Goal: Task Accomplishment & Management: Manage account settings

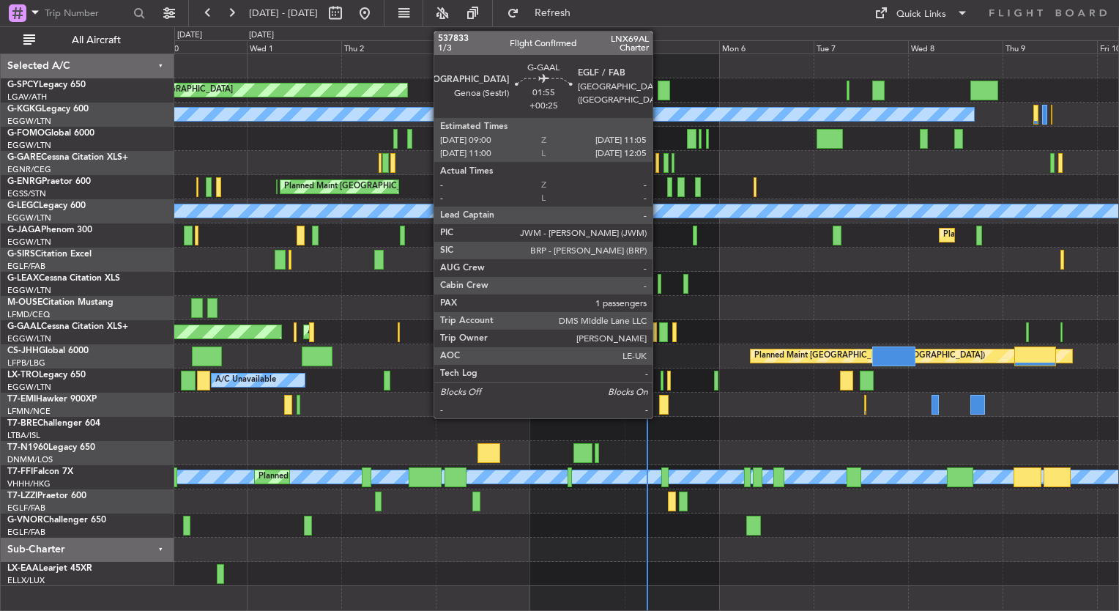
click at [659, 338] on div at bounding box center [663, 332] width 9 height 20
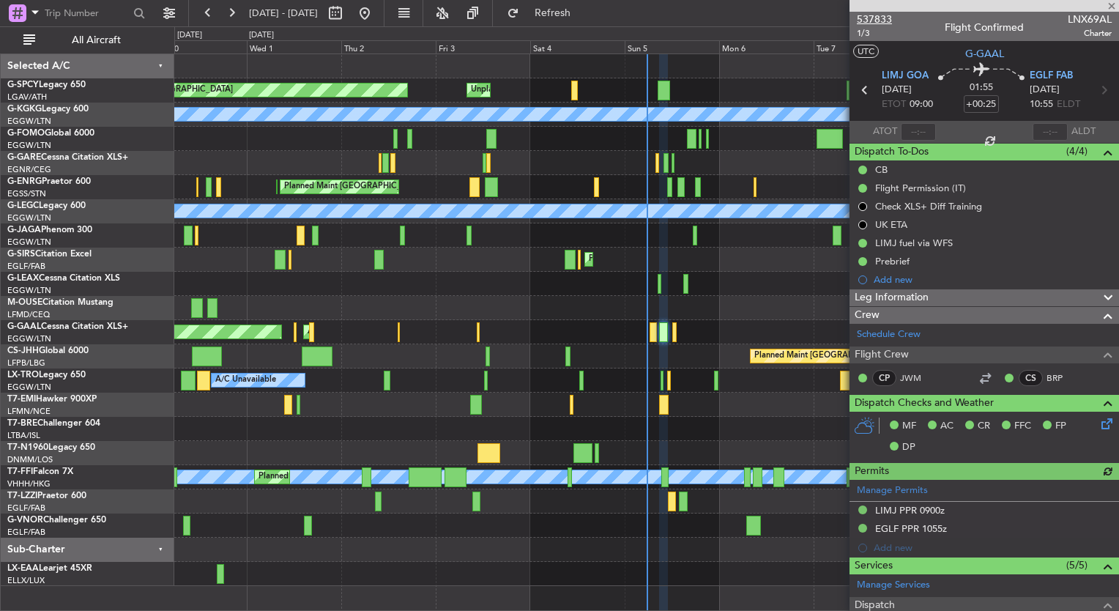
click at [879, 18] on span "537833" at bounding box center [874, 19] width 35 height 15
click at [1113, 4] on span at bounding box center [1111, 6] width 15 height 13
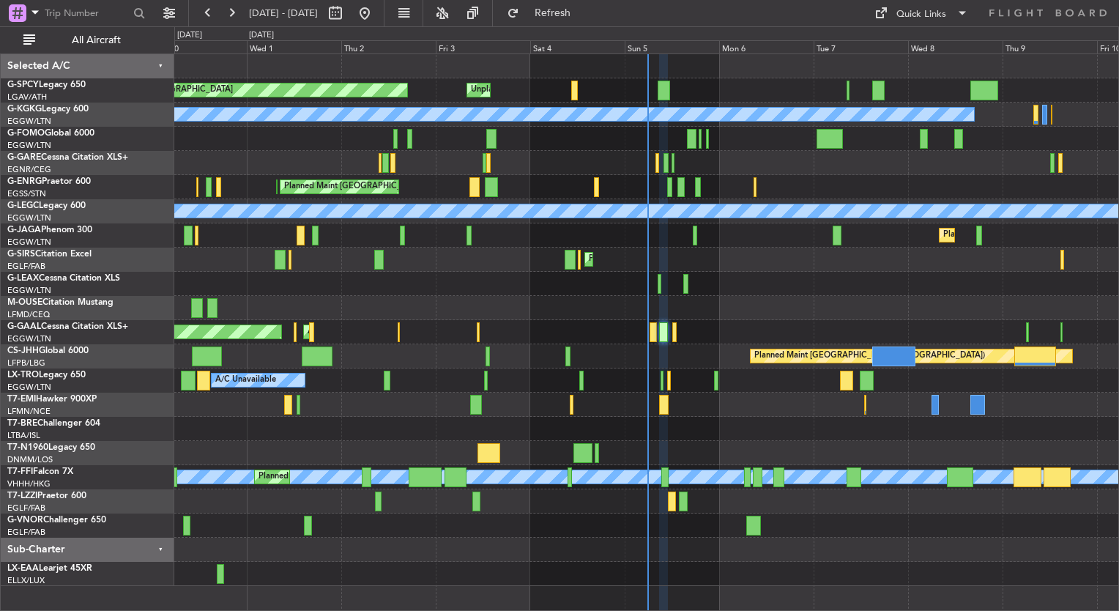
type input "0"
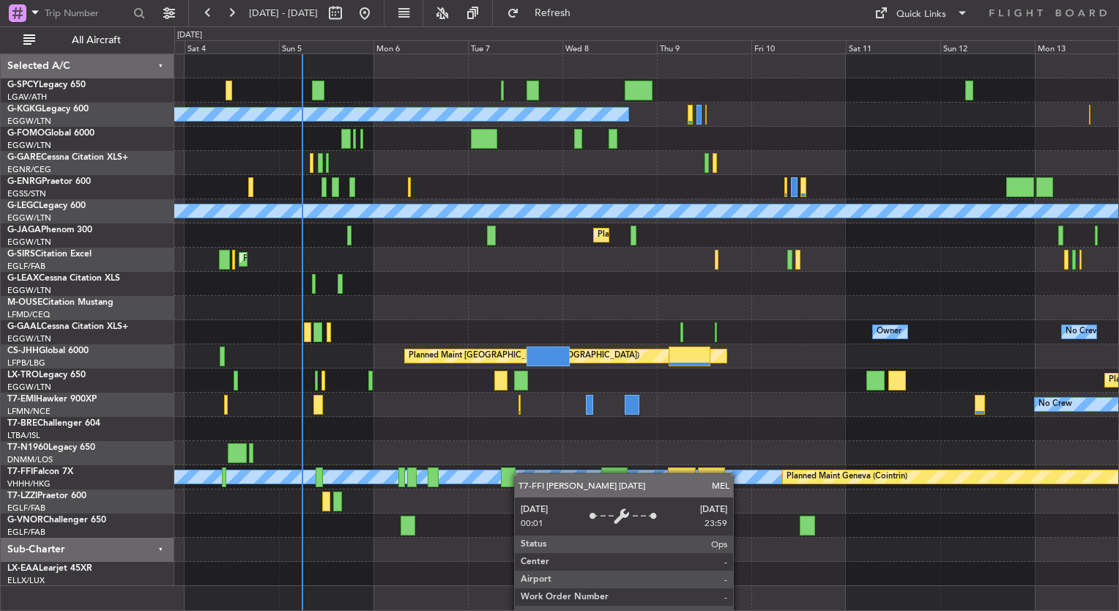
click at [363, 453] on div "Unplanned Maint Bremen Planned Maint Bremen A/C Unavailable Istanbul (Ataturk) …" at bounding box center [646, 320] width 944 height 532
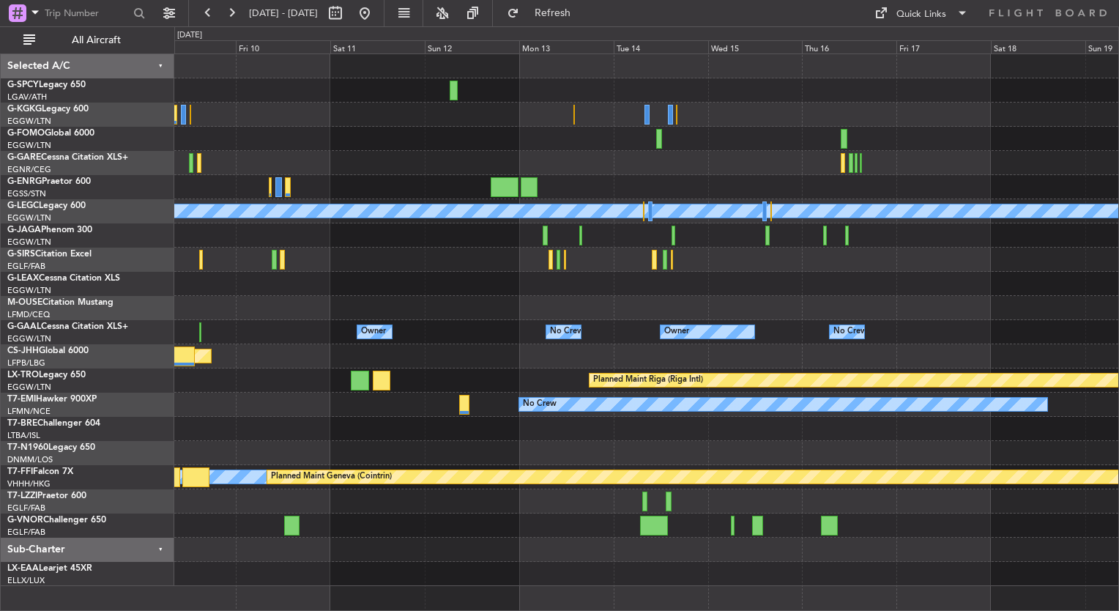
click at [365, 442] on div "A/C Unavailable Istanbul (Ataturk) A/C Unavailable London (Luton) Planned Maint…" at bounding box center [646, 320] width 944 height 532
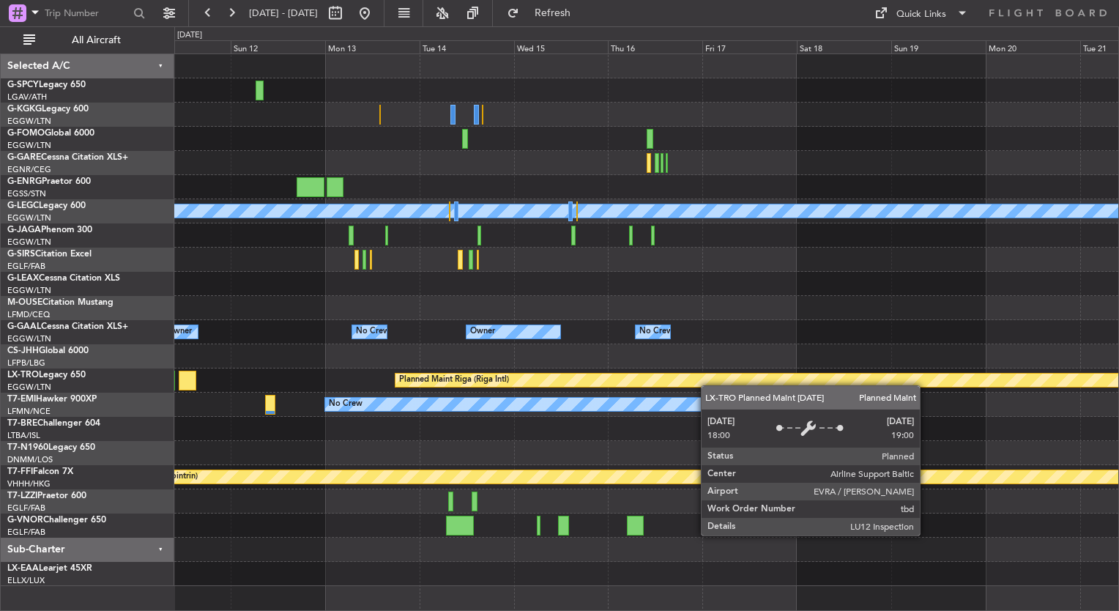
click at [419, 359] on div "A/C Unavailable London (Luton) Owner No Crew Owner Owner No Crew Planned Maint …" at bounding box center [646, 320] width 944 height 532
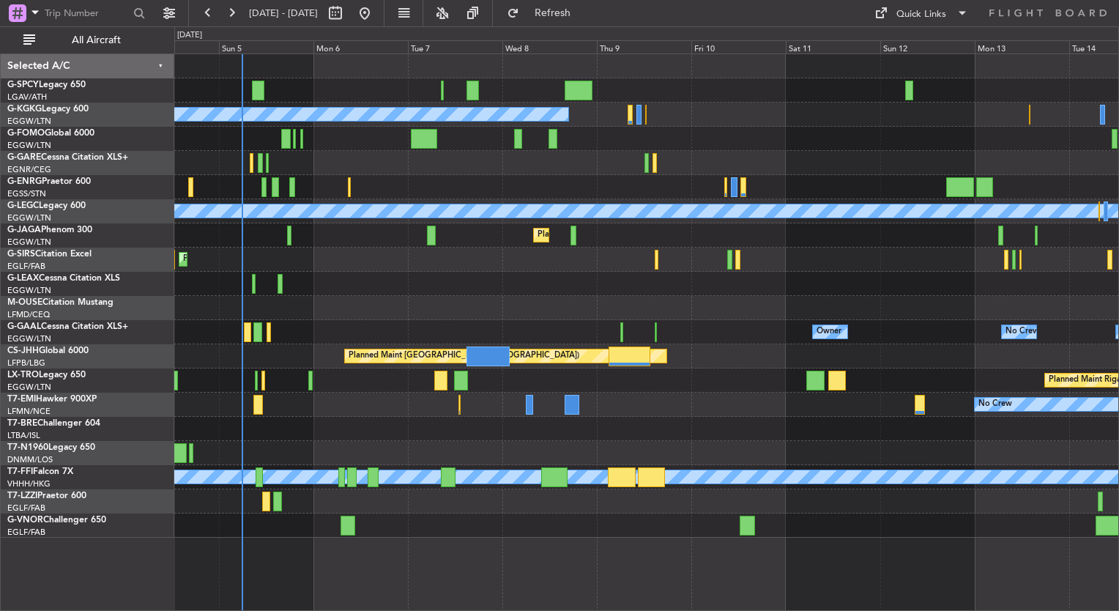
click at [982, 353] on div "Planned Maint [GEOGRAPHIC_DATA] ([GEOGRAPHIC_DATA])" at bounding box center [646, 356] width 944 height 24
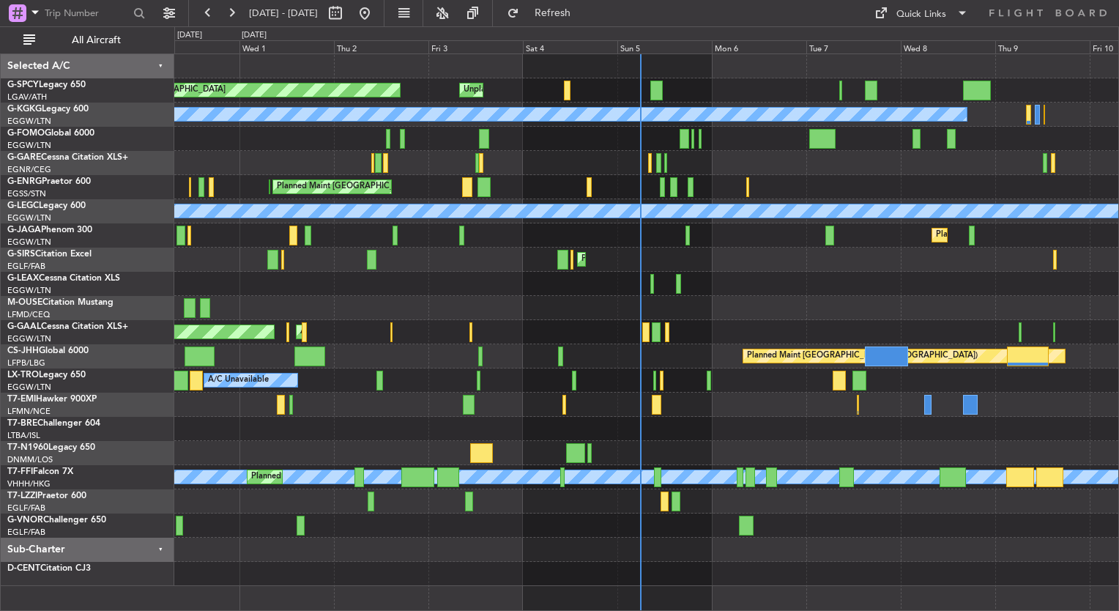
click at [622, 353] on div "Planned Maint [GEOGRAPHIC_DATA] ([GEOGRAPHIC_DATA])" at bounding box center [646, 356] width 944 height 24
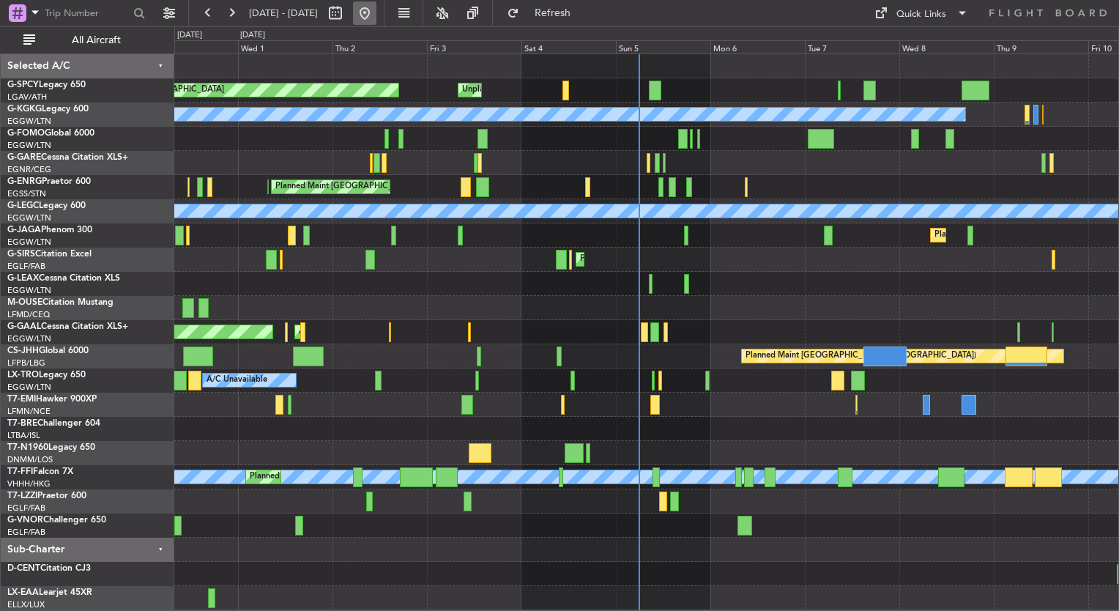
click at [376, 22] on button at bounding box center [364, 12] width 23 height 23
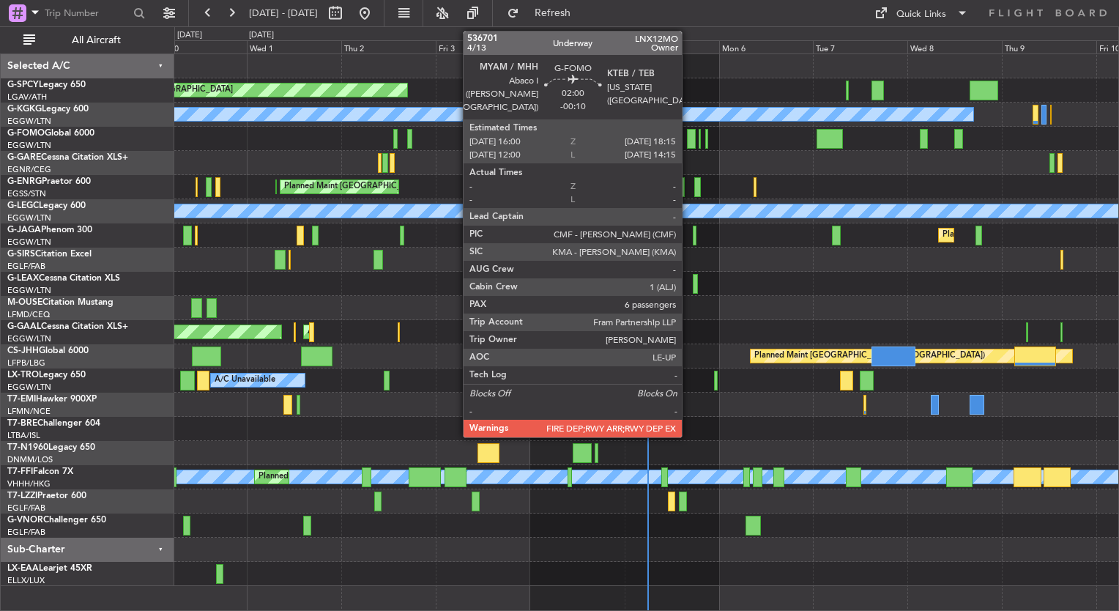
click at [688, 144] on div at bounding box center [692, 139] width 10 height 20
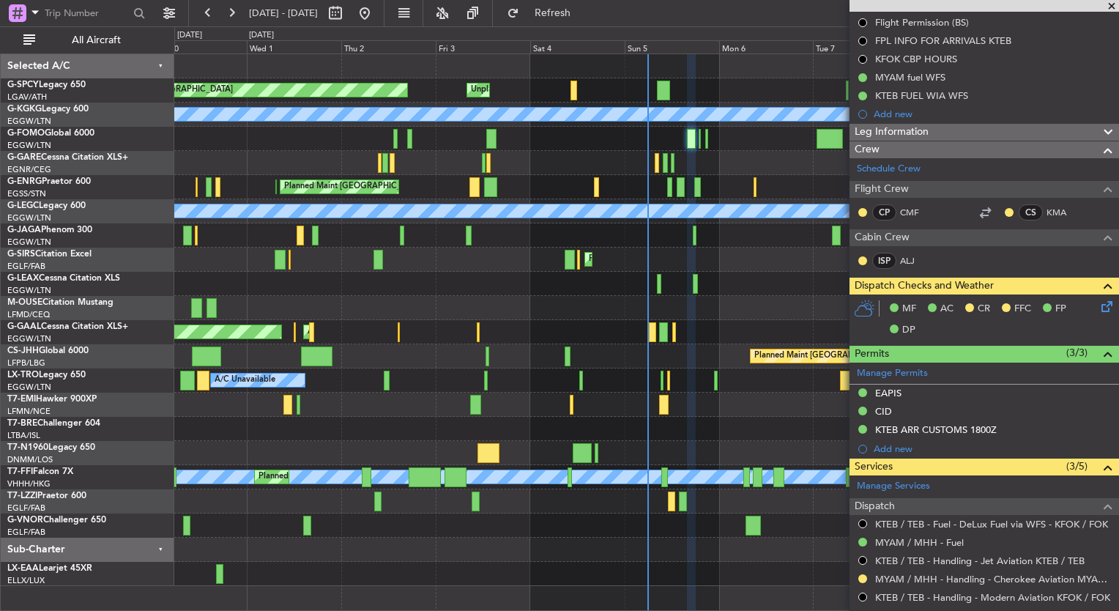
scroll to position [202, 0]
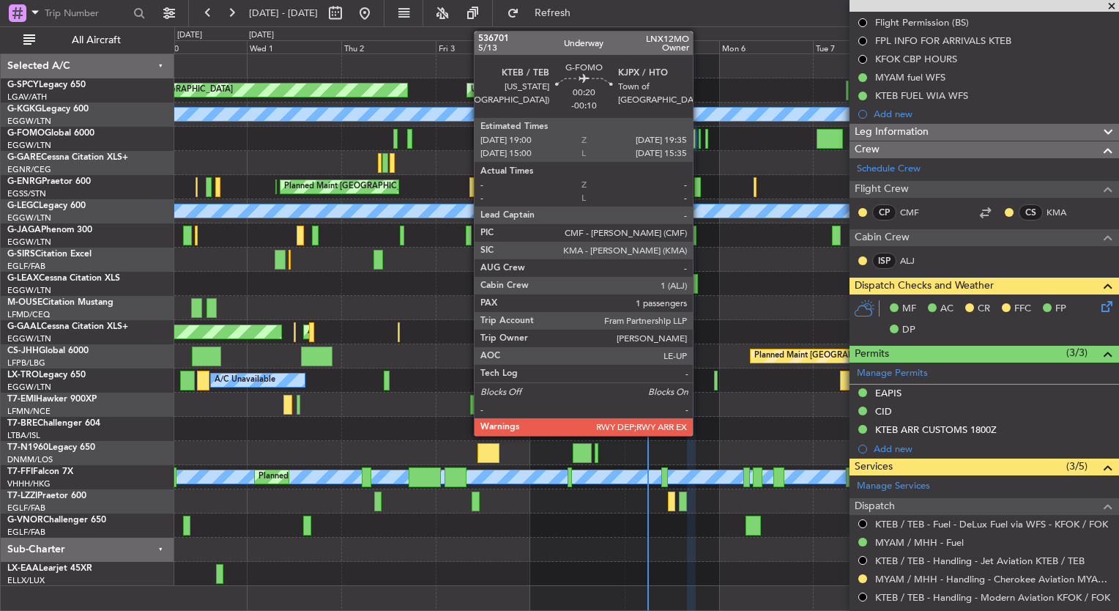
click at [699, 139] on div at bounding box center [700, 139] width 3 height 20
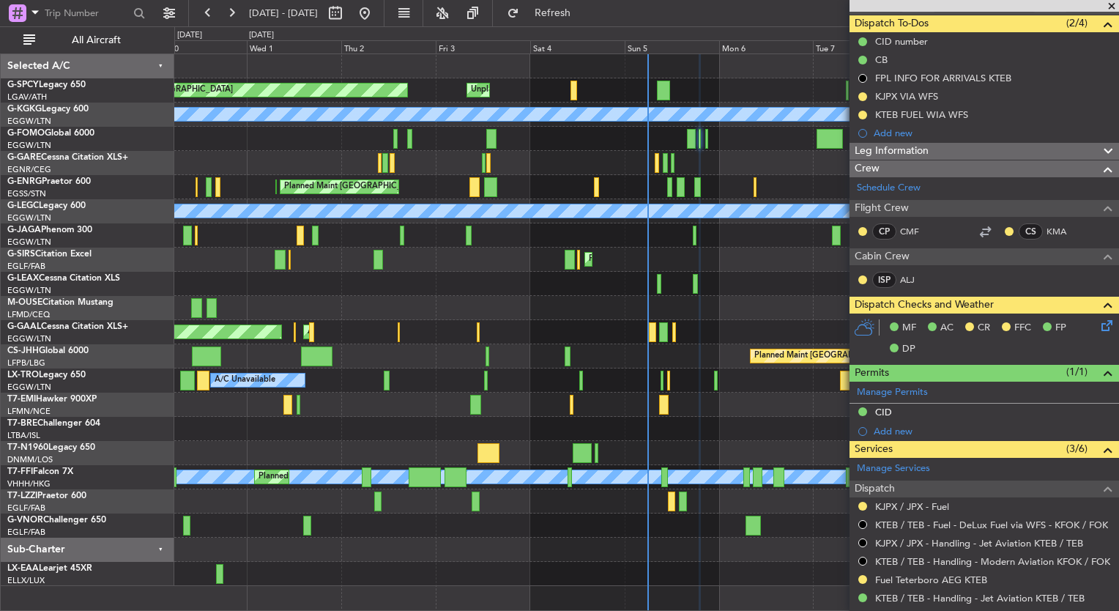
scroll to position [58, 0]
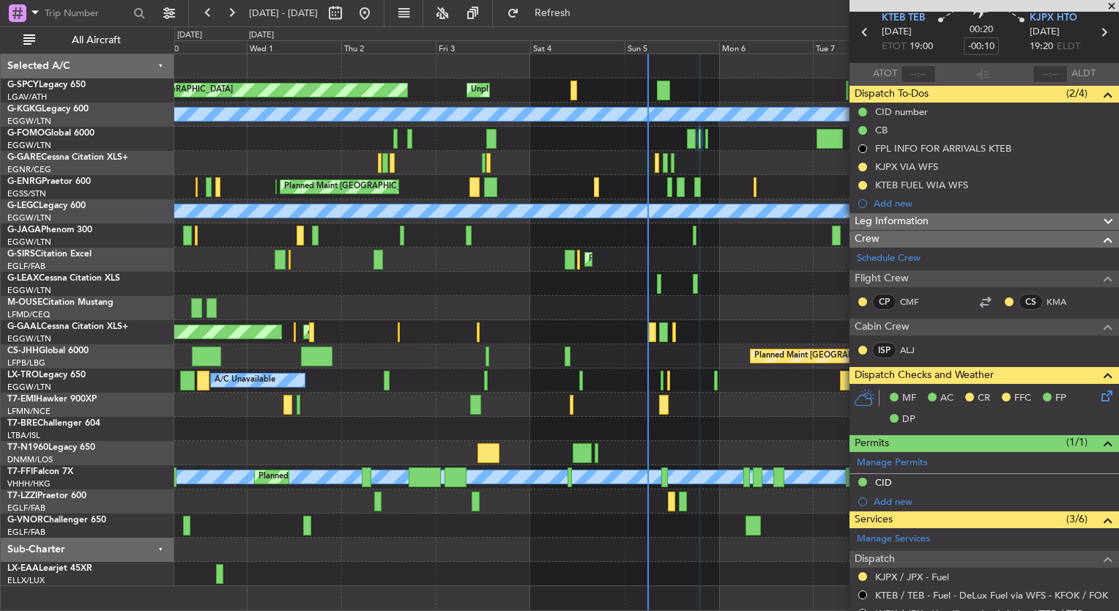
click at [1113, 10] on span at bounding box center [1111, 6] width 15 height 13
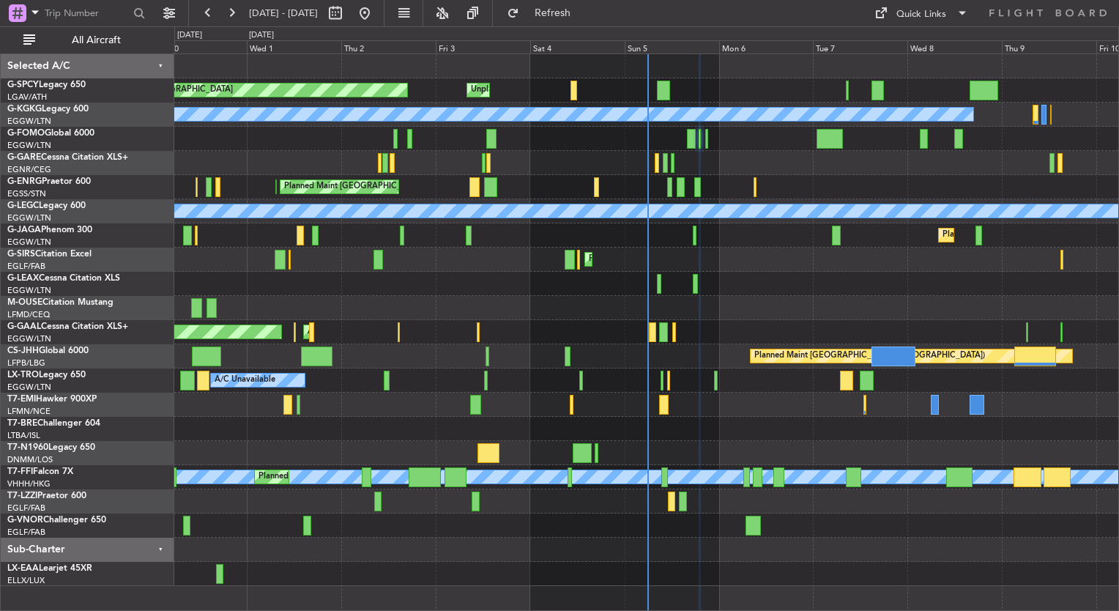
type input "0"
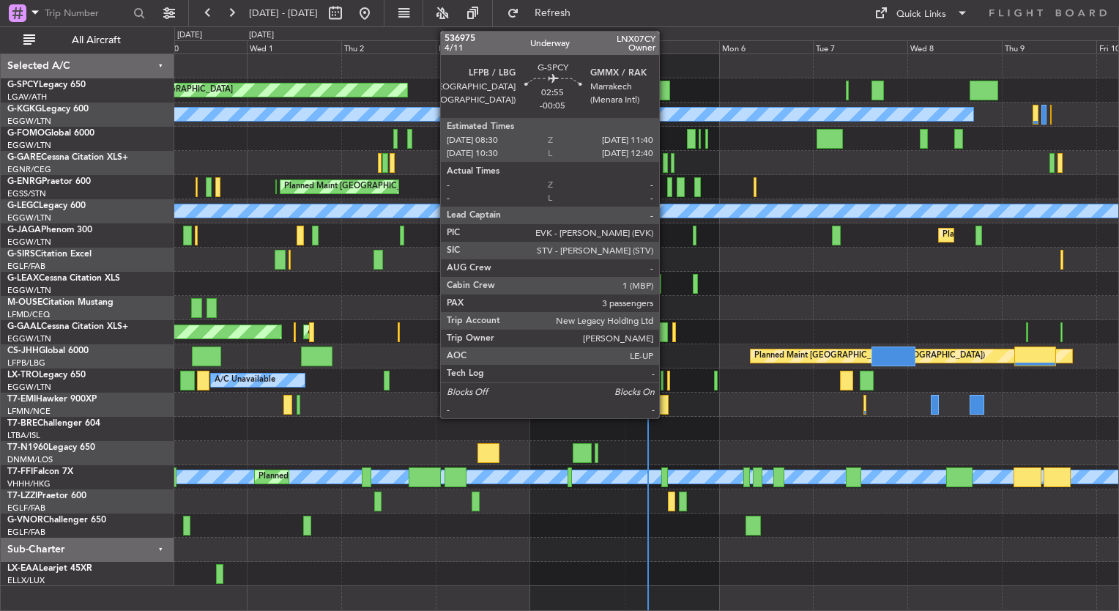
click at [666, 92] on div at bounding box center [663, 91] width 13 height 20
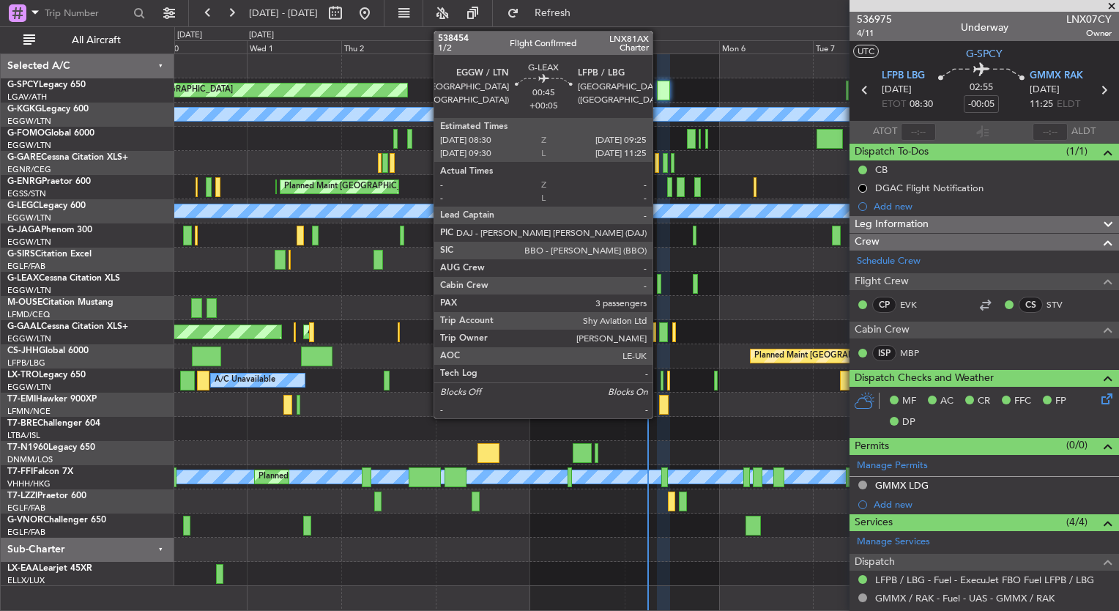
click at [659, 289] on div at bounding box center [659, 284] width 4 height 20
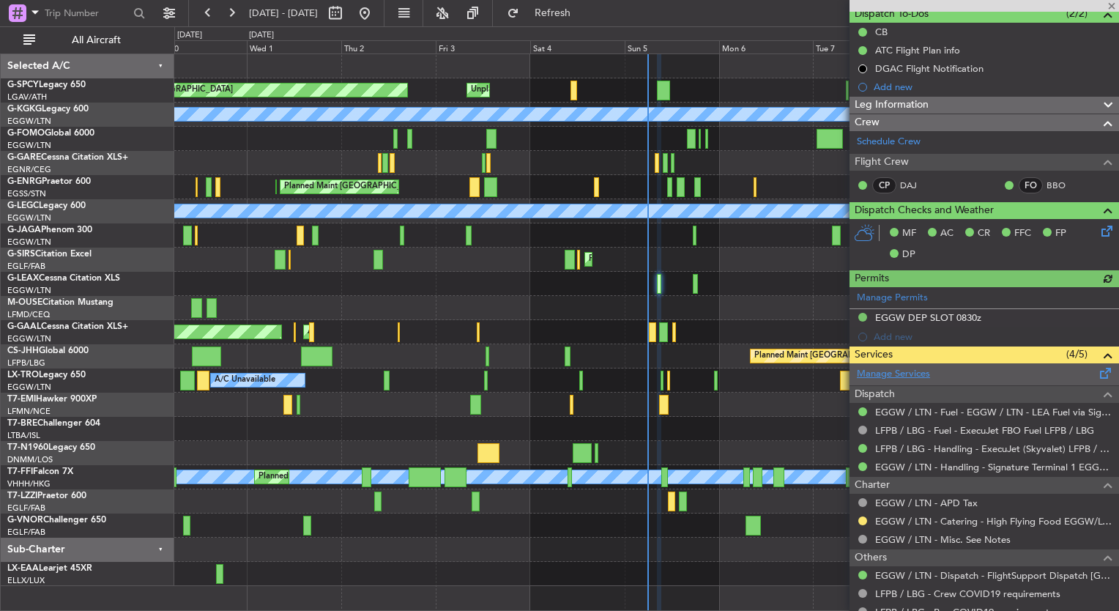
scroll to position [145, 0]
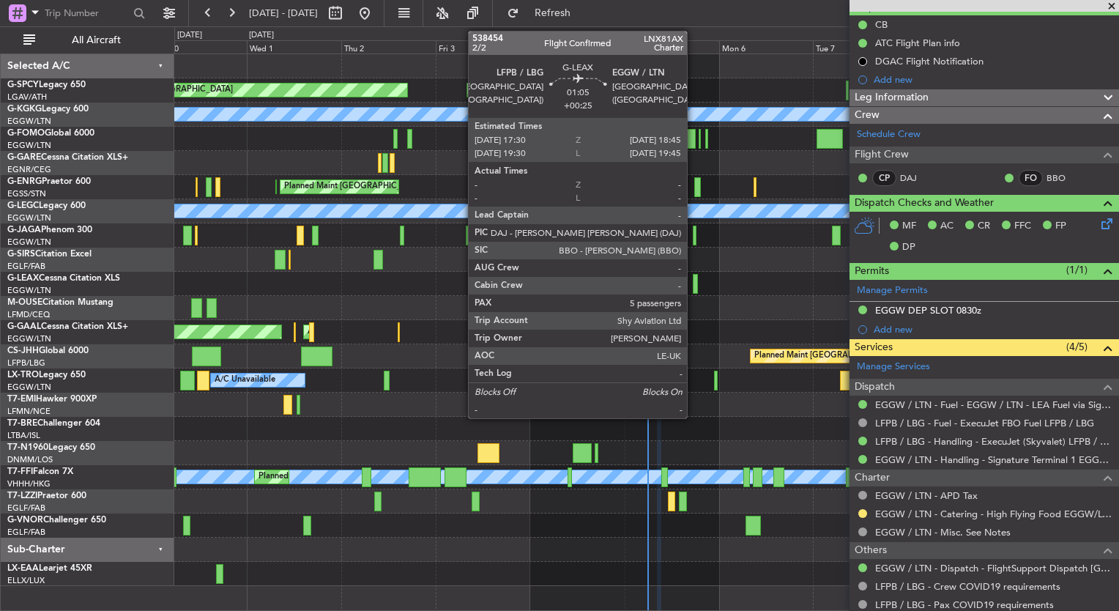
click at [693, 288] on div at bounding box center [695, 284] width 5 height 20
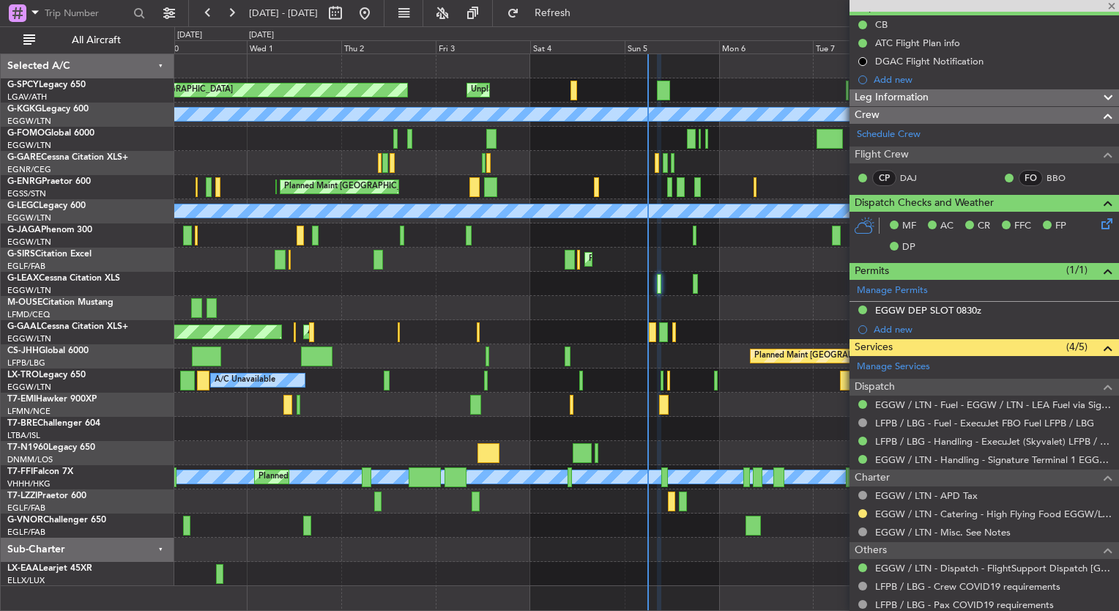
type input "+00:25"
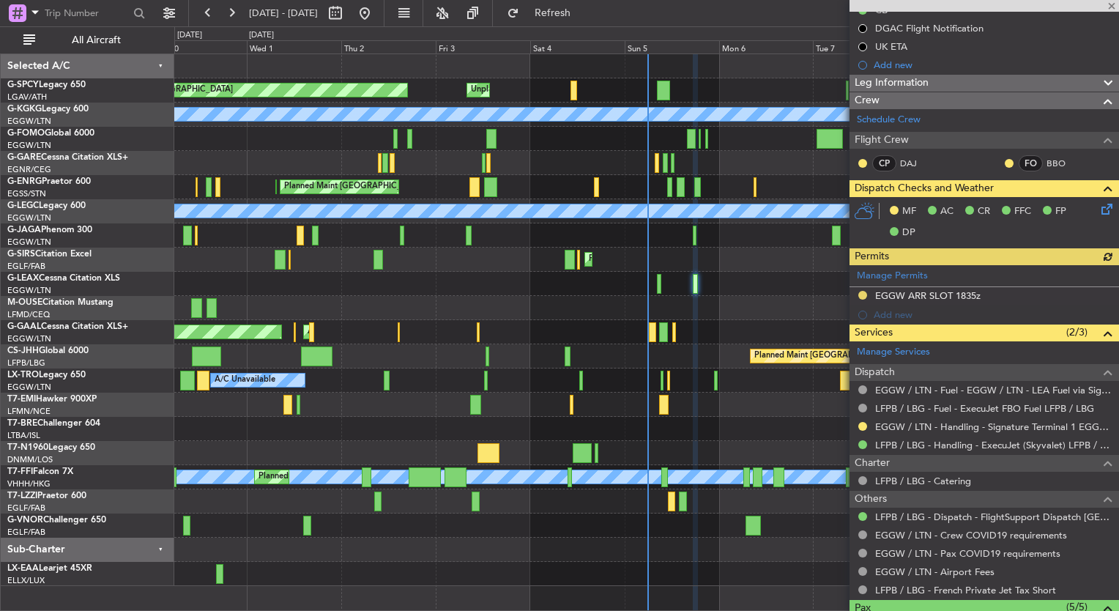
scroll to position [182, 0]
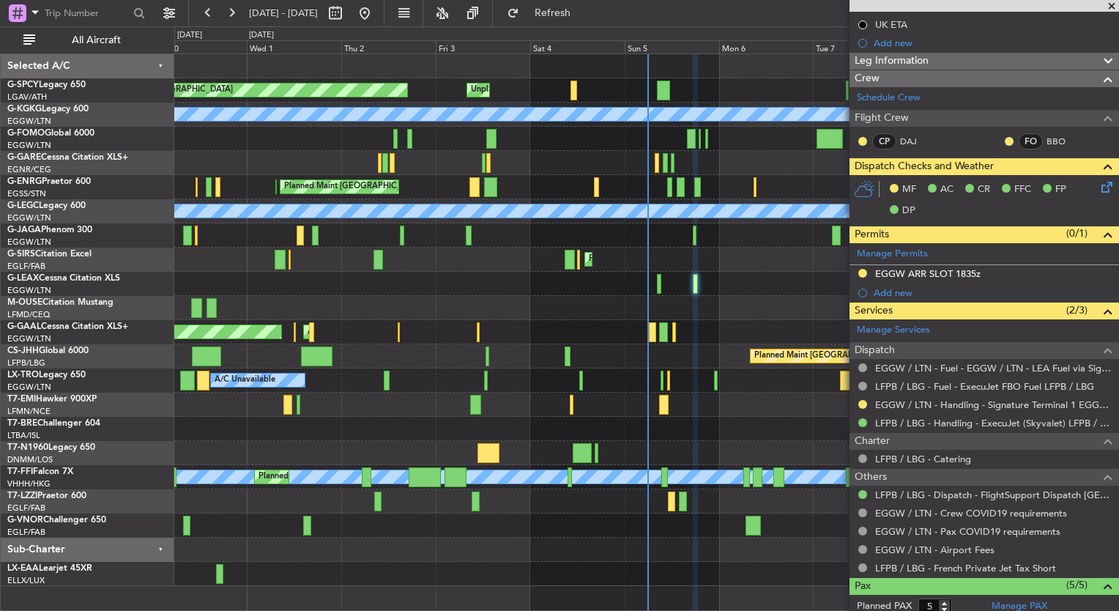
click at [1113, 5] on span at bounding box center [1111, 6] width 15 height 13
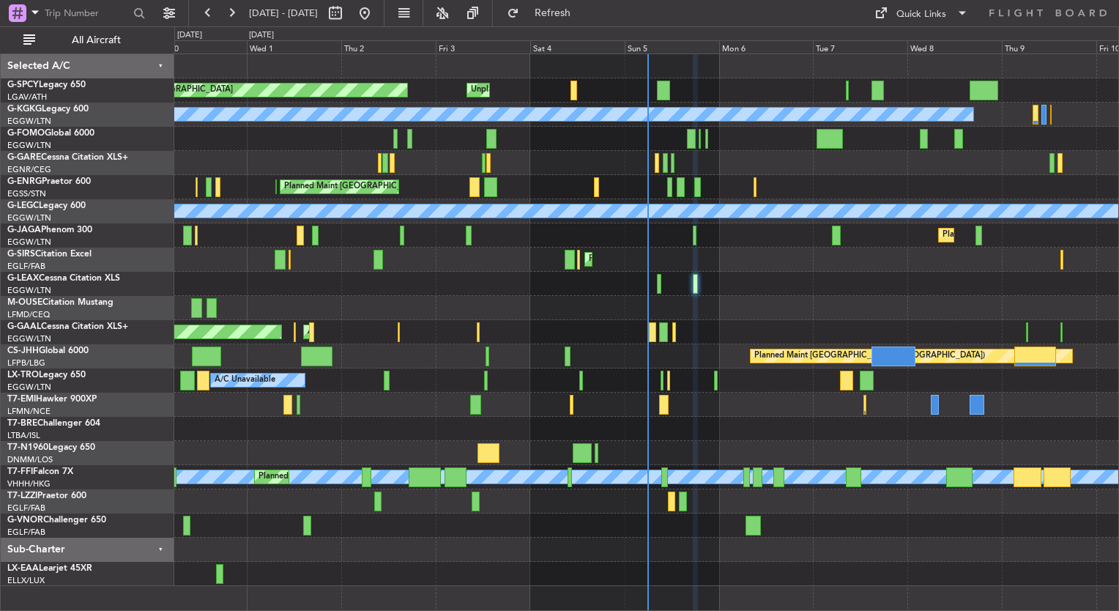
type input "0"
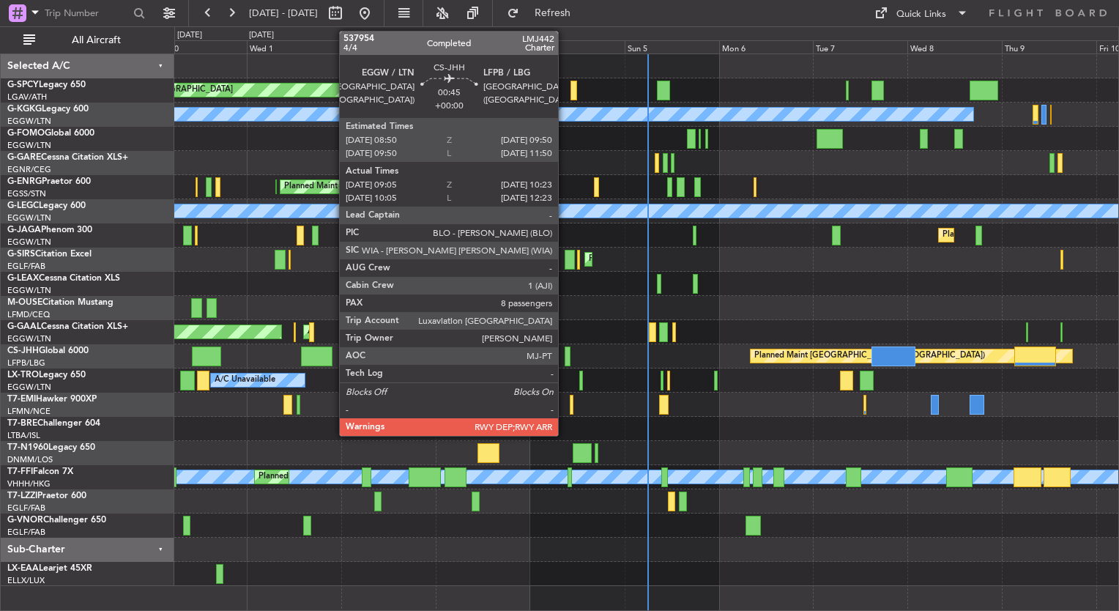
click at [565, 360] on div at bounding box center [567, 356] width 5 height 20
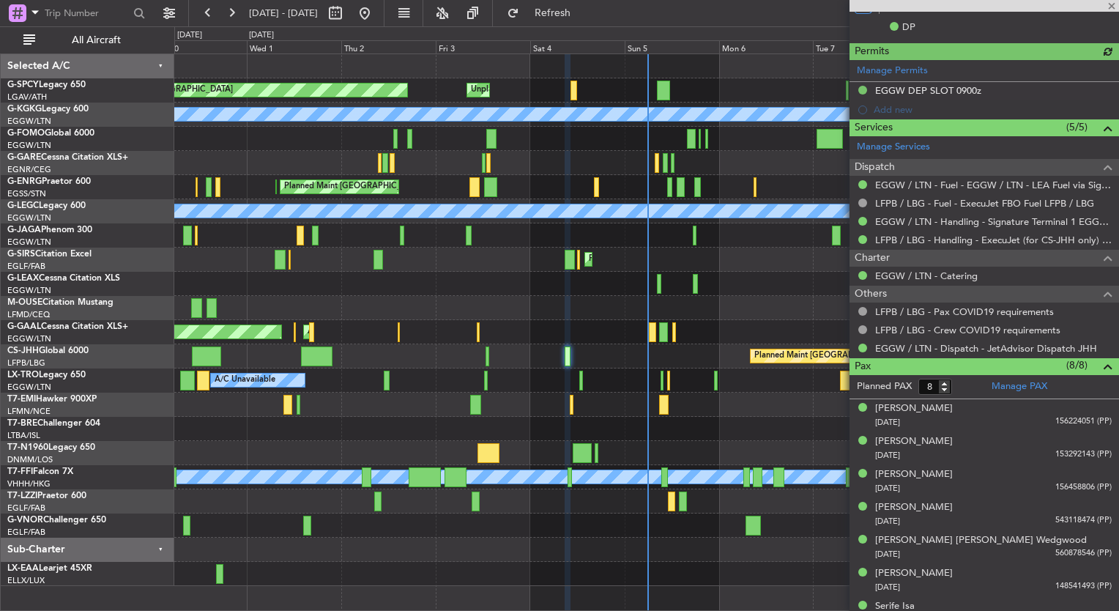
scroll to position [476, 0]
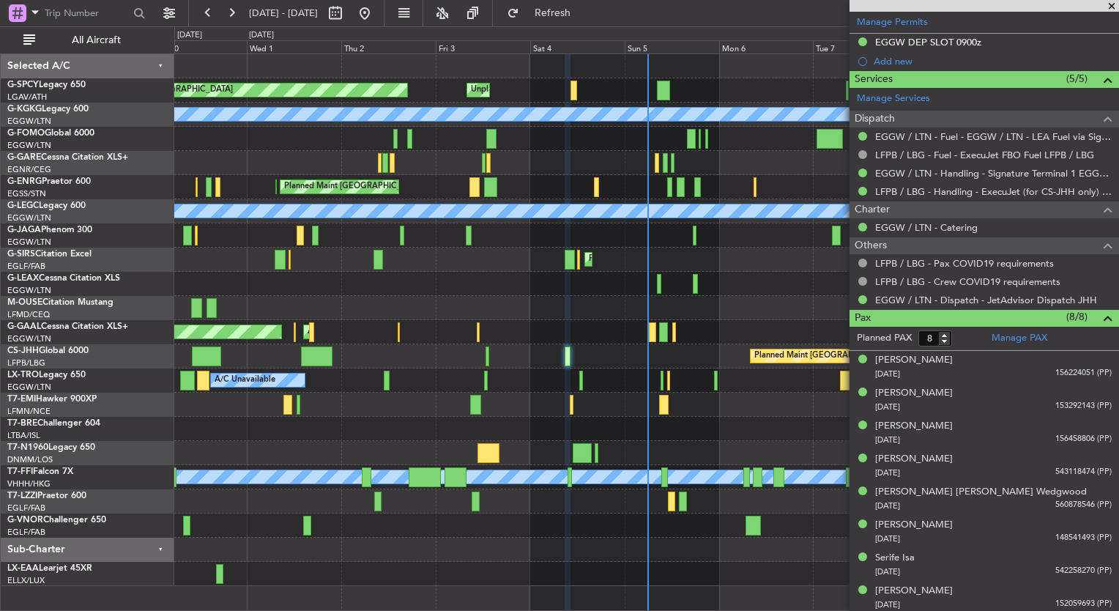
click at [1112, 7] on span at bounding box center [1111, 6] width 15 height 13
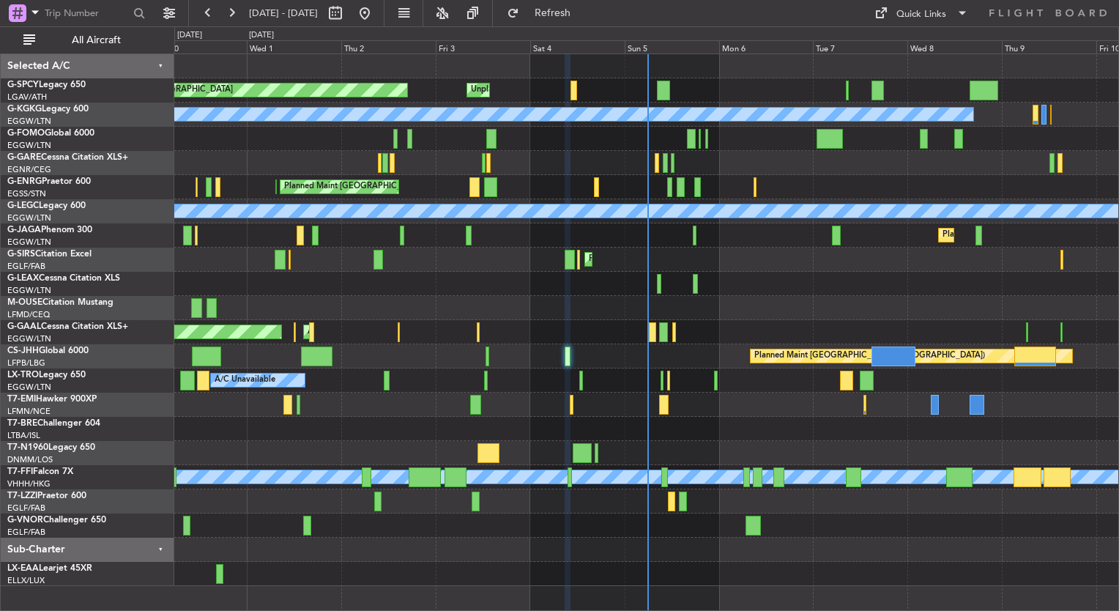
type input "0"
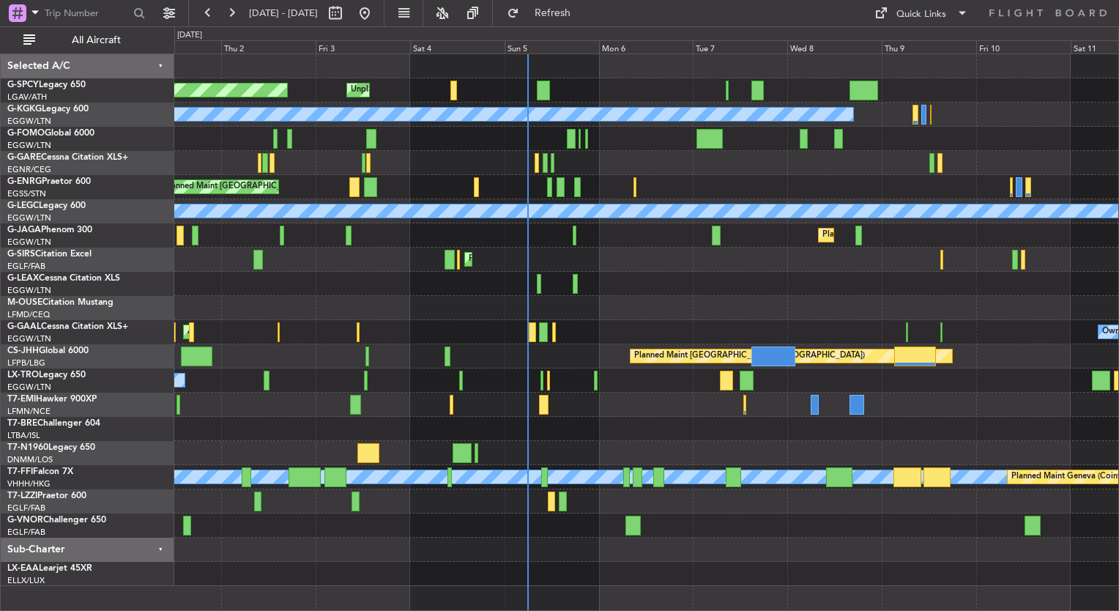
click at [684, 221] on div "A/C Unavailable [GEOGRAPHIC_DATA] ([GEOGRAPHIC_DATA])" at bounding box center [646, 211] width 944 height 24
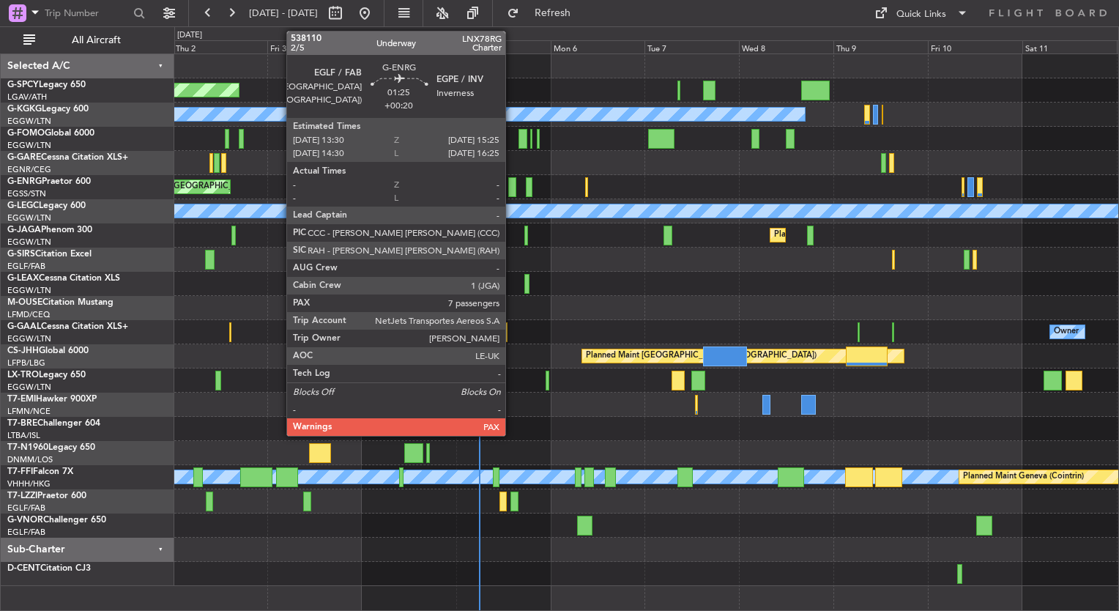
click at [512, 184] on div at bounding box center [512, 187] width 8 height 20
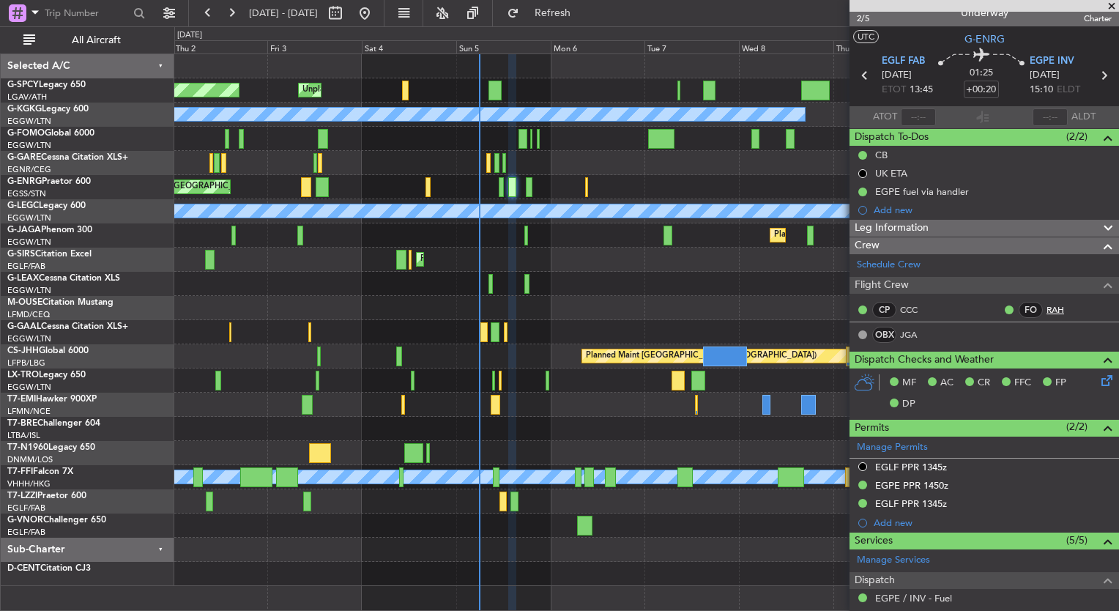
scroll to position [7, 0]
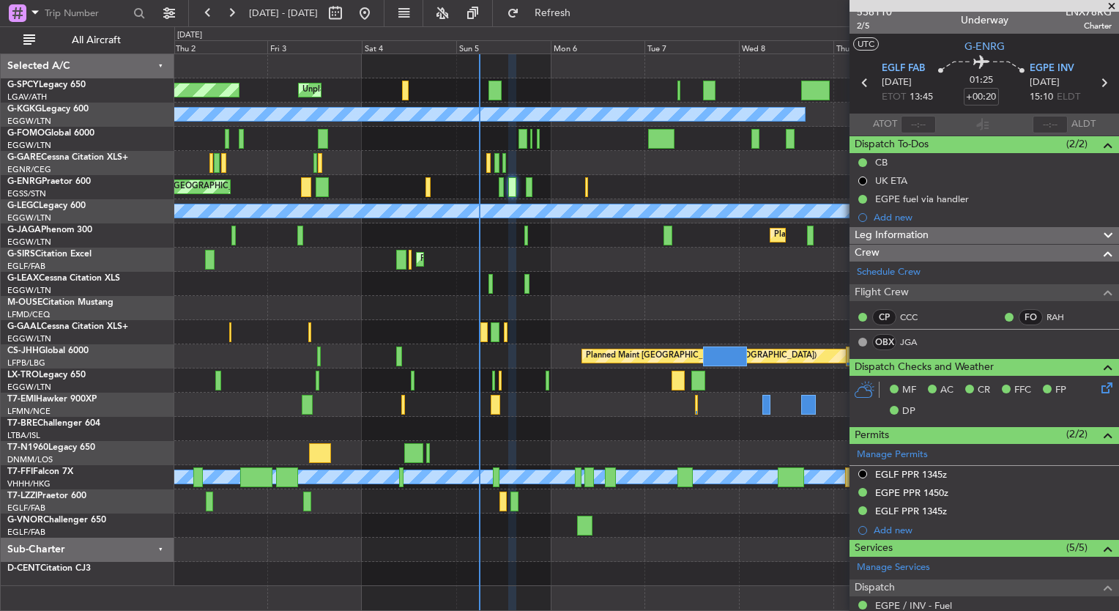
click at [1111, 4] on span at bounding box center [1111, 6] width 15 height 13
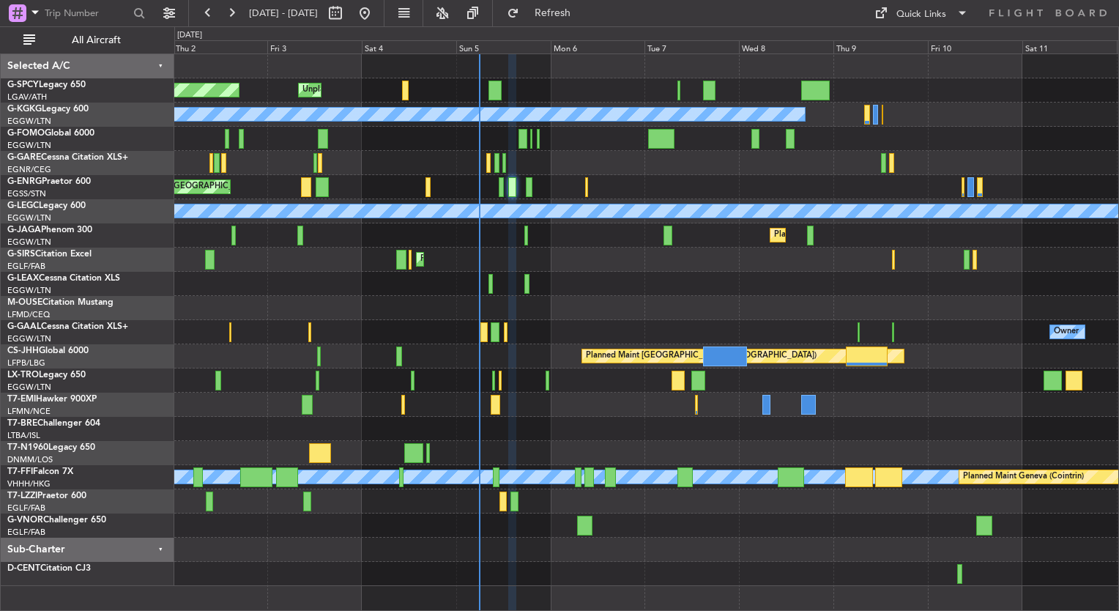
type input "0"
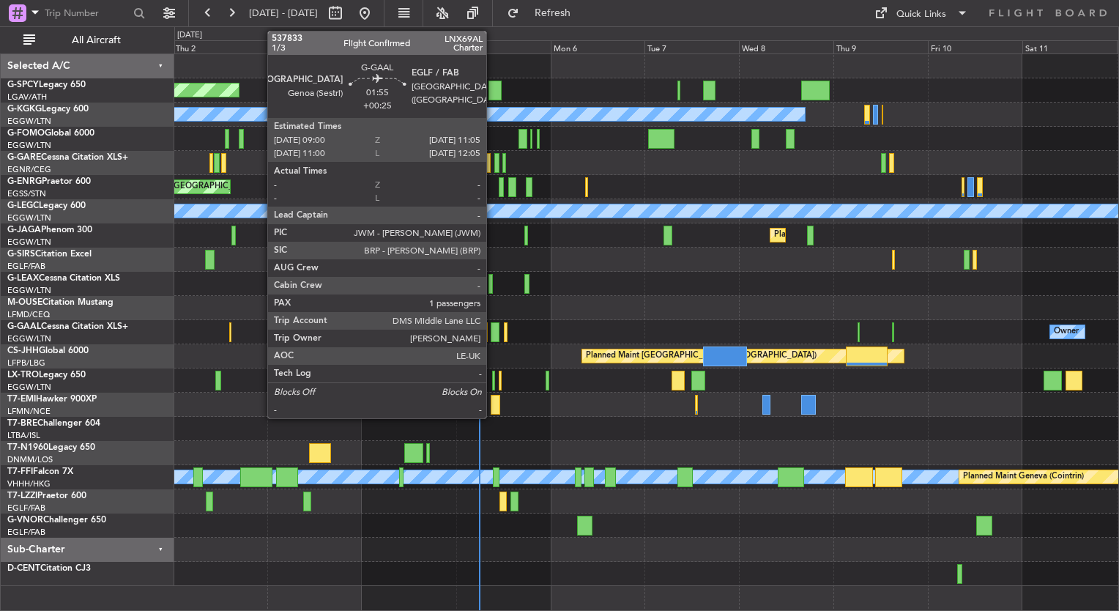
click at [493, 338] on div at bounding box center [495, 332] width 9 height 20
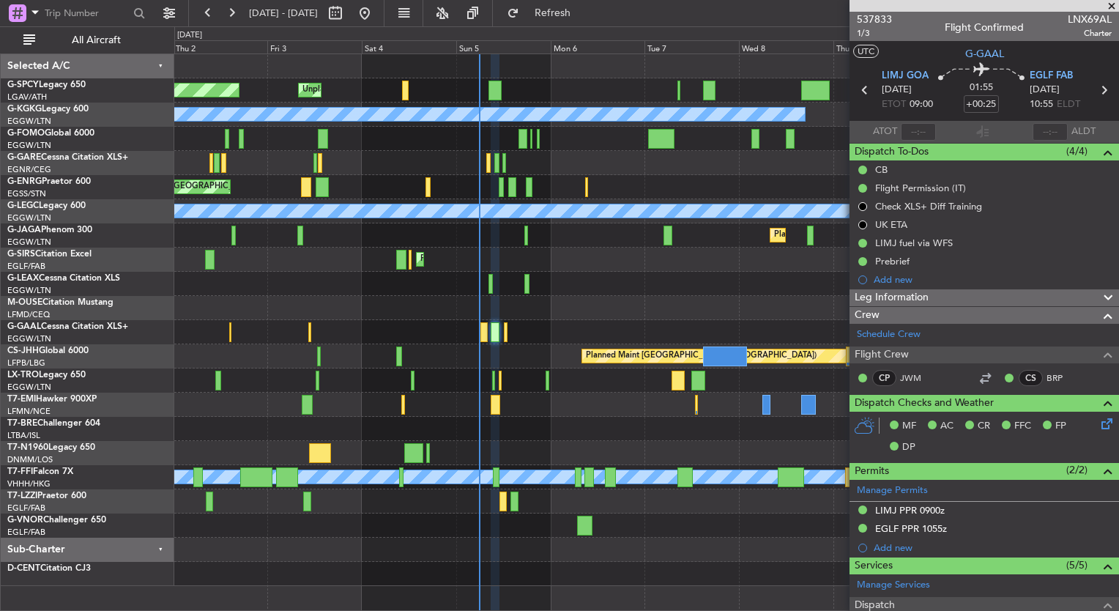
click at [1111, 3] on span at bounding box center [1111, 6] width 15 height 13
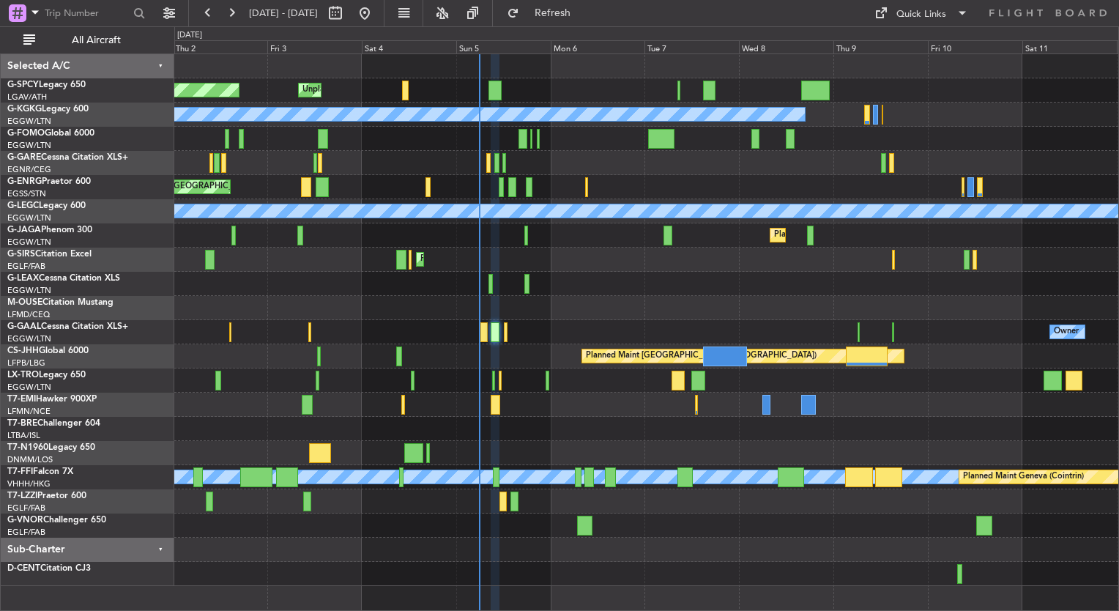
type input "0"
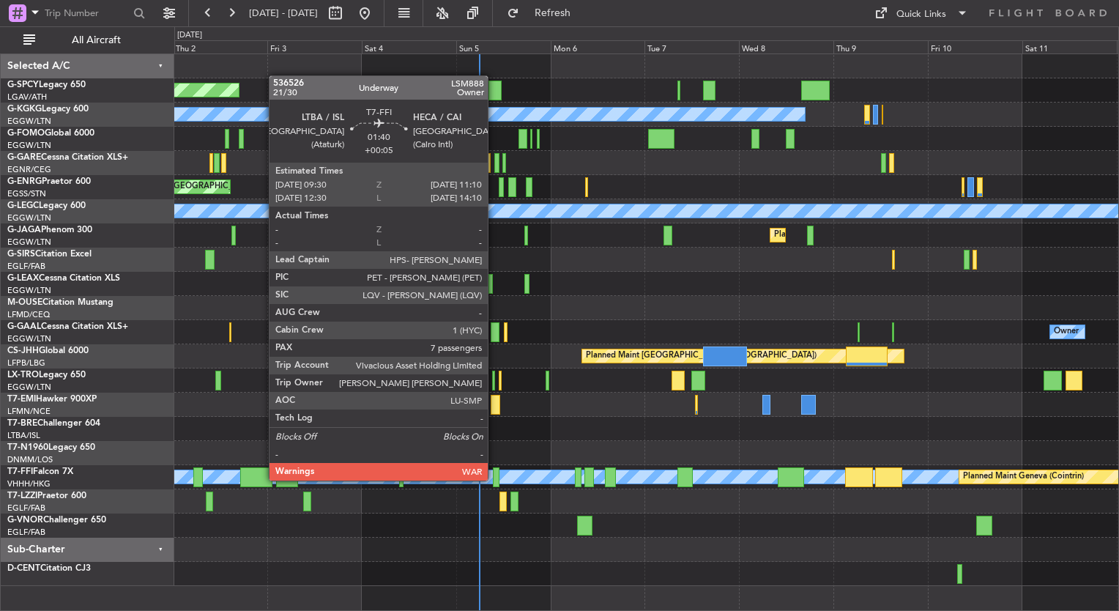
click at [494, 479] on div at bounding box center [496, 477] width 7 height 20
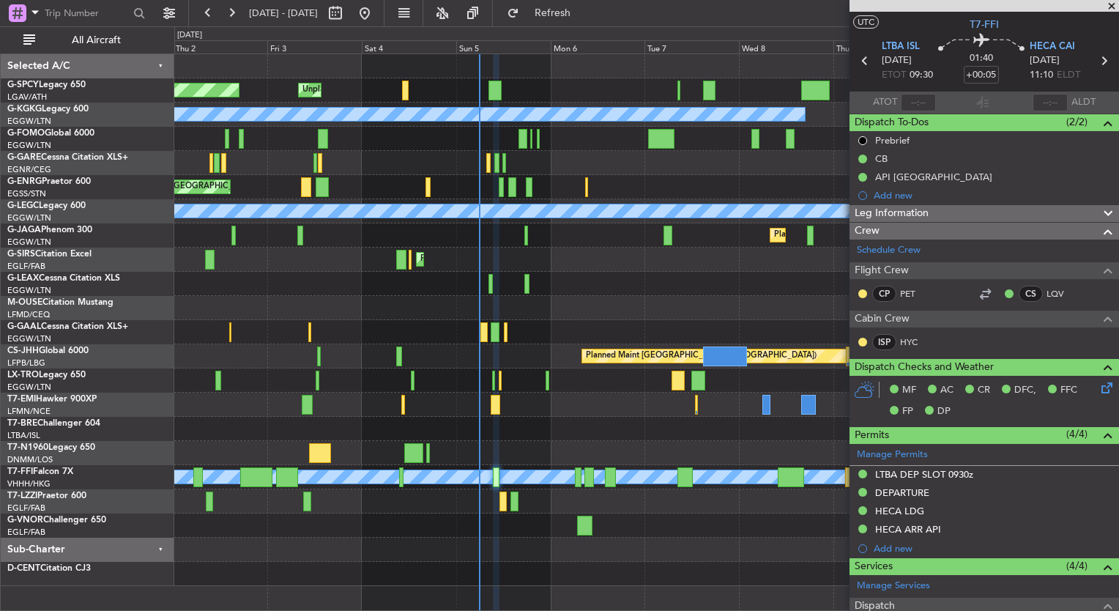
scroll to position [29, 0]
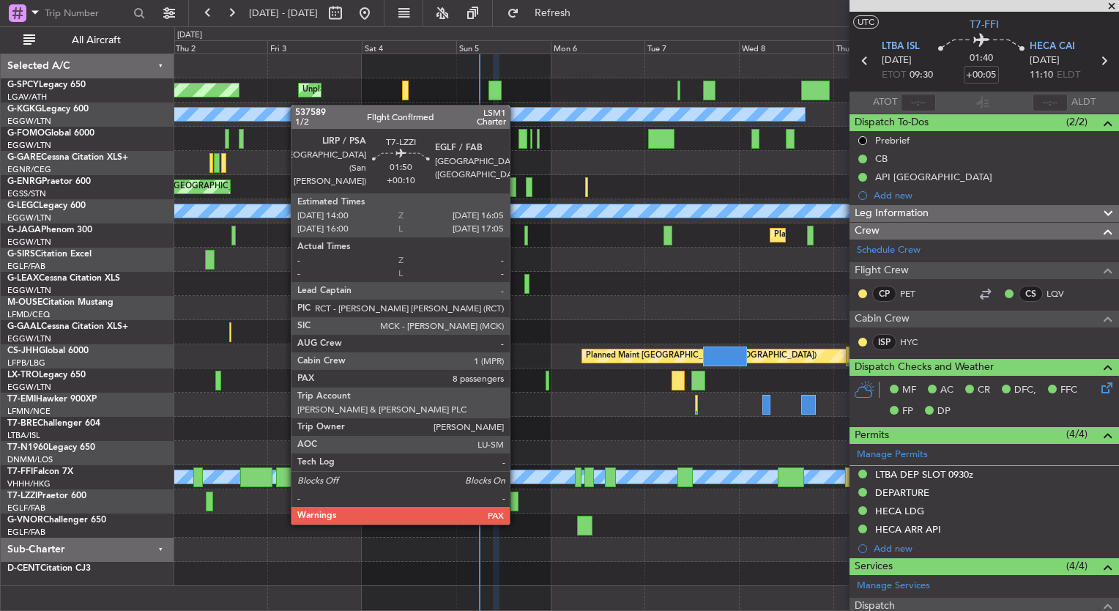
click at [516, 507] on div at bounding box center [514, 501] width 9 height 20
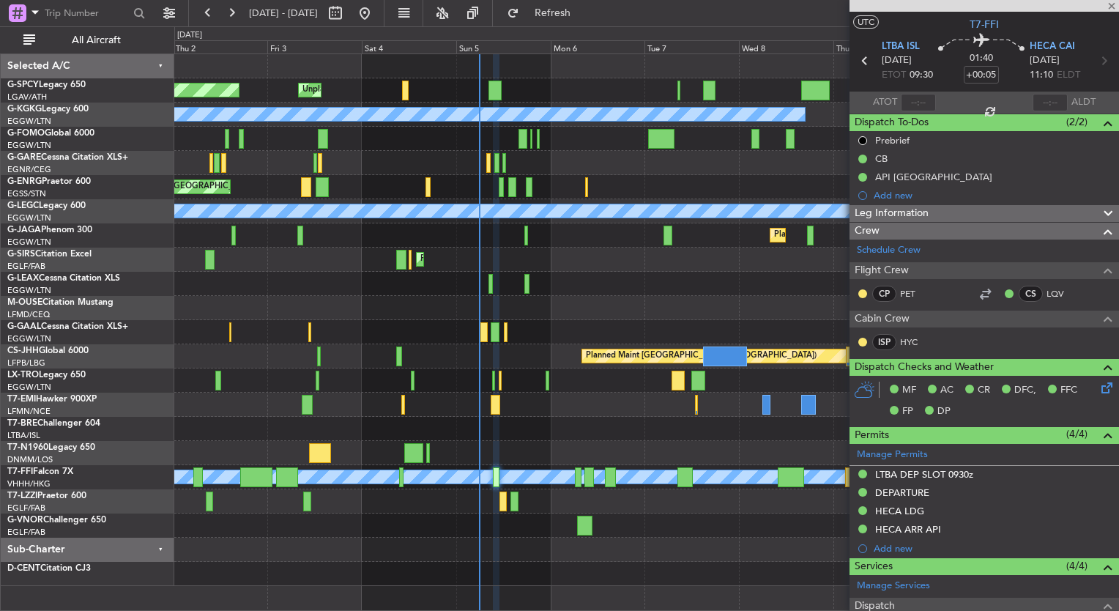
type input "+00:10"
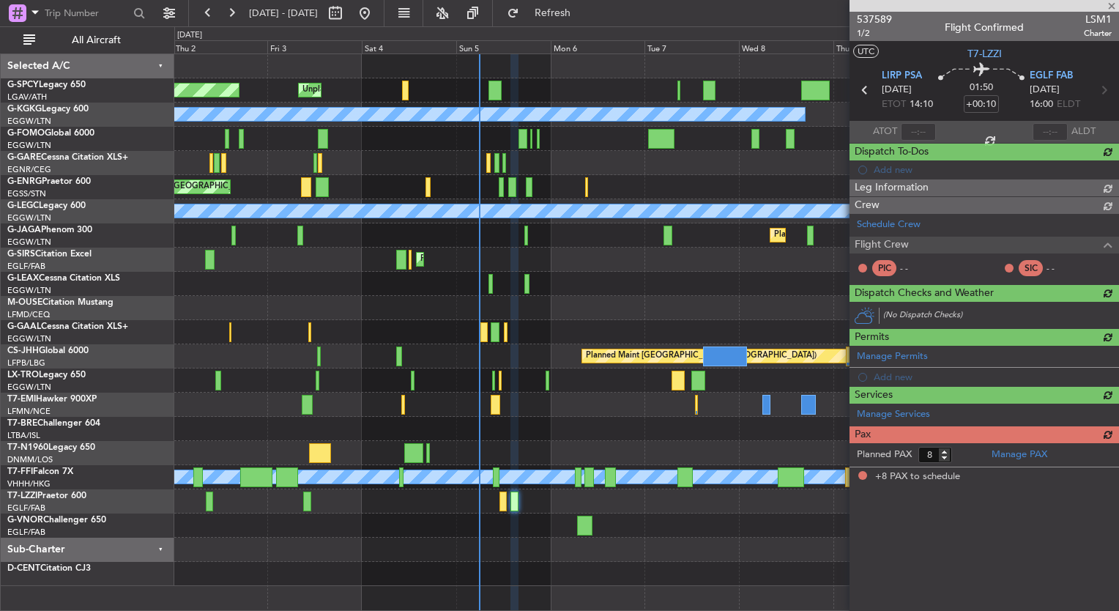
scroll to position [0, 0]
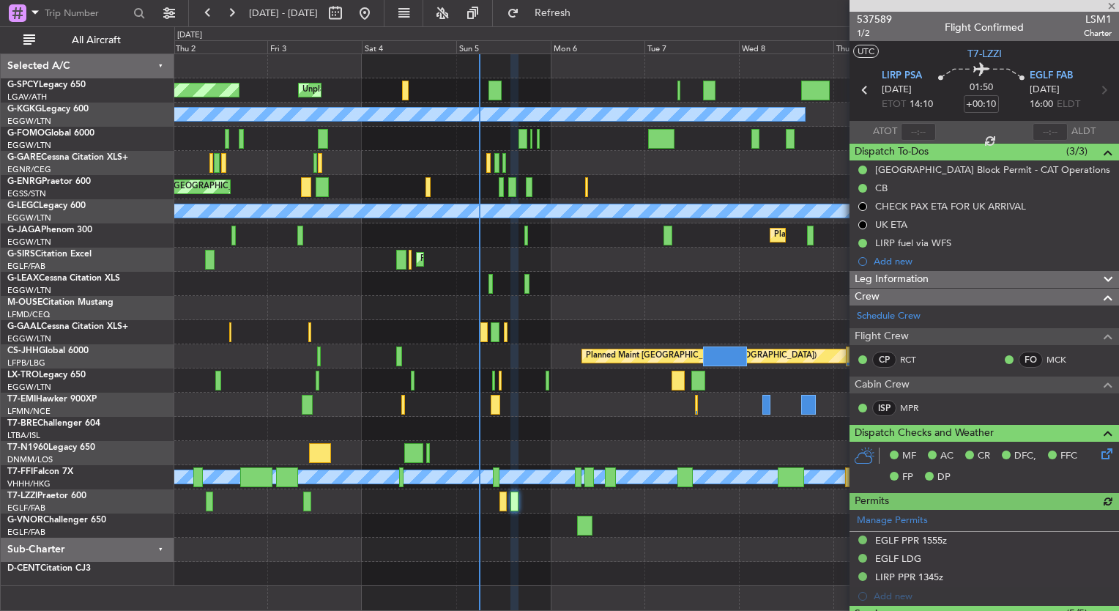
click at [1112, 7] on div at bounding box center [983, 6] width 269 height 12
click at [1112, 7] on span at bounding box center [1111, 6] width 15 height 13
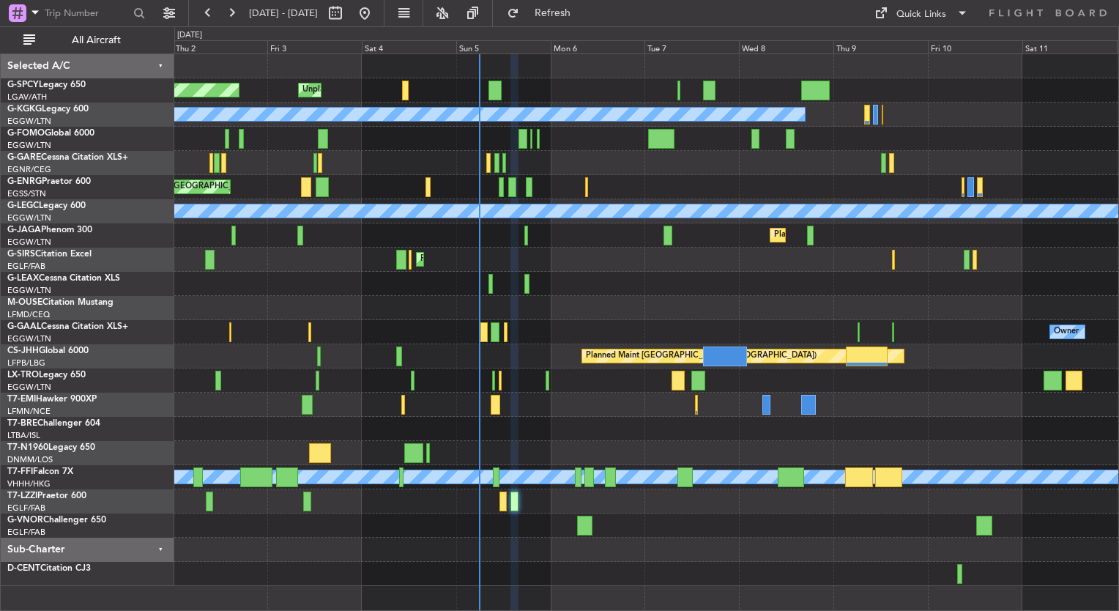
type input "0"
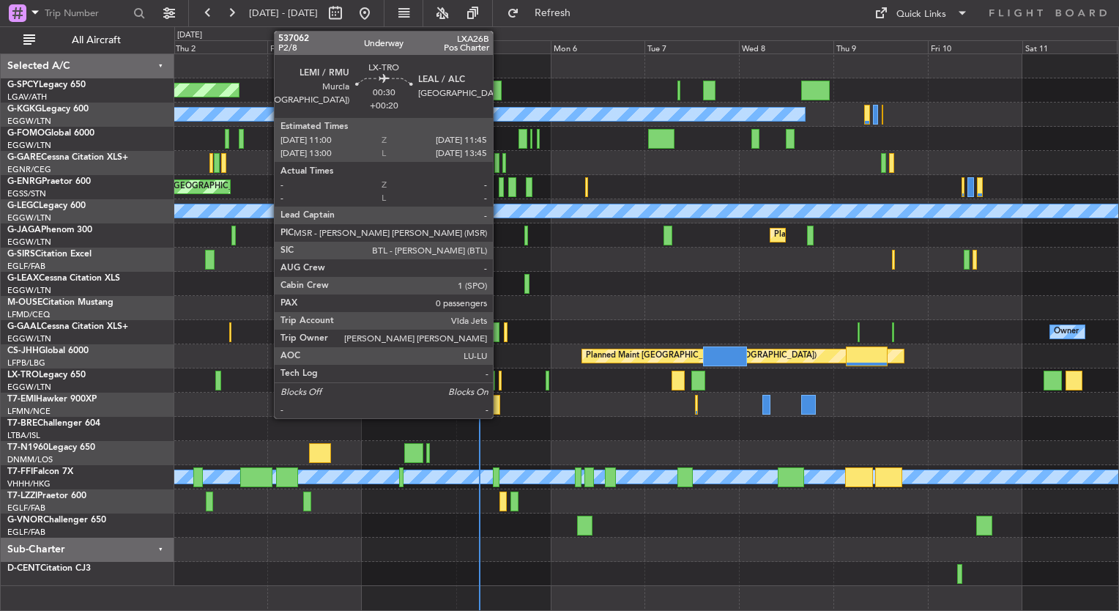
click at [499, 384] on div at bounding box center [501, 381] width 4 height 20
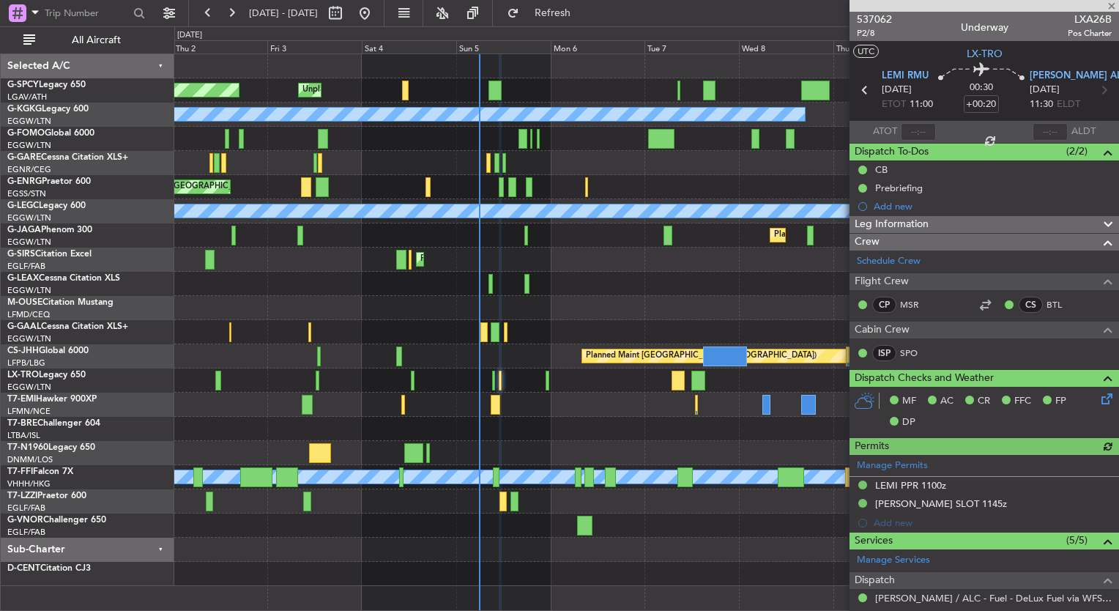
scroll to position [217, 0]
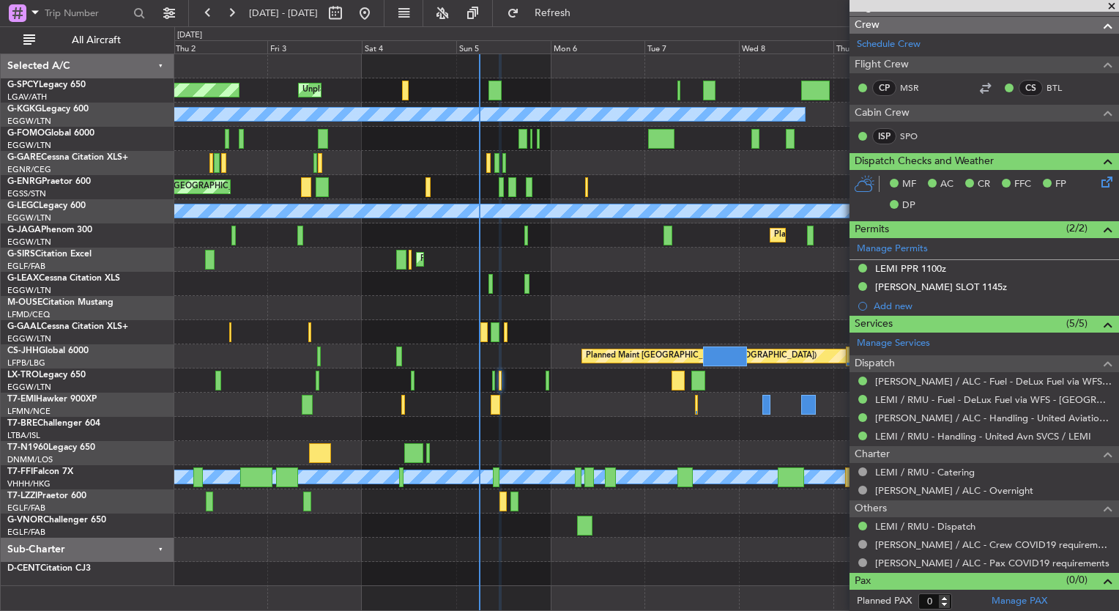
click at [1112, 6] on span at bounding box center [1111, 6] width 15 height 13
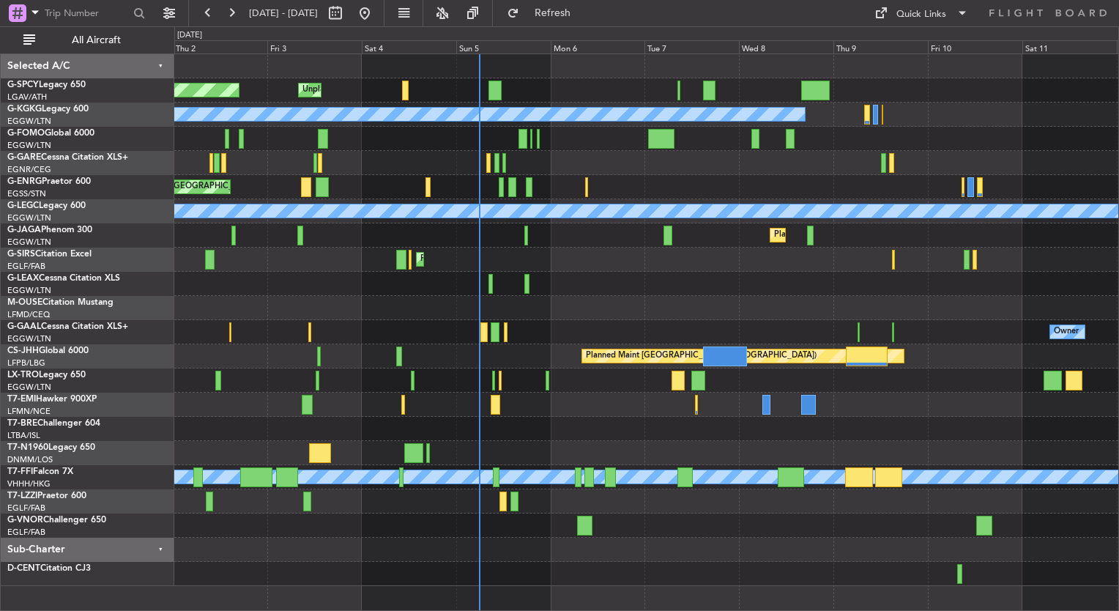
scroll to position [0, 0]
click at [496, 320] on div "Planned Maint Bremen Unplanned Maint Bremen A/C Unavailable Istanbul (Ataturk) …" at bounding box center [646, 320] width 944 height 532
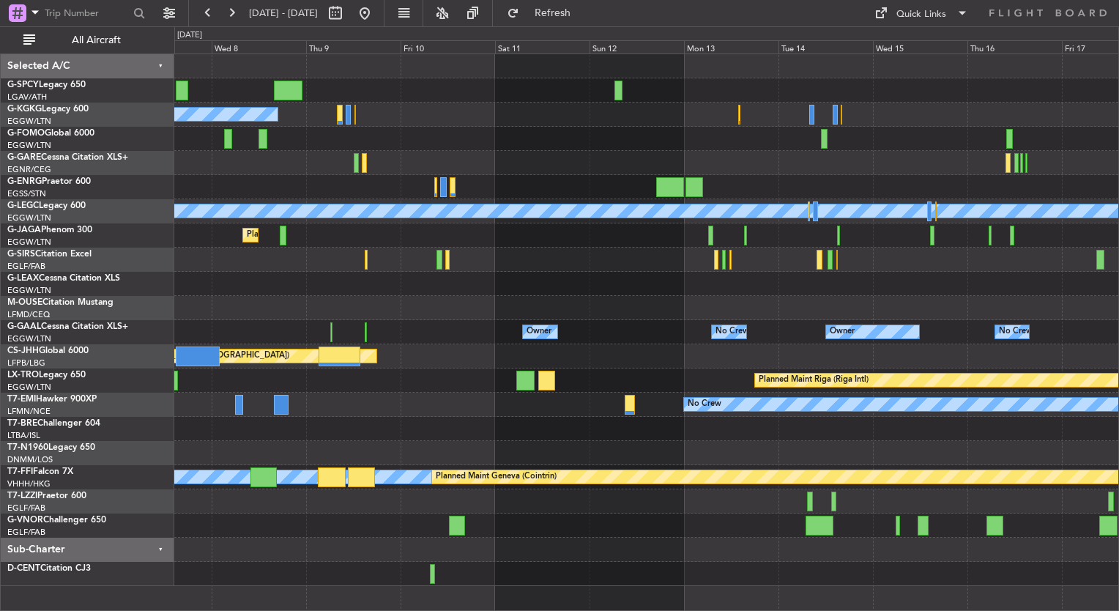
click at [146, 245] on div "A/C Unavailable Istanbul (Ataturk) A/C Unavailable London (Luton) Planned Maint…" at bounding box center [559, 318] width 1119 height 584
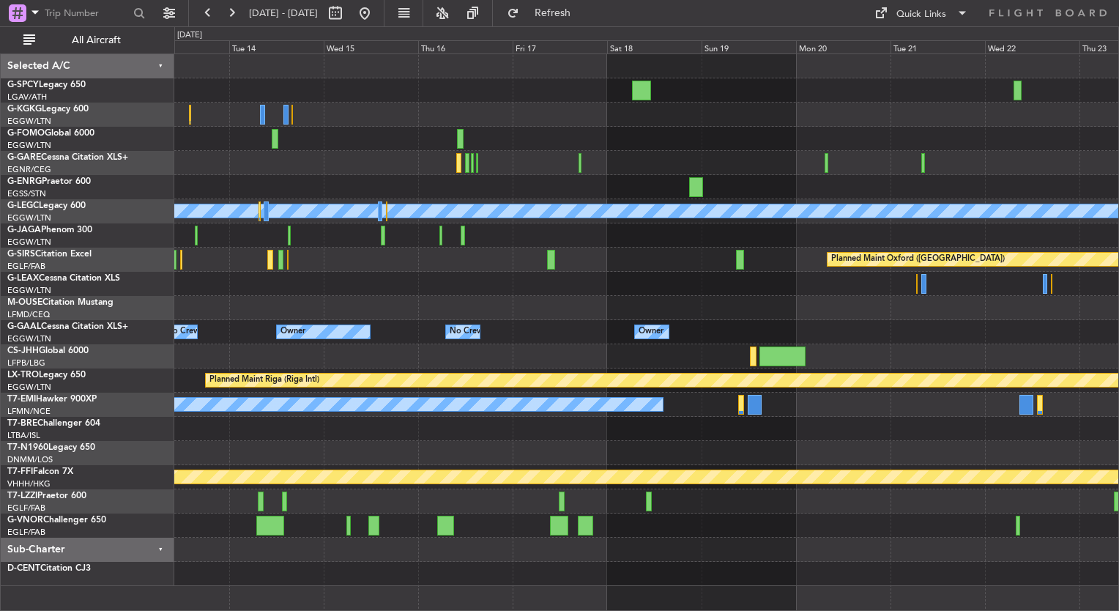
click at [217, 259] on div "A/C Unavailable London (Luton) Planned Maint Oxford (Kidlington) Owner Owner No…" at bounding box center [646, 320] width 944 height 532
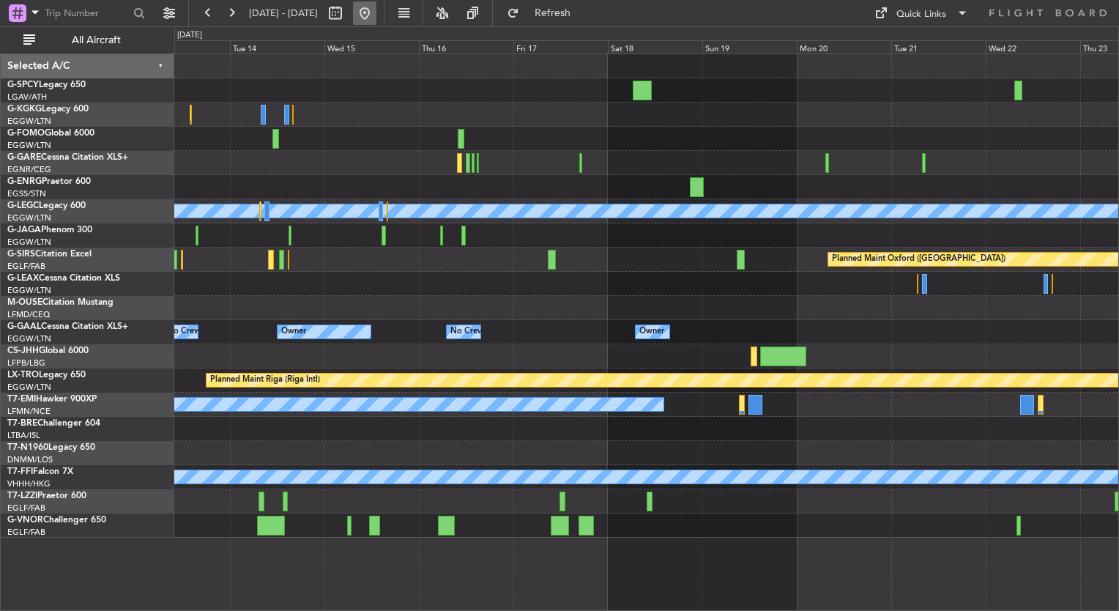
click at [376, 18] on button at bounding box center [364, 12] width 23 height 23
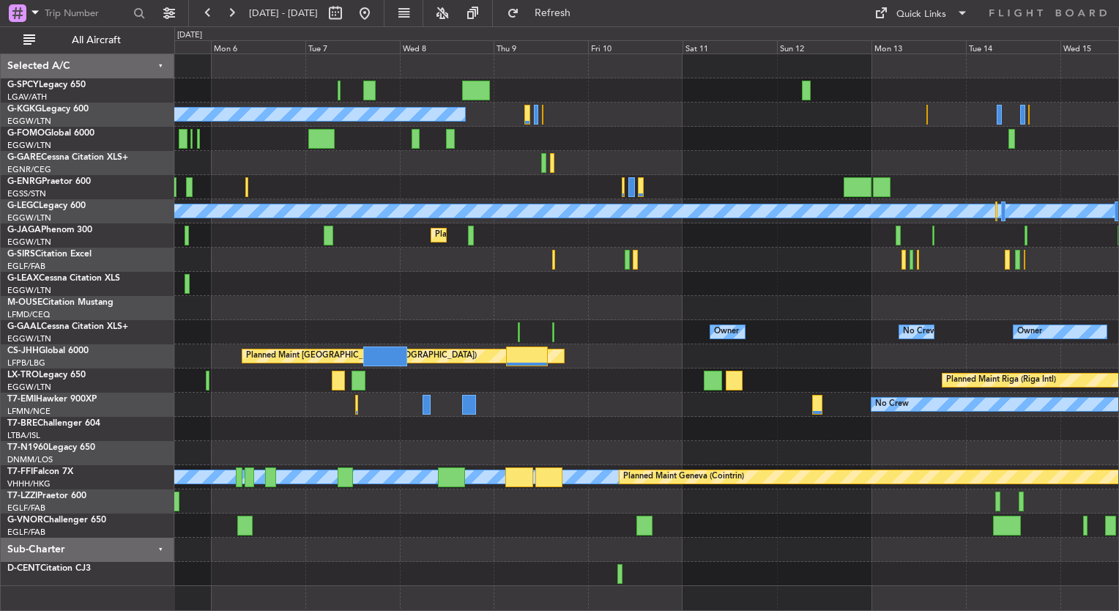
click at [135, 417] on div "Unplanned Maint Bremen A/C Unavailable Istanbul (Ataturk) A/C Unavailable Londo…" at bounding box center [559, 318] width 1119 height 584
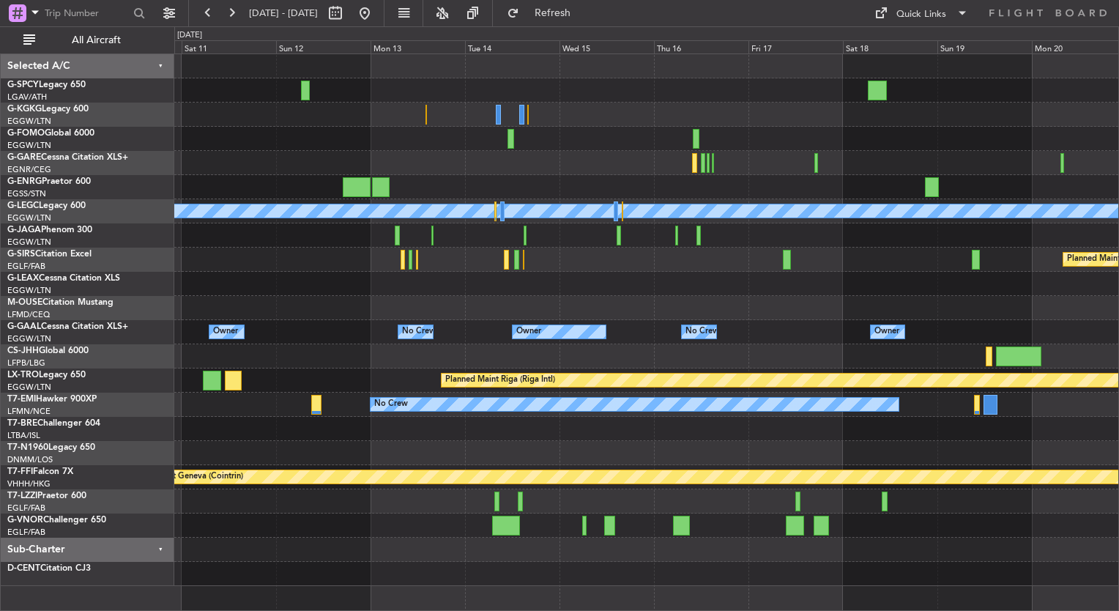
click at [182, 297] on div "A/C Unavailable [GEOGRAPHIC_DATA] (Ataturk) A/C Unavailable [GEOGRAPHIC_DATA] (…" at bounding box center [646, 320] width 944 height 532
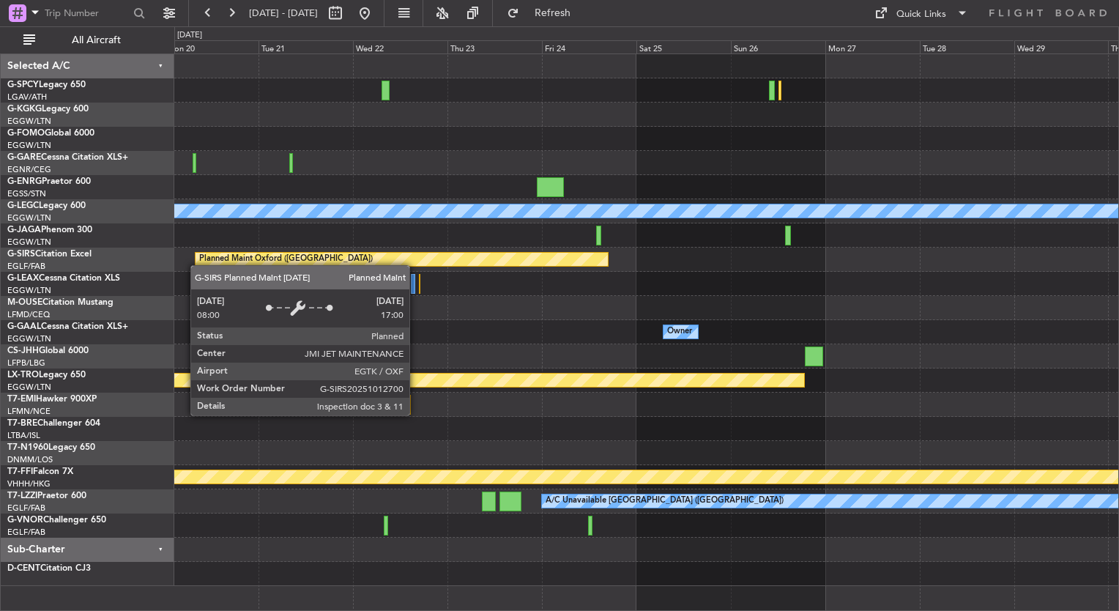
click at [229, 265] on div "A/C Unavailable London (Luton) Planned Maint Oxford (Kidlington) Owner Owner Ow…" at bounding box center [646, 320] width 944 height 532
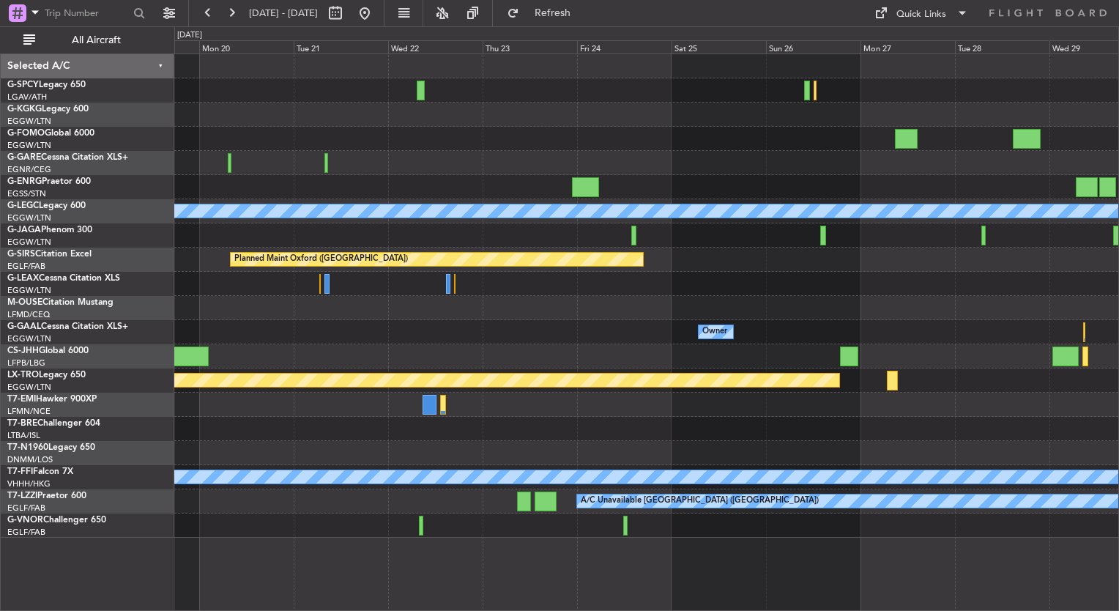
click at [747, 275] on div at bounding box center [646, 284] width 944 height 24
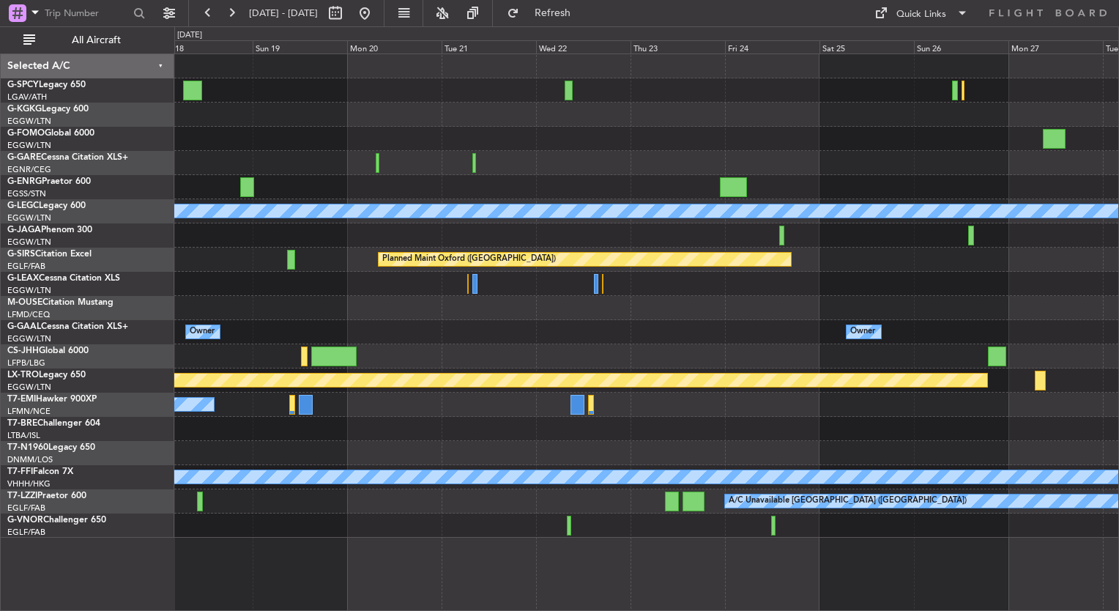
click at [363, 441] on div "A/C Unavailable London (Luton) Planned Maint Oxford (Kidlington) Owner Owner No…" at bounding box center [646, 295] width 944 height 483
click at [376, 7] on button at bounding box center [364, 12] width 23 height 23
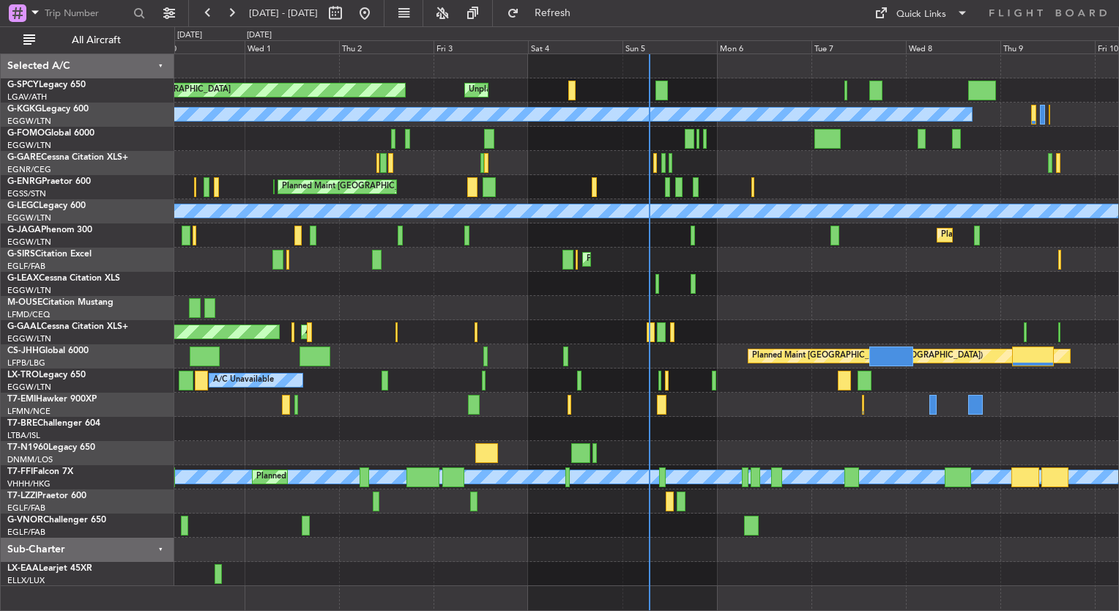
click at [488, 339] on div "Planned Maint Bremen Unplanned Maint Bremen A/C Unavailable Istanbul (Ataturk) …" at bounding box center [646, 320] width 944 height 532
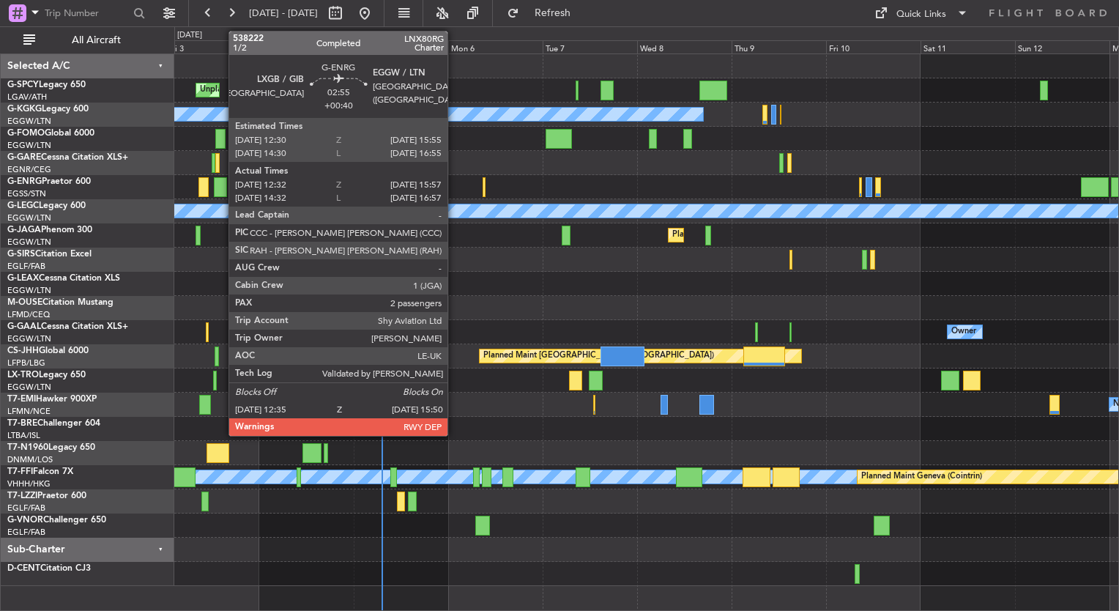
click at [221, 188] on div at bounding box center [220, 187] width 13 height 20
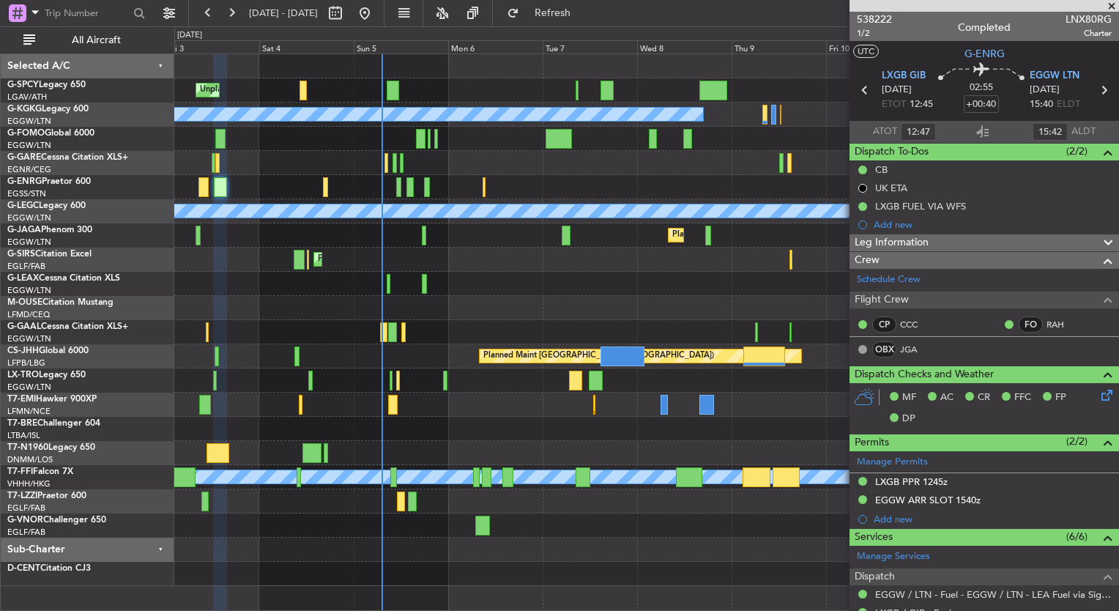
click at [1115, 10] on span at bounding box center [1111, 6] width 15 height 13
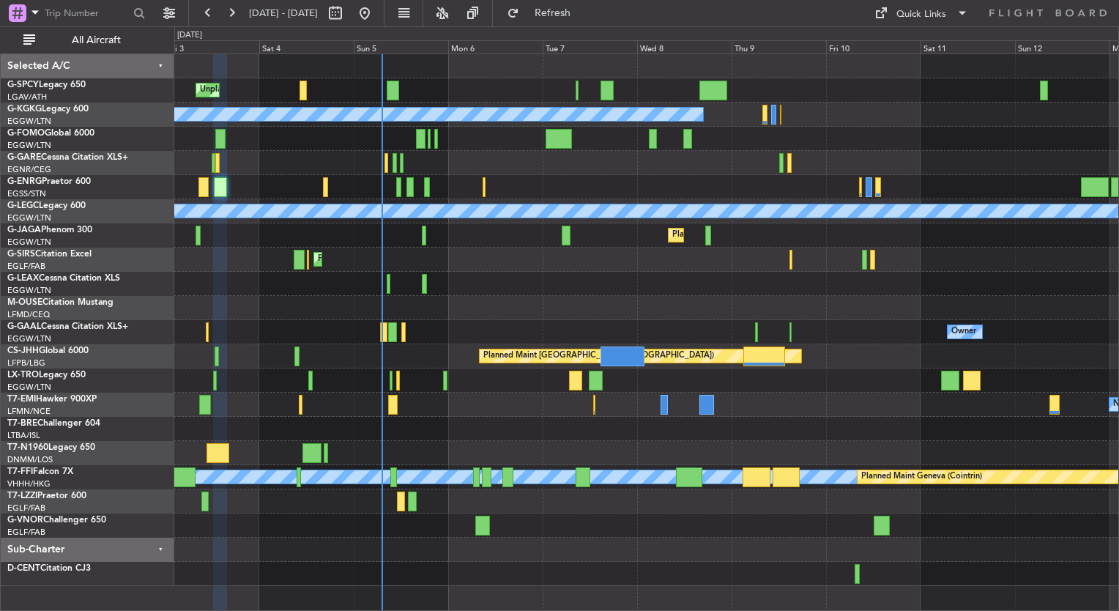
type input "0"
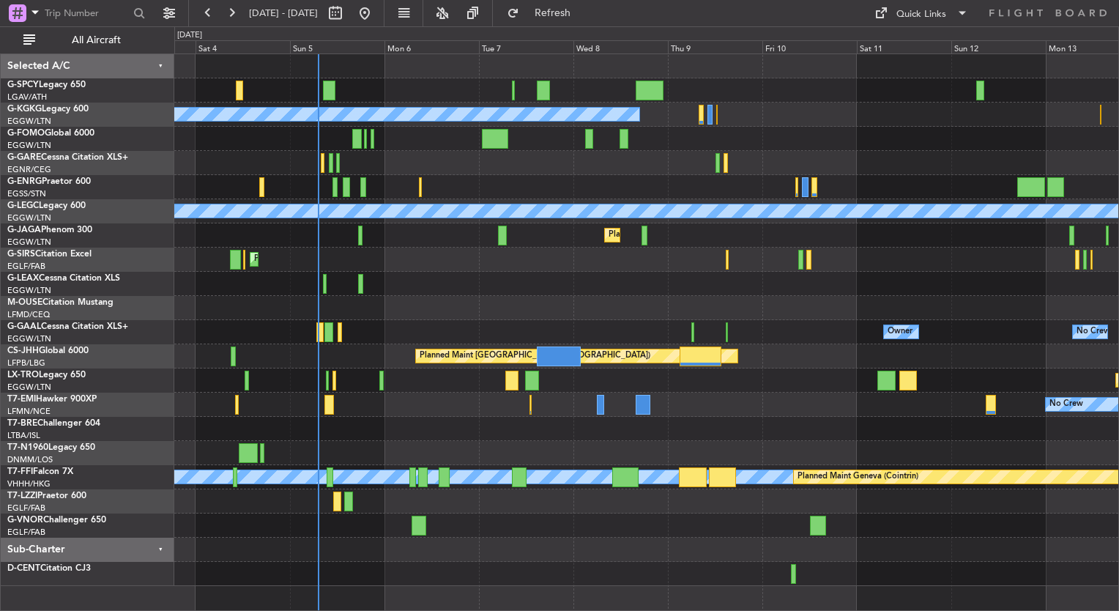
click at [540, 294] on div "Unplanned Maint [GEOGRAPHIC_DATA] Planned Maint [GEOGRAPHIC_DATA] A/C Unavailab…" at bounding box center [646, 320] width 944 height 532
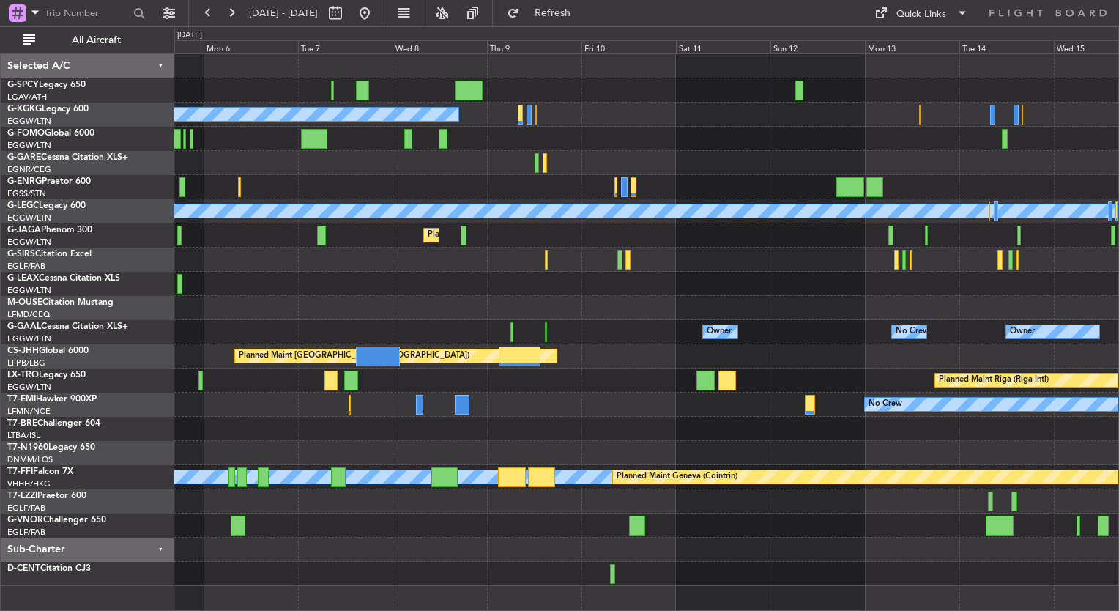
click at [446, 268] on div "Unplanned Maint [GEOGRAPHIC_DATA] A/C Unavailable [GEOGRAPHIC_DATA] (Ataturk) A…" at bounding box center [646, 320] width 944 height 532
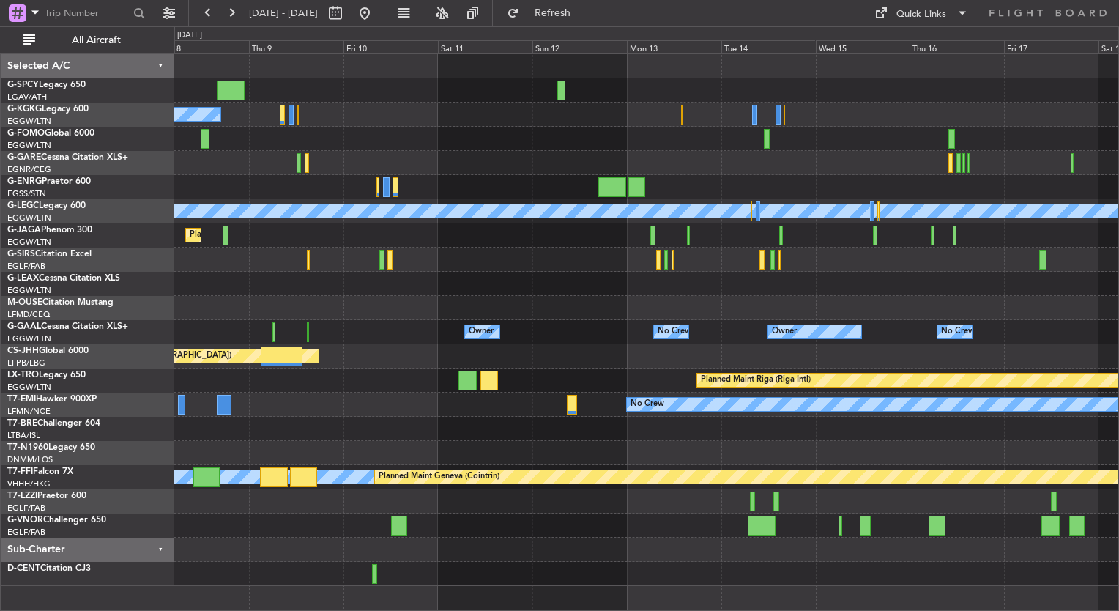
click at [472, 429] on div at bounding box center [646, 429] width 944 height 24
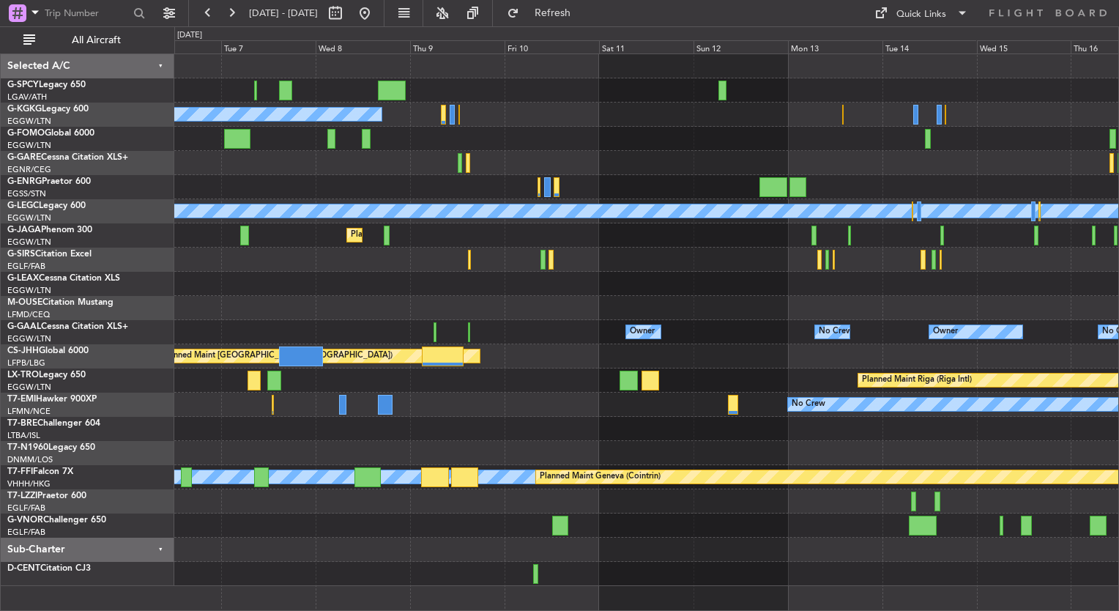
click at [562, 159] on div "A/C Unavailable [GEOGRAPHIC_DATA] (Ataturk) A/C Unavailable [GEOGRAPHIC_DATA] (…" at bounding box center [646, 320] width 944 height 532
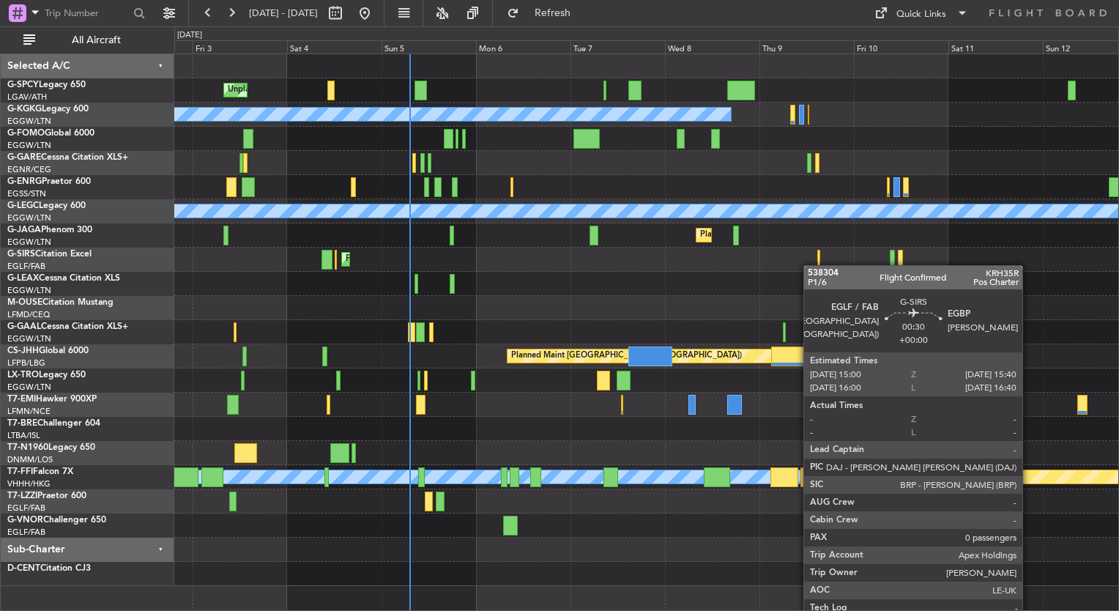
click at [816, 262] on div "Planned Maint [GEOGRAPHIC_DATA] ([GEOGRAPHIC_DATA])" at bounding box center [646, 259] width 944 height 24
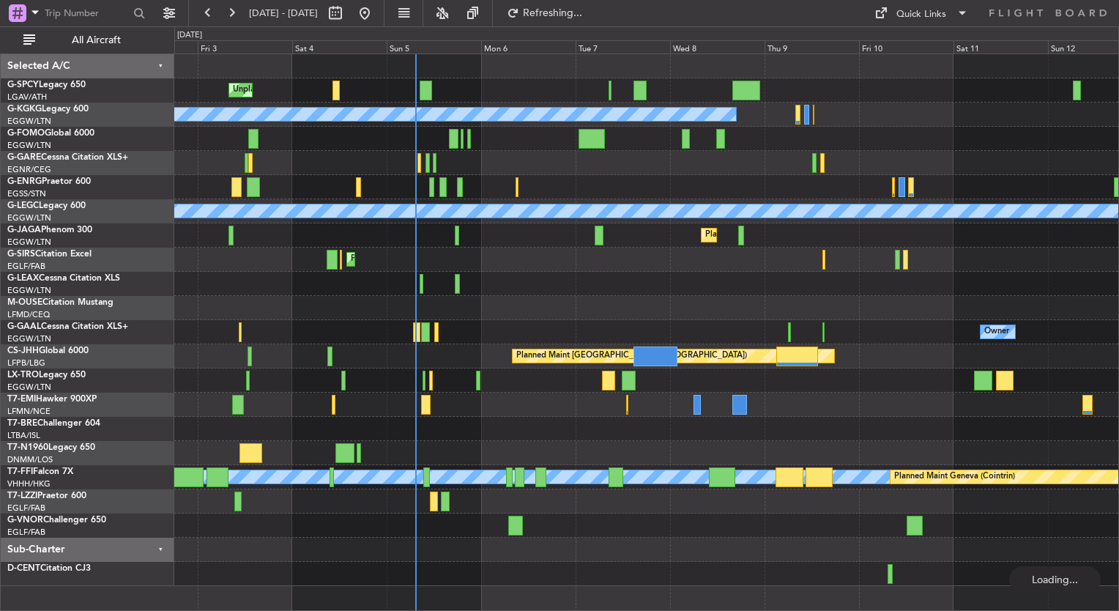
click at [311, 409] on div "Unplanned Maint [GEOGRAPHIC_DATA] Planned Maint [GEOGRAPHIC_DATA] A/C Unavailab…" at bounding box center [646, 320] width 944 height 532
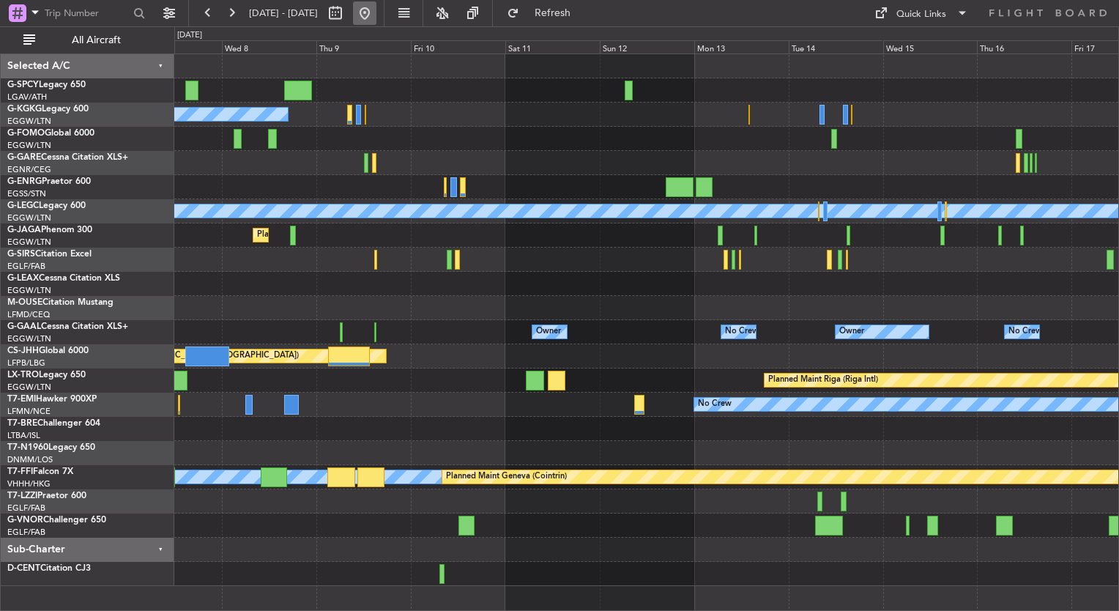
click at [376, 18] on button at bounding box center [364, 12] width 23 height 23
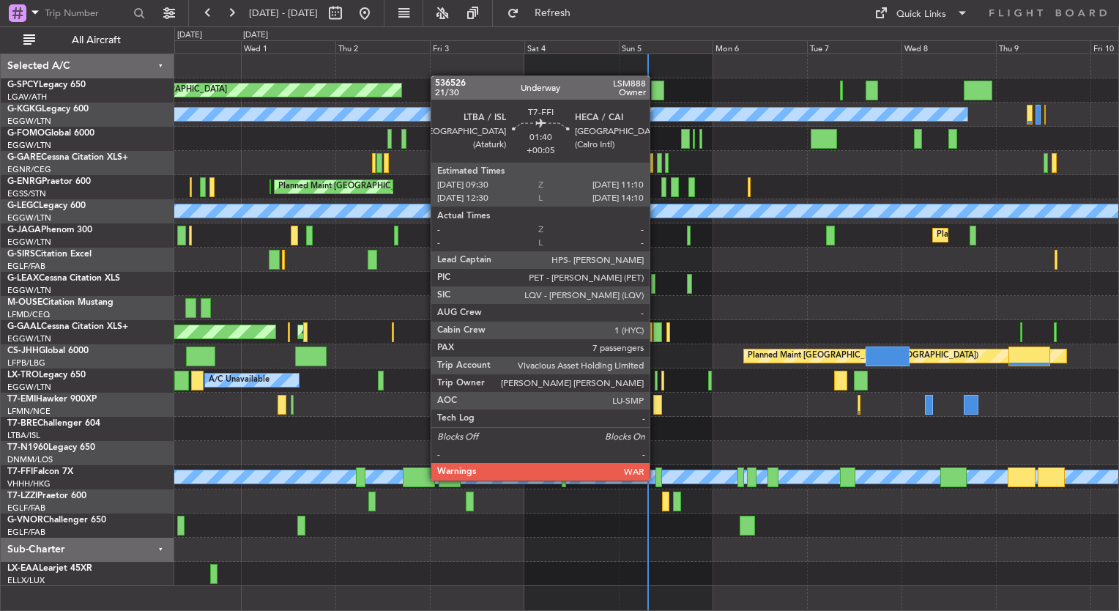
click at [656, 479] on div at bounding box center [658, 477] width 7 height 20
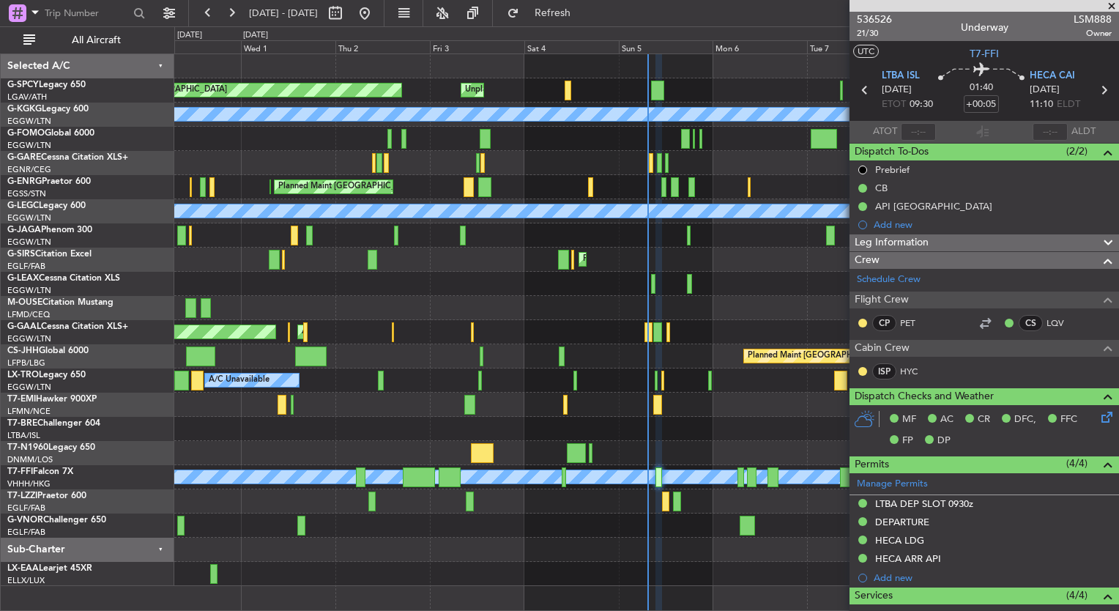
click at [1107, 4] on span at bounding box center [1111, 6] width 15 height 13
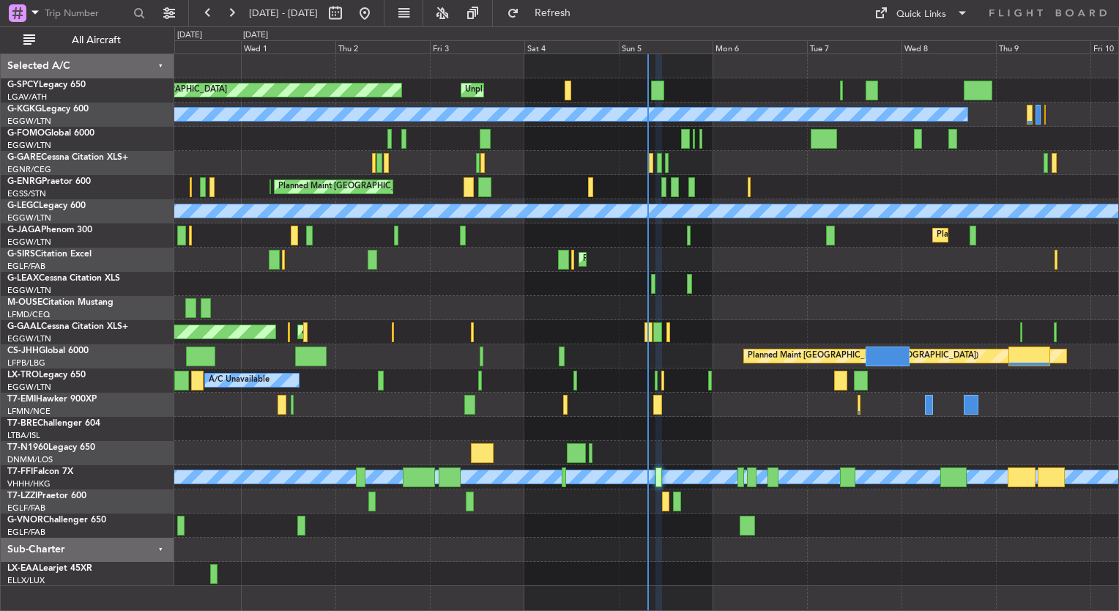
type input "0"
click at [376, 10] on button at bounding box center [364, 12] width 23 height 23
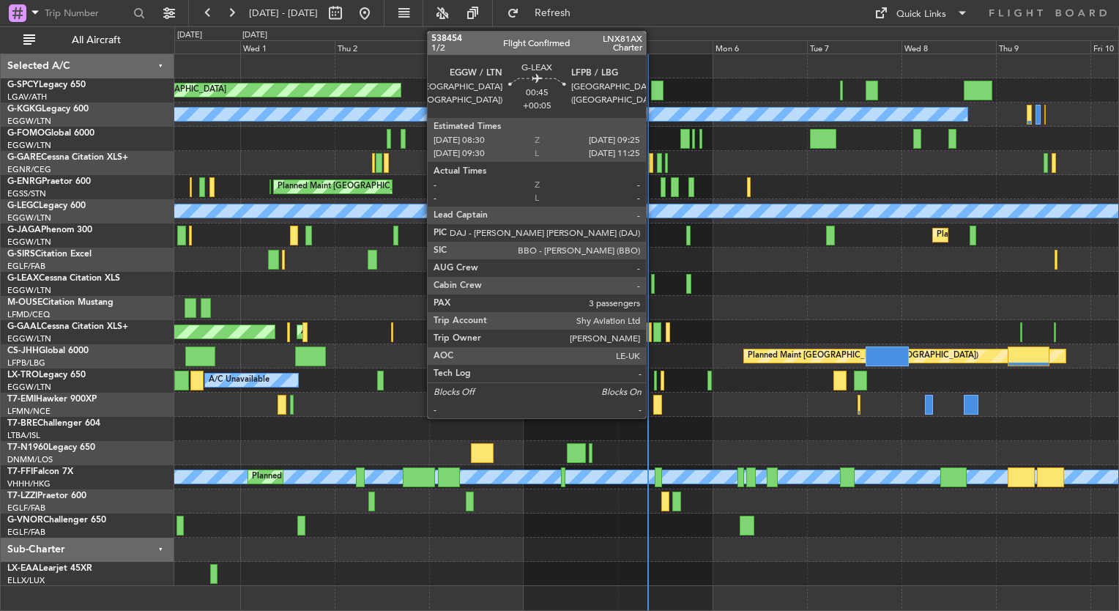
click at [652, 283] on div at bounding box center [653, 284] width 4 height 20
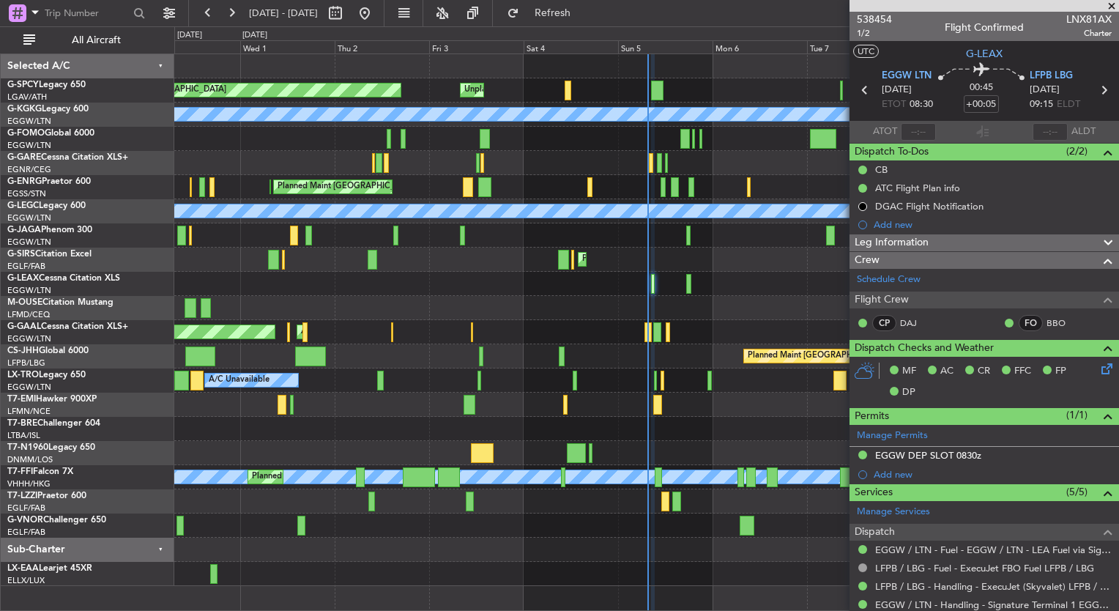
click at [176, 340] on div "Planned Maint Dusseldorf AOG Maint Dusseldorf Owner" at bounding box center [646, 332] width 944 height 24
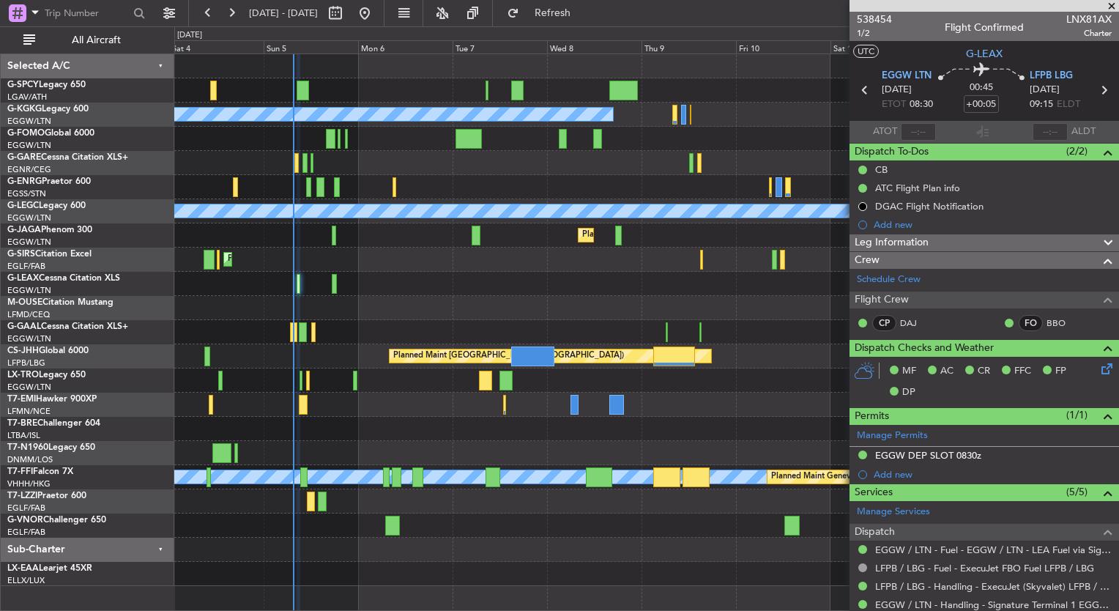
click at [196, 343] on div "Unplanned Maint Bremen Planned Maint Bremen A/C Unavailable Istanbul (Ataturk) …" at bounding box center [646, 320] width 944 height 532
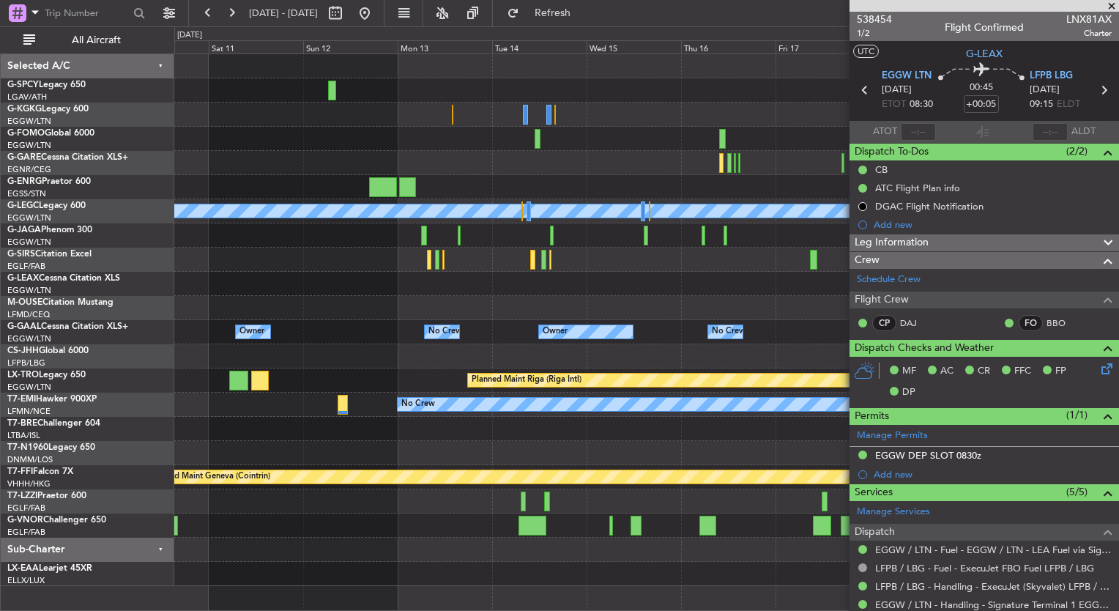
click at [491, 330] on div "Owner No Crew Owner Owner No Crew Owner" at bounding box center [646, 332] width 944 height 24
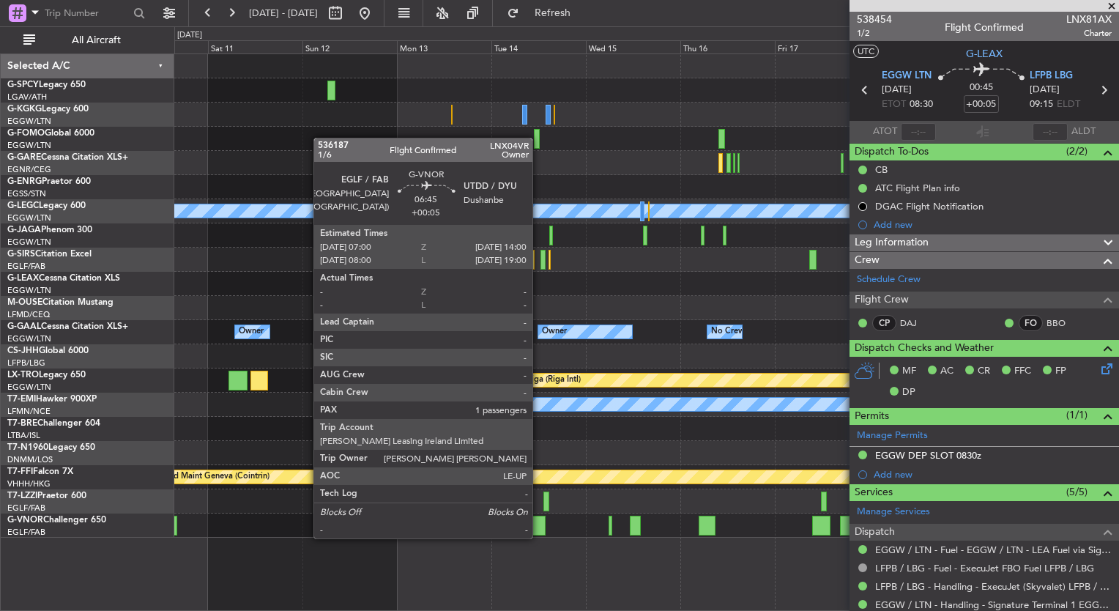
click at [539, 524] on div at bounding box center [532, 525] width 28 height 20
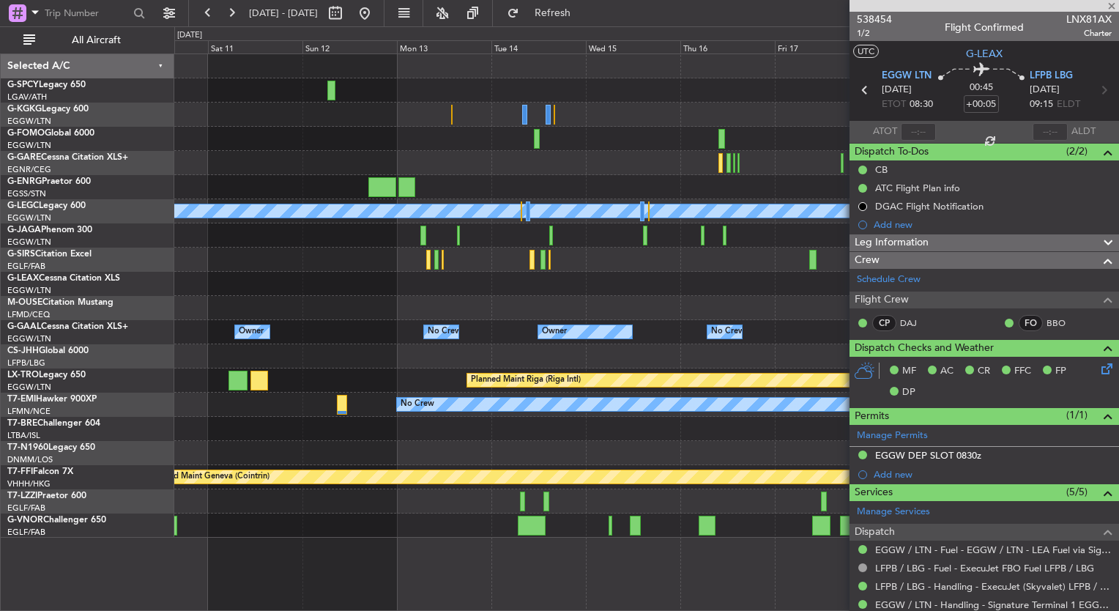
type input "1"
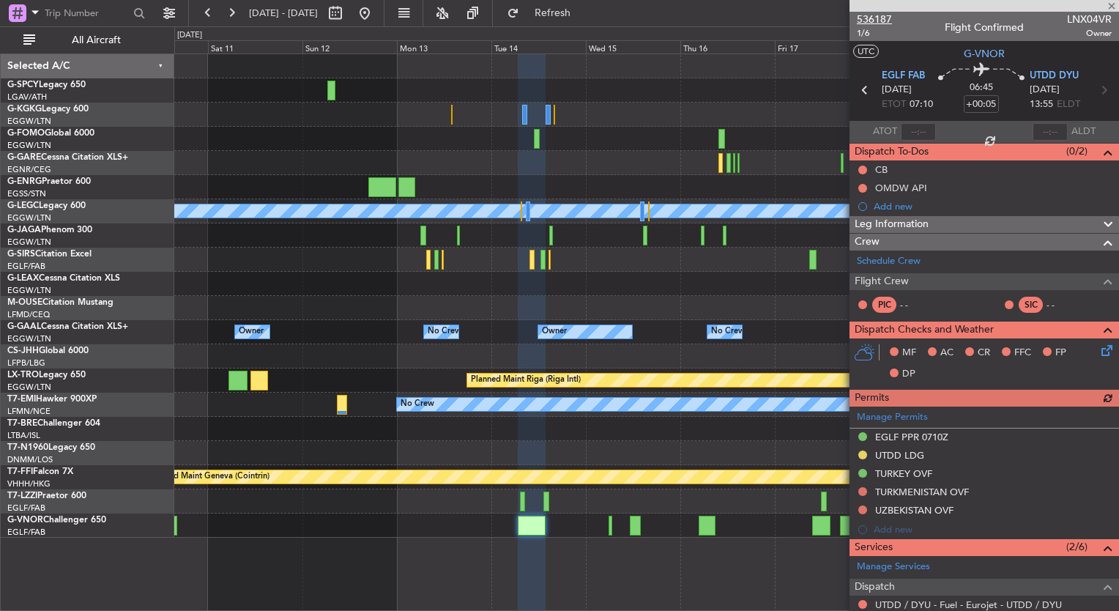
click at [884, 18] on span "536187" at bounding box center [874, 19] width 35 height 15
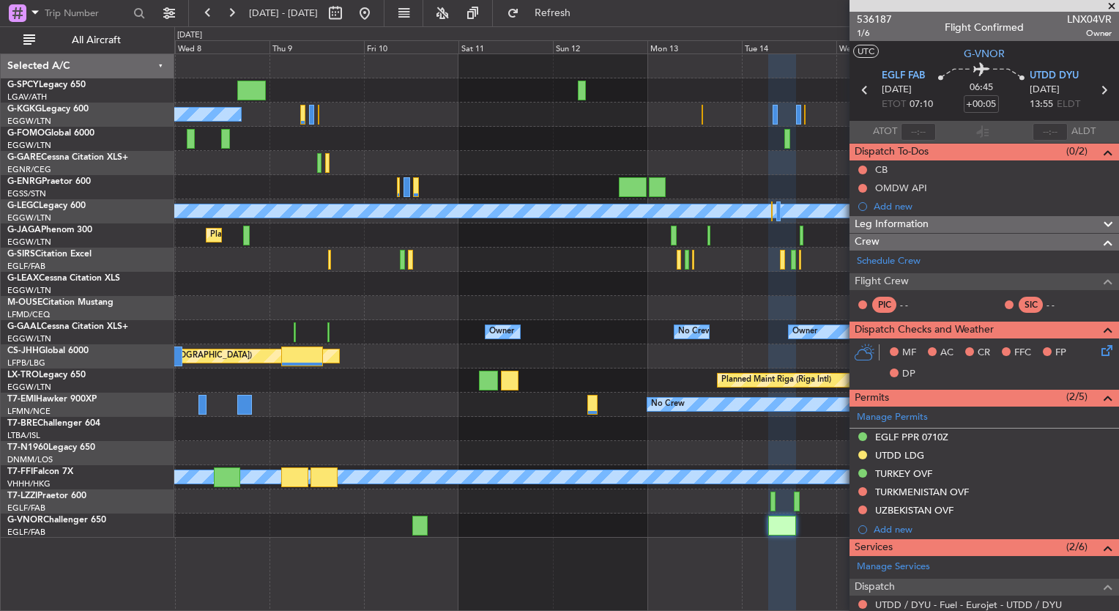
click at [734, 418] on div at bounding box center [646, 429] width 944 height 24
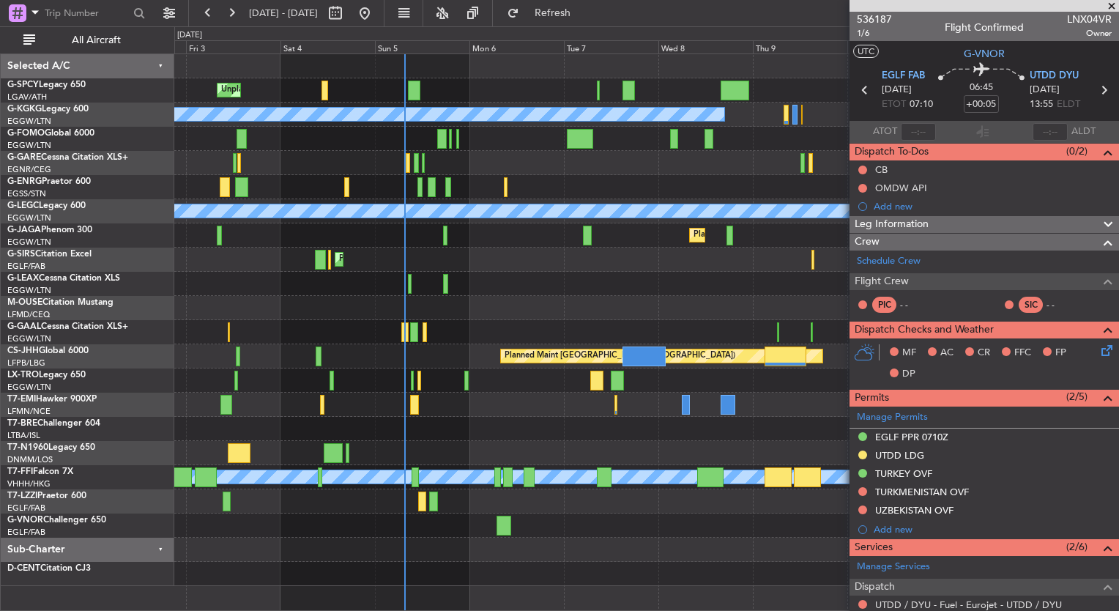
click at [257, 476] on div "Unplanned Maint [GEOGRAPHIC_DATA] Planned Maint [GEOGRAPHIC_DATA] A/C Unavailab…" at bounding box center [646, 320] width 944 height 532
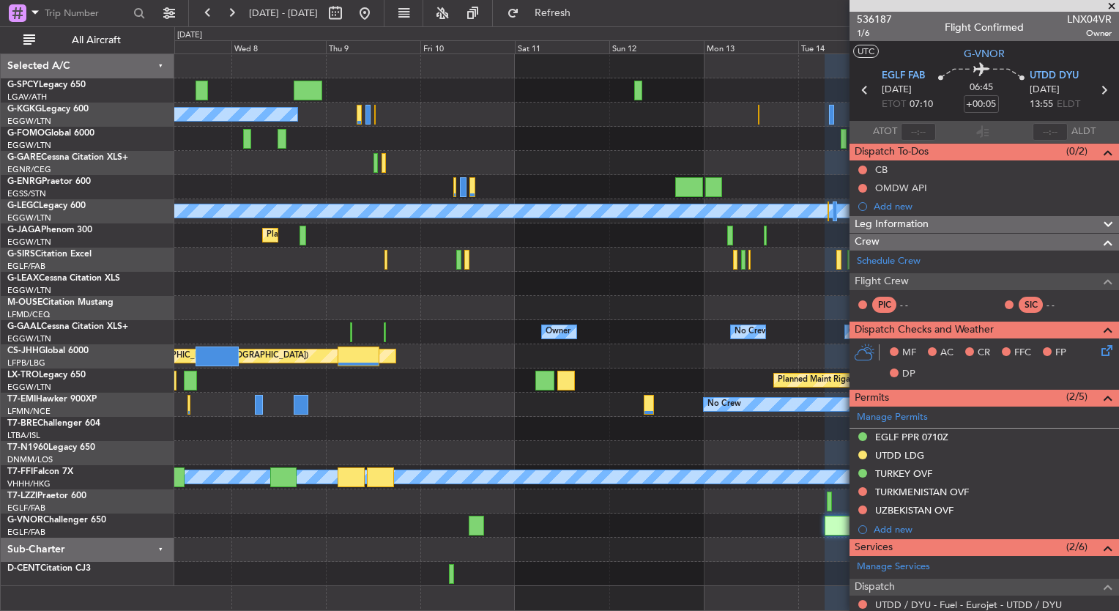
click at [283, 482] on div "A/C Unavailable [GEOGRAPHIC_DATA] (Ataturk) A/C Unavailable [GEOGRAPHIC_DATA] (…" at bounding box center [646, 320] width 944 height 532
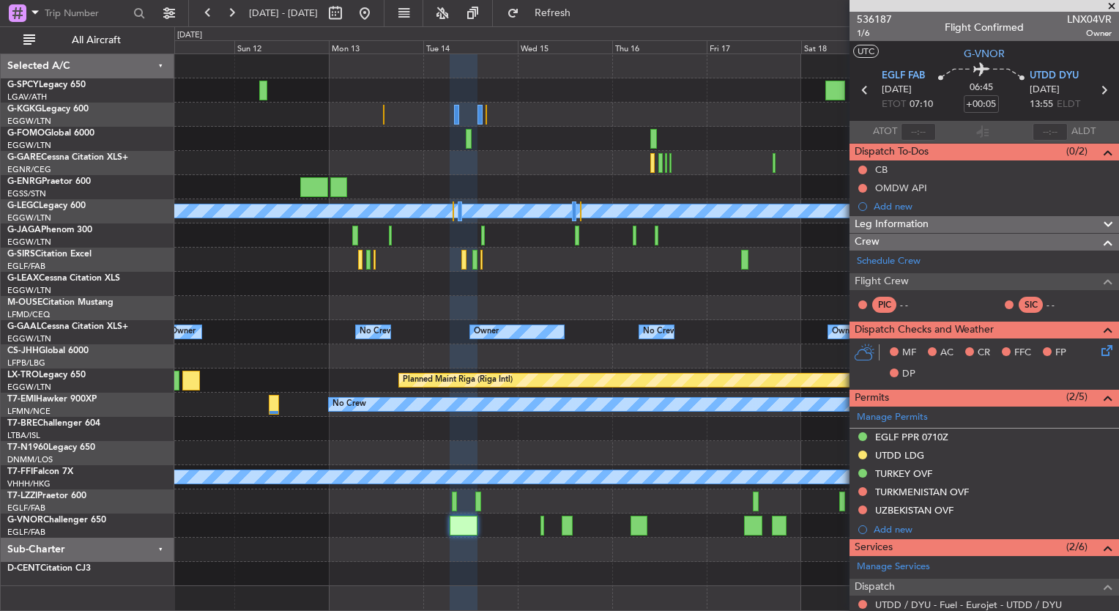
click at [395, 496] on div "A/C Unavailable [GEOGRAPHIC_DATA] ([GEOGRAPHIC_DATA]) Planned Maint [GEOGRAPHIC…" at bounding box center [646, 320] width 944 height 532
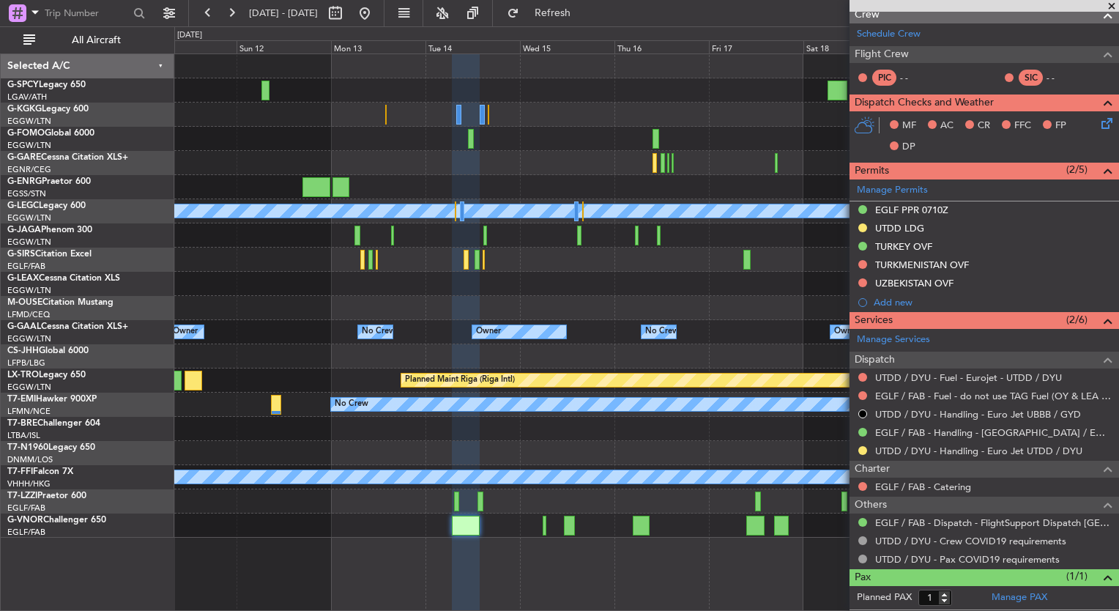
scroll to position [256, 0]
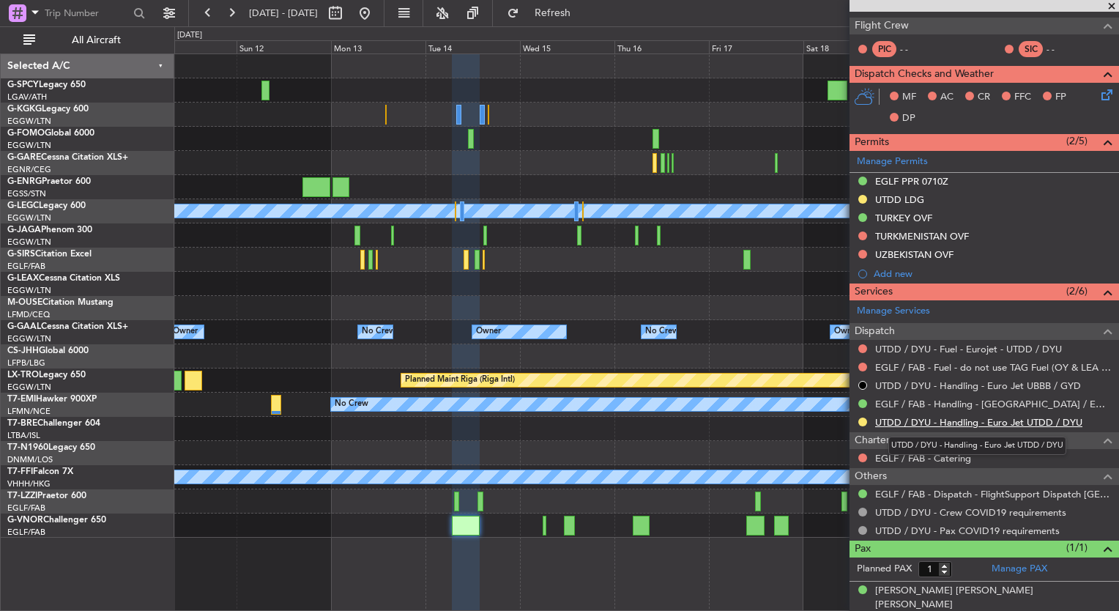
click at [1005, 420] on link "UTDD / DYU - Handling - Euro Jet UTDD / DYU" at bounding box center [978, 422] width 207 height 12
click at [376, 2] on button at bounding box center [364, 12] width 23 height 23
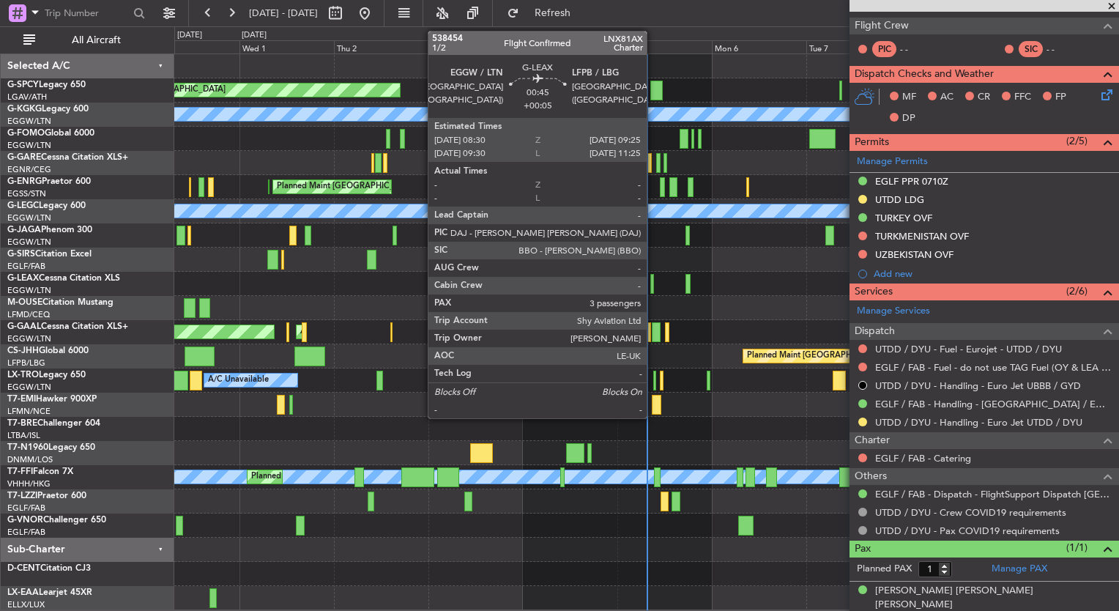
click at [653, 286] on div at bounding box center [652, 284] width 4 height 20
type input "3"
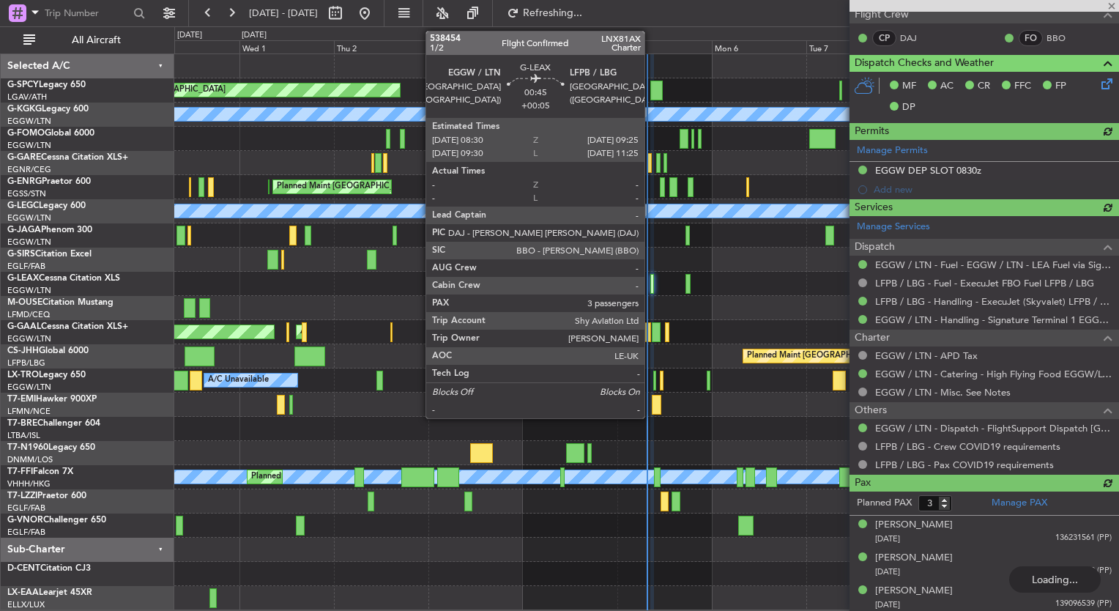
scroll to position [0, 0]
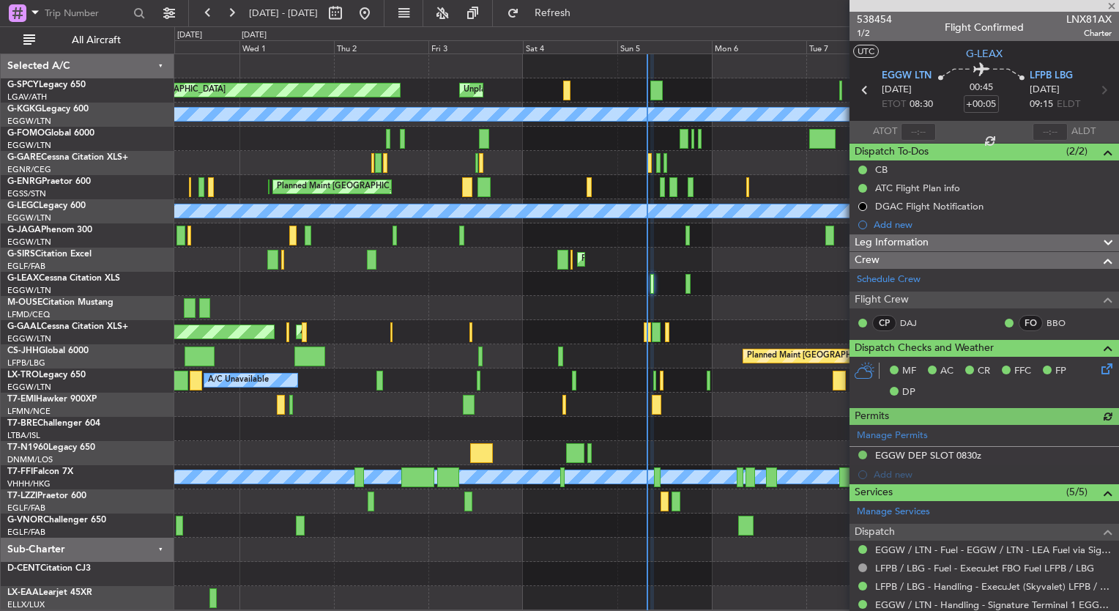
click at [692, 282] on div "A/C Unavailable" at bounding box center [646, 284] width 944 height 24
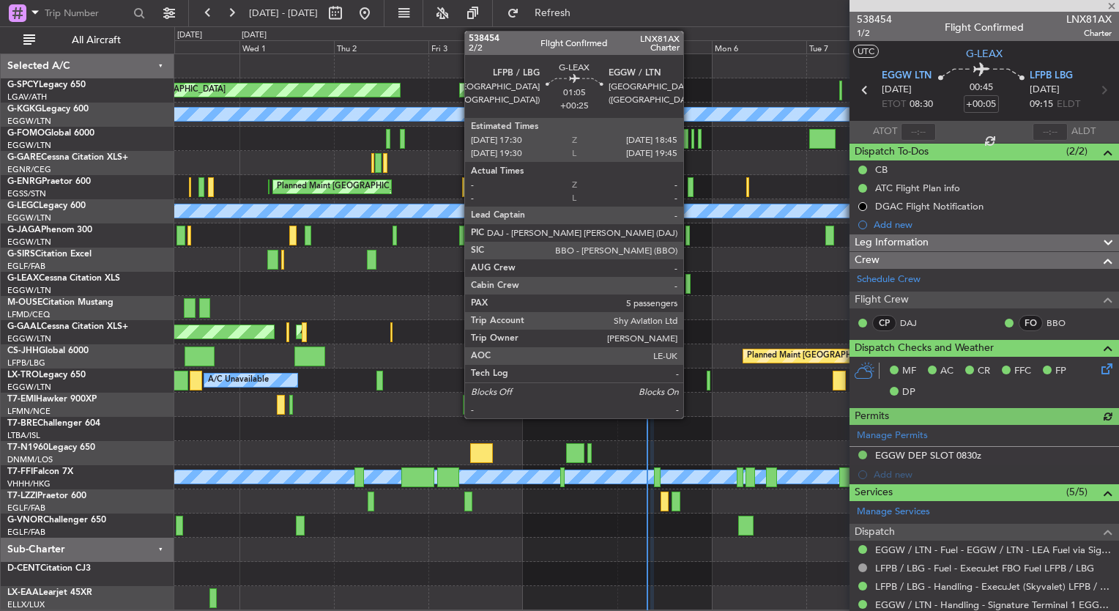
click at [690, 282] on div at bounding box center [687, 284] width 5 height 20
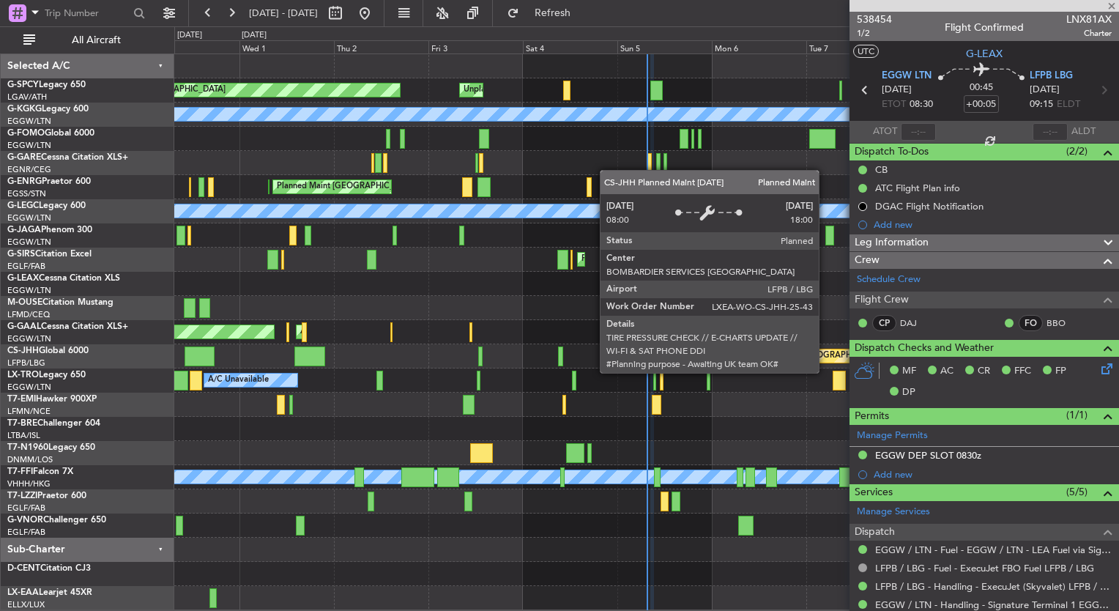
type input "+00:25"
type input "5"
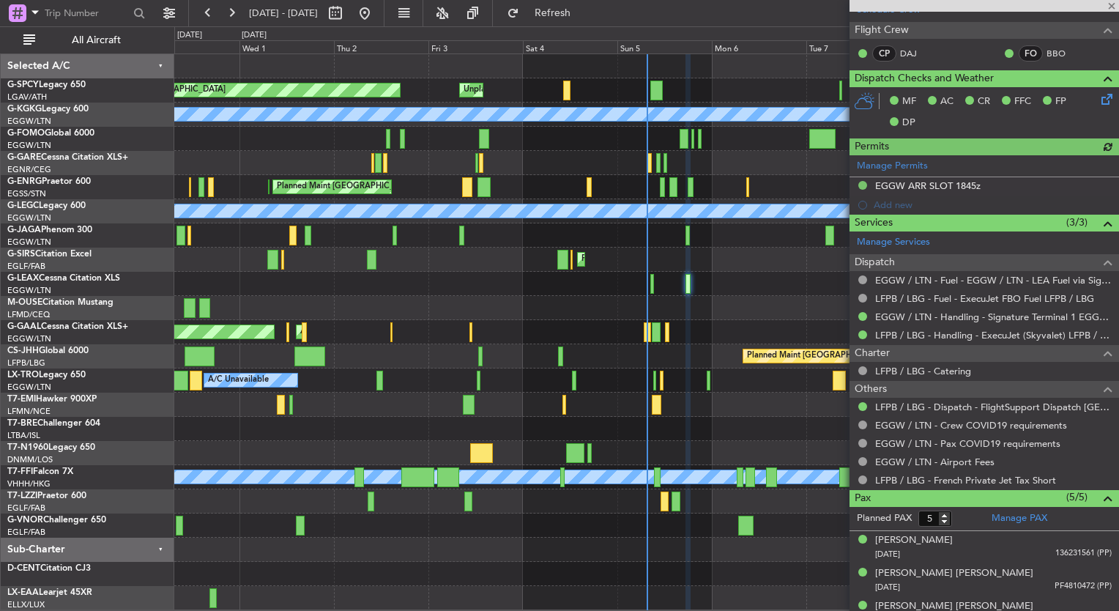
scroll to position [281, 0]
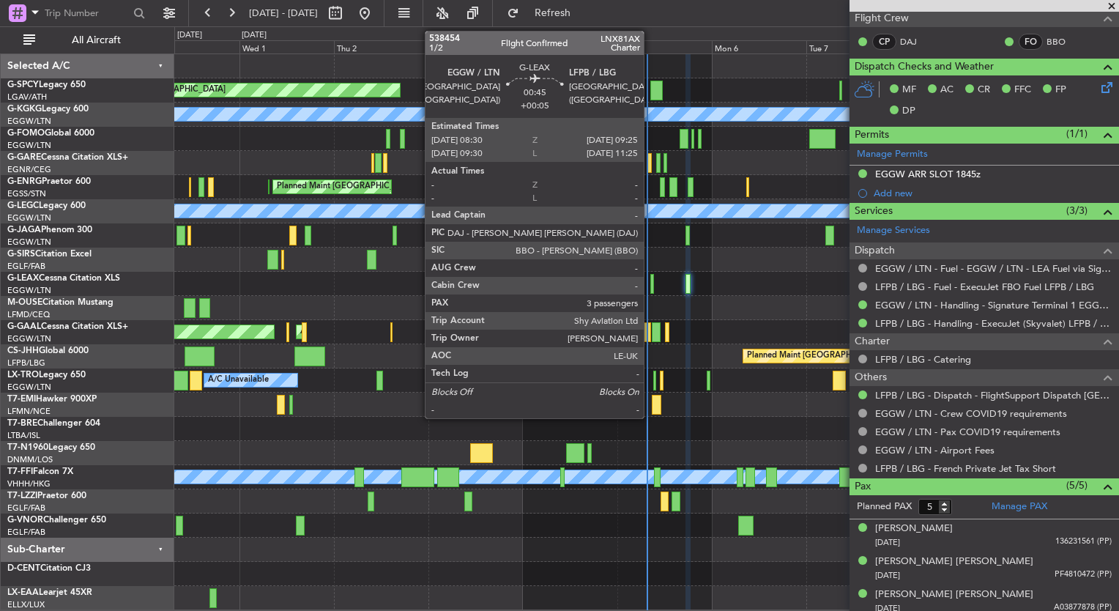
click at [650, 287] on div at bounding box center [652, 284] width 4 height 20
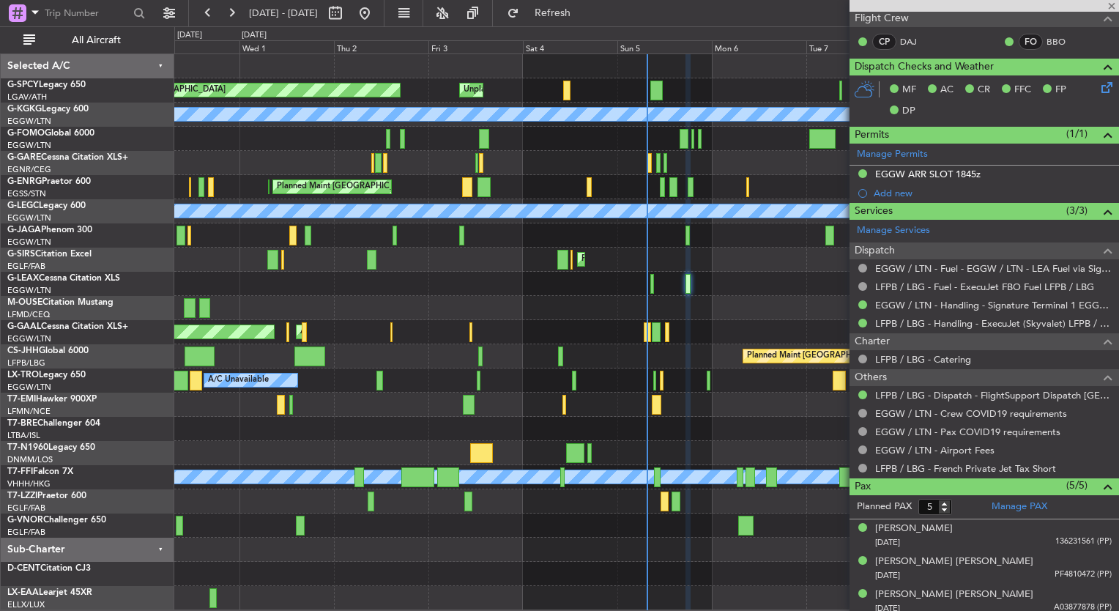
type input "+00:05"
type input "3"
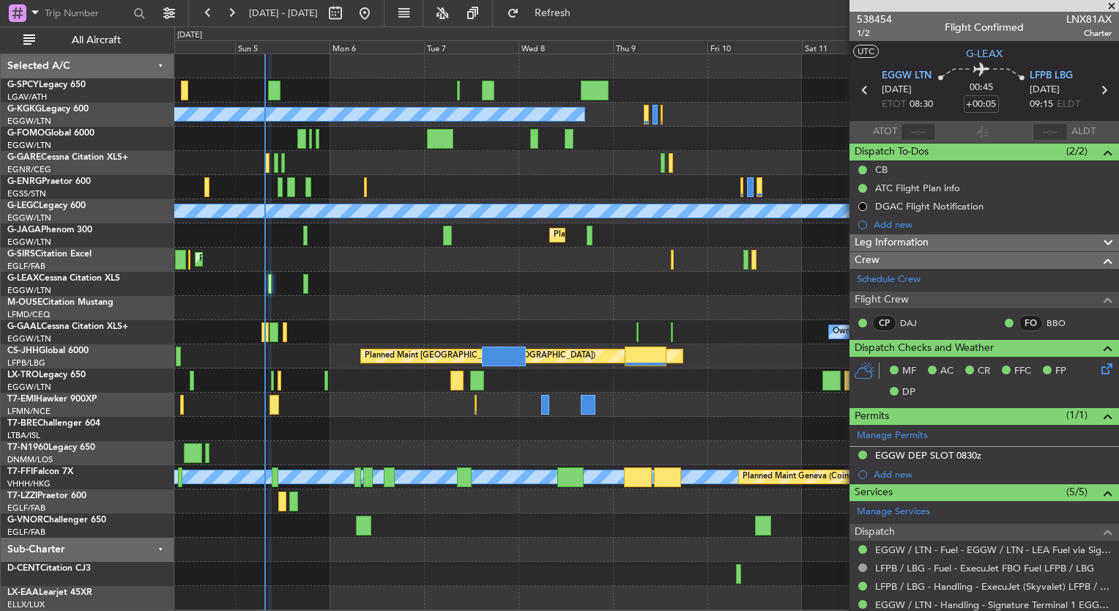
click at [261, 453] on div "Unplanned Maint [GEOGRAPHIC_DATA] Planned Maint [GEOGRAPHIC_DATA] A/C Unavailab…" at bounding box center [646, 332] width 944 height 556
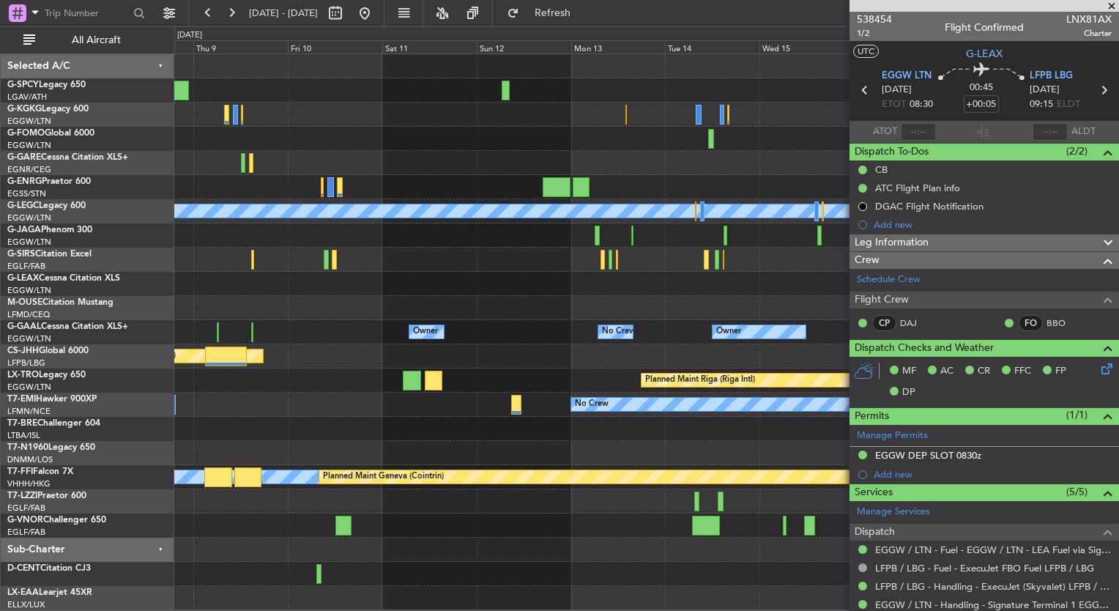
click at [240, 453] on div "A/C Unavailable [GEOGRAPHIC_DATA] (Ataturk) A/C Unavailable [GEOGRAPHIC_DATA] (…" at bounding box center [646, 332] width 944 height 556
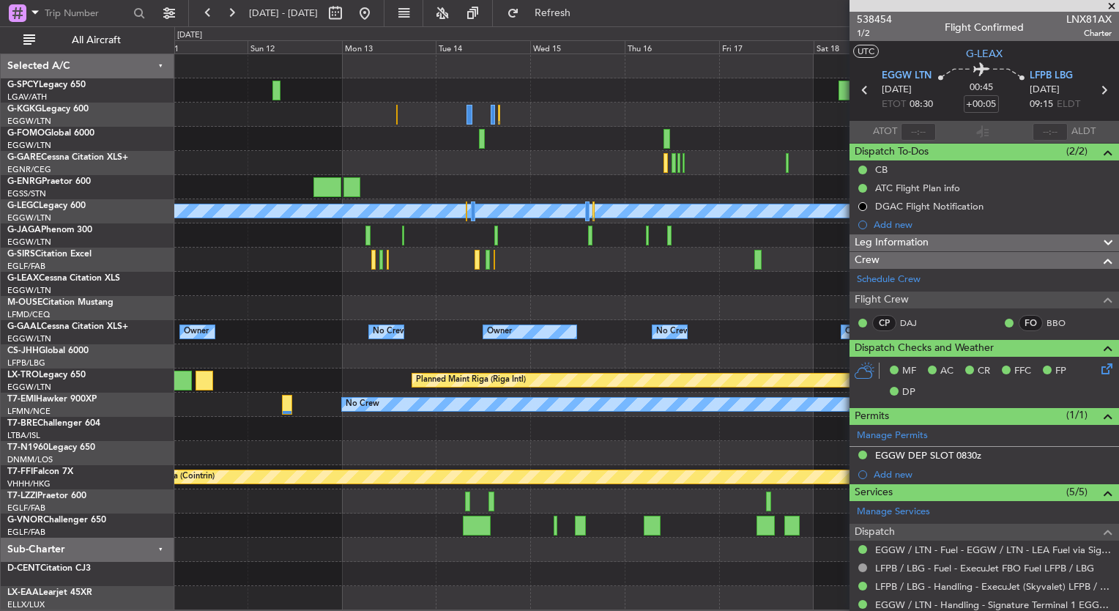
click at [376, 520] on div at bounding box center [646, 525] width 944 height 24
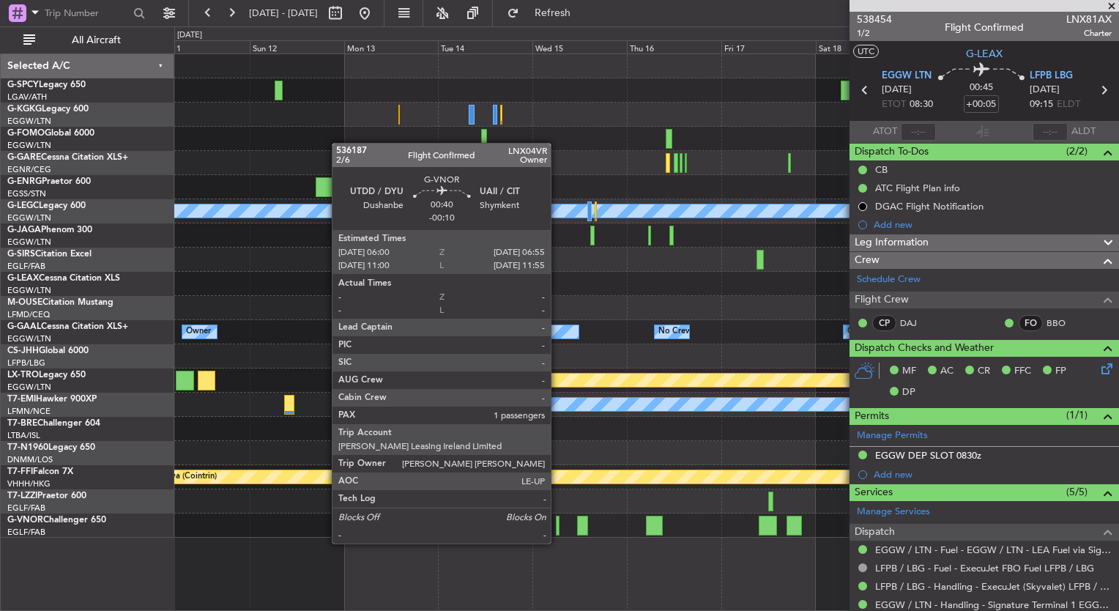
click at [557, 529] on div at bounding box center [558, 525] width 4 height 20
type input "-00:10"
type input "1"
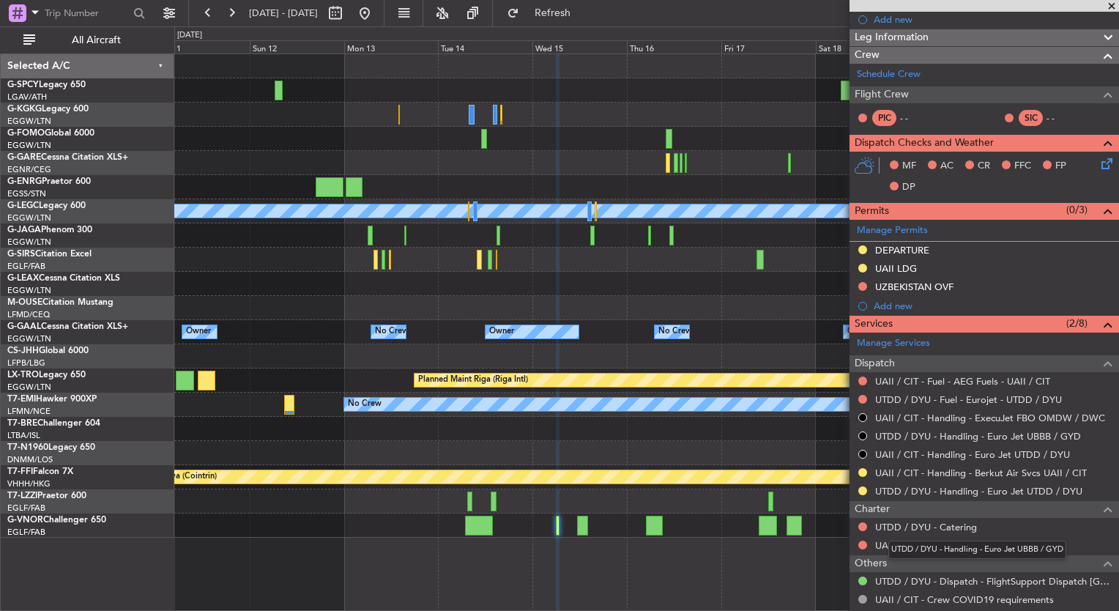
scroll to position [236, 0]
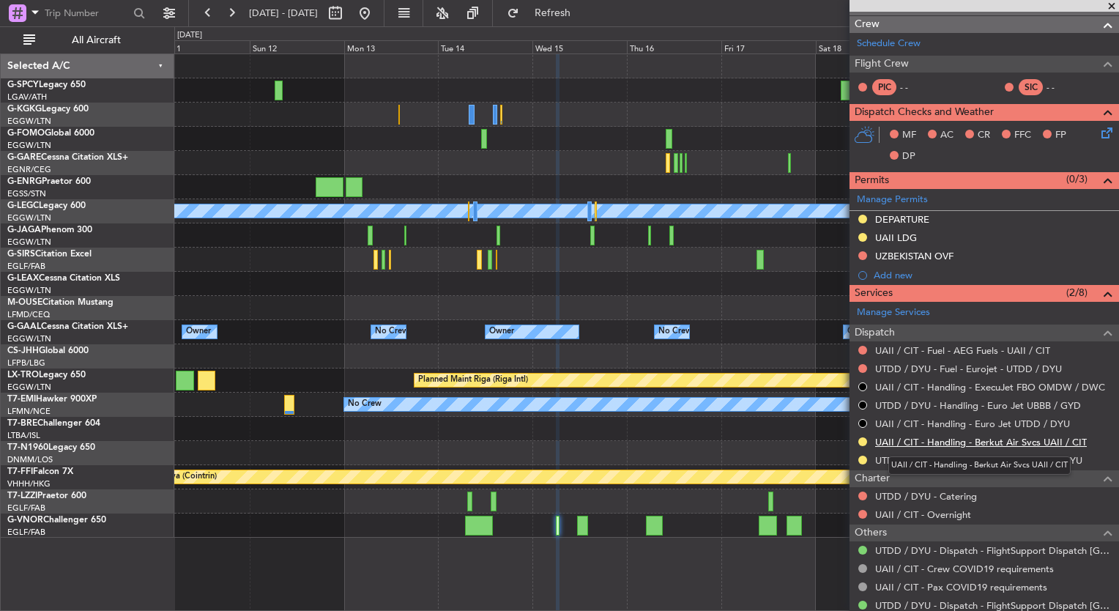
click at [1004, 440] on link "UAII / CIT - Handling - Berkut Air Svcs UAII / CIT" at bounding box center [981, 442] width 212 height 12
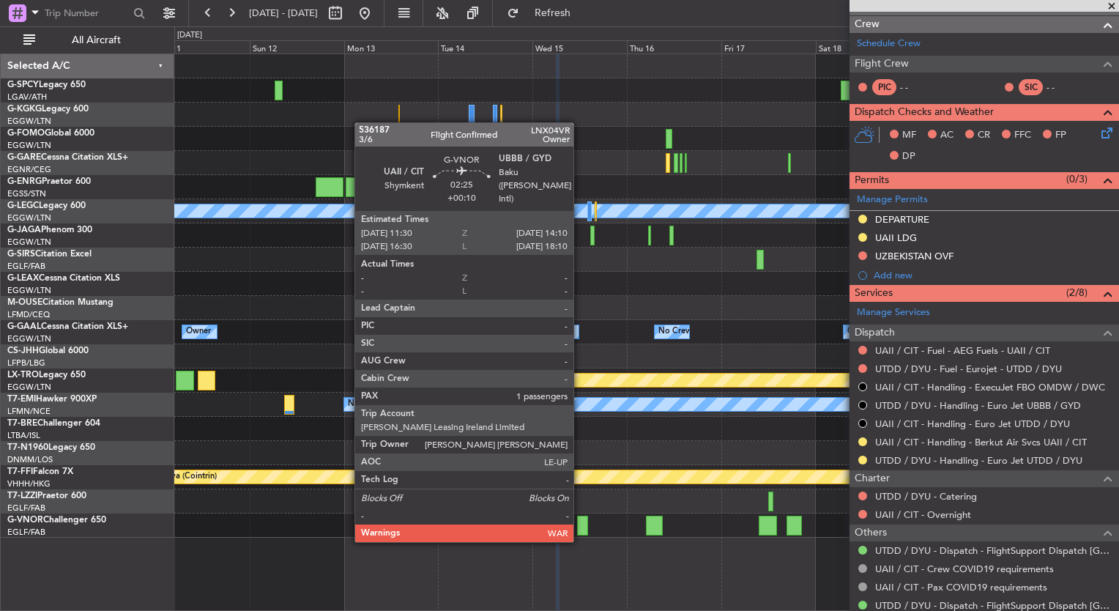
click at [580, 526] on div at bounding box center [582, 525] width 11 height 20
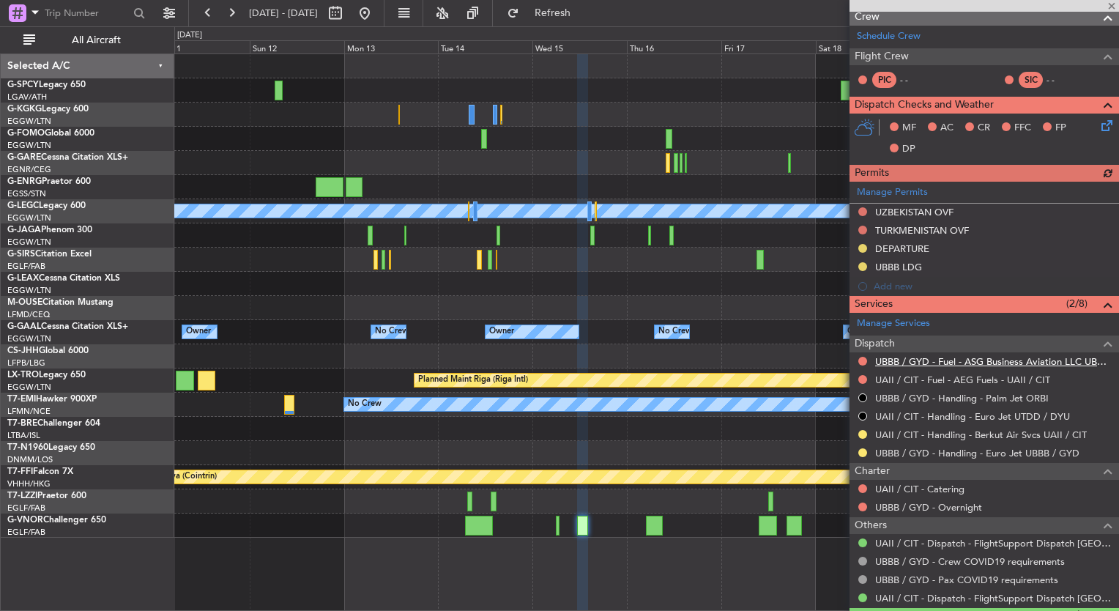
scroll to position [226, 0]
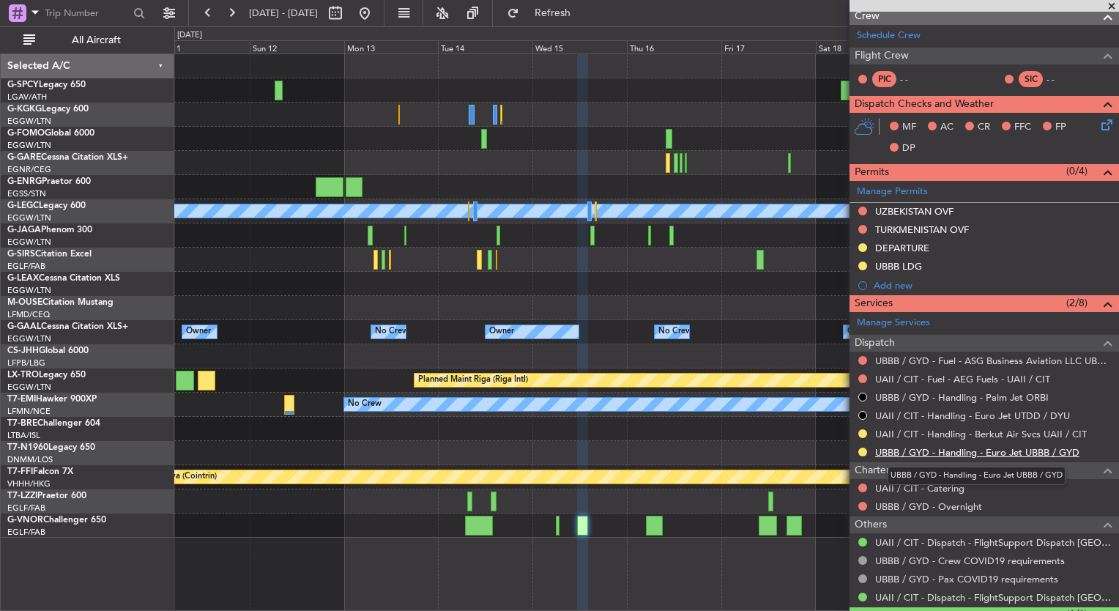
click at [1016, 448] on link "UBBB / GYD - Handling - Euro Jet UBBB / GYD" at bounding box center [977, 452] width 204 height 12
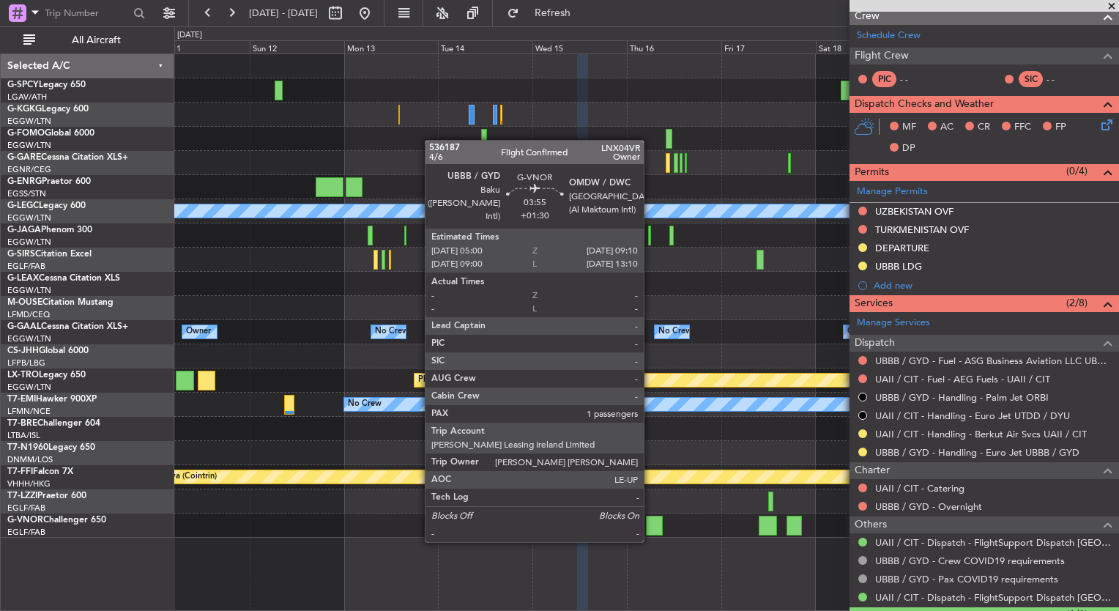
click at [650, 526] on div at bounding box center [654, 525] width 17 height 20
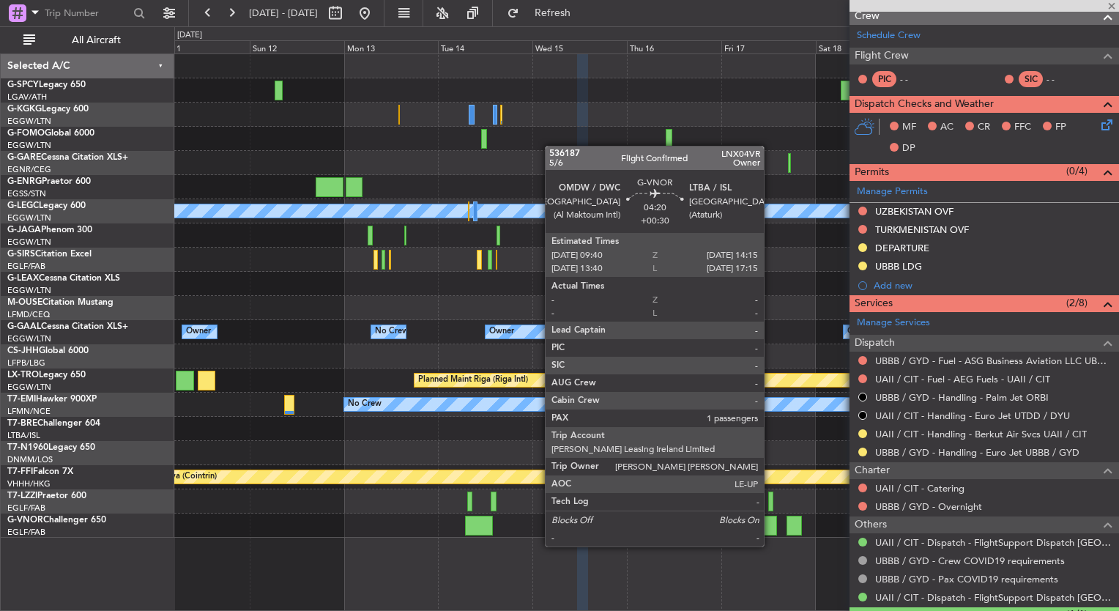
type input "+01:30"
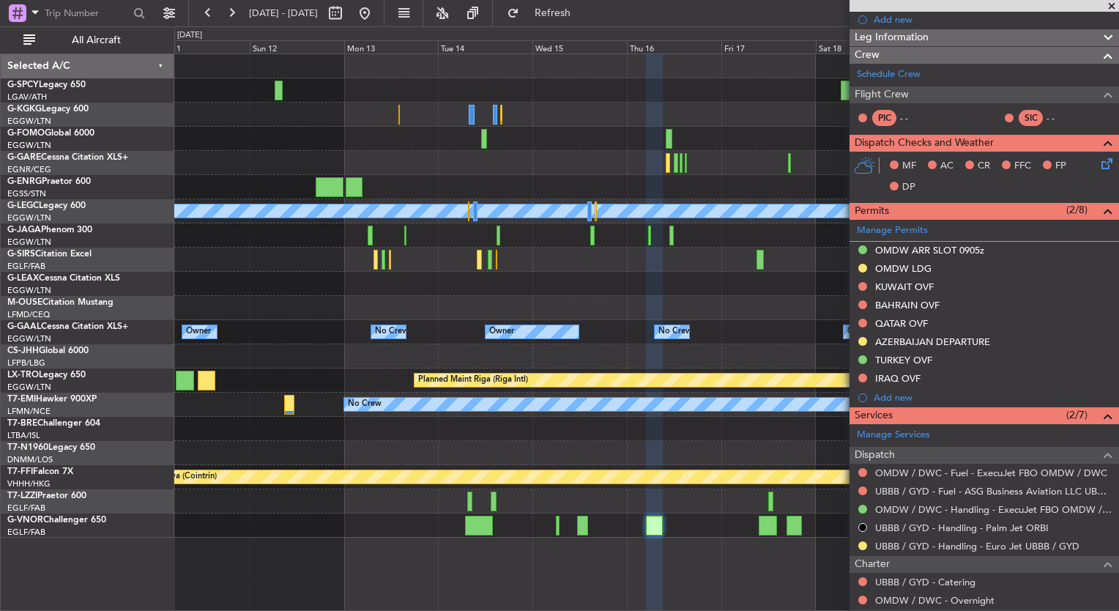
scroll to position [214, 0]
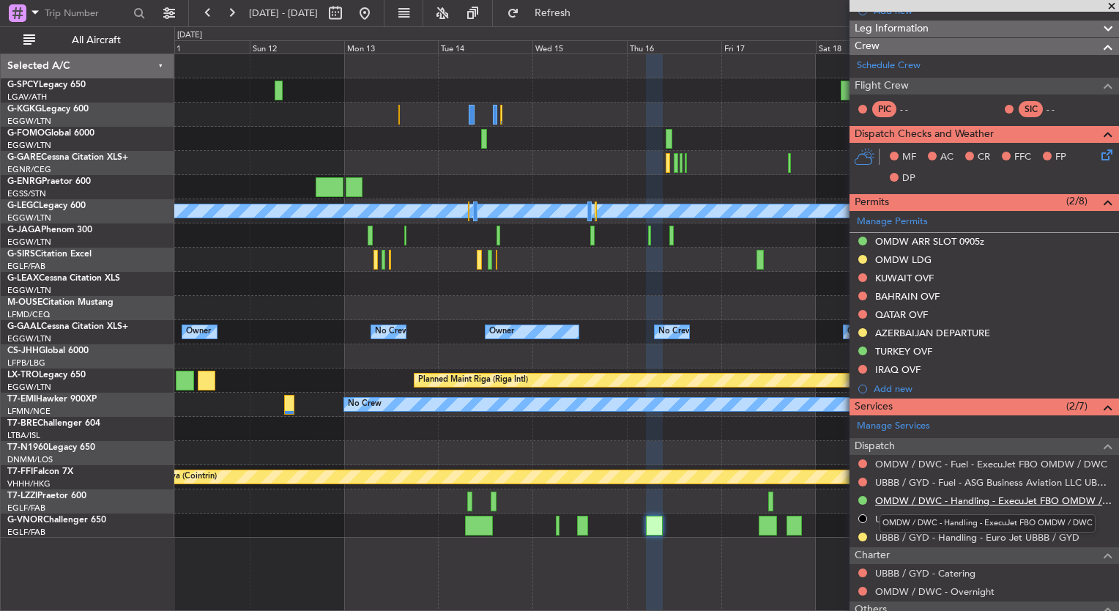
click at [1002, 499] on link "OMDW / DWC - Handling - ExecuJet FBO OMDW / DWC" at bounding box center [993, 500] width 237 height 12
click at [583, 77] on div at bounding box center [646, 66] width 944 height 24
click at [376, 12] on button at bounding box center [364, 12] width 23 height 23
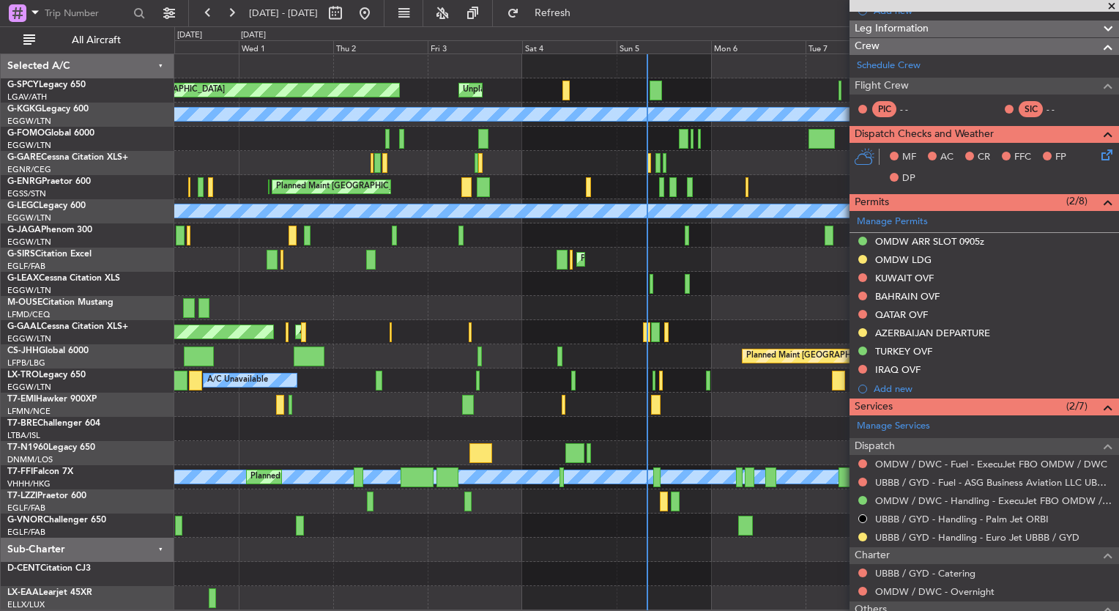
click at [207, 368] on div "Unplanned Maint [GEOGRAPHIC_DATA] Planned Maint [GEOGRAPHIC_DATA] A/C Unavailab…" at bounding box center [646, 332] width 944 height 556
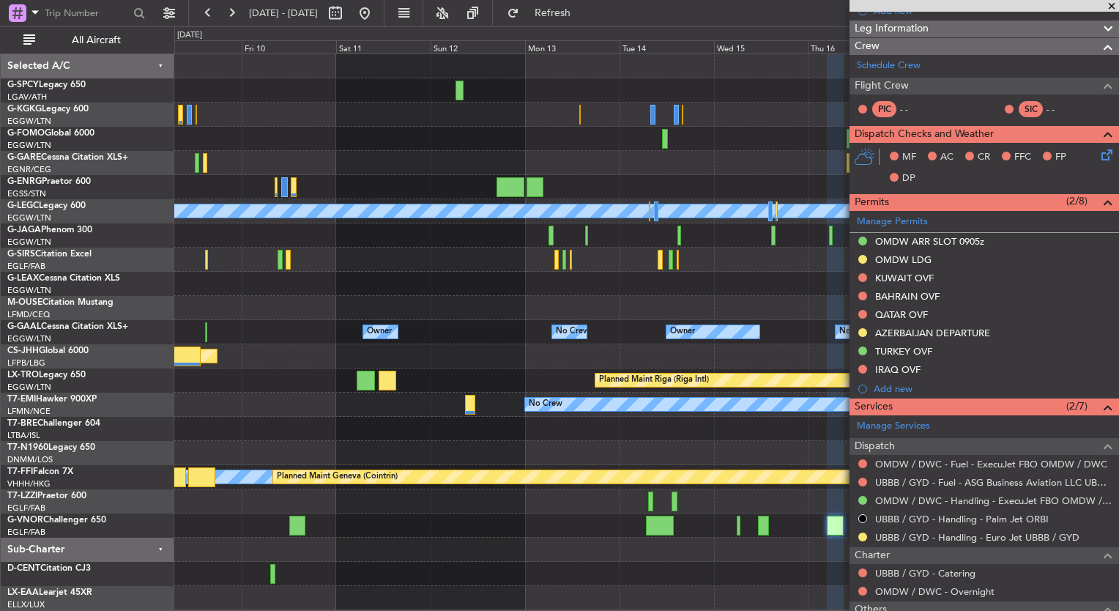
click at [214, 453] on div at bounding box center [646, 453] width 944 height 24
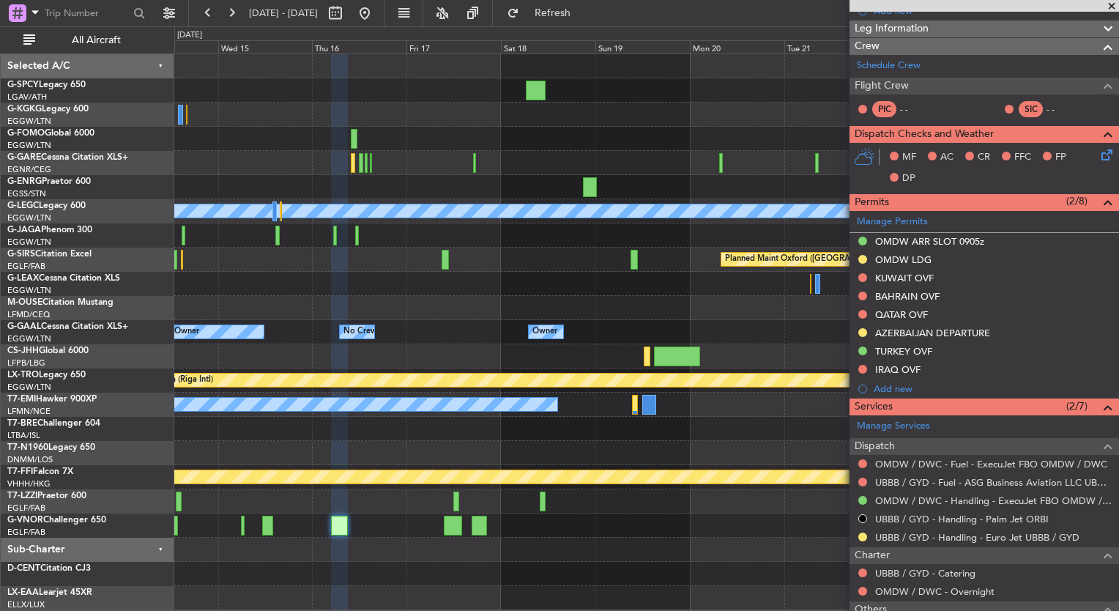
click at [113, 381] on div "A/C Unavailable [GEOGRAPHIC_DATA] ([GEOGRAPHIC_DATA]) Planned Maint [GEOGRAPHIC…" at bounding box center [559, 318] width 1119 height 584
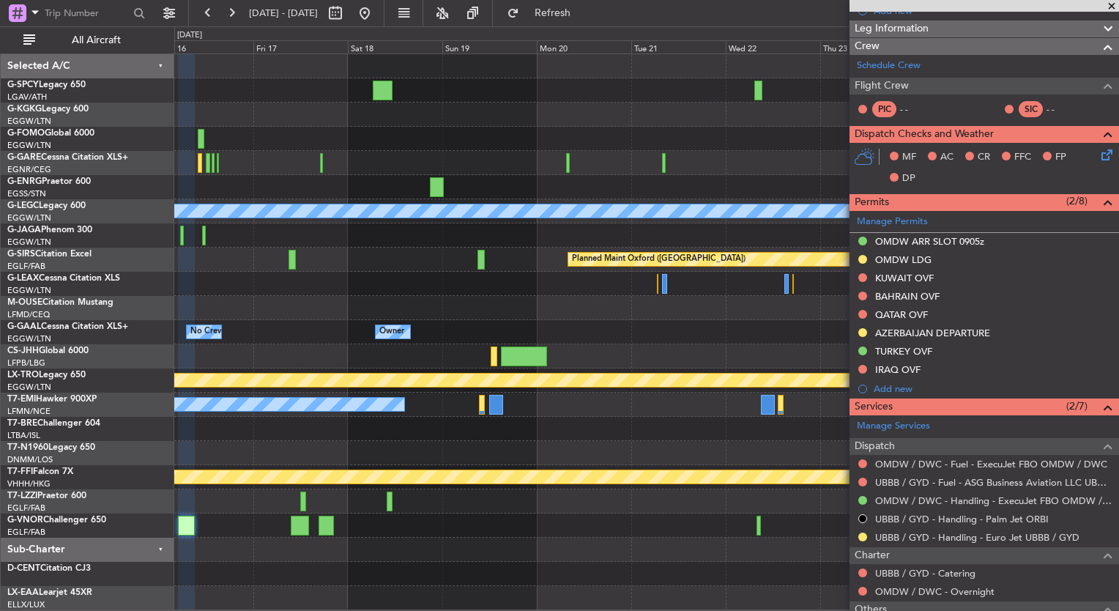
click at [387, 322] on div "A/C Unavailable [GEOGRAPHIC_DATA] ([GEOGRAPHIC_DATA]) Planned Maint [GEOGRAPHIC…" at bounding box center [646, 332] width 944 height 556
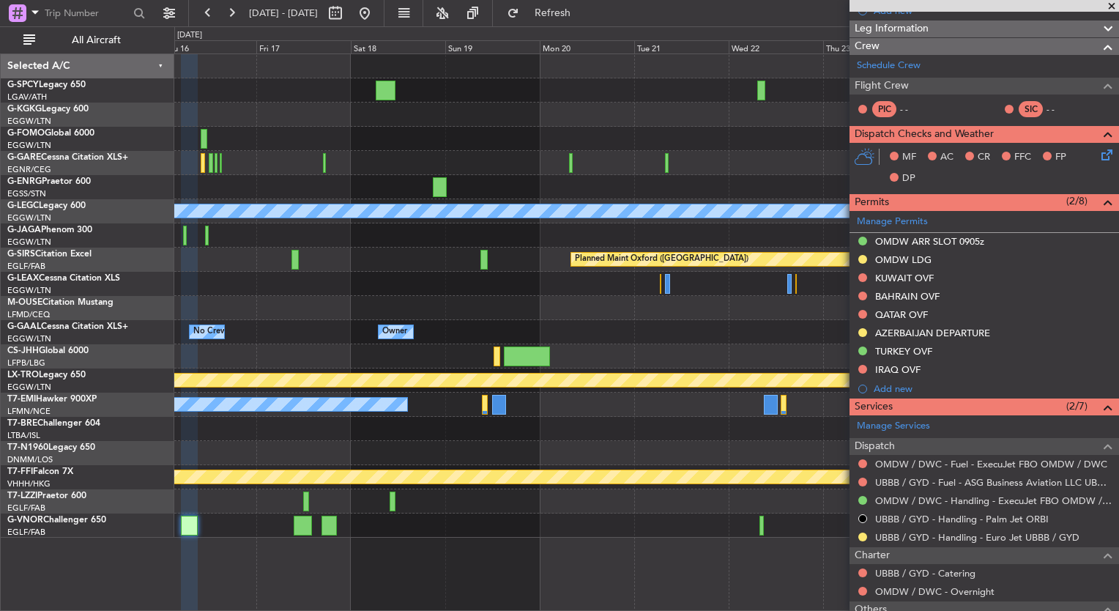
click at [666, 327] on div "Owner Owner Owner No Crew Owner No Crew" at bounding box center [646, 332] width 944 height 24
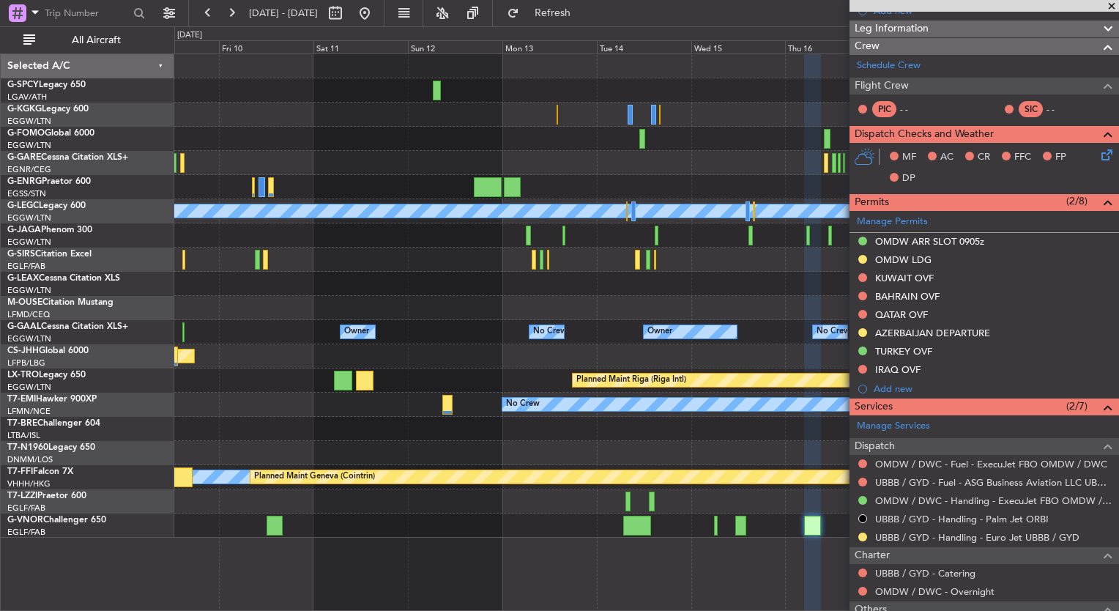
click at [729, 349] on div "A/C Unavailable [GEOGRAPHIC_DATA] (Ataturk) A/C Unavailable [GEOGRAPHIC_DATA] (…" at bounding box center [646, 295] width 944 height 483
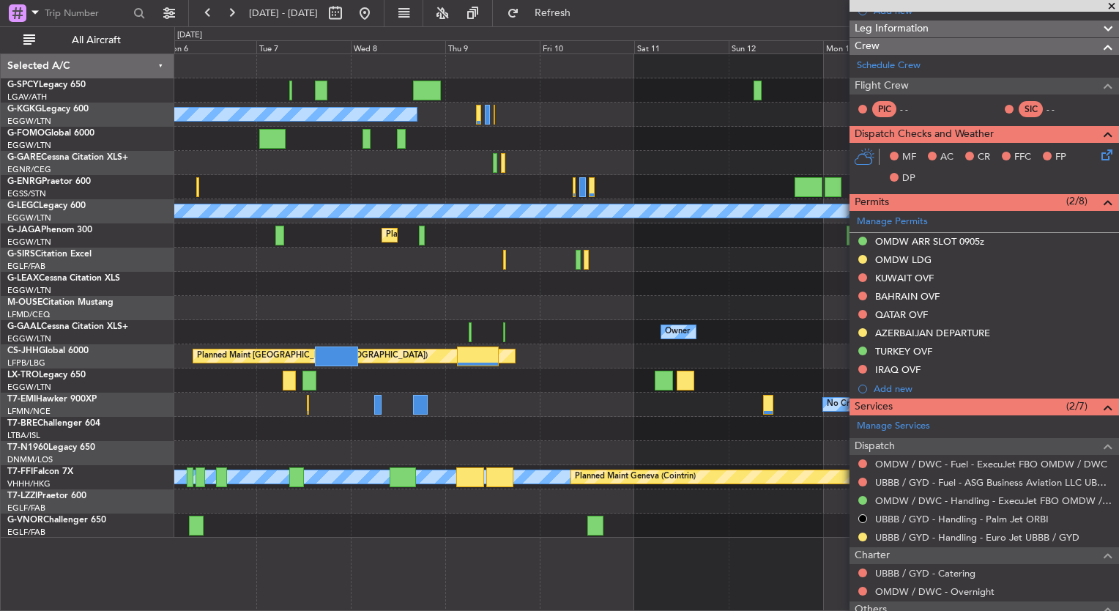
click at [737, 347] on div "A/C Unavailable [GEOGRAPHIC_DATA] (Ataturk) A/C Unavailable [GEOGRAPHIC_DATA] (…" at bounding box center [646, 295] width 944 height 483
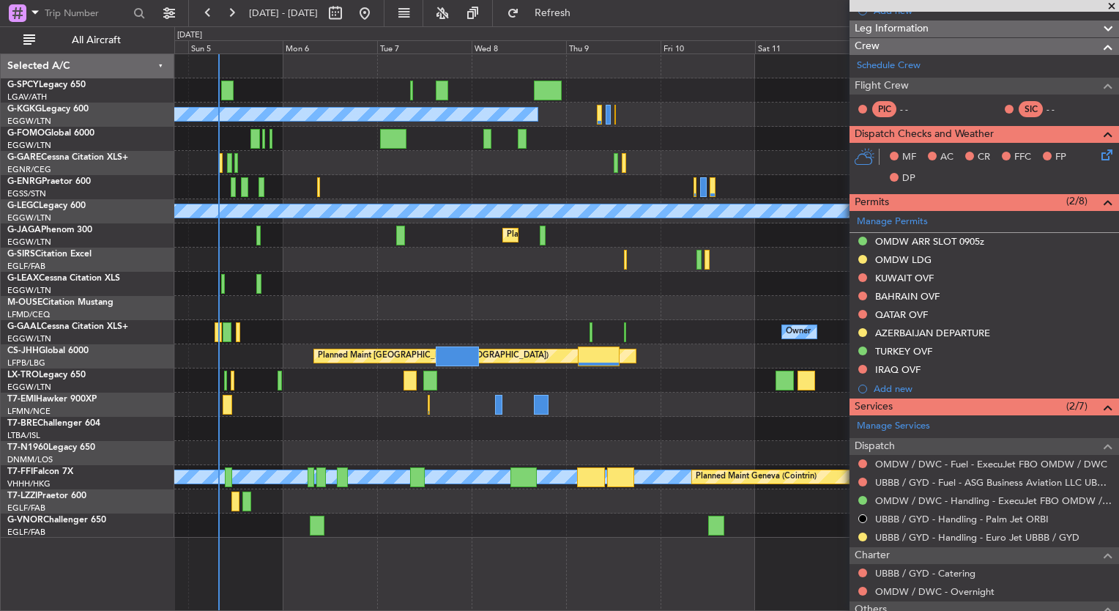
click at [683, 386] on div "Unplanned Maint [GEOGRAPHIC_DATA] Planned Maint [GEOGRAPHIC_DATA] A/C Unavailab…" at bounding box center [646, 295] width 944 height 483
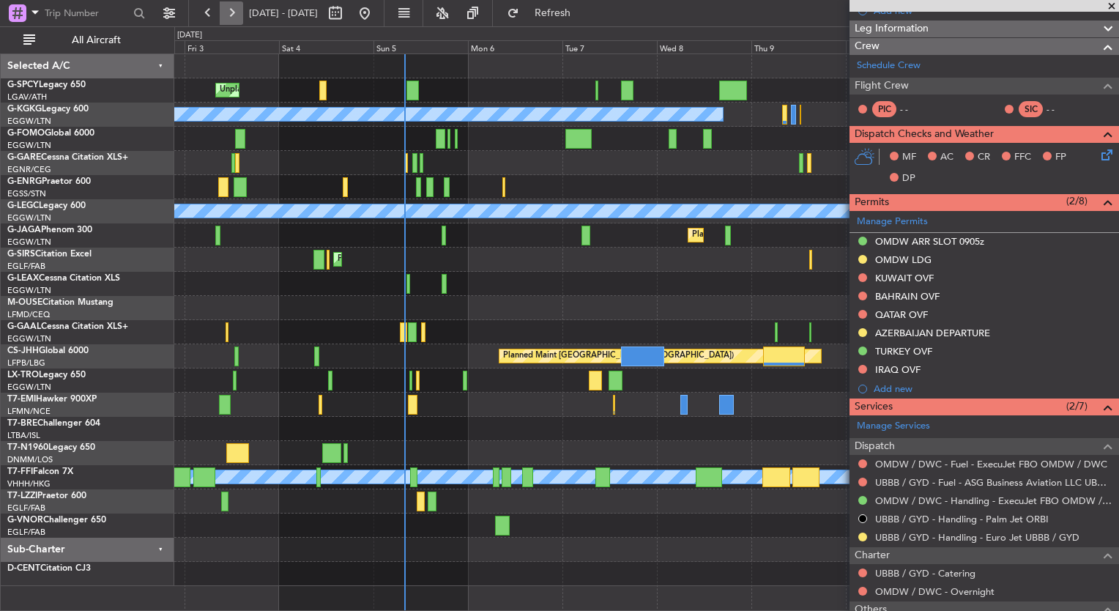
click at [234, 11] on button at bounding box center [231, 12] width 23 height 23
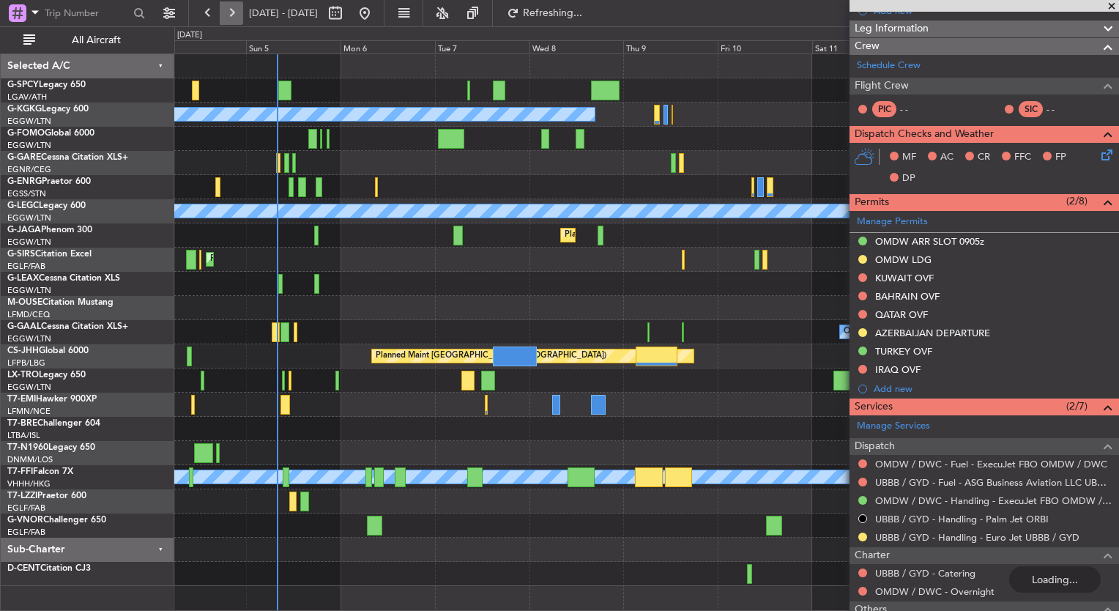
click at [234, 11] on button at bounding box center [231, 12] width 23 height 23
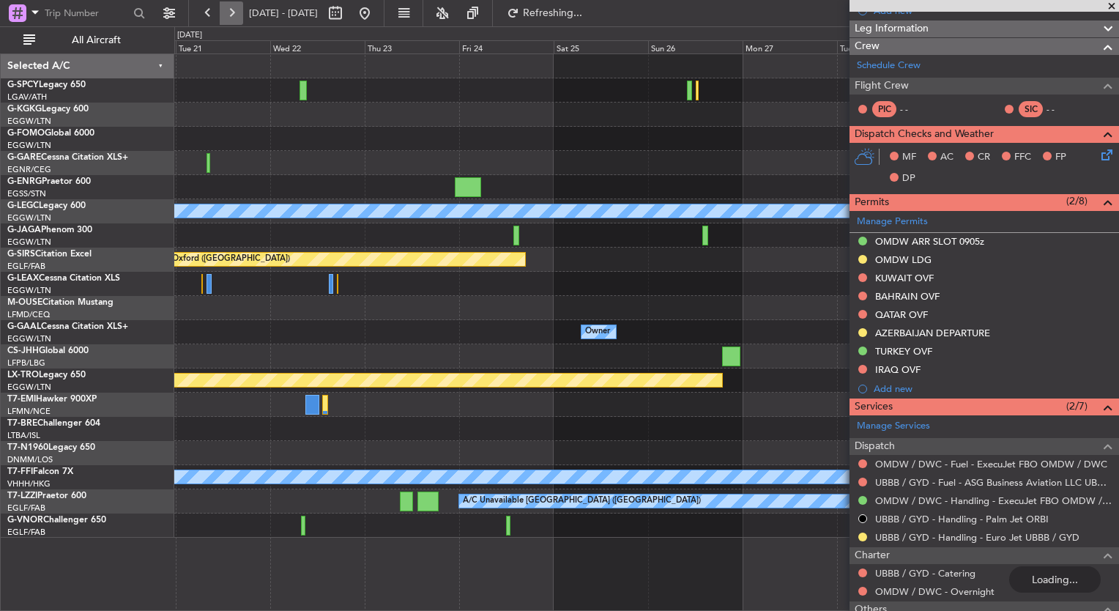
click at [234, 11] on button at bounding box center [231, 12] width 23 height 23
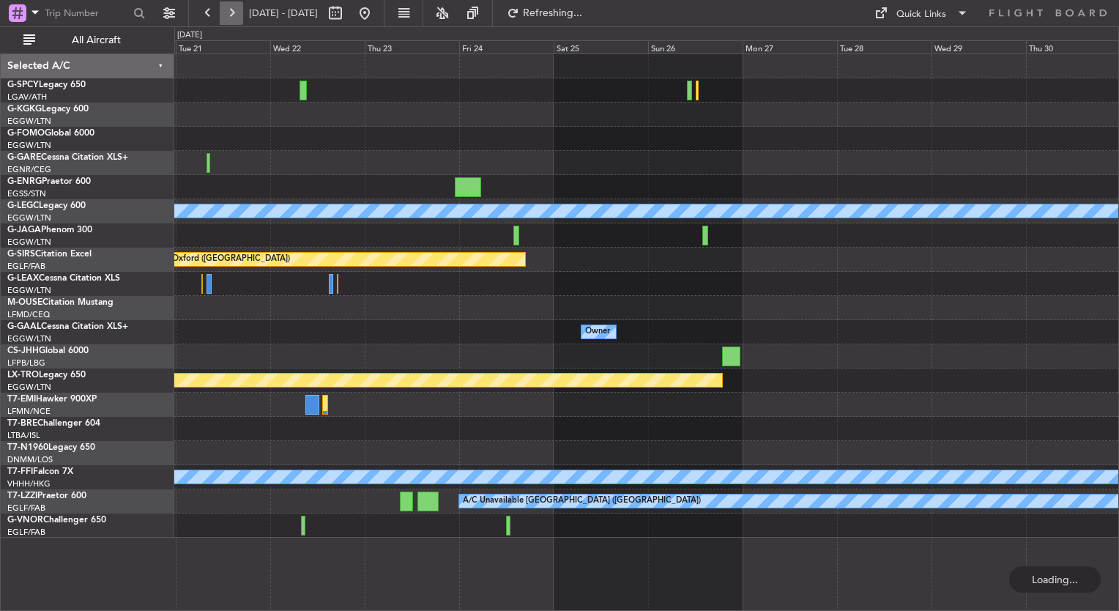
scroll to position [0, 0]
click at [234, 11] on button at bounding box center [231, 12] width 23 height 23
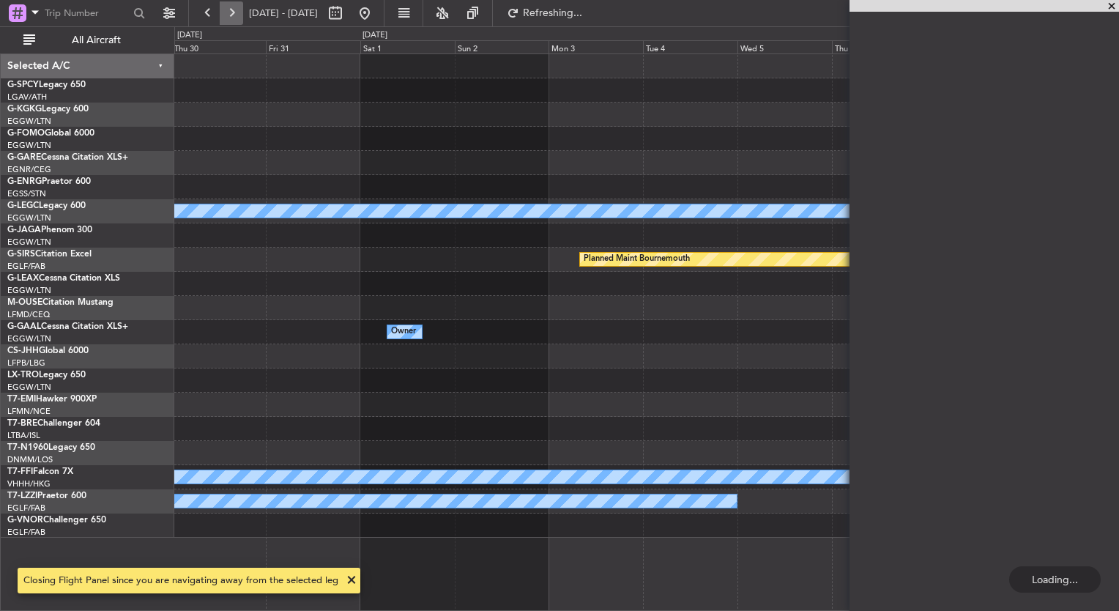
click at [234, 11] on button at bounding box center [231, 12] width 23 height 23
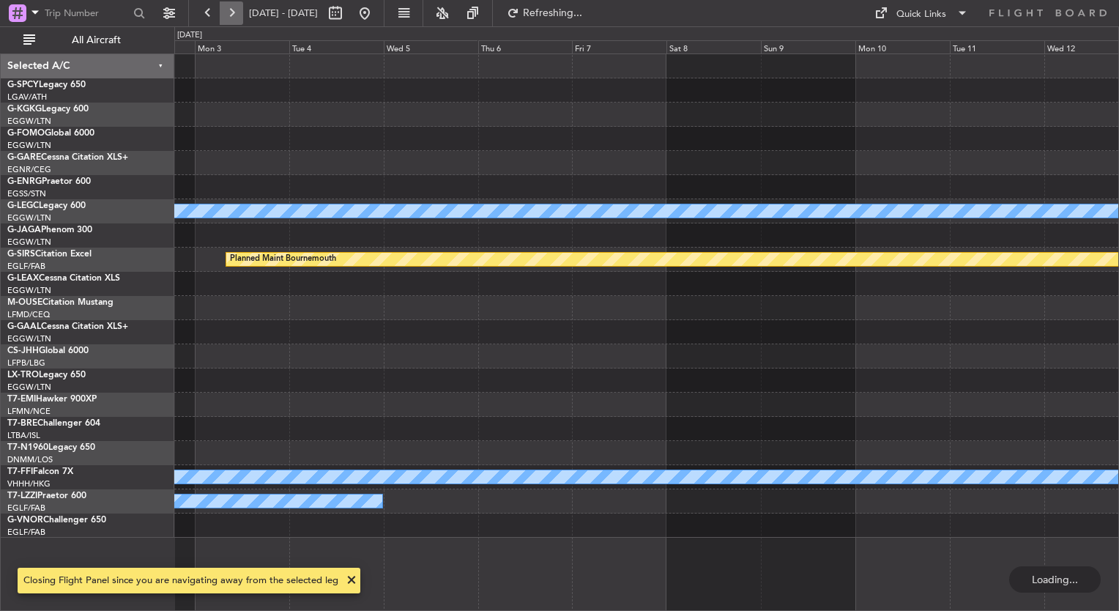
click at [234, 11] on button at bounding box center [231, 12] width 23 height 23
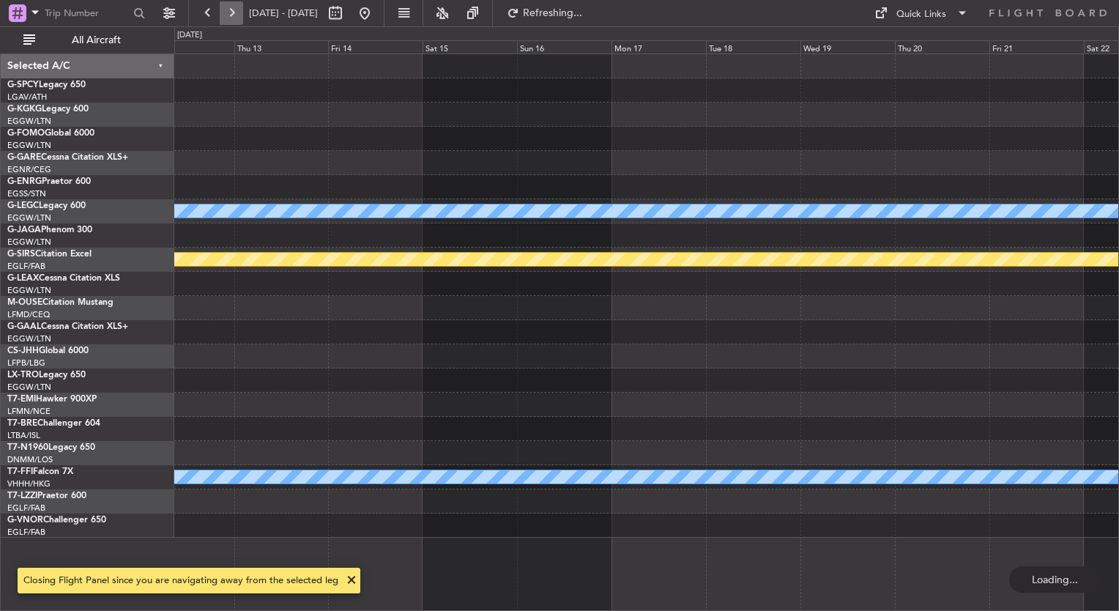
click at [234, 11] on button at bounding box center [231, 12] width 23 height 23
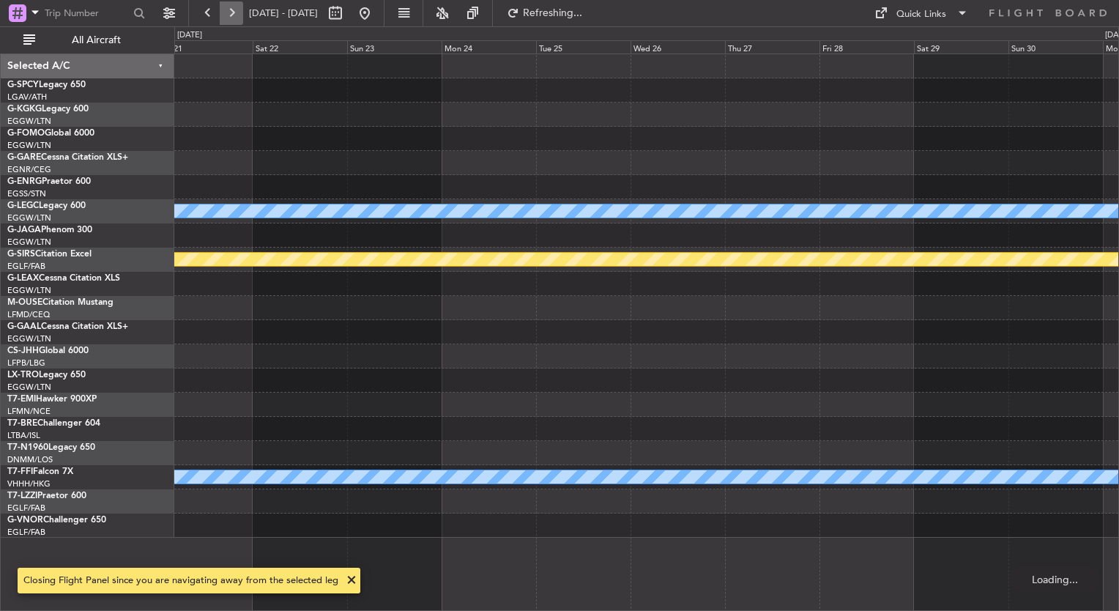
click at [234, 11] on button at bounding box center [231, 12] width 23 height 23
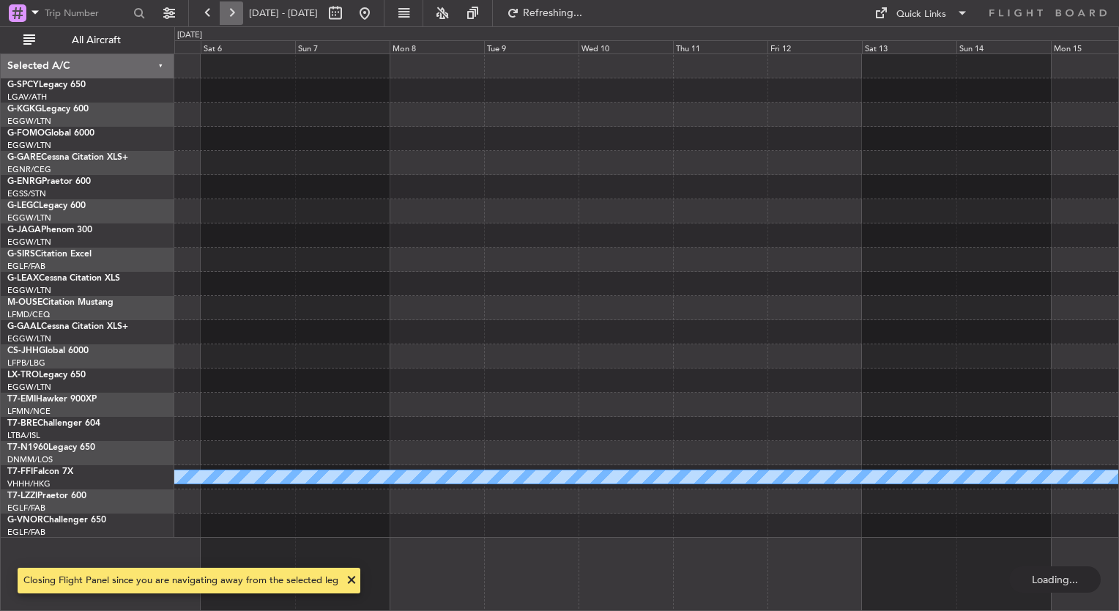
click at [234, 11] on button at bounding box center [231, 12] width 23 height 23
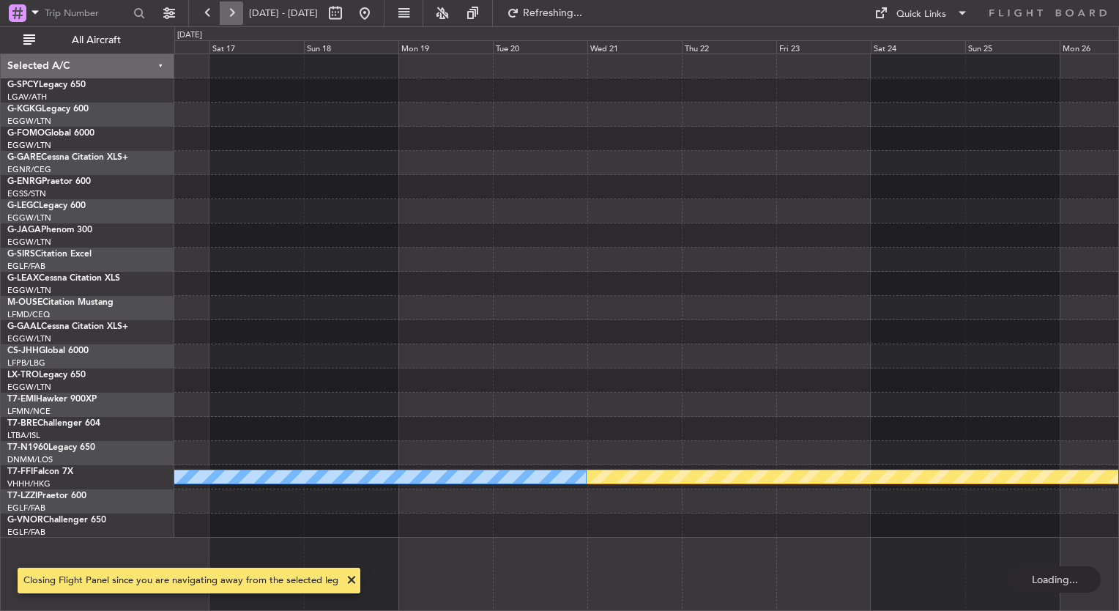
click at [234, 11] on button at bounding box center [231, 12] width 23 height 23
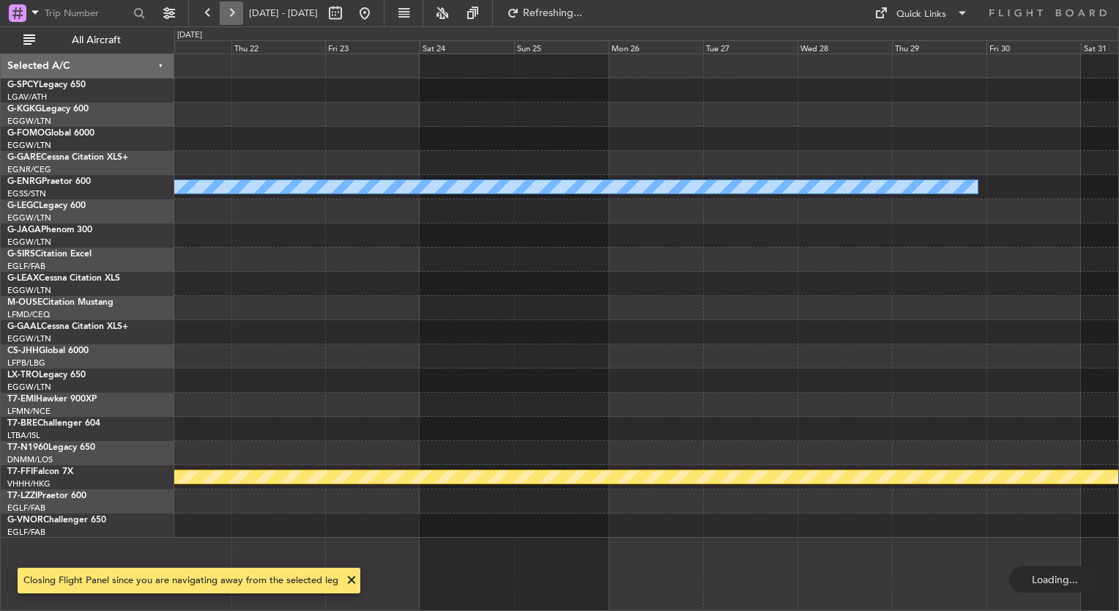
click at [234, 11] on button at bounding box center [231, 12] width 23 height 23
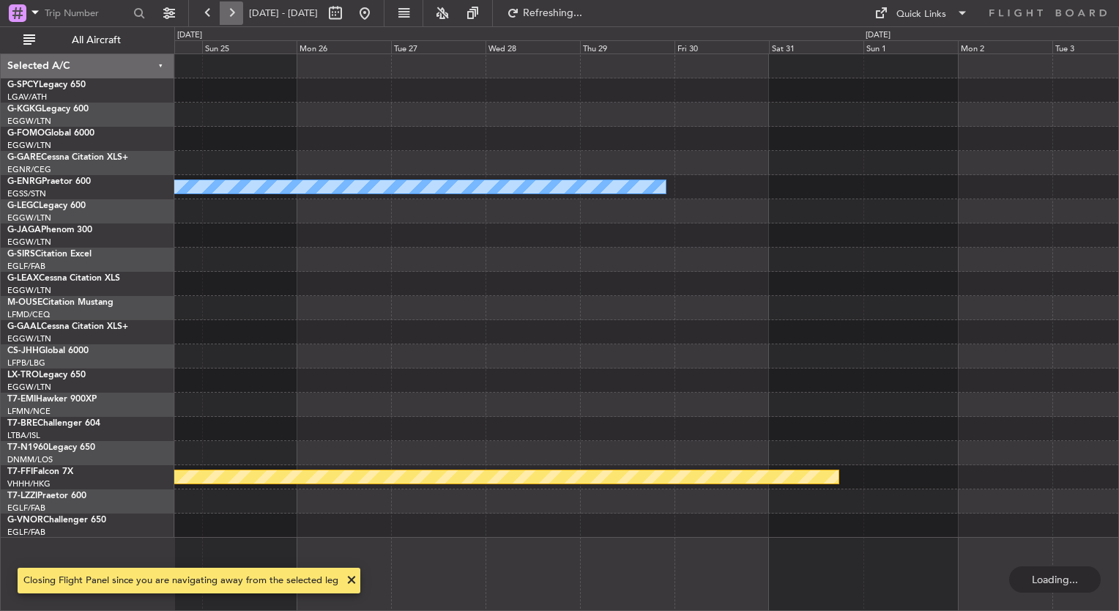
click at [234, 11] on button at bounding box center [231, 12] width 23 height 23
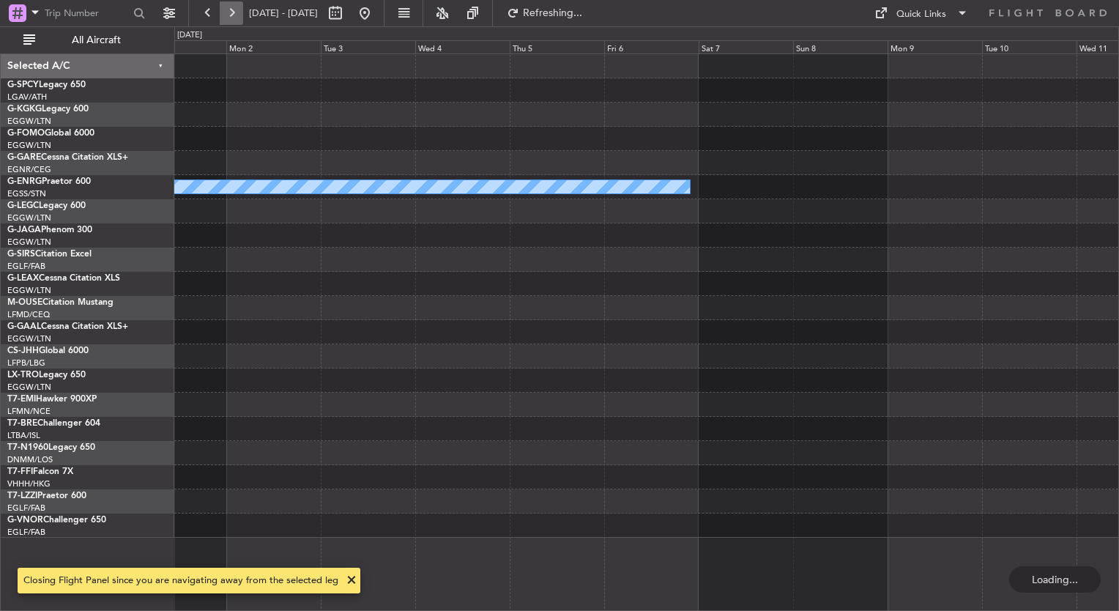
click at [234, 11] on button at bounding box center [231, 12] width 23 height 23
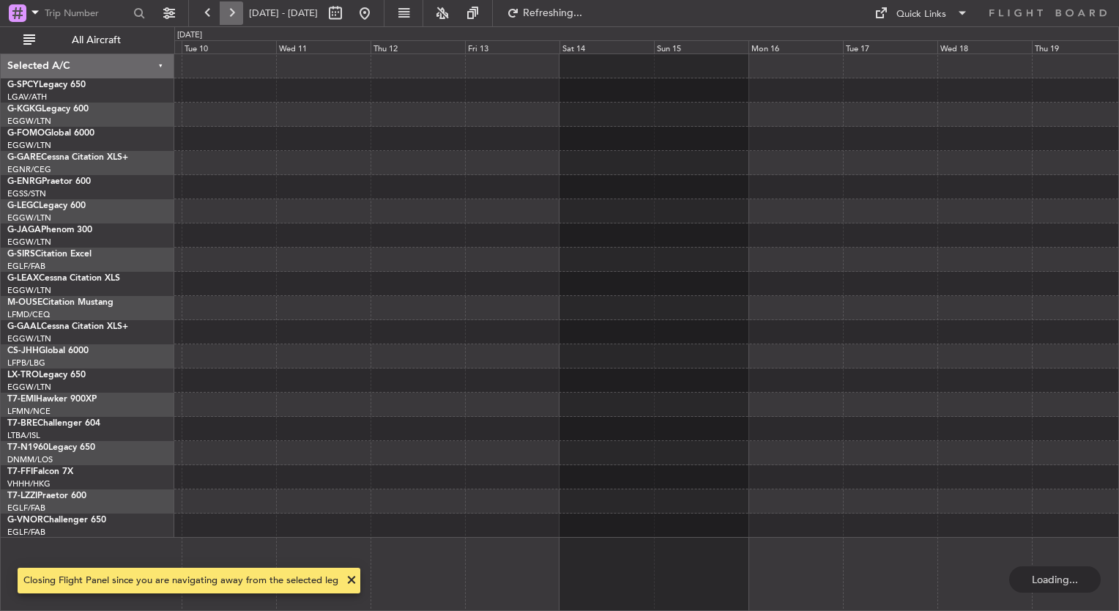
click at [234, 11] on button at bounding box center [231, 12] width 23 height 23
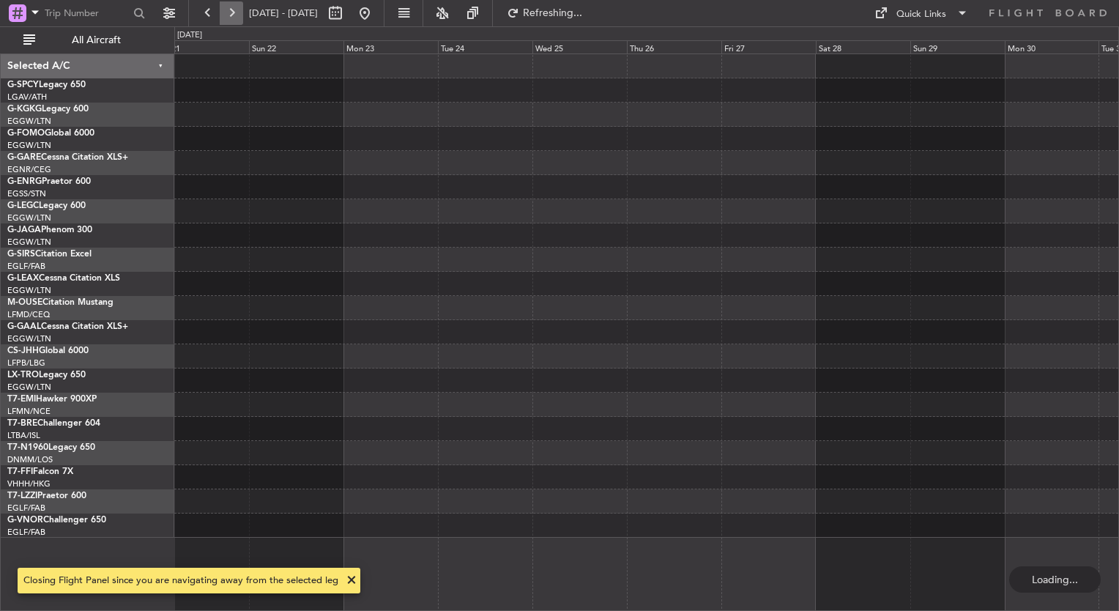
click at [234, 11] on button at bounding box center [231, 12] width 23 height 23
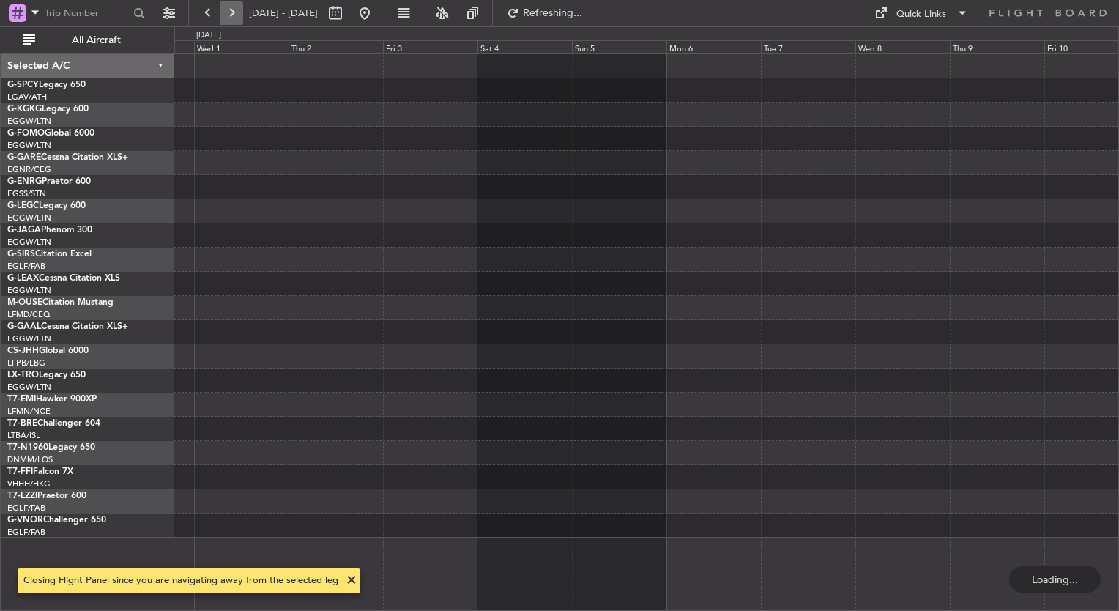
click at [234, 11] on button at bounding box center [231, 12] width 23 height 23
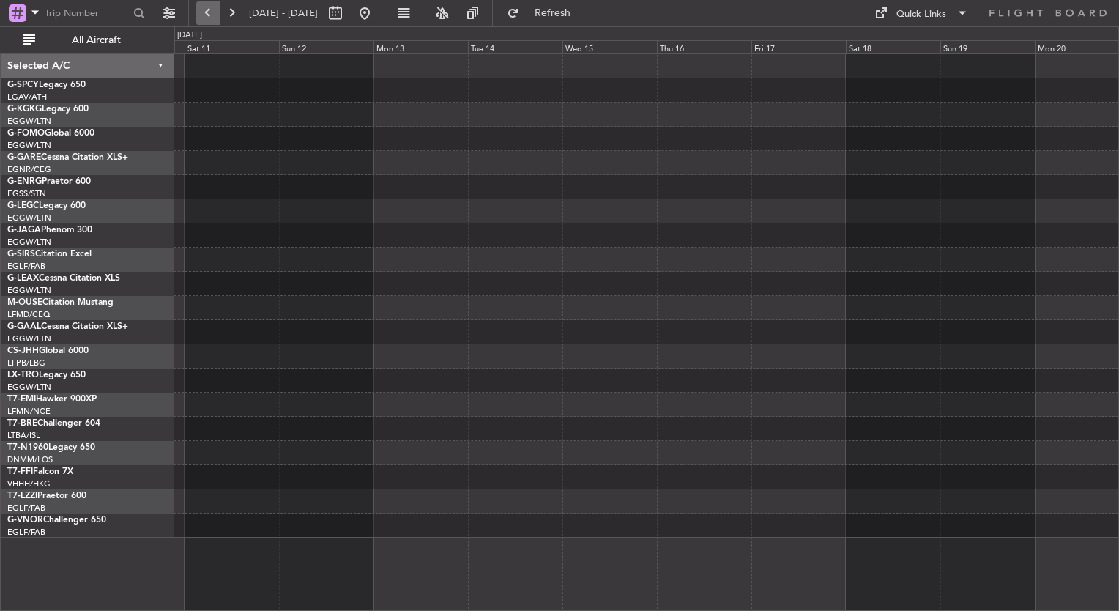
click at [216, 13] on button at bounding box center [207, 12] width 23 height 23
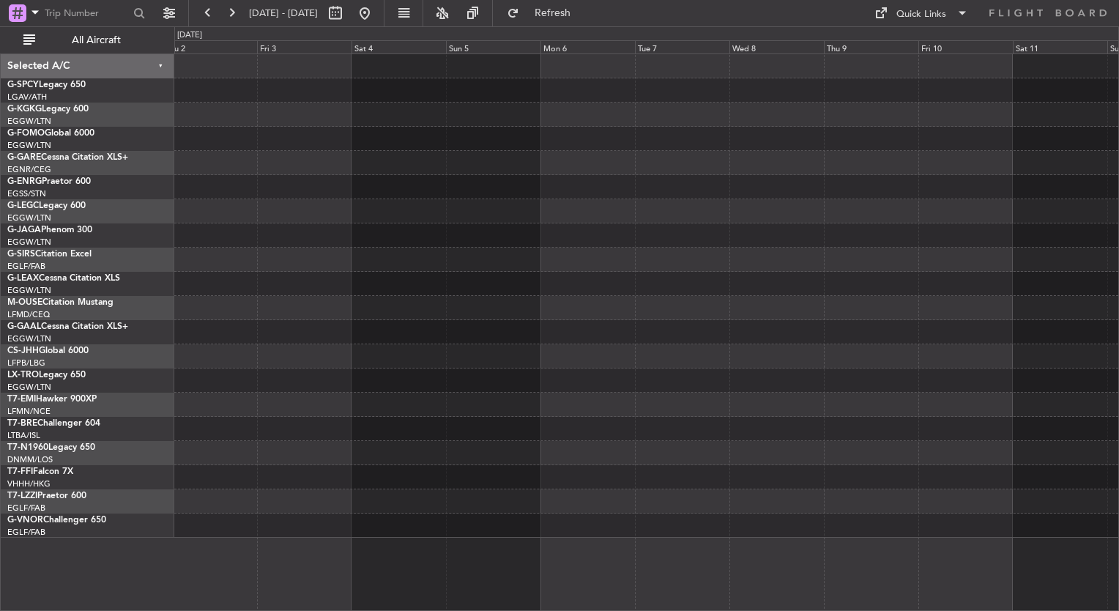
click at [217, 233] on div at bounding box center [646, 235] width 944 height 24
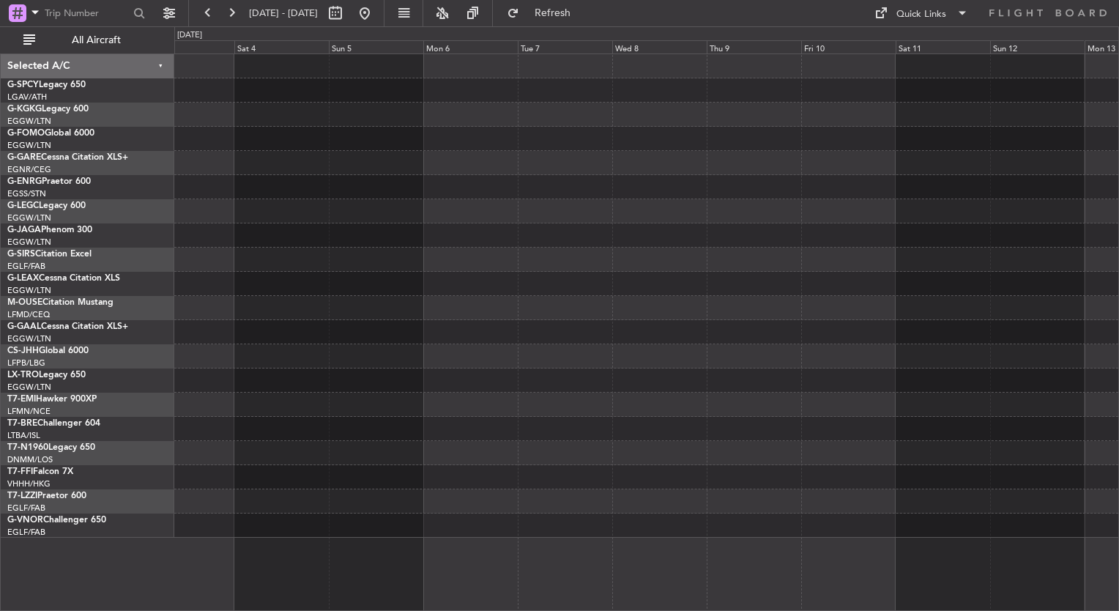
click at [376, 22] on div at bounding box center [350, 12] width 53 height 23
click at [376, 18] on button at bounding box center [364, 12] width 23 height 23
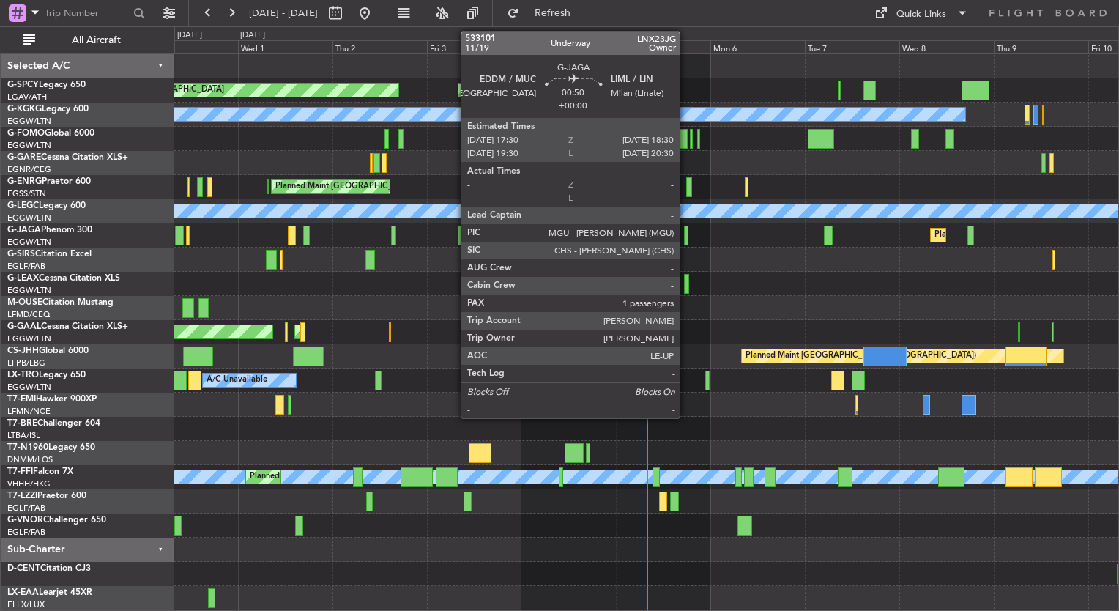
click at [686, 230] on div at bounding box center [686, 236] width 4 height 20
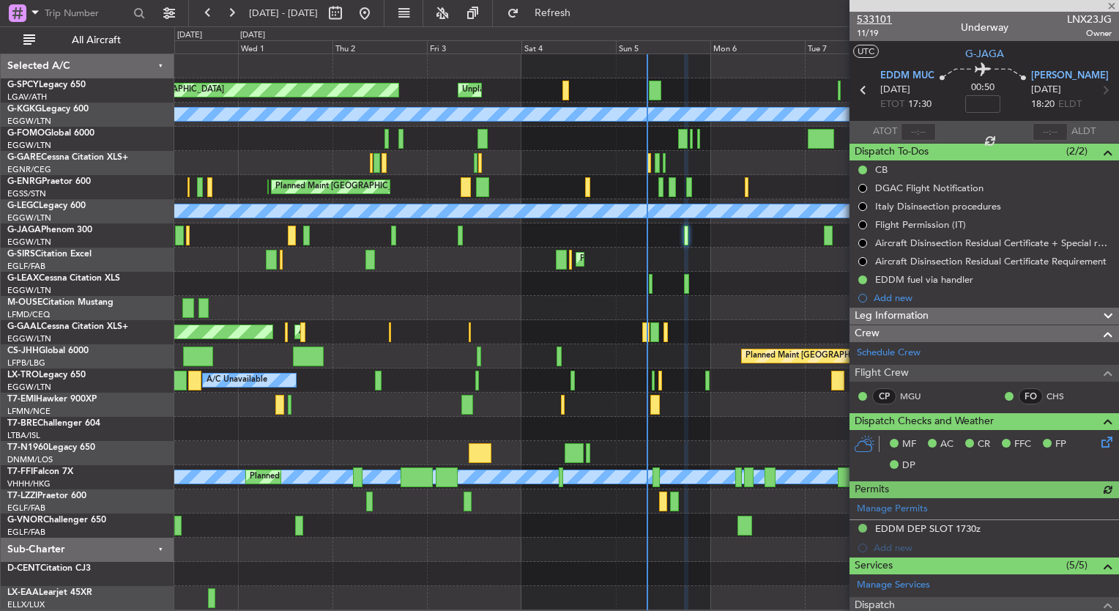
click at [882, 23] on span "533101" at bounding box center [874, 19] width 35 height 15
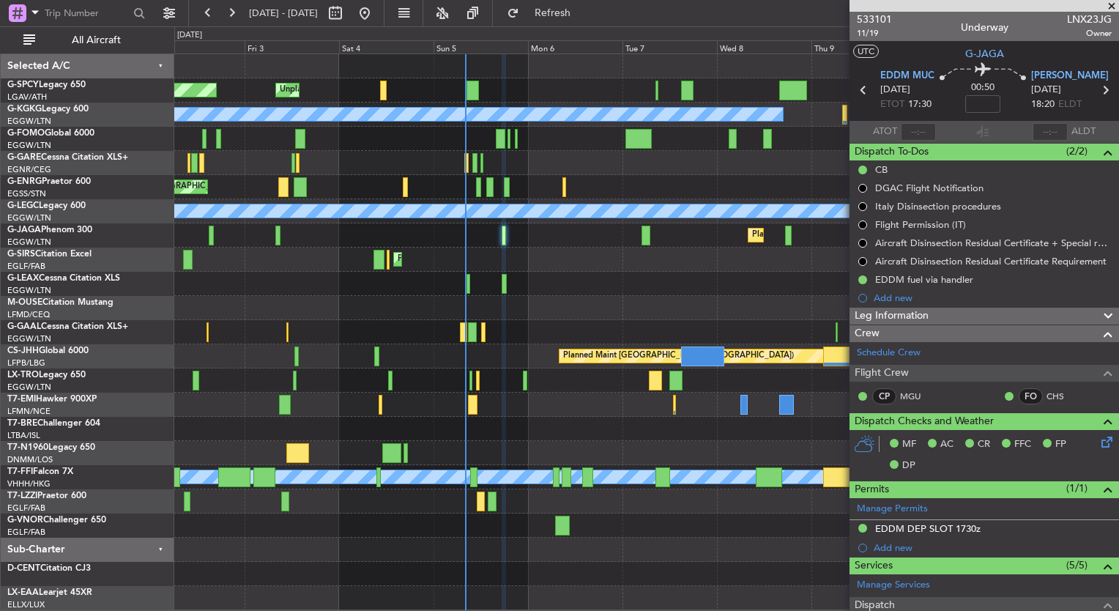
click at [319, 420] on div at bounding box center [646, 429] width 944 height 24
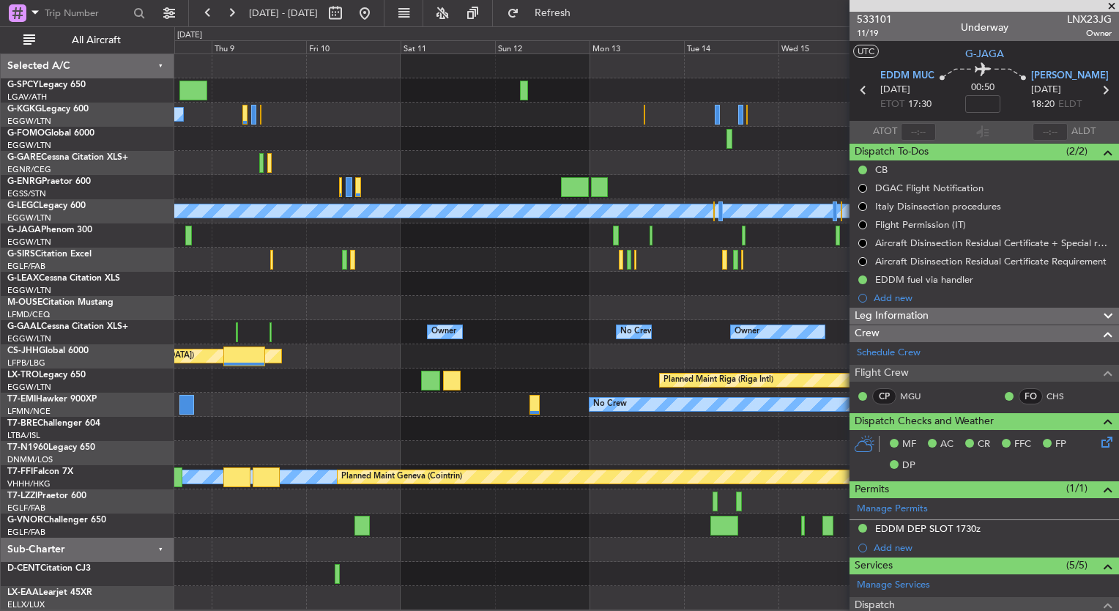
click at [243, 504] on div "A/C Unavailable [GEOGRAPHIC_DATA] (Ataturk) A/C Unavailable [GEOGRAPHIC_DATA] (…" at bounding box center [646, 332] width 944 height 556
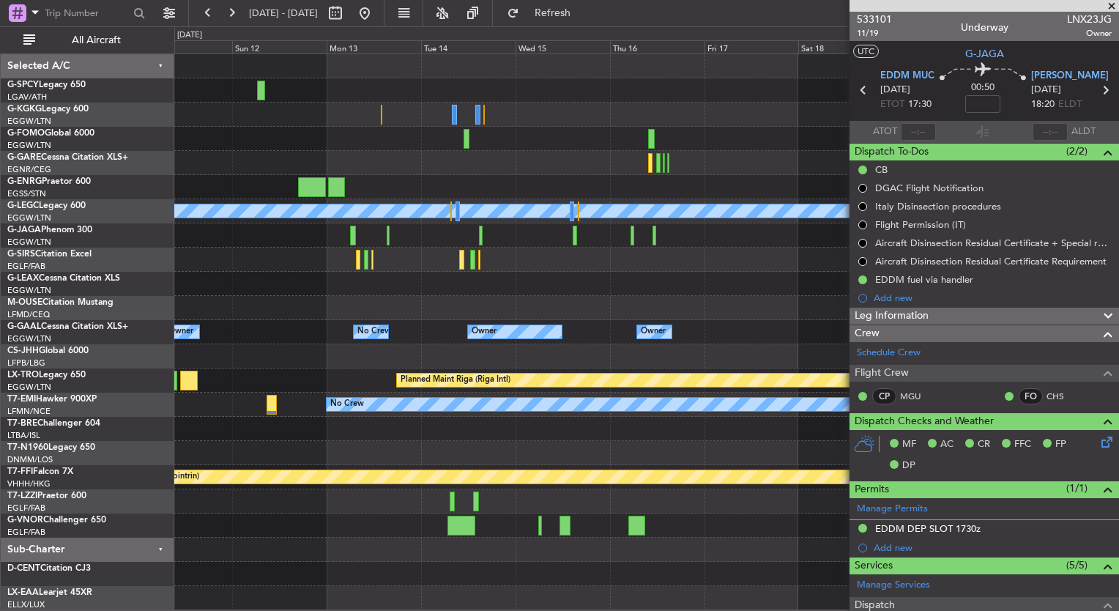
click at [275, 499] on div "A/C Unavailable [GEOGRAPHIC_DATA] ([GEOGRAPHIC_DATA]) Planned Maint [GEOGRAPHIC…" at bounding box center [646, 332] width 944 height 556
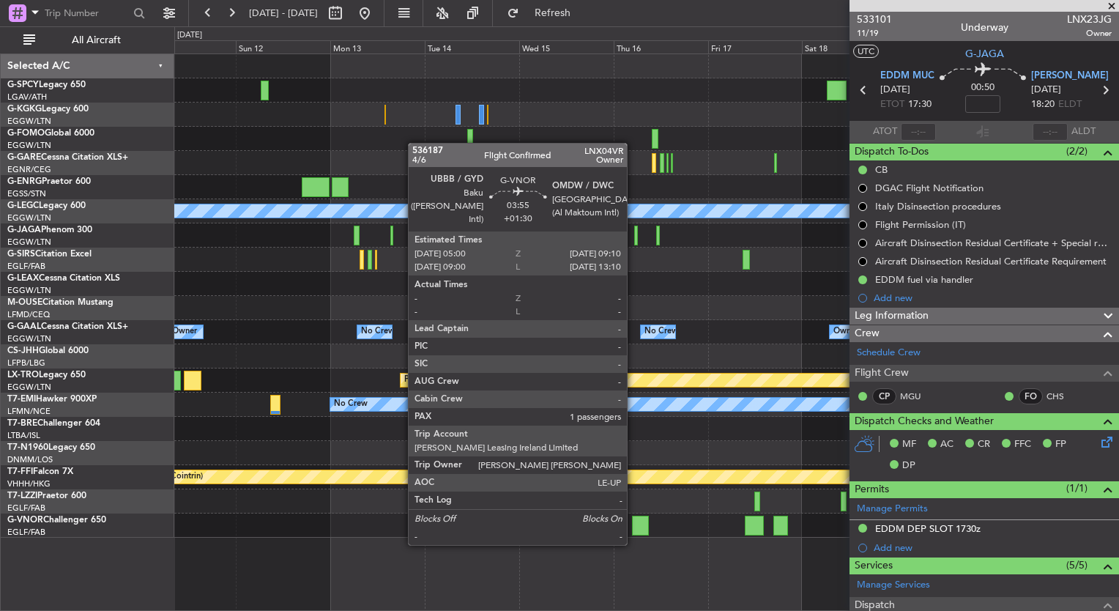
click at [633, 529] on div at bounding box center [640, 525] width 17 height 20
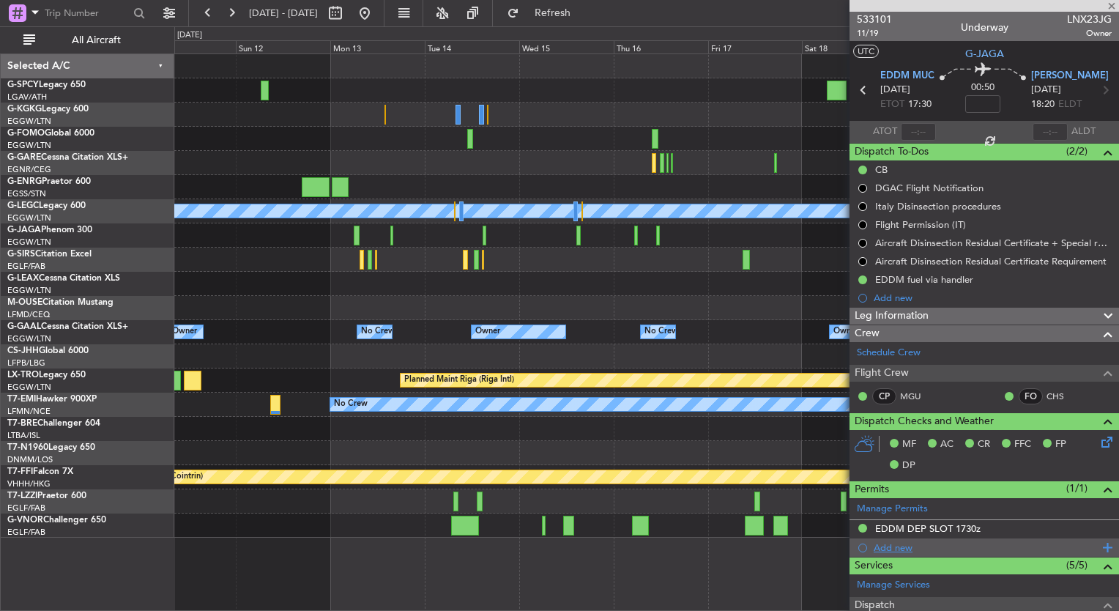
type input "+01:30"
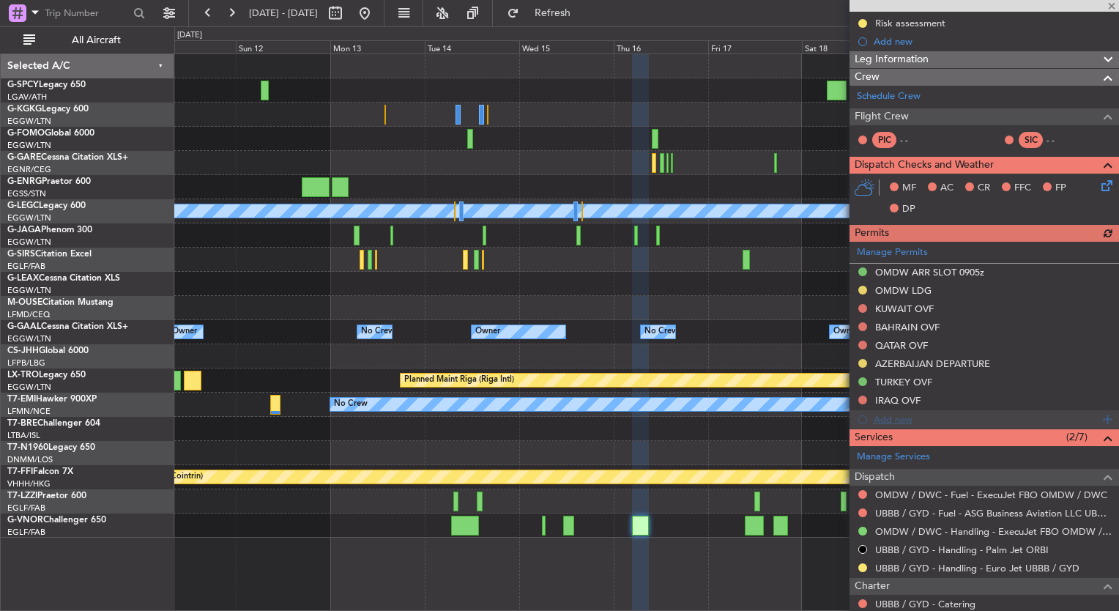
scroll to position [348, 0]
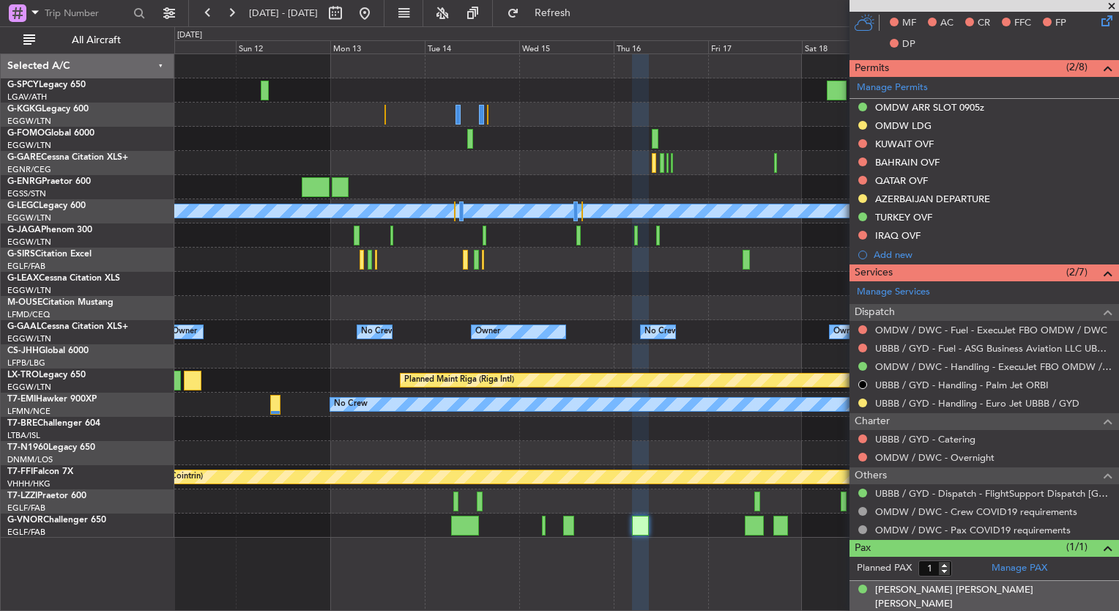
click at [956, 610] on div "[DATE] 133995623 (PP)" at bounding box center [993, 618] width 237 height 15
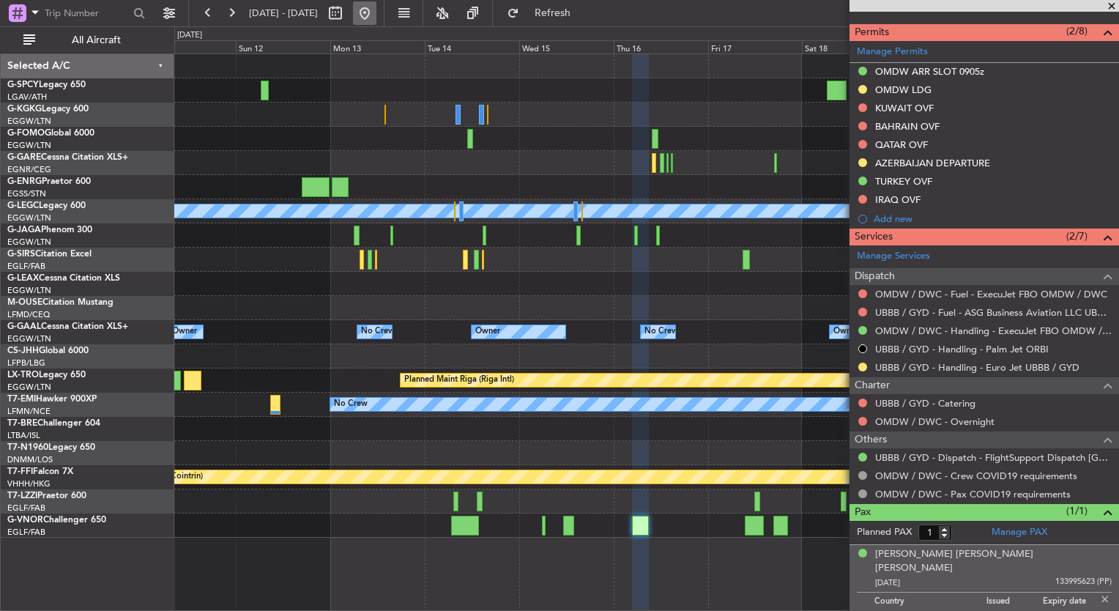
click at [376, 23] on button at bounding box center [364, 12] width 23 height 23
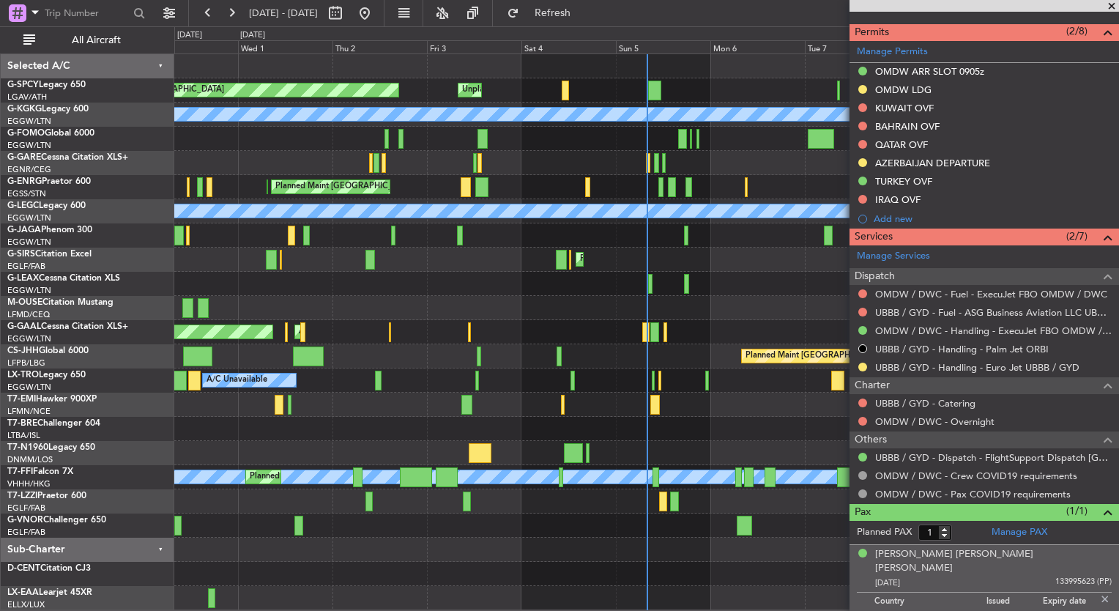
click at [685, 233] on div at bounding box center [686, 236] width 4 height 20
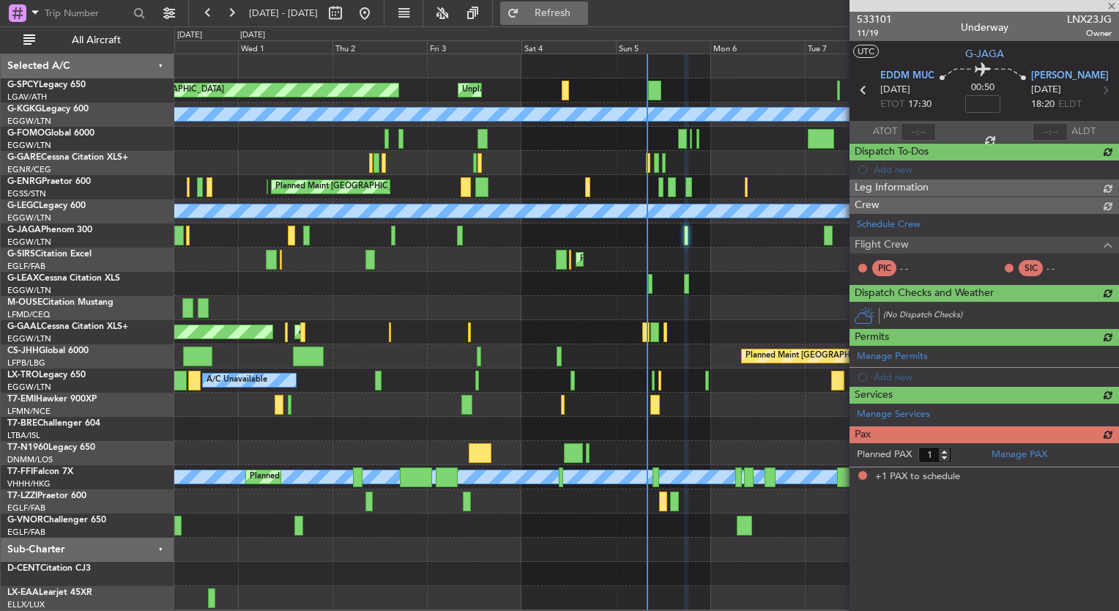
scroll to position [0, 0]
click at [584, 16] on span "Refresh" at bounding box center [553, 13] width 62 height 10
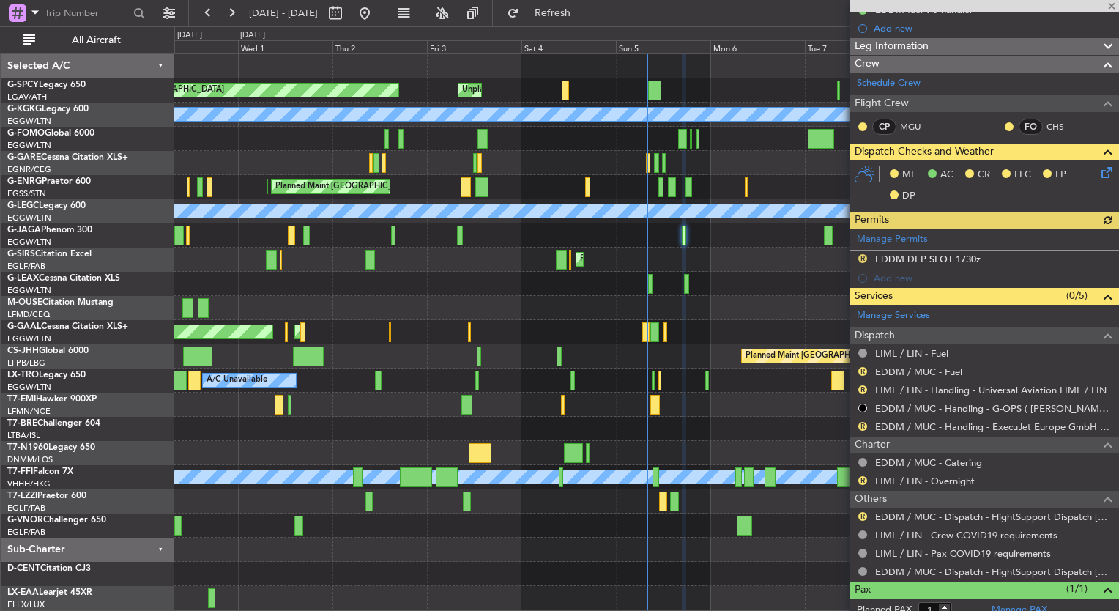
scroll to position [310, 0]
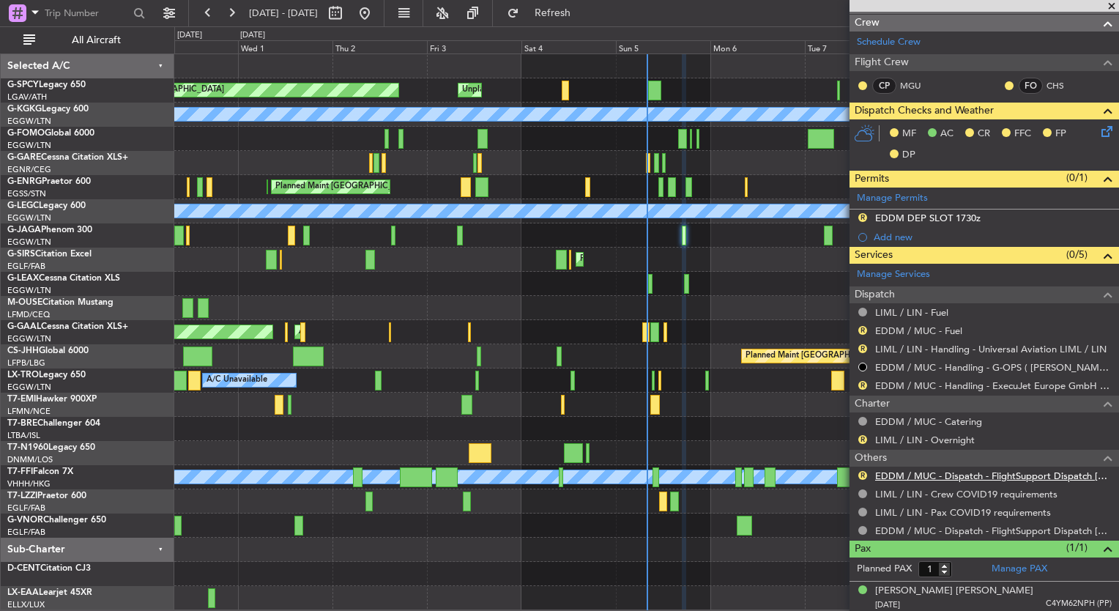
click at [958, 475] on link "EDDM / MUC - Dispatch - FlightSupport Dispatch UK" at bounding box center [993, 475] width 237 height 12
click at [588, 20] on button "Refresh" at bounding box center [544, 12] width 88 height 23
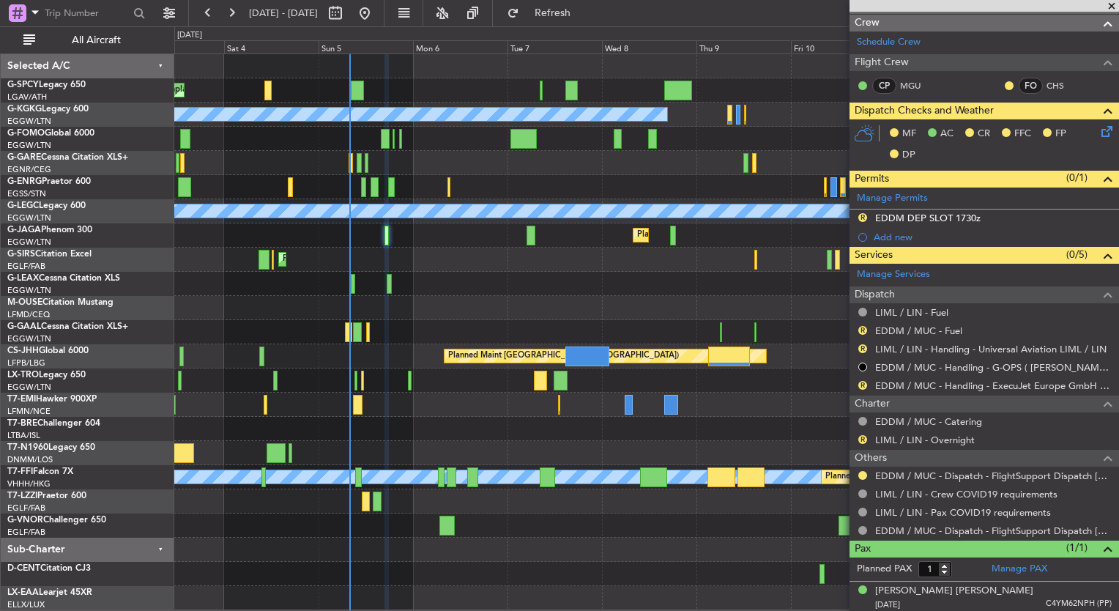
click at [422, 520] on div "Unplanned Maint Bremen Planned Maint Bremen A/C Unavailable Istanbul (Ataturk) …" at bounding box center [646, 332] width 944 height 556
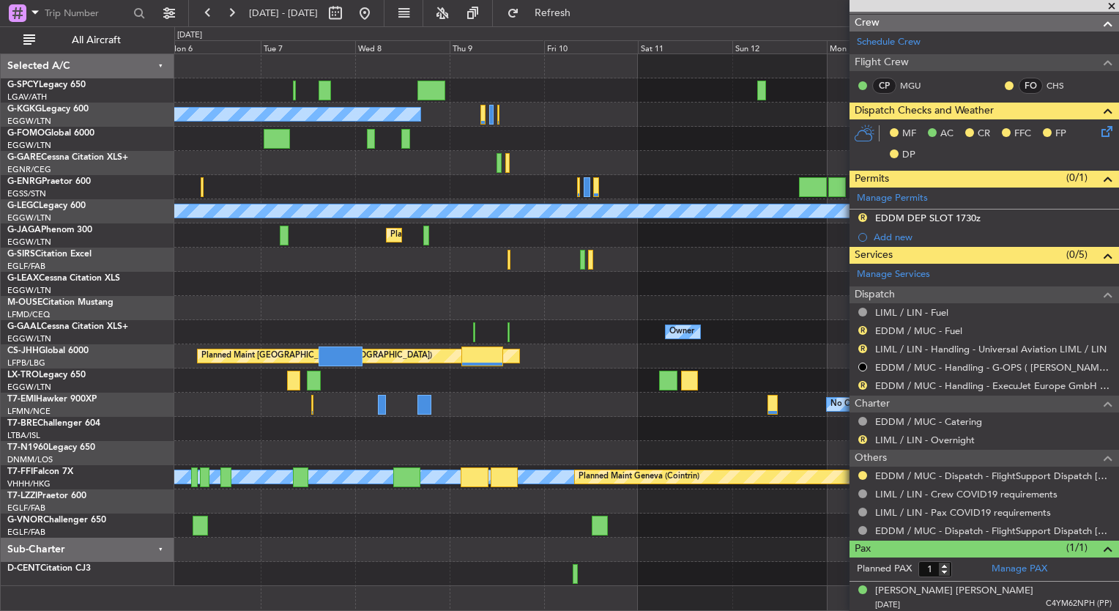
click at [372, 546] on div "A/C Unavailable [GEOGRAPHIC_DATA] (Ataturk) A/C Unavailable [GEOGRAPHIC_DATA] (…" at bounding box center [646, 320] width 944 height 532
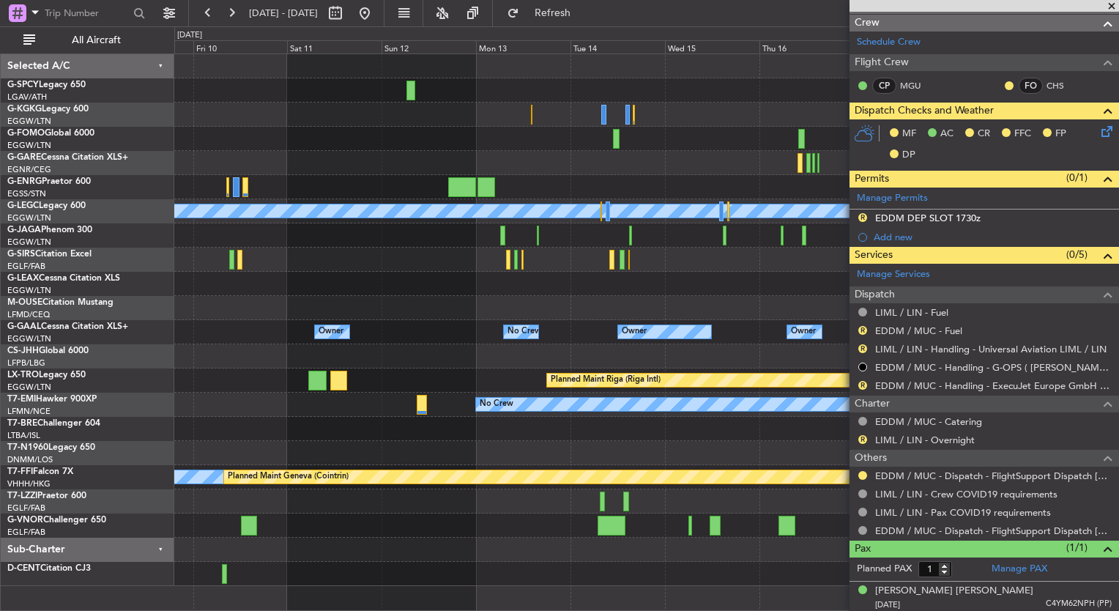
click at [363, 546] on div at bounding box center [646, 549] width 944 height 24
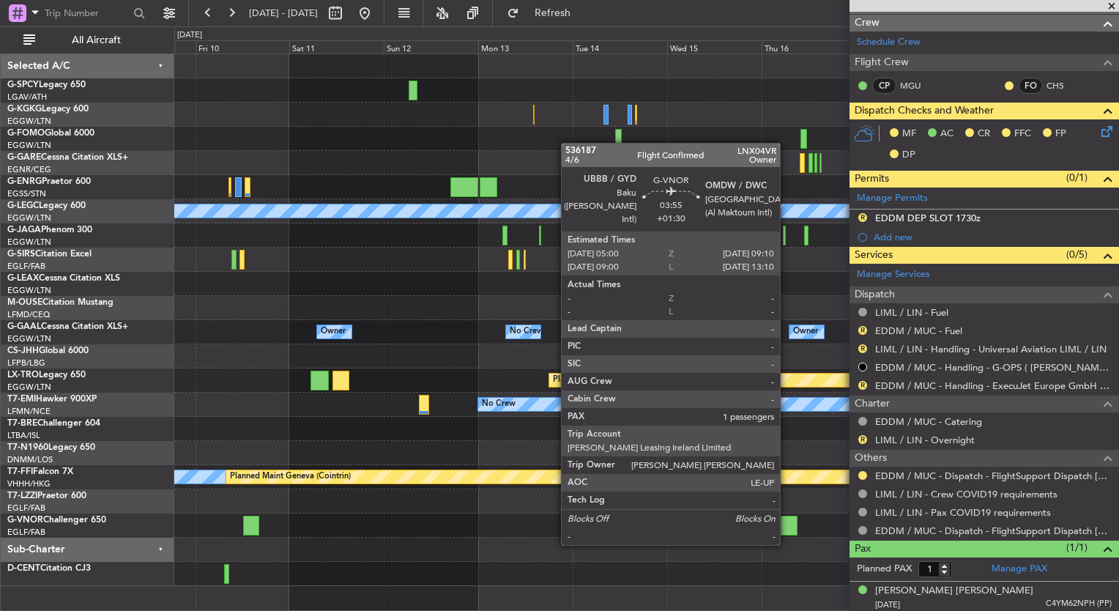
click at [786, 529] on div at bounding box center [789, 525] width 17 height 20
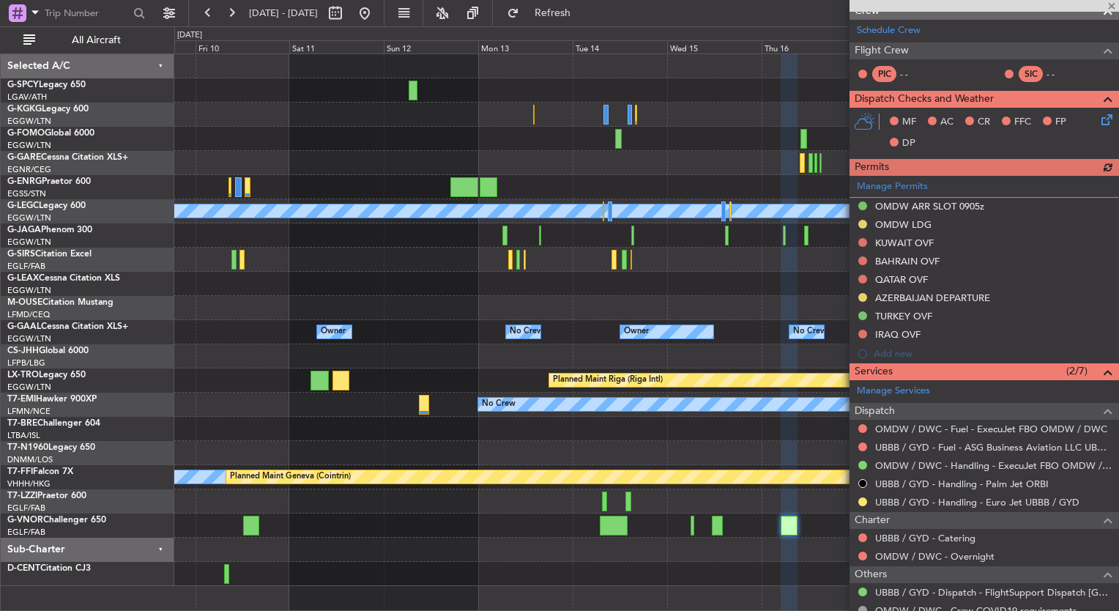
scroll to position [259, 0]
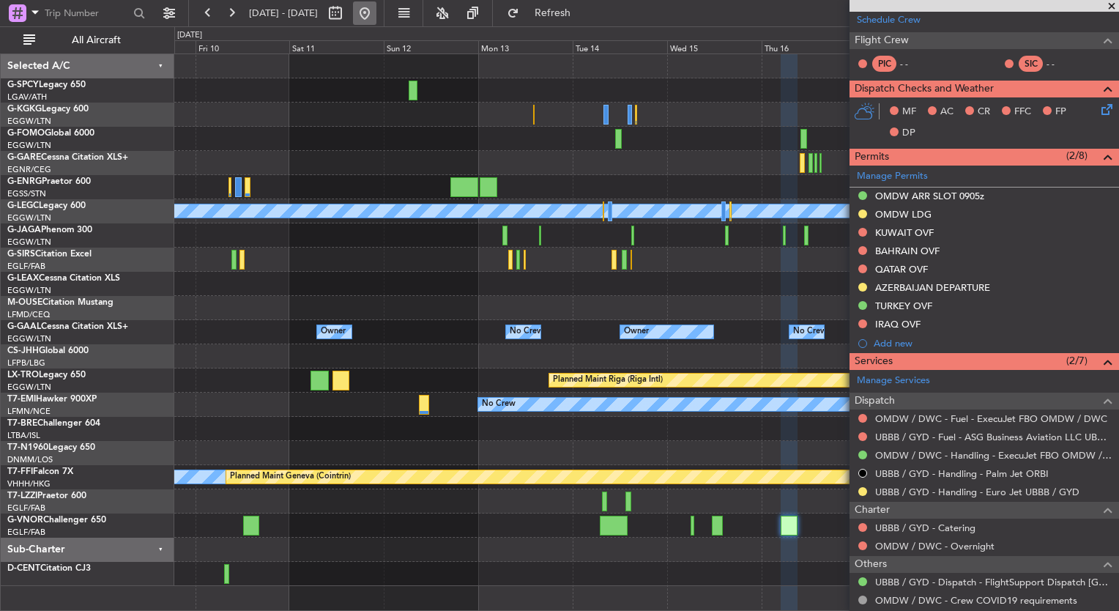
click at [376, 12] on button at bounding box center [364, 12] width 23 height 23
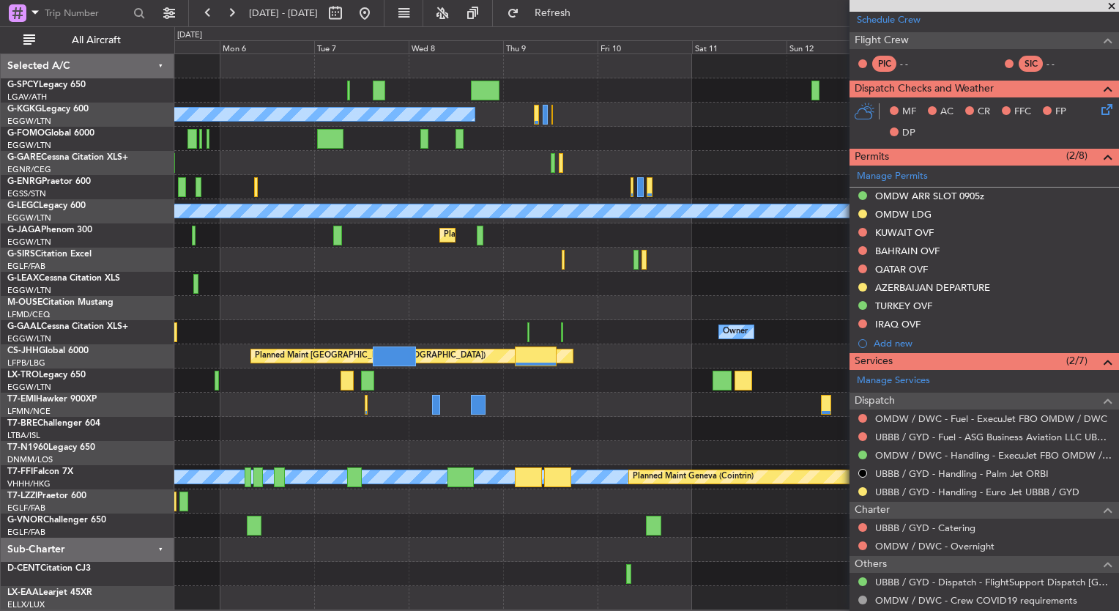
click at [201, 395] on div "Unplanned Maint Bremen A/C Unavailable Istanbul (Ataturk) A/C Unavailable Londo…" at bounding box center [646, 332] width 944 height 556
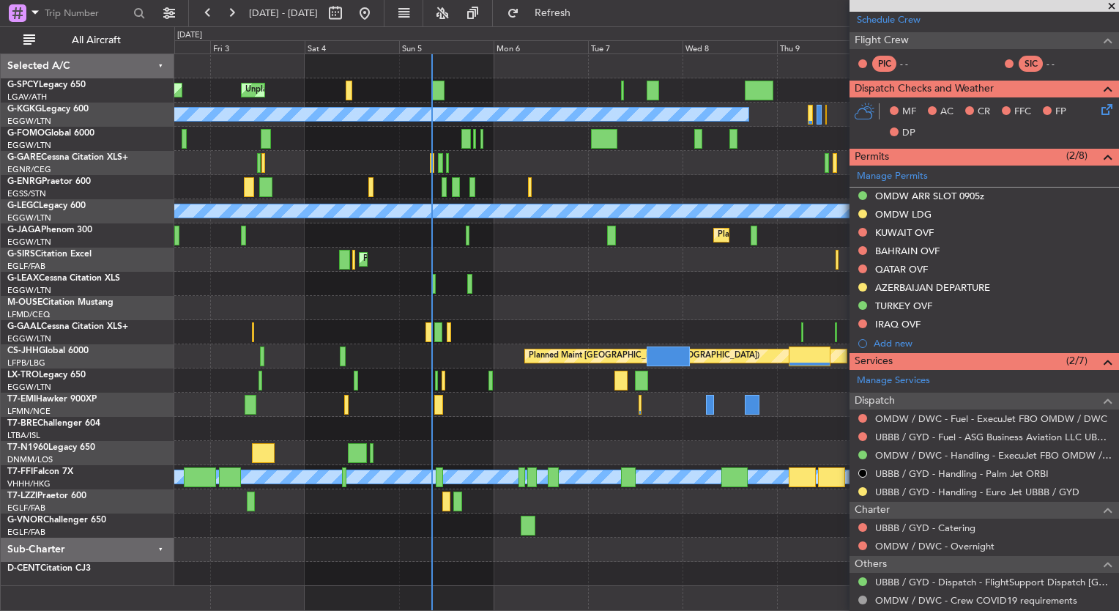
click at [695, 331] on div "Unplanned Maint Bremen Planned Maint Bremen A/C Unavailable Istanbul (Ataturk) …" at bounding box center [646, 320] width 944 height 532
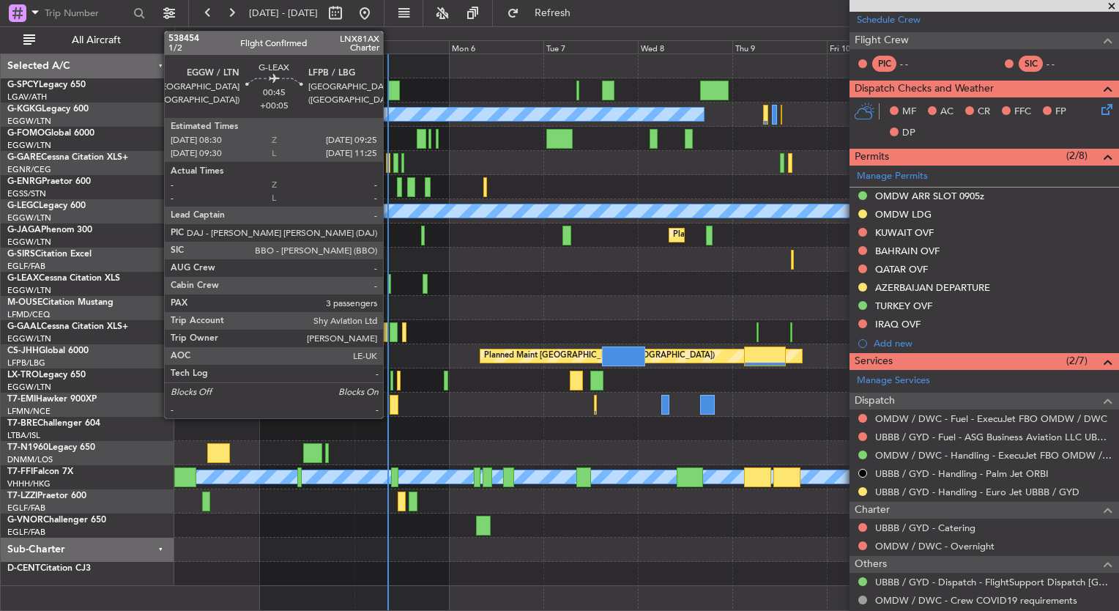
click at [390, 283] on div at bounding box center [389, 284] width 4 height 20
type input "+00:05"
type input "3"
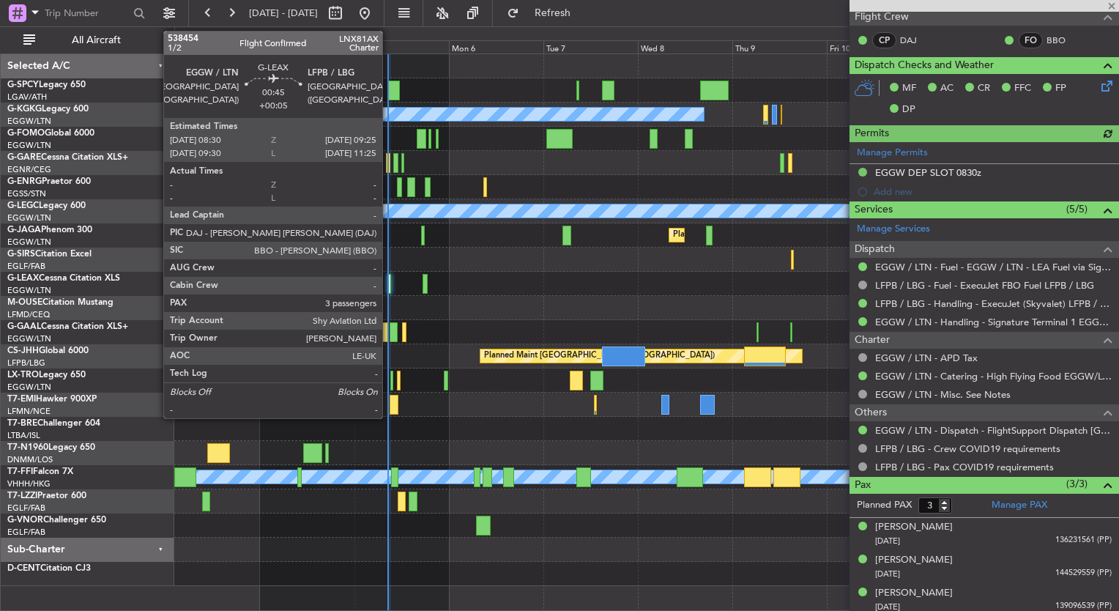
scroll to position [285, 0]
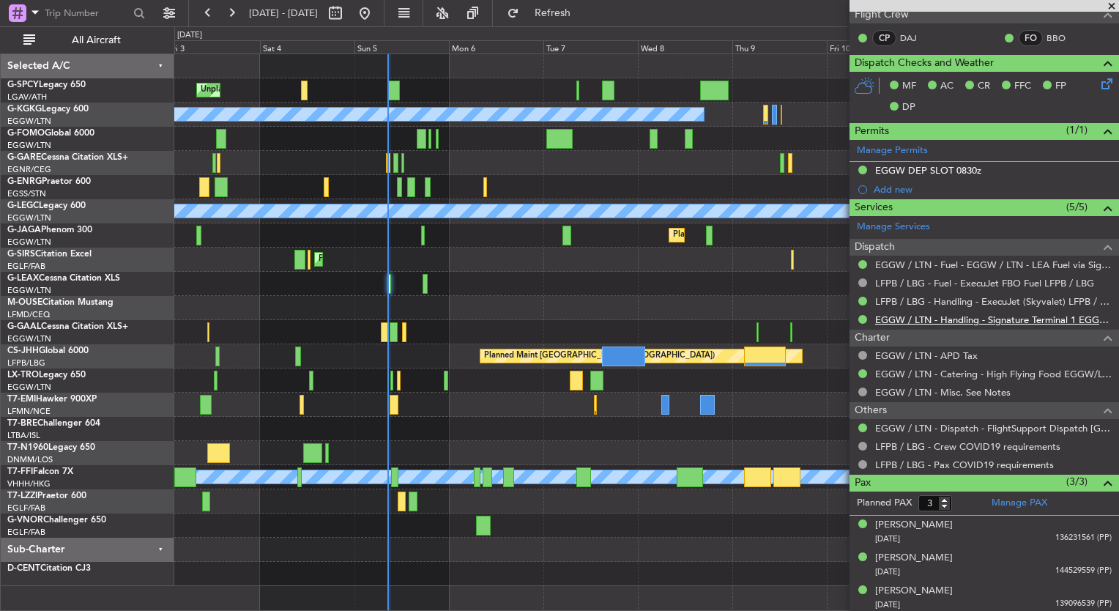
click at [1028, 319] on link "EGGW / LTN - Handling - Signature Terminal 1 EGGW / LTN" at bounding box center [993, 319] width 237 height 12
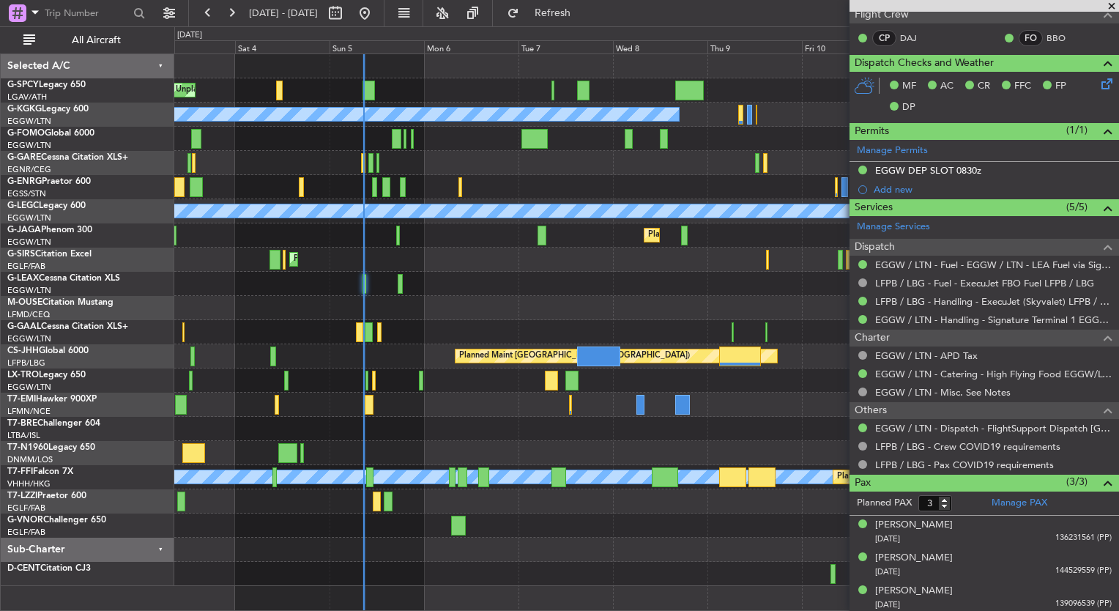
click at [433, 278] on div at bounding box center [646, 284] width 944 height 24
click at [665, 610] on html "03 Oct 2025 - 13 Oct 2025 Refresh Quick Links All Aircraft Unplanned Maint Brem…" at bounding box center [559, 305] width 1119 height 611
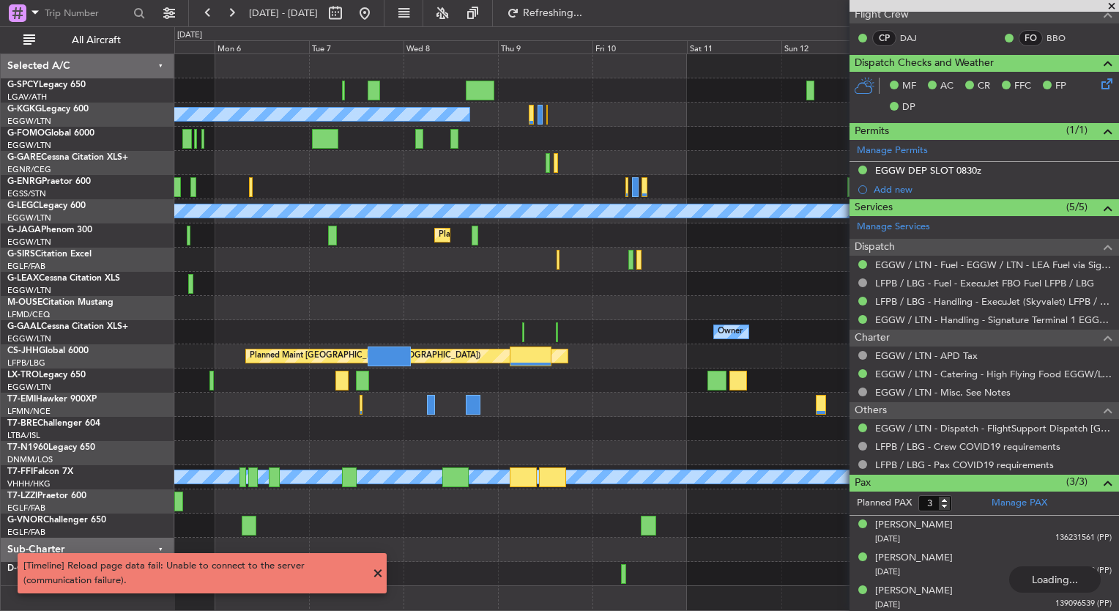
click at [329, 327] on div "Owner No Crew Owner Owner No Crew" at bounding box center [646, 332] width 944 height 24
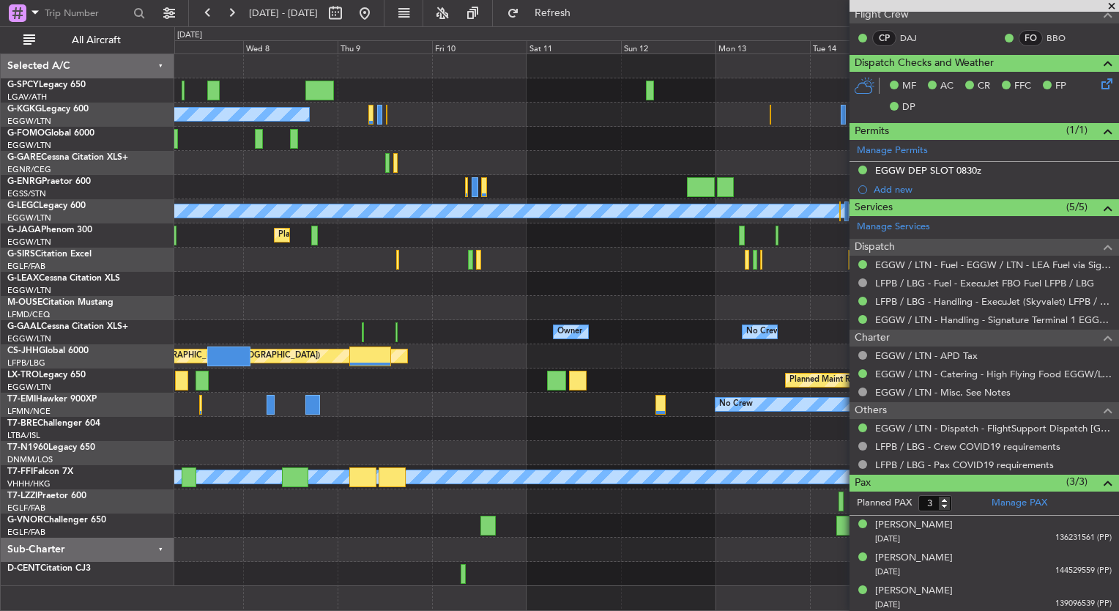
click at [399, 30] on div "0 0 Tue 7 Wed 8 Thu 9 Fri 10 Sat 11 Sun 12 Mon 13 Oct 2025 Tue 14 Wed 15 Thu 16…" at bounding box center [646, 40] width 943 height 26
click at [376, 19] on button at bounding box center [364, 12] width 23 height 23
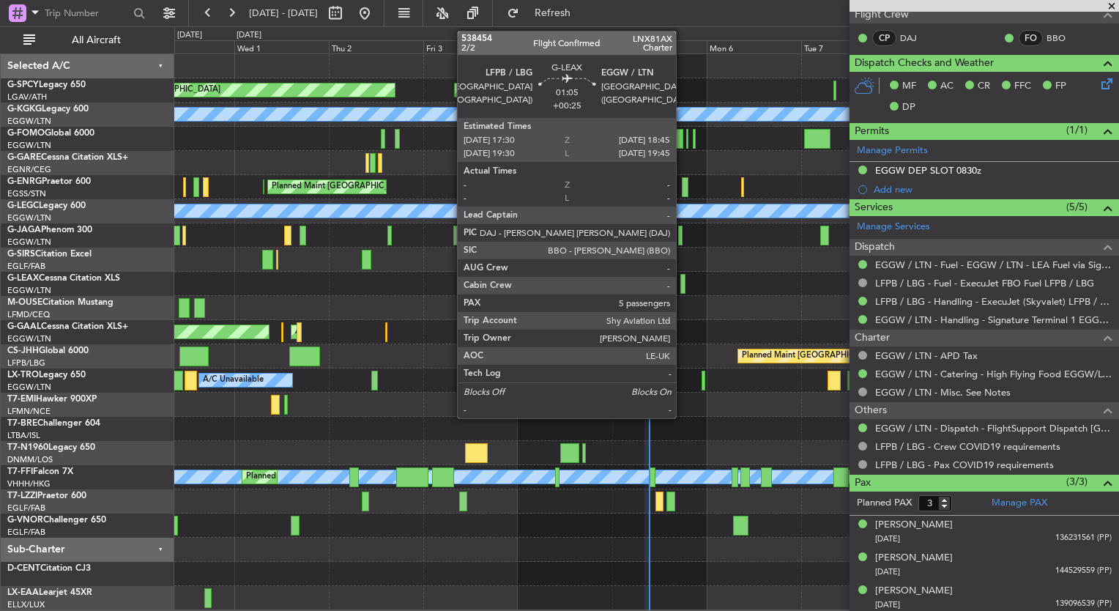
click at [682, 288] on div at bounding box center [682, 284] width 5 height 20
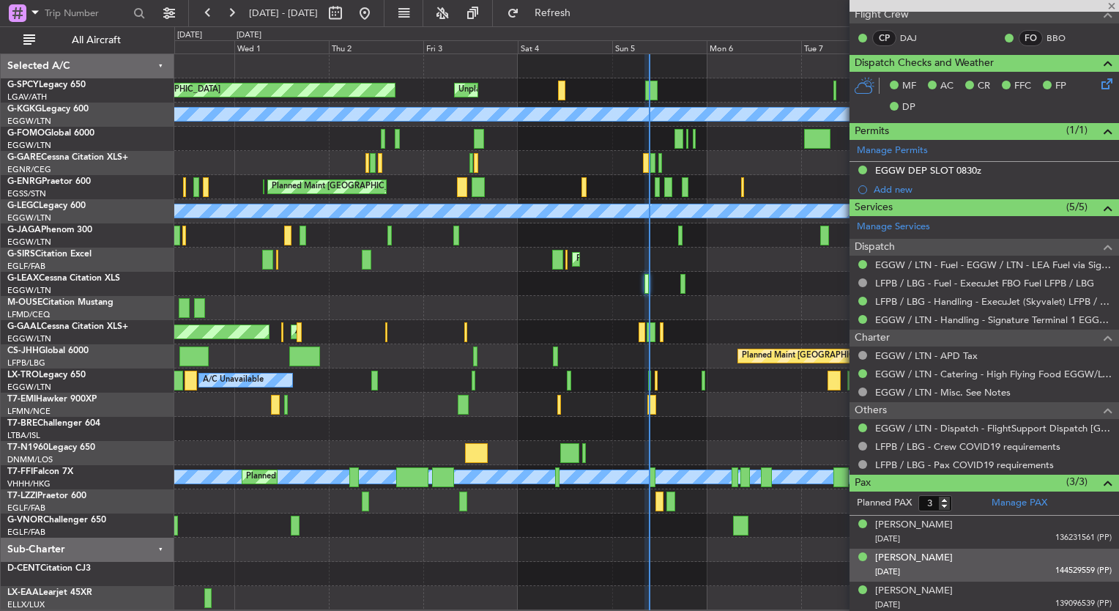
type input "+00:25"
type input "5"
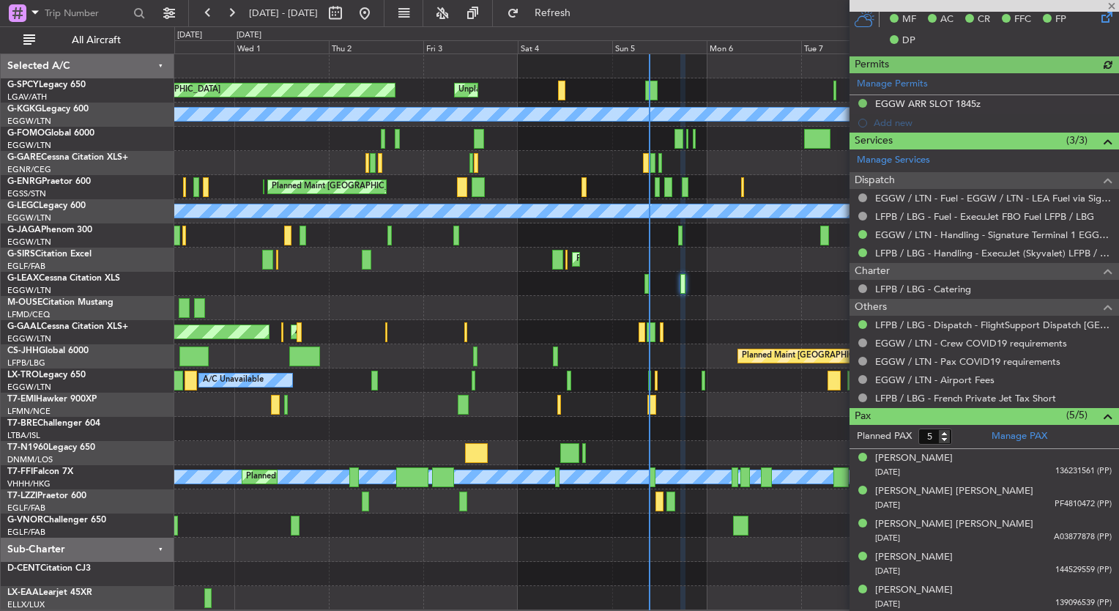
scroll to position [351, 0]
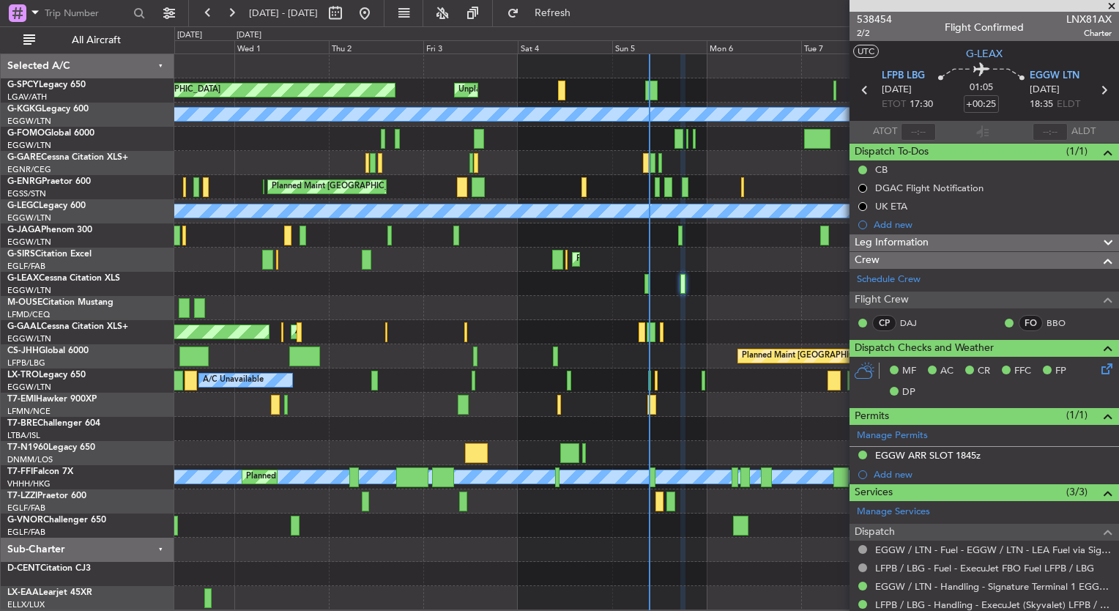
scroll to position [351, 0]
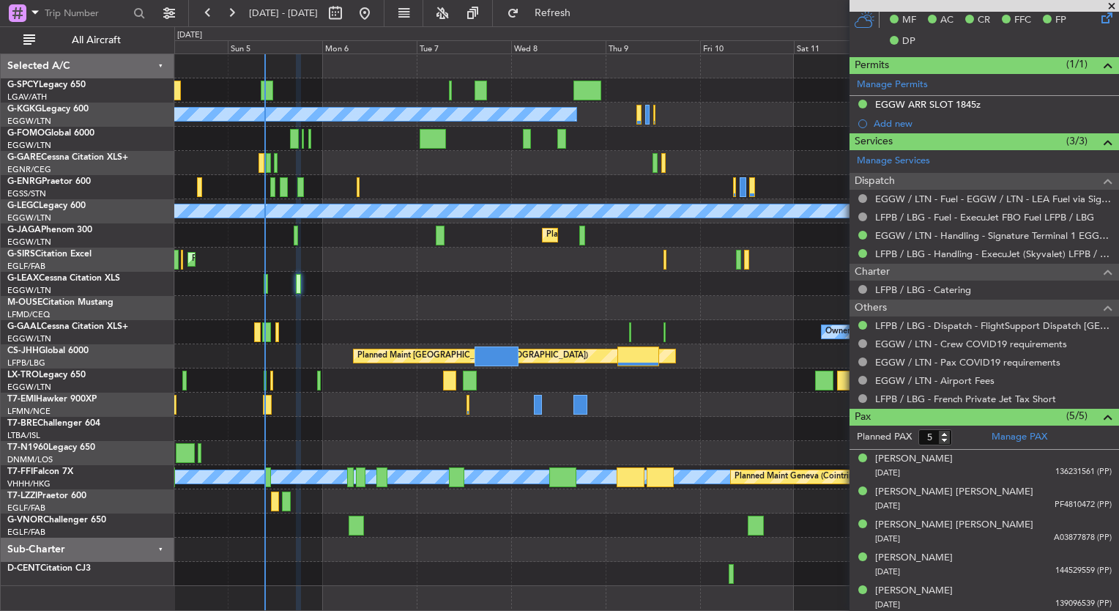
click at [334, 481] on div "Unplanned Maint [GEOGRAPHIC_DATA] Planned Maint [GEOGRAPHIC_DATA] A/C Unavailab…" at bounding box center [646, 320] width 944 height 532
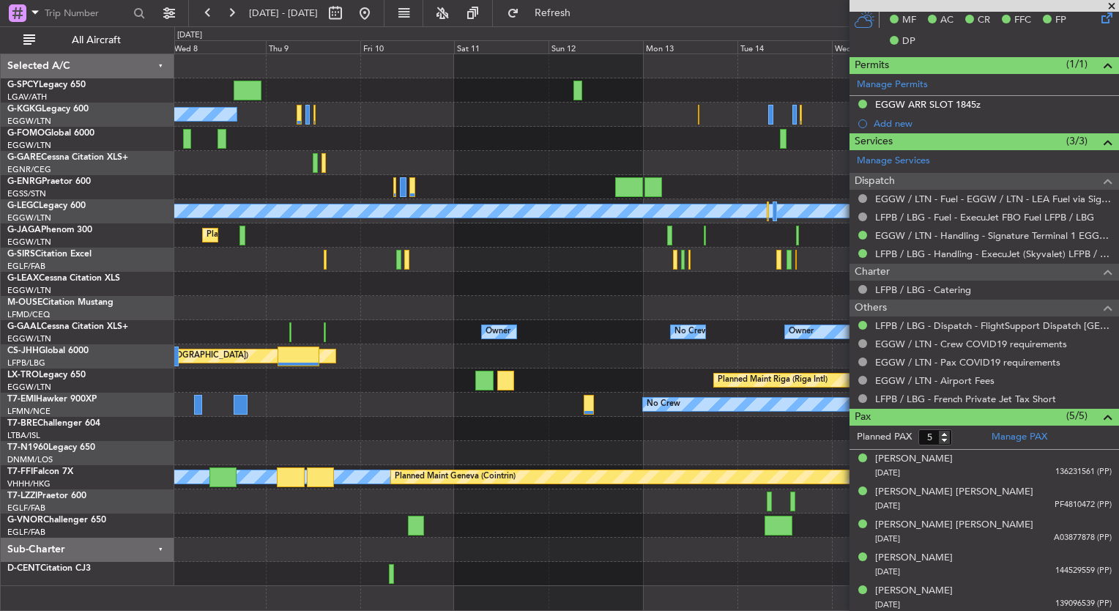
click at [237, 511] on div "A/C Unavailable [GEOGRAPHIC_DATA] (Ataturk) A/C Unavailable [GEOGRAPHIC_DATA] (…" at bounding box center [646, 320] width 944 height 532
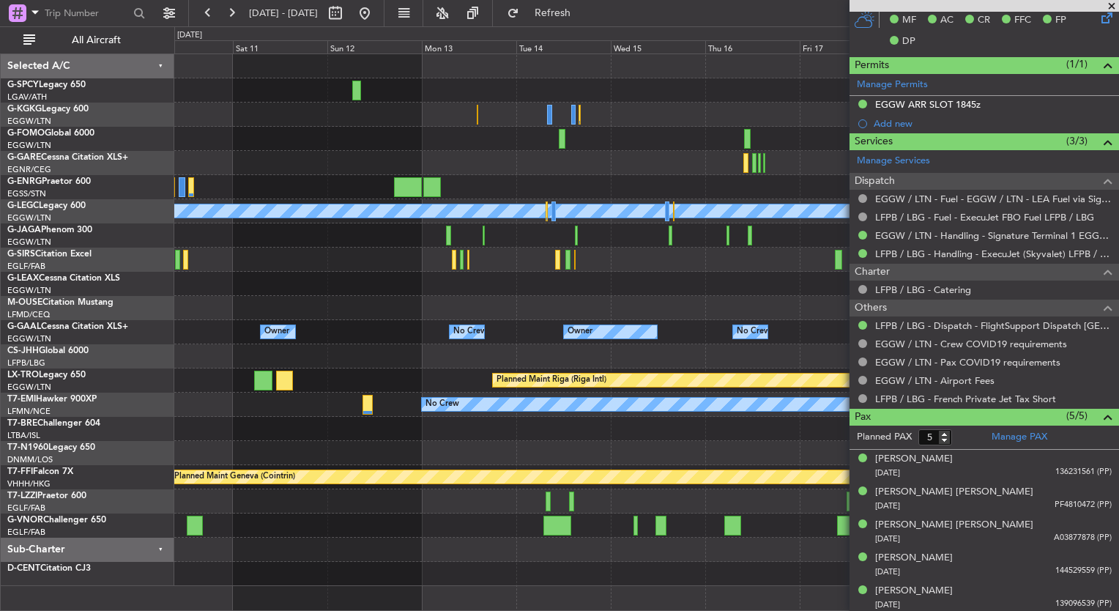
click at [601, 534] on div "A/C Unavailable [GEOGRAPHIC_DATA] (Ataturk) A/C Unavailable [GEOGRAPHIC_DATA] (…" at bounding box center [646, 320] width 944 height 532
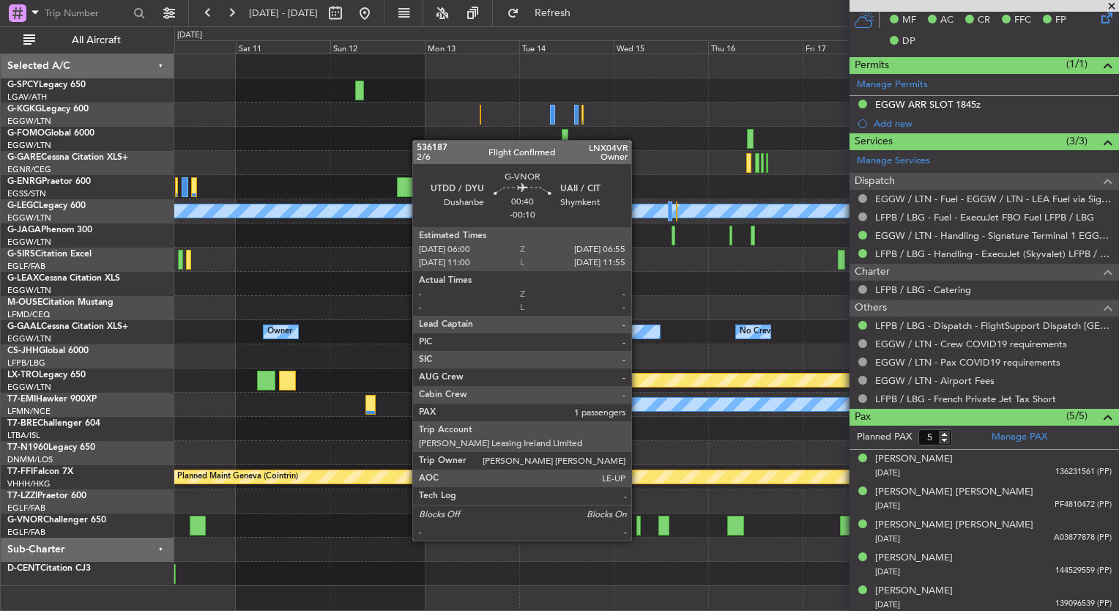
click at [638, 526] on div at bounding box center [638, 525] width 4 height 20
type input "-00:10"
type input "1"
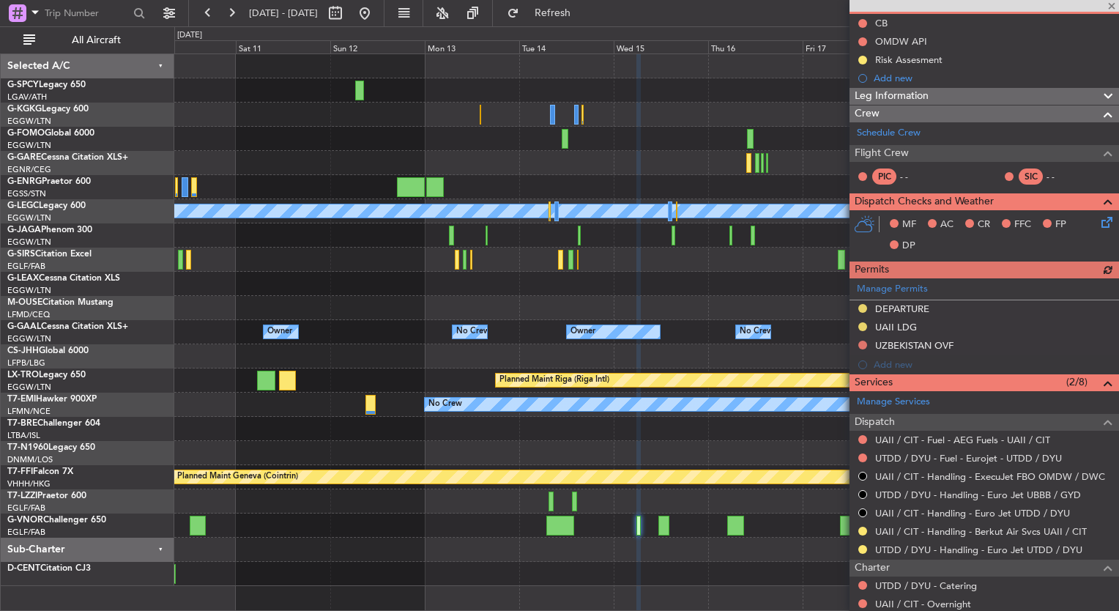
scroll to position [146, 0]
click at [581, 11] on span "Refresh" at bounding box center [553, 13] width 62 height 10
click at [376, 21] on button at bounding box center [364, 12] width 23 height 23
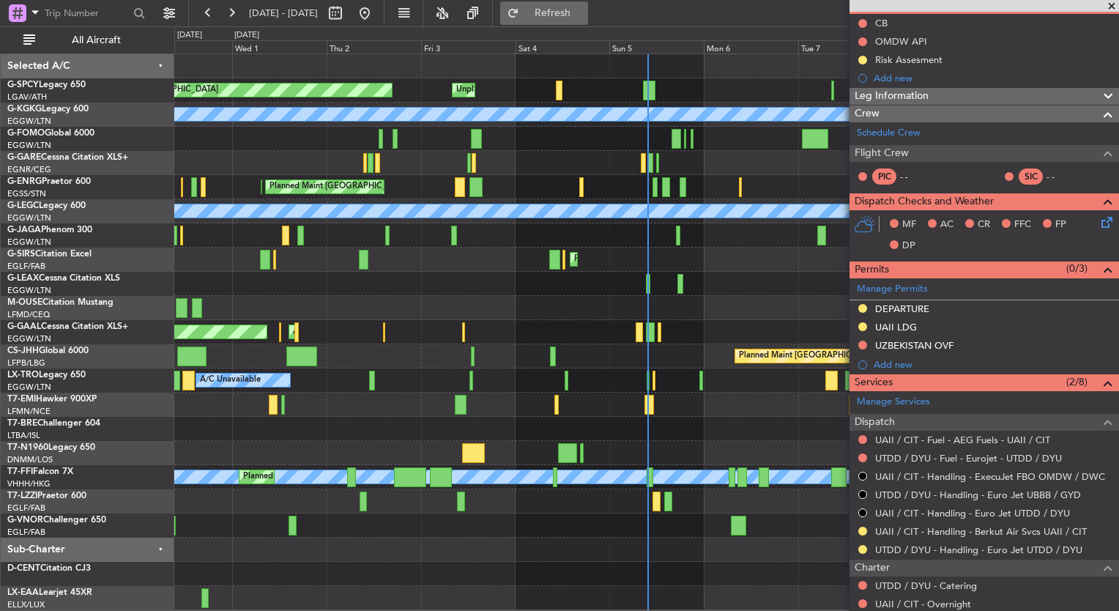
click at [584, 17] on span "Refresh" at bounding box center [553, 13] width 62 height 10
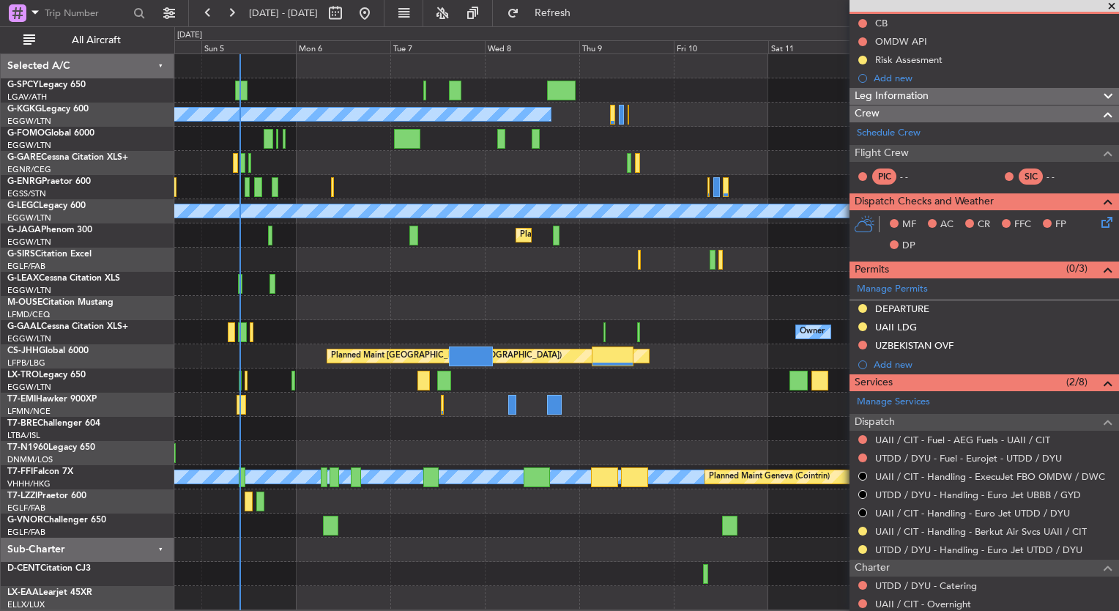
click at [267, 491] on div "Unplanned Maint [GEOGRAPHIC_DATA] Planned Maint [GEOGRAPHIC_DATA] A/C Unavailab…" at bounding box center [646, 332] width 944 height 556
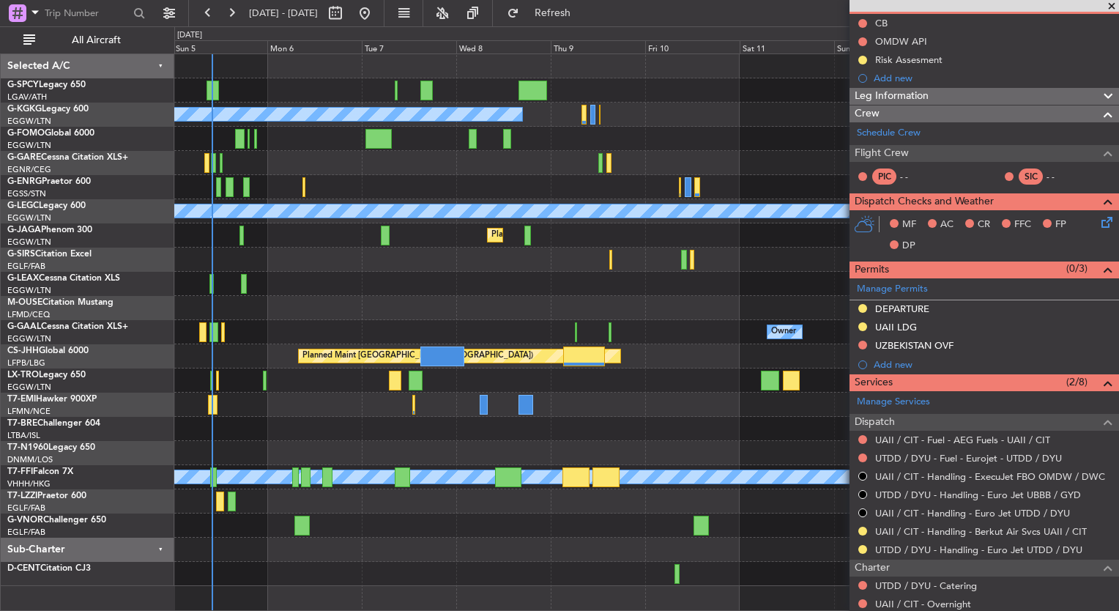
click at [425, 259] on div "Planned Maint [GEOGRAPHIC_DATA] ([GEOGRAPHIC_DATA])" at bounding box center [646, 259] width 944 height 24
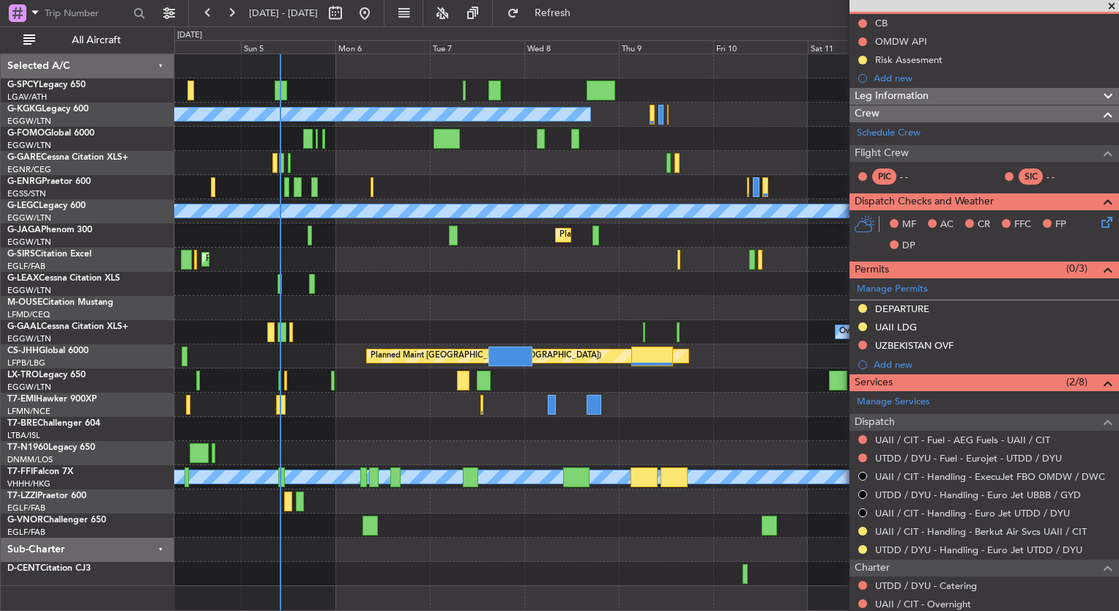
click at [360, 305] on div "Unplanned Maint Bremen Planned Maint Bremen A/C Unavailable Istanbul (Ataturk) …" at bounding box center [646, 320] width 944 height 532
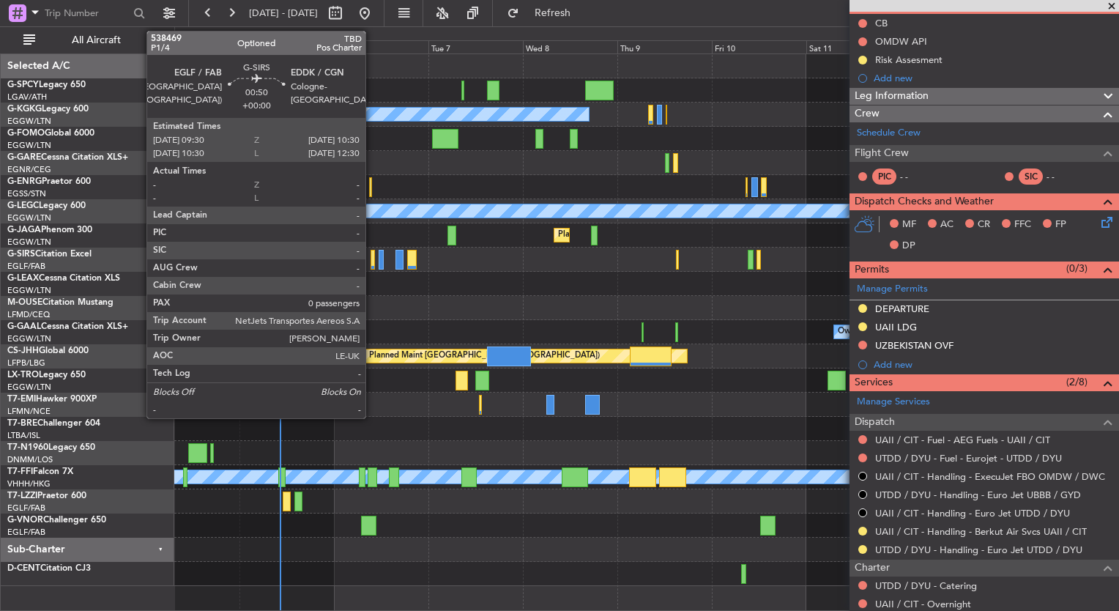
click at [372, 267] on div at bounding box center [373, 260] width 4 height 20
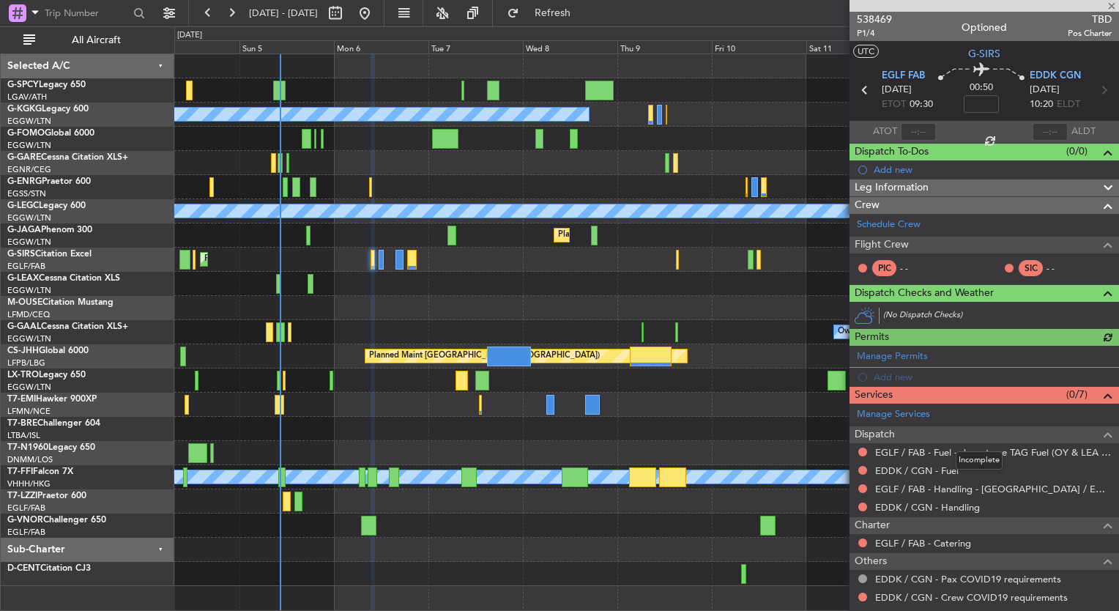
scroll to position [51, 0]
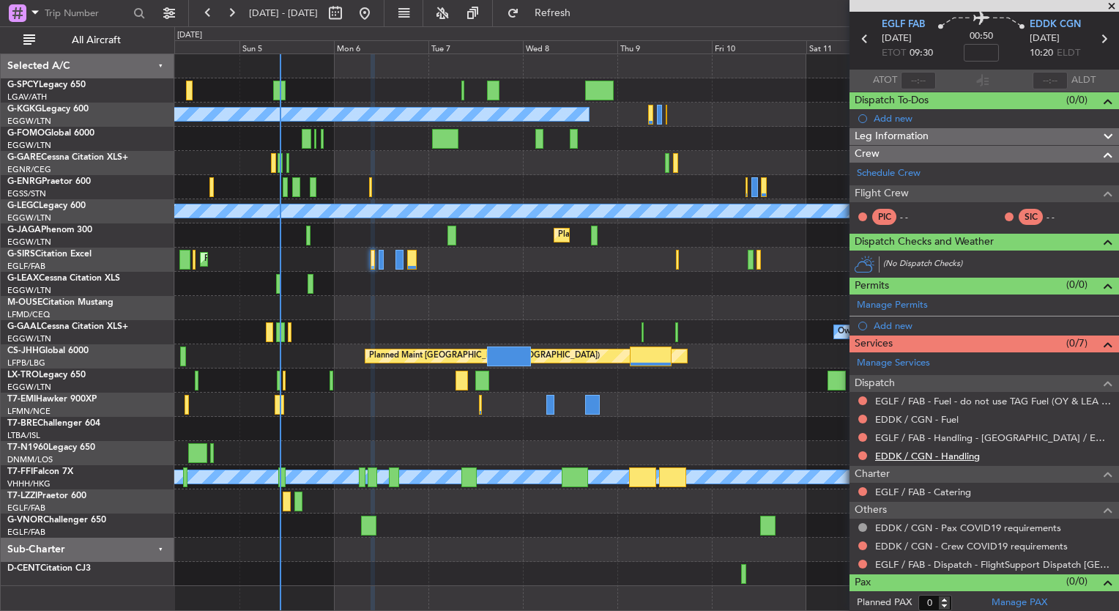
click at [947, 450] on link "EDDK / CGN - Handling" at bounding box center [927, 456] width 105 height 12
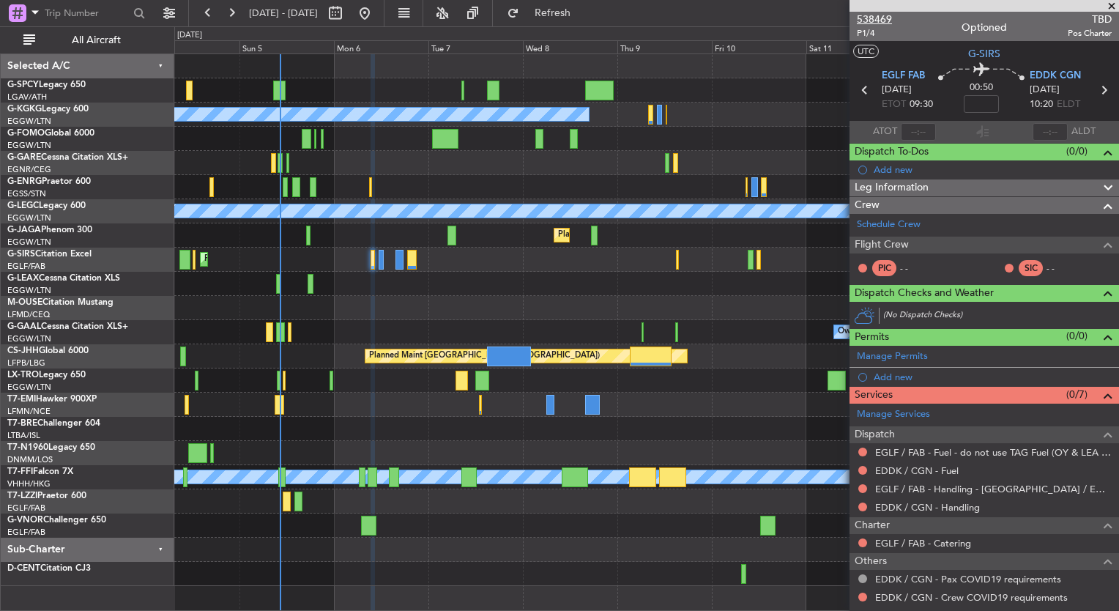
click at [871, 21] on span "538469" at bounding box center [874, 19] width 35 height 15
click at [588, 21] on button "Refresh" at bounding box center [544, 12] width 88 height 23
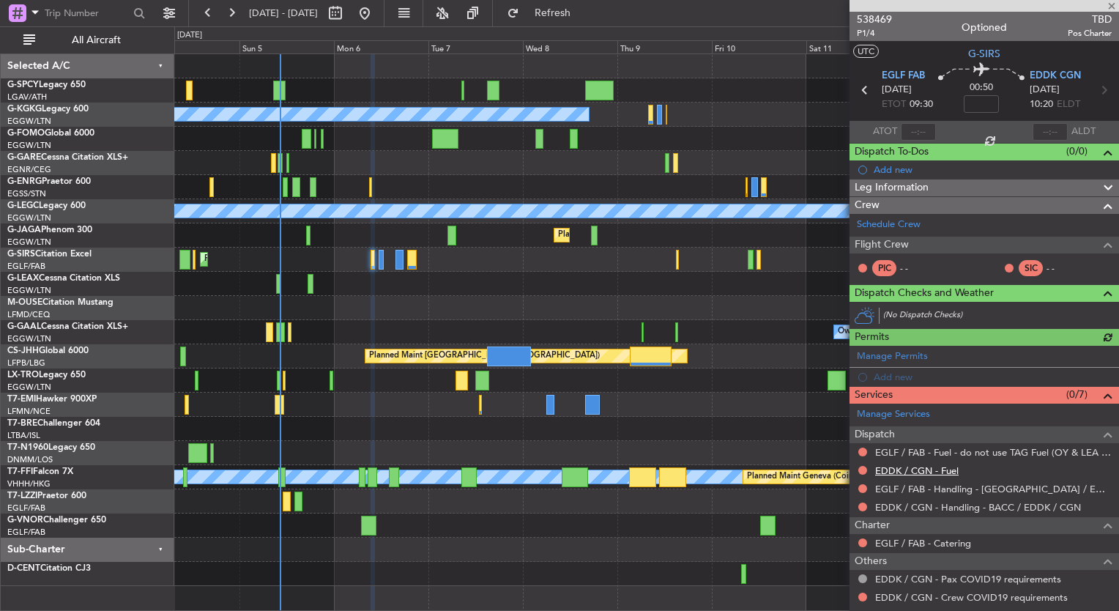
click at [943, 469] on link "EDDK / CGN - Fuel" at bounding box center [916, 470] width 83 height 12
click at [584, 17] on span "Refresh" at bounding box center [553, 13] width 62 height 10
click at [384, 262] on div "Planned Maint [GEOGRAPHIC_DATA] ([GEOGRAPHIC_DATA])" at bounding box center [646, 259] width 944 height 24
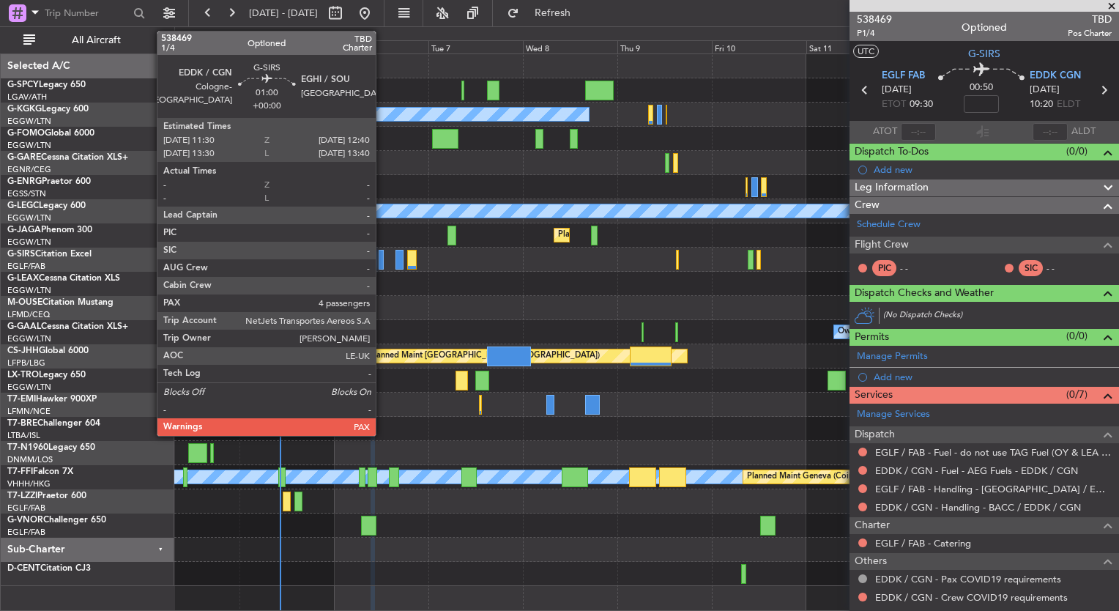
click at [382, 262] on div at bounding box center [381, 260] width 5 height 20
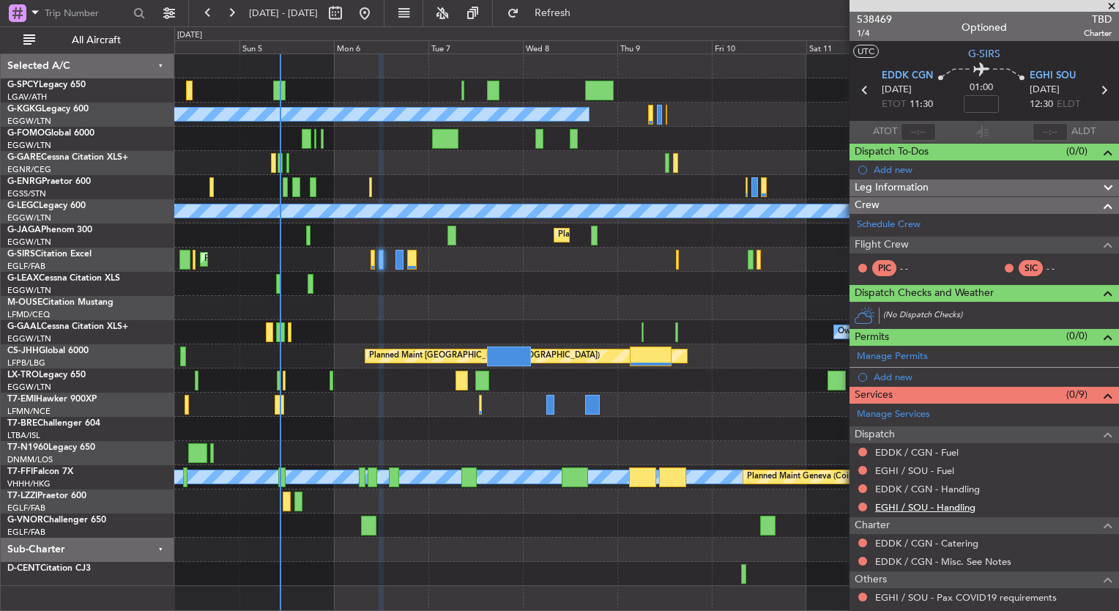
click at [951, 502] on link "EGHI / SOU - Handling" at bounding box center [925, 507] width 100 height 12
click at [576, 12] on span "Refresh" at bounding box center [553, 13] width 62 height 10
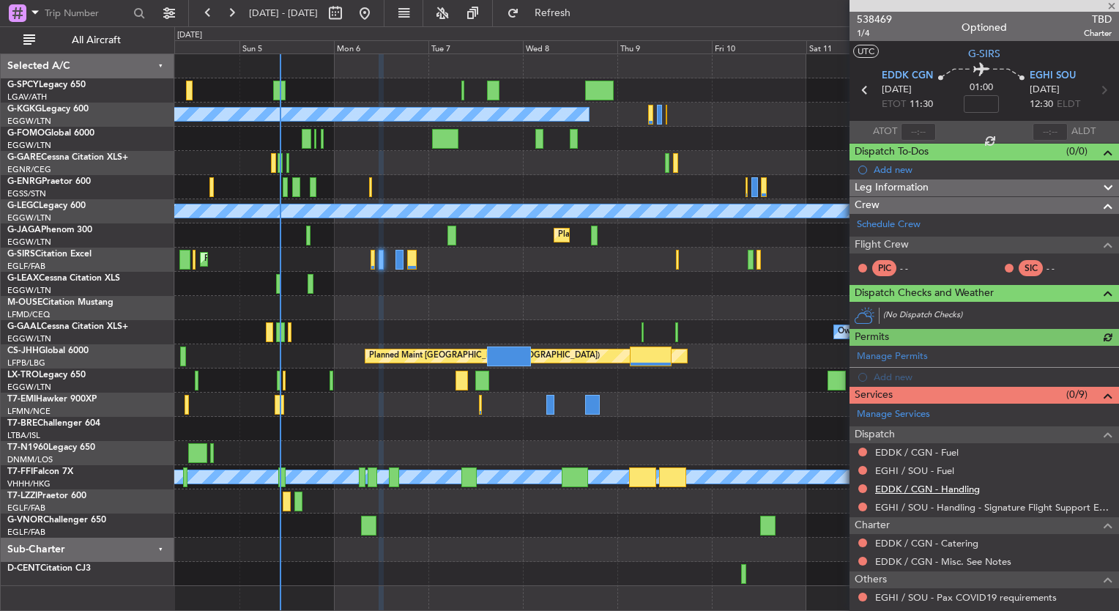
click at [965, 486] on link "EDDK / CGN - Handling" at bounding box center [927, 489] width 105 height 12
click at [584, 11] on span "Refresh" at bounding box center [553, 13] width 62 height 10
click at [937, 466] on link "EGHI / SOU - Fuel" at bounding box center [914, 470] width 79 height 12
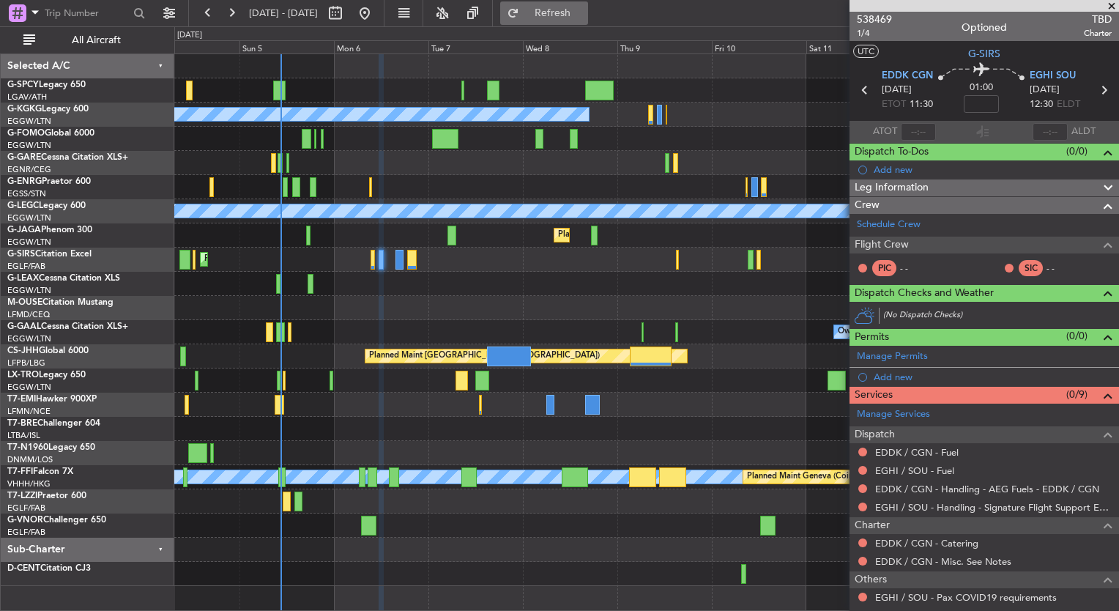
click at [584, 13] on span "Refresh" at bounding box center [553, 13] width 62 height 10
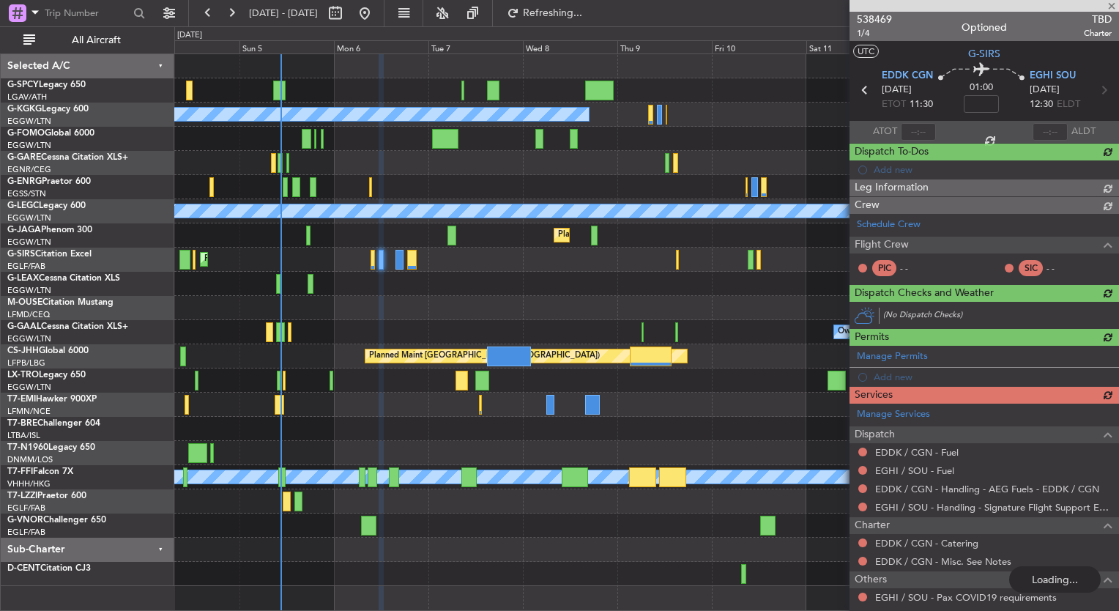
click at [955, 455] on div "Manage Services Dispatch EDDK / CGN - Fuel EGHI / SOU - Fuel EDDK / CGN - Handl…" at bounding box center [983, 522] width 269 height 239
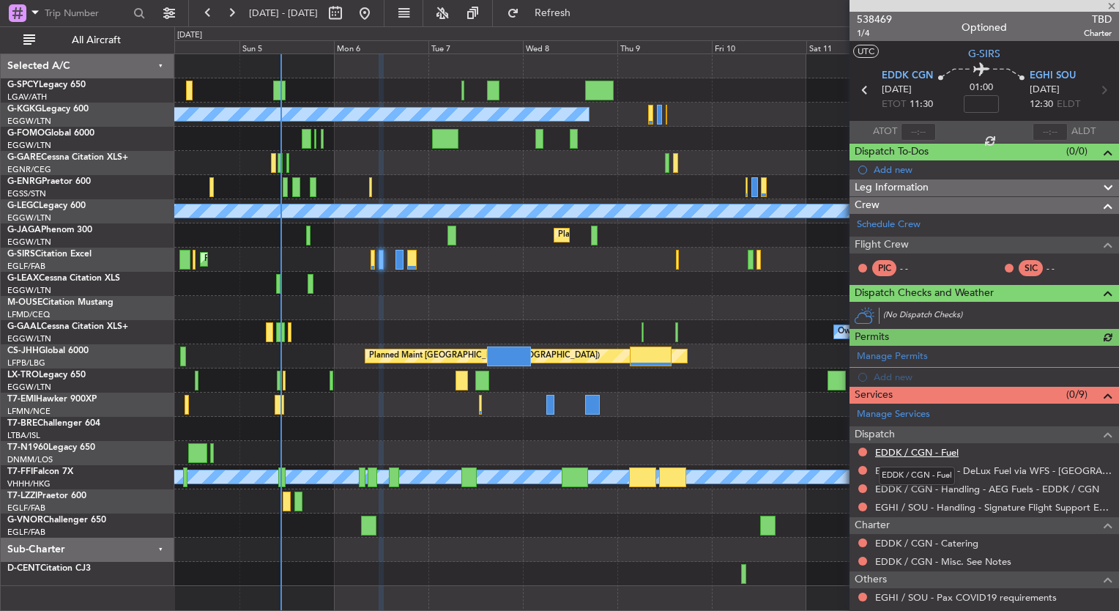
click at [955, 455] on link "EDDK / CGN - Fuel" at bounding box center [916, 452] width 83 height 12
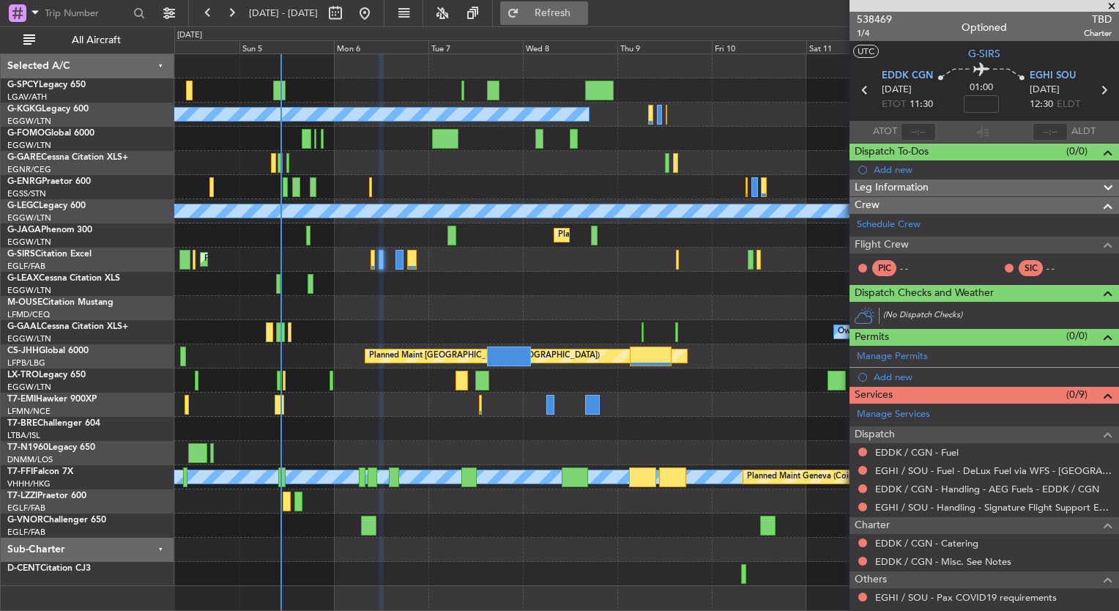
click at [584, 18] on span "Refresh" at bounding box center [553, 13] width 62 height 10
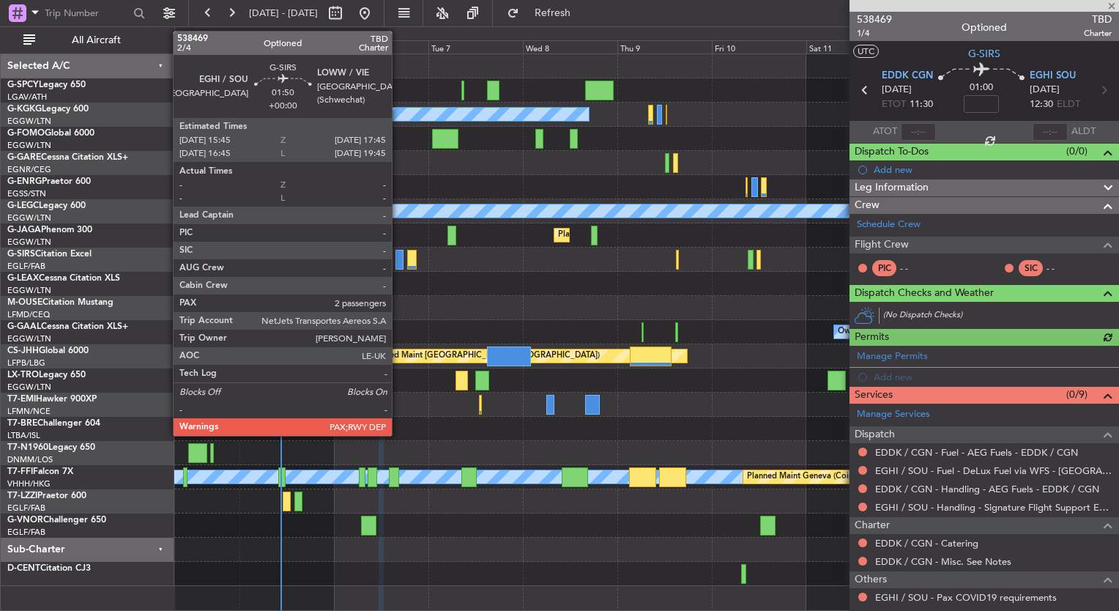
click at [398, 262] on div at bounding box center [399, 260] width 8 height 20
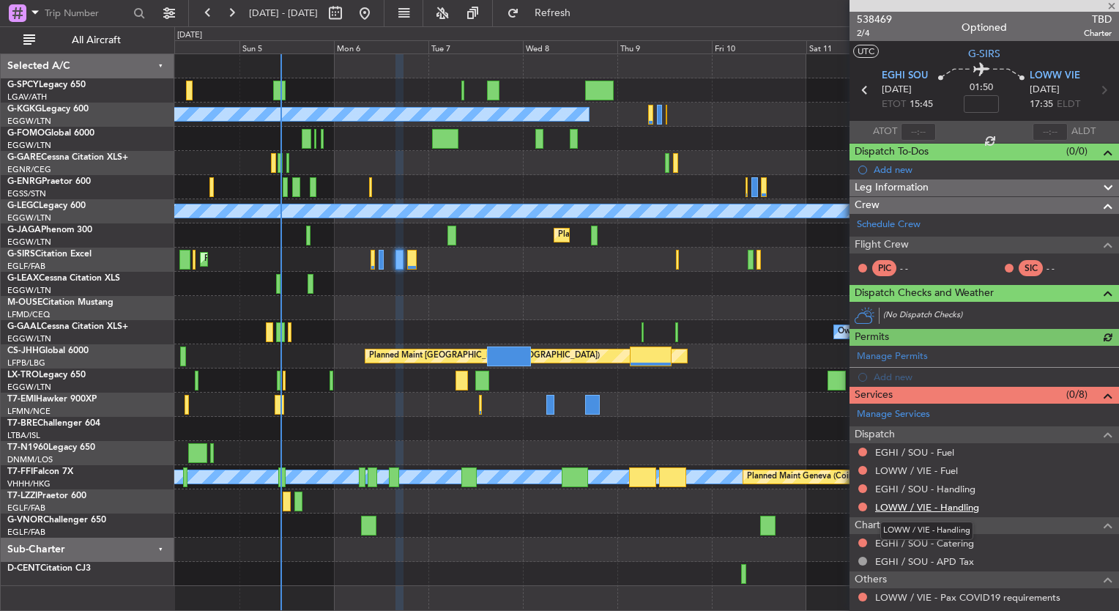
click at [942, 504] on link "LOWW / VIE - Handling" at bounding box center [927, 507] width 104 height 12
click at [584, 8] on span "Refresh" at bounding box center [553, 13] width 62 height 10
click at [954, 488] on link "EGHI / SOU - Handling" at bounding box center [925, 489] width 100 height 12
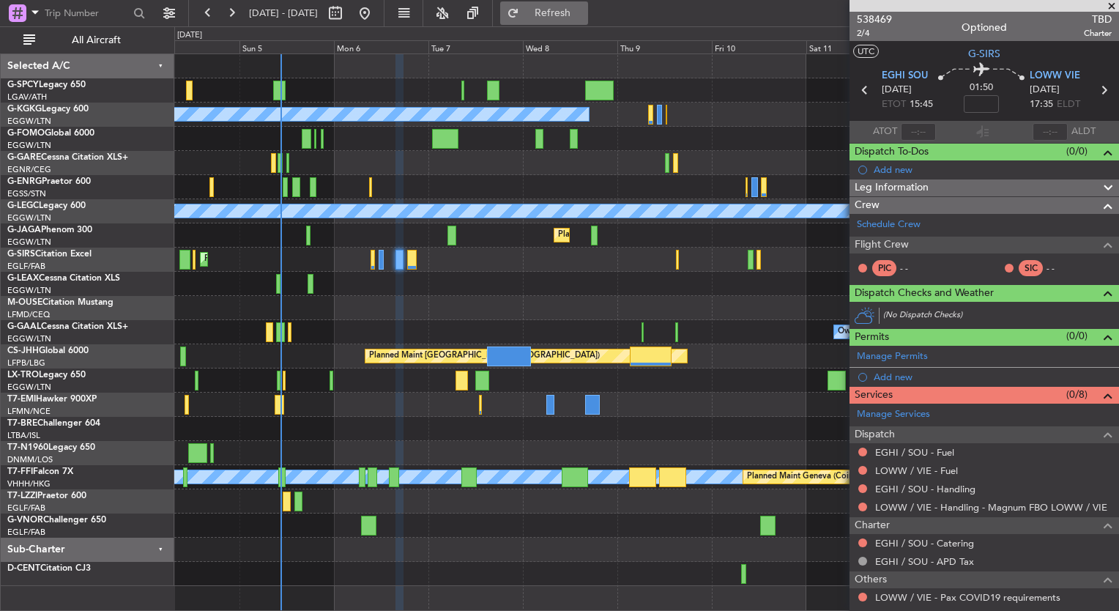
click at [551, 12] on button "Refresh" at bounding box center [544, 12] width 88 height 23
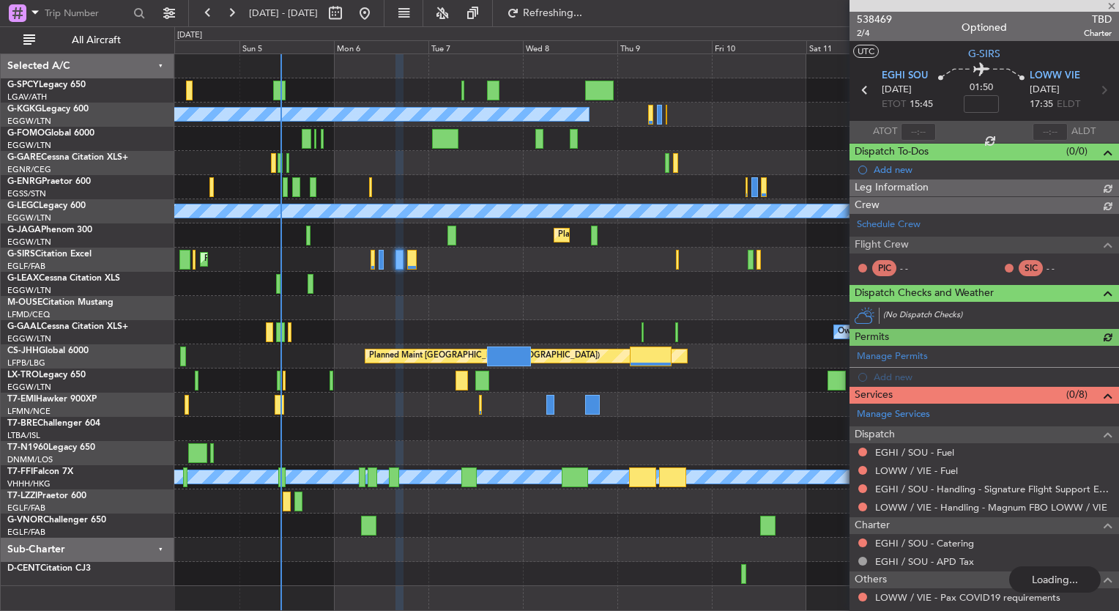
click at [937, 470] on link "LOWW / VIE - Fuel" at bounding box center [916, 470] width 83 height 12
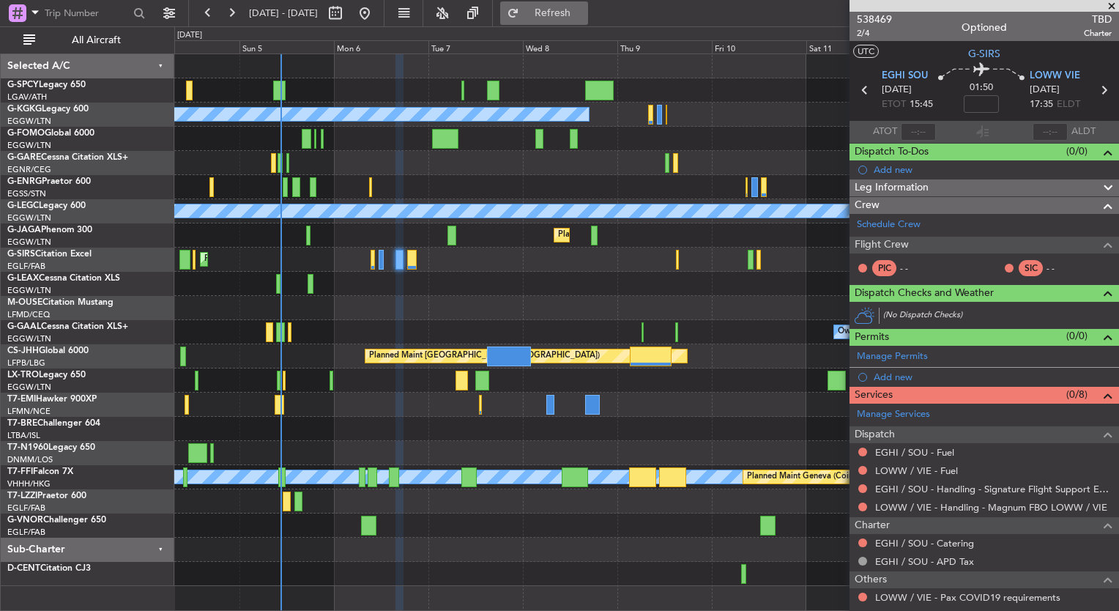
click at [570, 19] on button "Refresh" at bounding box center [544, 12] width 88 height 23
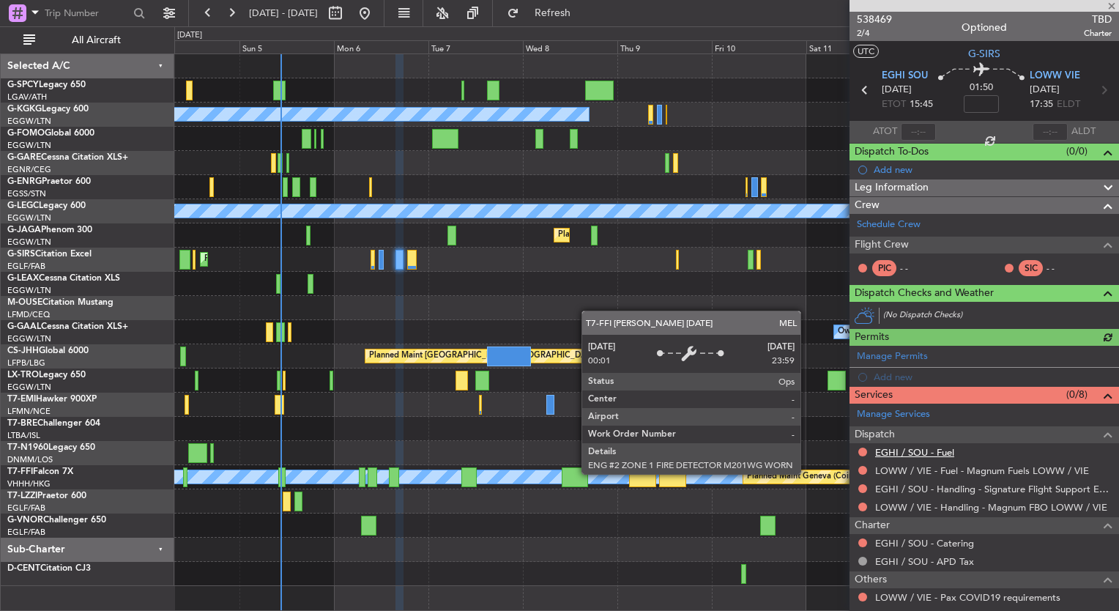
click at [919, 450] on link "EGHI / SOU - Fuel" at bounding box center [914, 452] width 79 height 12
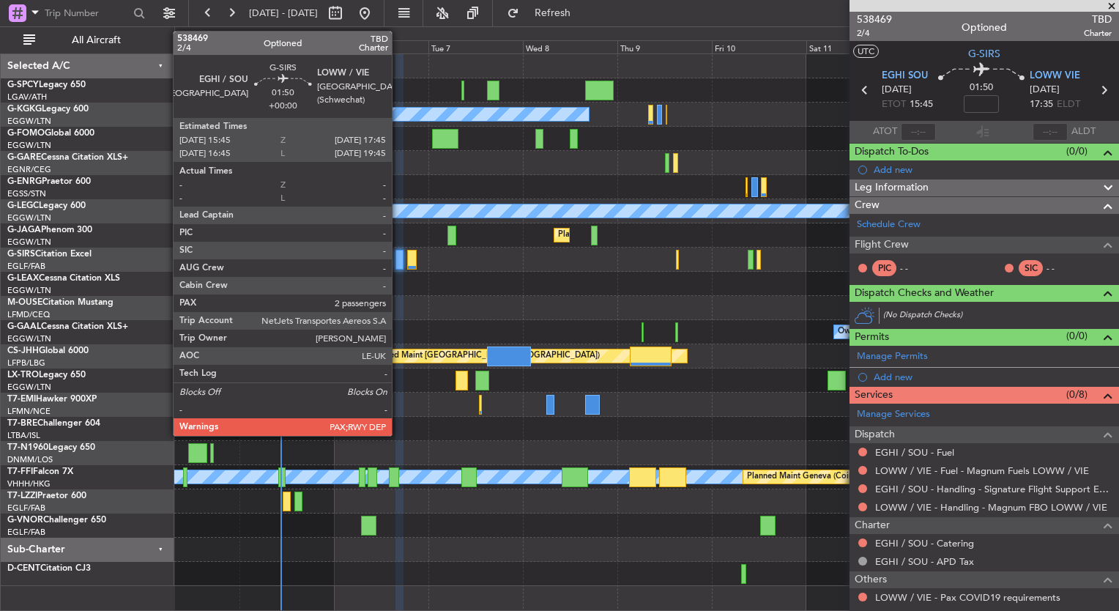
click at [398, 264] on div at bounding box center [399, 260] width 8 height 20
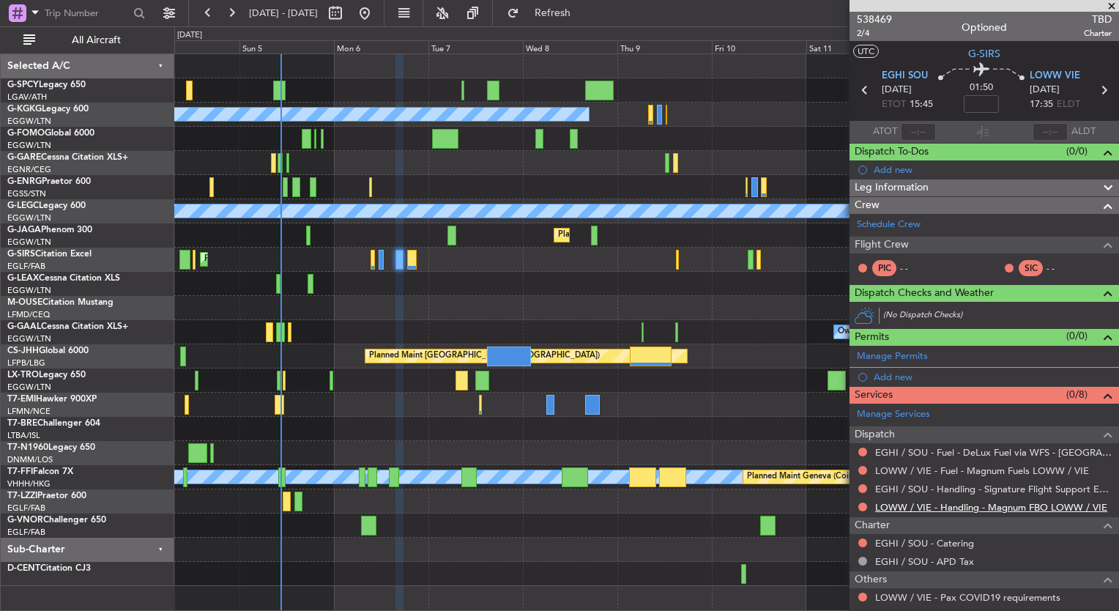
click at [985, 505] on link "LOWW / VIE - Handling - Magnum FBO LOWW / VIE" at bounding box center [991, 507] width 232 height 12
click at [577, 10] on span "Refresh" at bounding box center [553, 13] width 62 height 10
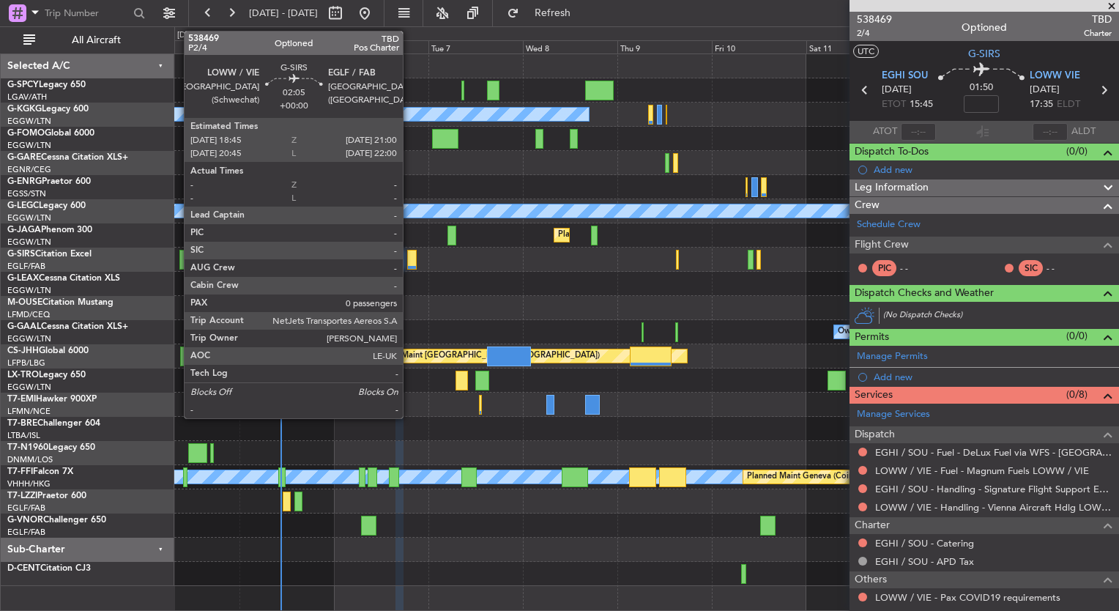
click at [409, 261] on div at bounding box center [412, 260] width 10 height 20
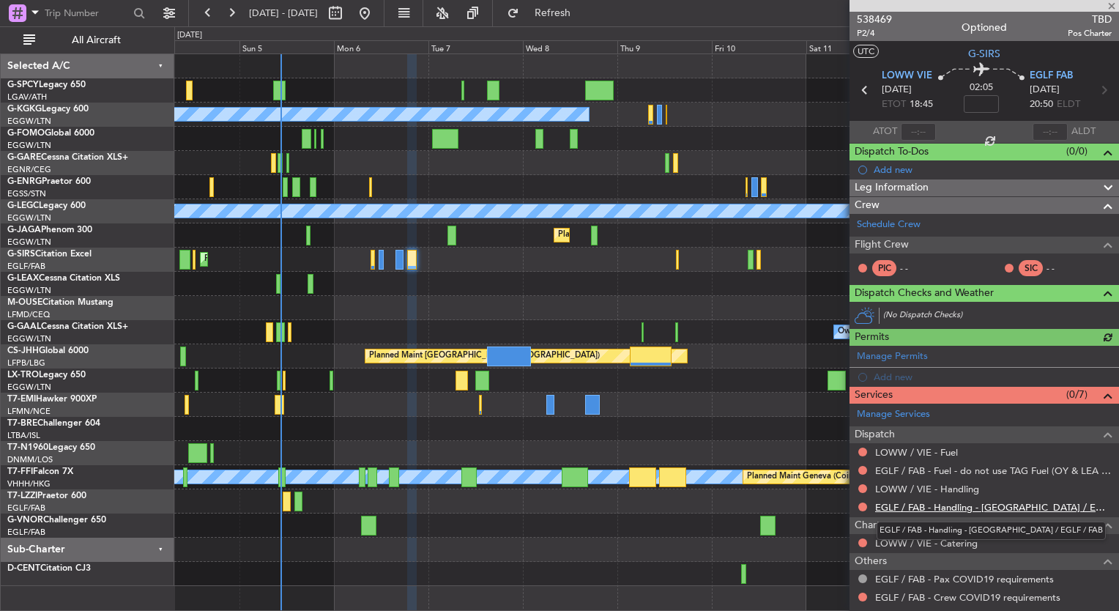
scroll to position [52, 0]
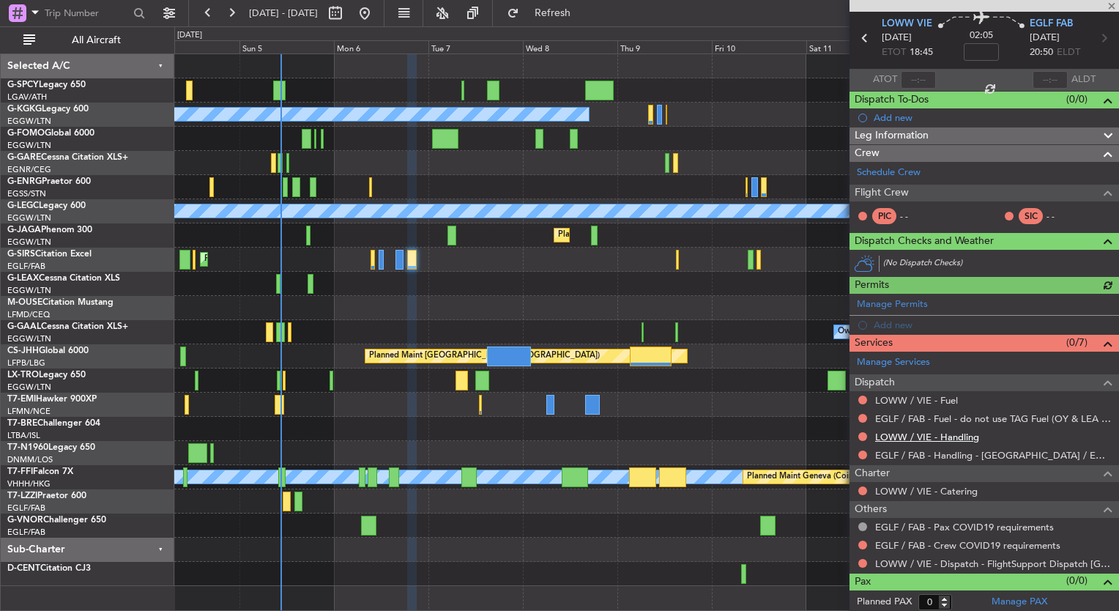
click at [934, 433] on link "LOWW / VIE - Handling" at bounding box center [927, 437] width 104 height 12
click at [584, 15] on span "Refresh" at bounding box center [553, 13] width 62 height 10
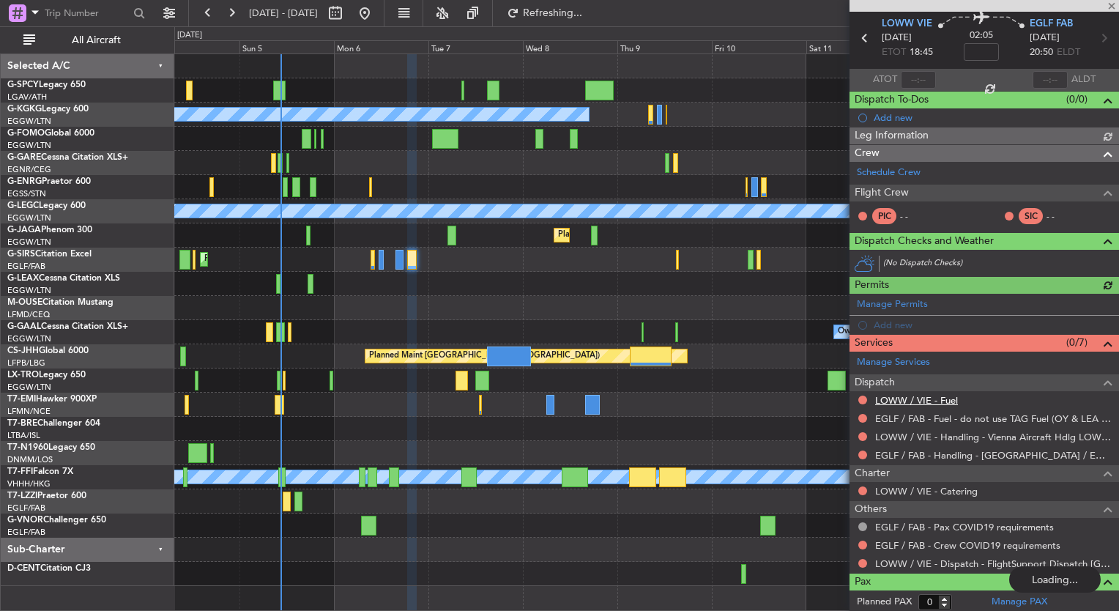
click at [947, 400] on link "LOWW / VIE - Fuel" at bounding box center [916, 400] width 83 height 12
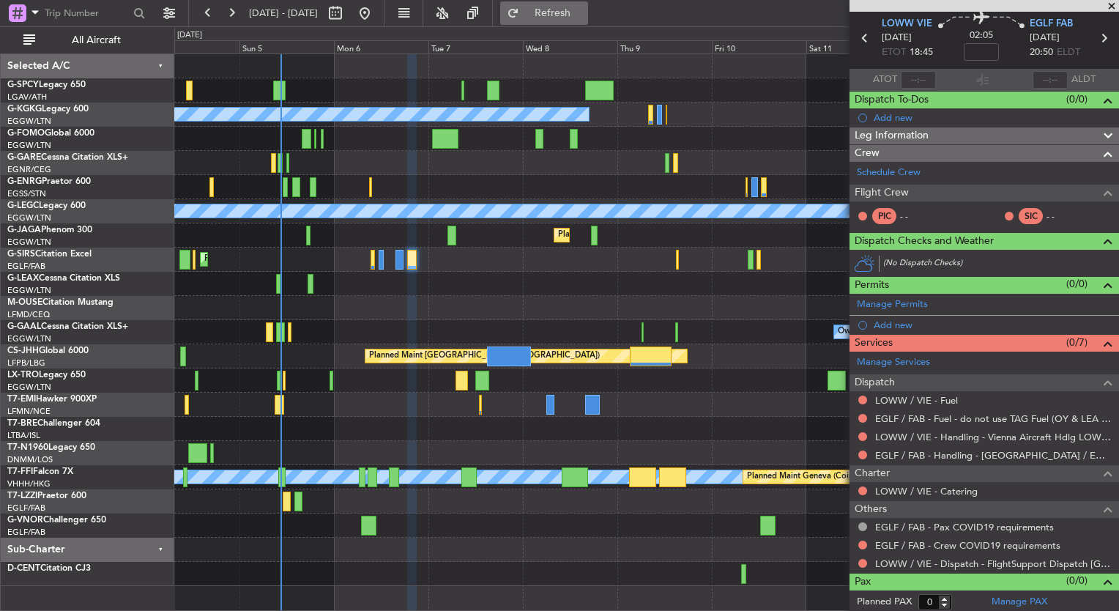
click at [571, 9] on span "Refresh" at bounding box center [553, 13] width 62 height 10
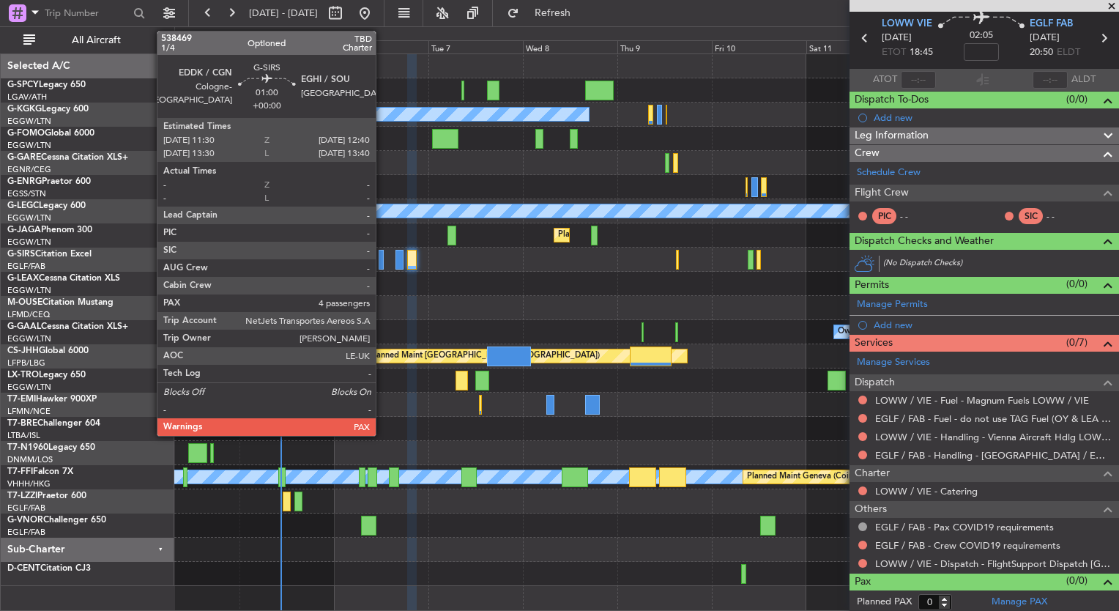
click at [382, 258] on div at bounding box center [381, 260] width 5 height 20
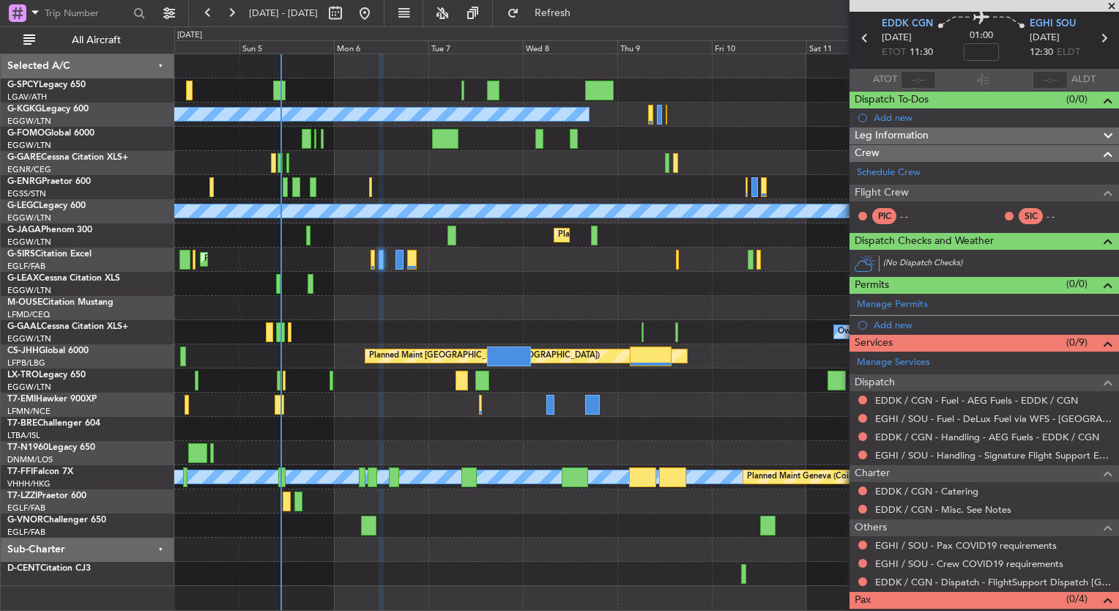
scroll to position [0, 0]
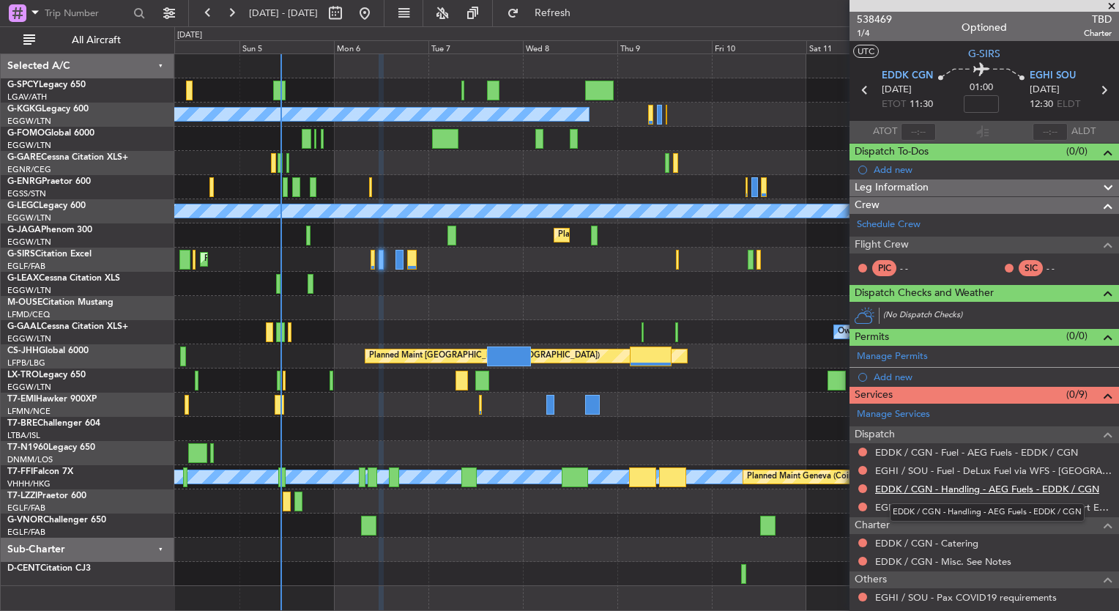
click at [1003, 485] on link "EDDK / CGN - Handling - AEG Fuels - EDDK / CGN" at bounding box center [987, 489] width 224 height 12
click at [584, 11] on span "Refresh" at bounding box center [553, 13] width 62 height 10
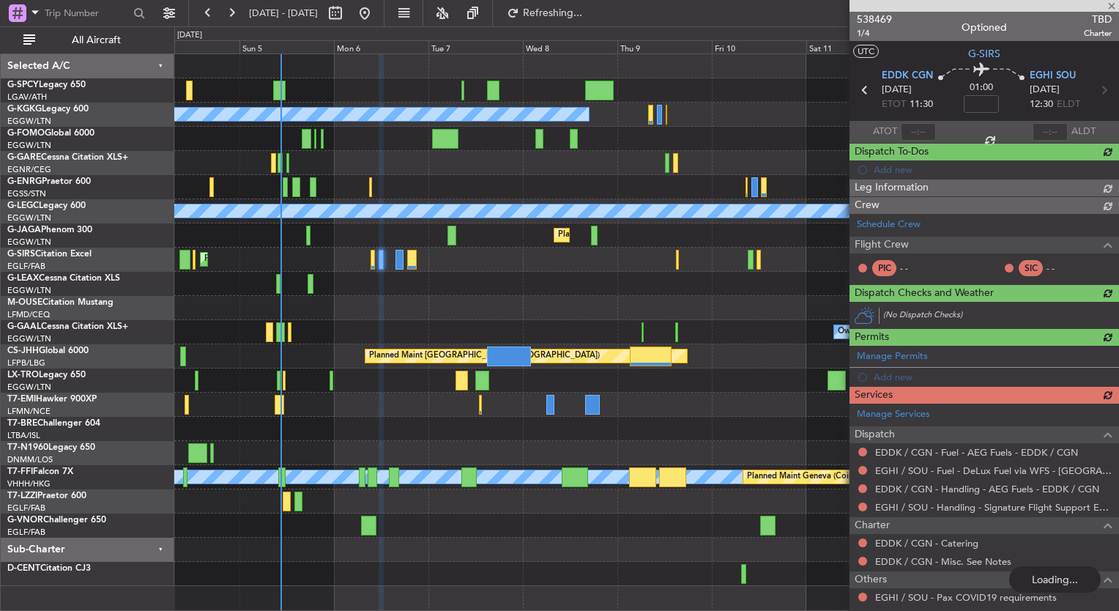
scroll to position [89, 0]
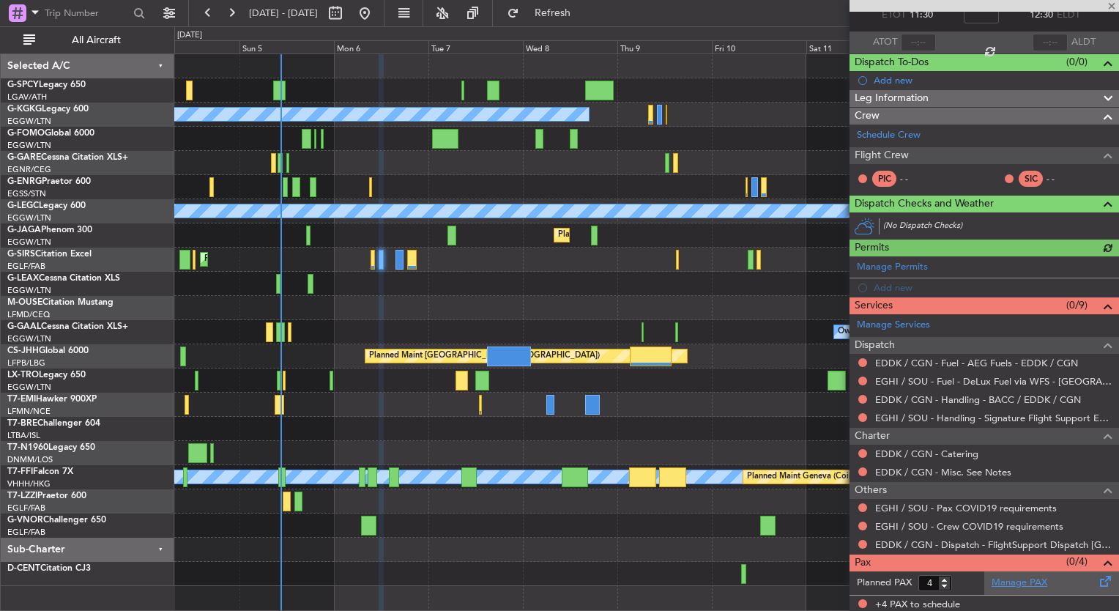
click at [1013, 576] on link "Manage PAX" at bounding box center [1019, 583] width 56 height 15
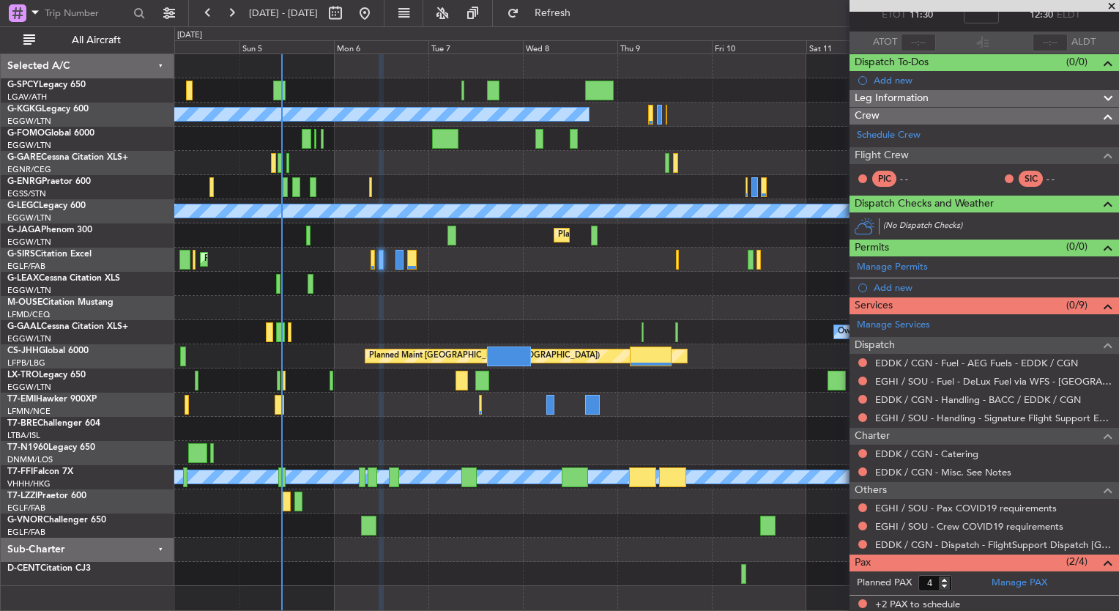
click at [402, 269] on div "Planned Maint [GEOGRAPHIC_DATA] ([GEOGRAPHIC_DATA])" at bounding box center [646, 259] width 944 height 24
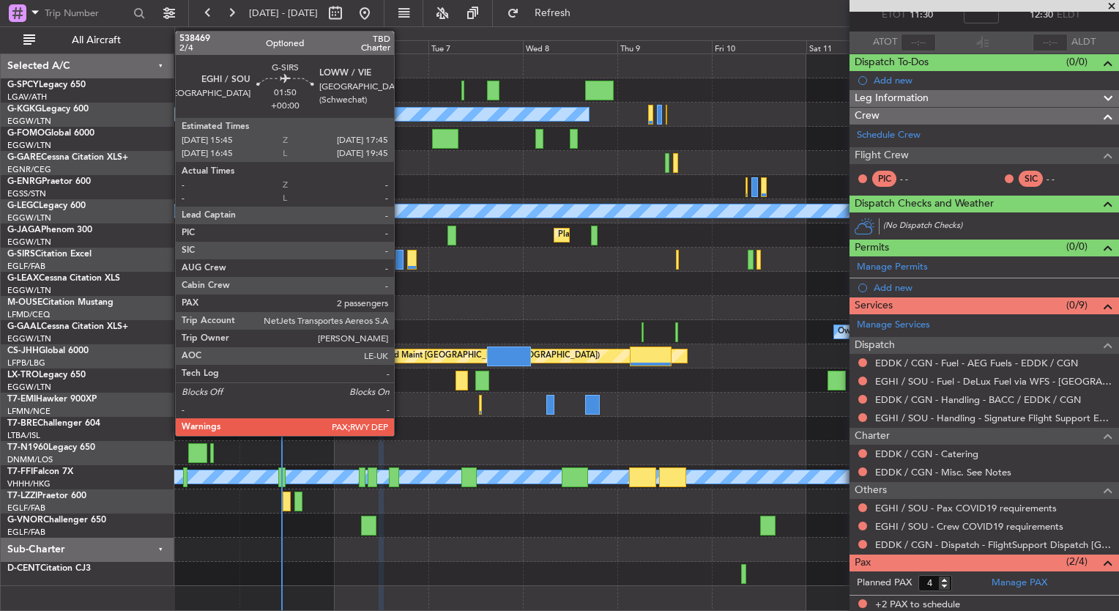
click at [401, 265] on div at bounding box center [399, 260] width 8 height 20
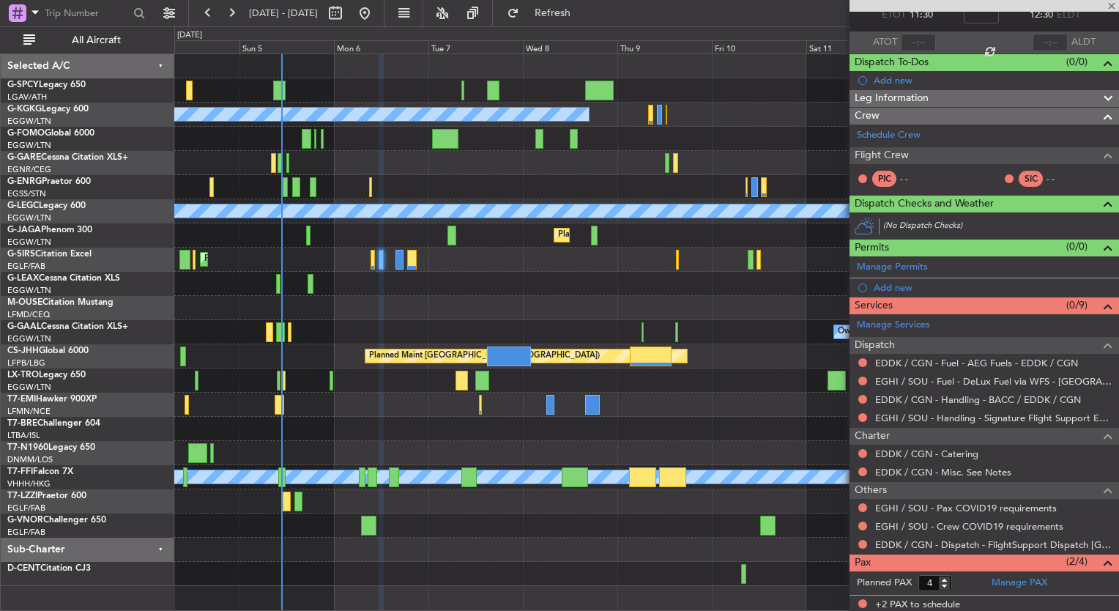
type input "2"
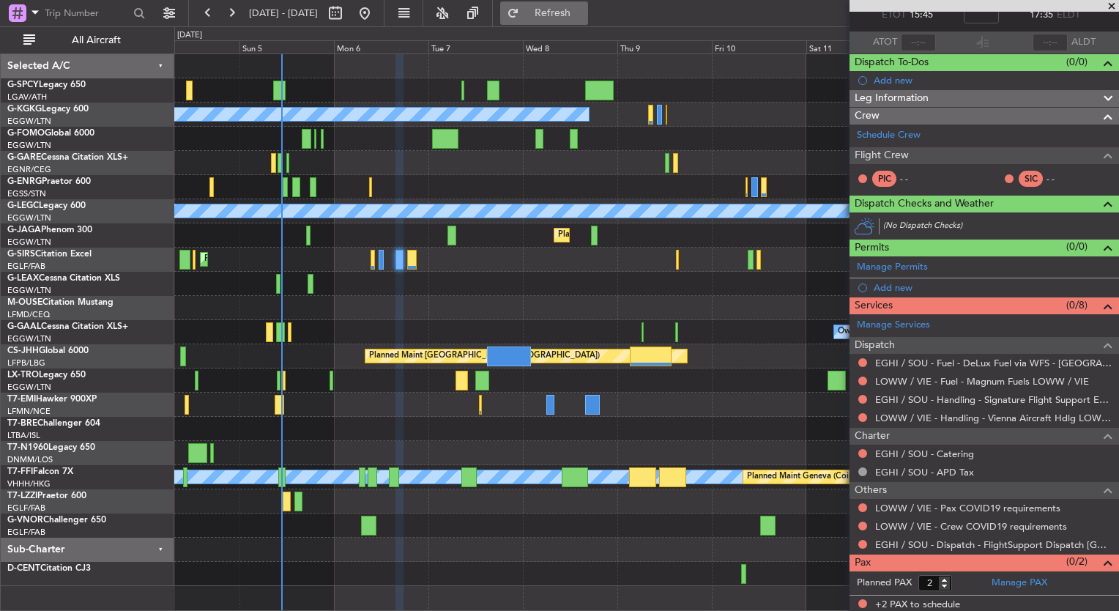
click at [576, 6] on button "Refresh" at bounding box center [544, 12] width 88 height 23
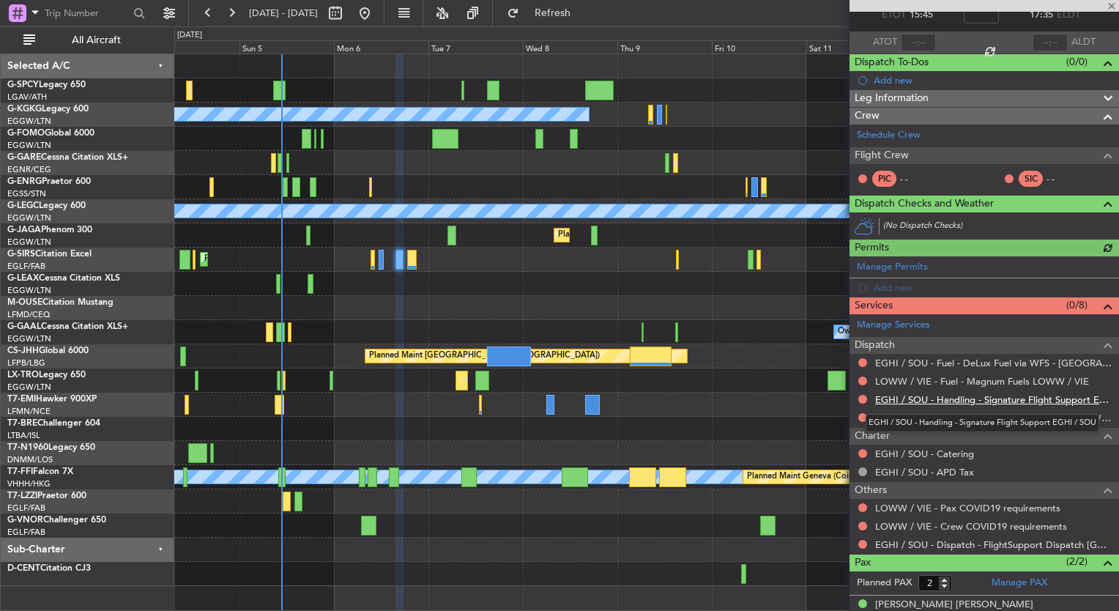
scroll to position [0, 0]
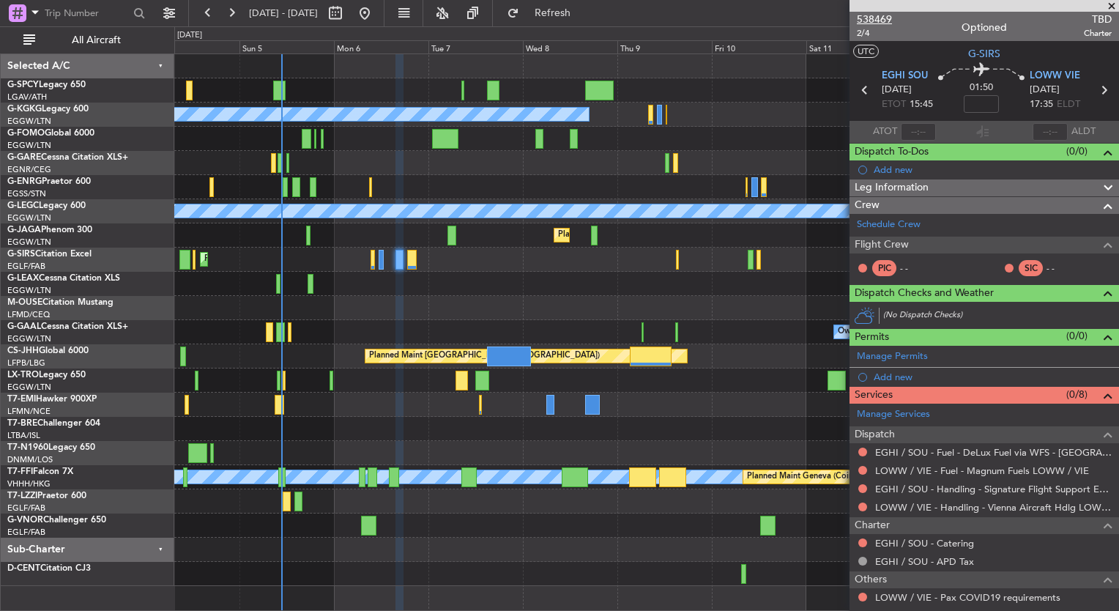
click at [884, 16] on span "538469" at bounding box center [874, 19] width 35 height 15
click at [885, 226] on link "Schedule Crew" at bounding box center [889, 224] width 64 height 15
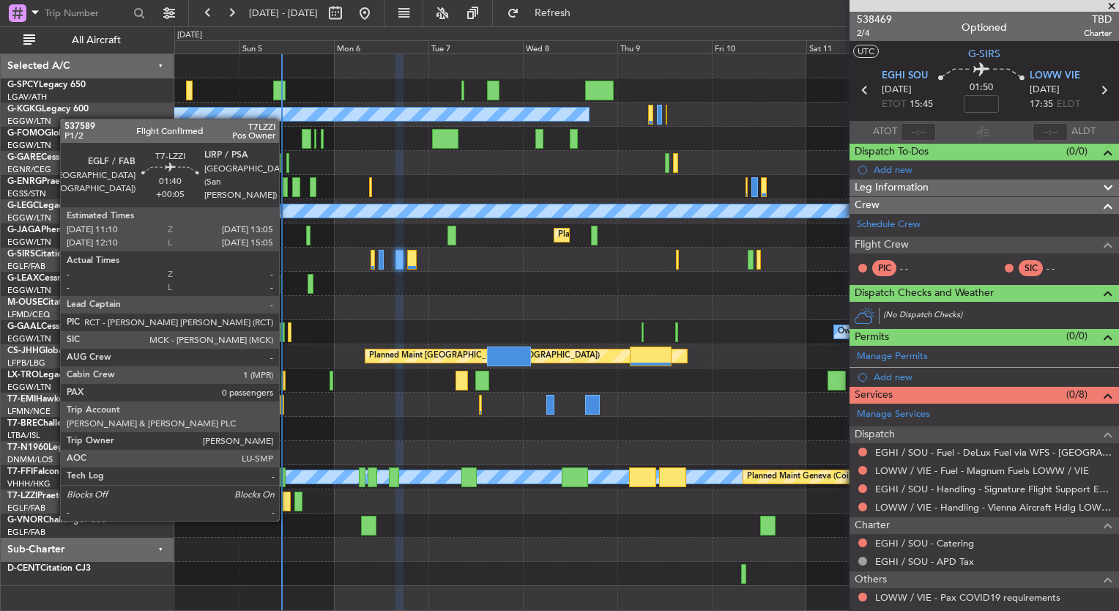
click at [286, 504] on div at bounding box center [287, 501] width 8 height 20
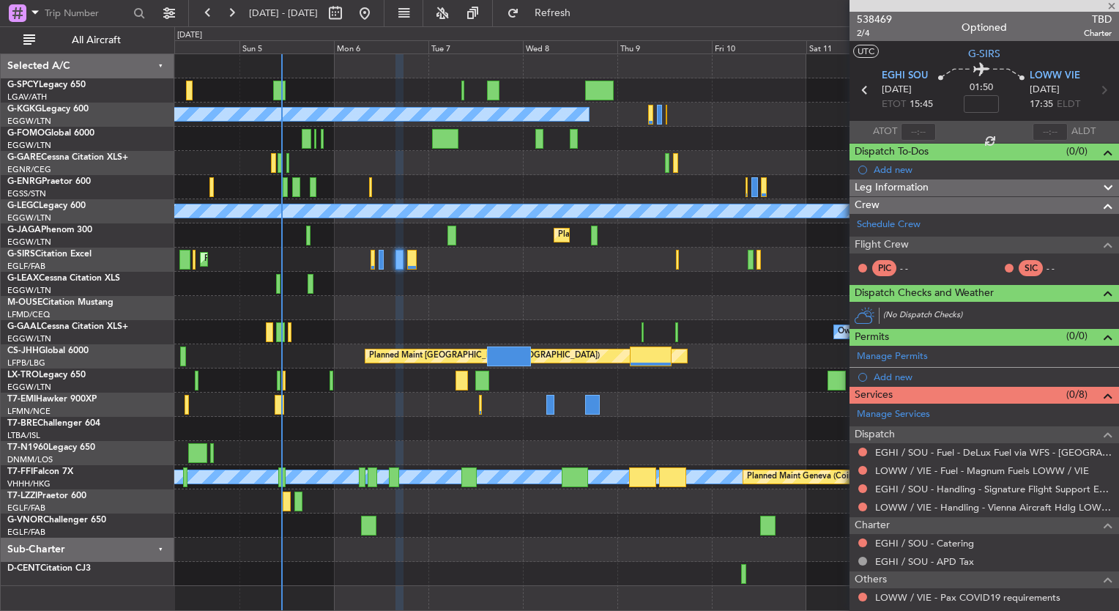
type input "+00:05"
type input "0"
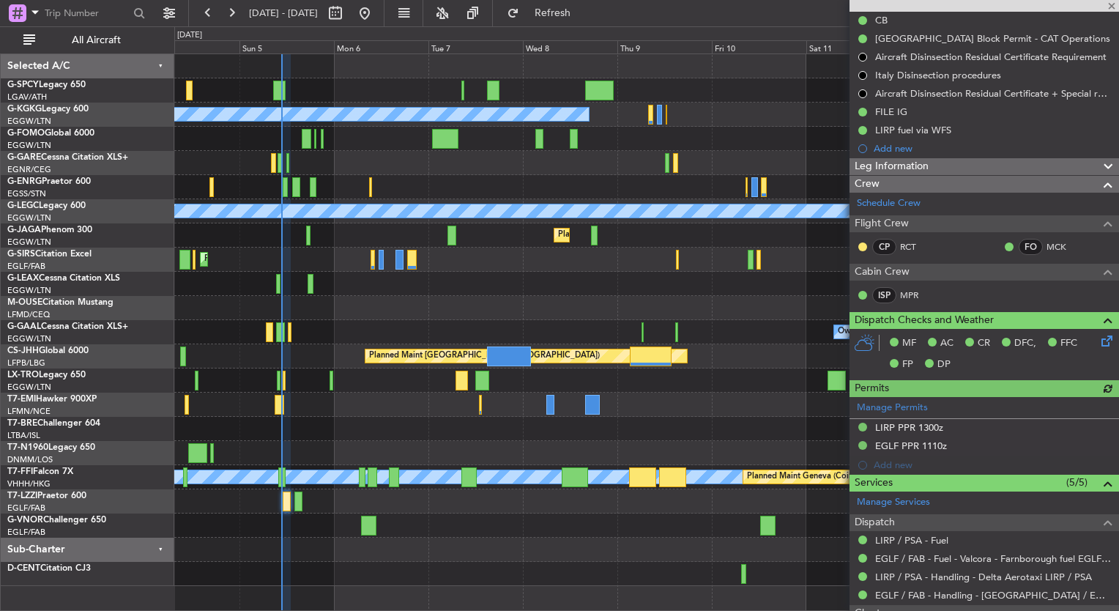
scroll to position [158, 0]
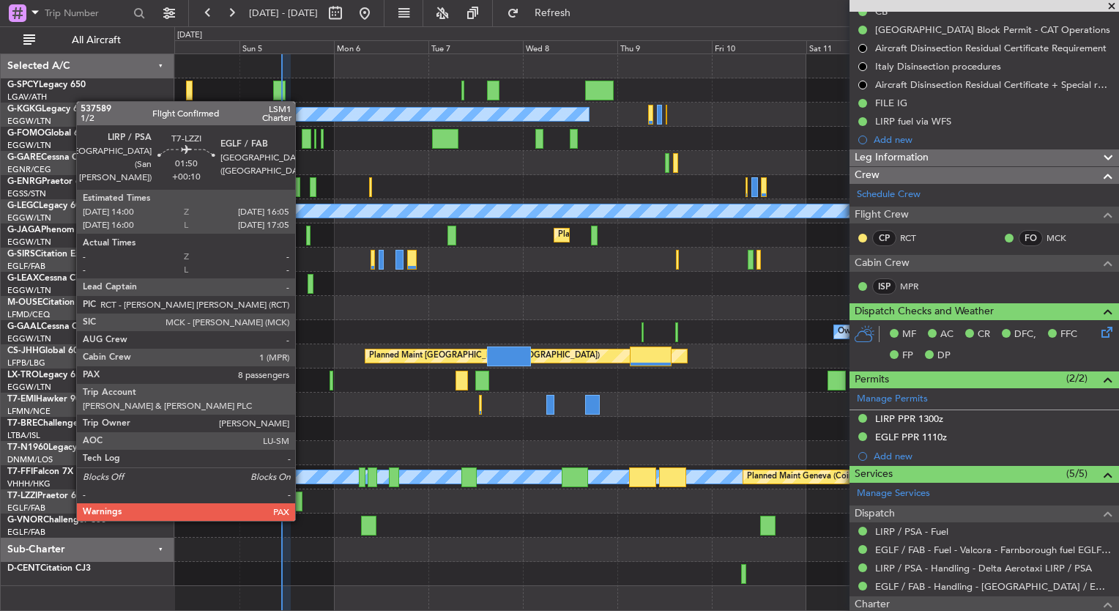
click at [301, 504] on div at bounding box center [298, 501] width 9 height 20
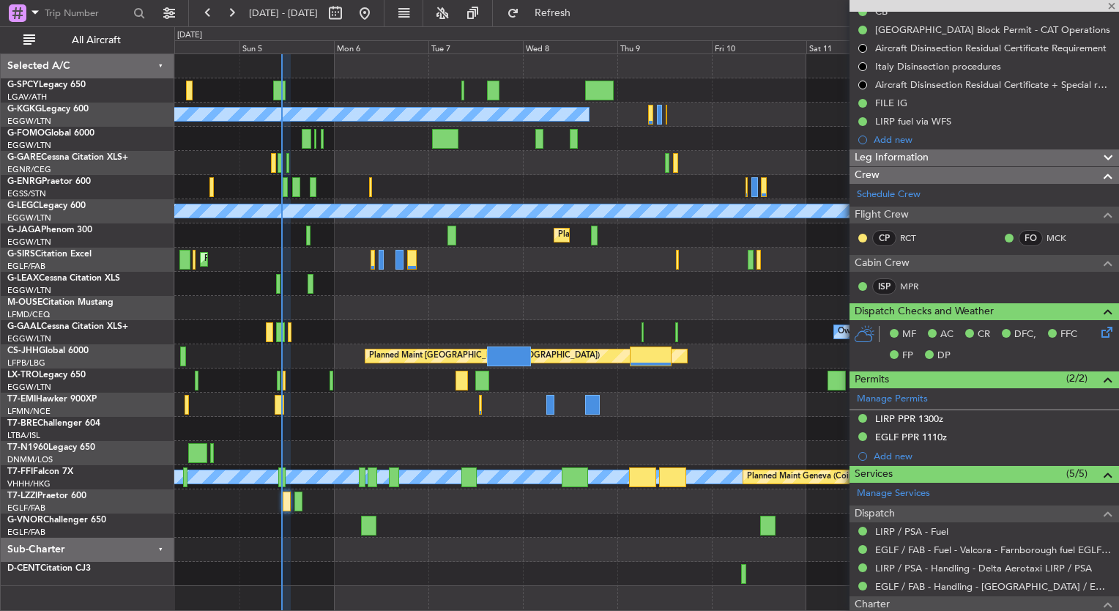
type input "+00:10"
type input "8"
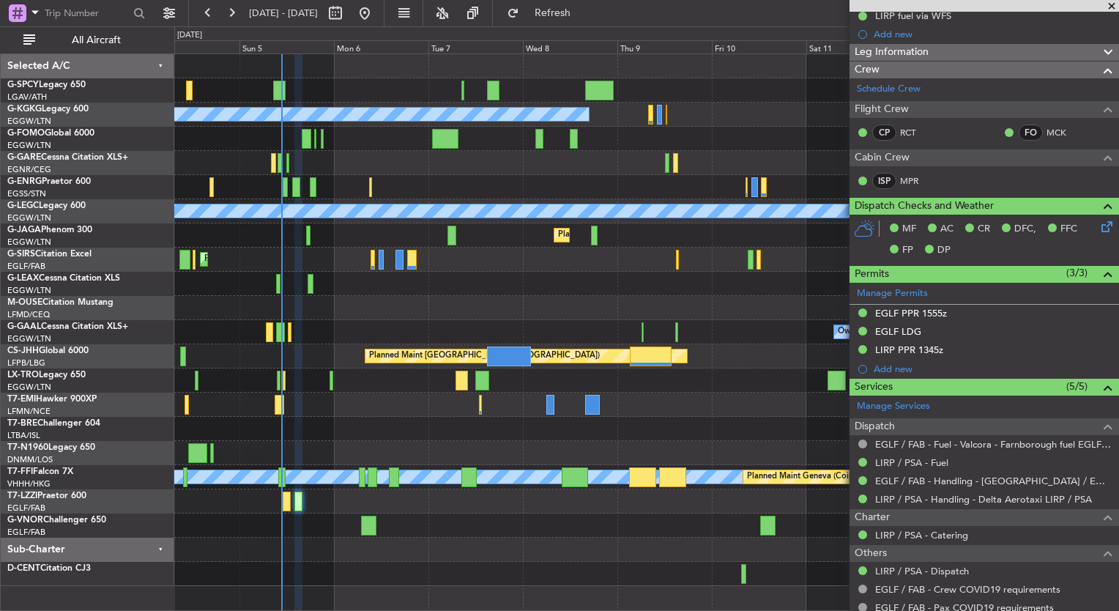
scroll to position [0, 0]
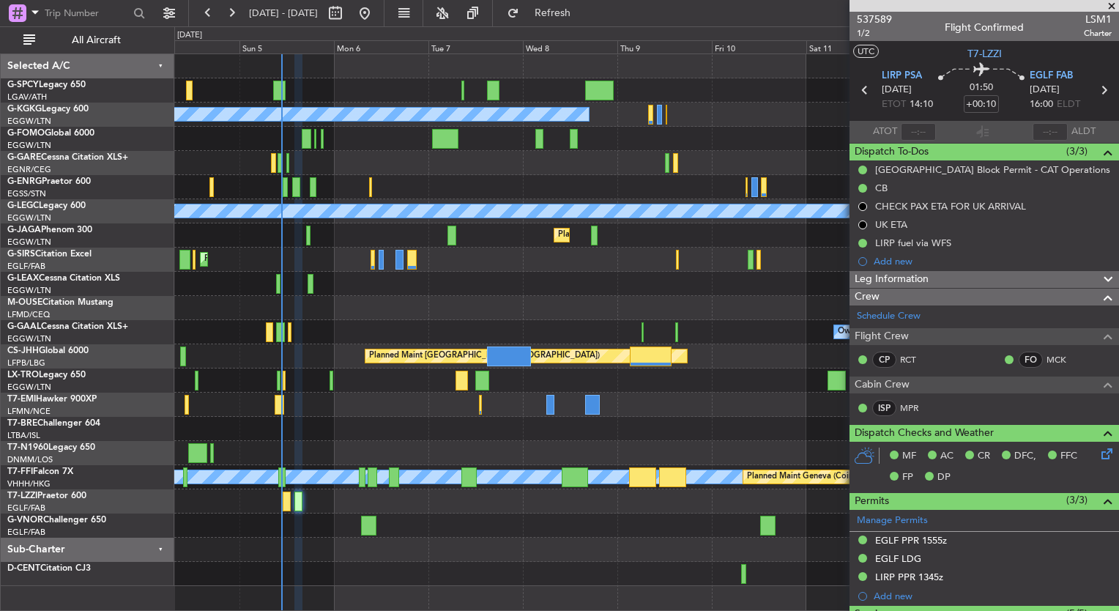
click at [383, 258] on div at bounding box center [381, 260] width 5 height 20
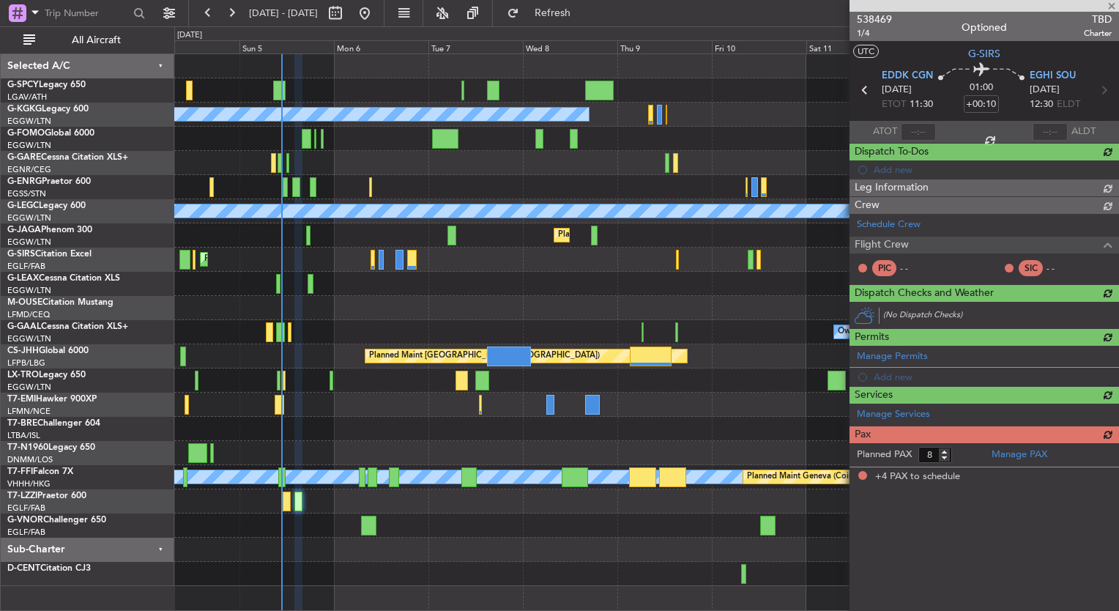
type input "4"
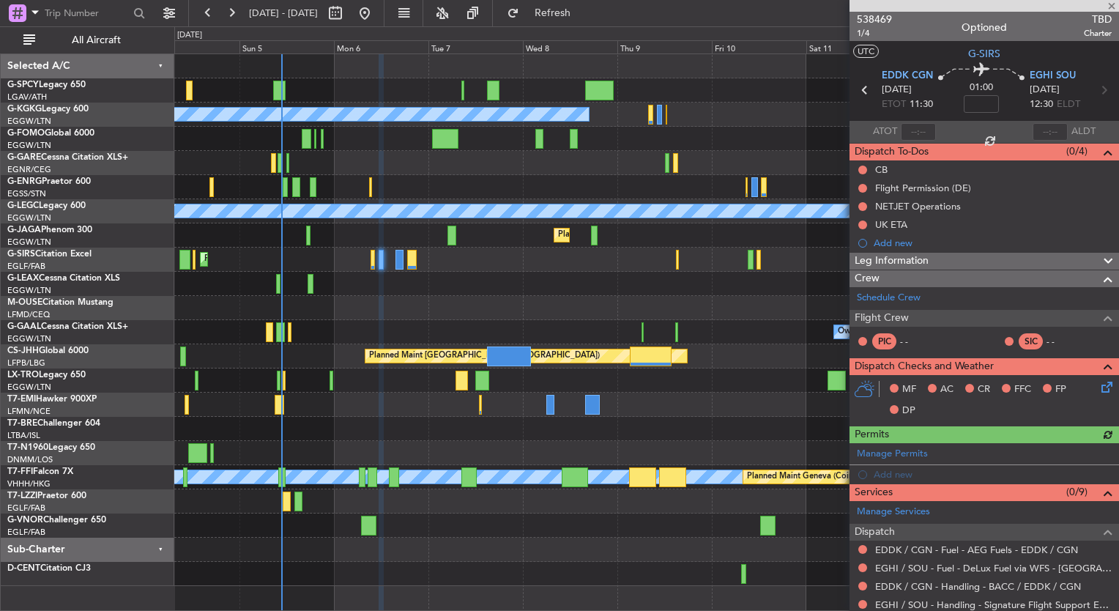
scroll to position [299, 0]
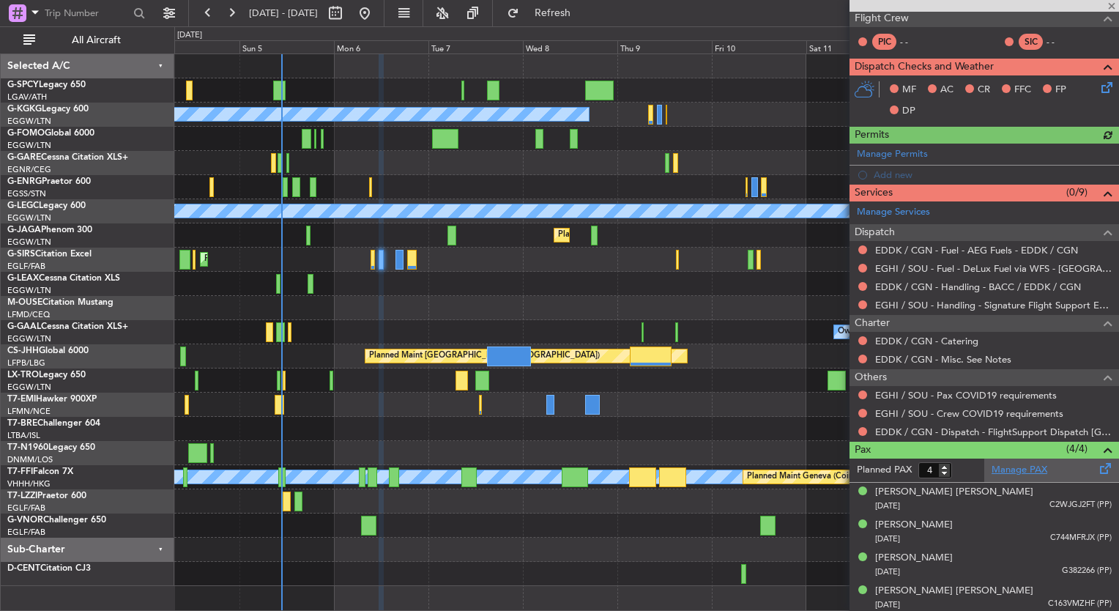
click at [1022, 467] on link "Manage PAX" at bounding box center [1019, 470] width 56 height 15
click at [584, 14] on span "Refresh" at bounding box center [553, 13] width 62 height 10
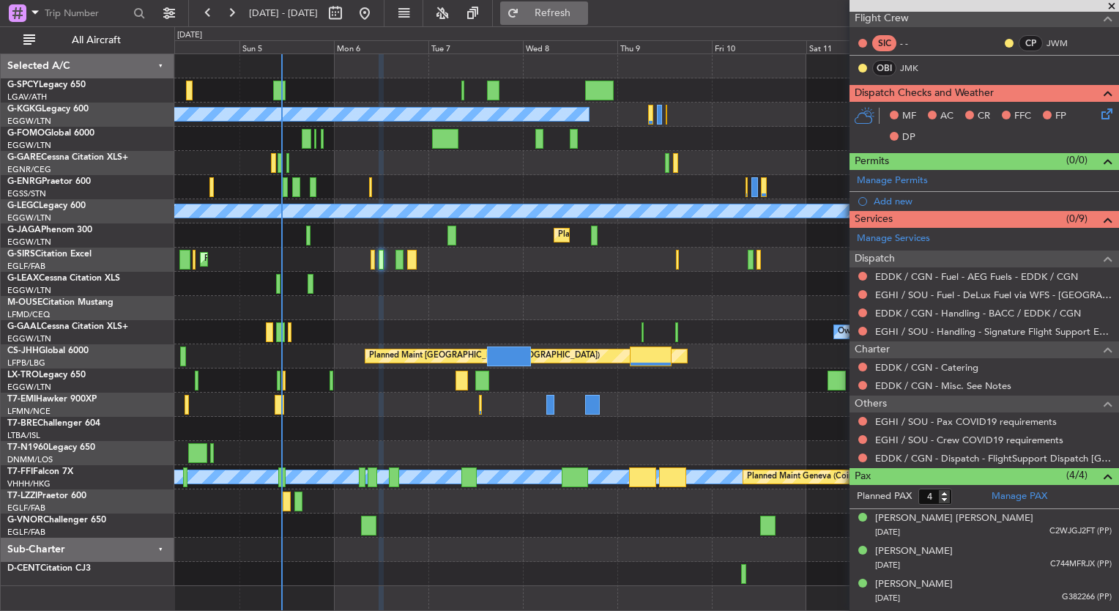
click at [584, 10] on span "Refresh" at bounding box center [553, 13] width 62 height 10
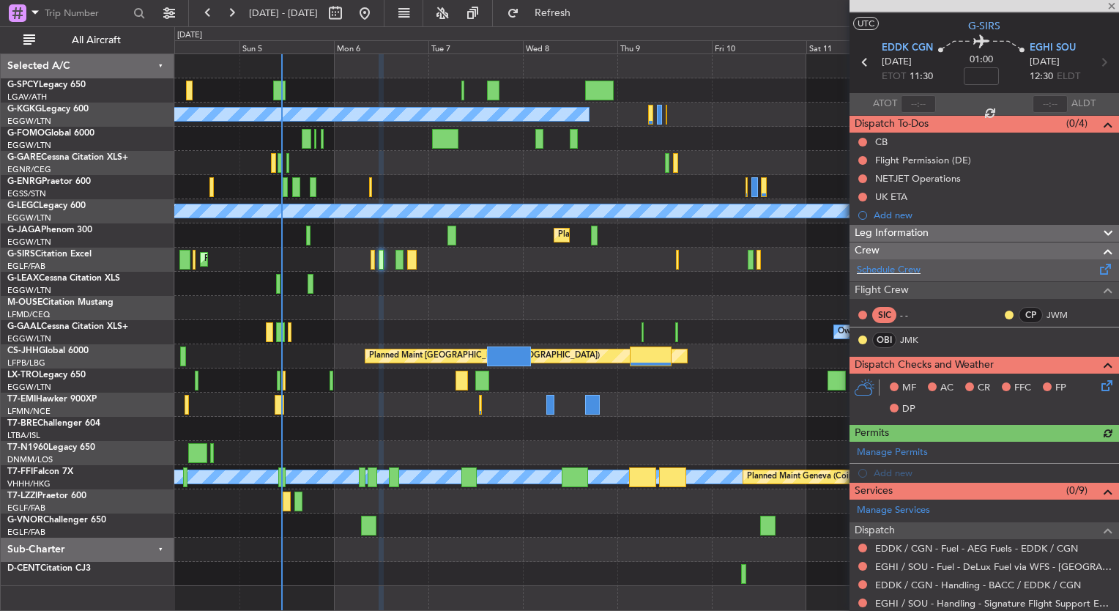
scroll to position [0, 0]
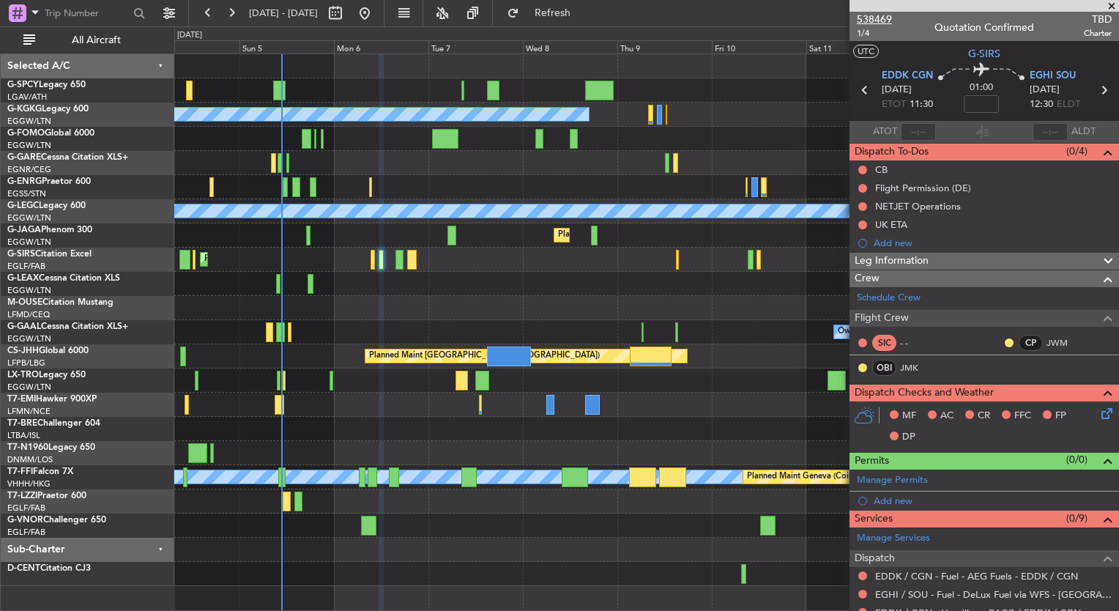
click at [888, 23] on span "538469" at bounding box center [874, 19] width 35 height 15
click at [584, 16] on span "Refresh" at bounding box center [553, 13] width 62 height 10
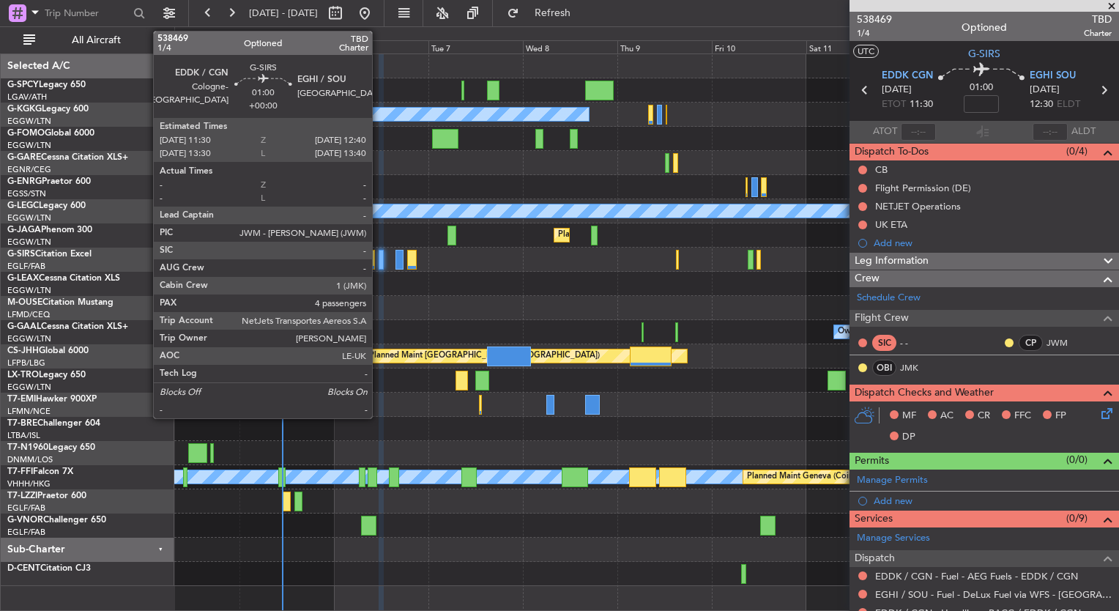
click at [379, 262] on div at bounding box center [381, 260] width 5 height 20
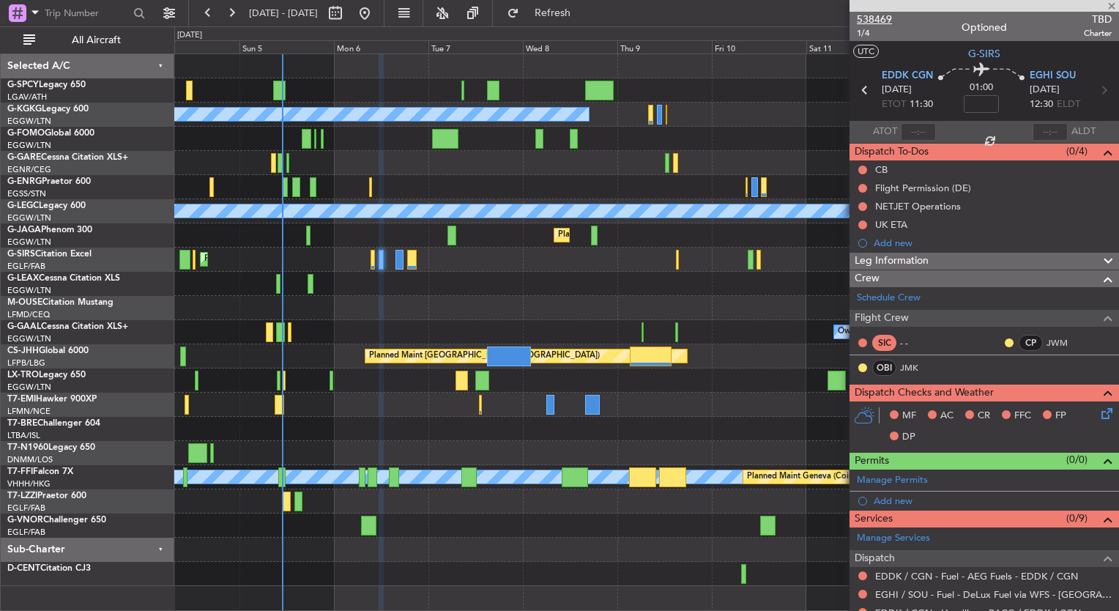
click at [883, 21] on span "538469" at bounding box center [874, 19] width 35 height 15
click at [906, 294] on link "Schedule Crew" at bounding box center [889, 298] width 64 height 15
click at [878, 26] on span "538469" at bounding box center [874, 19] width 35 height 15
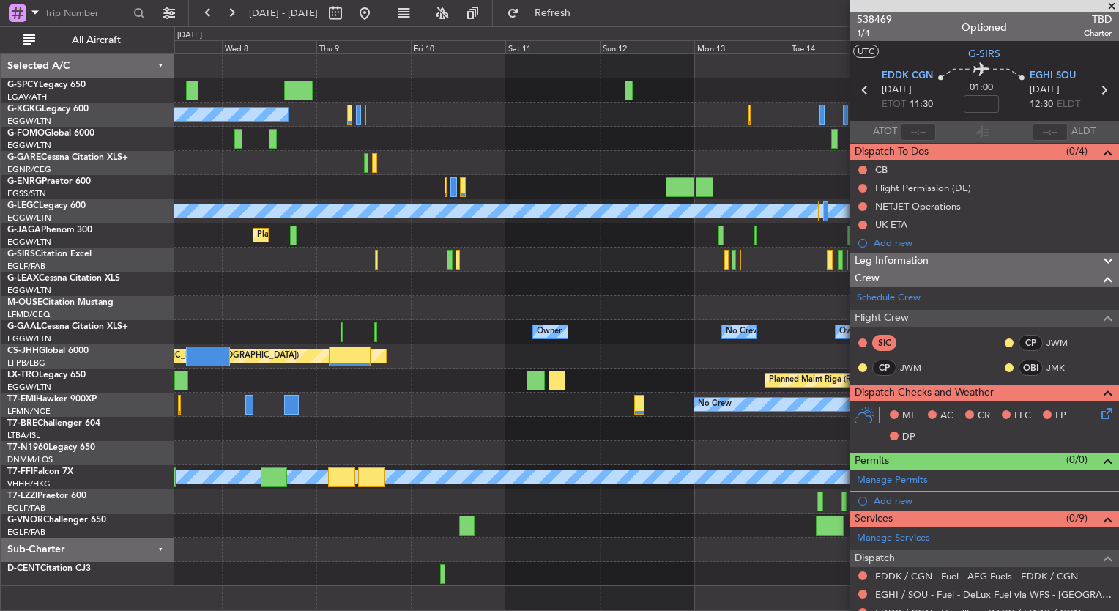
click at [281, 295] on div "A/C Unavailable Istanbul (Ataturk) A/C Unavailable London (Luton) Planned Maint…" at bounding box center [646, 320] width 944 height 532
click at [376, 14] on button at bounding box center [364, 12] width 23 height 23
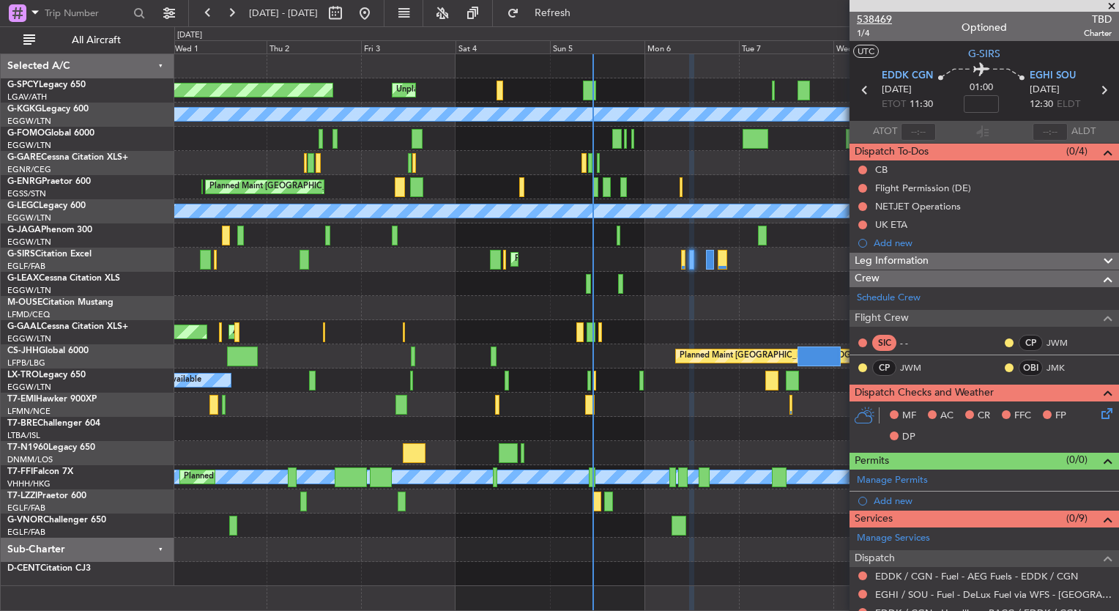
click at [876, 16] on span "538469" at bounding box center [874, 19] width 35 height 15
click at [870, 17] on span "538469" at bounding box center [874, 19] width 35 height 15
click at [584, 10] on span "Refresh" at bounding box center [553, 13] width 62 height 10
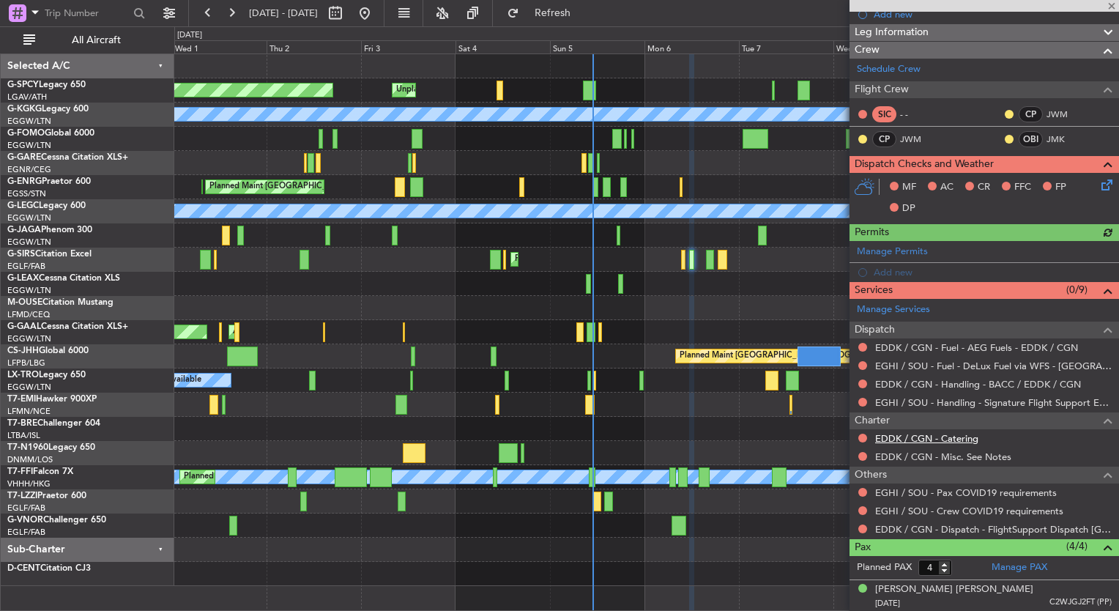
scroll to position [326, 0]
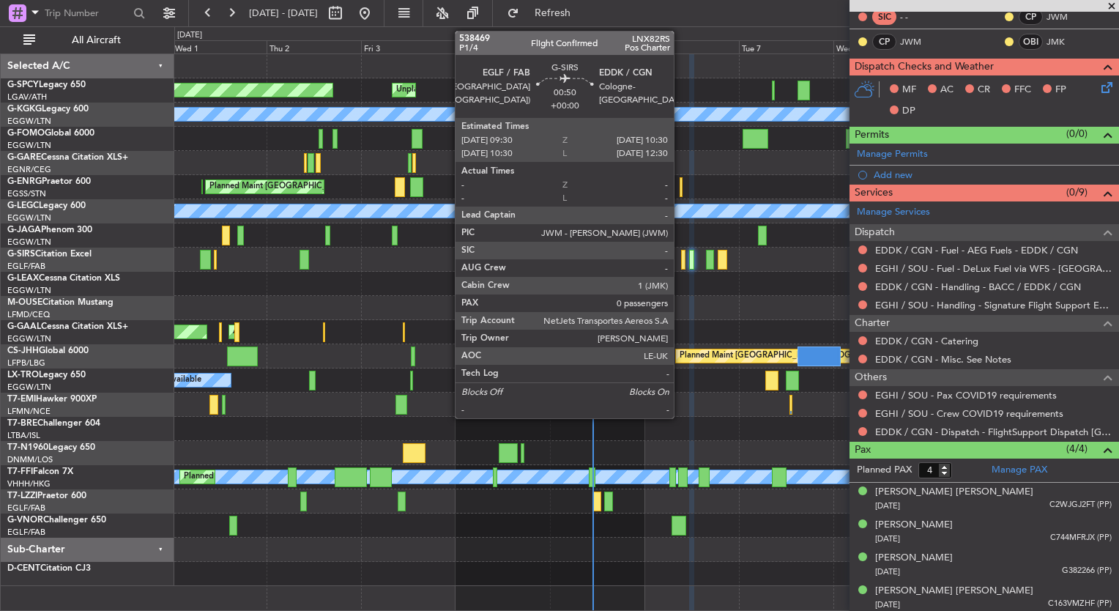
click at [682, 265] on div at bounding box center [683, 260] width 4 height 20
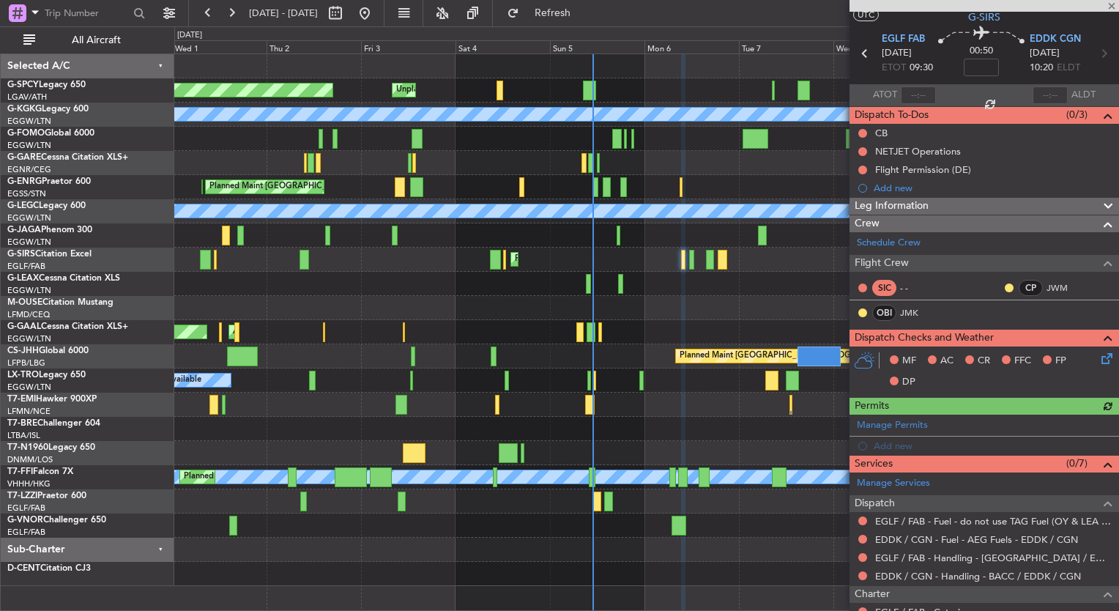
scroll to position [158, 0]
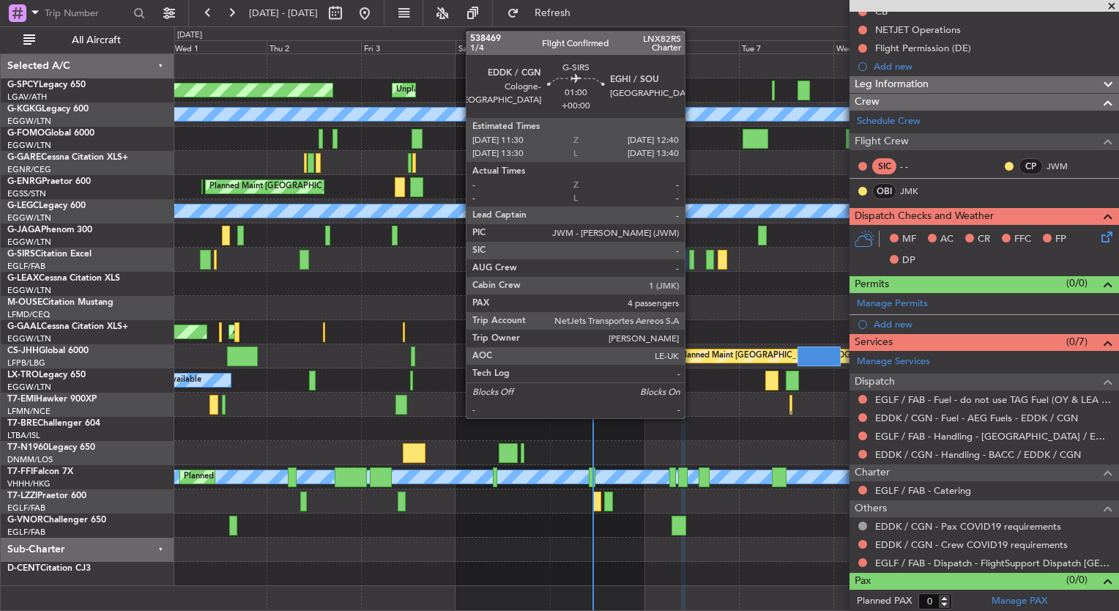
click at [691, 264] on div at bounding box center [691, 260] width 5 height 20
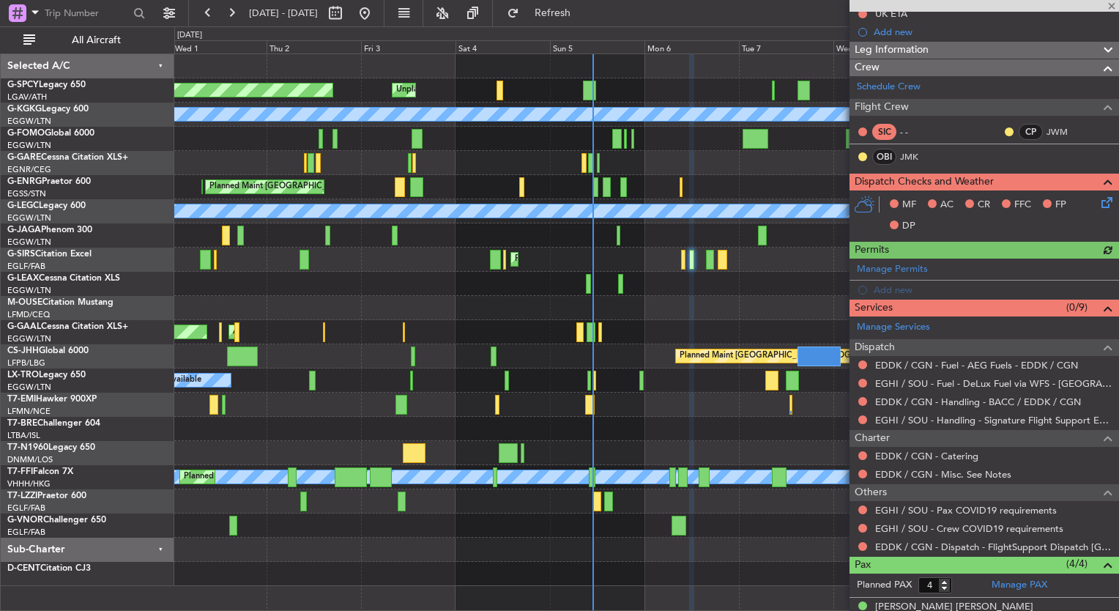
scroll to position [211, 0]
drag, startPoint x: 915, startPoint y: 487, endPoint x: 864, endPoint y: 453, distance: 61.7
click at [864, 453] on article "Manage Services Dispatch EDDK / CGN - Fuel - AEG Fuels - EDDK / CGN EGHI / SOU …" at bounding box center [983, 435] width 269 height 239
click at [863, 451] on button at bounding box center [862, 455] width 9 height 9
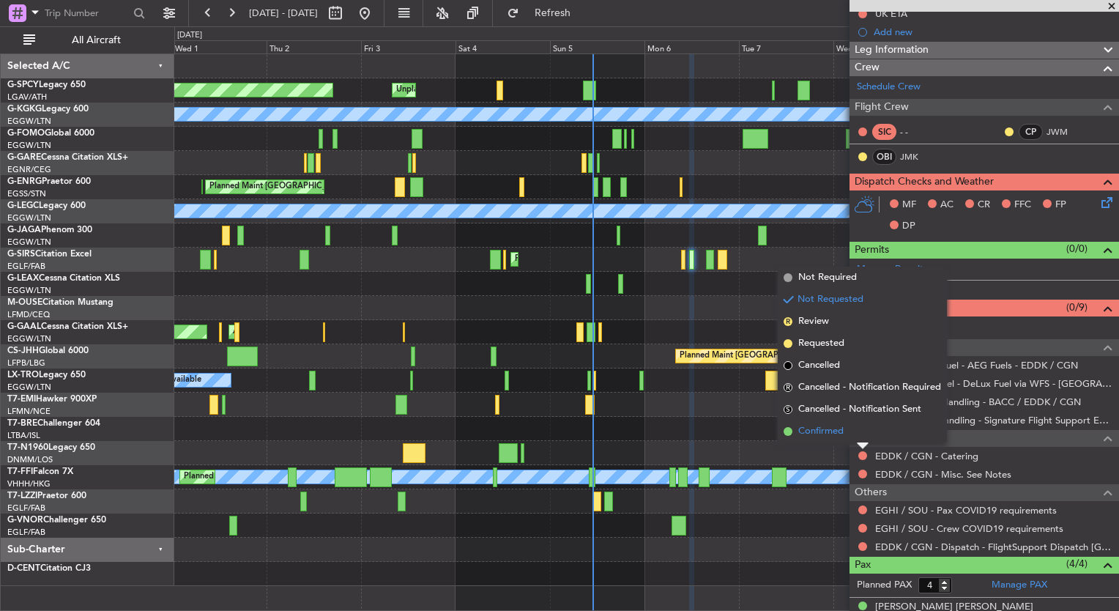
click at [844, 422] on li "Confirmed" at bounding box center [862, 431] width 169 height 22
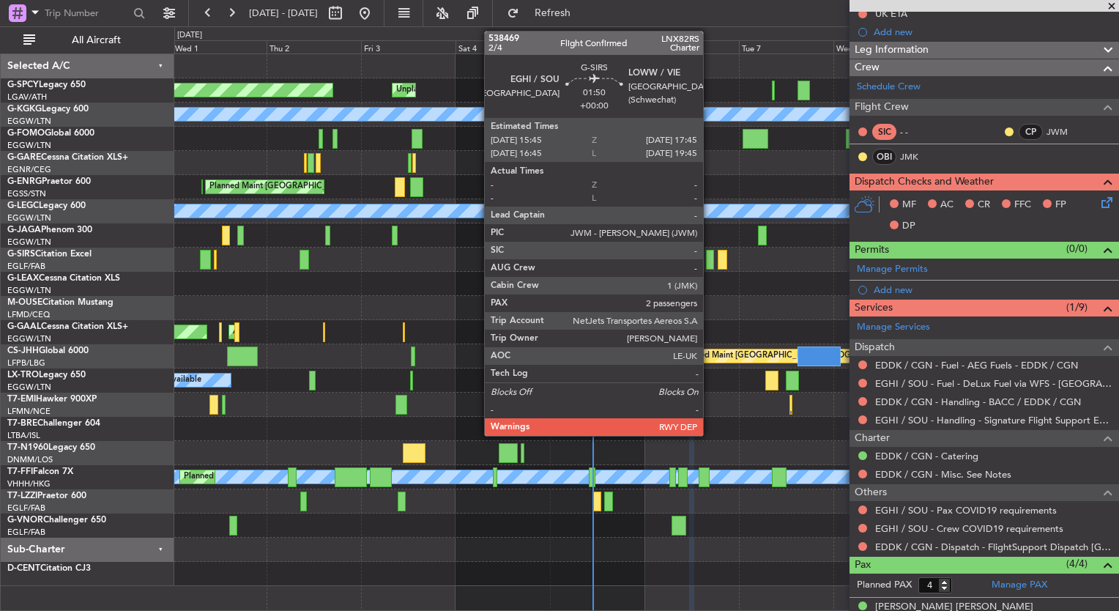
click at [710, 264] on div at bounding box center [710, 260] width 8 height 20
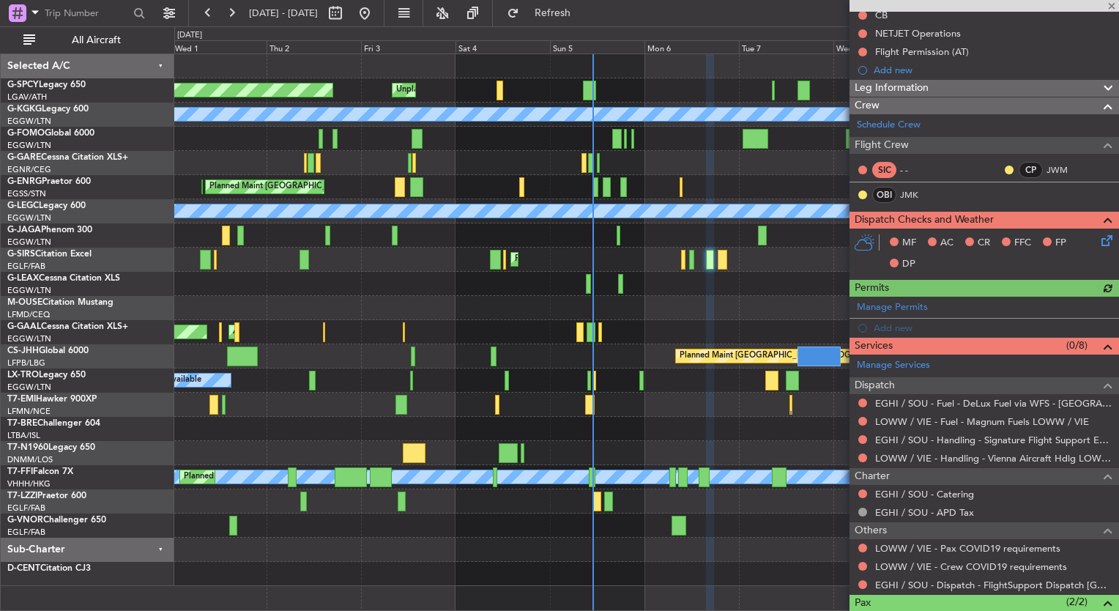
scroll to position [158, 0]
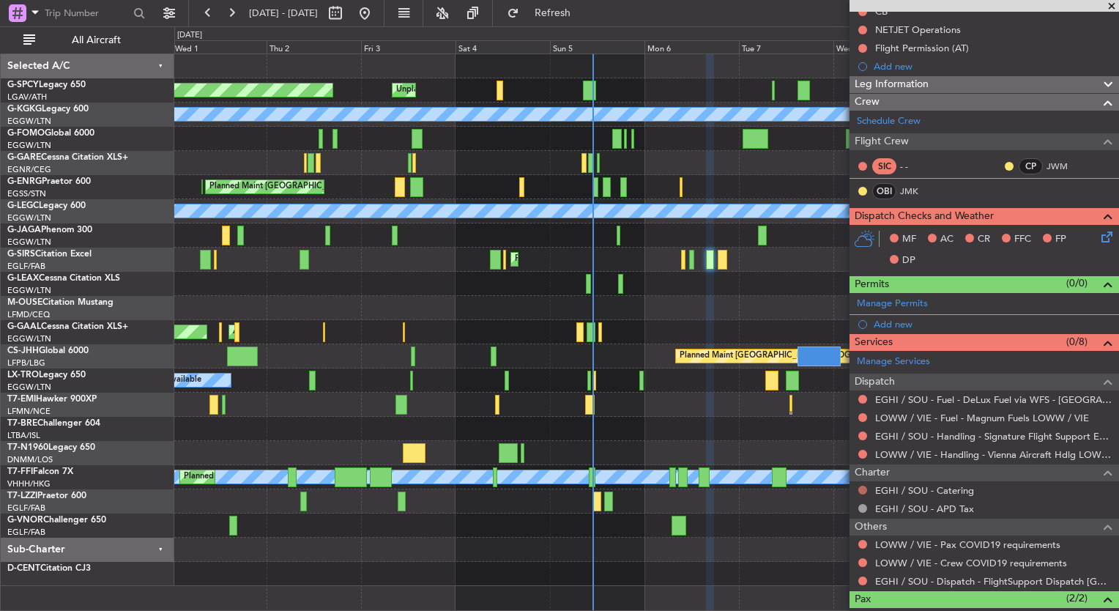
click at [863, 488] on button at bounding box center [862, 489] width 9 height 9
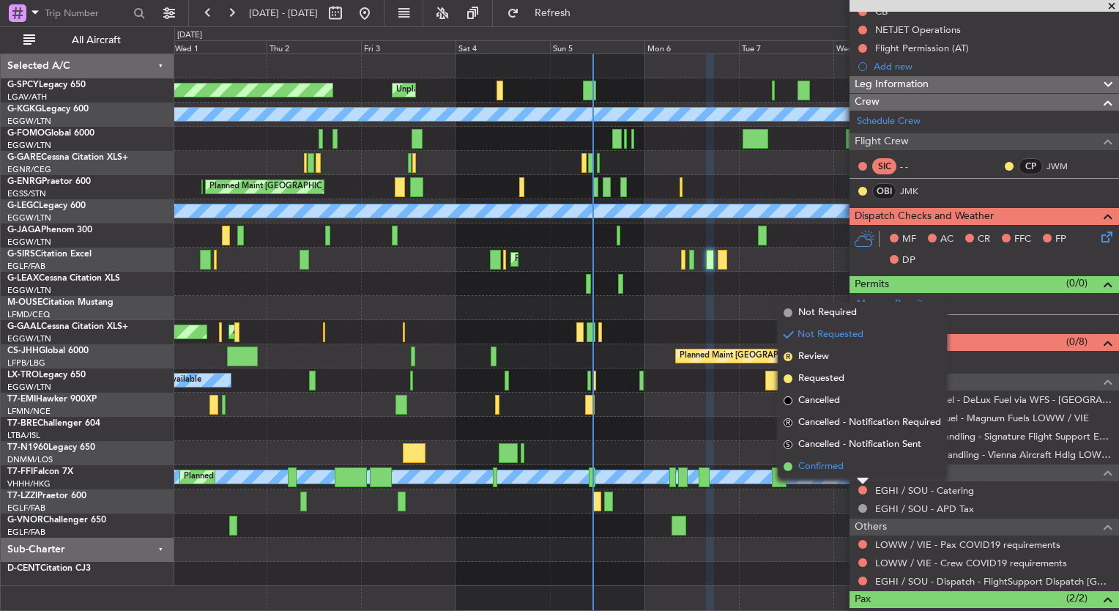
click at [831, 464] on span "Confirmed" at bounding box center [820, 466] width 45 height 15
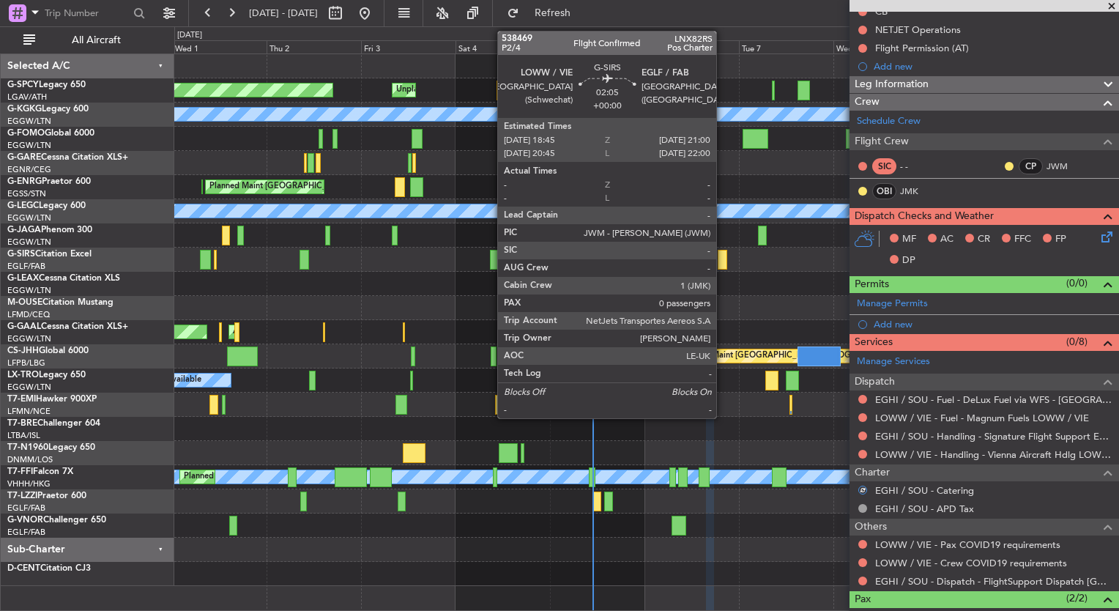
click at [723, 262] on div at bounding box center [723, 260] width 10 height 20
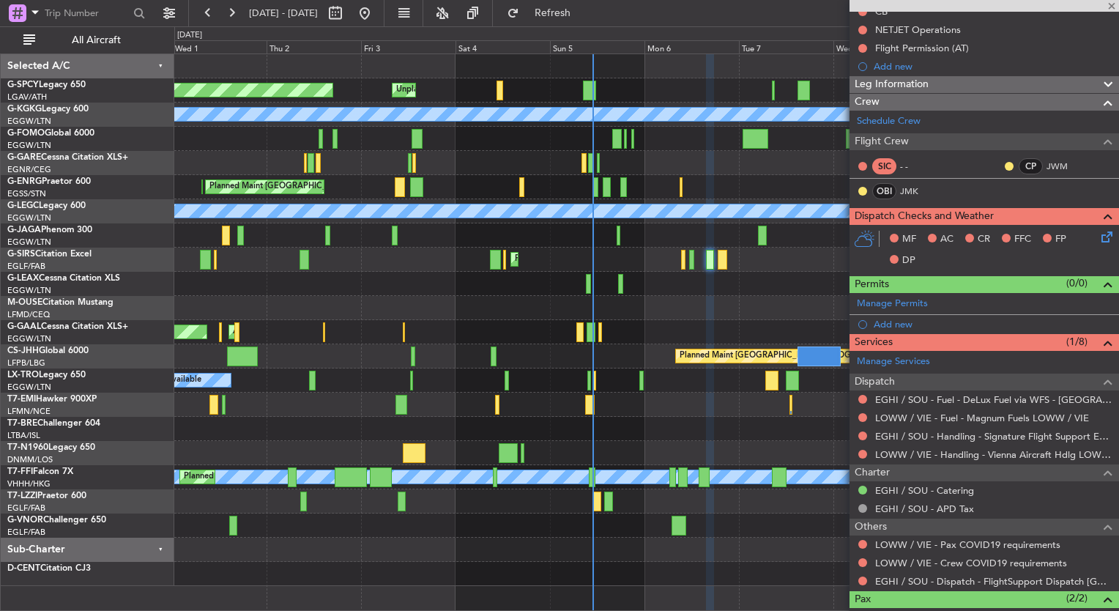
type input "0"
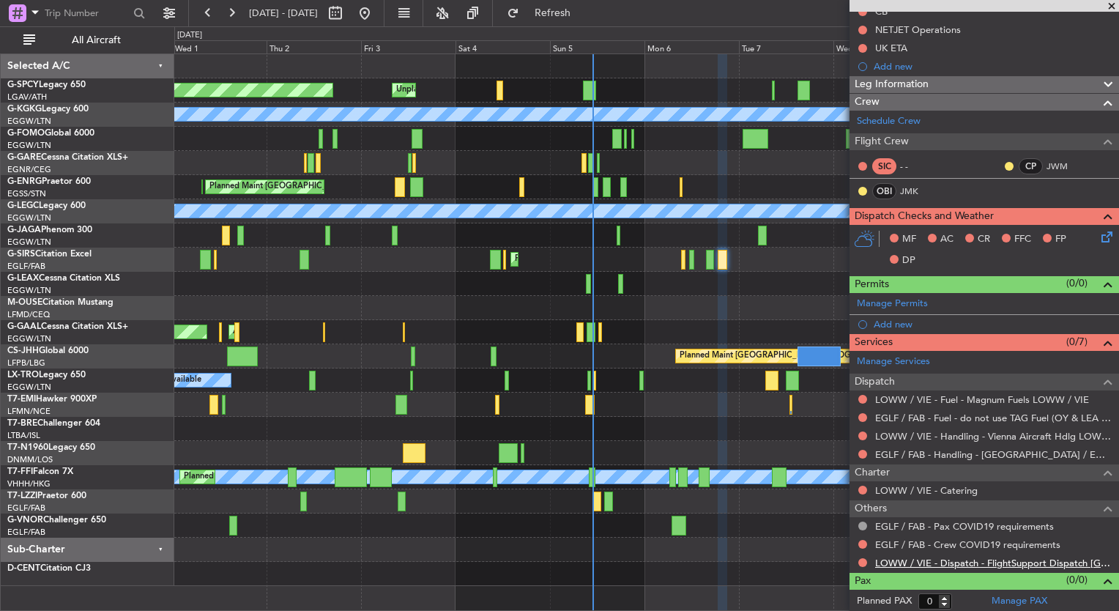
click at [1013, 558] on link "LOWW / VIE - Dispatch - FlightSupport Dispatch UK" at bounding box center [993, 562] width 237 height 12
click at [572, 22] on button "Refresh" at bounding box center [544, 12] width 88 height 23
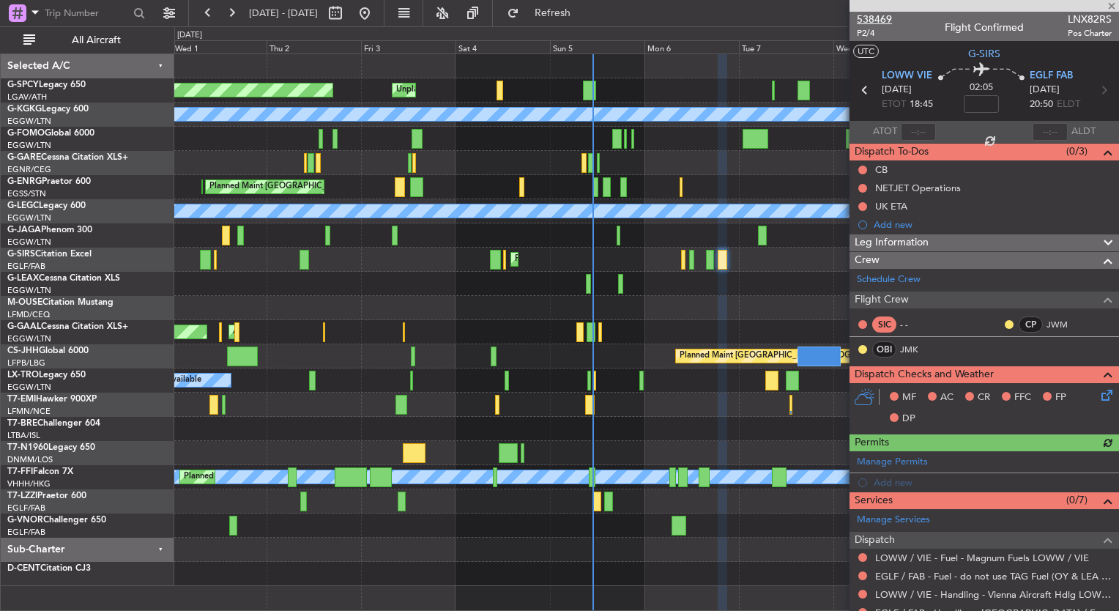
click at [876, 19] on span "538469" at bounding box center [874, 19] width 35 height 15
click at [882, 16] on span "538469" at bounding box center [874, 19] width 35 height 15
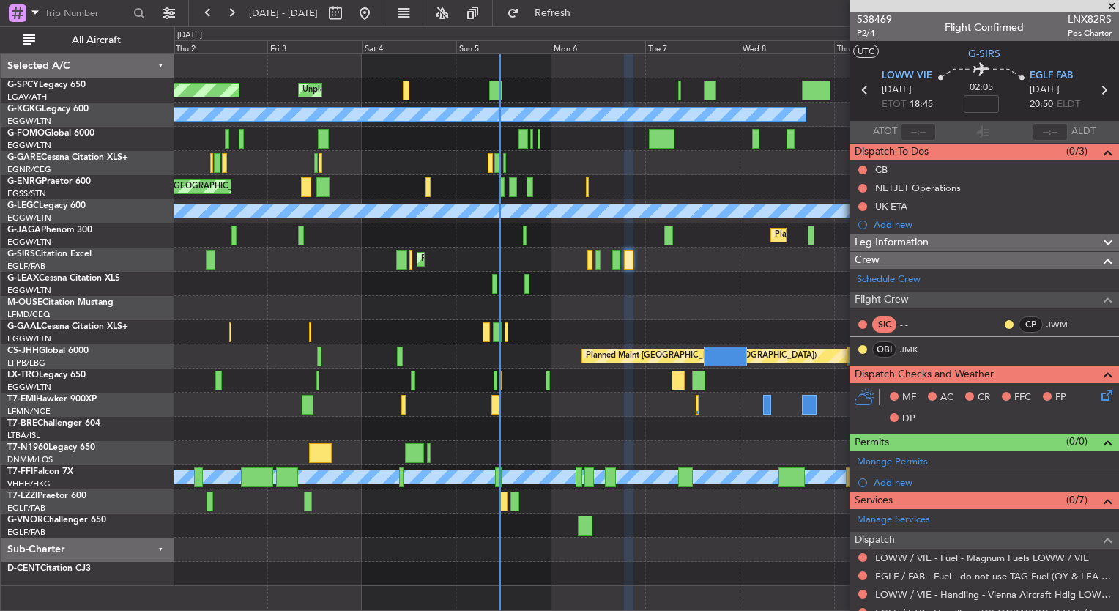
click at [480, 267] on div "Planned Maint [GEOGRAPHIC_DATA] ([GEOGRAPHIC_DATA])" at bounding box center [646, 259] width 944 height 24
click at [460, 178] on div "Planned Maint Bremen Unplanned Maint Bremen A/C Unavailable Istanbul (Ataturk) …" at bounding box center [646, 320] width 944 height 532
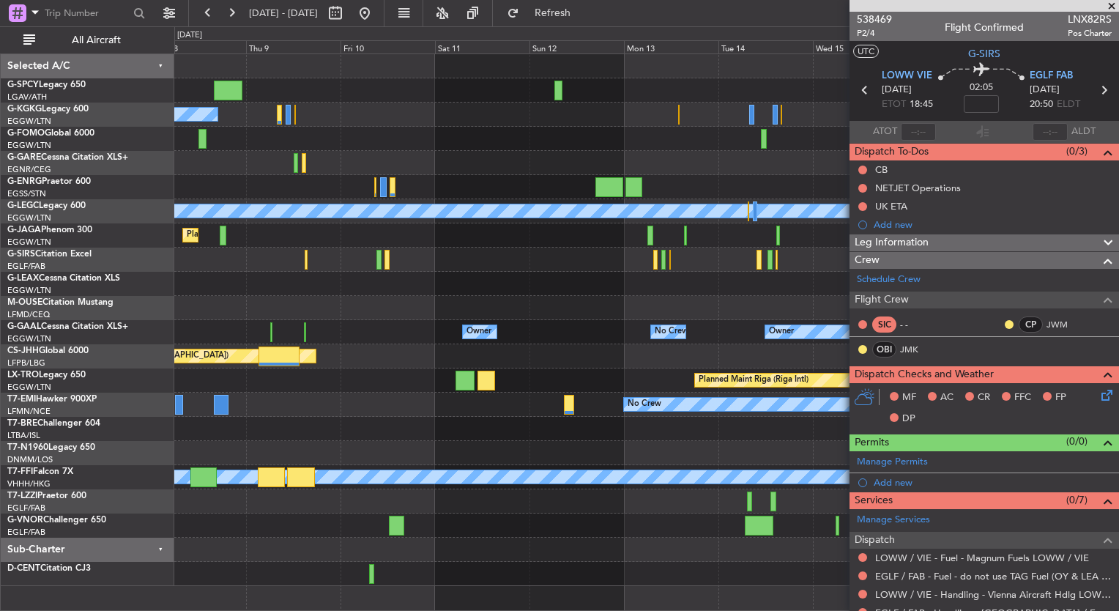
click at [0, 223] on html "03 Oct 2025 - 13 Oct 2025 Refresh Quick Links All Aircraft A/C Unavailable Ista…" at bounding box center [559, 305] width 1119 height 611
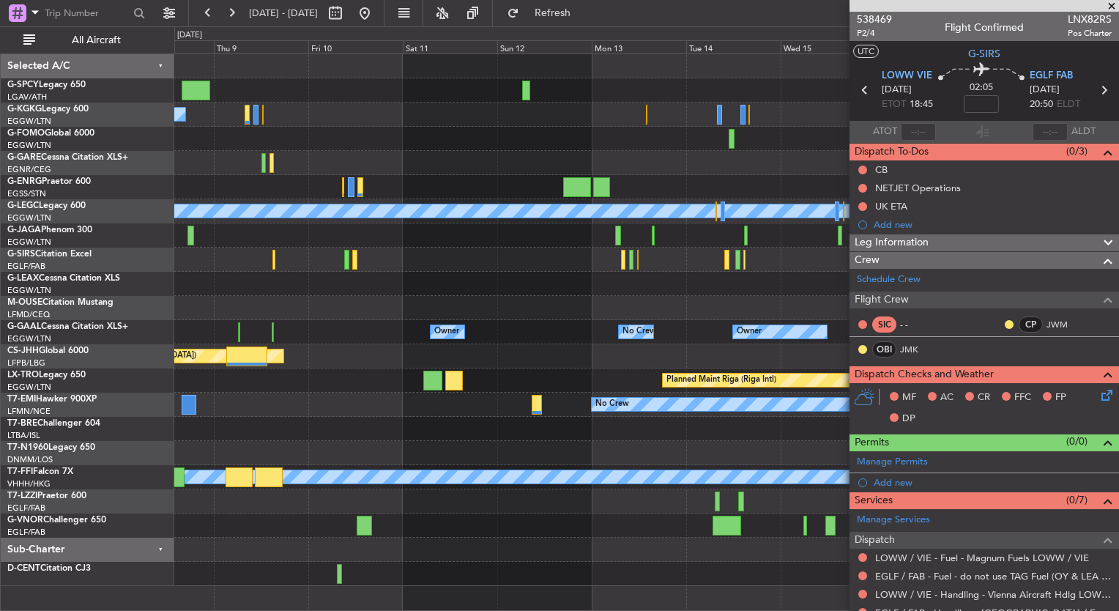
click at [42, 277] on div "A/C Unavailable Istanbul (Ataturk) A/C Unavailable London (Luton) Planned Maint…" at bounding box center [559, 318] width 1119 height 584
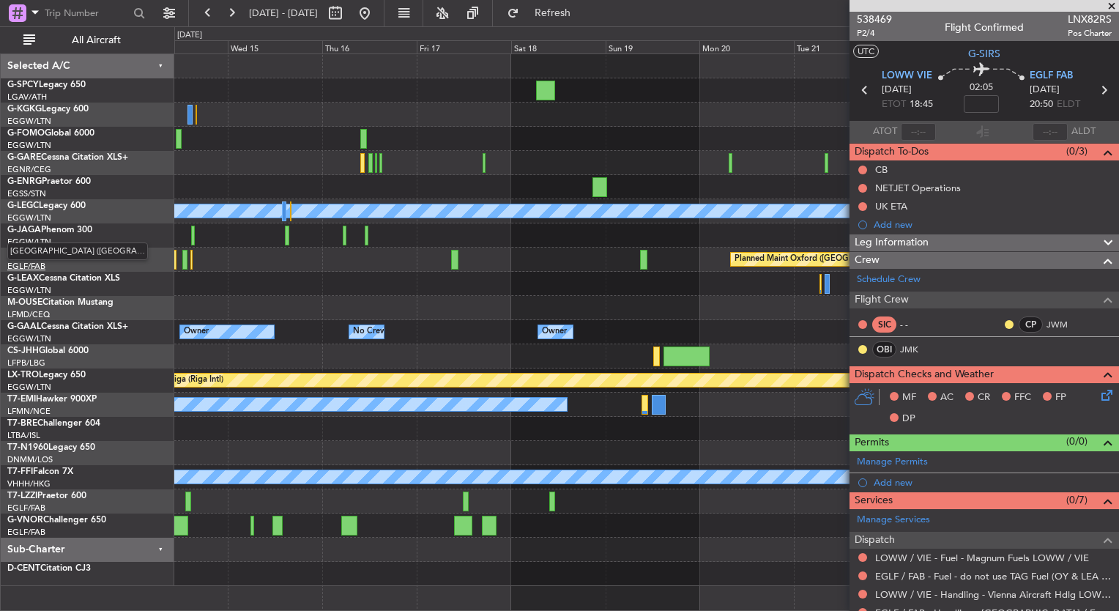
click at [18, 268] on div "A/C Unavailable London (Luton) Planned Maint Oxford (Kidlington) Owner Owner No…" at bounding box center [559, 318] width 1119 height 584
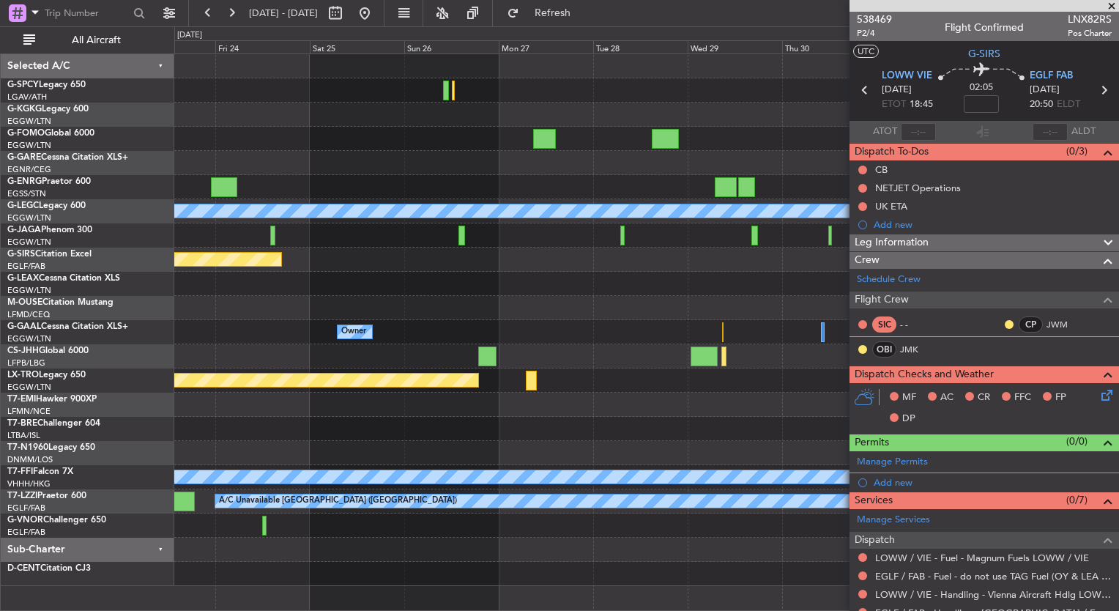
click at [228, 286] on div "A/C Unavailable London (Luton) Planned Maint Oxford (Kidlington) Planned Maint …" at bounding box center [646, 320] width 944 height 532
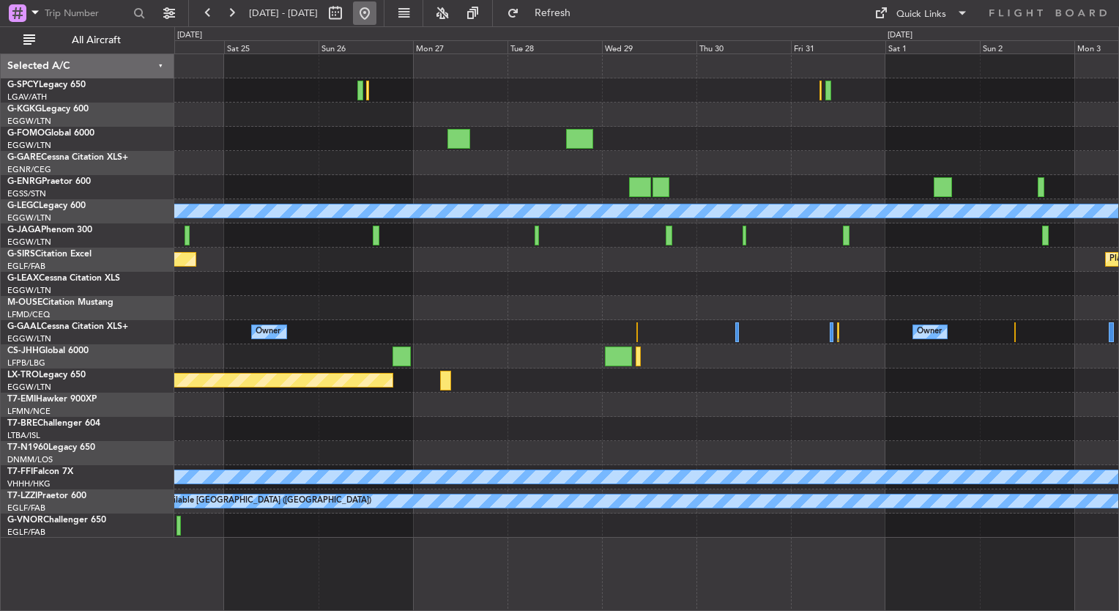
click at [376, 10] on button at bounding box center [364, 12] width 23 height 23
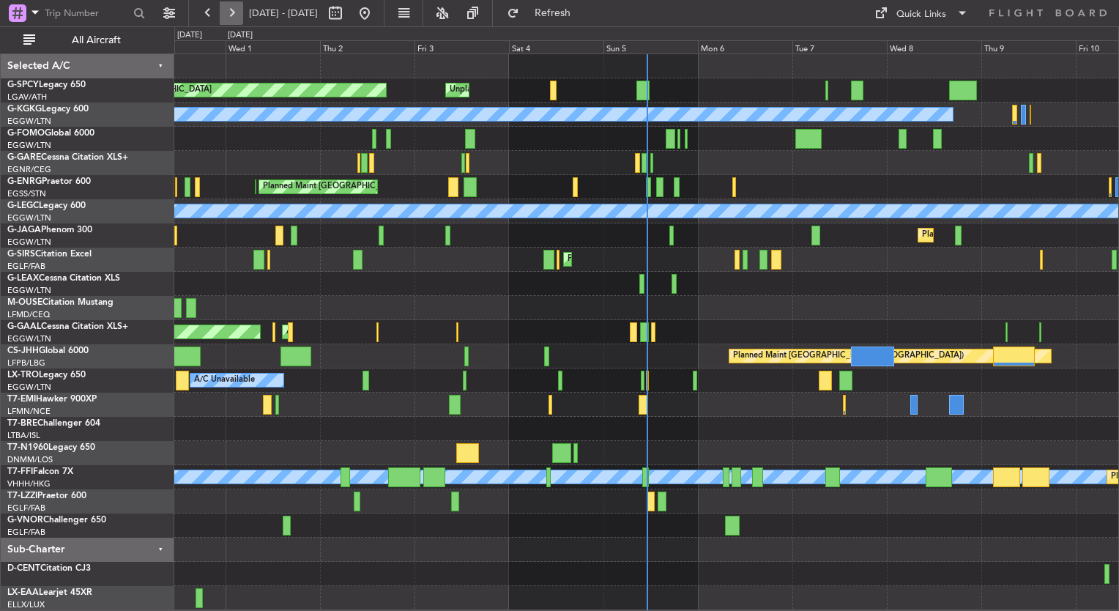
click at [226, 11] on button at bounding box center [231, 12] width 23 height 23
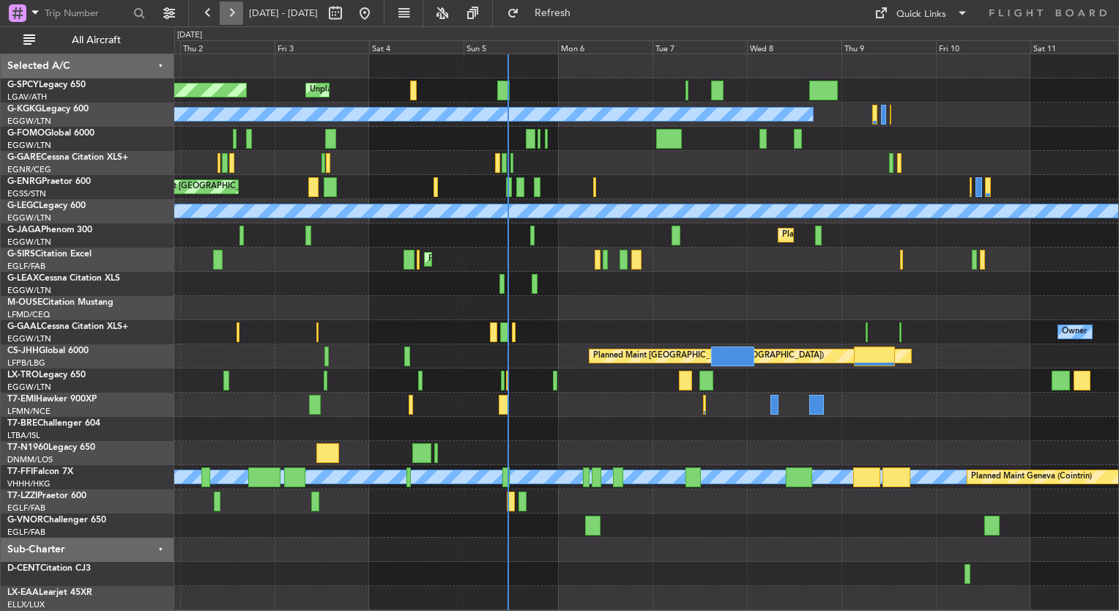
click at [226, 11] on button at bounding box center [231, 12] width 23 height 23
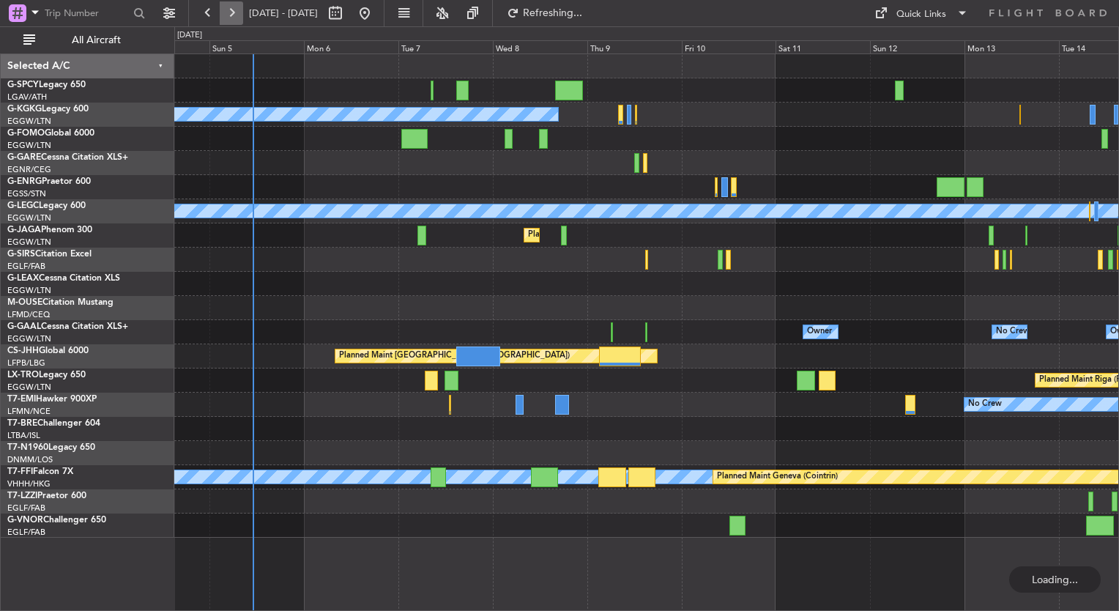
click at [226, 11] on button at bounding box center [231, 12] width 23 height 23
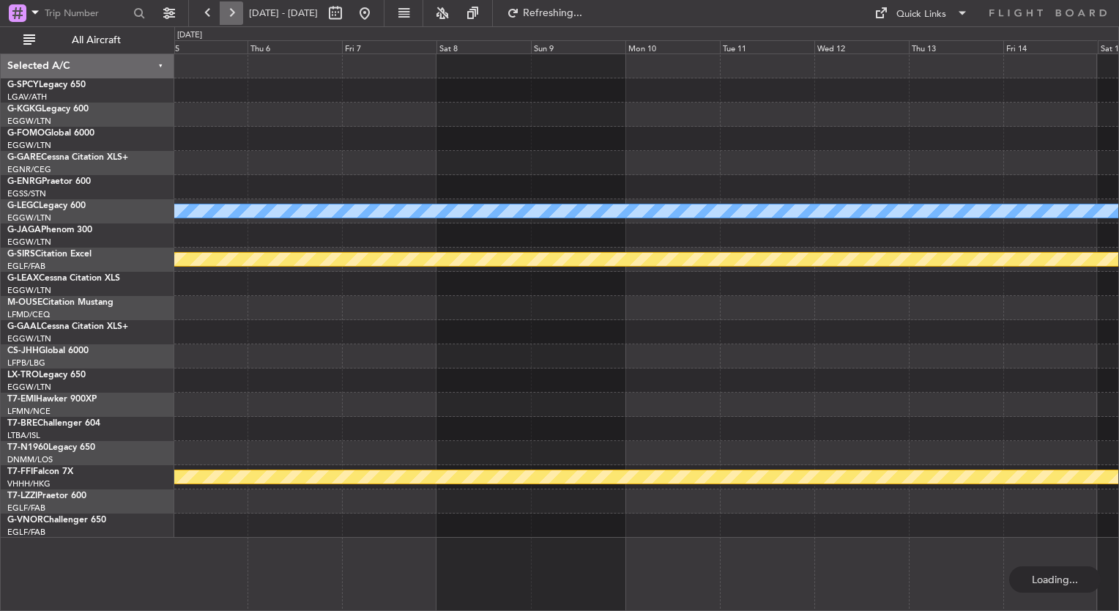
click at [226, 11] on button at bounding box center [231, 12] width 23 height 23
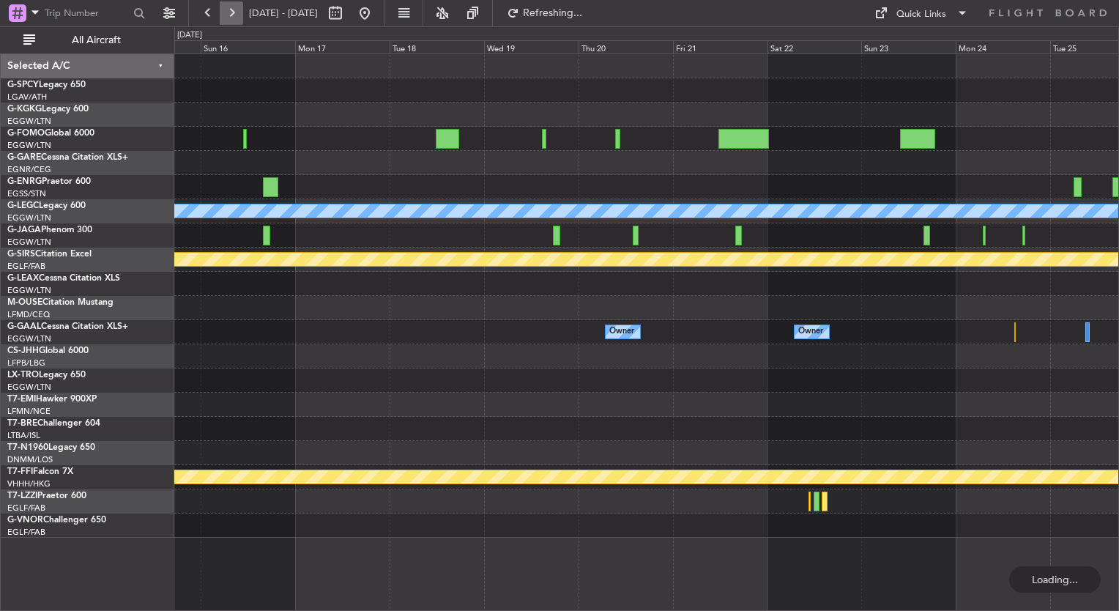
click at [226, 11] on button at bounding box center [231, 12] width 23 height 23
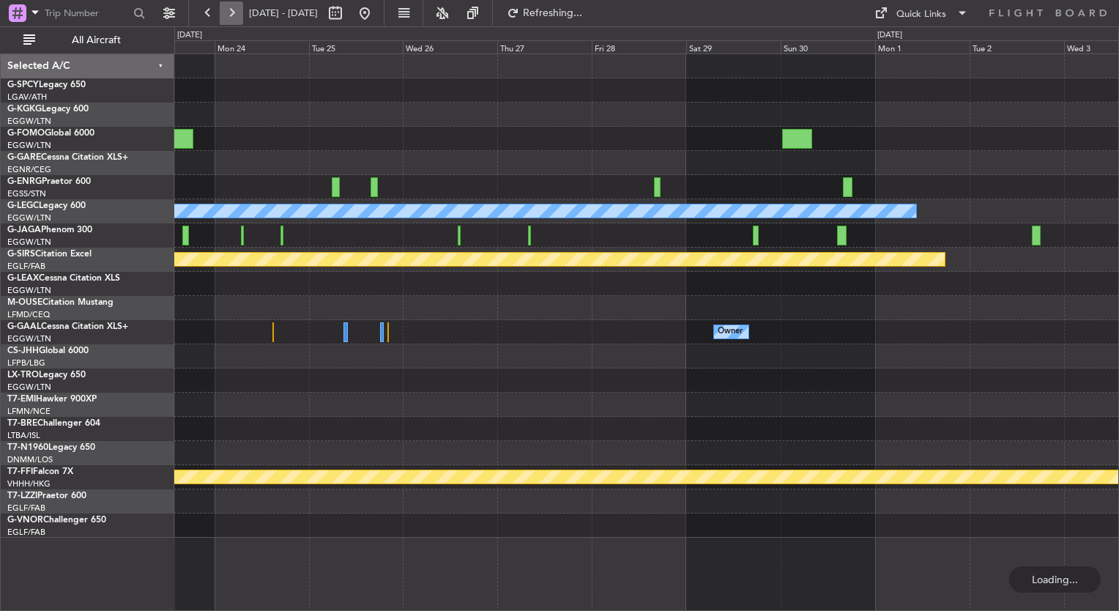
click at [226, 11] on button at bounding box center [231, 12] width 23 height 23
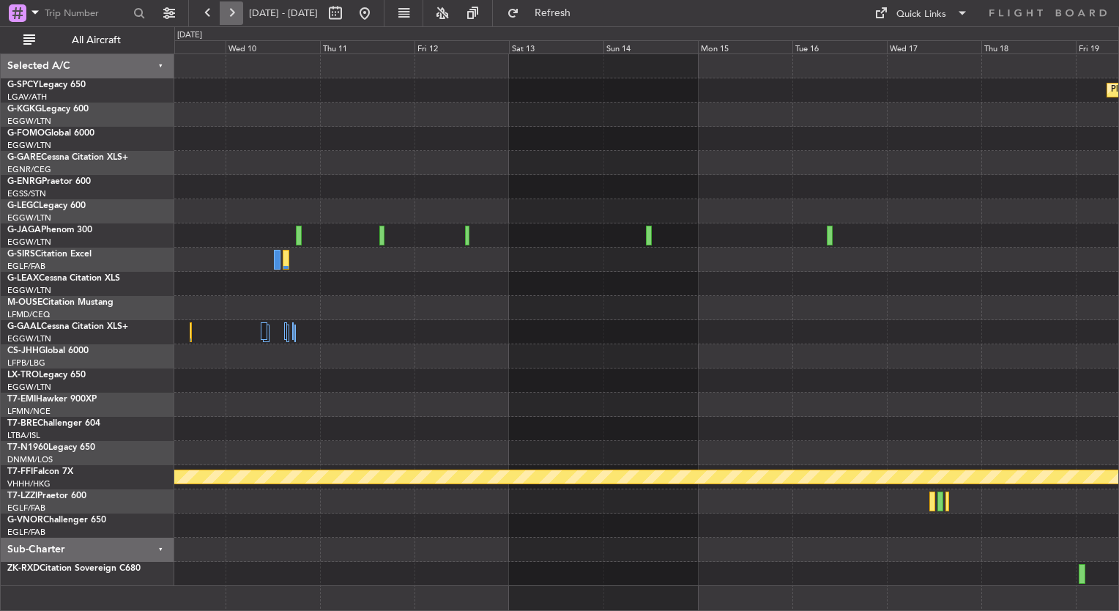
click at [228, 7] on button at bounding box center [231, 12] width 23 height 23
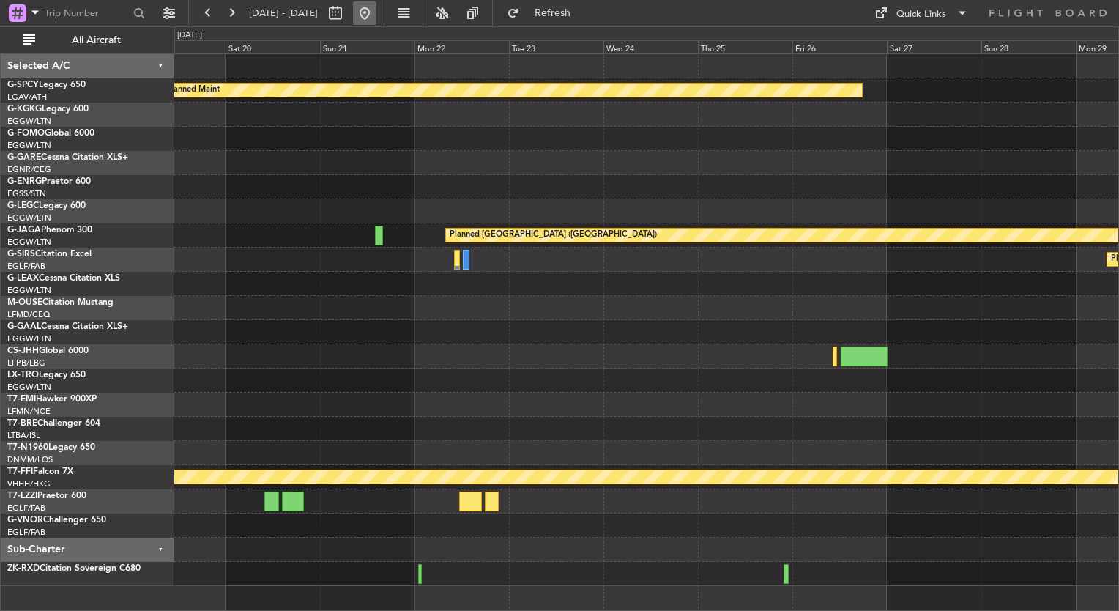
click at [376, 10] on button at bounding box center [364, 12] width 23 height 23
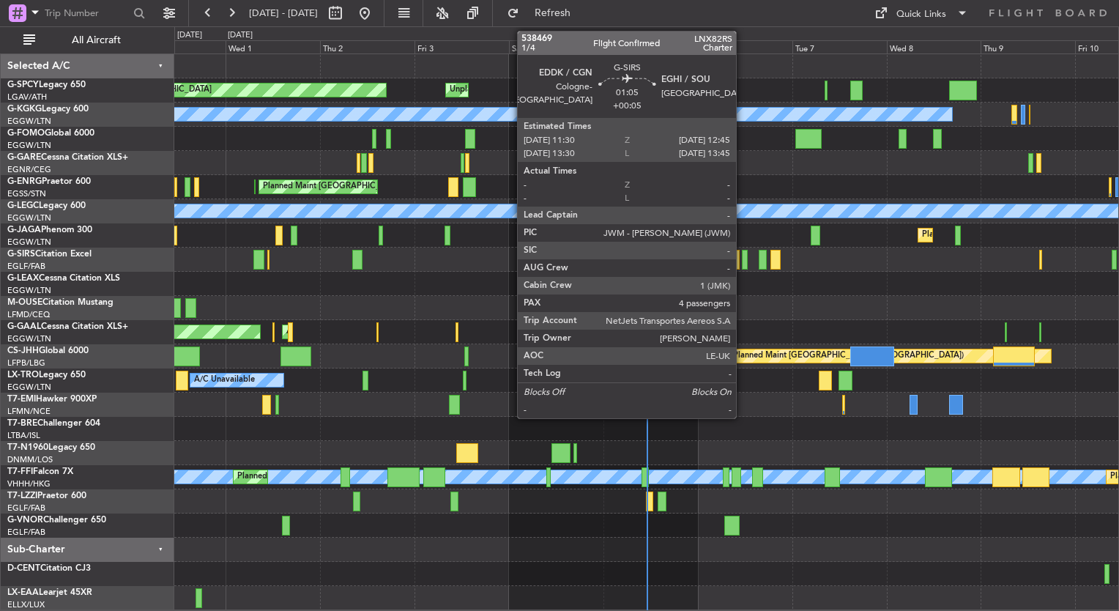
click at [744, 262] on div at bounding box center [744, 260] width 5 height 20
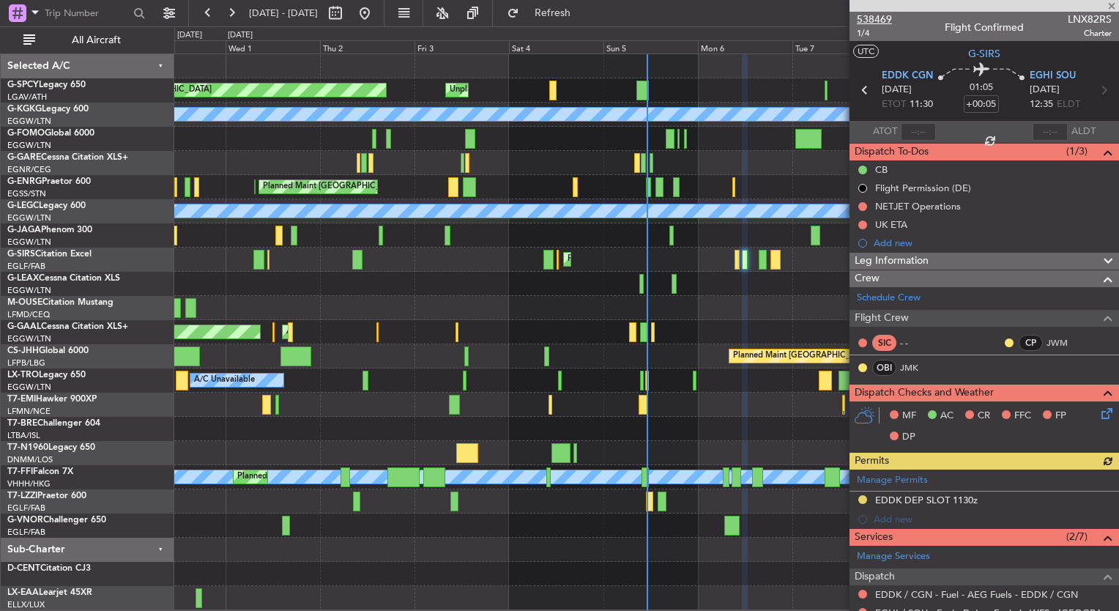
click at [887, 22] on span "538469" at bounding box center [874, 19] width 35 height 15
click at [466, 587] on div at bounding box center [646, 598] width 944 height 24
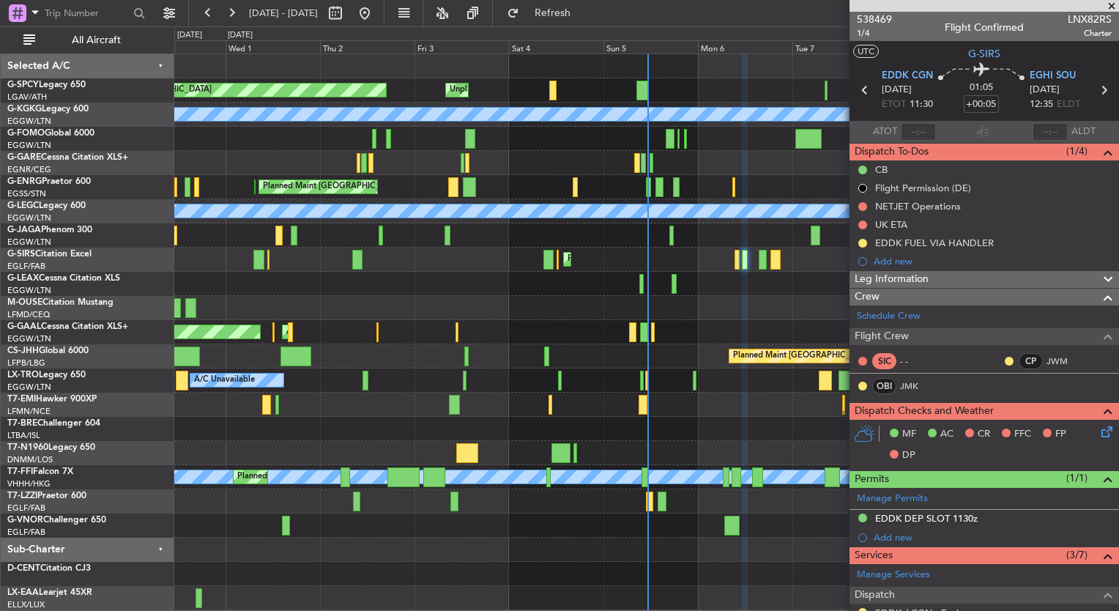
click at [565, 549] on div at bounding box center [646, 549] width 944 height 24
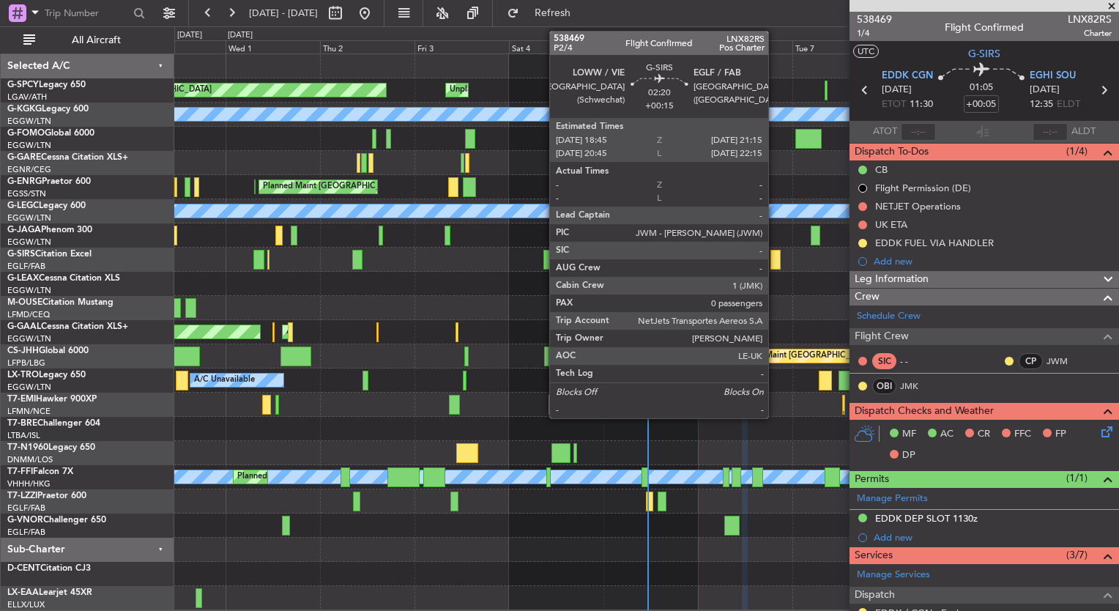
click at [775, 259] on div at bounding box center [775, 260] width 10 height 20
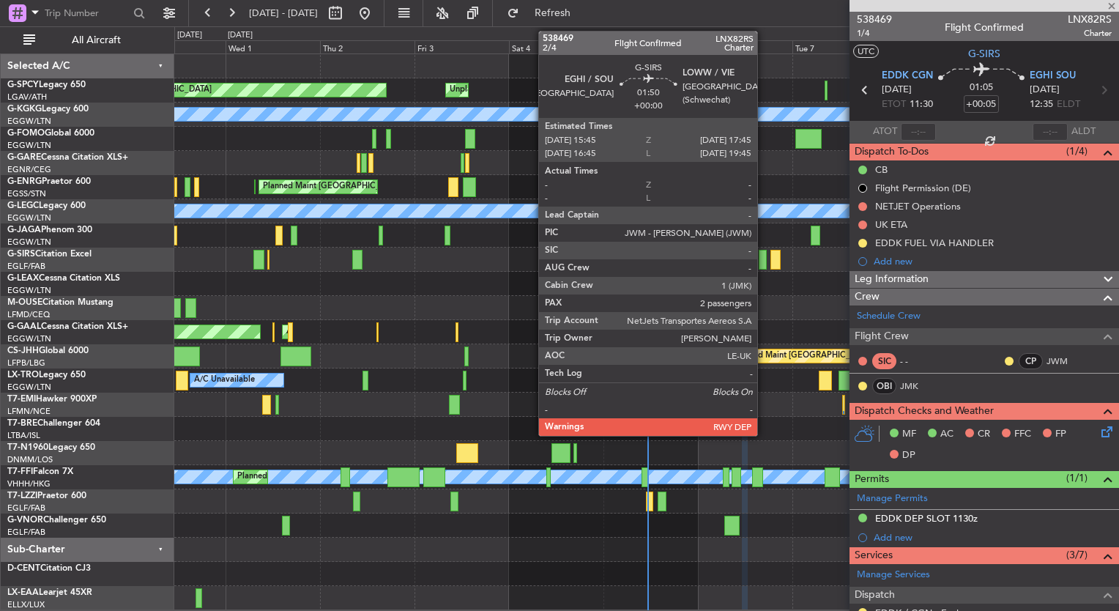
type input "+00:15"
type input "0"
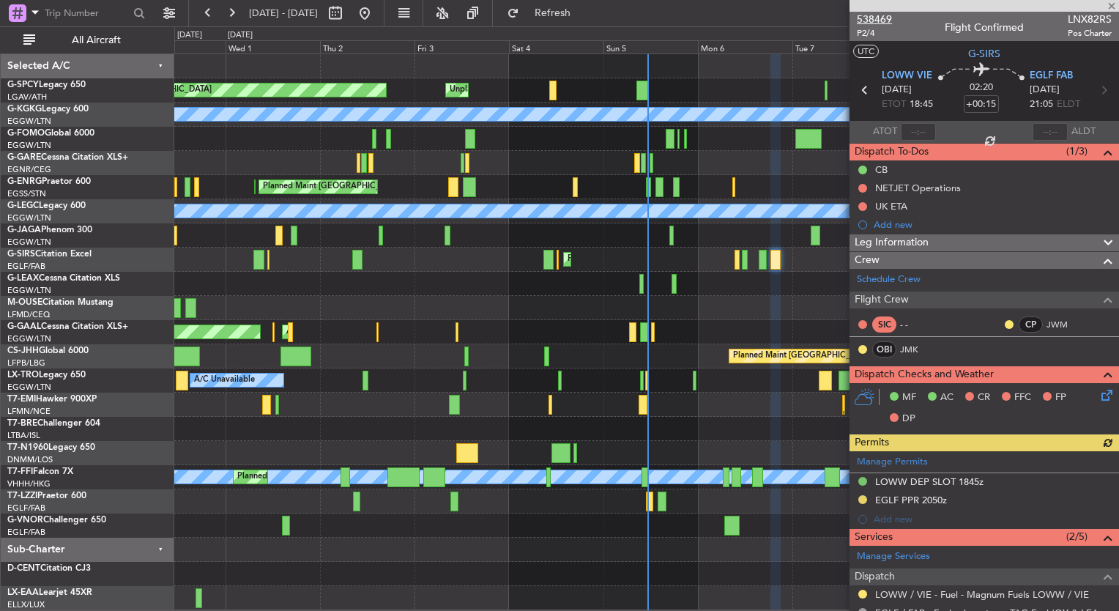
click at [862, 21] on span "538469" at bounding box center [874, 19] width 35 height 15
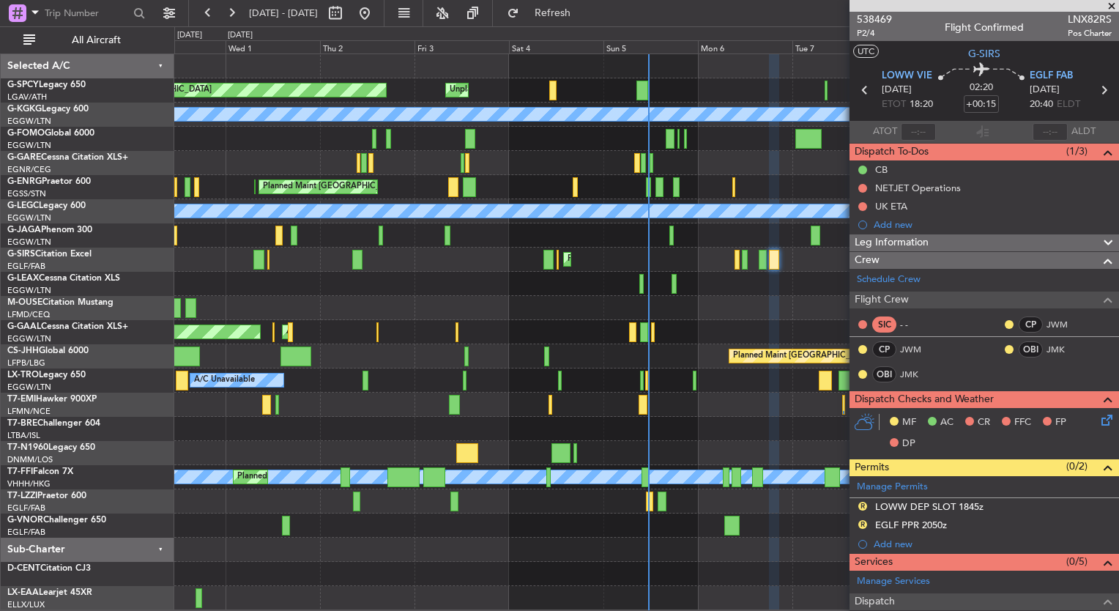
click at [212, 391] on div "Planned Maint Bremen Unplanned Maint Bremen A/C Unavailable Istanbul (Ataturk) …" at bounding box center [646, 332] width 944 height 556
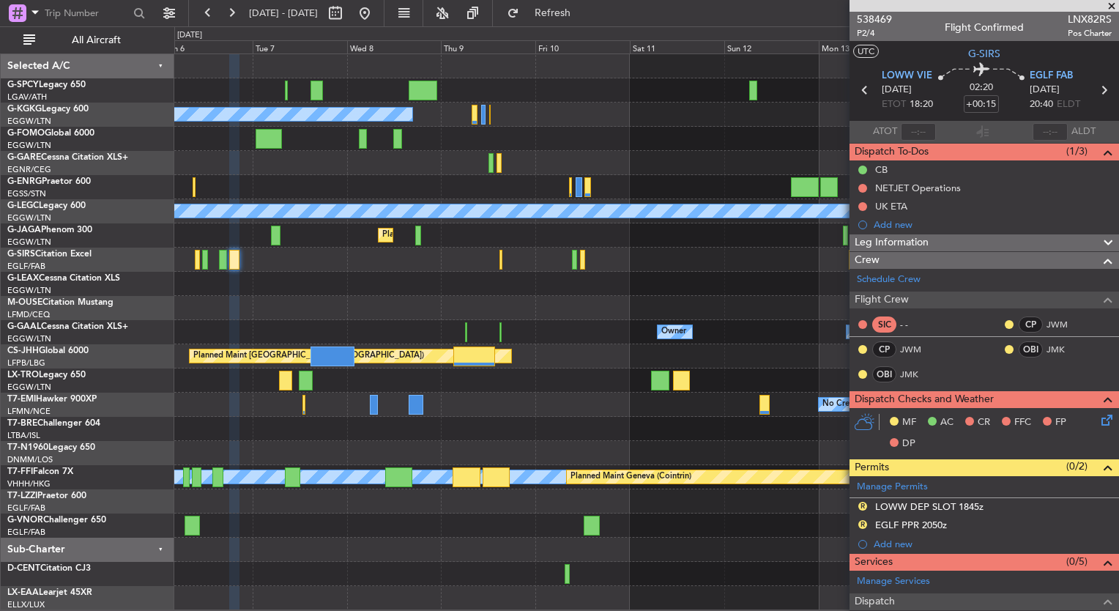
click at [426, 385] on div "A/C Unavailable Istanbul (Ataturk) A/C Unavailable London (Luton) Planned Maint…" at bounding box center [646, 332] width 944 height 556
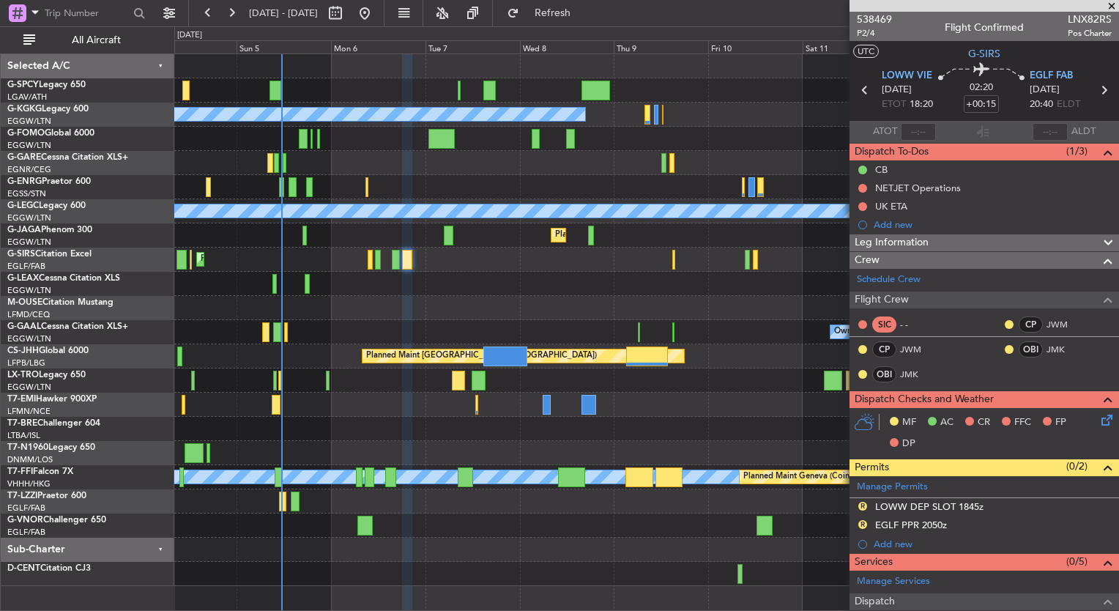
click at [580, 534] on div "Unplanned Maint Bremen Planned Maint Bremen A/C Unavailable Istanbul (Ataturk) …" at bounding box center [646, 320] width 944 height 532
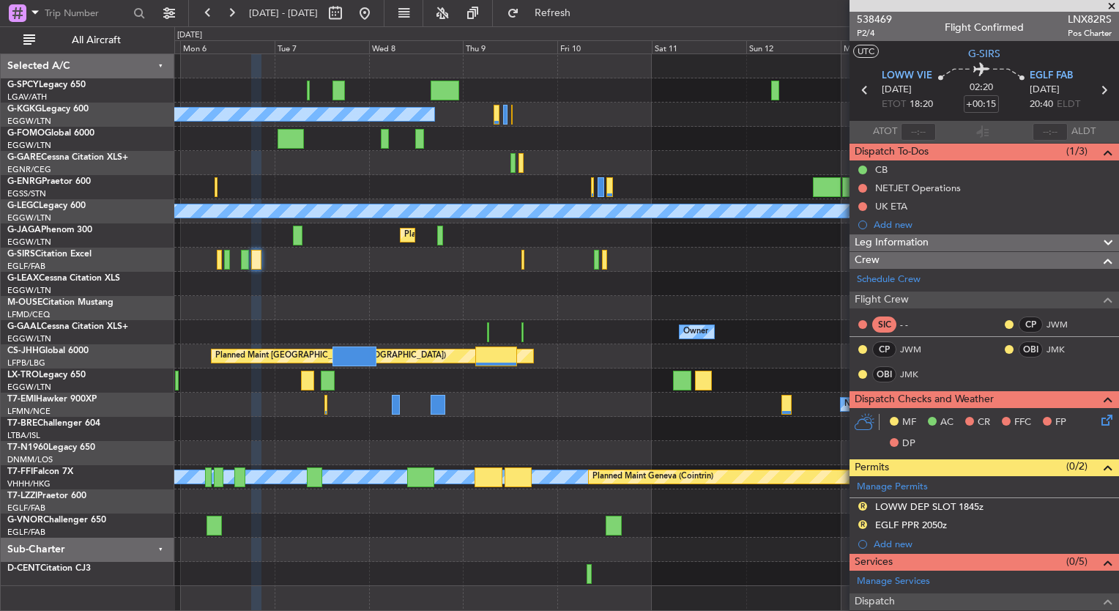
click at [202, 537] on div at bounding box center [646, 549] width 944 height 24
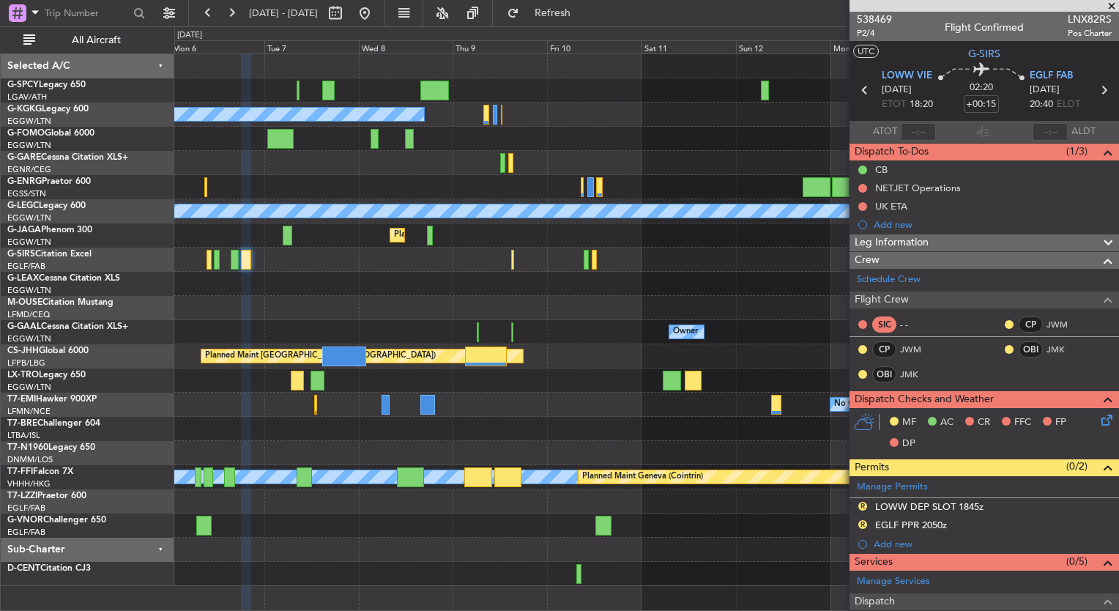
click at [606, 313] on div "Unplanned Maint Bremen A/C Unavailable Istanbul (Ataturk) A/C Unavailable Londo…" at bounding box center [646, 320] width 944 height 532
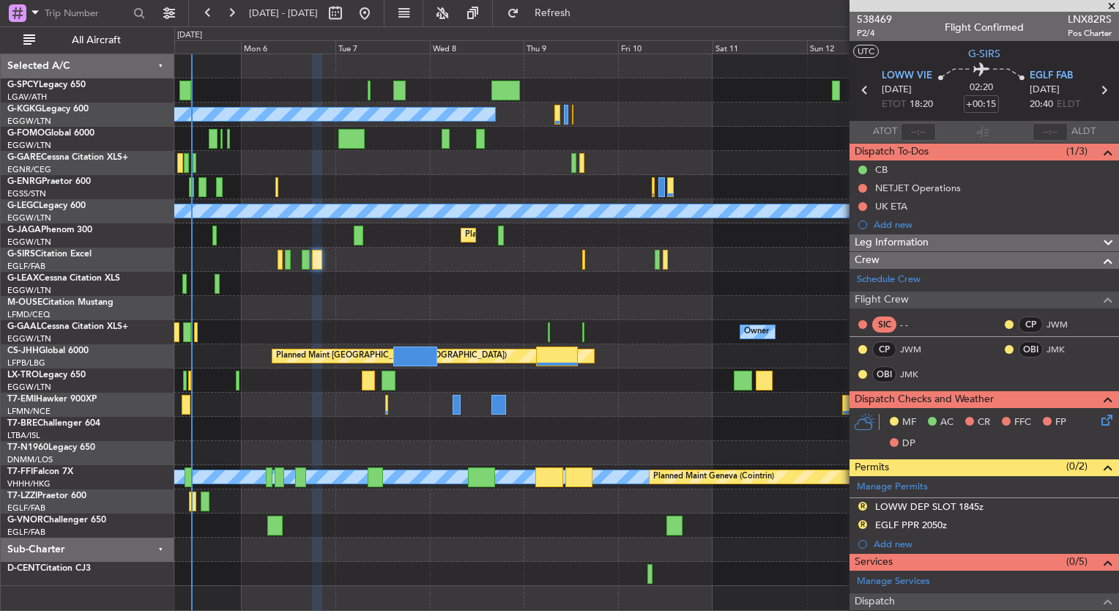
click at [315, 403] on div "No Crew" at bounding box center [646, 404] width 944 height 24
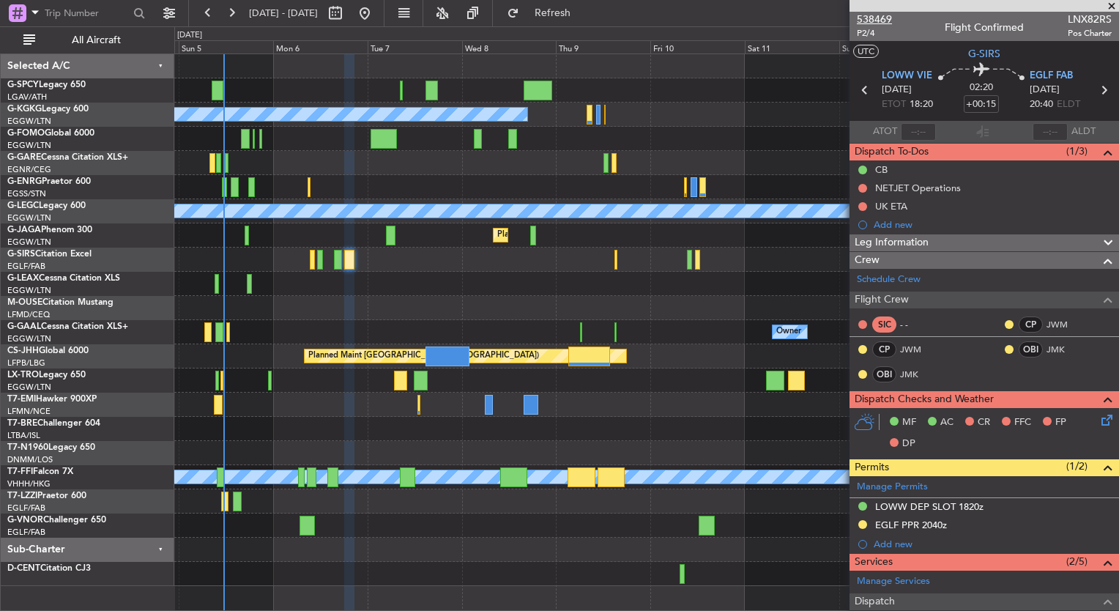
click at [861, 13] on span "538469" at bounding box center [874, 19] width 35 height 15
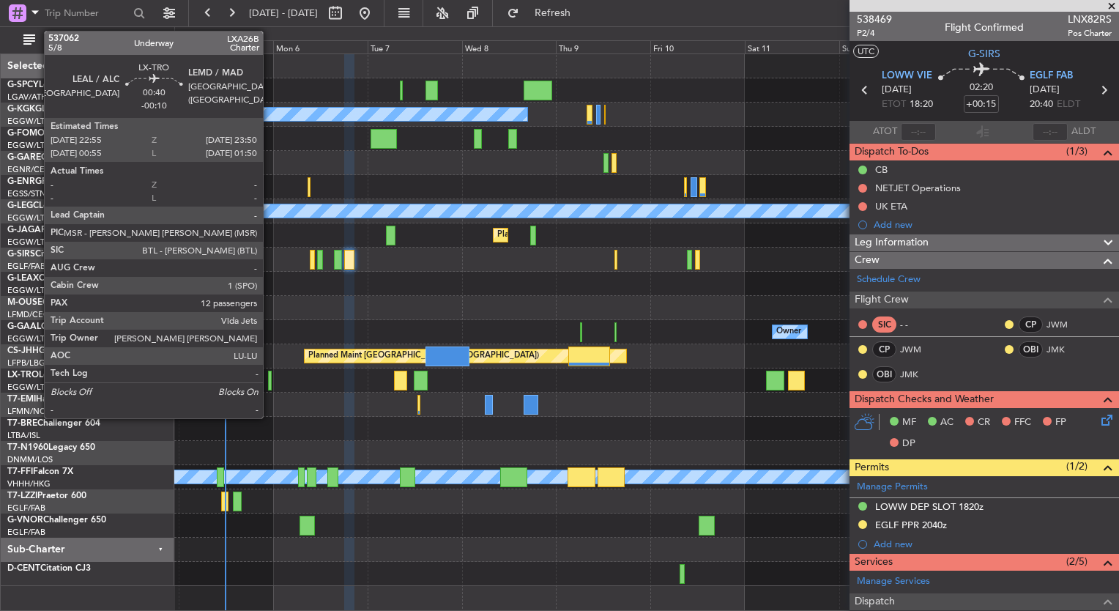
click at [269, 383] on div at bounding box center [270, 381] width 4 height 20
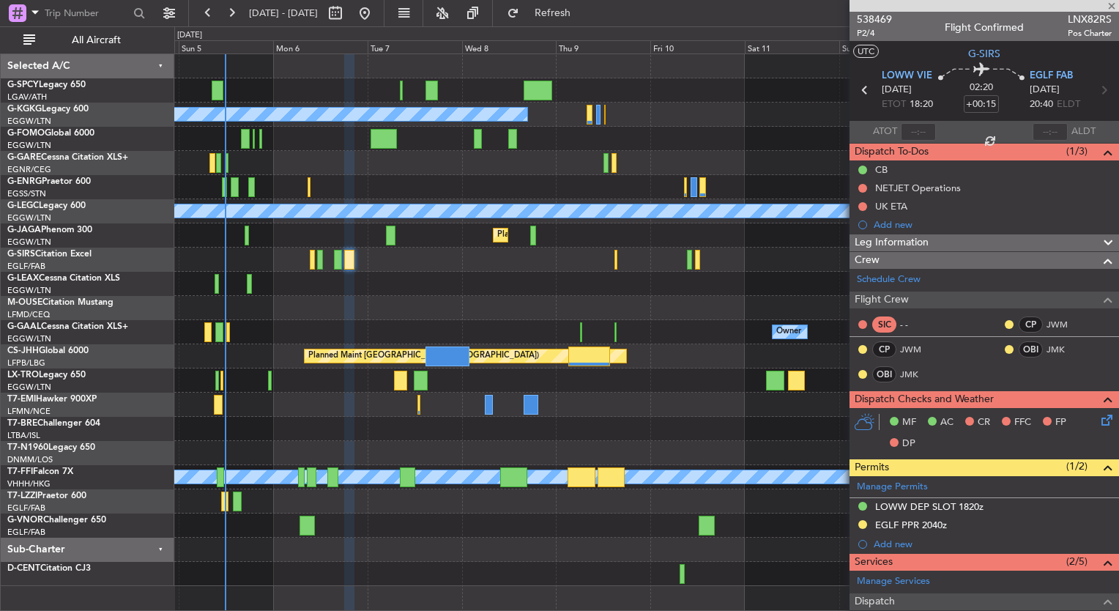
type input "-00:10"
type input "12"
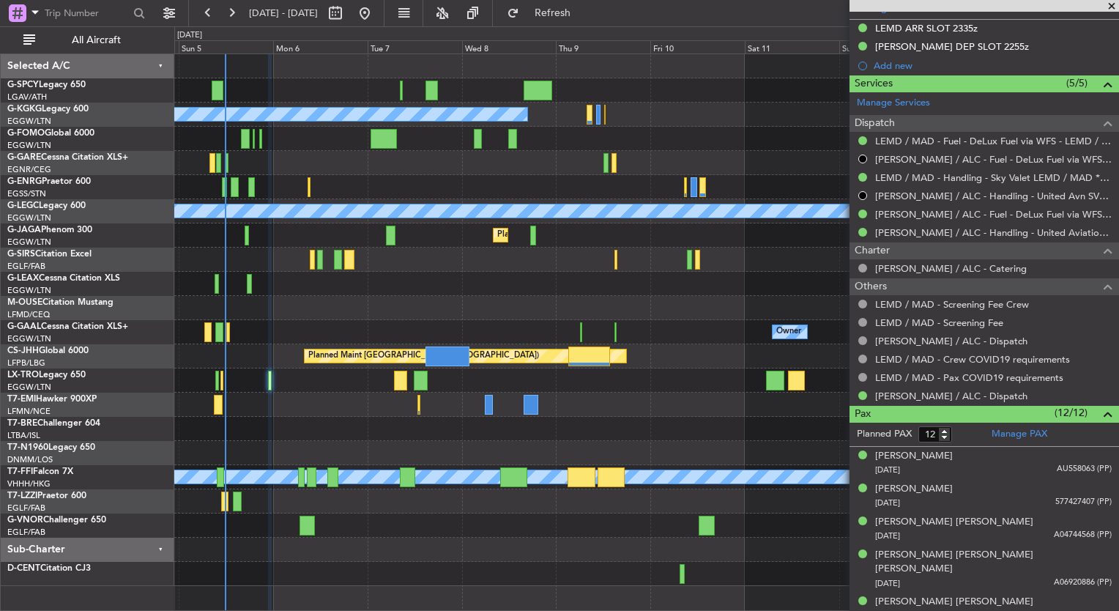
scroll to position [439, 0]
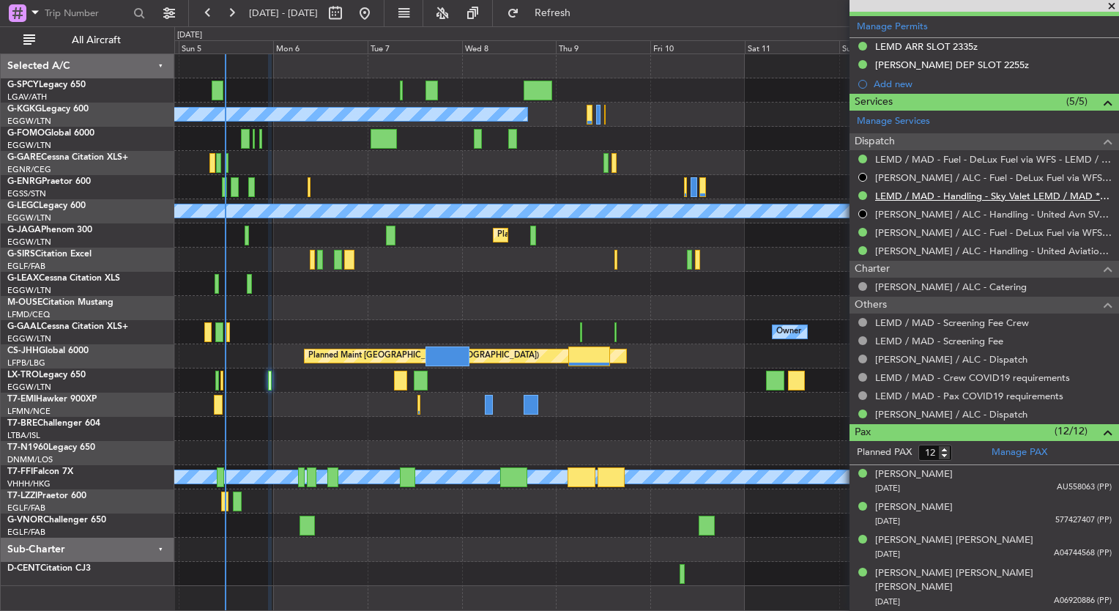
click at [1018, 195] on link "LEMD / MAD - Handling - Sky Valet LEMD / MAD **MY HANDLING**" at bounding box center [993, 196] width 237 height 12
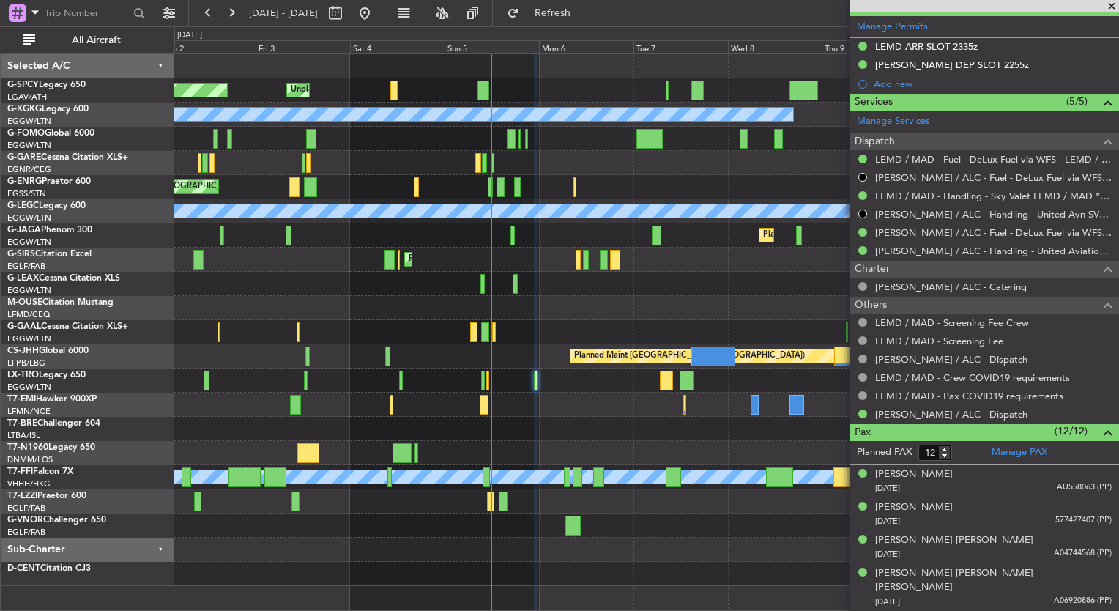
click at [691, 278] on div "Unplanned Maint Bremen Planned Maint Bremen A/C Unavailable Istanbul (Ataturk) …" at bounding box center [646, 320] width 944 height 532
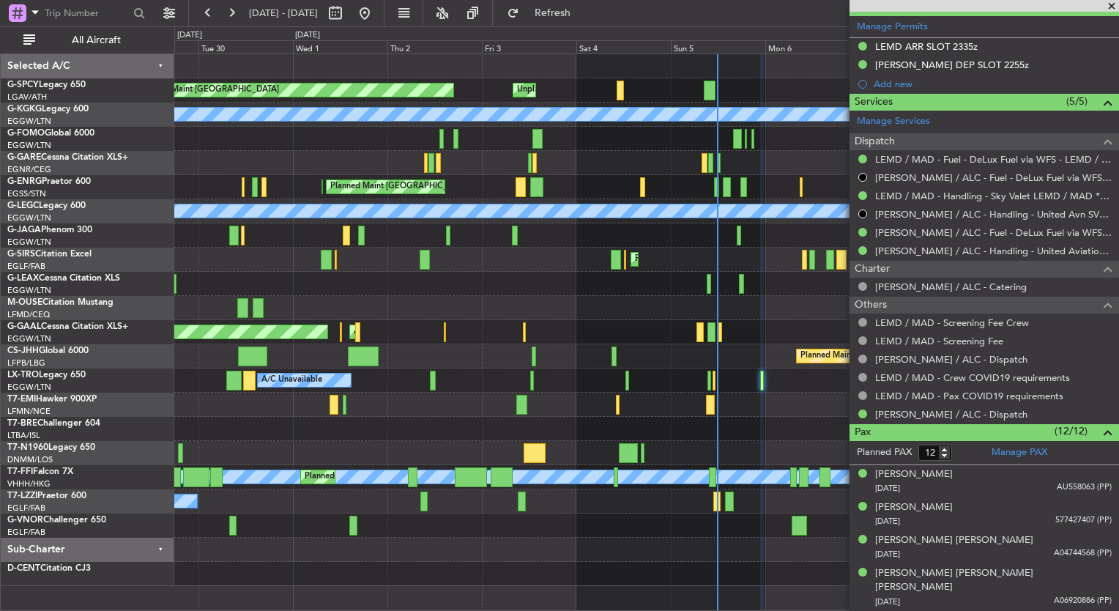
click at [614, 288] on div "Unplanned Maint [GEOGRAPHIC_DATA] Planned Maint [GEOGRAPHIC_DATA] A/C Unavailab…" at bounding box center [646, 320] width 944 height 532
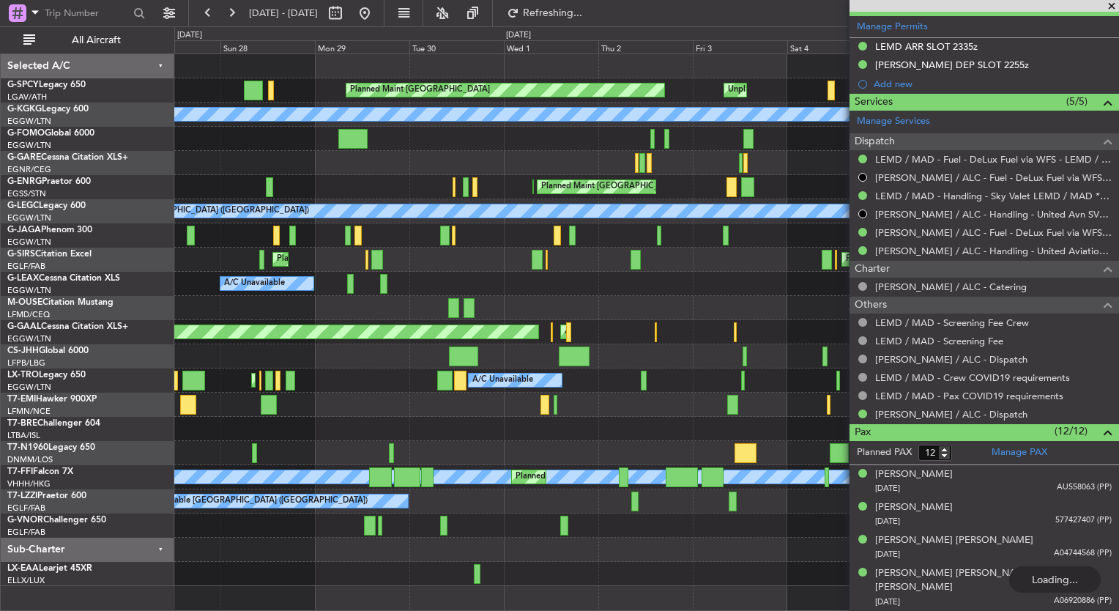
click at [573, 287] on div "A/C Unavailable" at bounding box center [646, 284] width 944 height 24
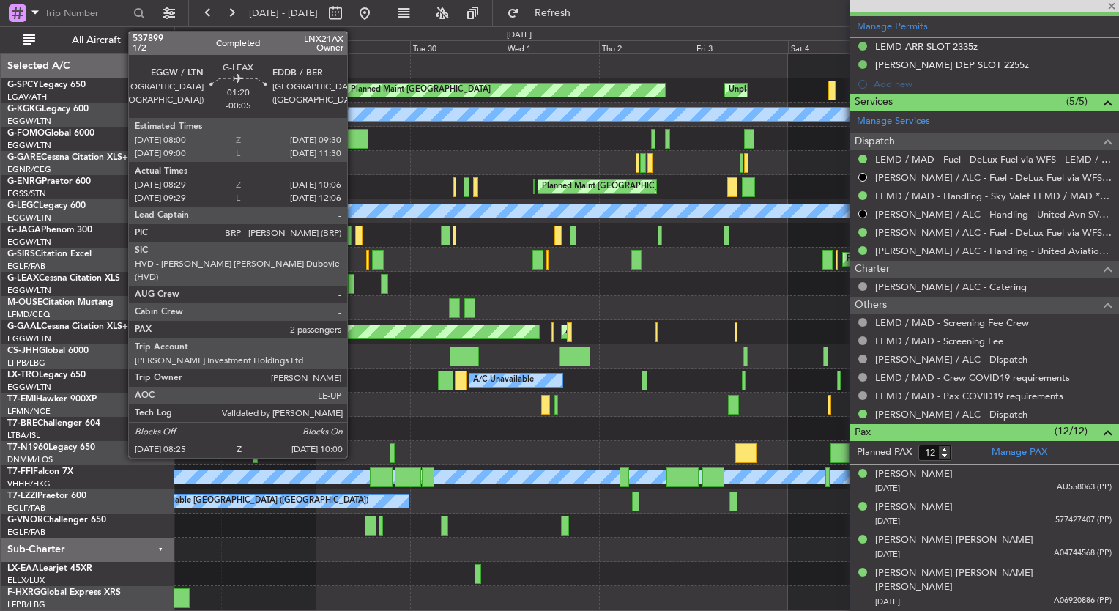
click at [354, 274] on div at bounding box center [351, 284] width 7 height 20
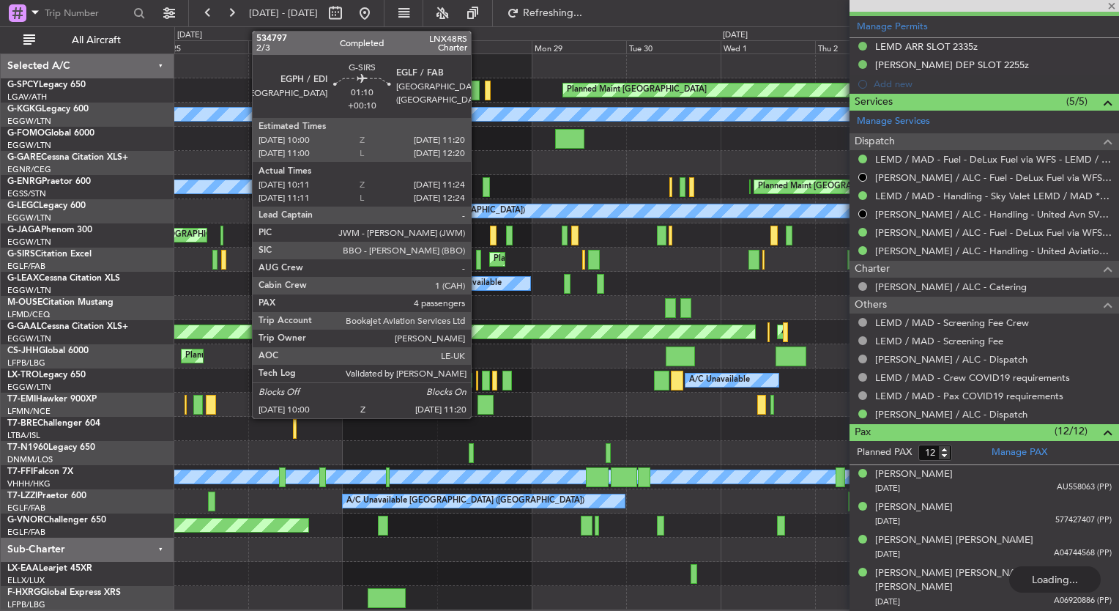
type input "-00:05"
type input "08:29"
type input "09:56"
type input "2"
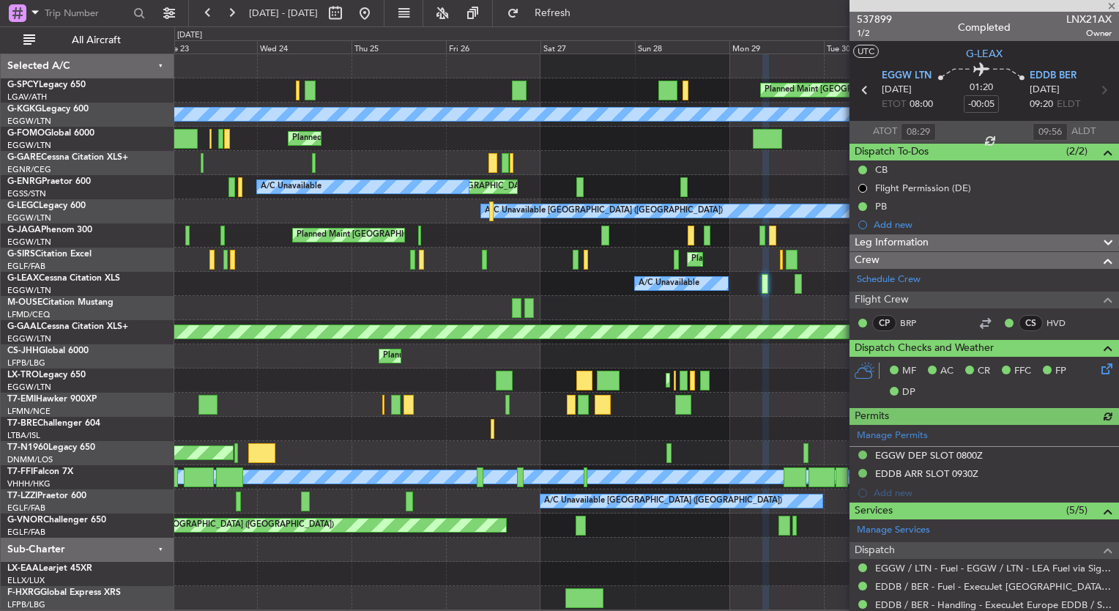
click at [570, 280] on div "Planned Maint Bremen Unplanned Maint Bremen A/C Unavailable Istanbul (Ataturk) …" at bounding box center [646, 332] width 944 height 556
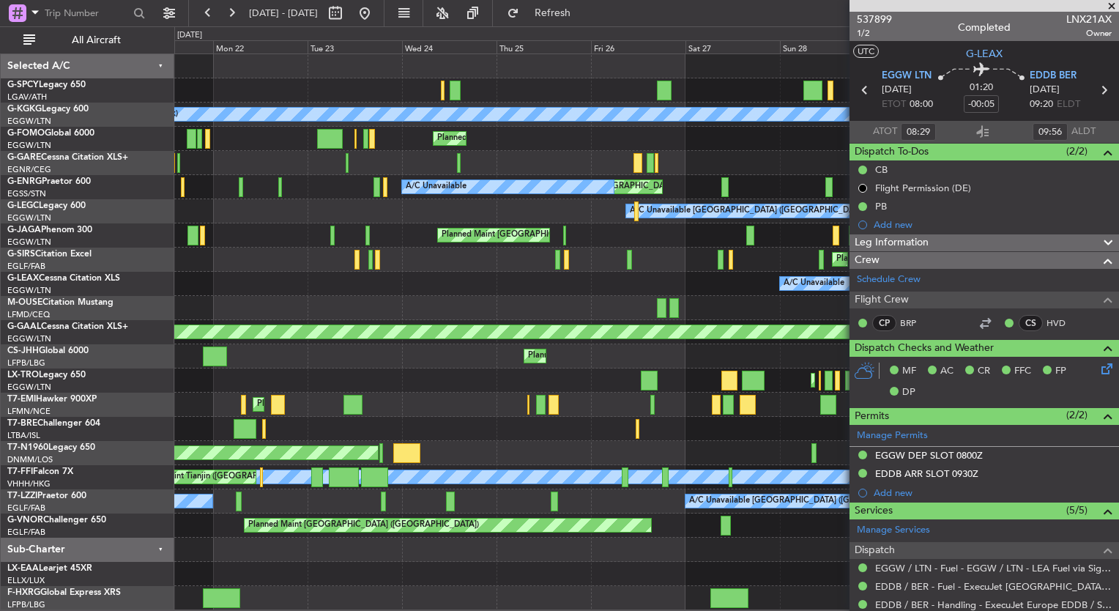
click at [529, 269] on div "Planned Maint London (Luton) Unplanned Maint London (Luton)" at bounding box center [646, 259] width 944 height 24
click at [376, 13] on button at bounding box center [364, 12] width 23 height 23
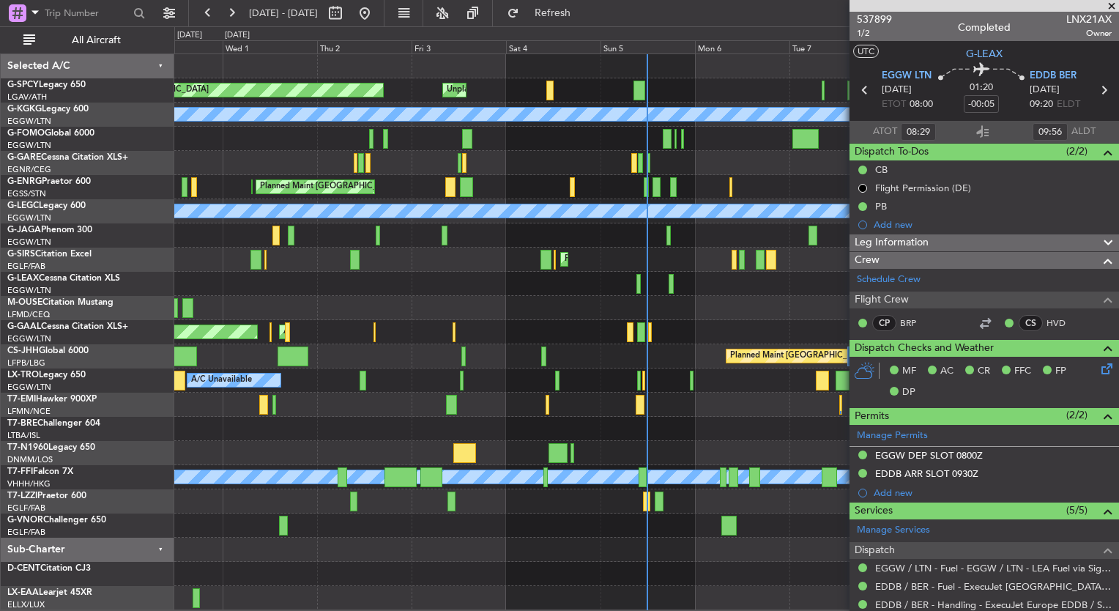
click at [822, 287] on div "Planned Maint Bremen Unplanned Maint Bremen A/C Unavailable Istanbul (Ataturk) …" at bounding box center [646, 332] width 944 height 556
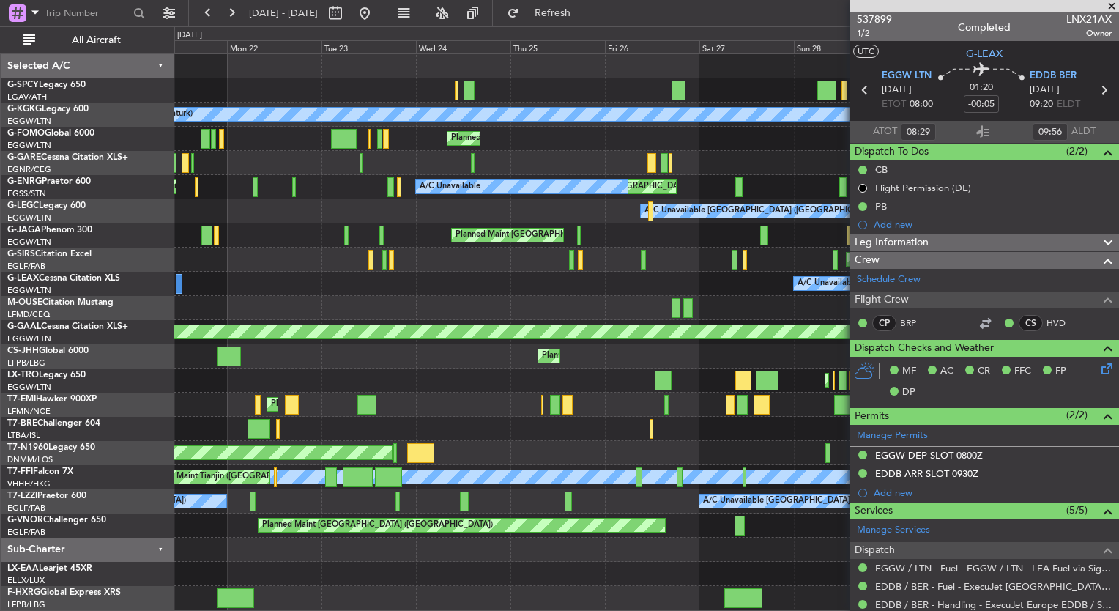
click at [616, 450] on div "AOG Maint London (Stansted)" at bounding box center [646, 453] width 944 height 24
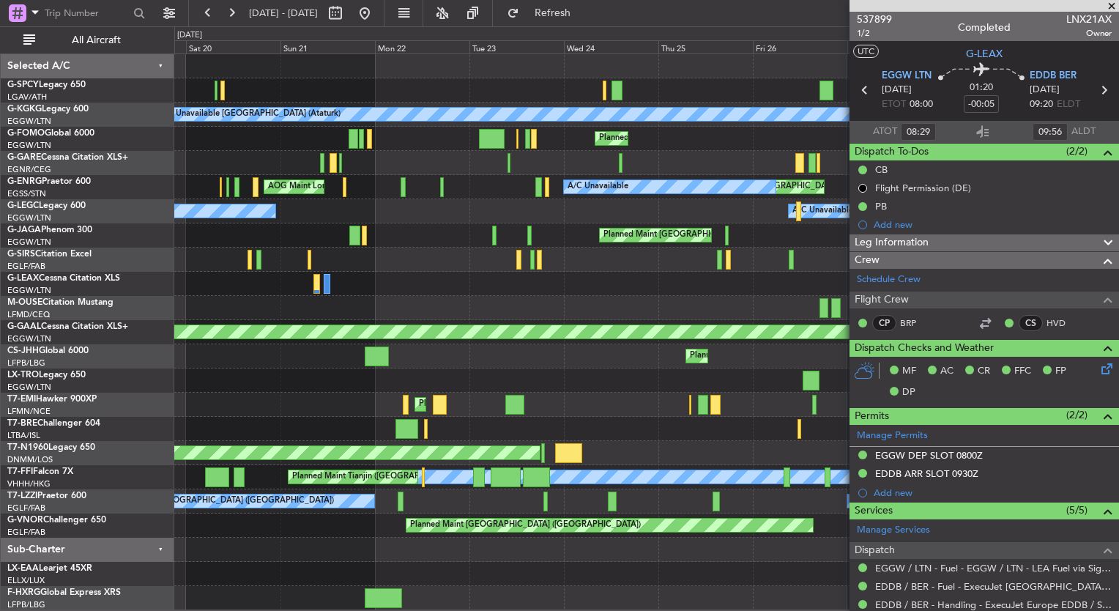
click at [562, 423] on div at bounding box center [646, 429] width 944 height 24
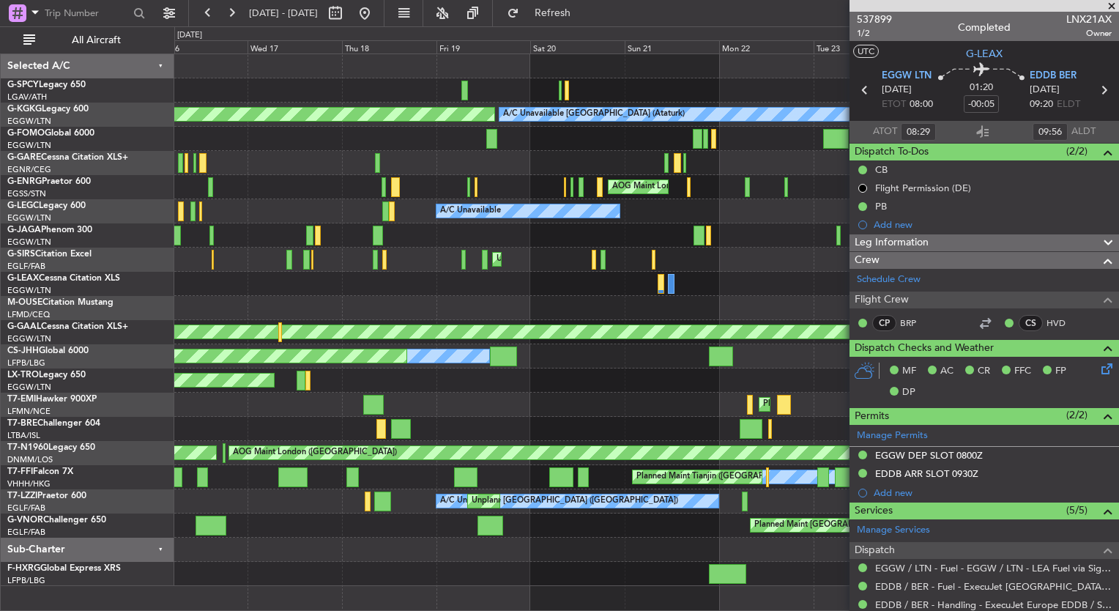
click at [774, 389] on div "Unplanned Maint Athens (Eleftherios Venizelos Intl) Planned Maint London (Luton)" at bounding box center [646, 380] width 944 height 24
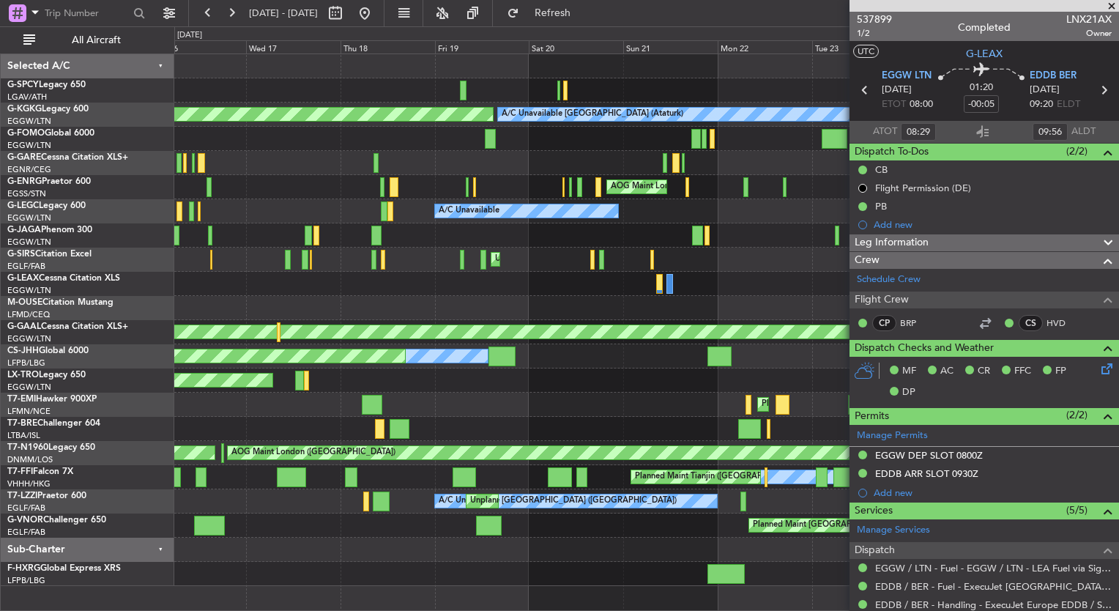
click at [515, 288] on div "A/C Unavailable" at bounding box center [646, 284] width 944 height 24
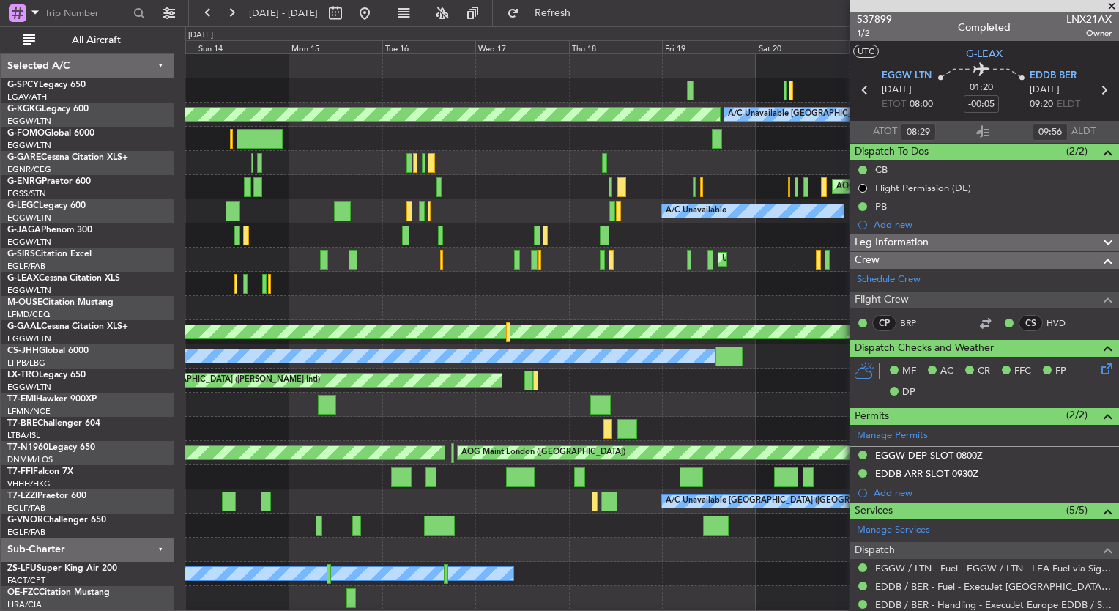
click at [617, 318] on div "A/C Unavailable Istanbul (Ataturk) AOG Maint Istanbul (Ataturk) Planned Maint L…" at bounding box center [651, 344] width 933 height 580
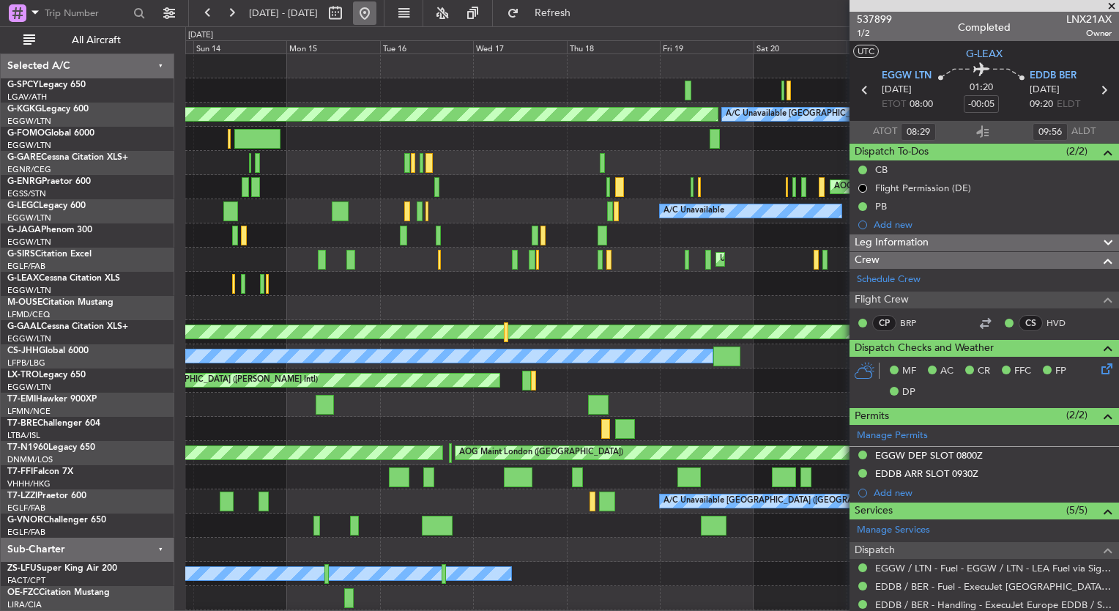
click at [376, 16] on button at bounding box center [364, 12] width 23 height 23
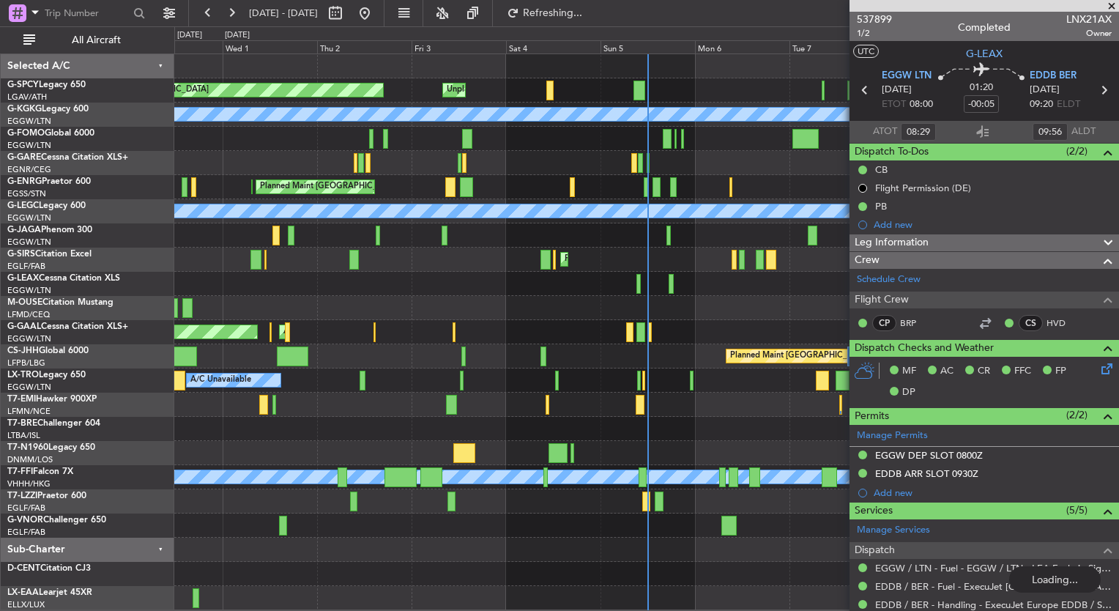
click at [220, 259] on div "Planned Maint London (Farnborough) Planned Maint London (Luton)" at bounding box center [646, 259] width 944 height 24
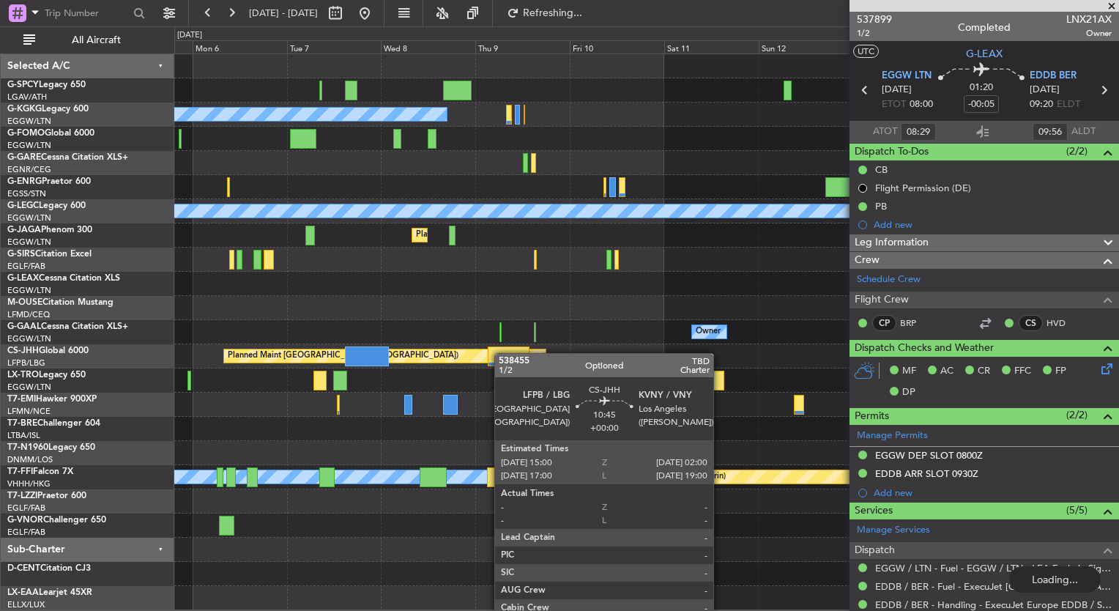
click at [116, 330] on div "Unplanned Maint Bremen A/C Unavailable Istanbul (Ataturk) A/C Unavailable Londo…" at bounding box center [559, 318] width 1119 height 584
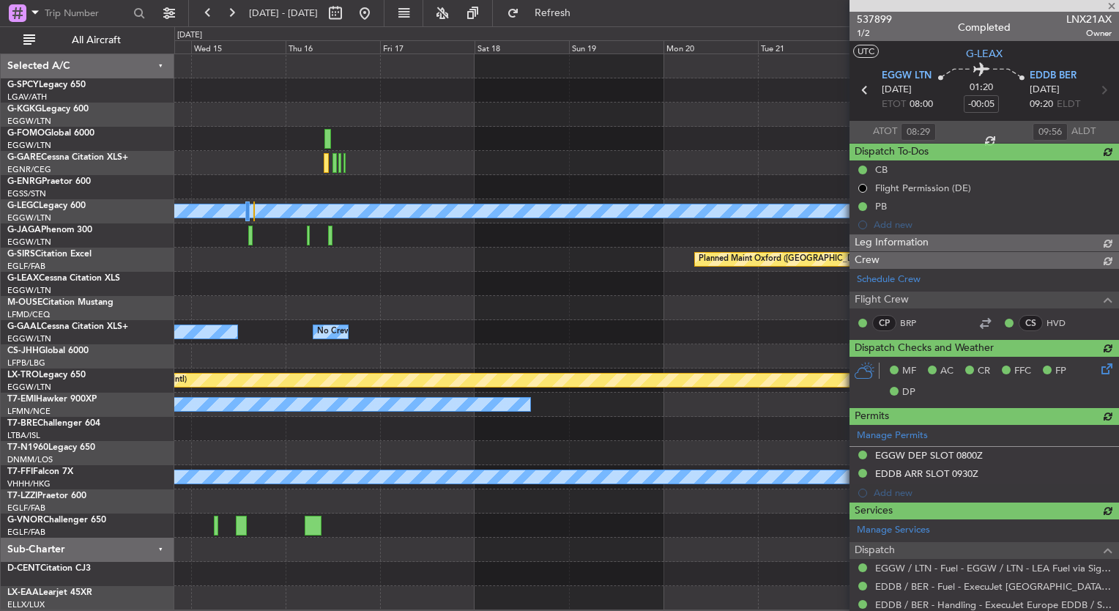
click at [58, 335] on div "A/C Unavailable London (Luton) Planned Maint Oxford (Kidlington) Owner Owner No…" at bounding box center [559, 318] width 1119 height 584
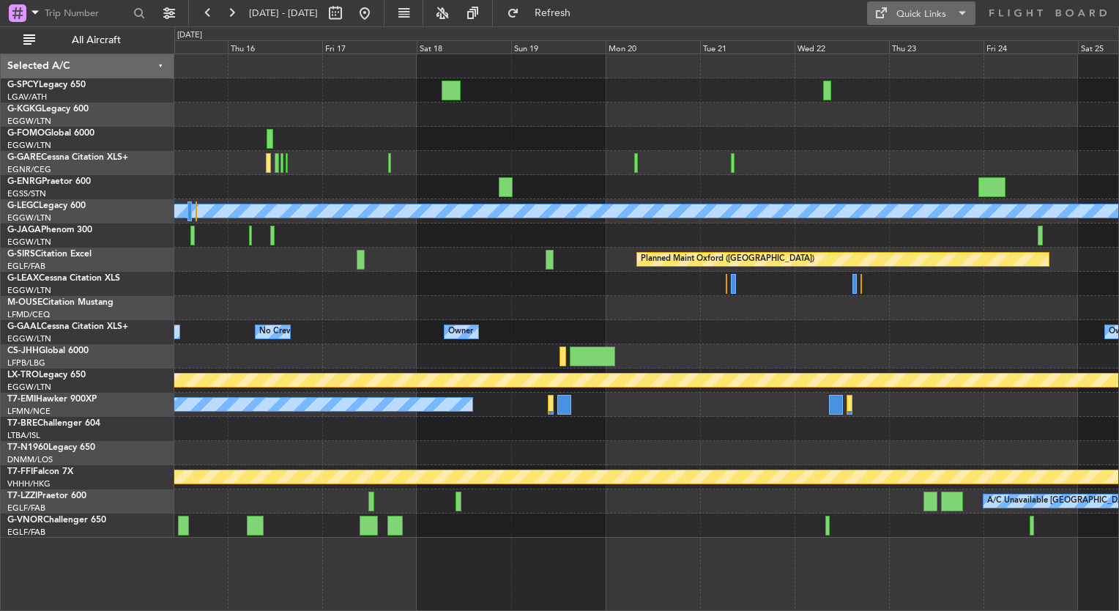
click at [882, 7] on span at bounding box center [880, 13] width 18 height 18
click at [924, 44] on button "Trip Builder" at bounding box center [922, 48] width 110 height 35
click at [324, 573] on div "A/C Unavailable London (Luton) Planned Maint Oxford (Kidlington) Owner Owner No…" at bounding box center [646, 331] width 945 height 557
click at [376, 9] on button at bounding box center [364, 12] width 23 height 23
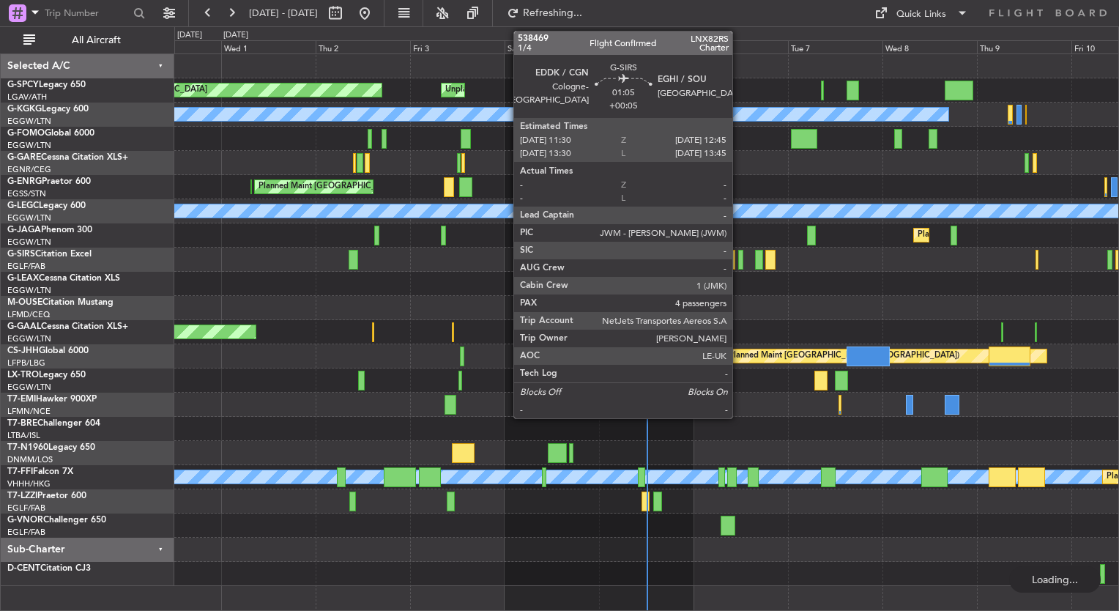
click at [739, 256] on div at bounding box center [740, 260] width 5 height 20
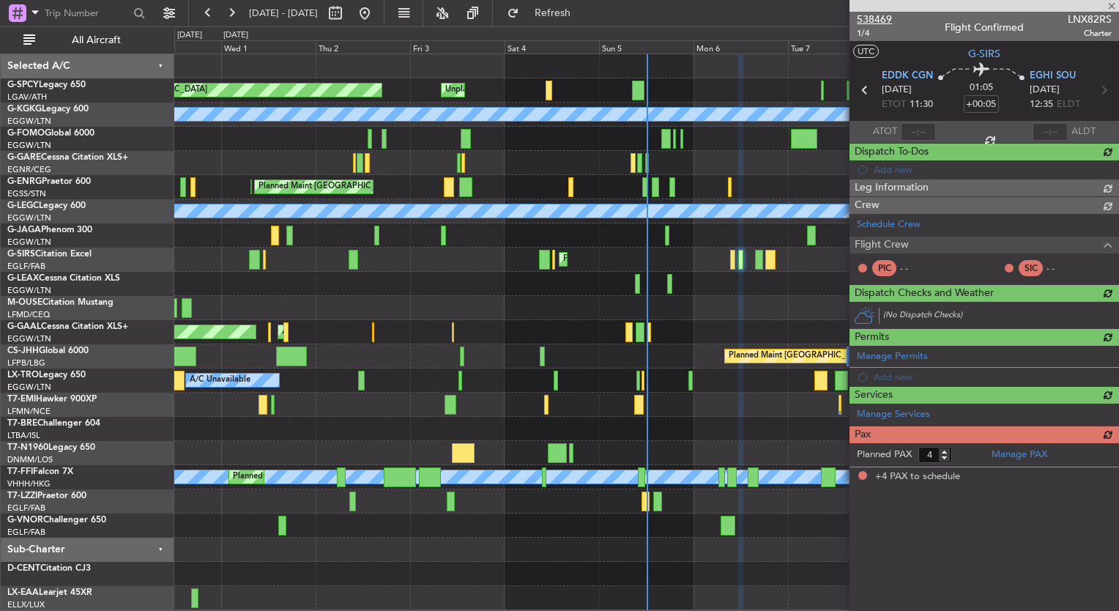
click at [881, 19] on span "538469" at bounding box center [874, 19] width 35 height 15
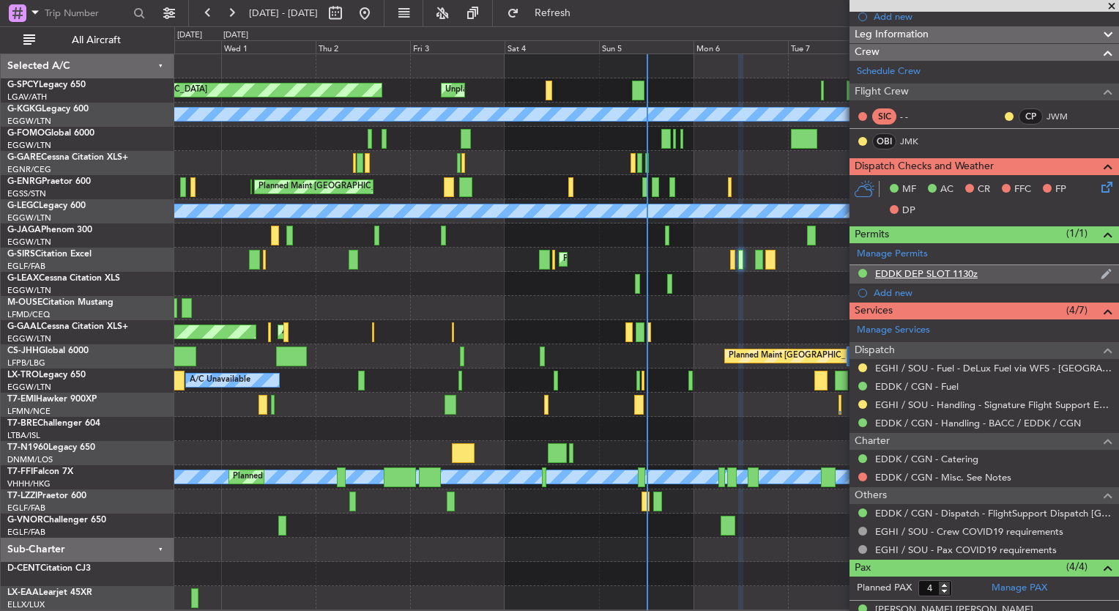
scroll to position [247, 0]
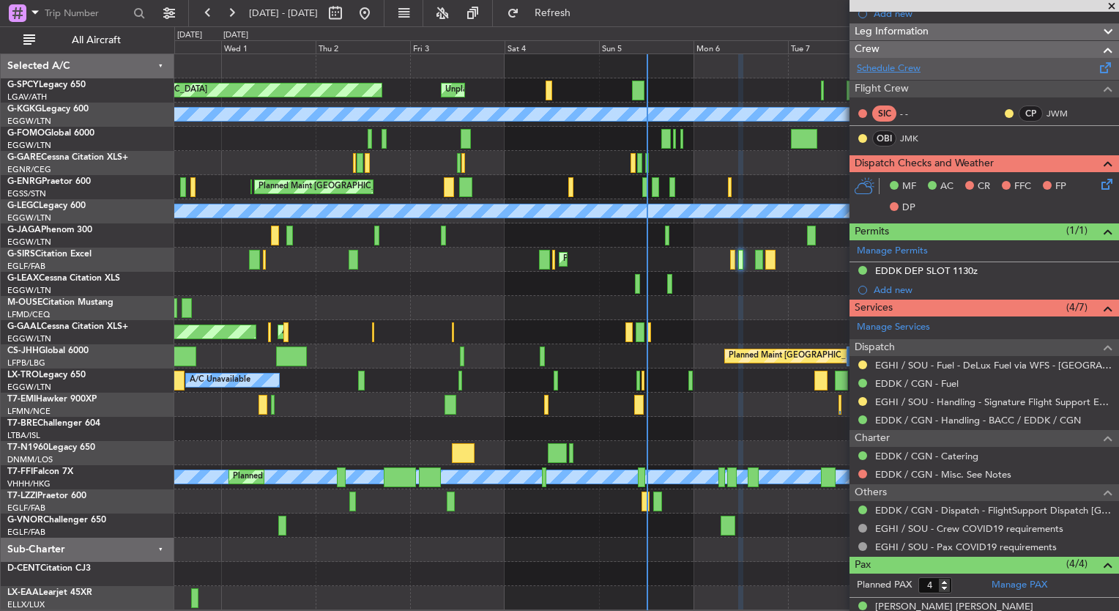
click at [914, 73] on link "Schedule Crew" at bounding box center [889, 69] width 64 height 15
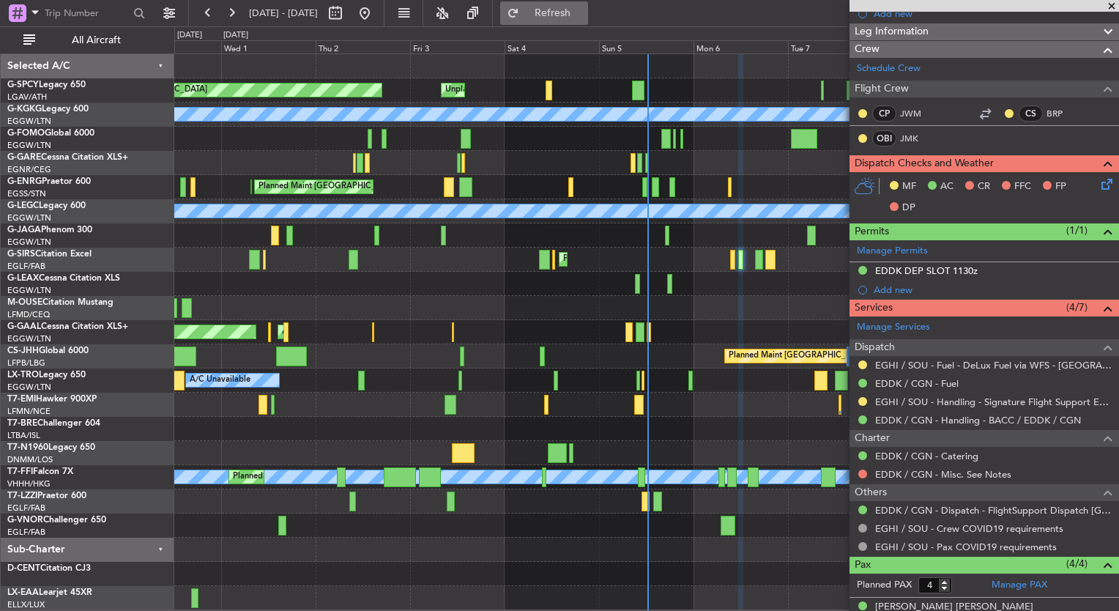
click at [566, 11] on button "Refresh" at bounding box center [544, 12] width 88 height 23
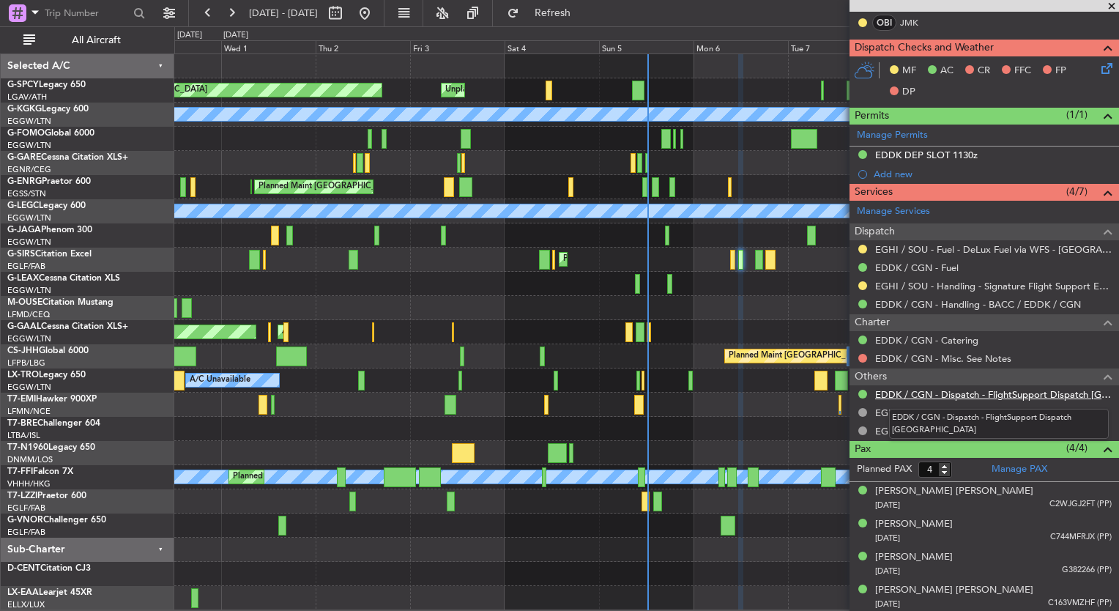
click at [983, 391] on link "EDDK / CGN - Dispatch - FlightSupport Dispatch [GEOGRAPHIC_DATA]" at bounding box center [993, 394] width 237 height 12
click at [1021, 463] on link "Manage PAX" at bounding box center [1019, 469] width 56 height 15
click at [595, 25] on fb-refresh-button "Refresh" at bounding box center [544, 13] width 103 height 26
click at [1010, 465] on link "Manage PAX" at bounding box center [1019, 469] width 56 height 15
click at [1001, 391] on link "EDDK / CGN - Dispatch - FlightSupport Dispatch [GEOGRAPHIC_DATA]" at bounding box center [993, 394] width 237 height 12
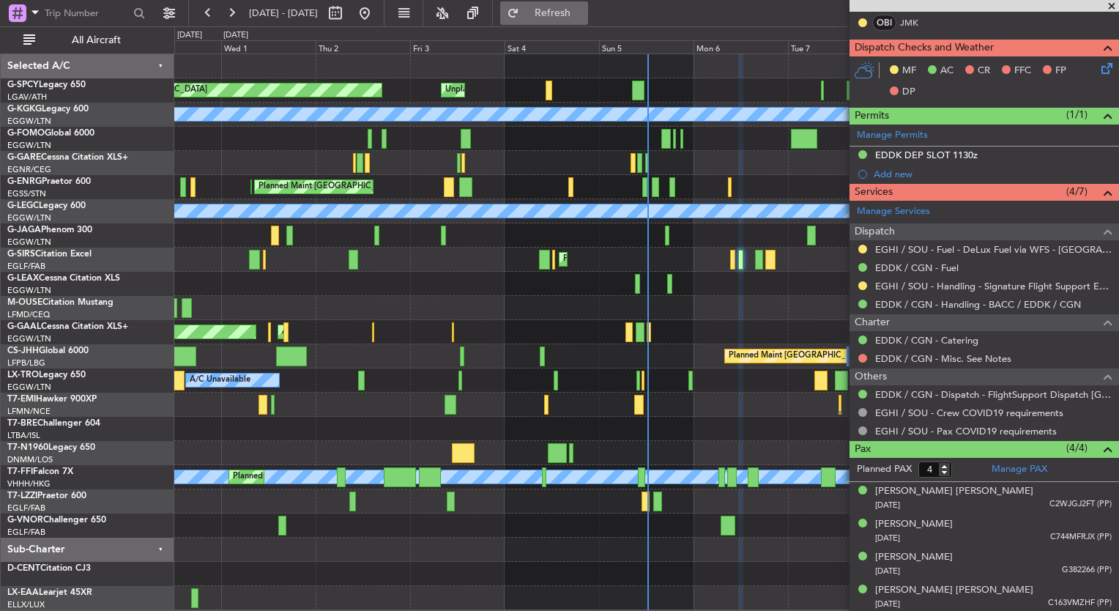
click at [584, 15] on span "Refresh" at bounding box center [553, 13] width 62 height 10
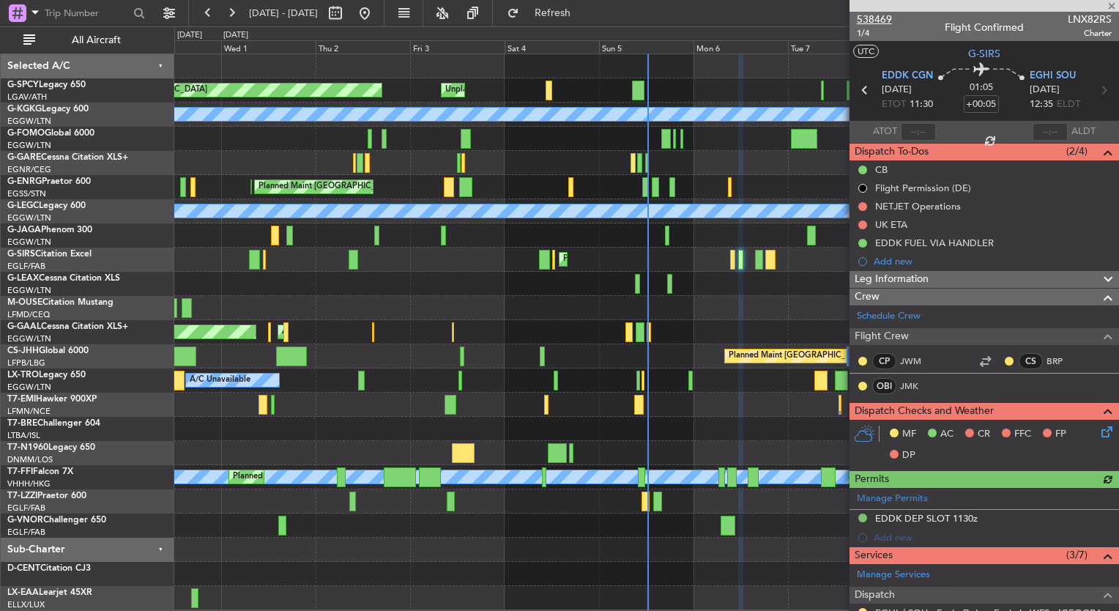
click at [868, 18] on span "538469" at bounding box center [874, 19] width 35 height 15
click at [320, 288] on div "Planned Maint [GEOGRAPHIC_DATA] Unplanned Maint [GEOGRAPHIC_DATA] A/C Unavailab…" at bounding box center [646, 332] width 944 height 556
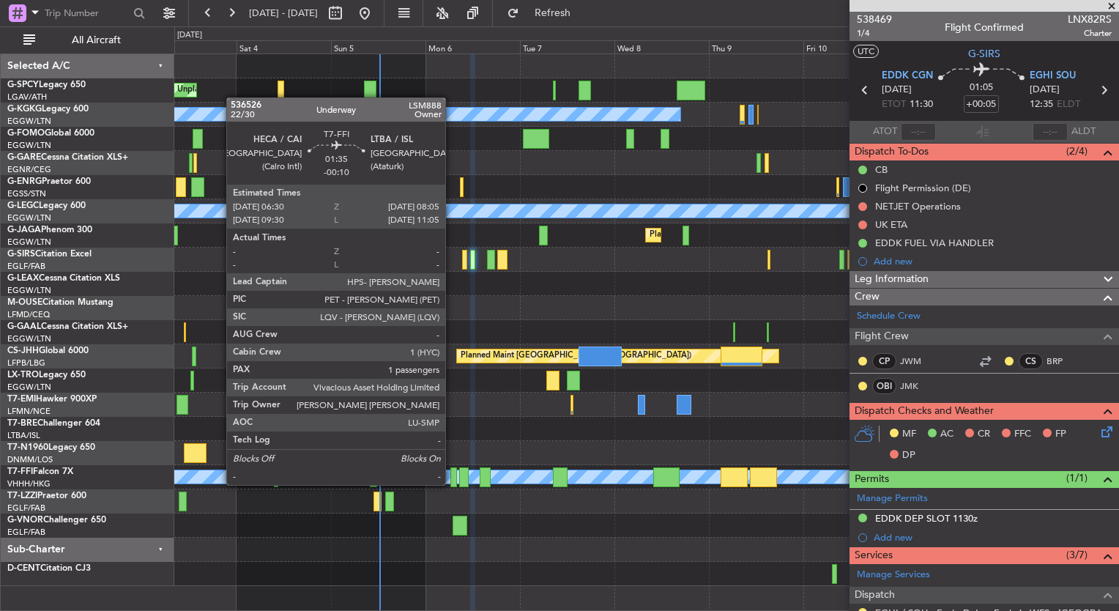
click at [452, 483] on div at bounding box center [453, 477] width 7 height 20
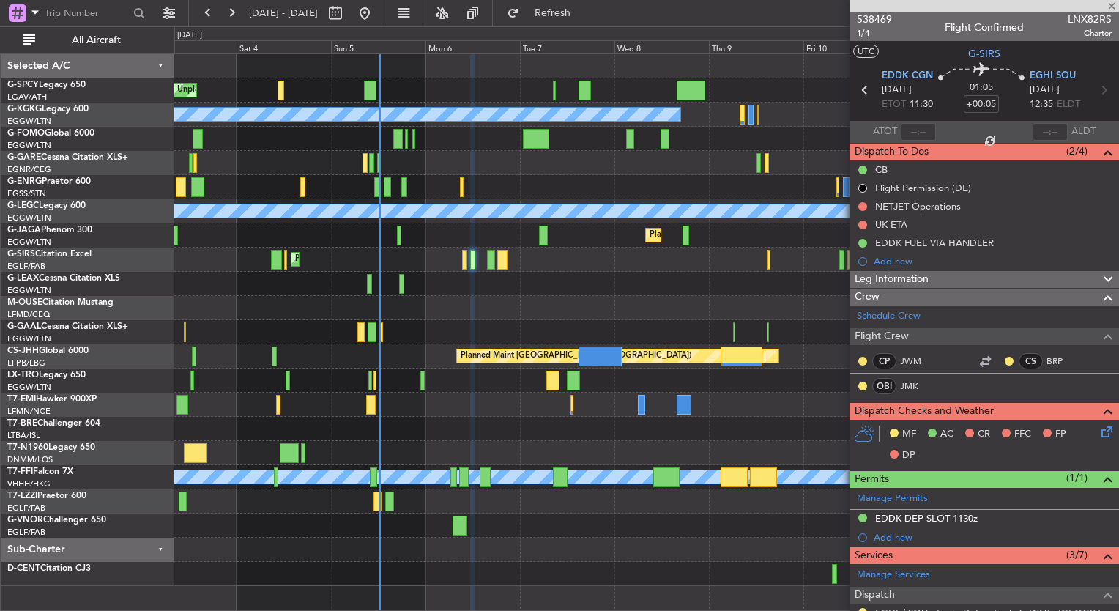
type input "-00:10"
type input "1"
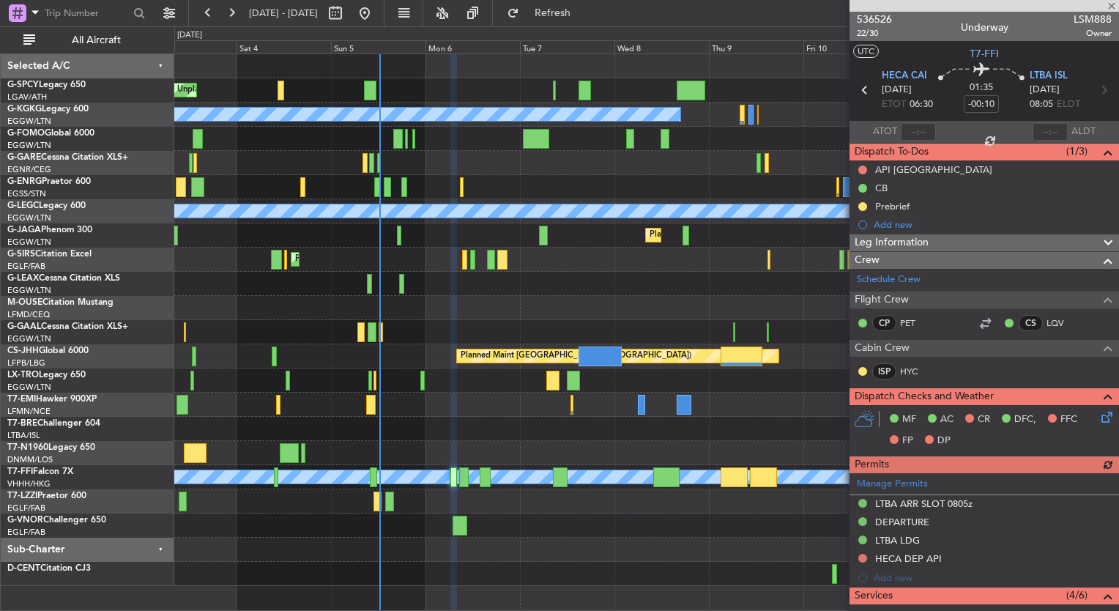
scroll to position [286, 0]
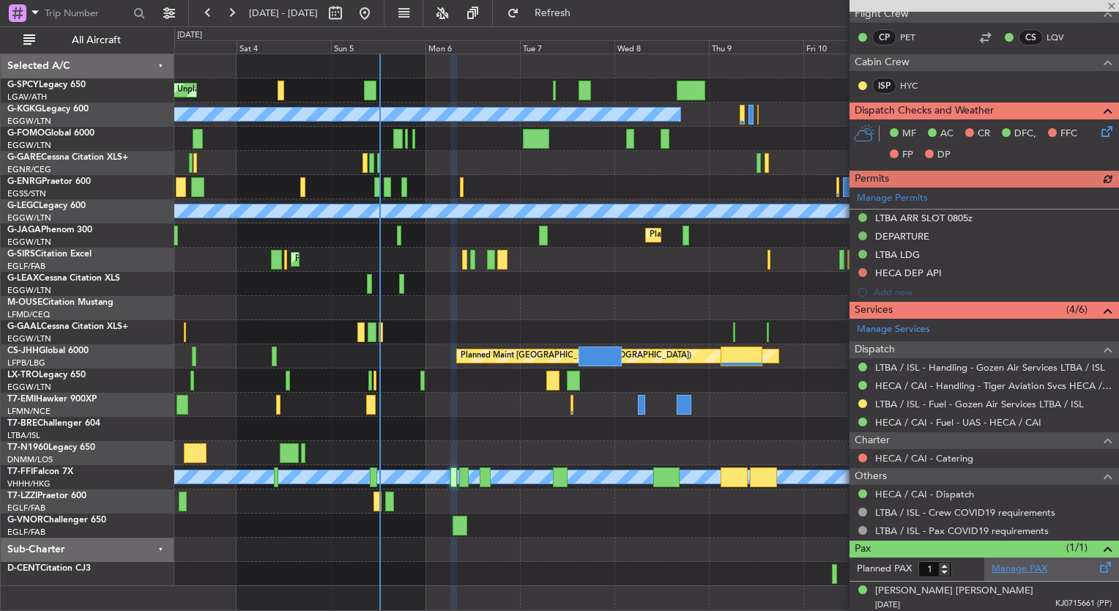
click at [1008, 563] on link "Manage PAX" at bounding box center [1019, 569] width 56 height 15
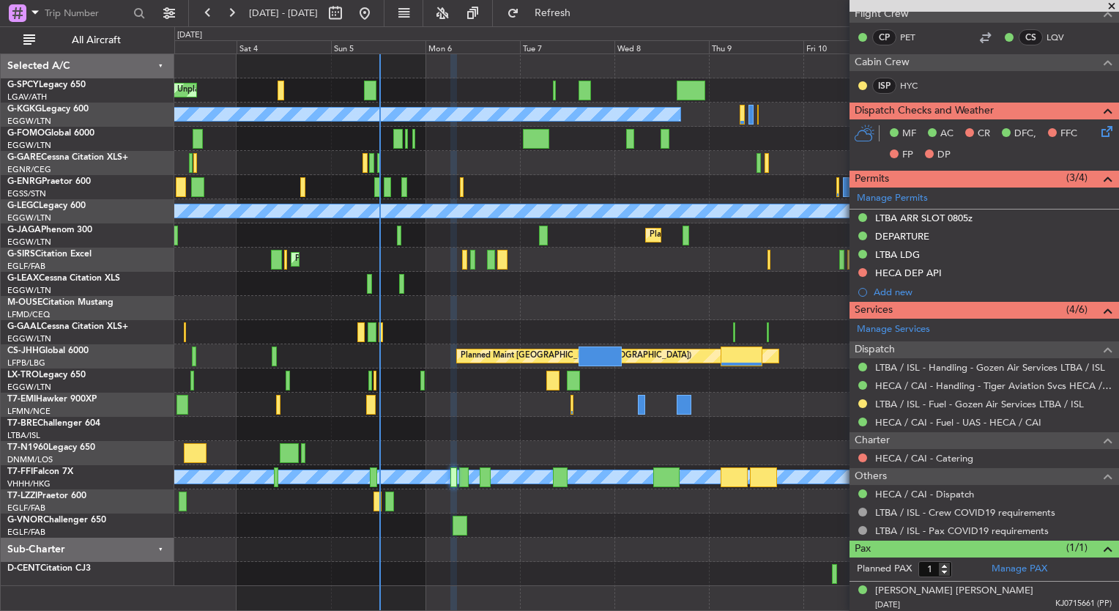
click at [595, 25] on fb-refresh-button "Refresh" at bounding box center [544, 13] width 103 height 26
click at [588, 21] on button "Refresh" at bounding box center [544, 12] width 88 height 23
click at [943, 492] on link "HECA / CAI - Dispatch" at bounding box center [924, 494] width 99 height 12
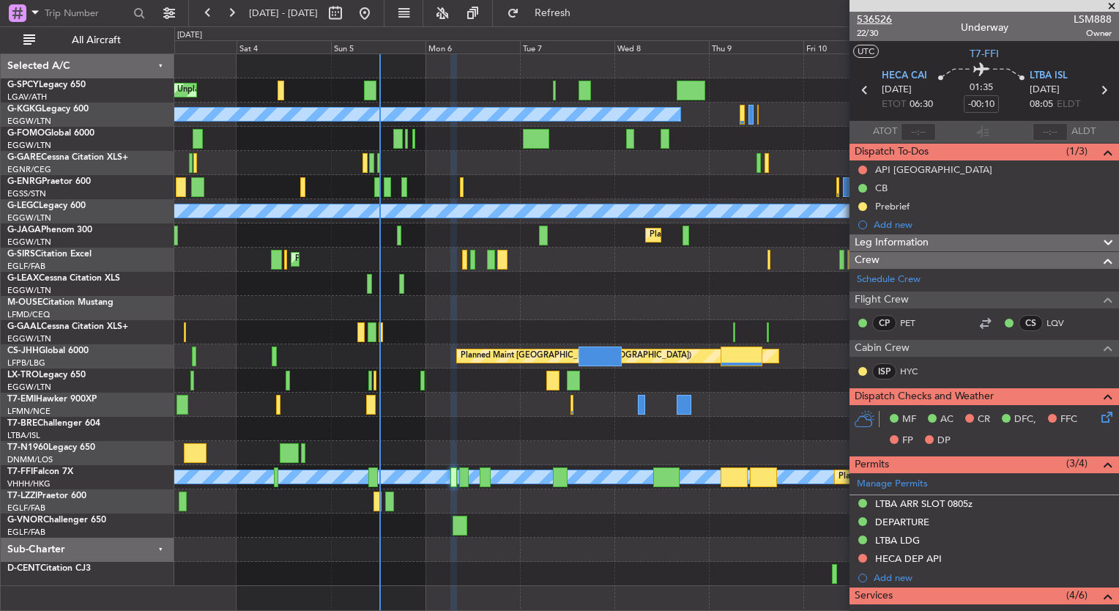
click at [862, 16] on span "536526" at bounding box center [874, 19] width 35 height 15
drag, startPoint x: 897, startPoint y: 235, endPoint x: 491, endPoint y: 236, distance: 405.6
click at [460, 233] on fb-app "[DATE] - [DATE] Refresh Quick Links All Aircraft Unplanned Maint [GEOGRAPHIC_DA…" at bounding box center [559, 311] width 1119 height 600
click at [134, 226] on div "Unplanned Maint [GEOGRAPHIC_DATA] Planned Maint [GEOGRAPHIC_DATA] A/C Unavailab…" at bounding box center [559, 318] width 1119 height 584
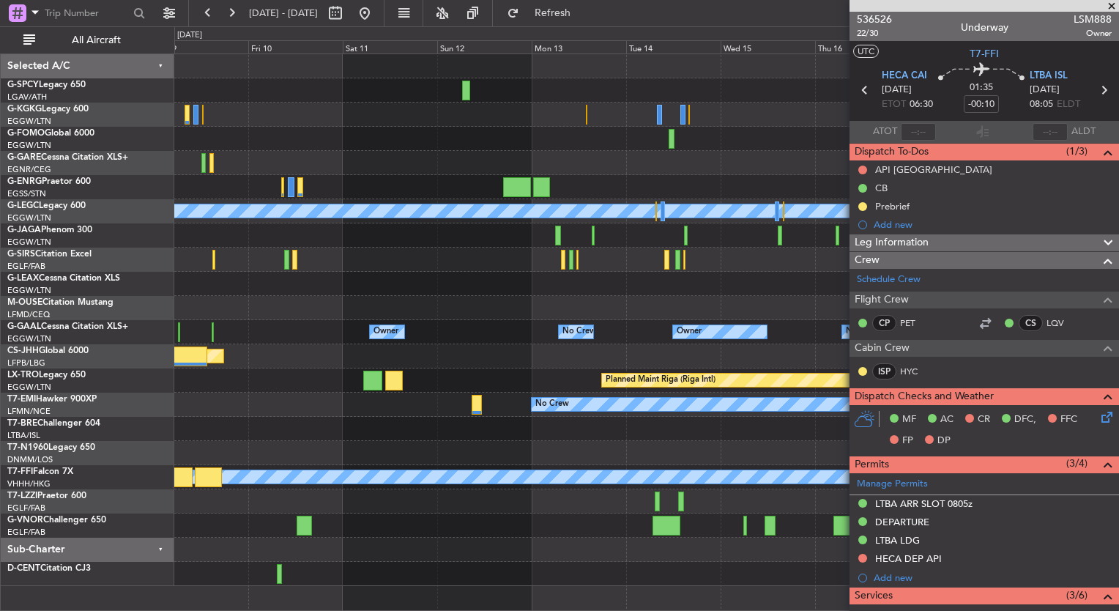
click at [196, 178] on div "A/C Unavailable [GEOGRAPHIC_DATA] (Ataturk) A/C Unavailable [GEOGRAPHIC_DATA] (…" at bounding box center [646, 320] width 944 height 532
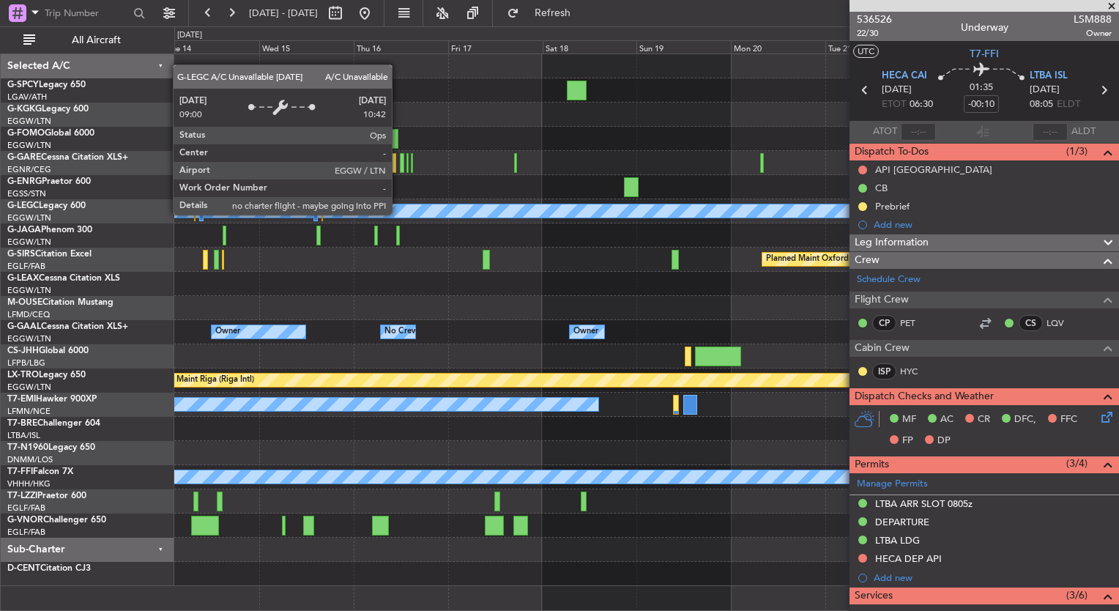
click at [0, 165] on html "[DATE] - [DATE] Refresh Quick Links All Aircraft A/C Unavailable [GEOGRAPHIC_DA…" at bounding box center [559, 305] width 1119 height 611
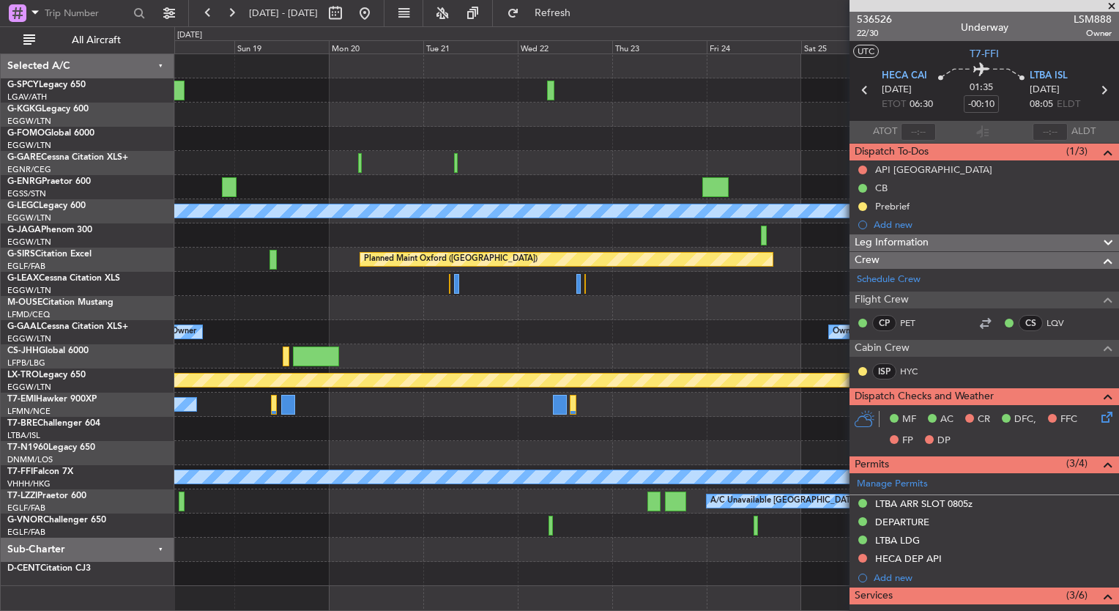
click at [85, 185] on div "A/C Unavailable [GEOGRAPHIC_DATA] ([GEOGRAPHIC_DATA]) Planned Maint [GEOGRAPHIC…" at bounding box center [559, 318] width 1119 height 584
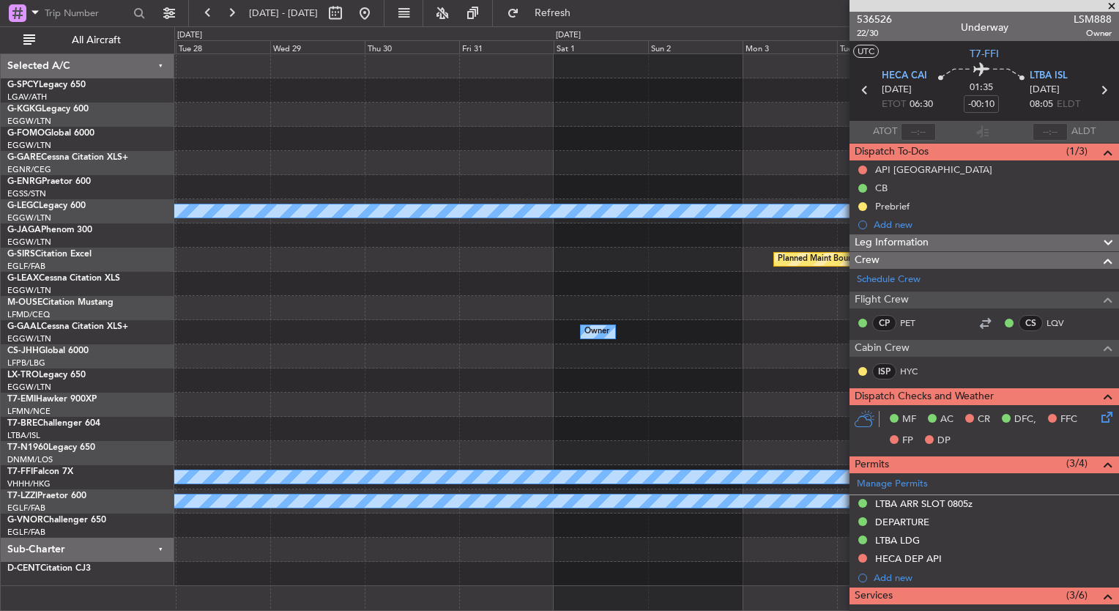
click at [204, 238] on div "A/C Unavailable [GEOGRAPHIC_DATA] ([GEOGRAPHIC_DATA]) Planned Maint [GEOGRAPHIC…" at bounding box center [646, 320] width 944 height 532
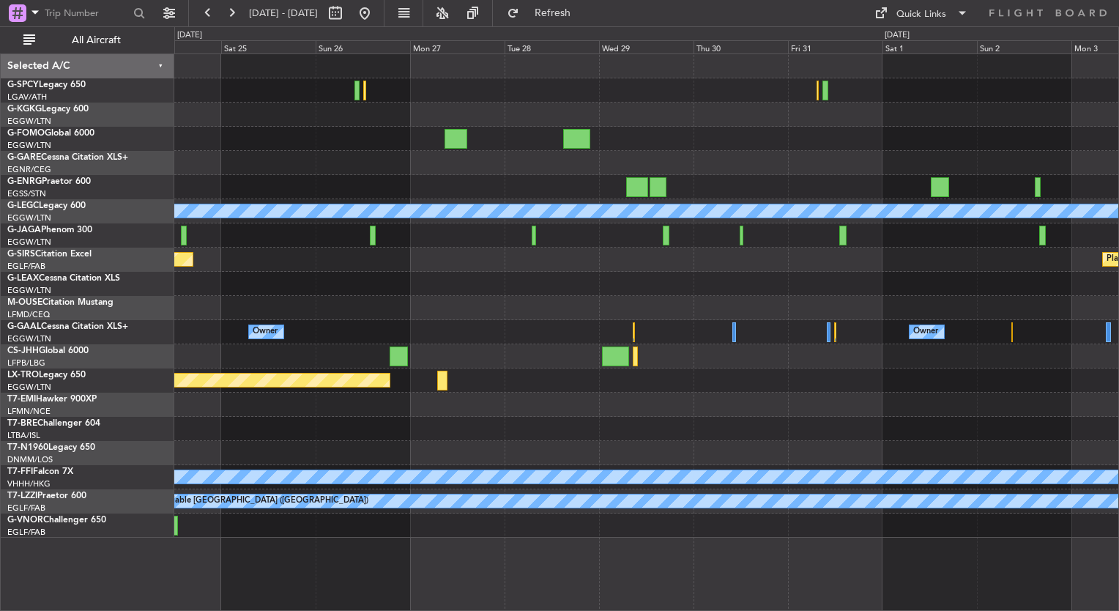
click at [774, 372] on div "A/C Unavailable [GEOGRAPHIC_DATA] ([GEOGRAPHIC_DATA]) Planned Maint [GEOGRAPHIC…" at bounding box center [646, 295] width 944 height 483
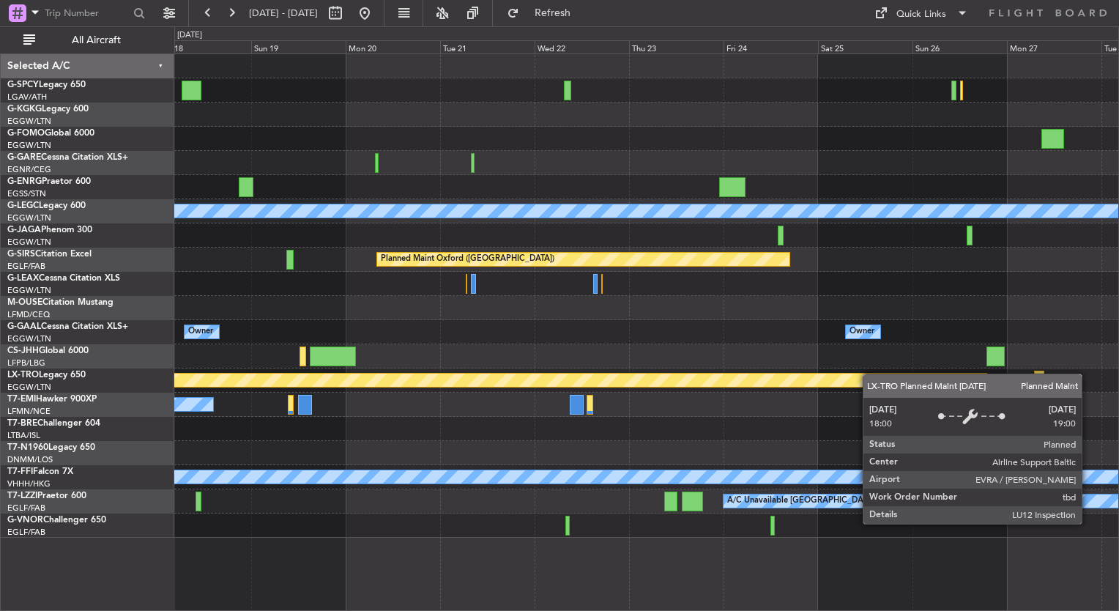
click at [899, 376] on div "A/C Unavailable [GEOGRAPHIC_DATA] ([GEOGRAPHIC_DATA]) Planned Maint [GEOGRAPHIC…" at bounding box center [646, 295] width 944 height 483
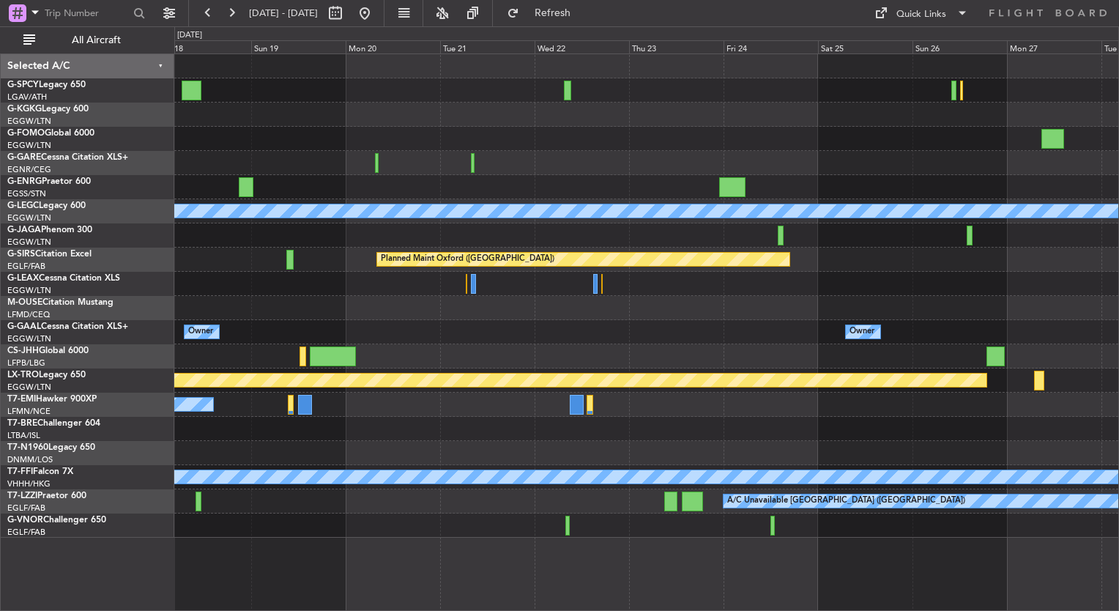
click at [844, 280] on div at bounding box center [646, 284] width 944 height 24
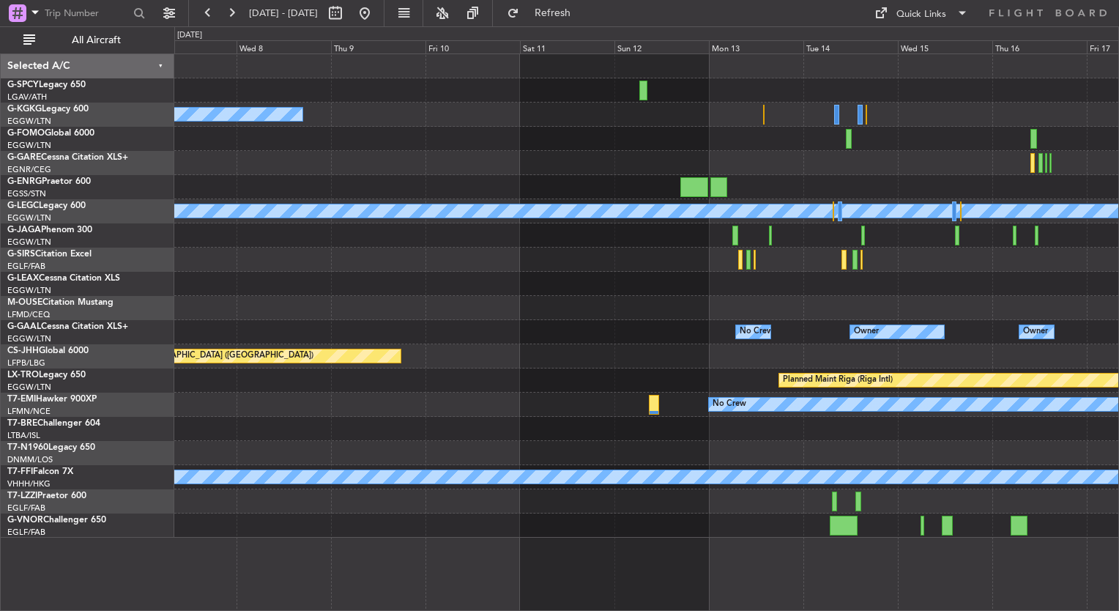
click at [819, 280] on div at bounding box center [646, 284] width 944 height 24
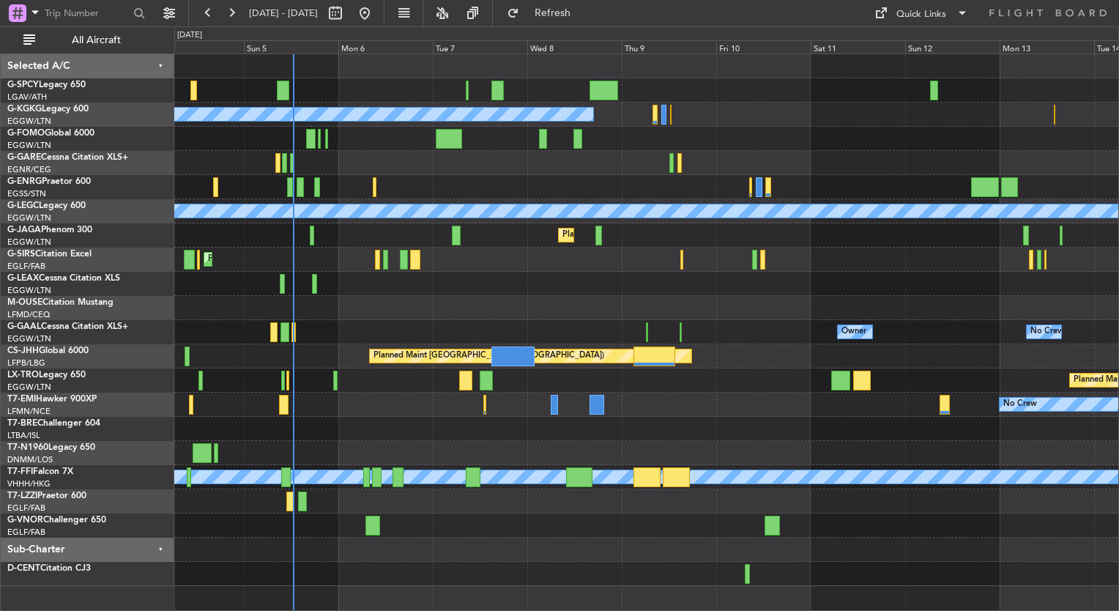
click at [770, 349] on div "Unplanned Maint [GEOGRAPHIC_DATA] Planned Maint [GEOGRAPHIC_DATA] A/C Unavailab…" at bounding box center [646, 320] width 944 height 532
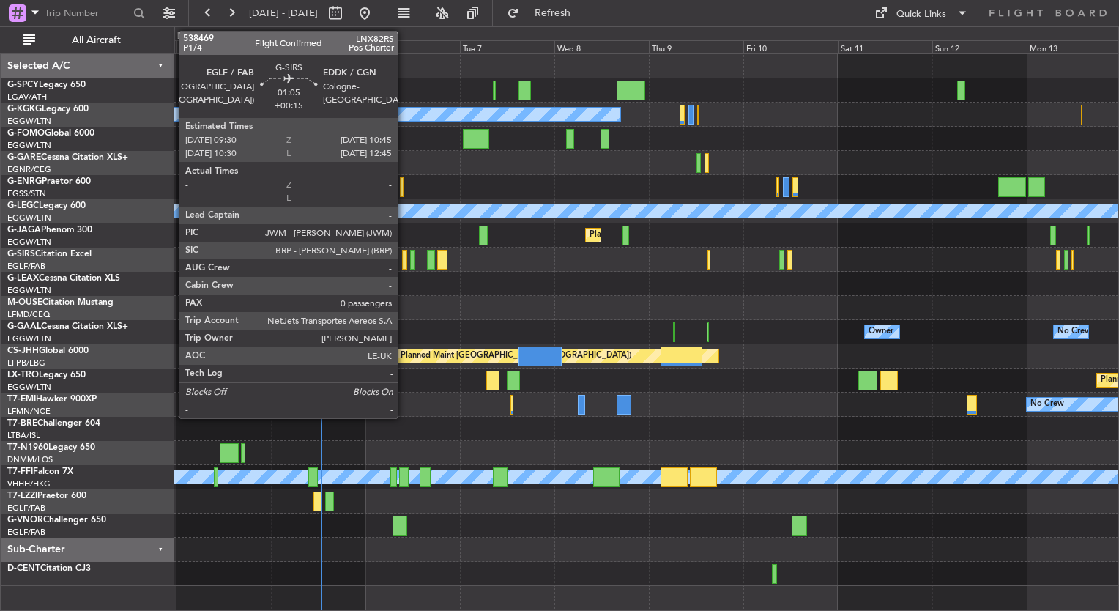
click at [404, 263] on div at bounding box center [404, 260] width 5 height 20
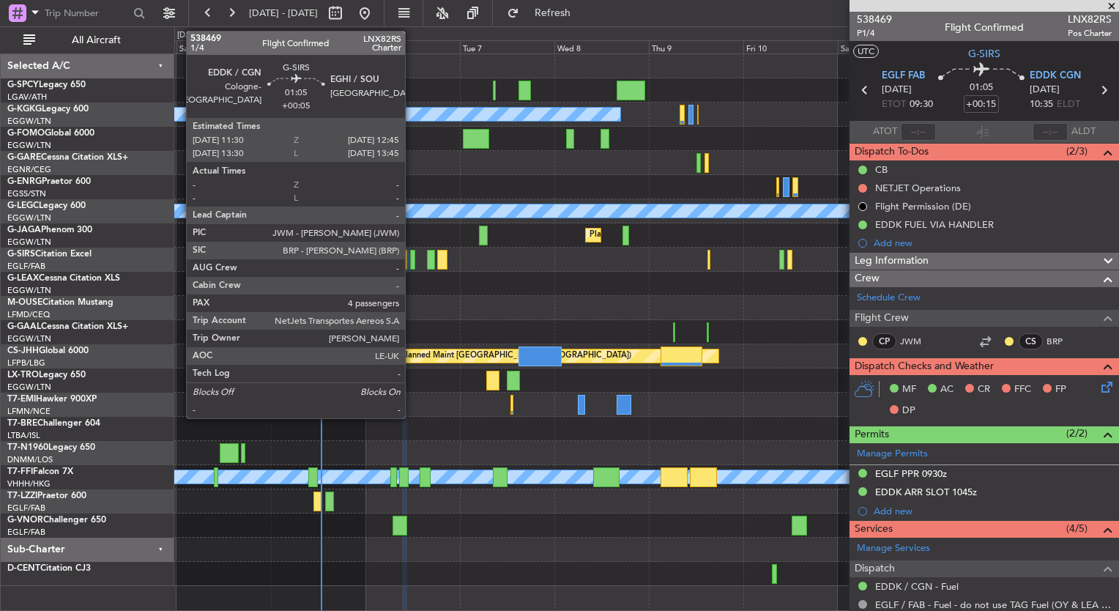
click at [412, 264] on div at bounding box center [412, 260] width 5 height 20
type input "+00:05"
type input "4"
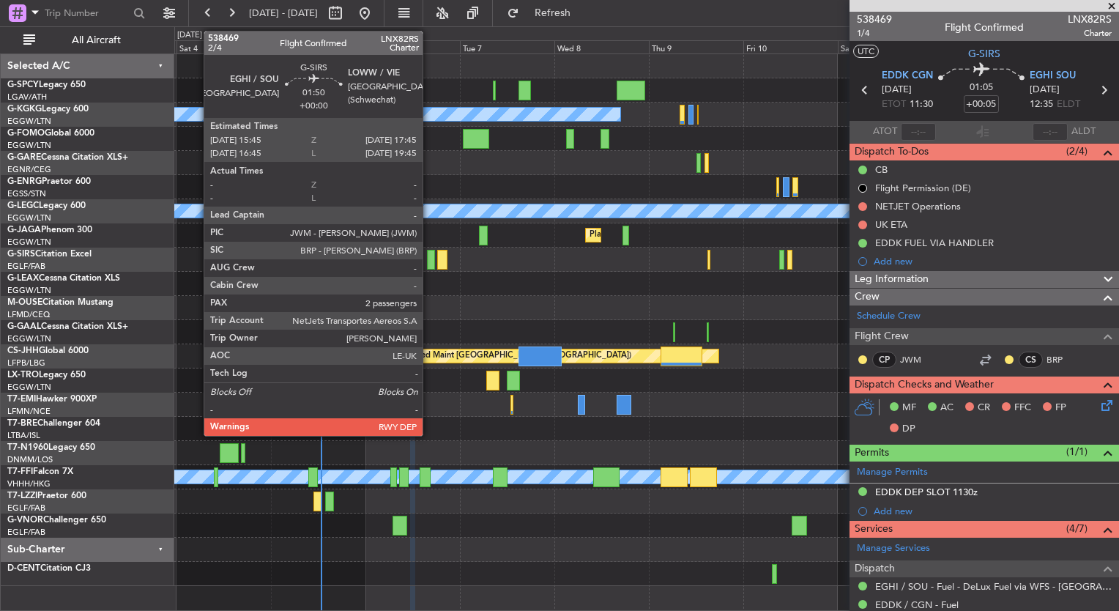
click at [430, 265] on div at bounding box center [431, 260] width 8 height 20
type input "2"
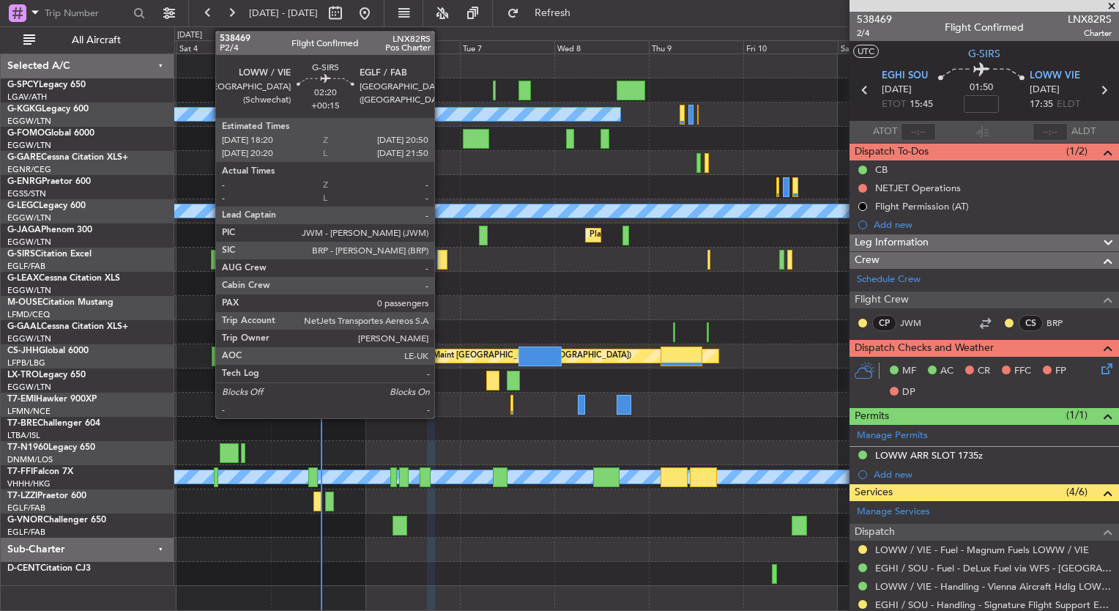
click at [441, 263] on div at bounding box center [442, 260] width 10 height 20
type input "+00:15"
type input "0"
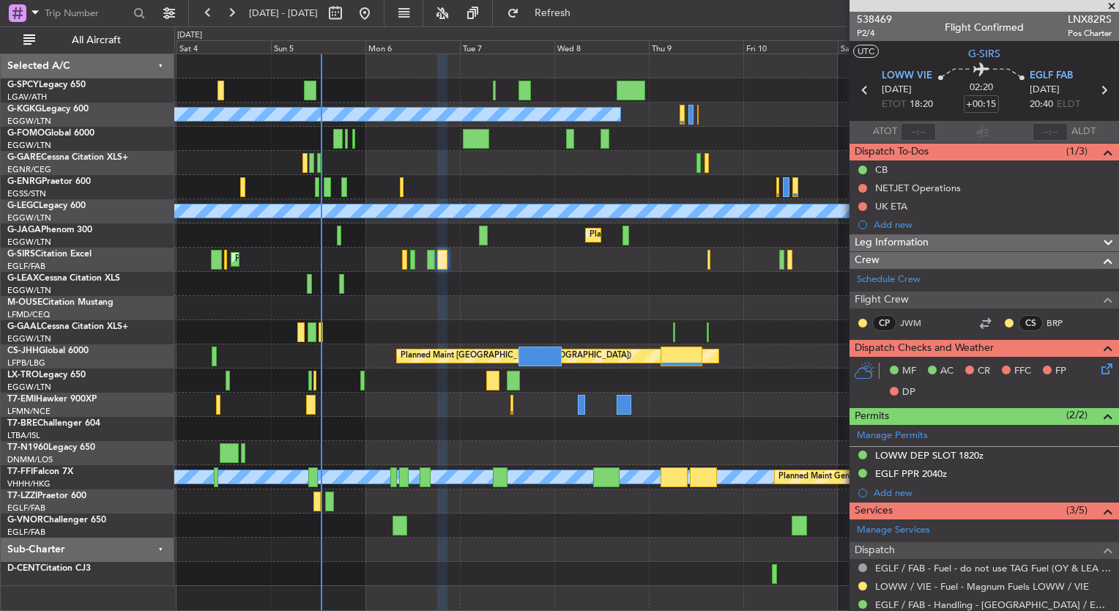
click at [1113, 7] on span at bounding box center [1111, 6] width 15 height 13
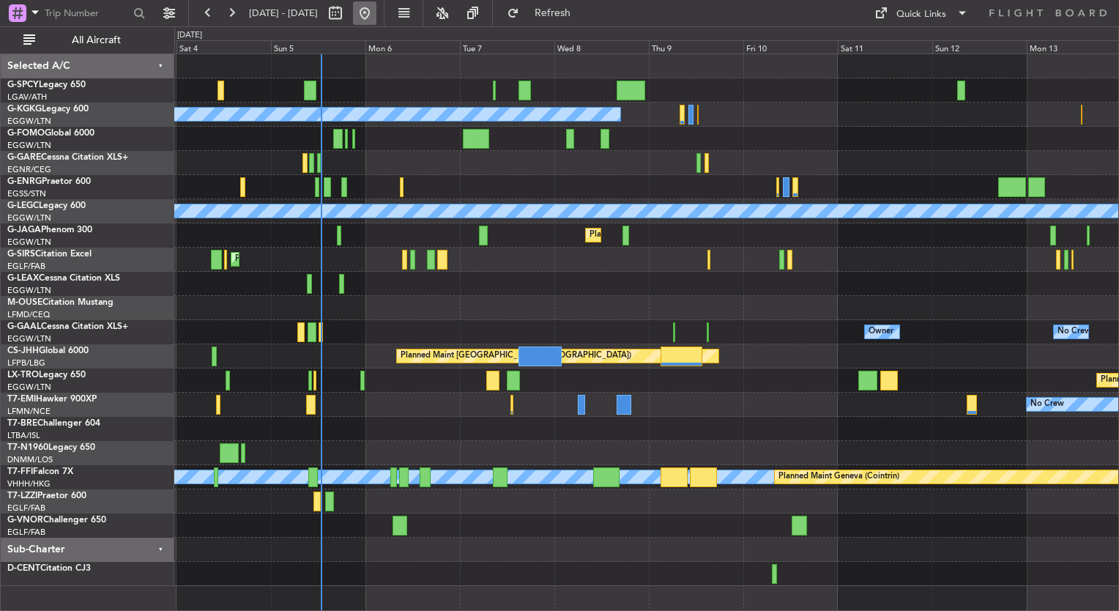
click at [376, 14] on button at bounding box center [364, 12] width 23 height 23
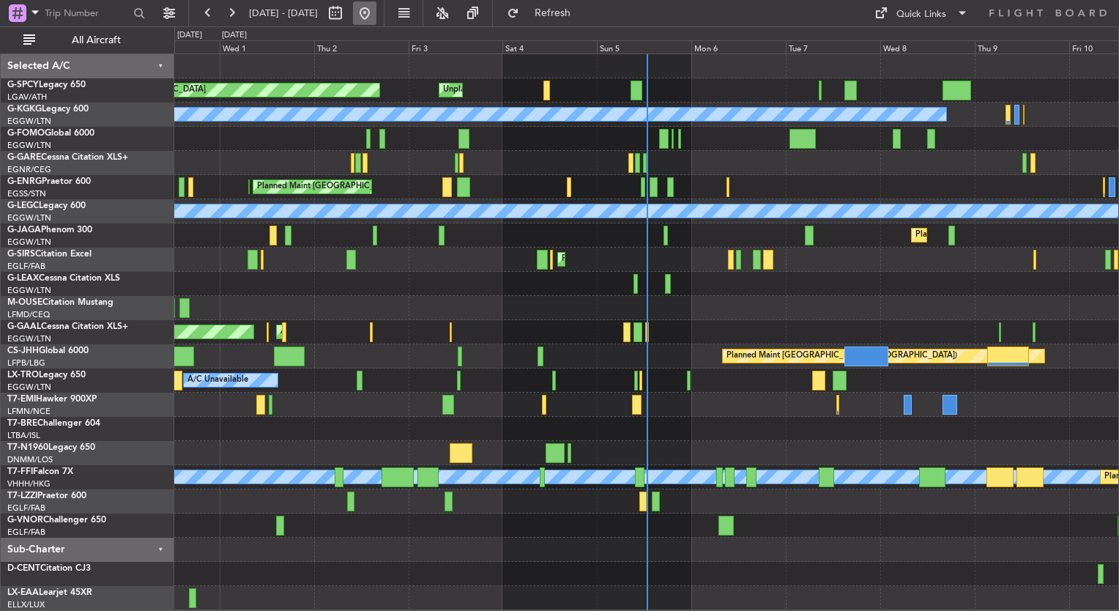
click at [376, 9] on button at bounding box center [364, 12] width 23 height 23
click at [165, 316] on div "Planned Maint [GEOGRAPHIC_DATA] Unplanned Maint [GEOGRAPHIC_DATA] A/C Unavailab…" at bounding box center [559, 318] width 1119 height 584
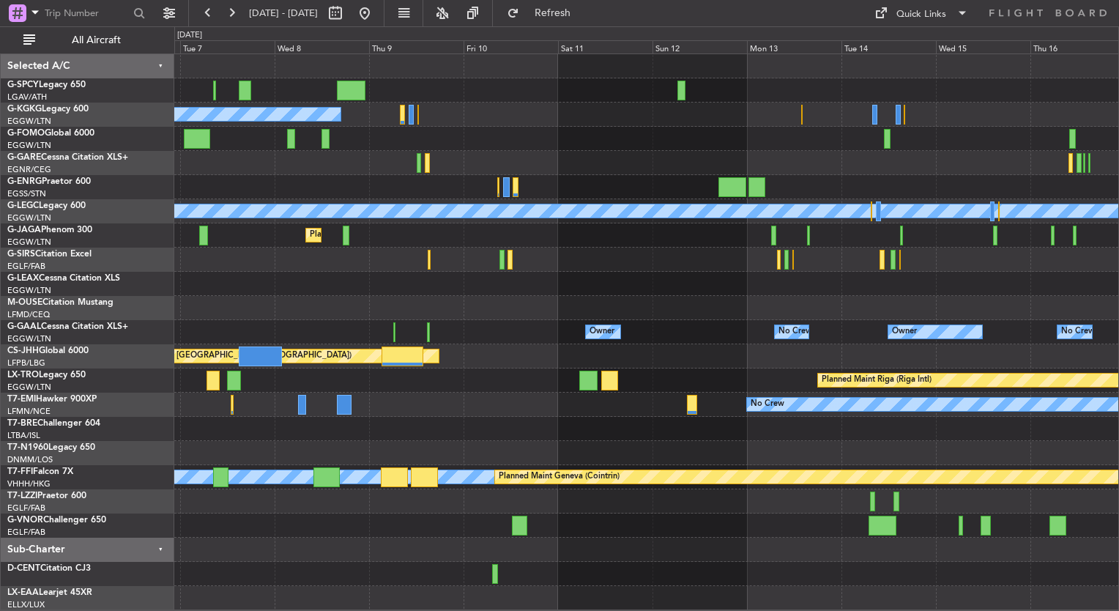
click at [181, 357] on div "A/C Unavailable [GEOGRAPHIC_DATA] (Ataturk) A/C Unavailable [GEOGRAPHIC_DATA] (…" at bounding box center [646, 332] width 944 height 556
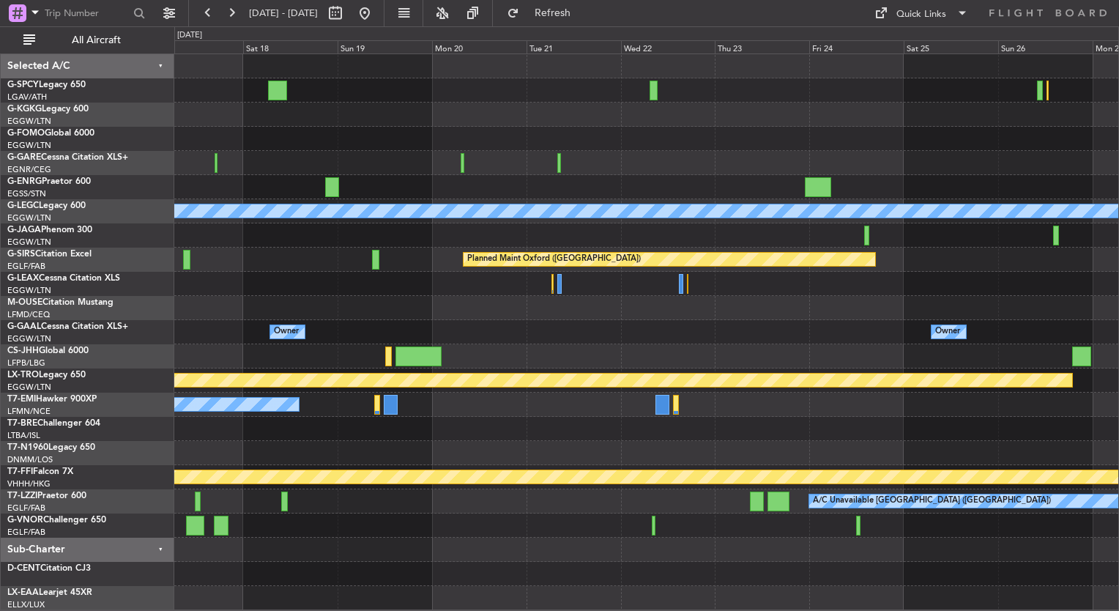
click at [212, 312] on div "A/C Unavailable [GEOGRAPHIC_DATA] ([GEOGRAPHIC_DATA]) Planned Maint [GEOGRAPHIC…" at bounding box center [646, 332] width 944 height 556
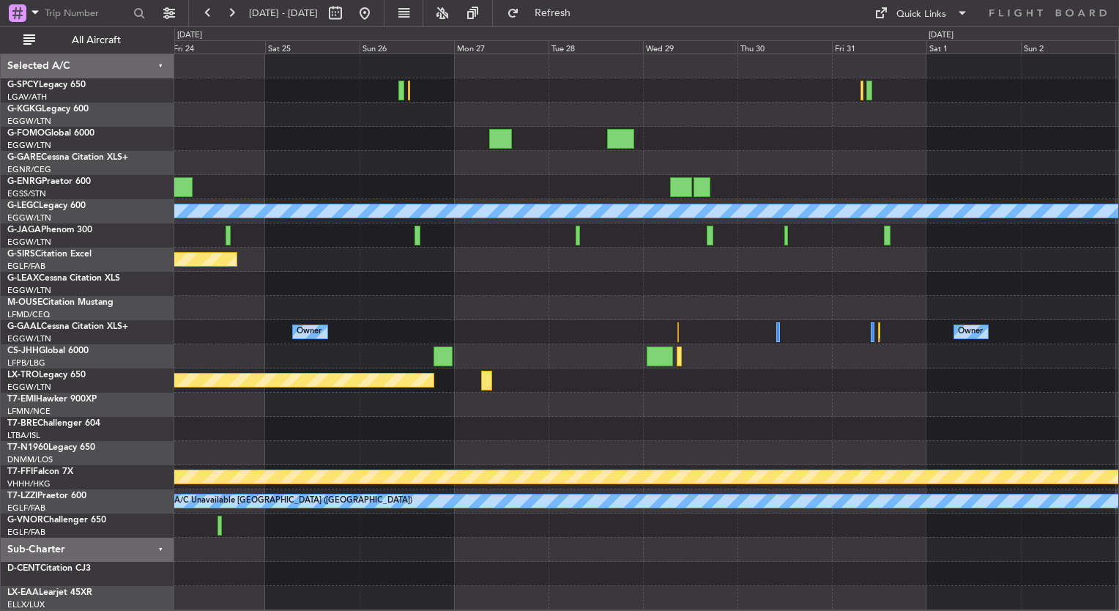
click at [312, 305] on div at bounding box center [646, 308] width 944 height 24
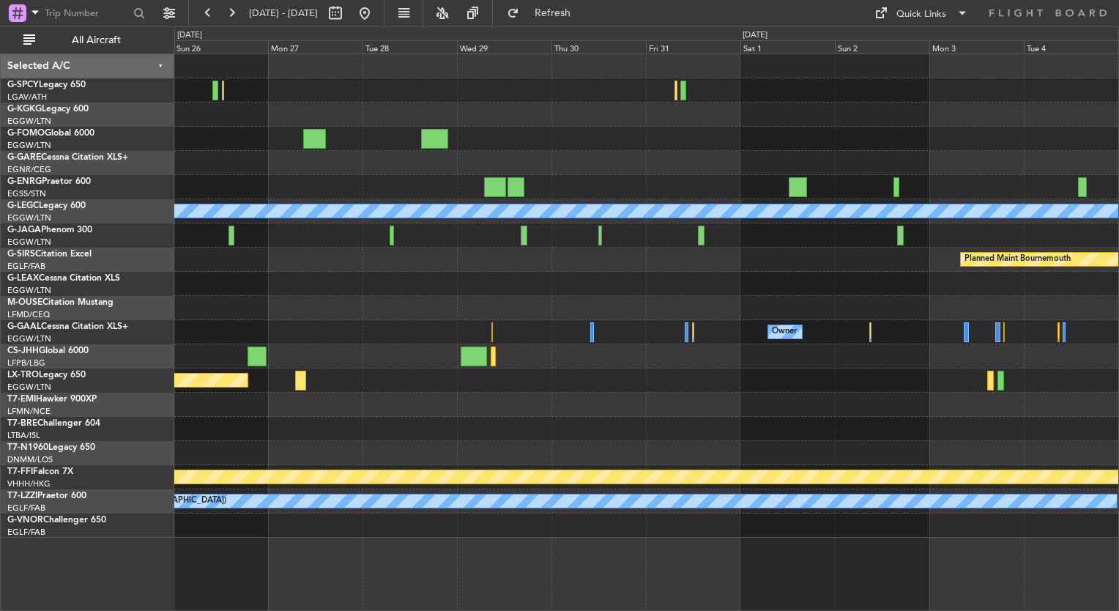
click at [909, 33] on div "0 0 Sun 26 Mon 27 Tue 28 Wed 29 Thu 30 Fri 31 Sat 1 Nov 2025 Sun 2 Mon 3 Tue 4 …" at bounding box center [646, 40] width 943 height 26
click at [909, 23] on button "Quick Links" at bounding box center [921, 12] width 108 height 23
click at [913, 40] on button "Trip Builder" at bounding box center [922, 48] width 110 height 35
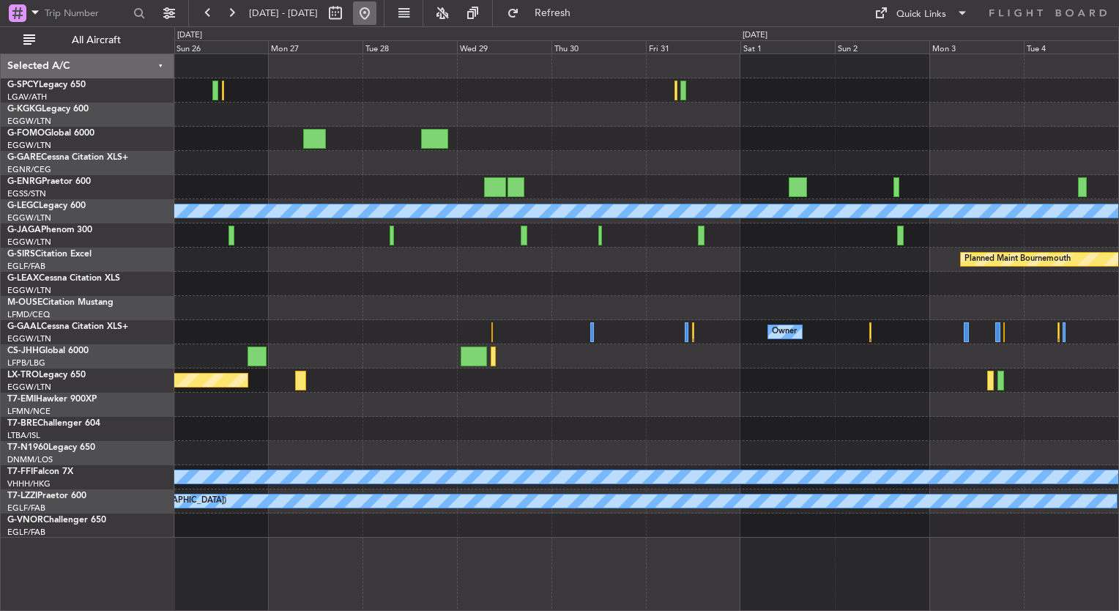
click at [376, 17] on button at bounding box center [364, 12] width 23 height 23
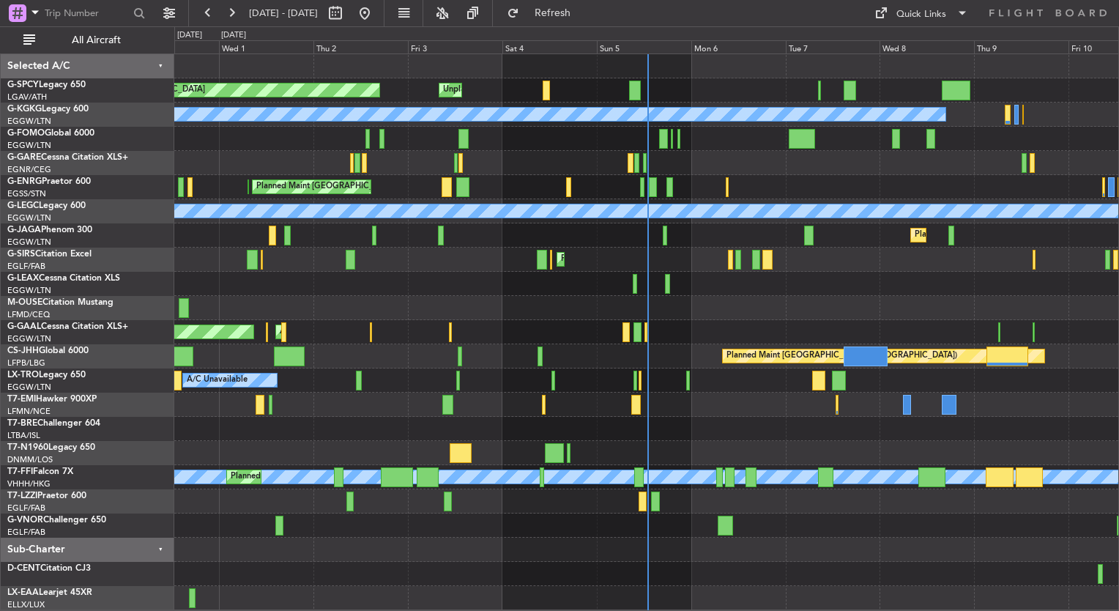
click at [0, 373] on html "30 Sep 2025 - 10 Oct 2025 Refresh Quick Links All Aircraft Planned Maint Bremen…" at bounding box center [559, 305] width 1119 height 611
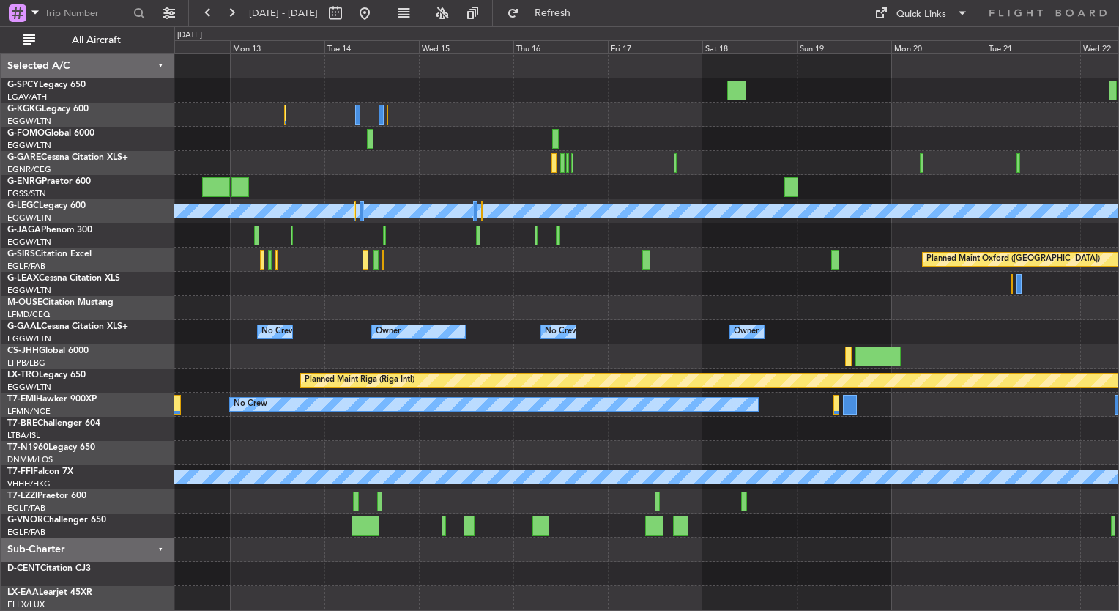
click at [175, 391] on div "A/C Unavailable London (Luton) Planned Maint Oxford (Kidlington) No Crew Owner …" at bounding box center [646, 332] width 944 height 556
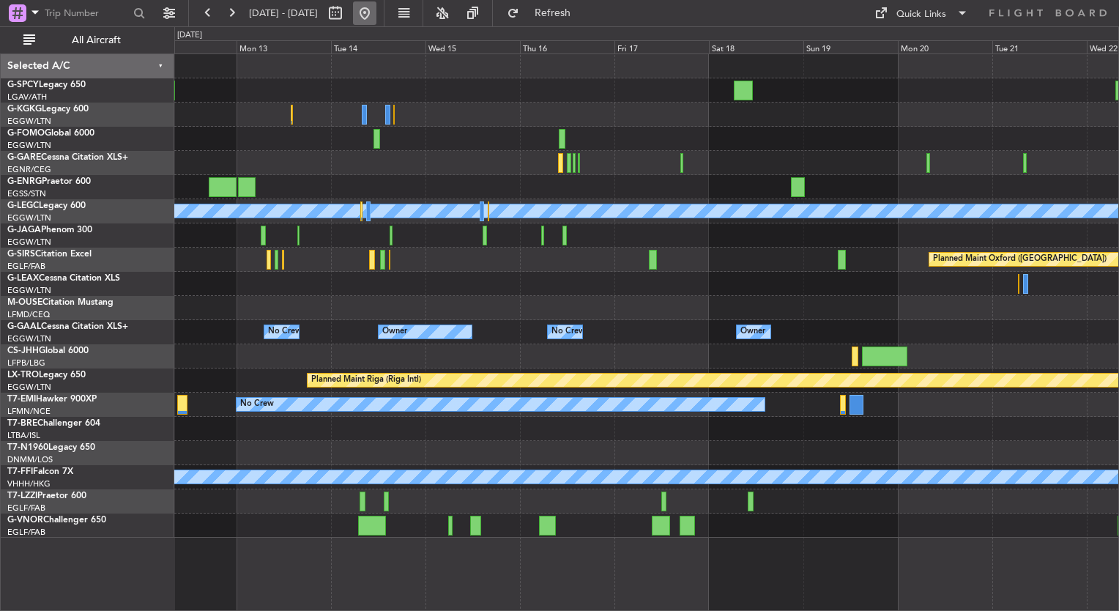
click at [376, 11] on button at bounding box center [364, 12] width 23 height 23
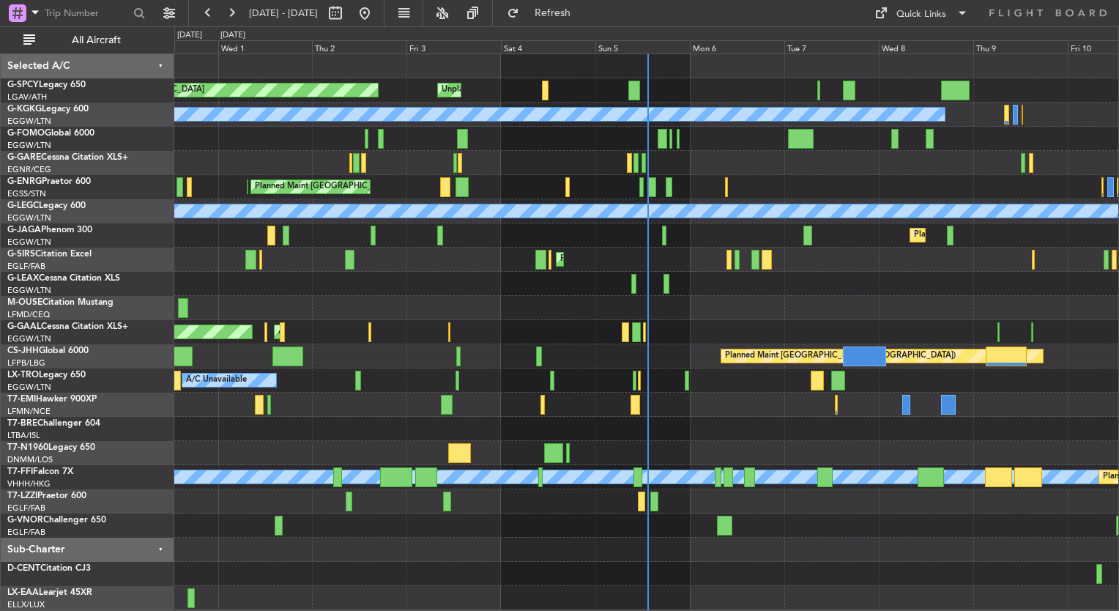
click at [313, 283] on div "Planned Maint Bremen Unplanned Maint Bremen A/C Unavailable Istanbul (Ataturk) …" at bounding box center [646, 332] width 944 height 556
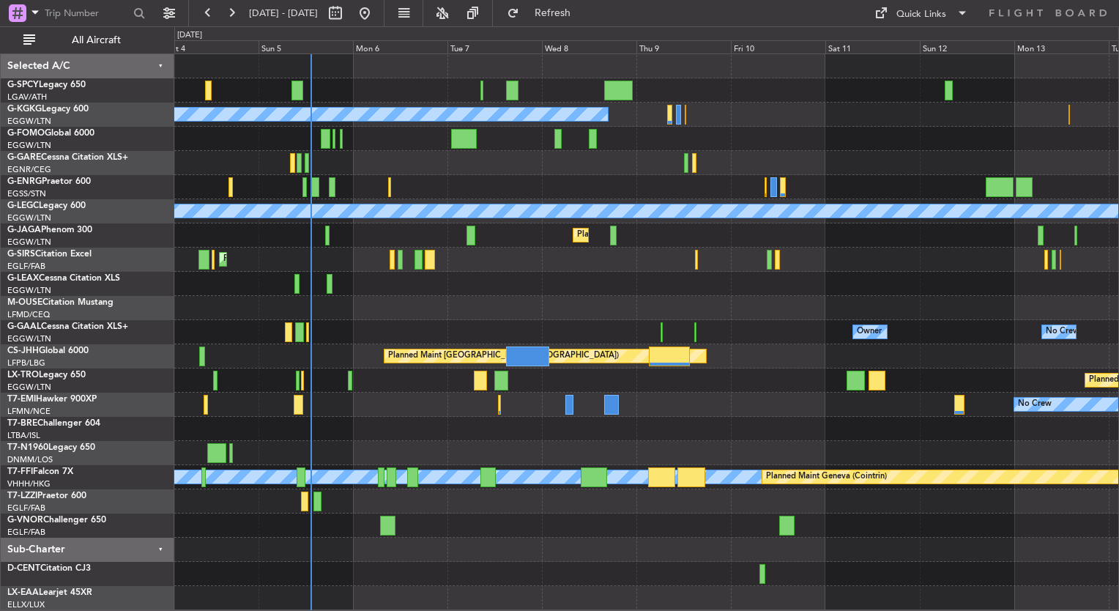
click at [381, 264] on div "Unplanned Maint Bremen Planned Maint Bremen A/C Unavailable Istanbul (Ataturk) …" at bounding box center [646, 332] width 944 height 556
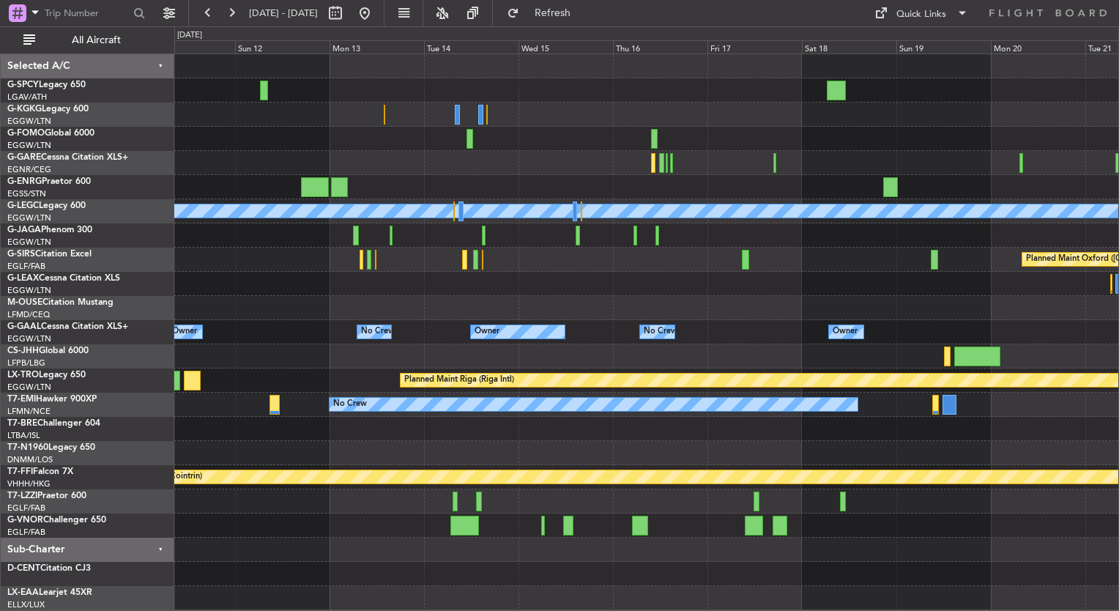
click at [422, 297] on div "A/C Unavailable London (Luton) Planned Maint Oxford (Kidlington) Owner No Crew …" at bounding box center [646, 332] width 944 height 556
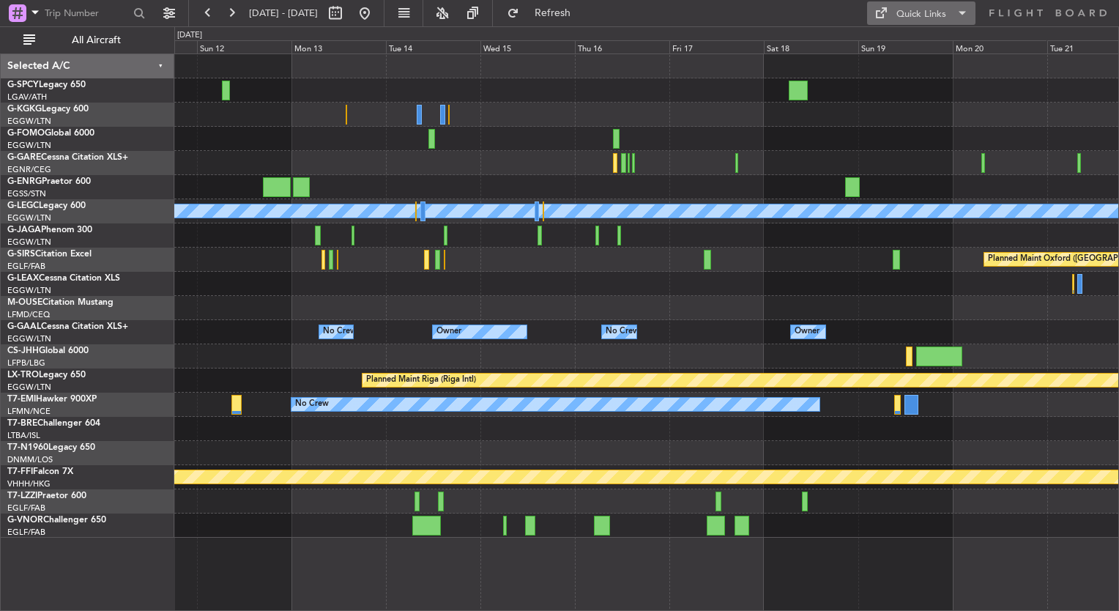
click at [942, 13] on div "Quick Links" at bounding box center [921, 14] width 50 height 15
click at [921, 45] on button "Trip Builder" at bounding box center [922, 48] width 110 height 35
click at [316, 321] on div "A/C Unavailable London (Luton) Planned Maint Oxford (Kidlington) No Crew Owner …" at bounding box center [646, 295] width 944 height 483
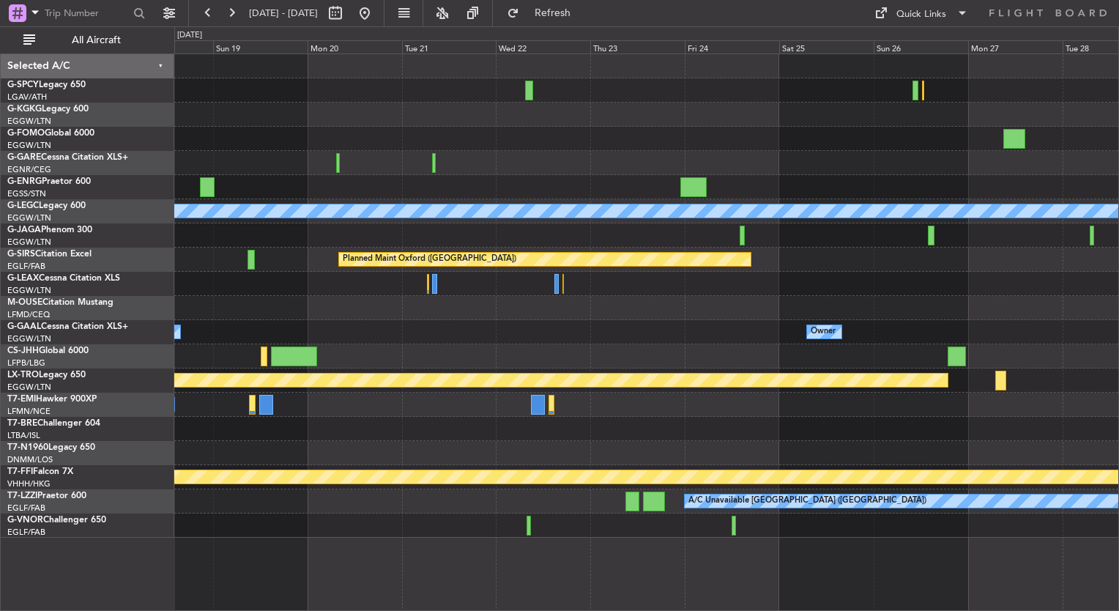
click at [415, 297] on div "A/C Unavailable London (Luton) Planned Maint Oxford (Kidlington) Owner Owner No…" at bounding box center [646, 295] width 944 height 483
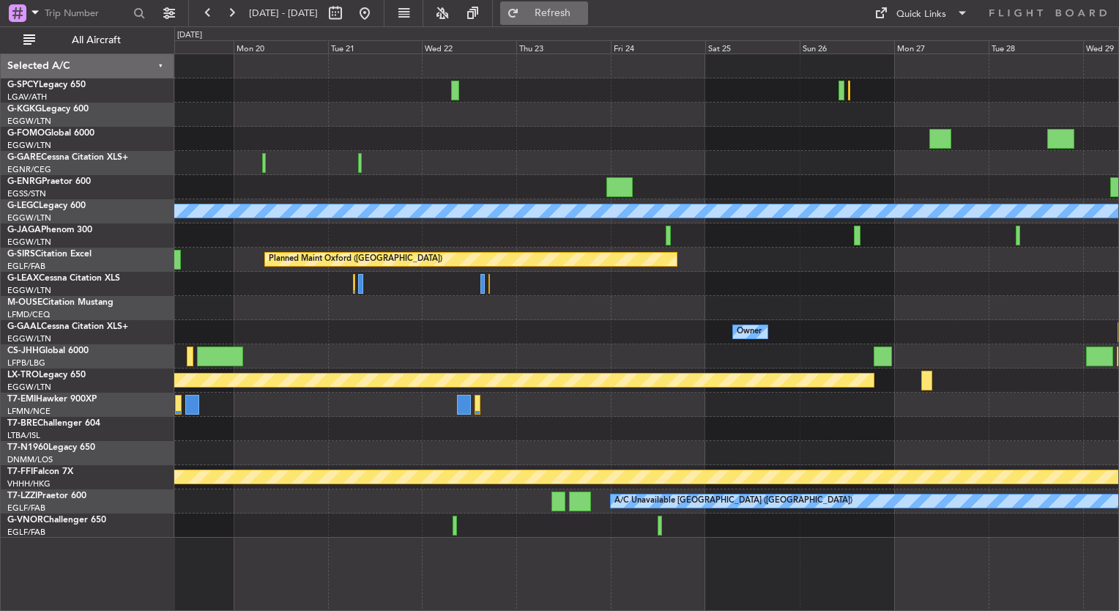
click at [588, 21] on button "Refresh" at bounding box center [544, 12] width 88 height 23
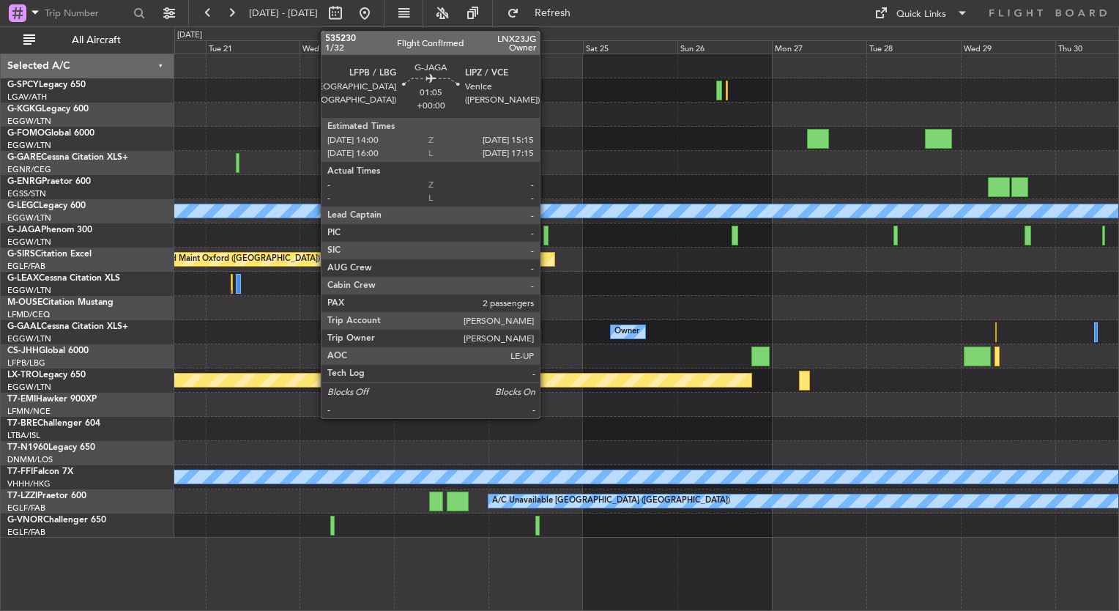
click at [547, 234] on div at bounding box center [545, 236] width 5 height 20
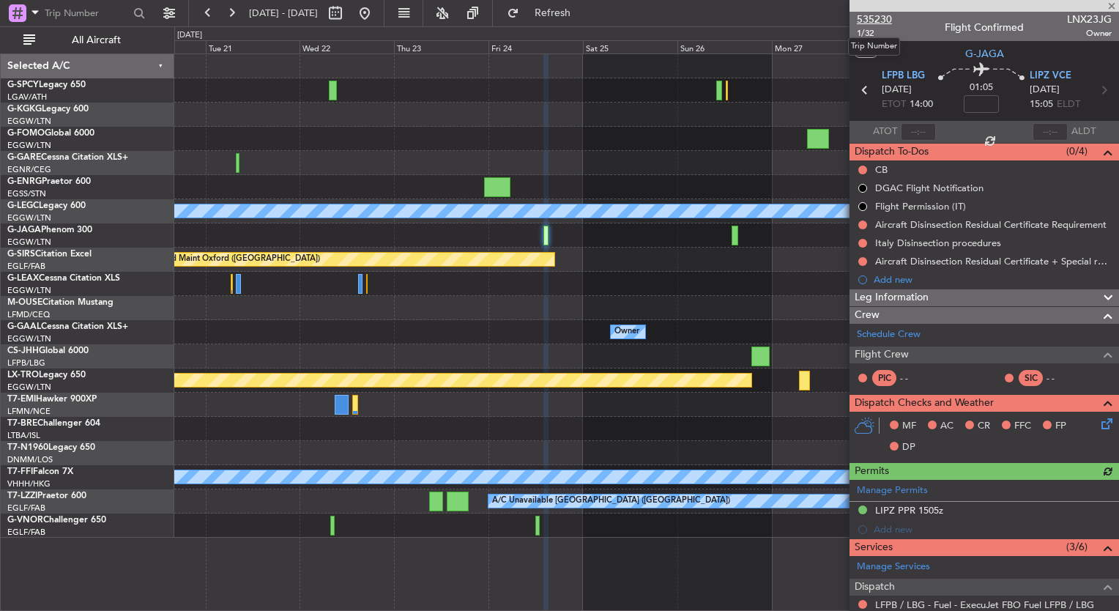
click at [882, 19] on span "535230" at bounding box center [874, 19] width 35 height 15
click at [584, 12] on span "Refresh" at bounding box center [553, 13] width 62 height 10
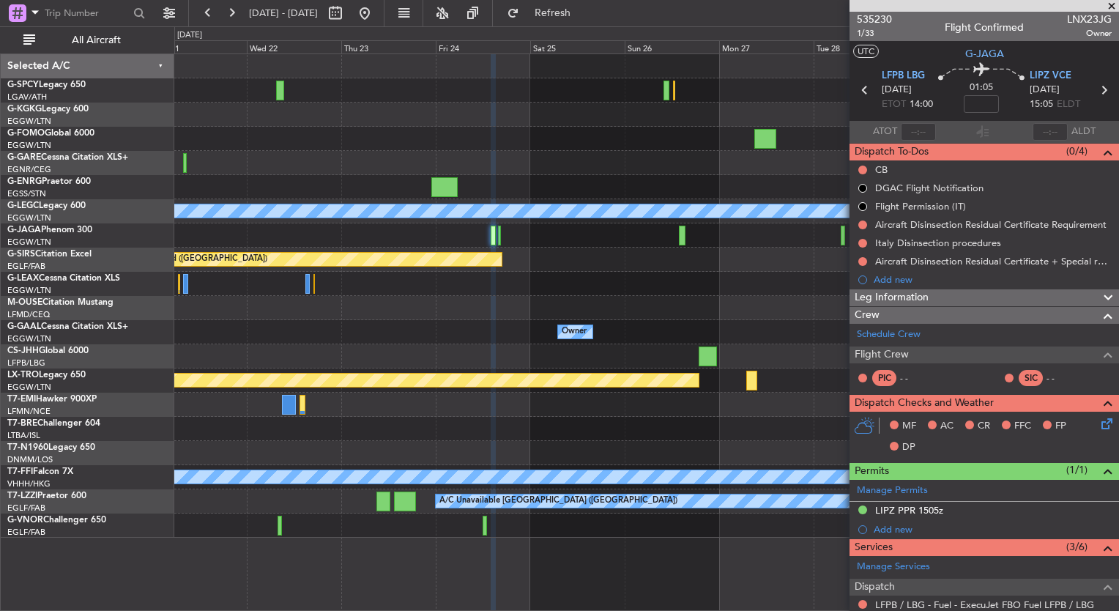
click at [643, 250] on div "Planned Maint Oxford ([GEOGRAPHIC_DATA])" at bounding box center [646, 259] width 944 height 24
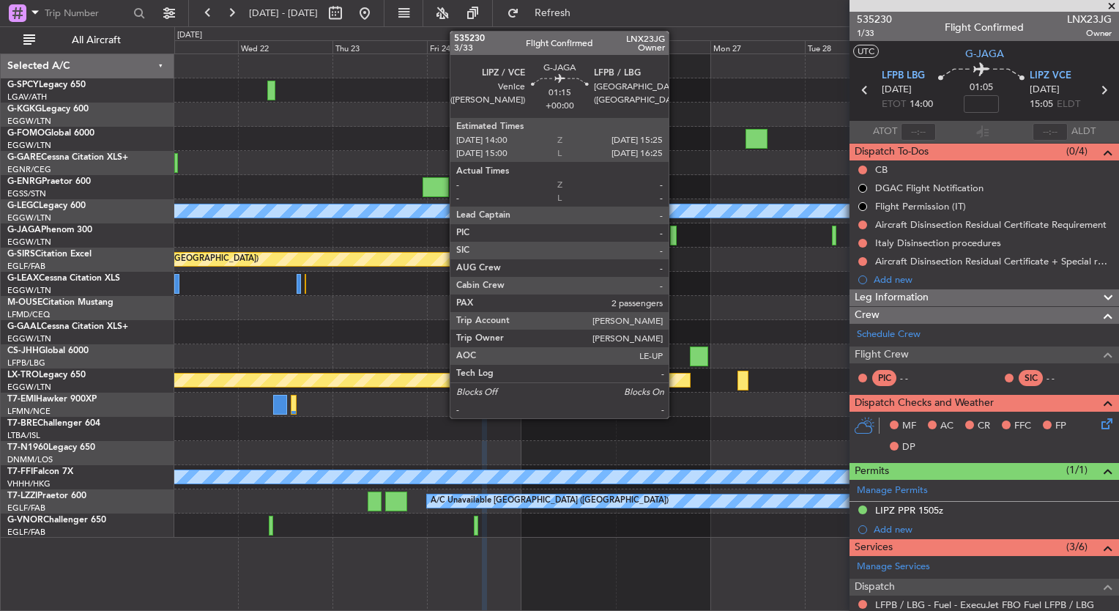
click at [675, 237] on div at bounding box center [673, 236] width 6 height 20
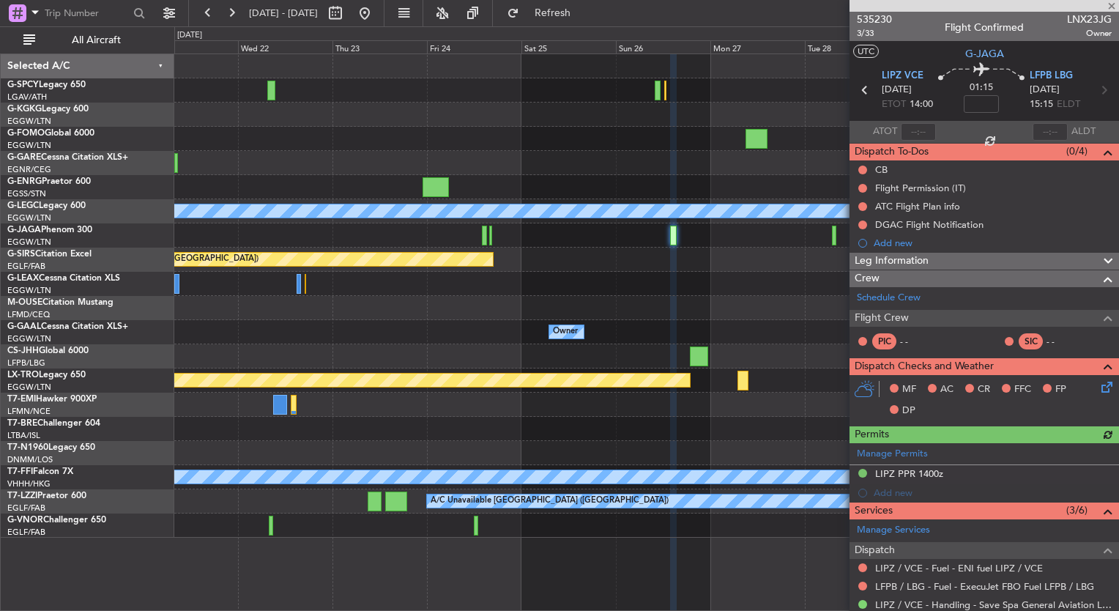
scroll to position [234, 0]
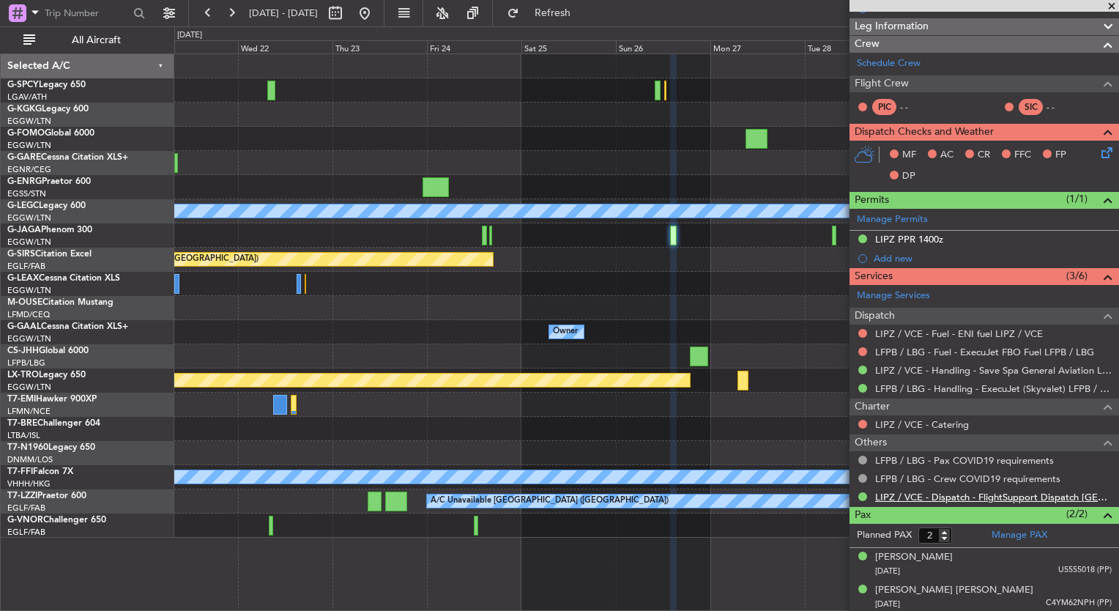
click at [992, 498] on link "LIPZ / VCE - Dispatch - FlightSupport Dispatch [GEOGRAPHIC_DATA]" at bounding box center [993, 497] width 237 height 12
click at [583, 16] on span "Refresh" at bounding box center [553, 13] width 62 height 10
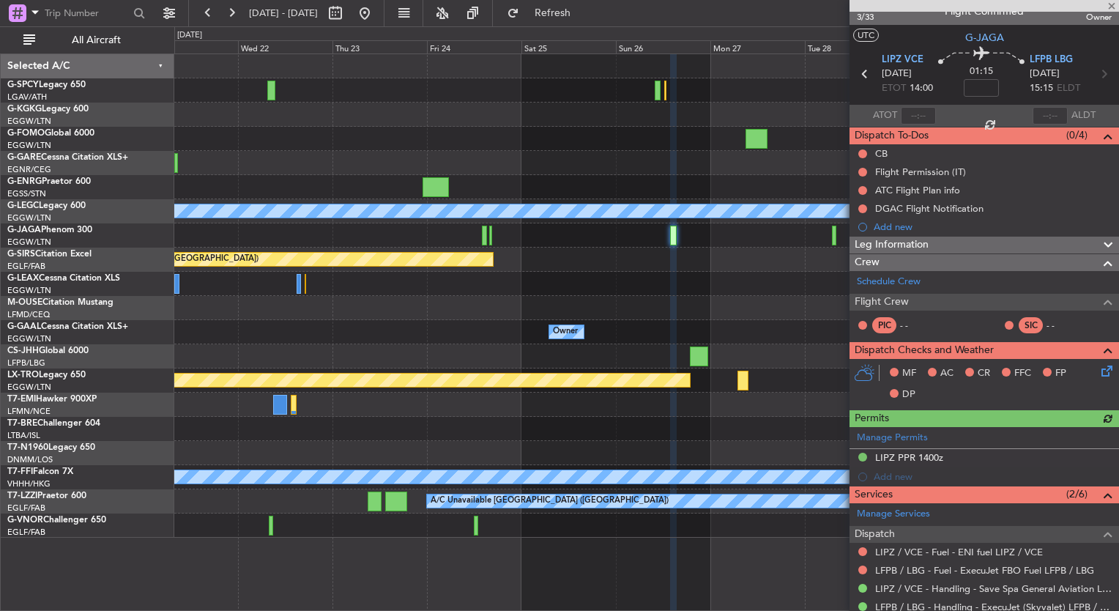
scroll to position [0, 0]
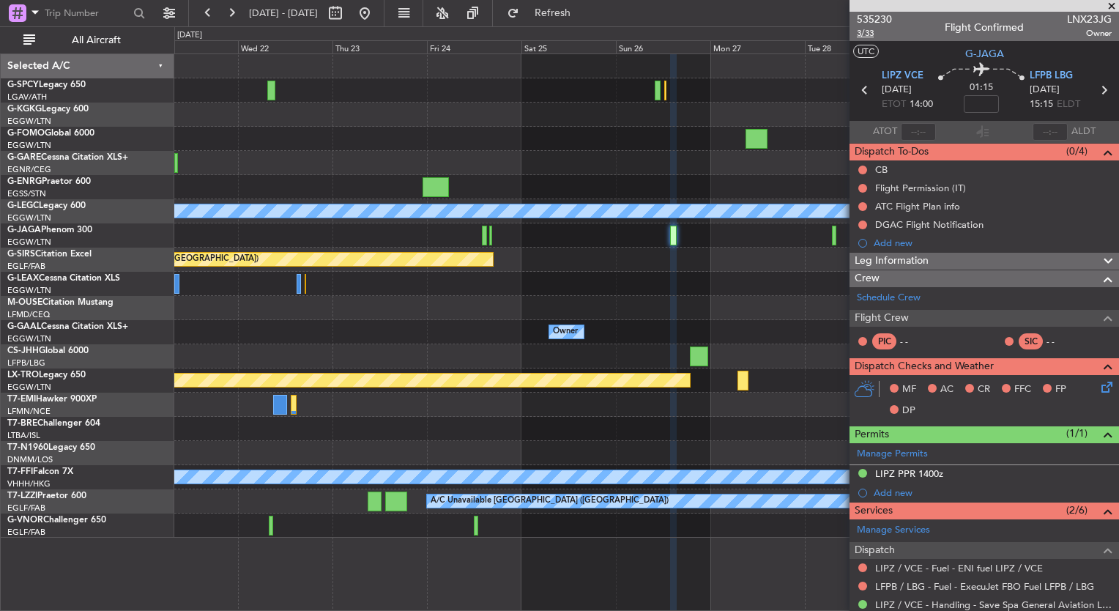
click at [863, 31] on span "3/33" at bounding box center [874, 33] width 35 height 12
click at [584, 11] on span "Refresh" at bounding box center [553, 13] width 62 height 10
click at [869, 31] on mat-tooltip-component "Trip Number" at bounding box center [874, 46] width 72 height 39
click at [867, 34] on span "3/33" at bounding box center [874, 33] width 35 height 12
click at [580, 26] on div "A/C Unavailable London (Luton) Planned Maint Oxford (Kidlington) Owner Owner Pl…" at bounding box center [559, 318] width 1119 height 584
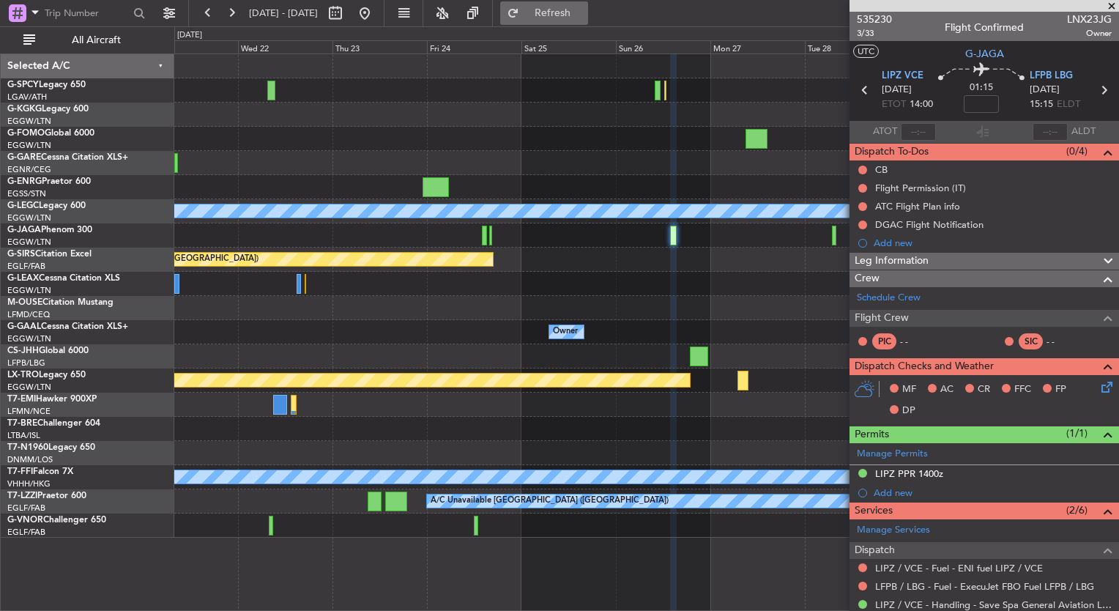
click at [578, 20] on button "Refresh" at bounding box center [544, 12] width 88 height 23
click at [871, 32] on span "3/33" at bounding box center [874, 33] width 35 height 12
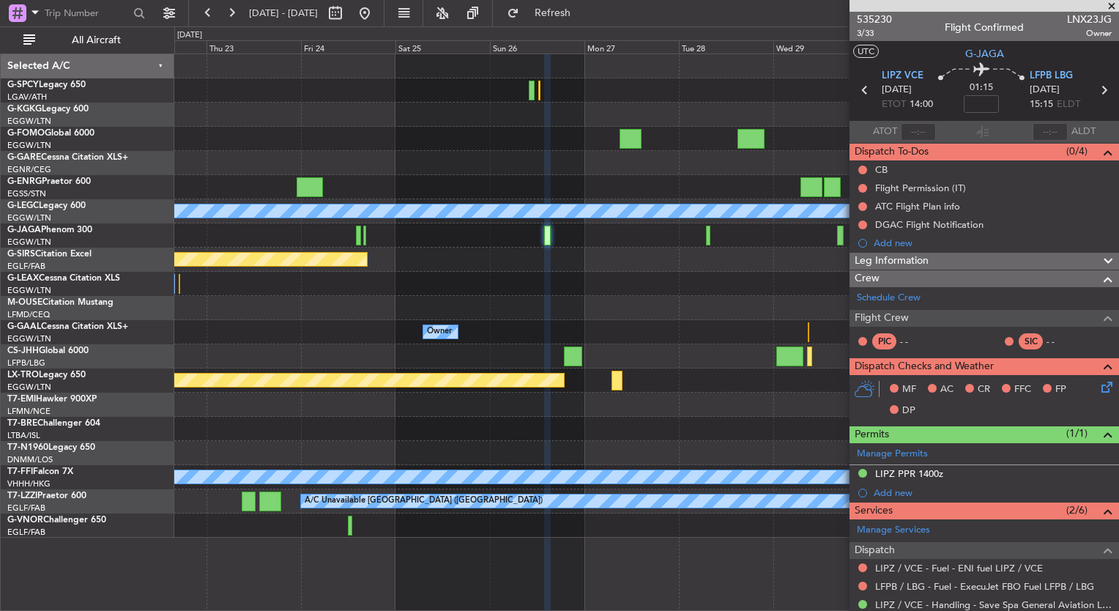
click at [619, 286] on div at bounding box center [646, 284] width 944 height 24
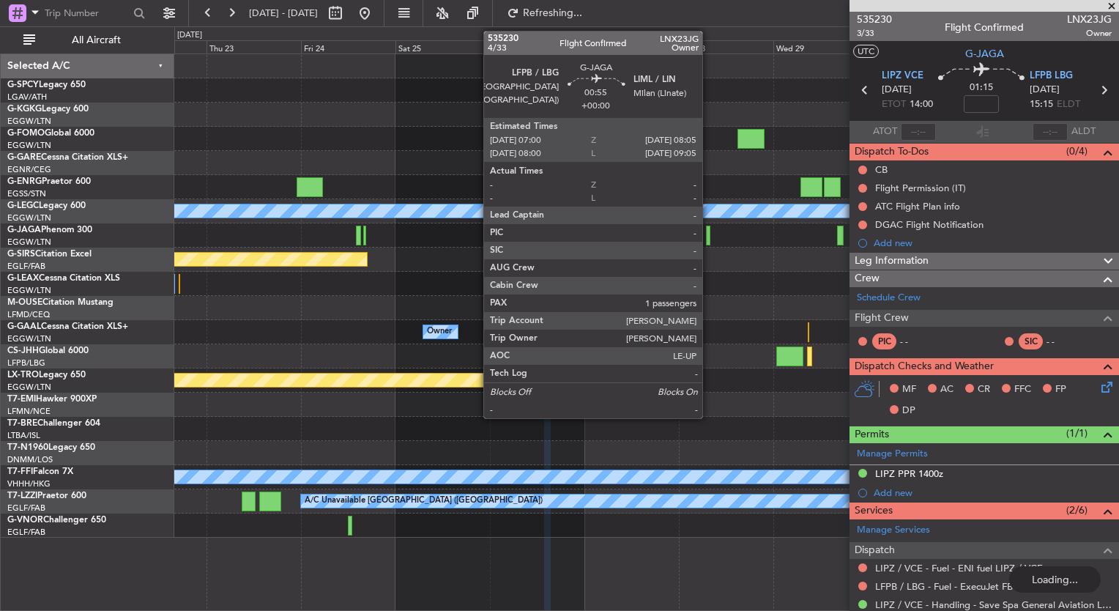
click at [709, 239] on div at bounding box center [708, 236] width 4 height 20
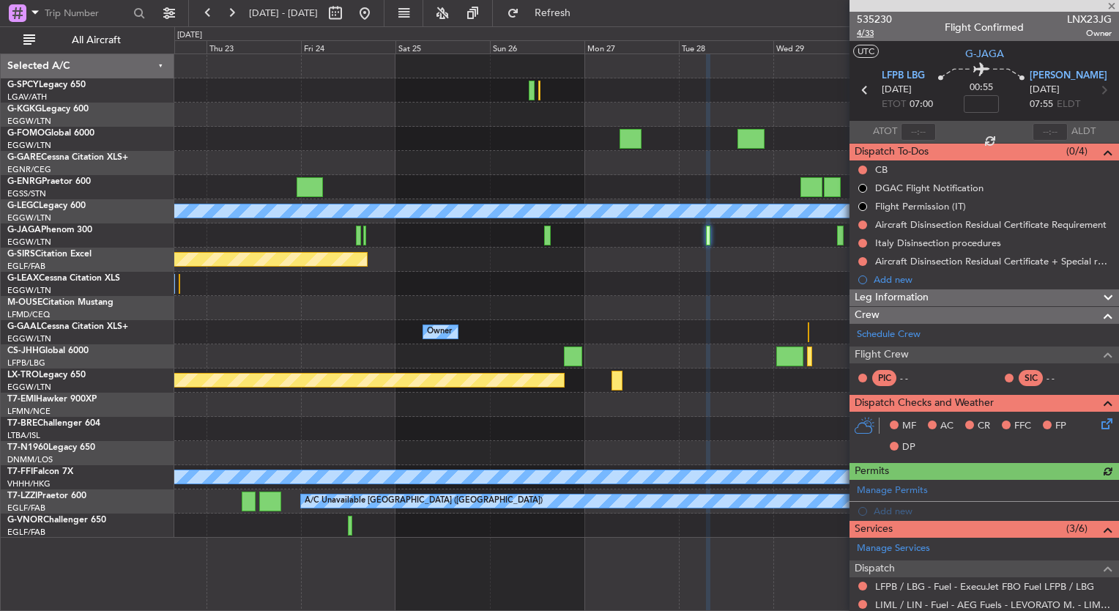
click at [863, 29] on span "4/33" at bounding box center [874, 33] width 35 height 12
click at [567, 18] on button "Refresh" at bounding box center [544, 12] width 88 height 23
click at [566, 27] on div "0 0 Wed 22 Thu 23 Fri 24 Sat 25 Sun 26 Mon 27 Tue 28 Nov 2025 Wed 29 Thu 30 Fri…" at bounding box center [646, 40] width 943 height 26
click at [565, 25] on fb-refresh-button "Refresh" at bounding box center [544, 13] width 103 height 26
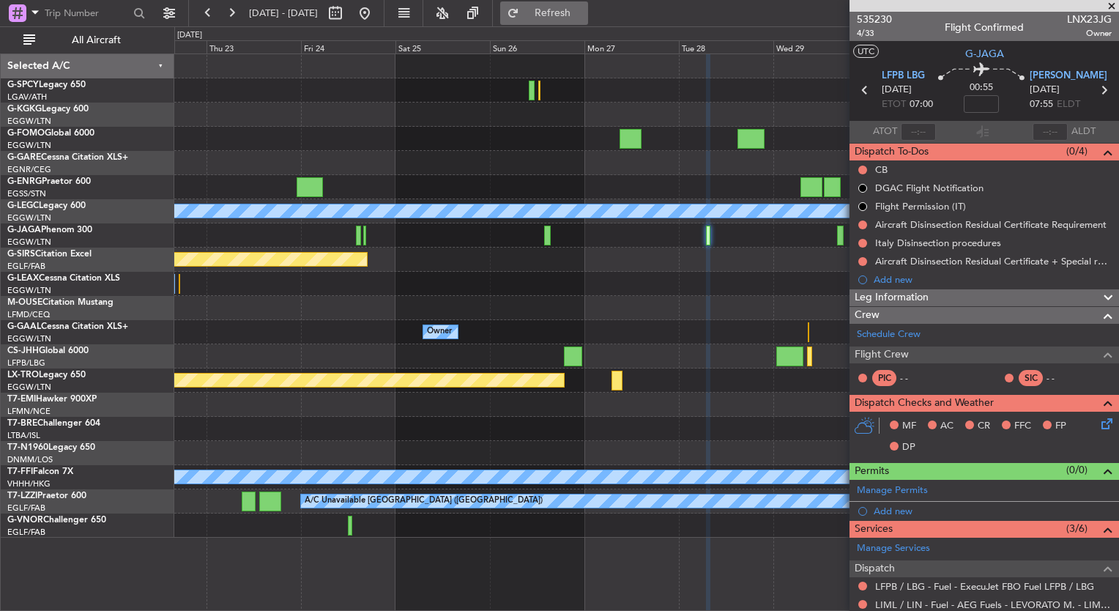
click at [564, 23] on button "Refresh" at bounding box center [544, 12] width 88 height 23
click at [584, 10] on span "Refresh" at bounding box center [553, 13] width 62 height 10
click at [868, 34] on span "4/33" at bounding box center [874, 33] width 35 height 12
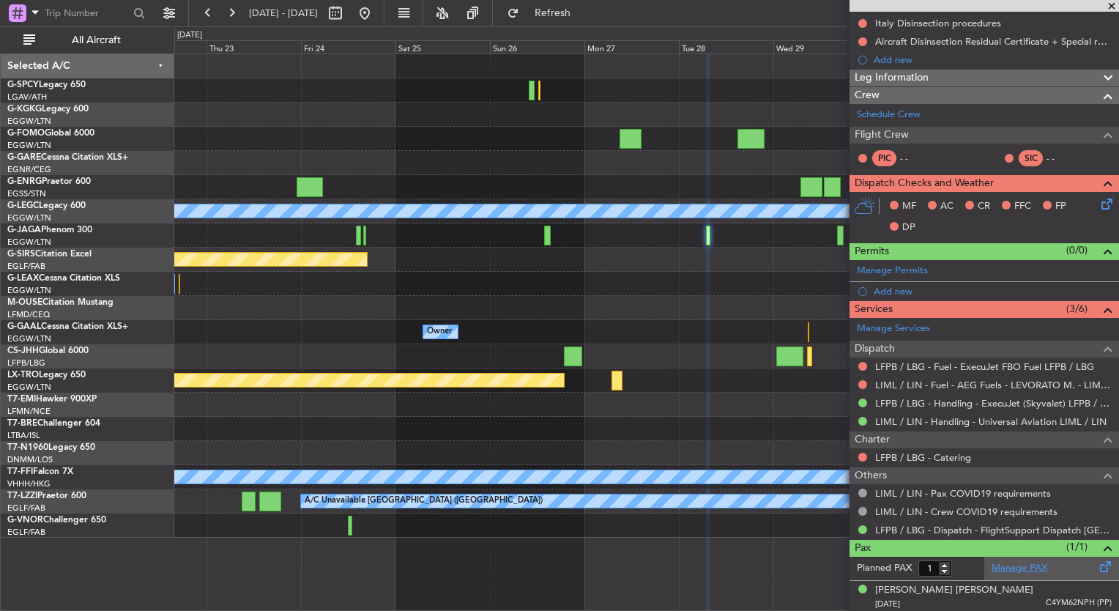
click at [1008, 564] on link "Manage PAX" at bounding box center [1019, 568] width 56 height 15
click at [753, 261] on div "Planned Maint Oxford ([GEOGRAPHIC_DATA]) Planned Maint [GEOGRAPHIC_DATA] Planne…" at bounding box center [646, 259] width 944 height 24
click at [1111, 6] on span at bounding box center [1111, 6] width 15 height 13
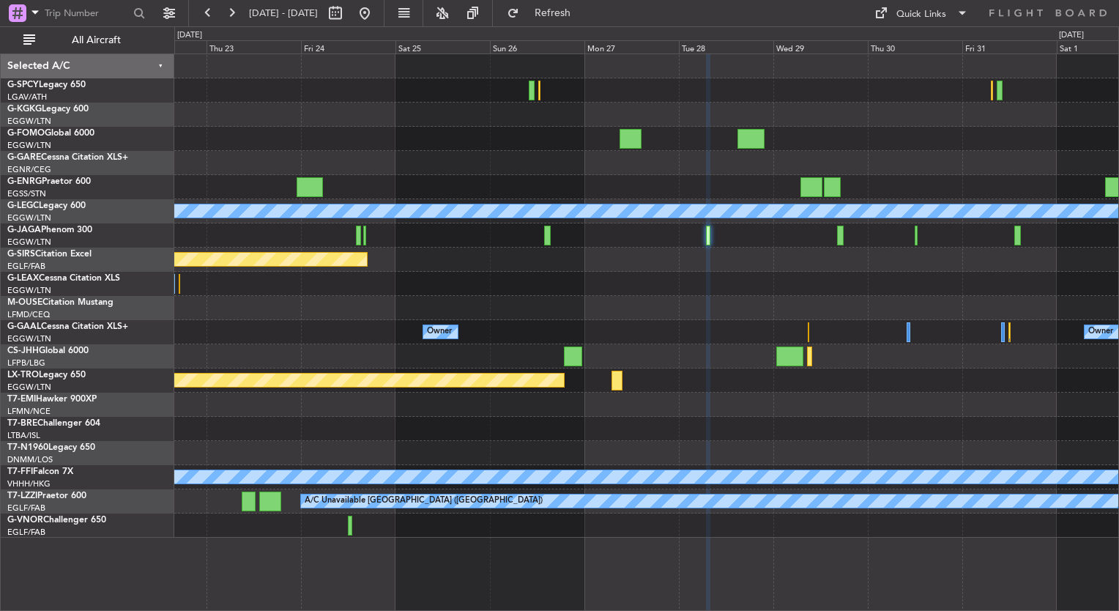
type input "0"
click at [584, 16] on span "Refresh" at bounding box center [553, 13] width 62 height 10
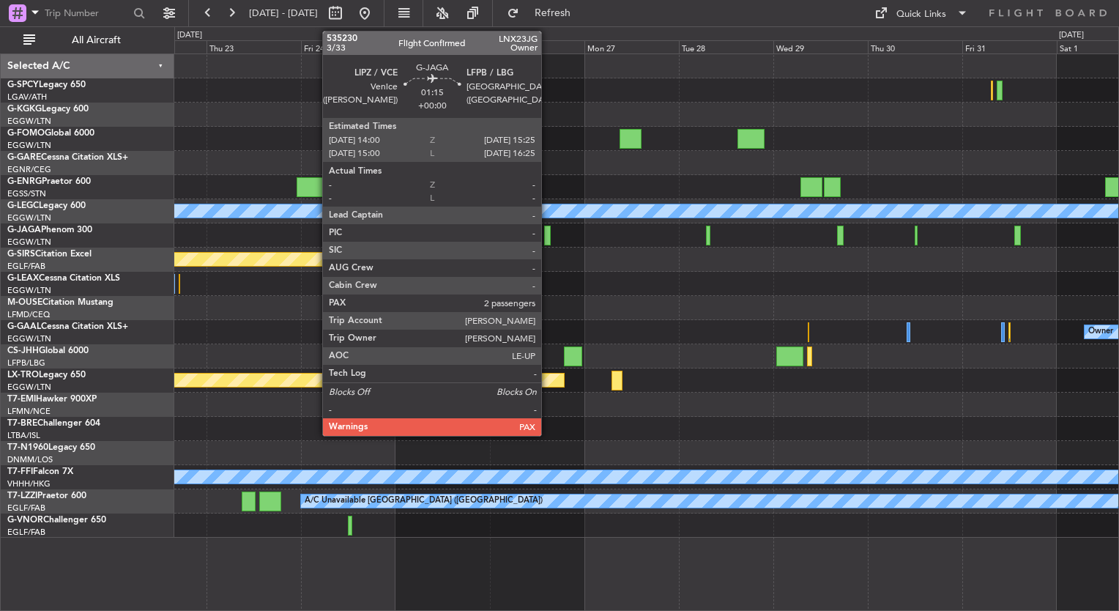
click at [548, 237] on div at bounding box center [547, 236] width 6 height 20
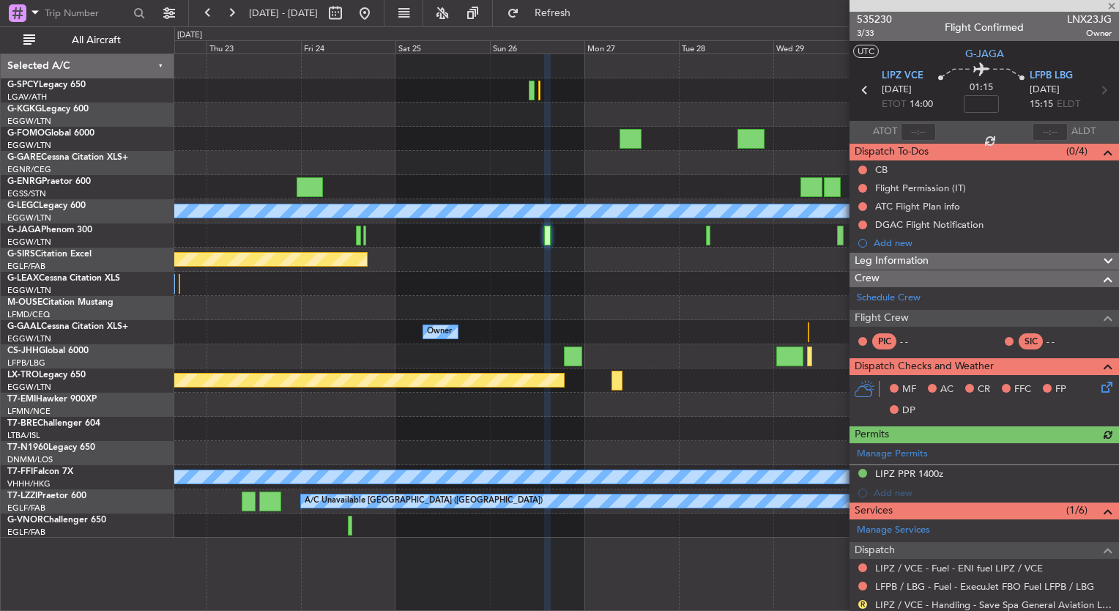
click at [864, 32] on mat-tooltip-component "Trip Number" at bounding box center [874, 46] width 72 height 39
click at [868, 34] on span "3/33" at bounding box center [874, 33] width 35 height 12
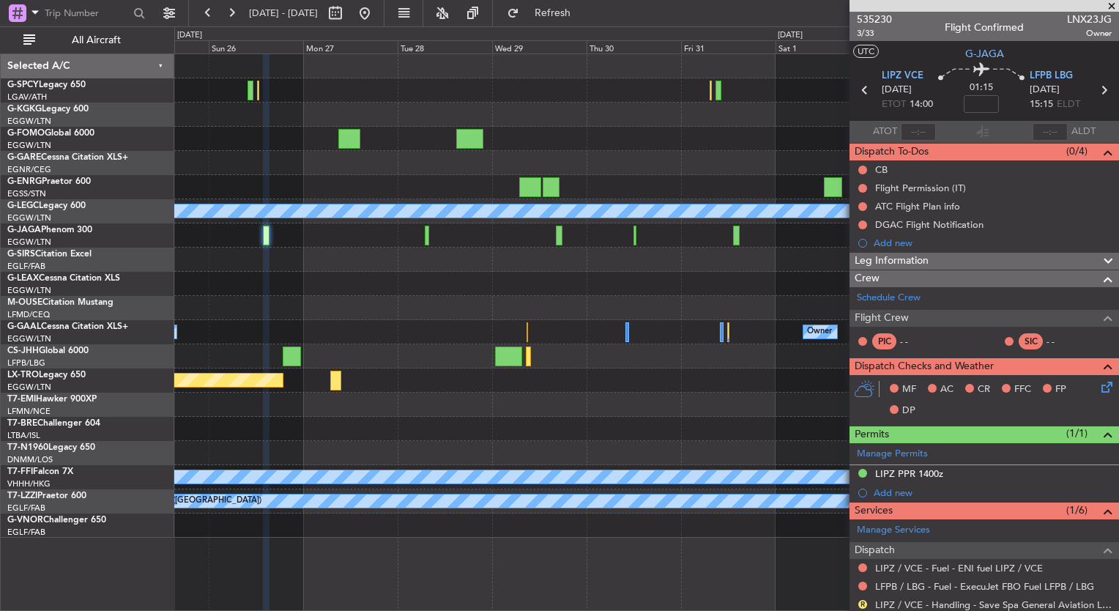
click at [334, 303] on div "A/C Unavailable London (Luton) Planned Maint Bournemouth Planned Maint Bournemo…" at bounding box center [646, 295] width 944 height 483
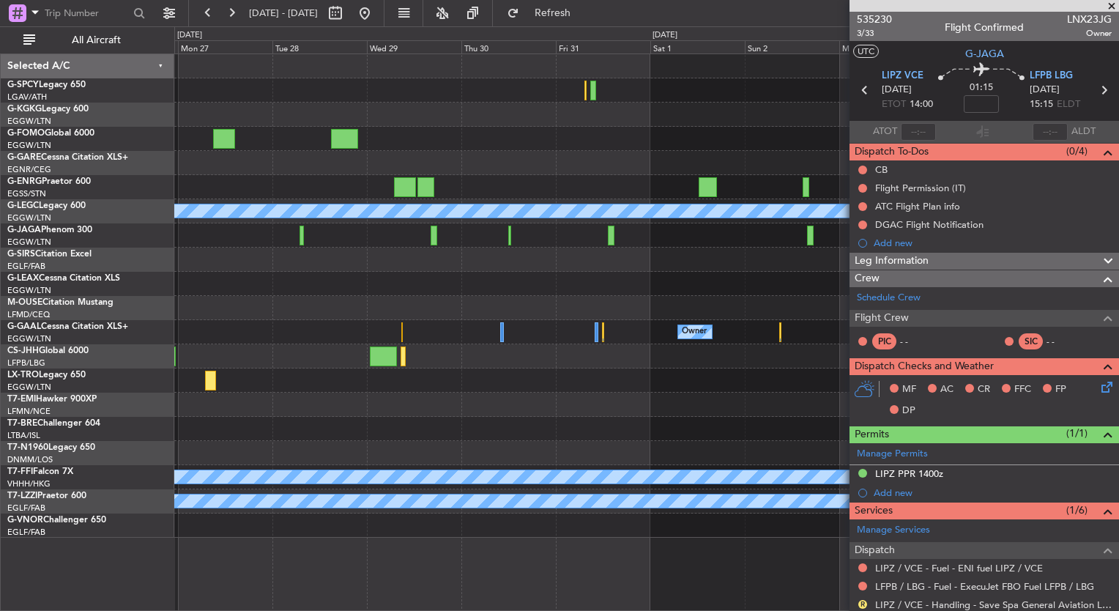
click at [451, 335] on div "A/C Unavailable London (Luton) Planned Maint Bournemouth Planned Maint Bournemo…" at bounding box center [646, 295] width 944 height 483
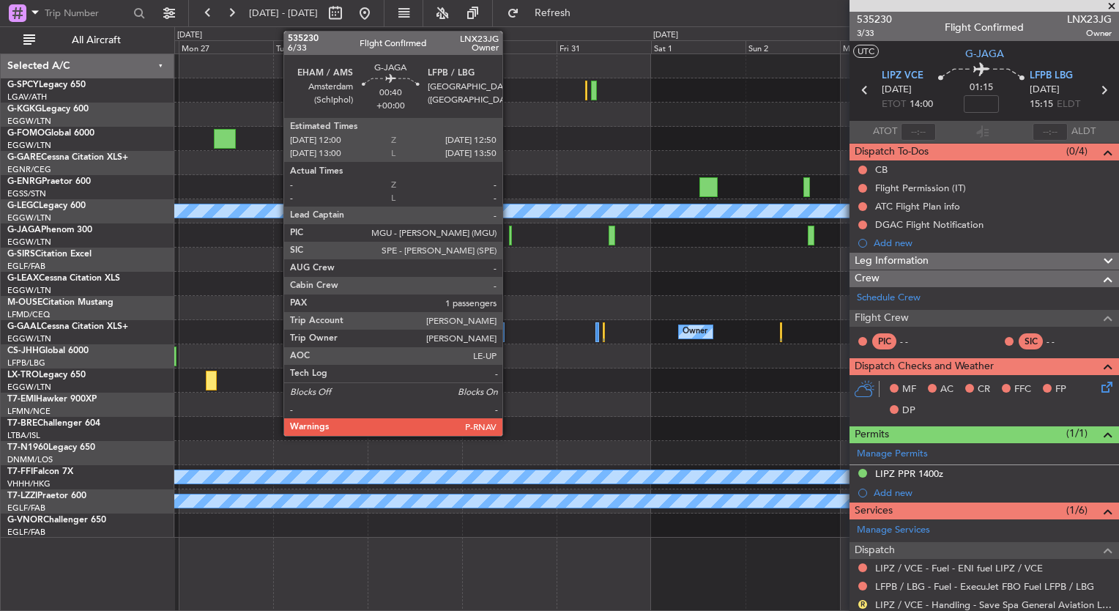
click at [509, 235] on div at bounding box center [511, 236] width 4 height 20
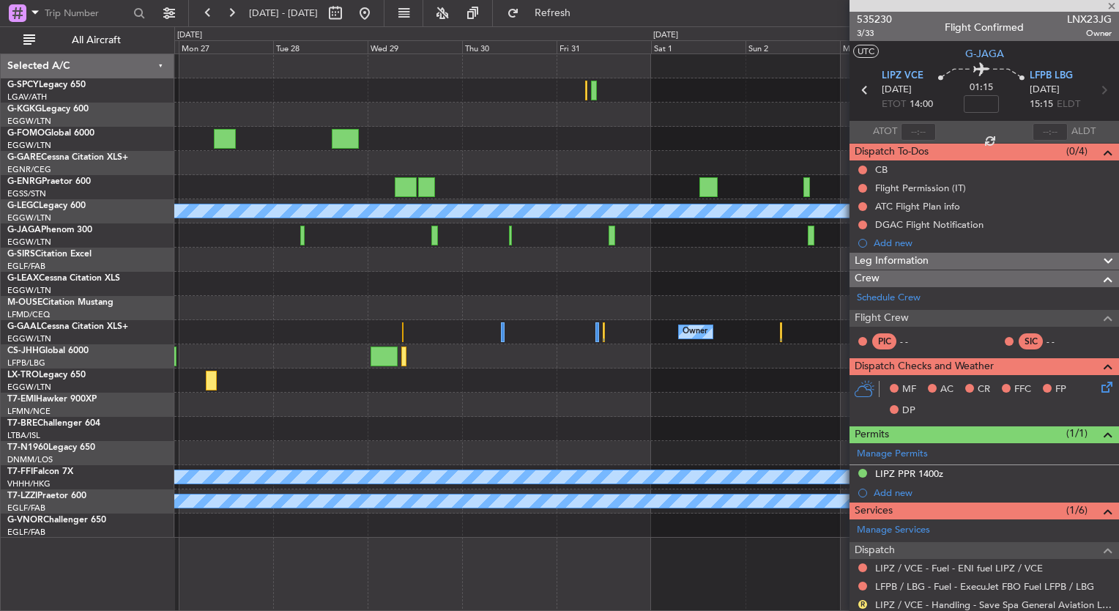
type input "1"
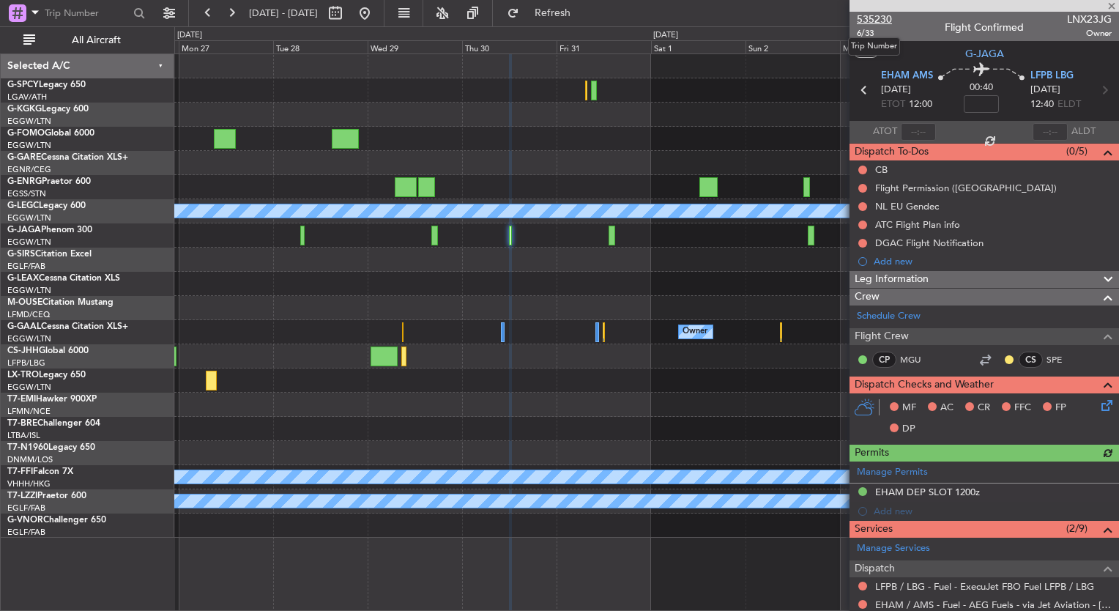
click at [884, 16] on span "535230" at bounding box center [874, 19] width 35 height 15
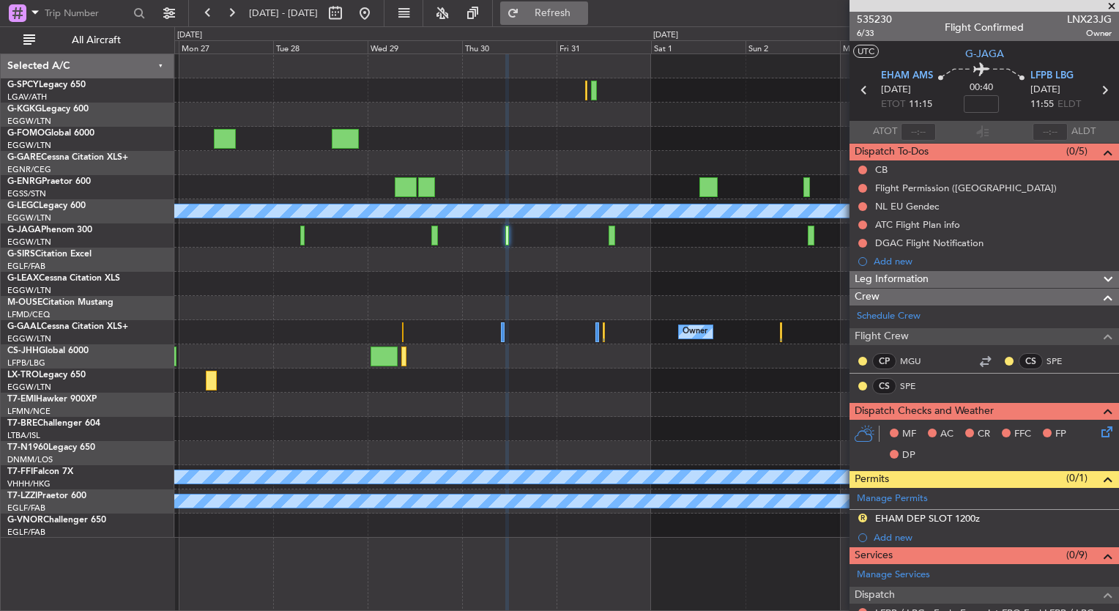
click at [563, 15] on button "Refresh" at bounding box center [544, 12] width 88 height 23
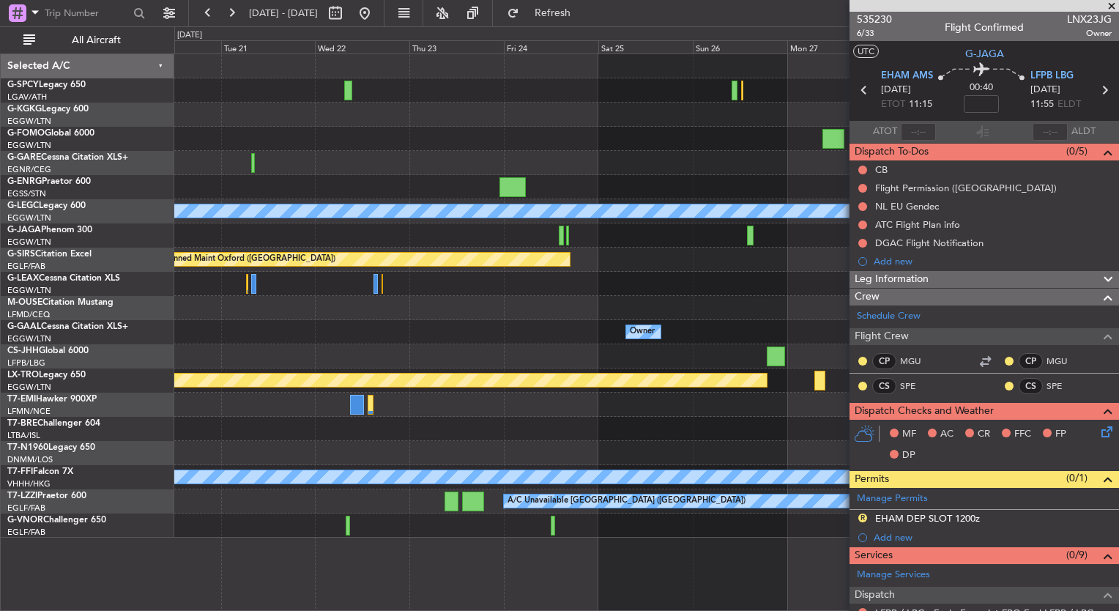
click at [1012, 264] on fb-app "26 Oct 2025 - 05 Nov 2025 Refresh Quick Links All Aircraft A/C Unavailable Lond…" at bounding box center [559, 311] width 1119 height 600
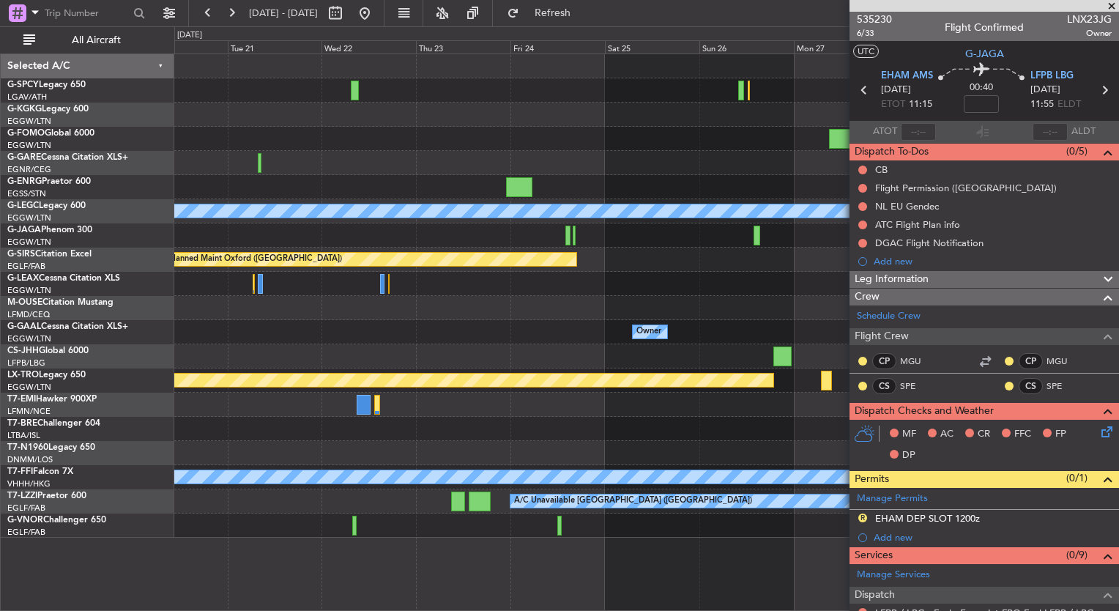
click at [912, 343] on fb-app "26 Oct 2025 - 05 Nov 2025 Refresh Quick Links All Aircraft A/C Unavailable Lond…" at bounding box center [559, 311] width 1119 height 600
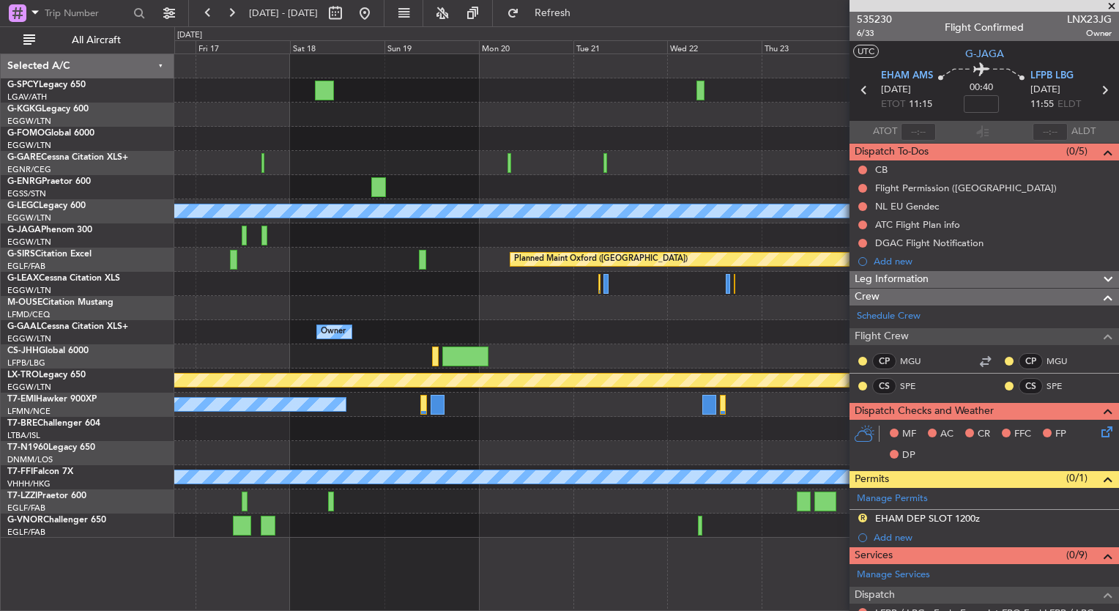
click at [797, 334] on div "Owner Owner Owner Owner No Crew" at bounding box center [646, 332] width 944 height 24
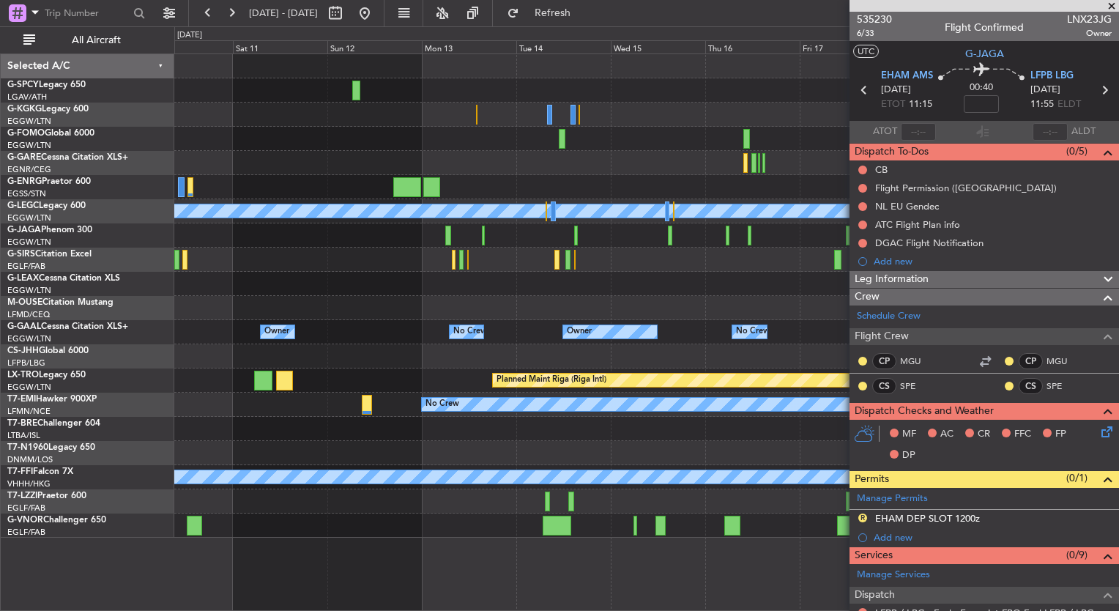
click at [683, 332] on div "A/C Unavailable Istanbul (Ataturk) A/C Unavailable London (Luton) Planned Maint…" at bounding box center [646, 295] width 944 height 483
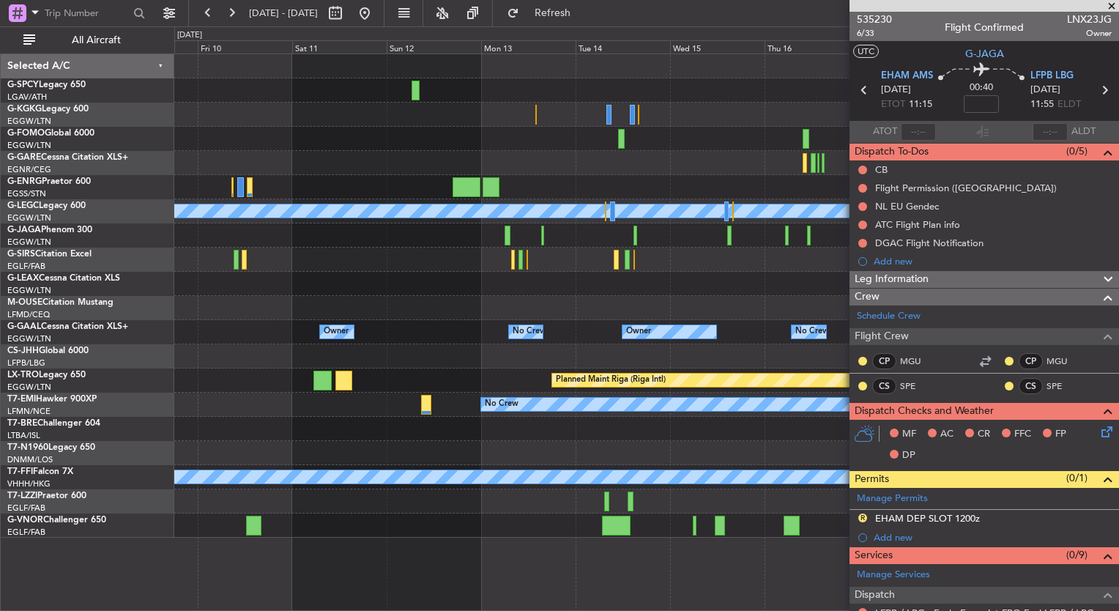
click at [485, 256] on div "A/C Unavailable Istanbul (Ataturk) A/C Unavailable London (Luton) Planned Maint…" at bounding box center [646, 295] width 944 height 483
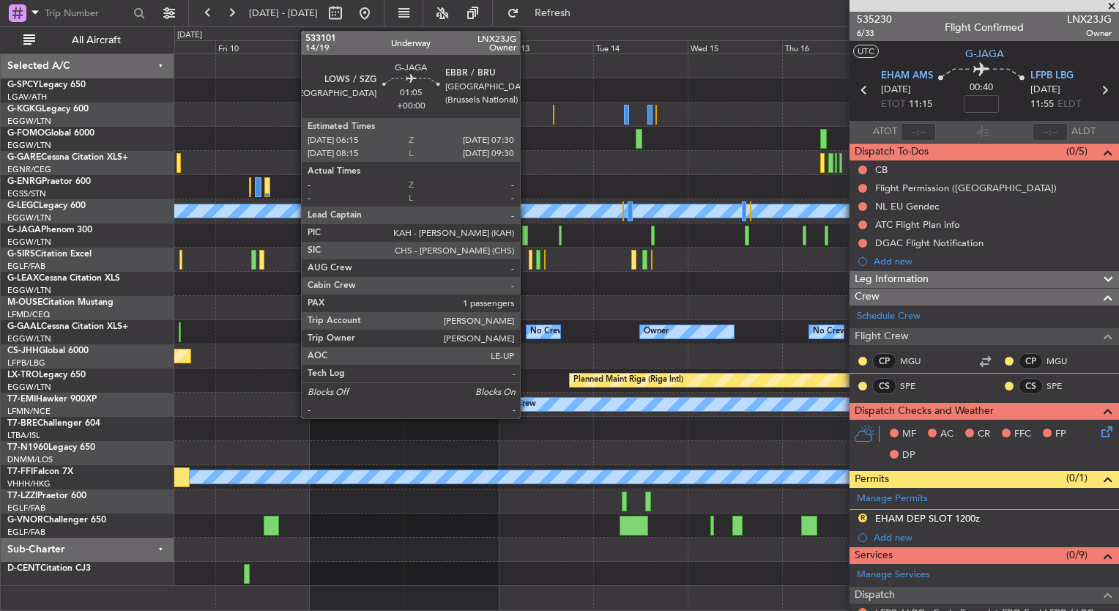
click at [526, 235] on div at bounding box center [524, 236] width 5 height 20
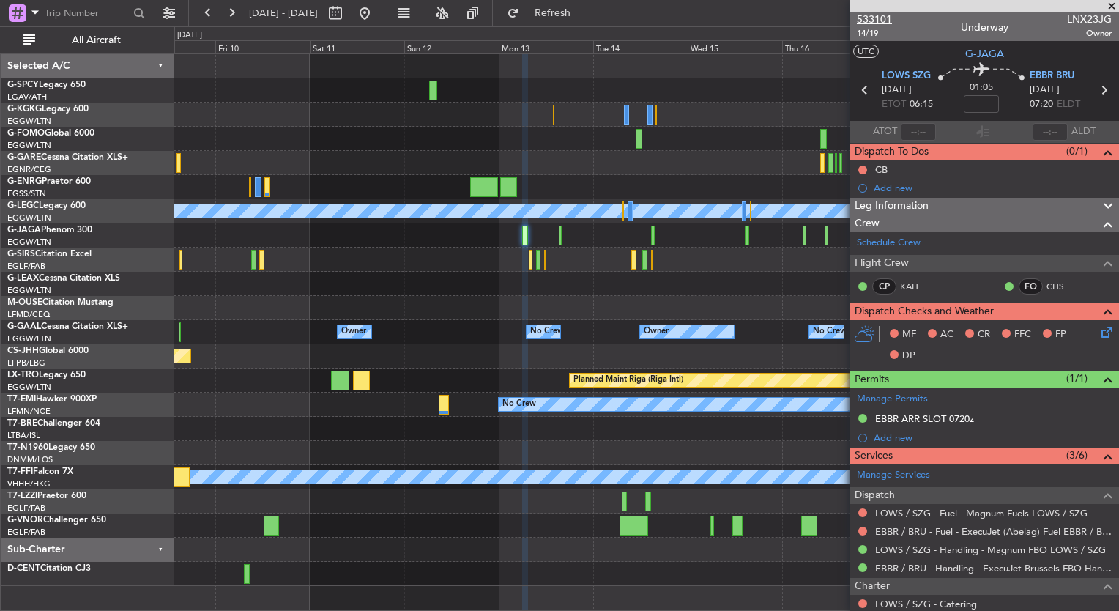
click at [887, 19] on span "533101" at bounding box center [874, 19] width 35 height 15
click at [577, 25] on fb-refresh-button "Refresh" at bounding box center [544, 13] width 103 height 26
click at [576, 17] on span "Refresh" at bounding box center [553, 13] width 62 height 10
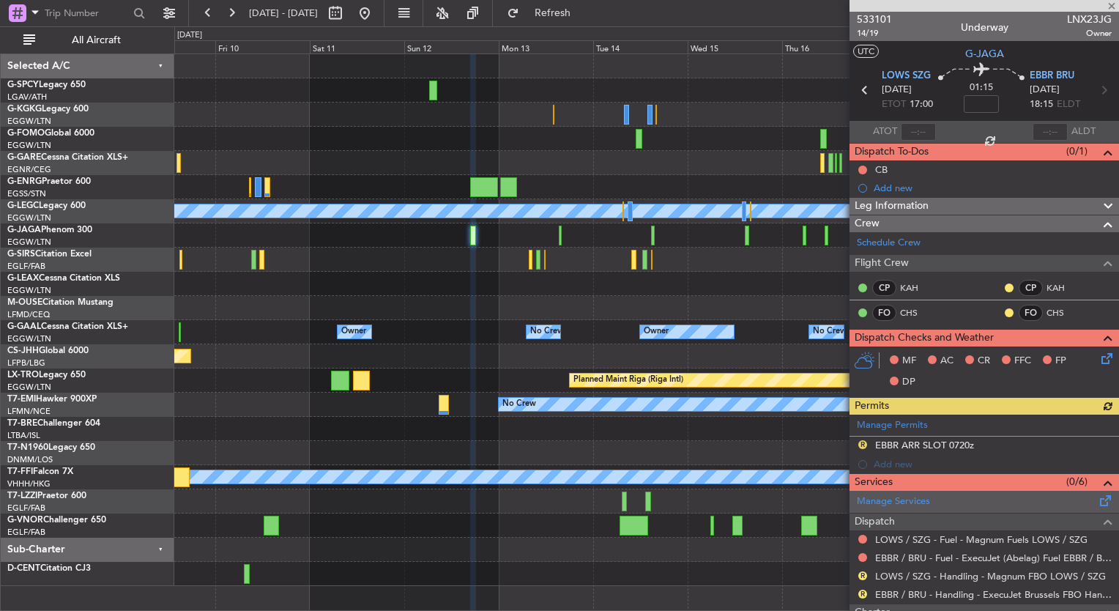
scroll to position [173, 0]
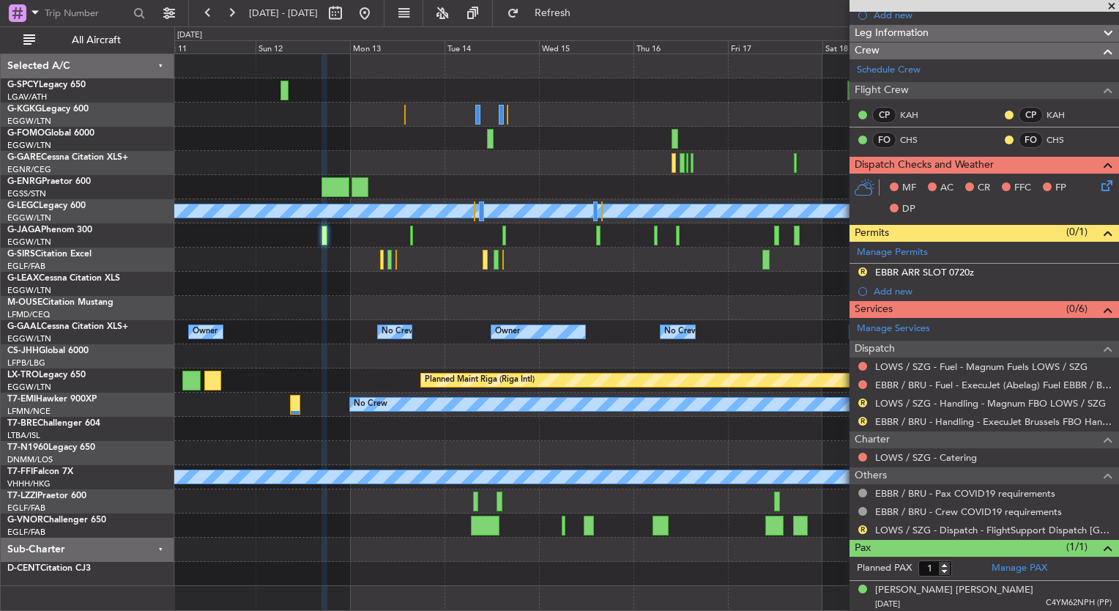
click at [442, 260] on div "A/C Unavailable Istanbul (Ataturk) A/C Unavailable London (Luton) Planned Maint…" at bounding box center [646, 320] width 944 height 532
click at [546, 286] on div "A/C Unavailable Istanbul (Ataturk) A/C Unavailable London (Luton) Planned Maint…" at bounding box center [646, 320] width 944 height 532
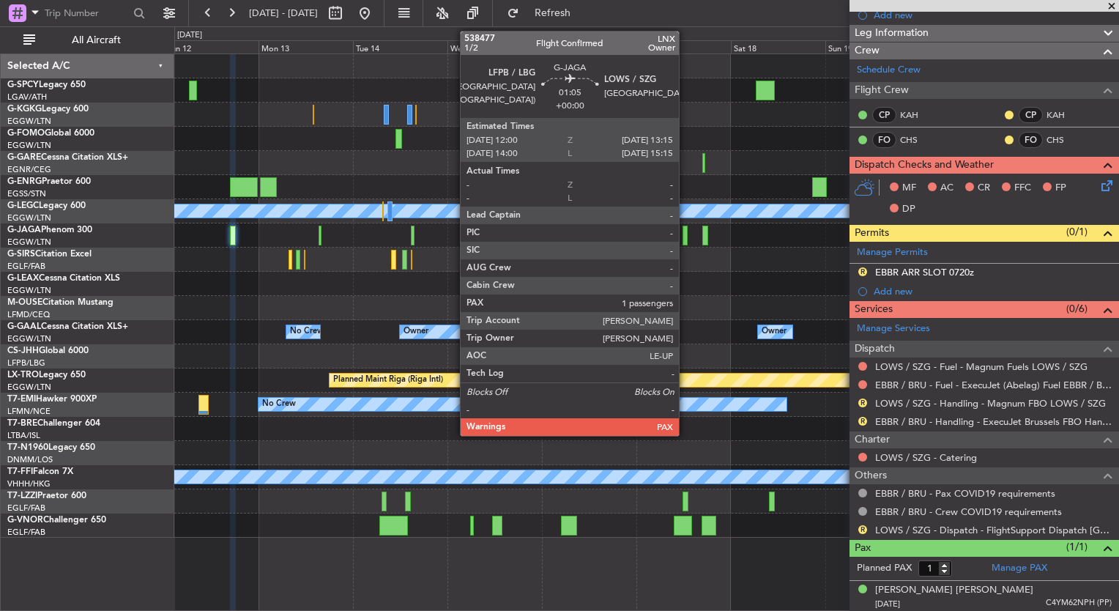
click at [685, 235] on div at bounding box center [684, 236] width 5 height 20
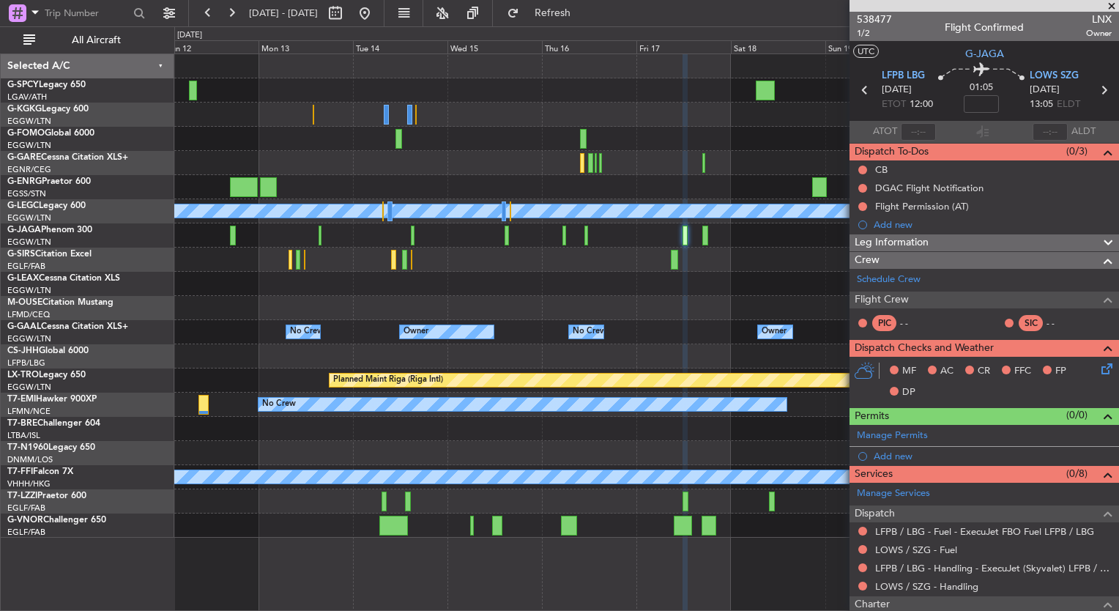
scroll to position [150, 0]
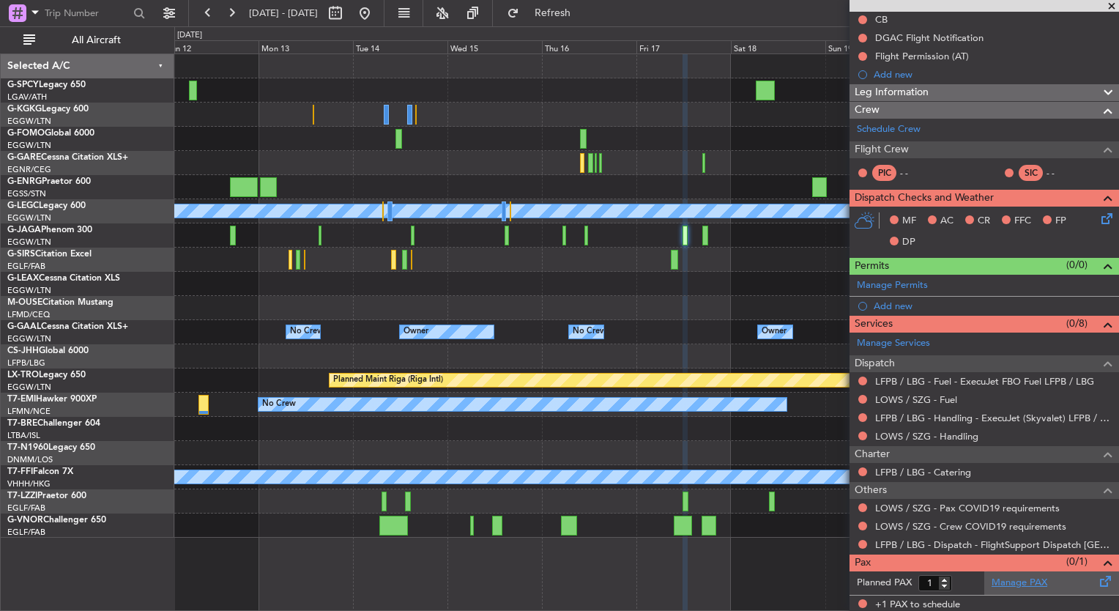
click at [1015, 584] on link "Manage PAX" at bounding box center [1019, 583] width 56 height 15
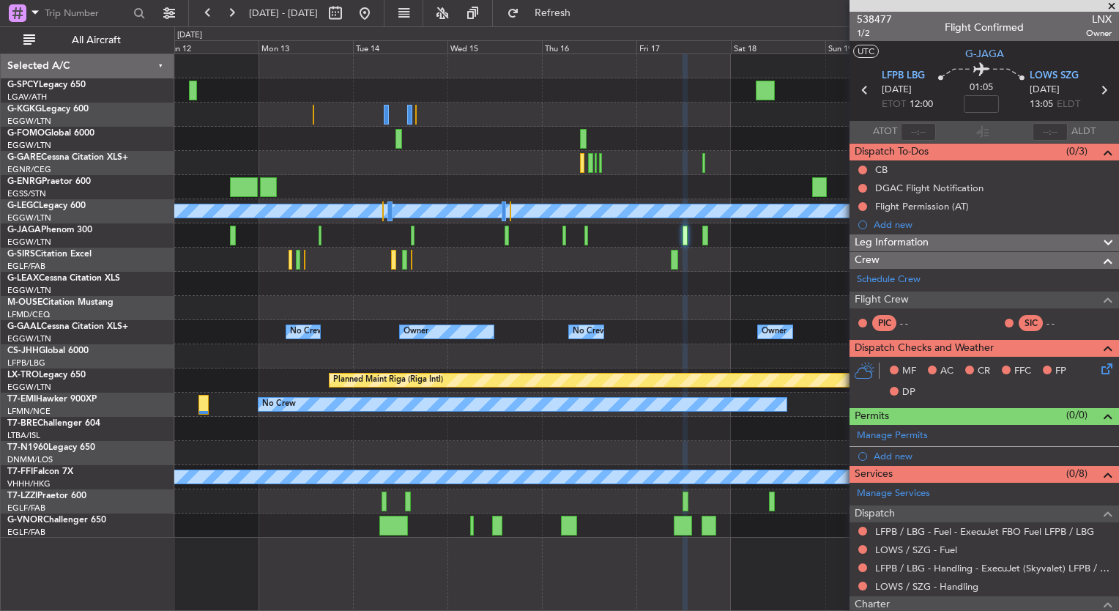
scroll to position [150, 0]
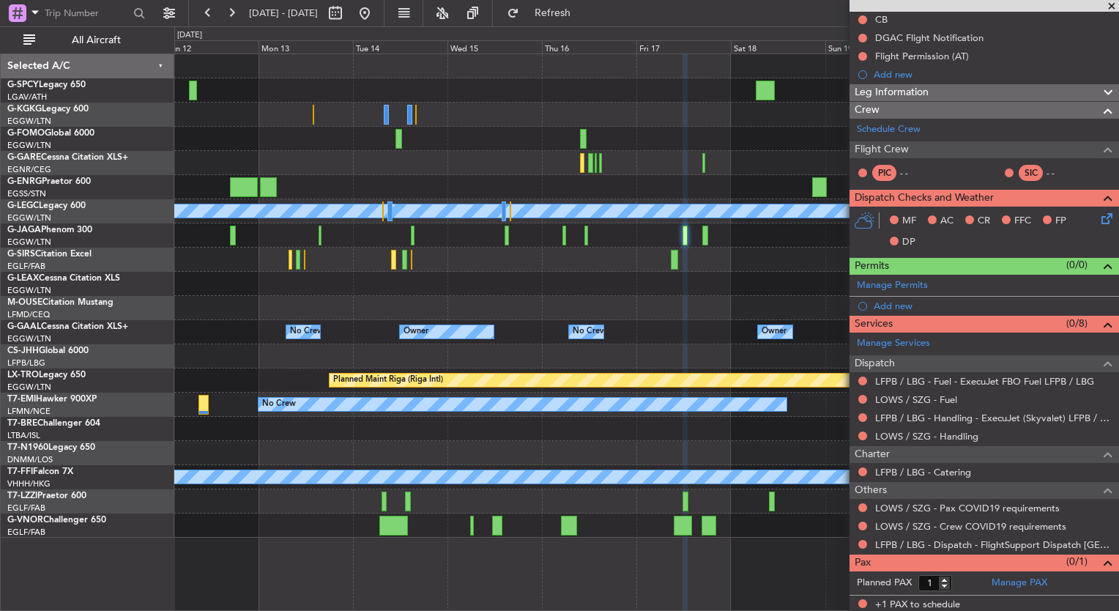
click at [640, 265] on div "Planned Maint Oxford ([GEOGRAPHIC_DATA])" at bounding box center [646, 259] width 944 height 24
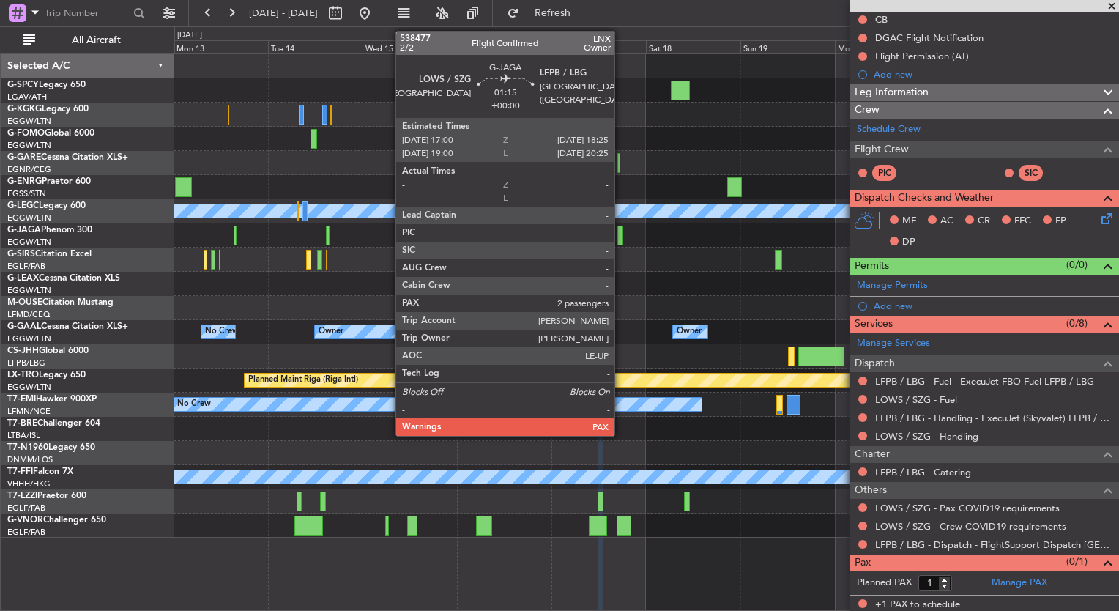
click at [621, 237] on div at bounding box center [620, 236] width 6 height 20
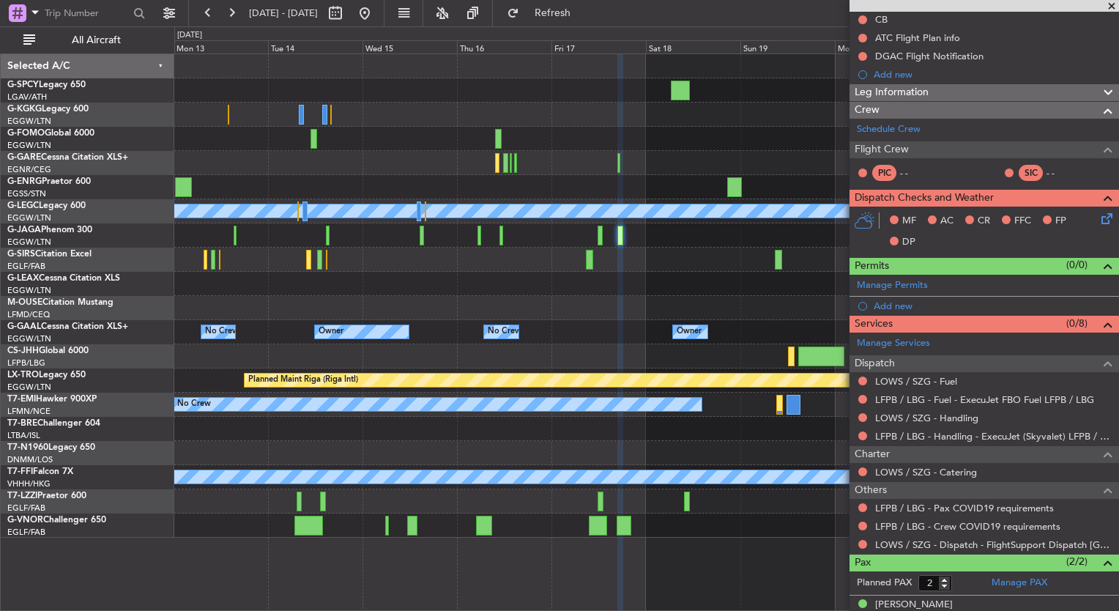
scroll to position [0, 0]
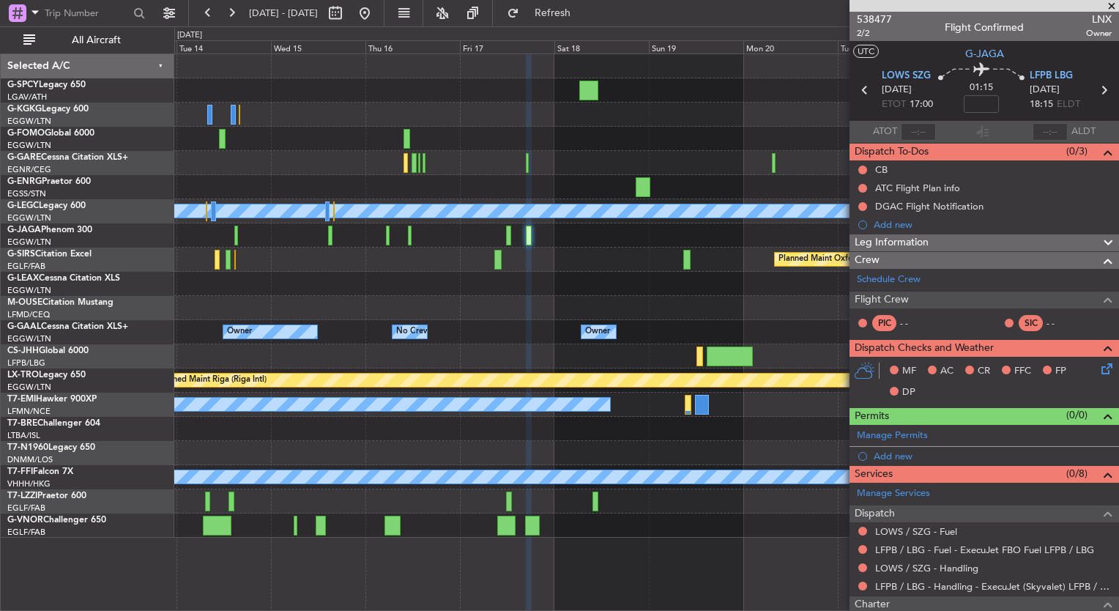
click at [564, 316] on div at bounding box center [646, 308] width 944 height 24
click at [582, 8] on span "Refresh" at bounding box center [553, 13] width 62 height 10
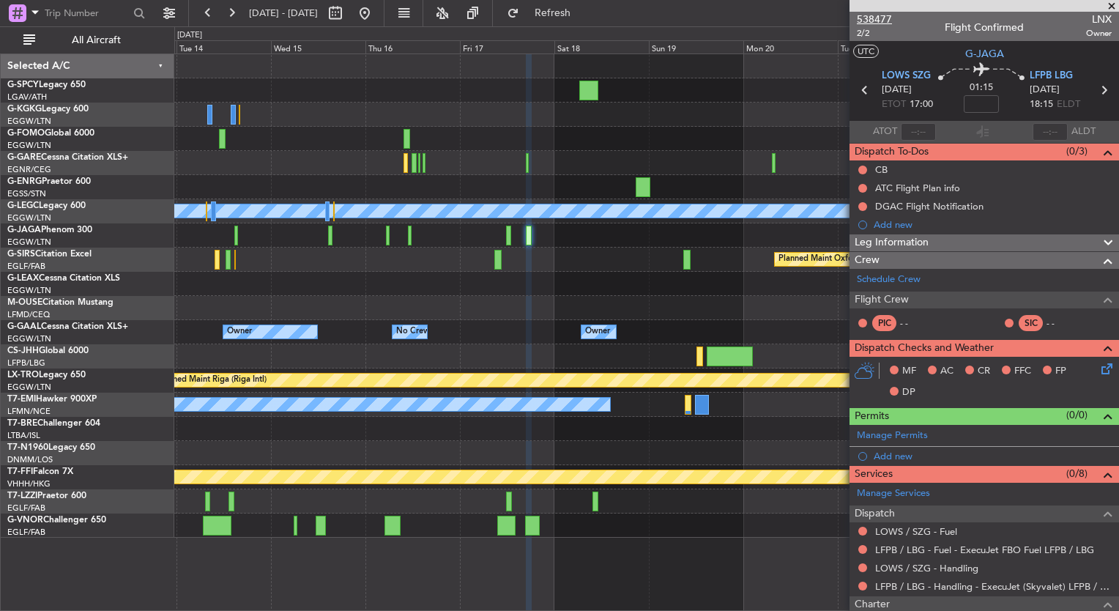
click at [874, 18] on span "538477" at bounding box center [874, 19] width 35 height 15
click at [584, 16] on span "Refresh" at bounding box center [553, 13] width 62 height 10
click at [588, 4] on button "Refreshing..." at bounding box center [544, 12] width 88 height 23
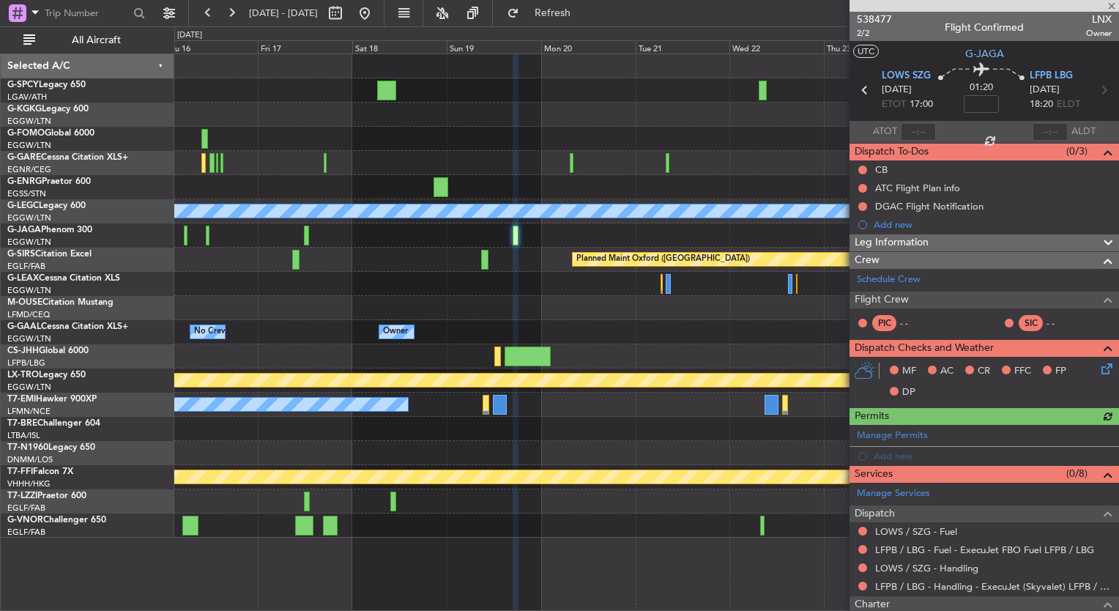
click at [430, 267] on div "A/C Unavailable London (Luton) Planned Maint Oxford (Kidlington) Owner Owner No…" at bounding box center [646, 295] width 944 height 483
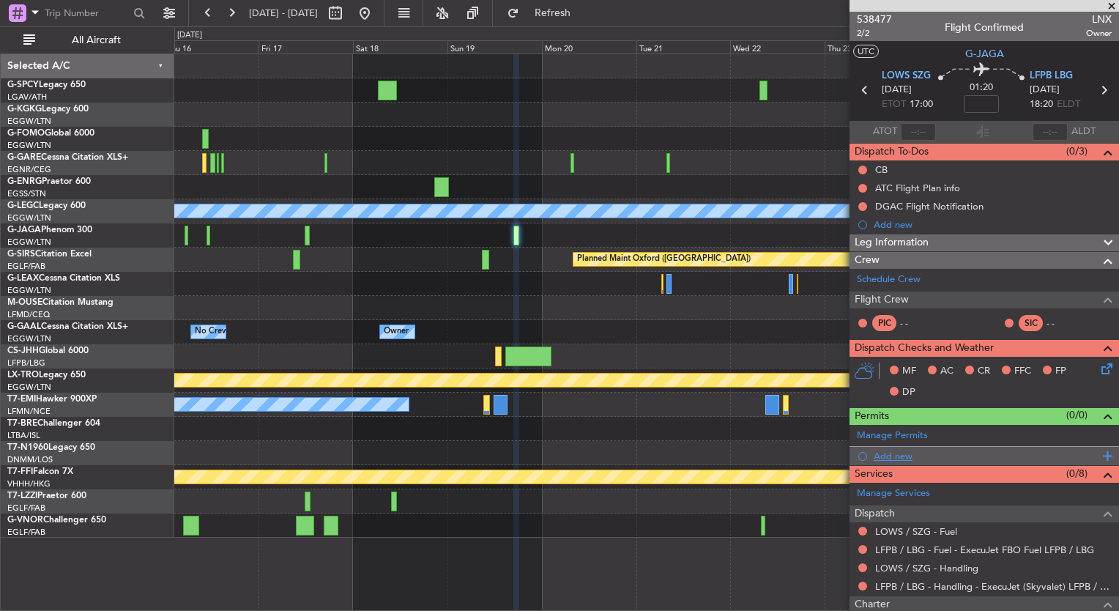
scroll to position [197, 0]
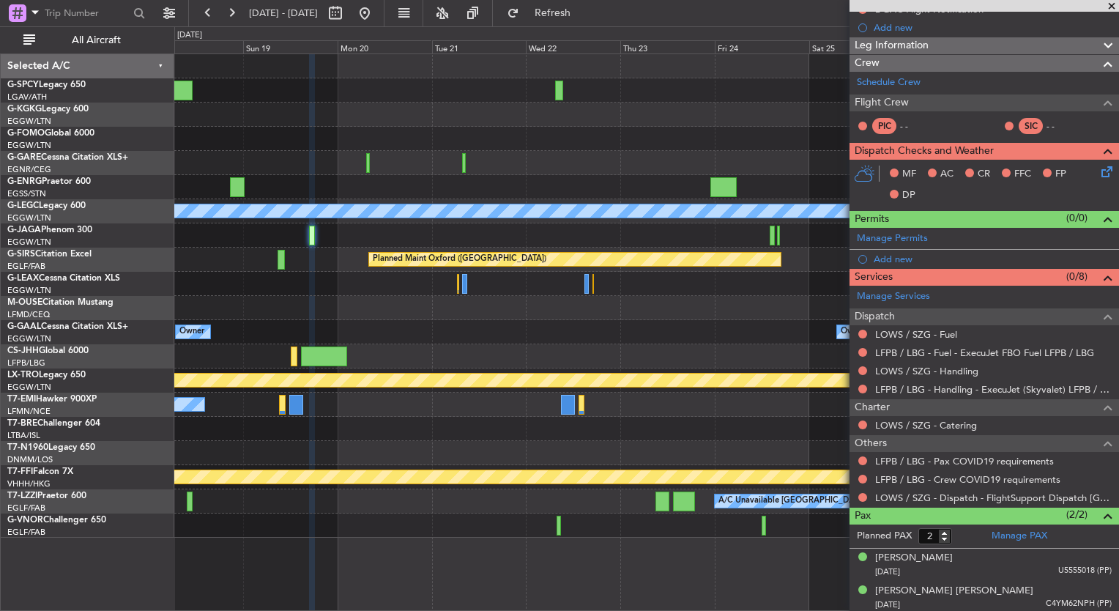
click at [311, 300] on div at bounding box center [646, 308] width 944 height 24
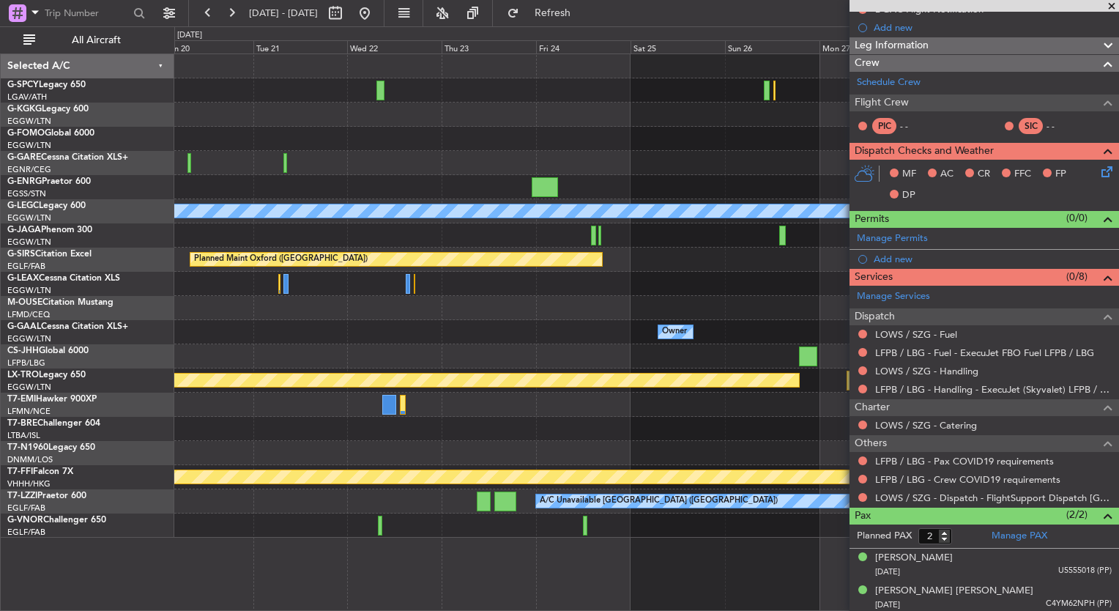
click at [636, 253] on div "A/C Unavailable London (Luton) Planned Maint Oxford (Kidlington) Owner Owner Ow…" at bounding box center [646, 295] width 944 height 483
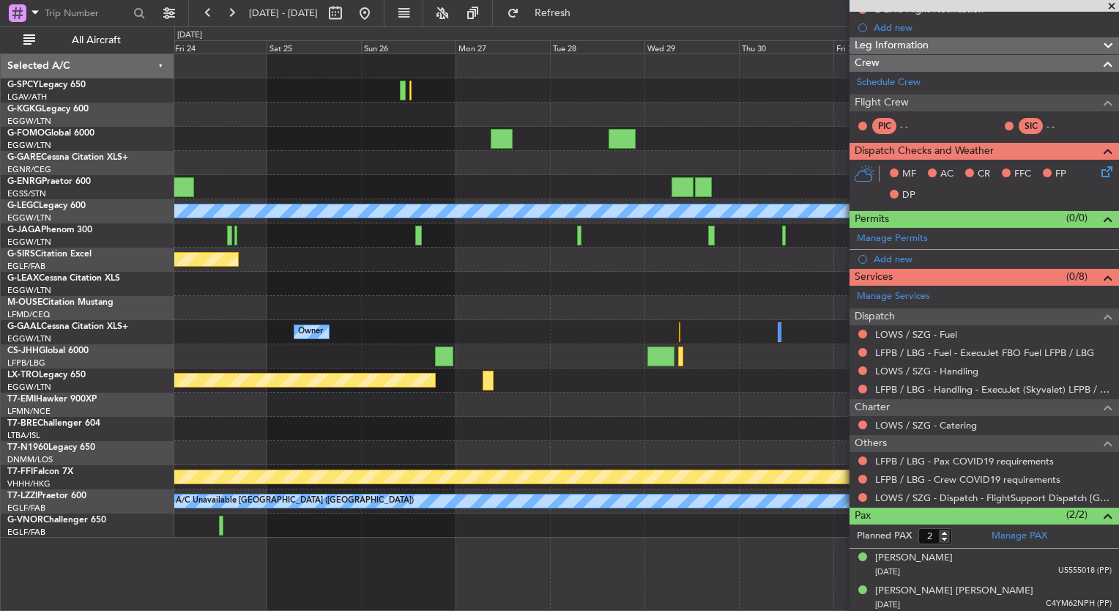
click at [325, 286] on div "A/C Unavailable London (Luton) Planned Maint Oxford (Kidlington) Planned Maint …" at bounding box center [646, 295] width 944 height 483
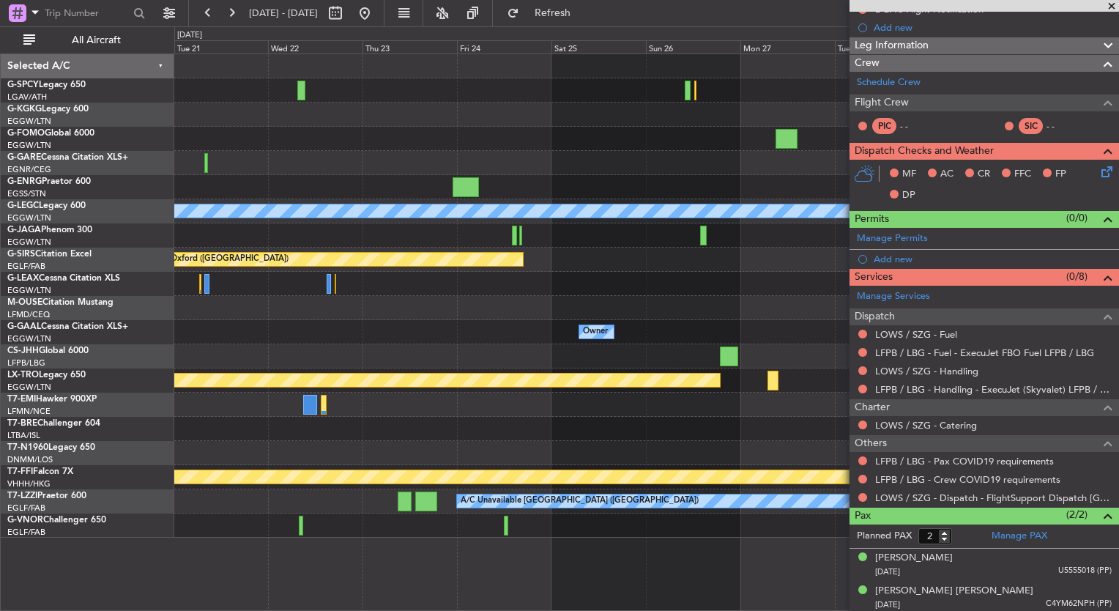
click at [663, 610] on html "21 Oct 2025 - 31 Oct 2025 Refresh Quick Links All Aircraft A/C Unavailable Lond…" at bounding box center [559, 305] width 1119 height 611
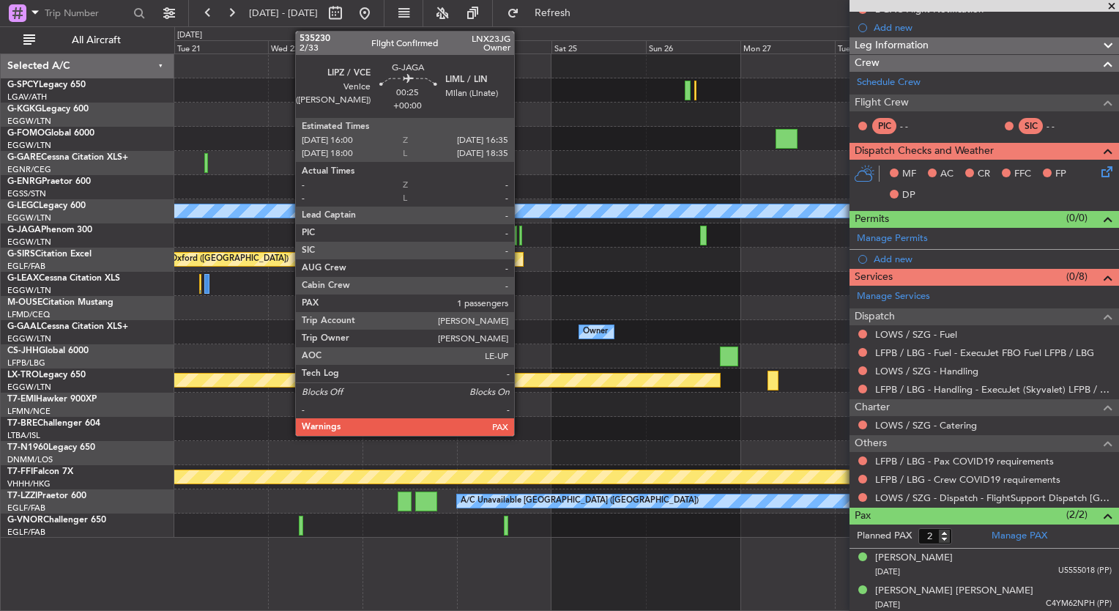
click at [521, 243] on div at bounding box center [520, 236] width 3 height 20
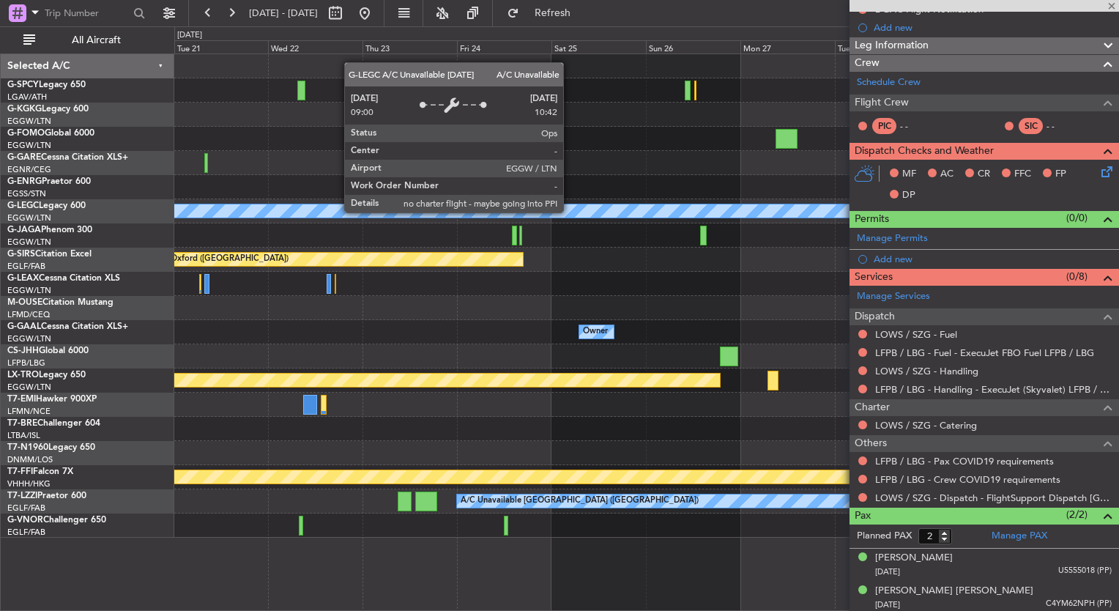
type input "1"
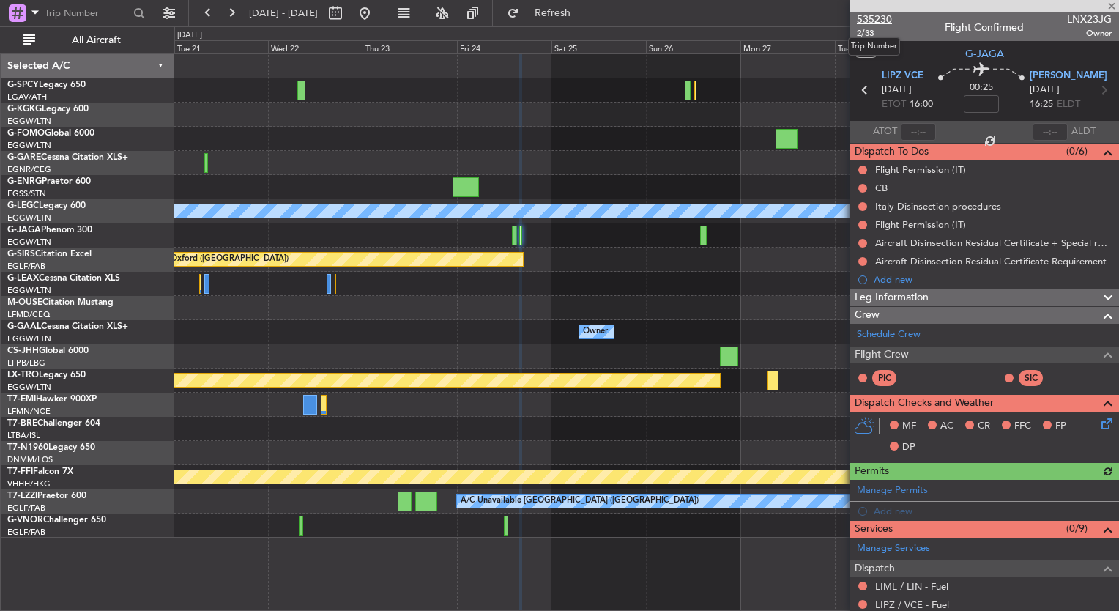
click at [867, 16] on span "535230" at bounding box center [874, 19] width 35 height 15
click at [584, 13] on span "Refresh" at bounding box center [553, 13] width 62 height 10
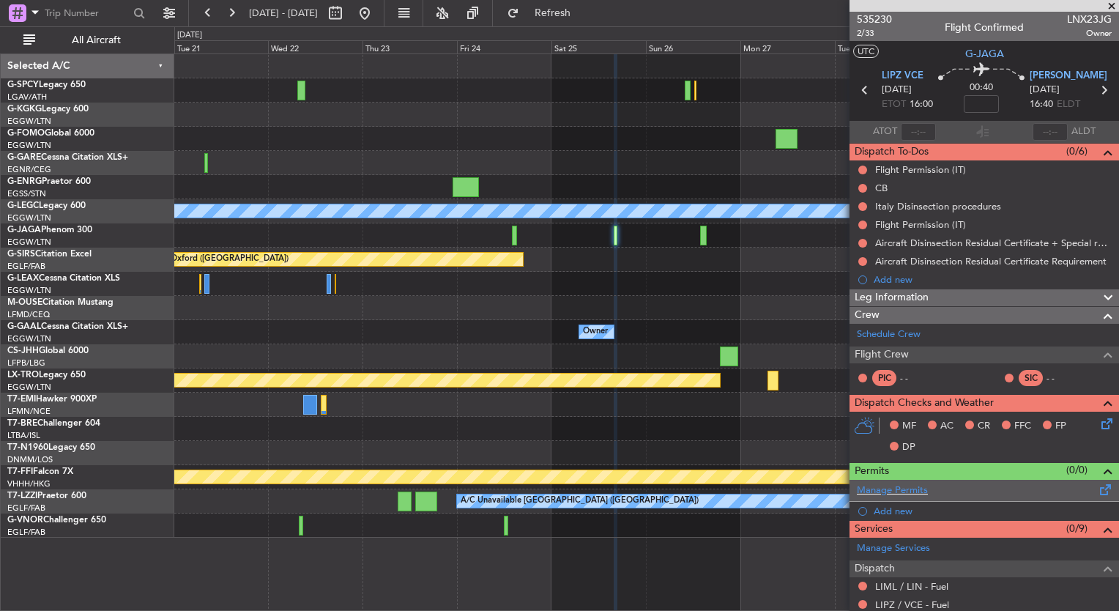
scroll to position [223, 0]
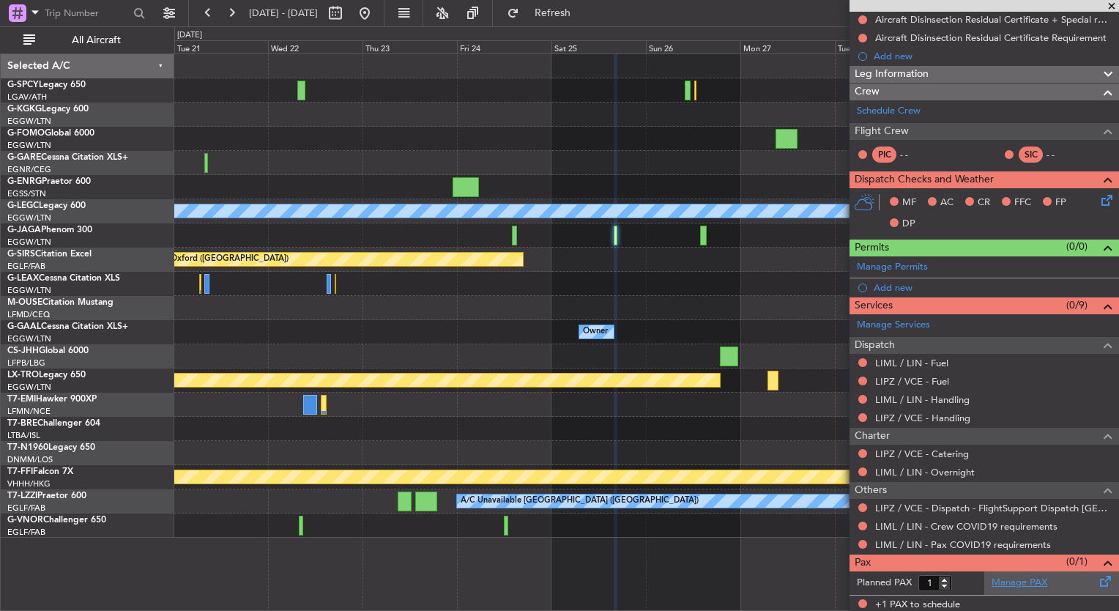
click at [1011, 581] on link "Manage PAX" at bounding box center [1019, 583] width 56 height 15
click at [575, 14] on span "Refresh" at bounding box center [553, 13] width 62 height 10
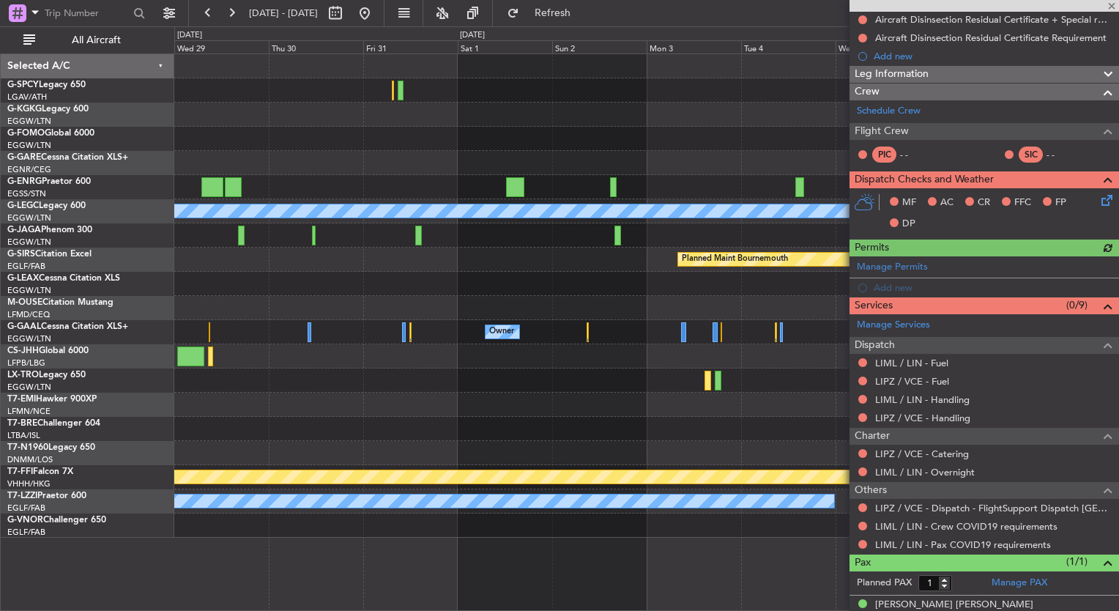
click at [313, 291] on div "A/C Unavailable London (Luton) Planned Maint Bournemouth Planned Maint Bournemo…" at bounding box center [646, 295] width 944 height 483
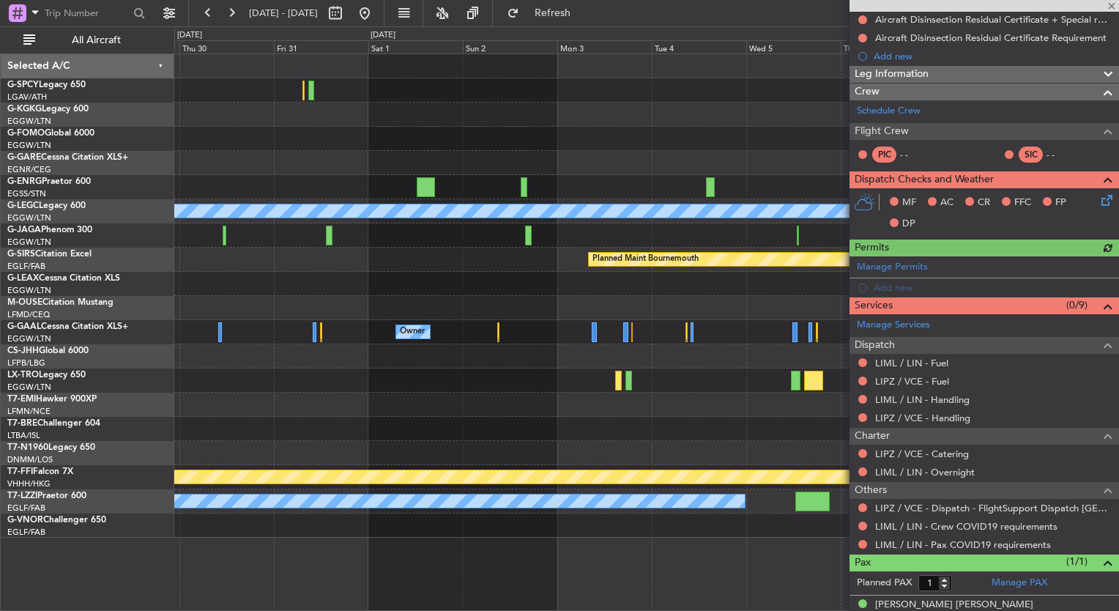
click at [116, 316] on div "A/C Unavailable London (Luton) Planned Maint Bournemouth Planned Maint Bournemo…" at bounding box center [559, 318] width 1119 height 584
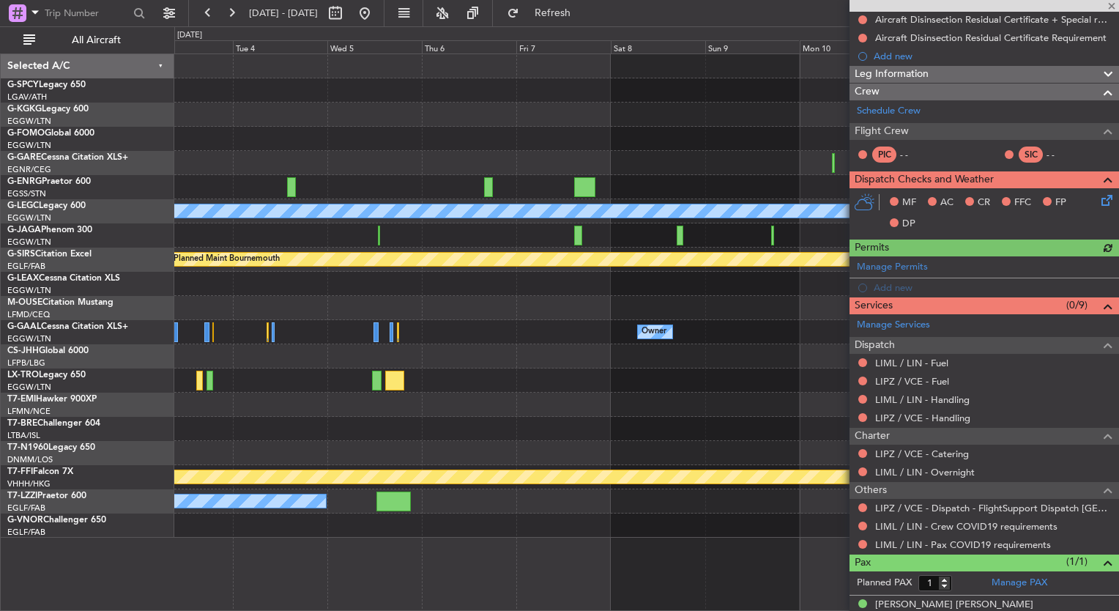
click at [205, 302] on div "A/C Unavailable London (Luton) Planned Maint Bournemouth Planned Maint Bournemo…" at bounding box center [646, 295] width 944 height 483
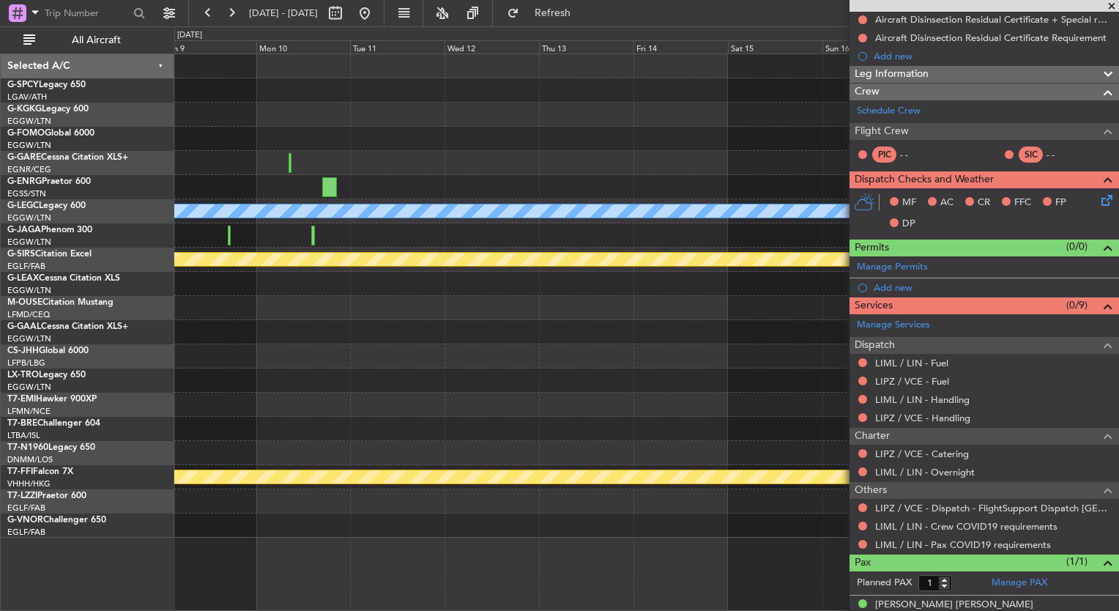
click at [0, 310] on html "21 Oct 2025 - 31 Oct 2025 Refresh Quick Links All Aircraft A/C Unavailable Lond…" at bounding box center [559, 305] width 1119 height 611
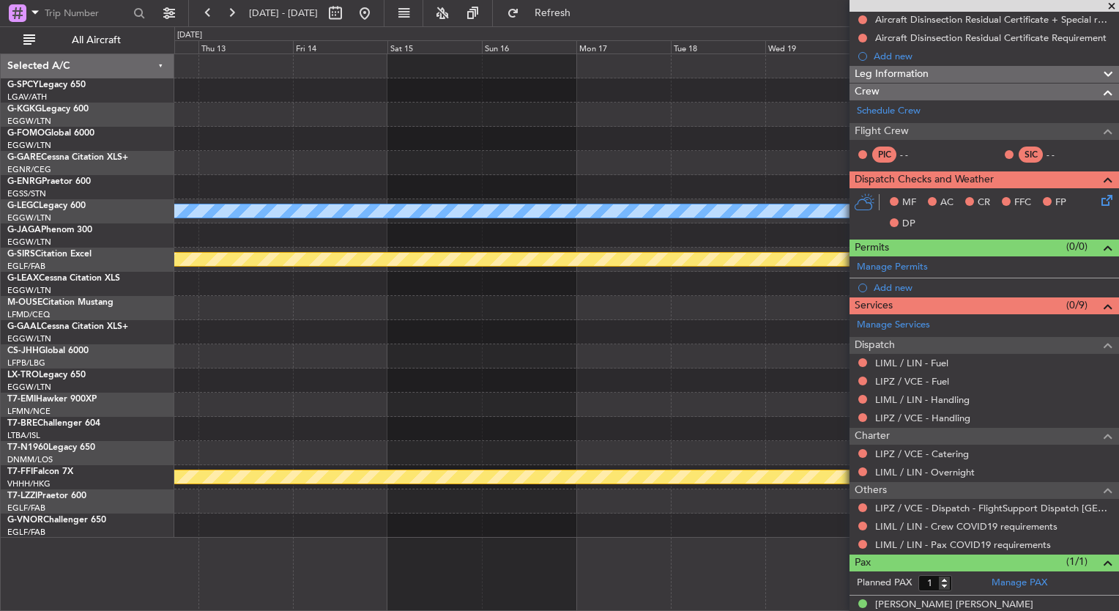
click at [0, 290] on html "21 Oct 2025 - 31 Oct 2025 Refresh Quick Links All Aircraft A/C Unavailable Lond…" at bounding box center [559, 305] width 1119 height 611
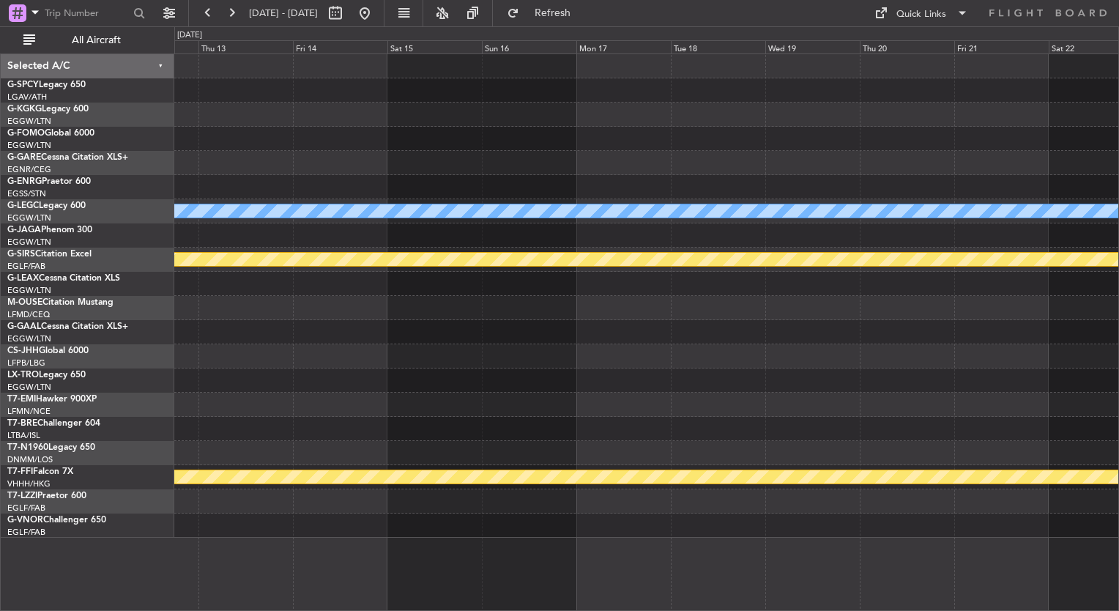
scroll to position [0, 0]
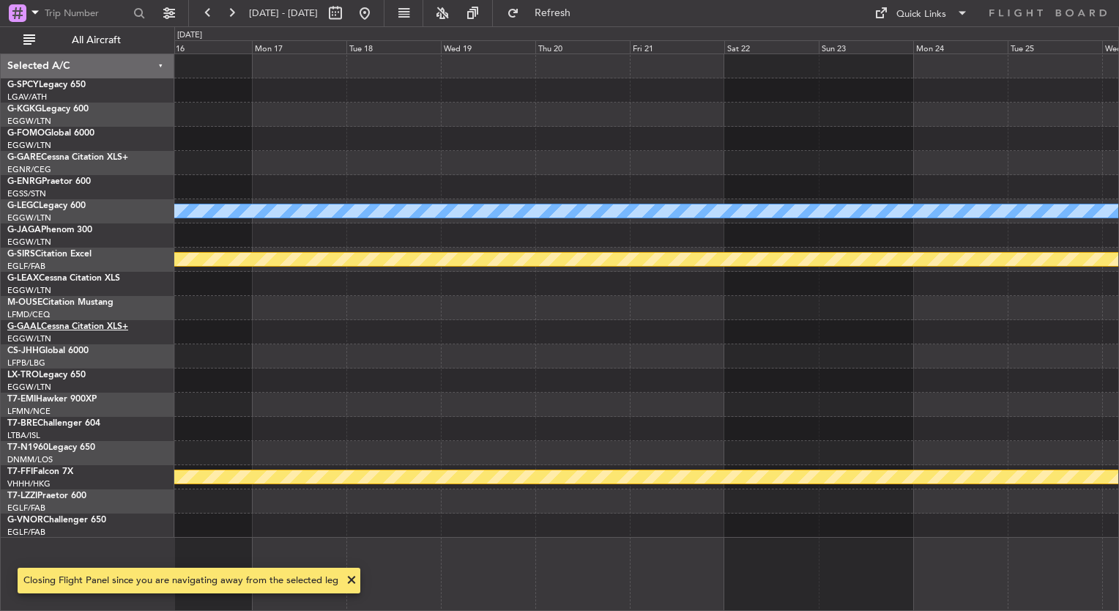
click at [0, 328] on html "12 Nov 2025 - 22 Nov 2025 Refresh Quick Links All Aircraft A/C Unavailable Lond…" at bounding box center [559, 305] width 1119 height 611
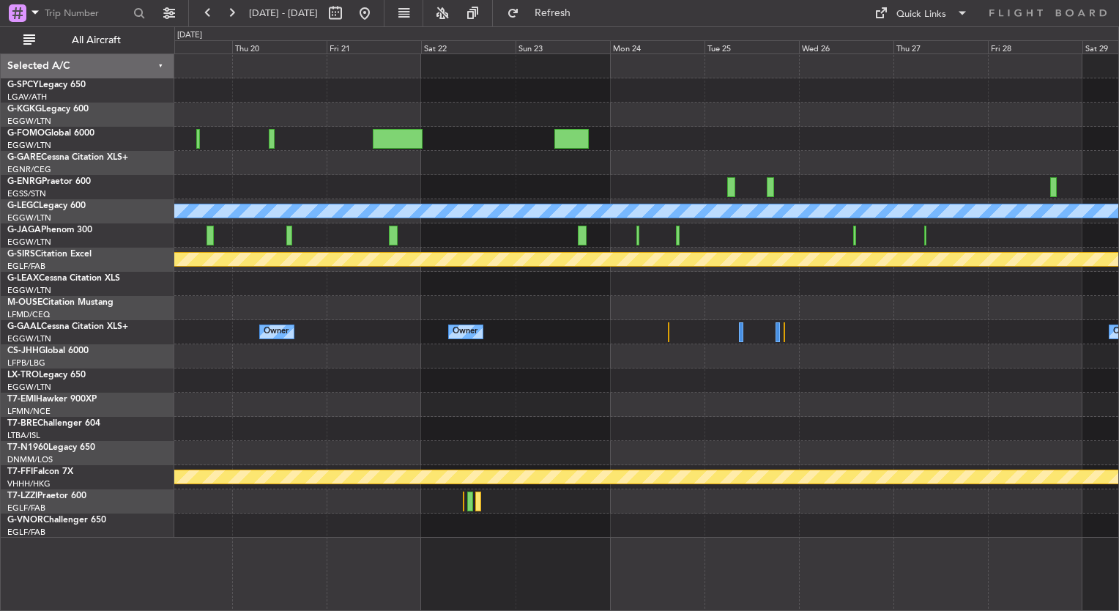
click at [409, 26] on div "A/C Unavailable London (Luton) Planned Maint Bournemouth Owner Owner Owner MEL …" at bounding box center [559, 318] width 1119 height 584
click at [376, 23] on button at bounding box center [364, 12] width 23 height 23
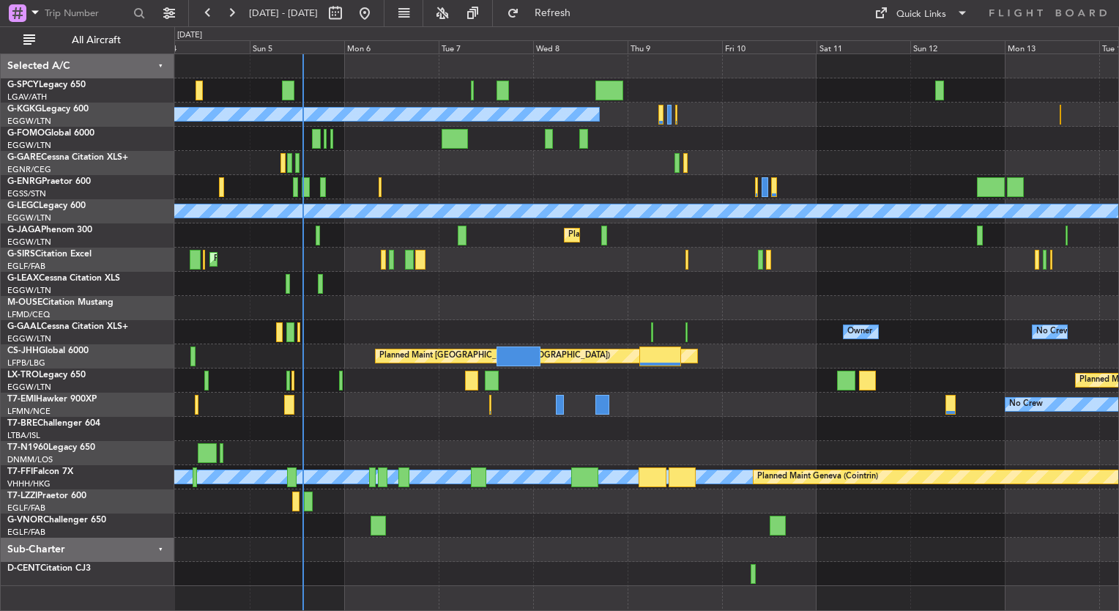
click at [443, 254] on div "Planned Maint [GEOGRAPHIC_DATA] ([GEOGRAPHIC_DATA])" at bounding box center [646, 259] width 944 height 24
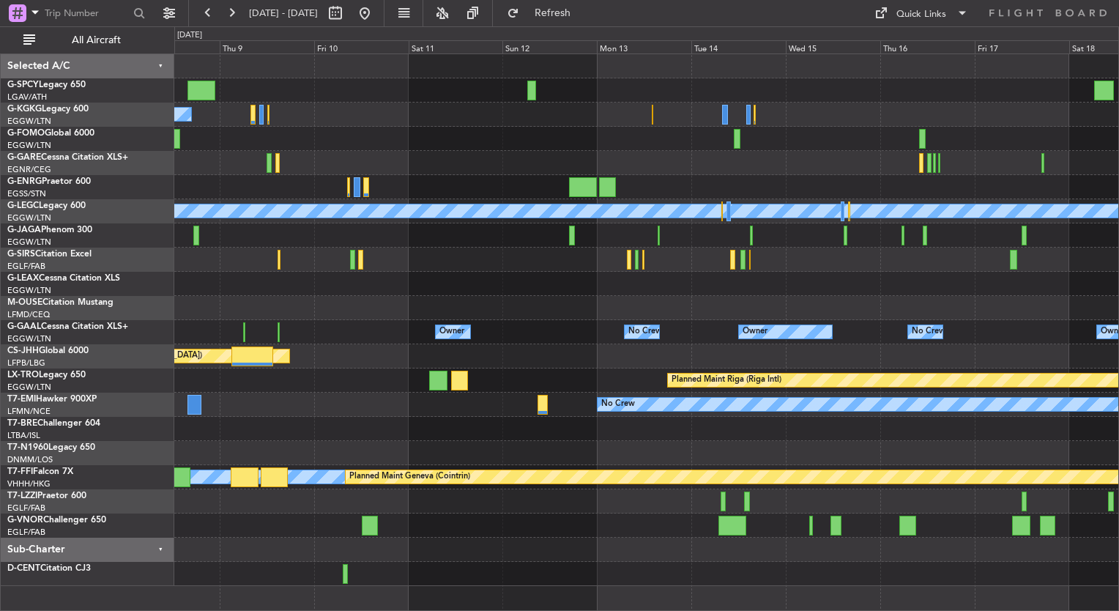
click at [286, 266] on div "Planned Maint Oxford ([GEOGRAPHIC_DATA])" at bounding box center [646, 259] width 944 height 24
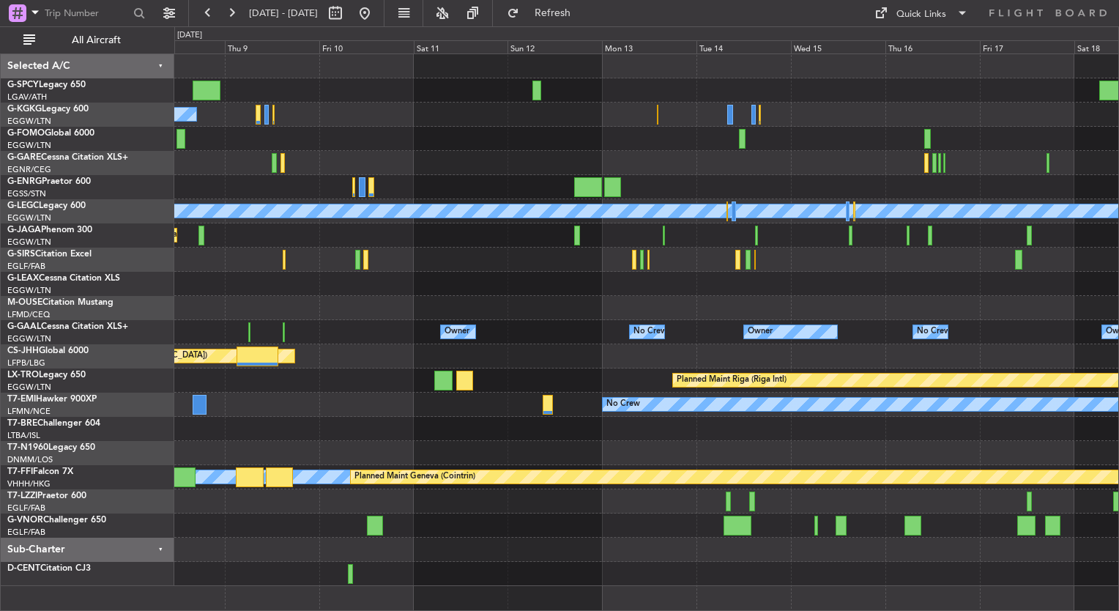
click at [556, 303] on div "A/C Unavailable Istanbul (Ataturk) A/C Unavailable London (Luton) Planned Maint…" at bounding box center [646, 320] width 944 height 532
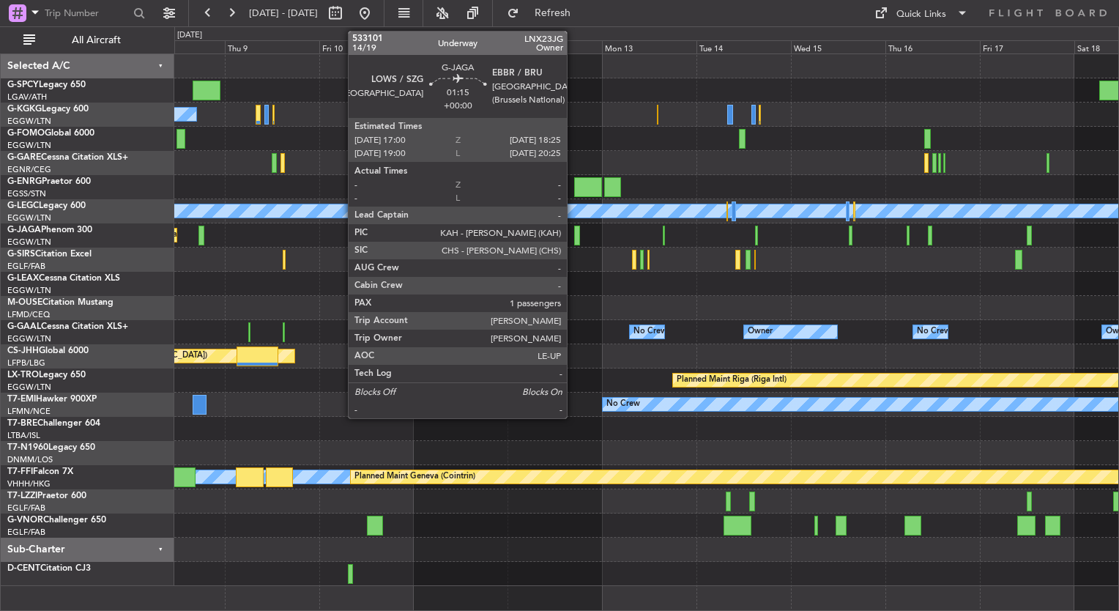
click at [574, 234] on div at bounding box center [577, 236] width 6 height 20
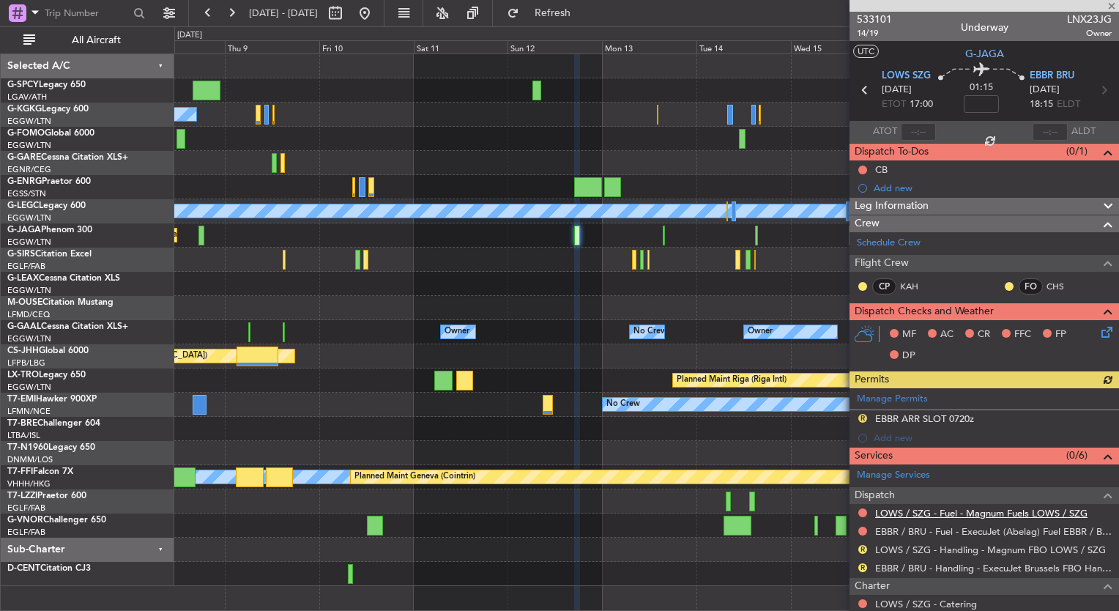
scroll to position [146, 0]
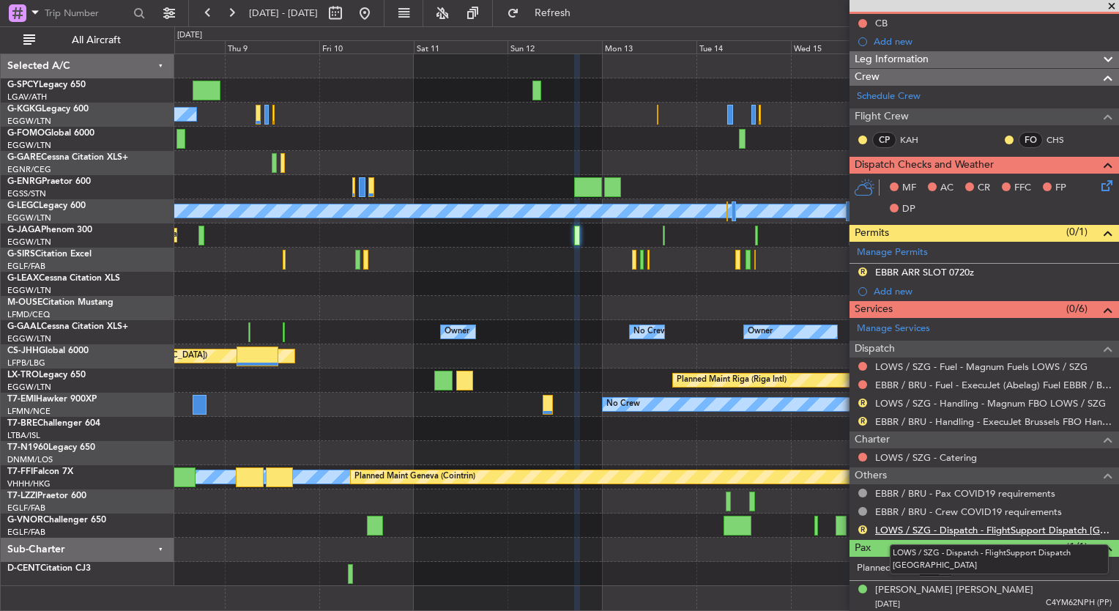
click at [956, 525] on link "LOWS / SZG - Dispatch - FlightSupport Dispatch UK" at bounding box center [993, 530] width 237 height 12
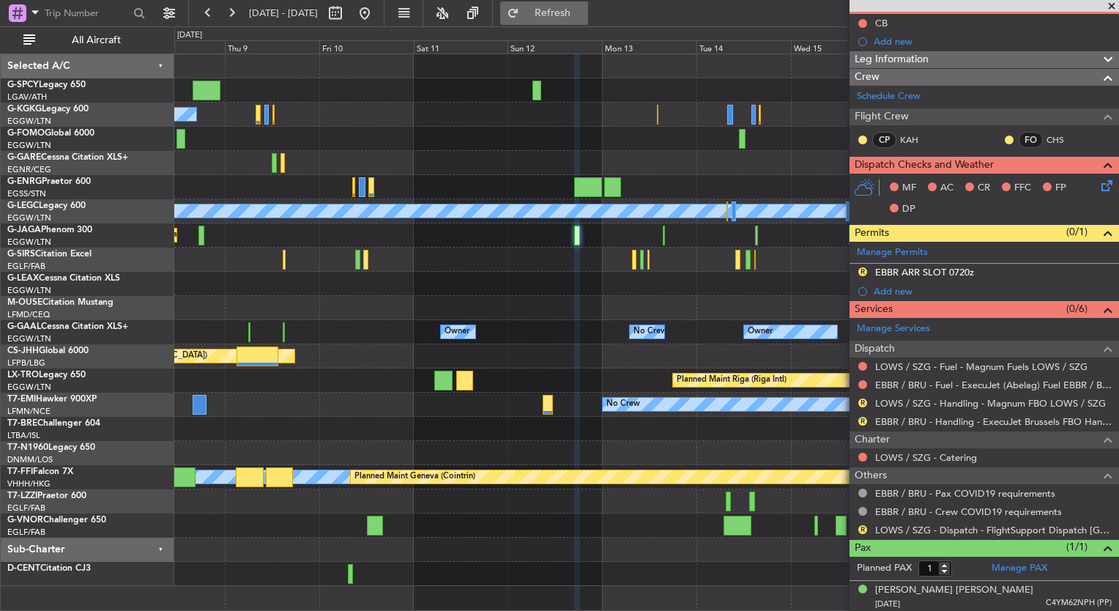
click at [584, 9] on span "Refresh" at bounding box center [553, 13] width 62 height 10
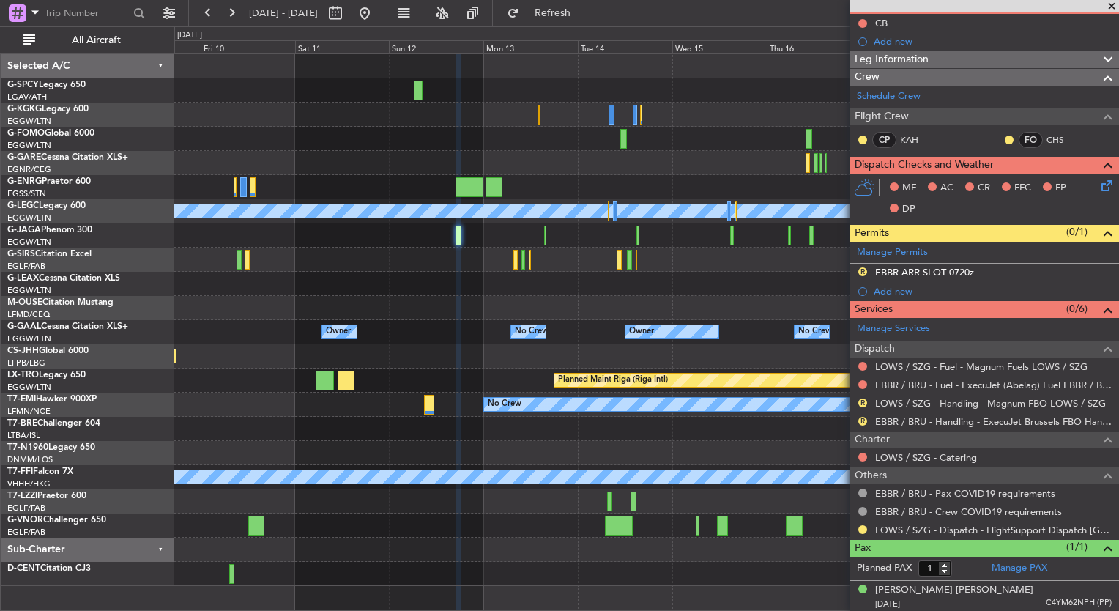
click at [556, 255] on div "Planned Maint Oxford ([GEOGRAPHIC_DATA])" at bounding box center [646, 259] width 944 height 24
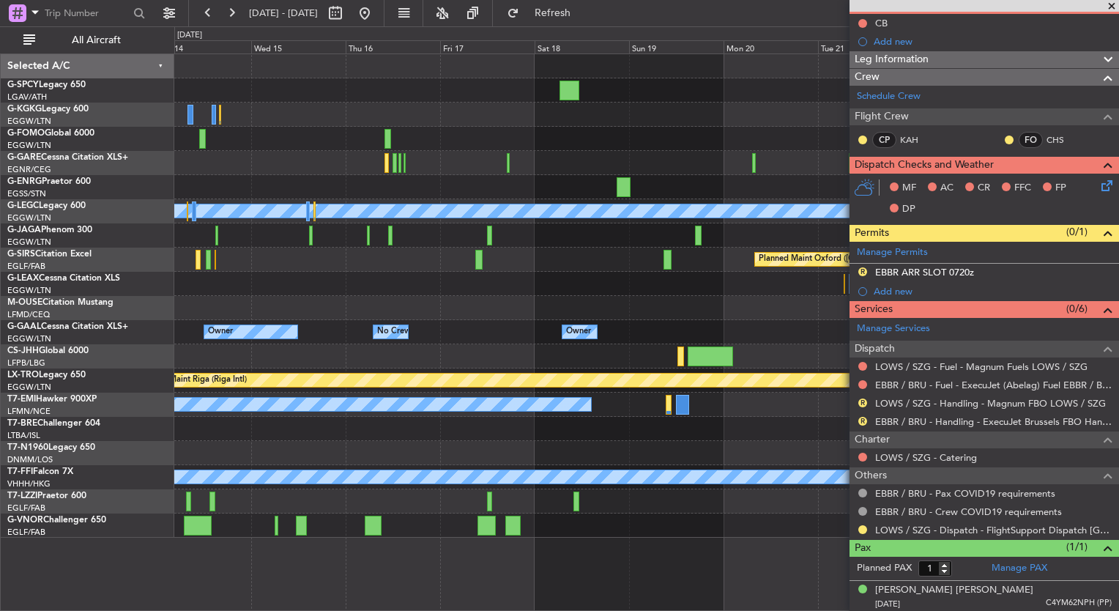
click at [323, 306] on div "A/C Unavailable London (Luton) Planned Maint Oxford (Kidlington) Owner Owner Ow…" at bounding box center [646, 295] width 944 height 483
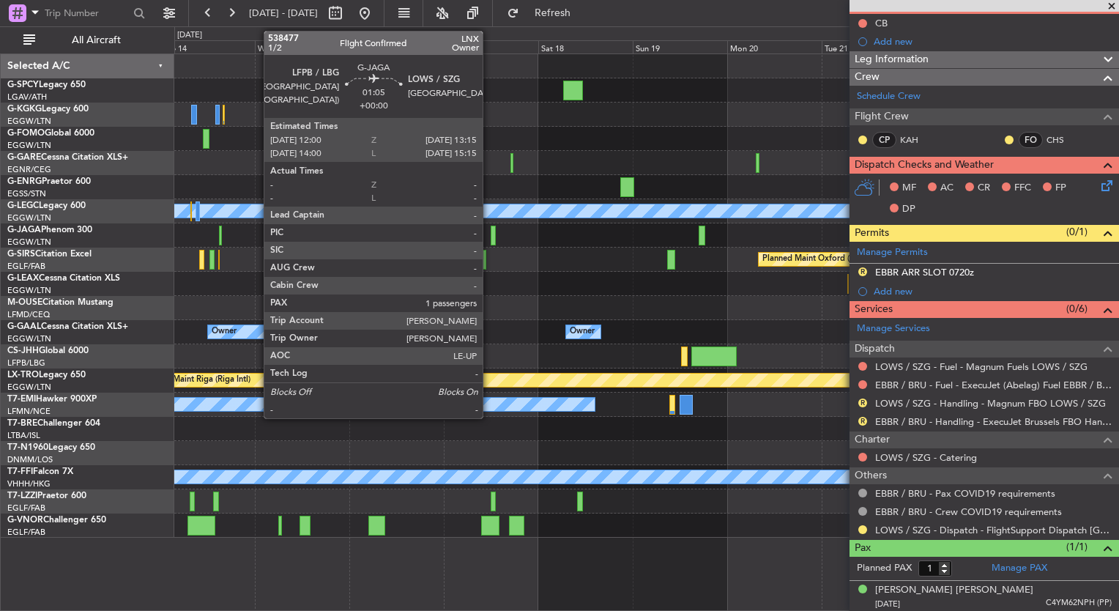
click at [491, 235] on div at bounding box center [493, 236] width 5 height 20
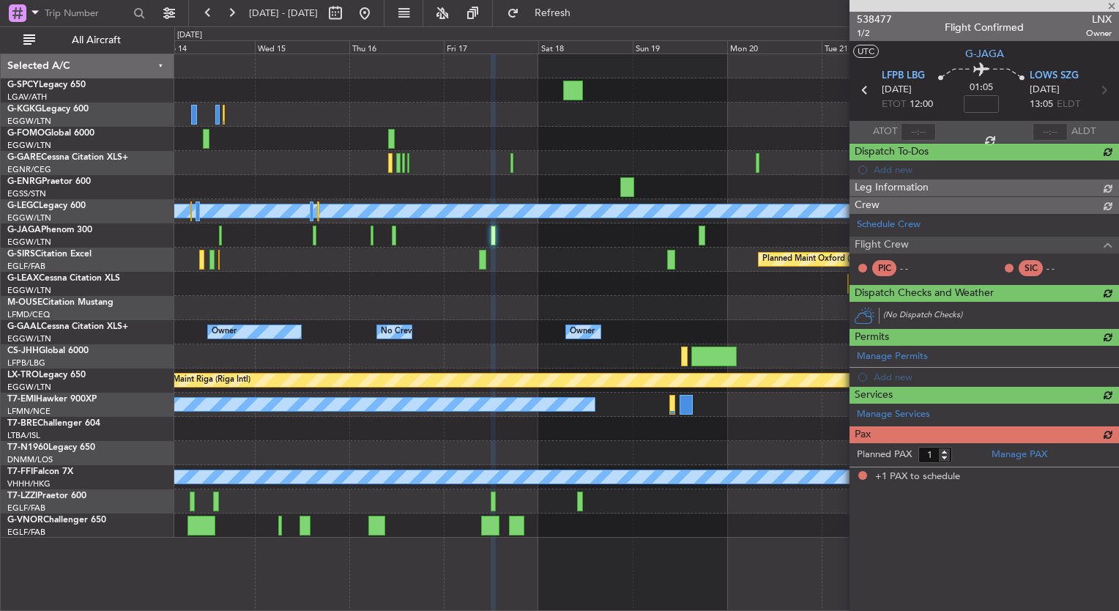
scroll to position [0, 0]
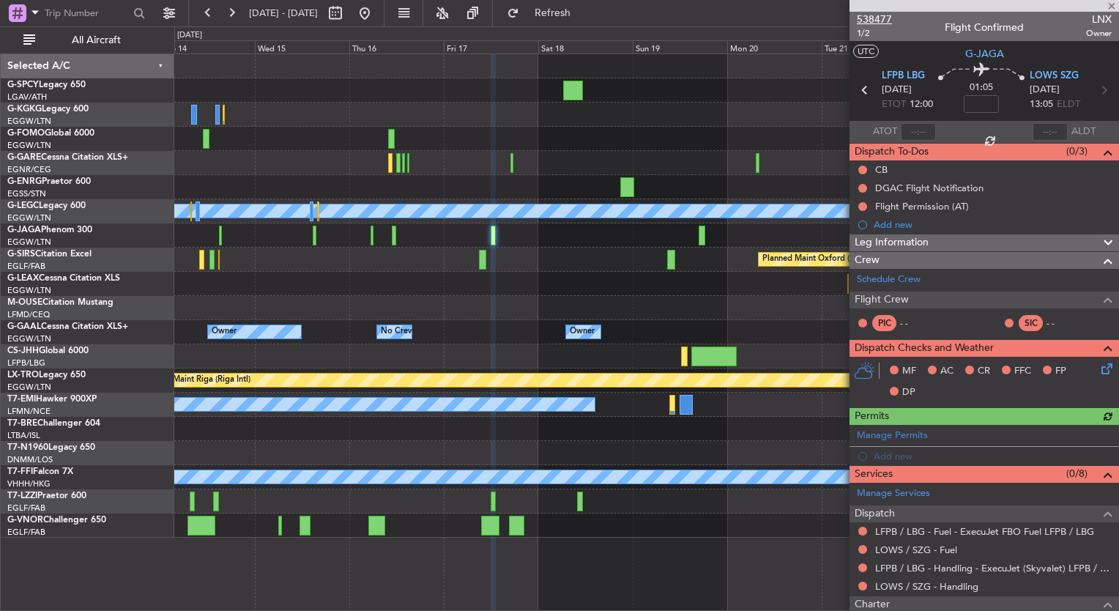
click at [864, 12] on span "538477" at bounding box center [874, 19] width 35 height 15
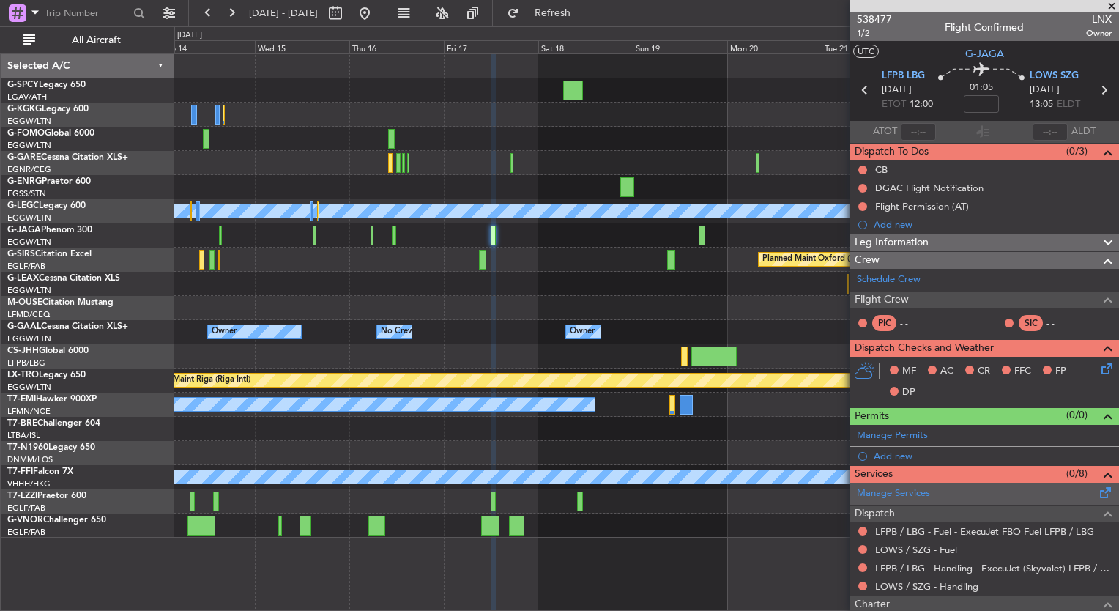
scroll to position [164, 0]
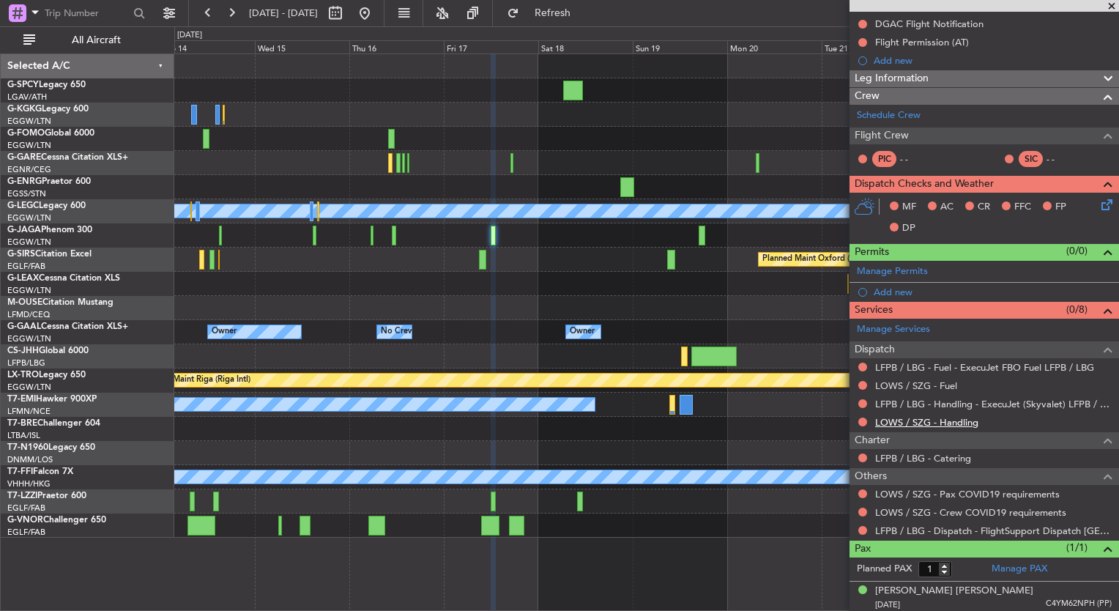
click at [942, 418] on link "LOWS / SZG - Handling" at bounding box center [926, 422] width 103 height 12
click at [584, 11] on span "Refresh" at bounding box center [553, 13] width 62 height 10
click at [948, 382] on link "LOWS / SZG - Fuel" at bounding box center [916, 385] width 82 height 12
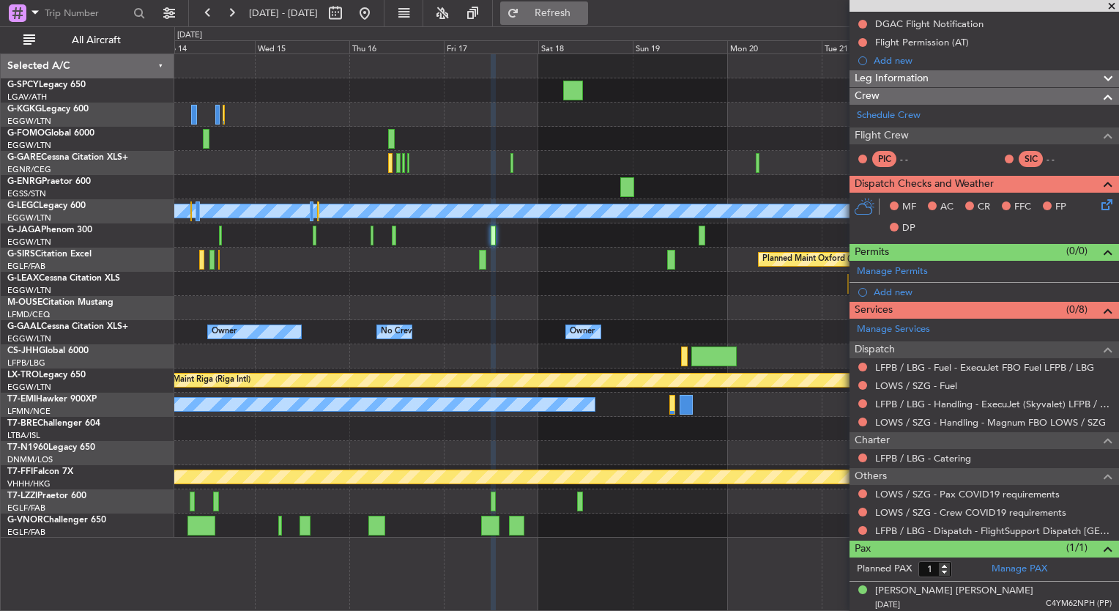
click at [584, 18] on span "Refresh" at bounding box center [553, 13] width 62 height 10
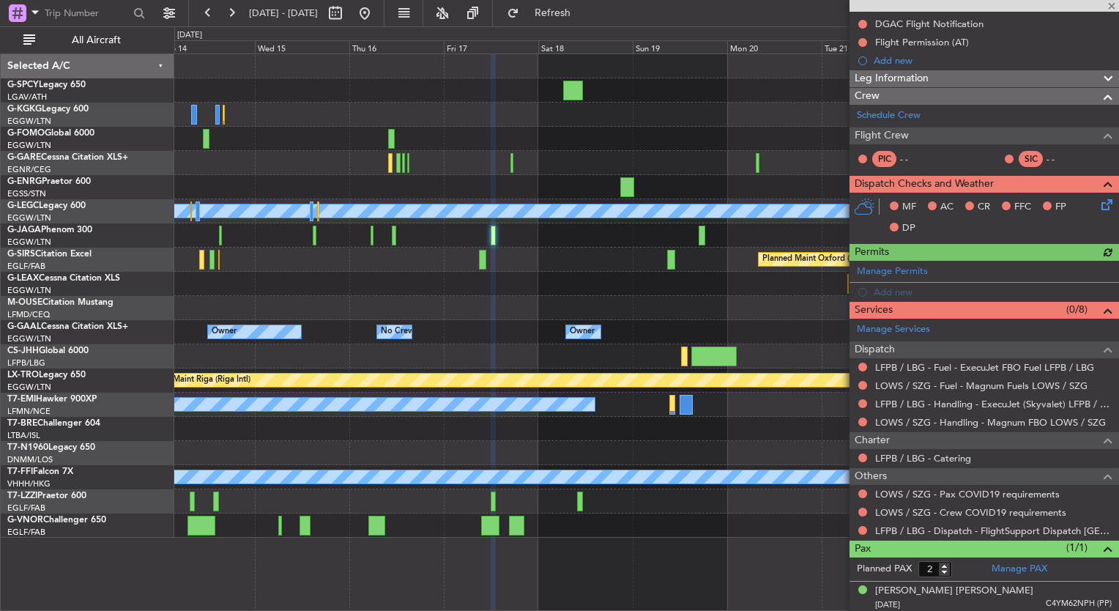
scroll to position [0, 0]
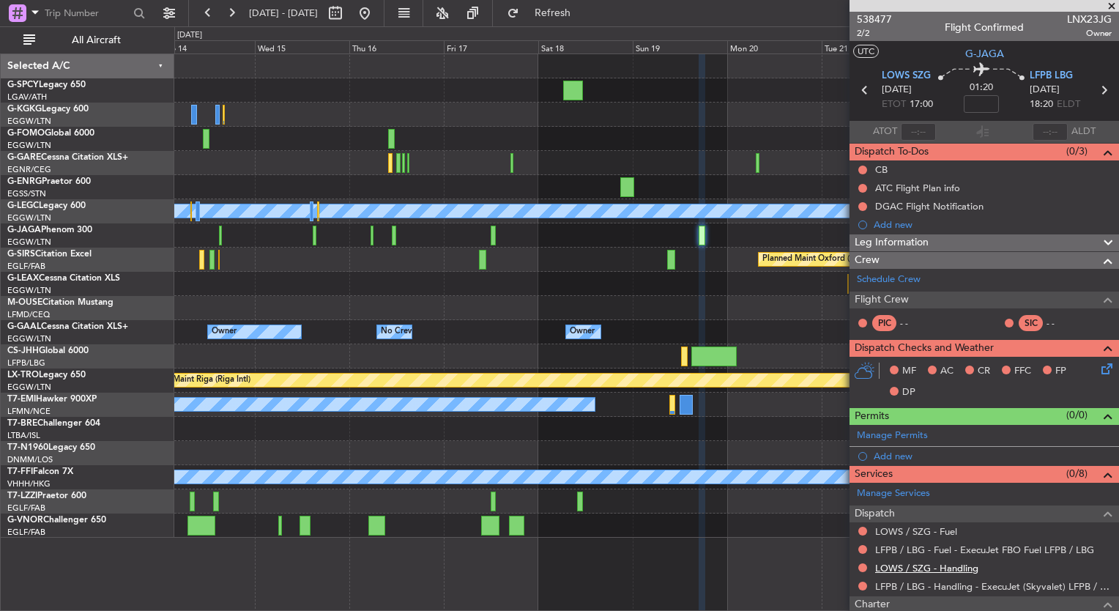
click at [948, 564] on link "LOWS / SZG - Handling" at bounding box center [926, 568] width 103 height 12
click at [938, 529] on link "LOWS / SZG - Fuel" at bounding box center [916, 531] width 82 height 12
click at [571, 6] on button "Refresh" at bounding box center [544, 12] width 88 height 23
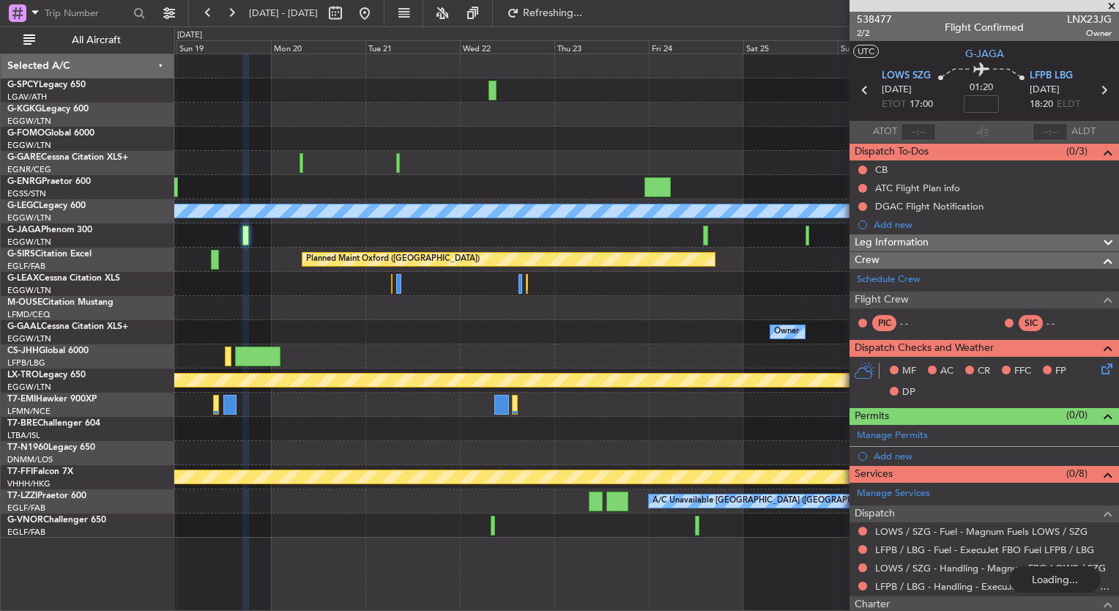
click at [471, 297] on div "A/C Unavailable London (Luton) Planned Maint Oxford (Kidlington) Owner Owner No…" at bounding box center [646, 295] width 944 height 483
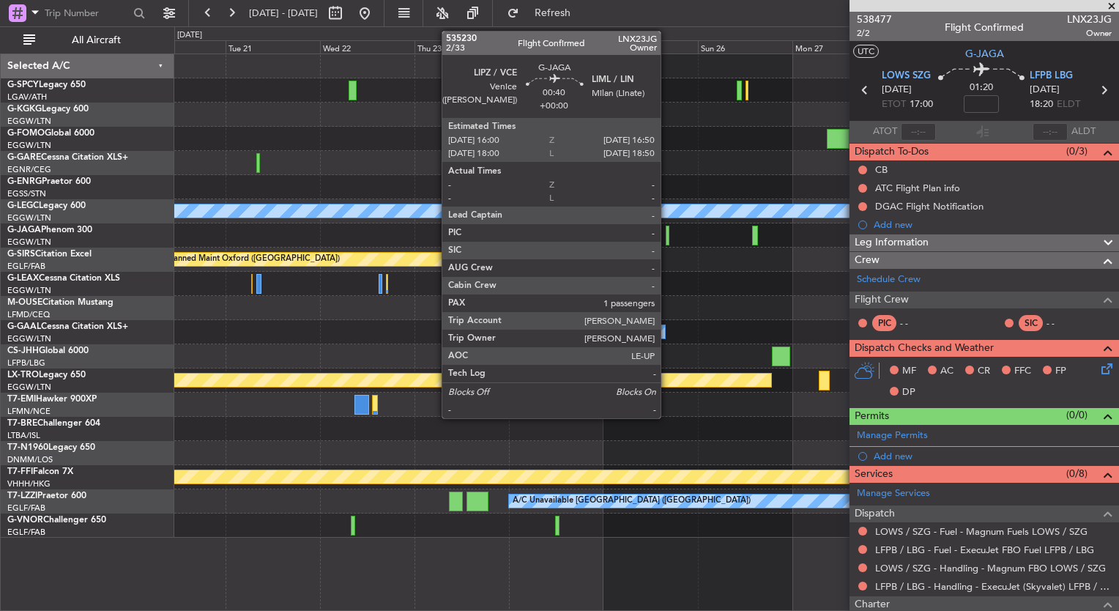
click at [667, 237] on div at bounding box center [668, 236] width 4 height 20
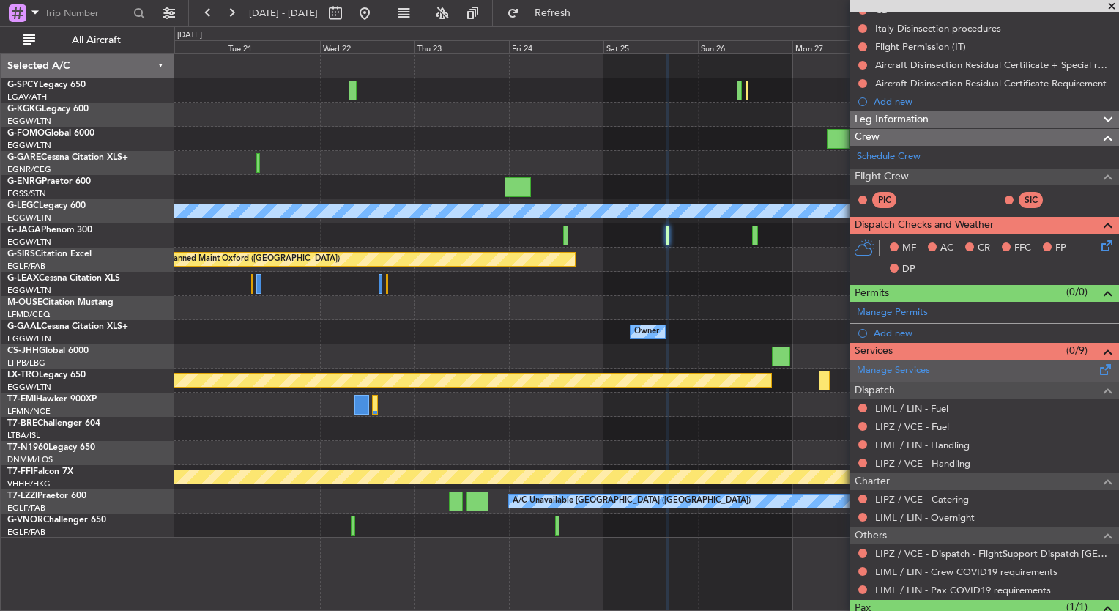
scroll to position [181, 0]
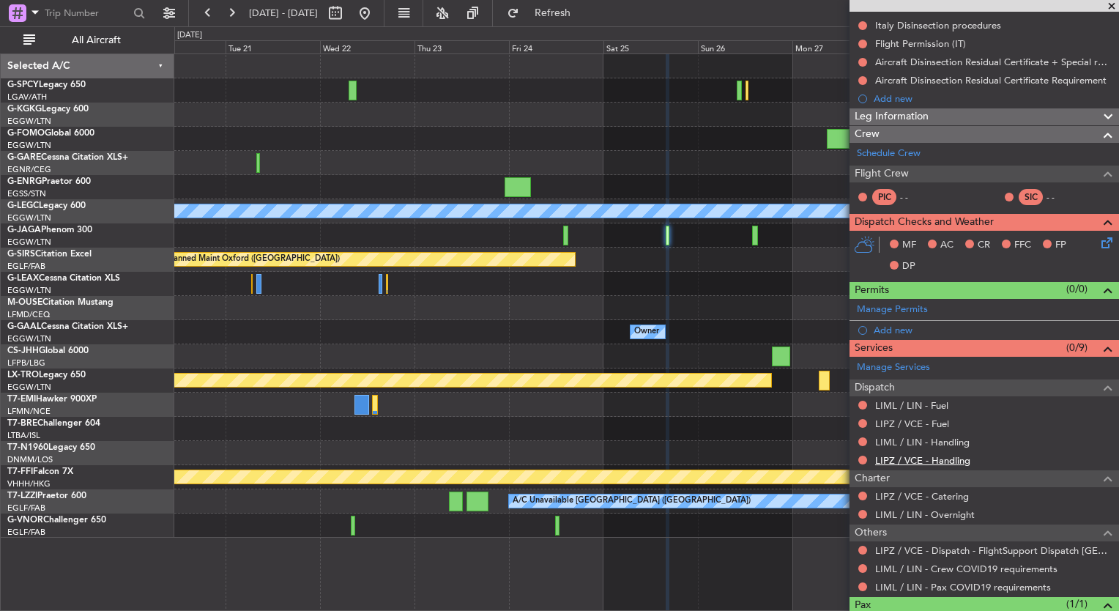
click at [965, 456] on link "LIPZ / VCE - Handling" at bounding box center [922, 460] width 95 height 12
click at [576, 19] on button "Refresh" at bounding box center [544, 12] width 88 height 23
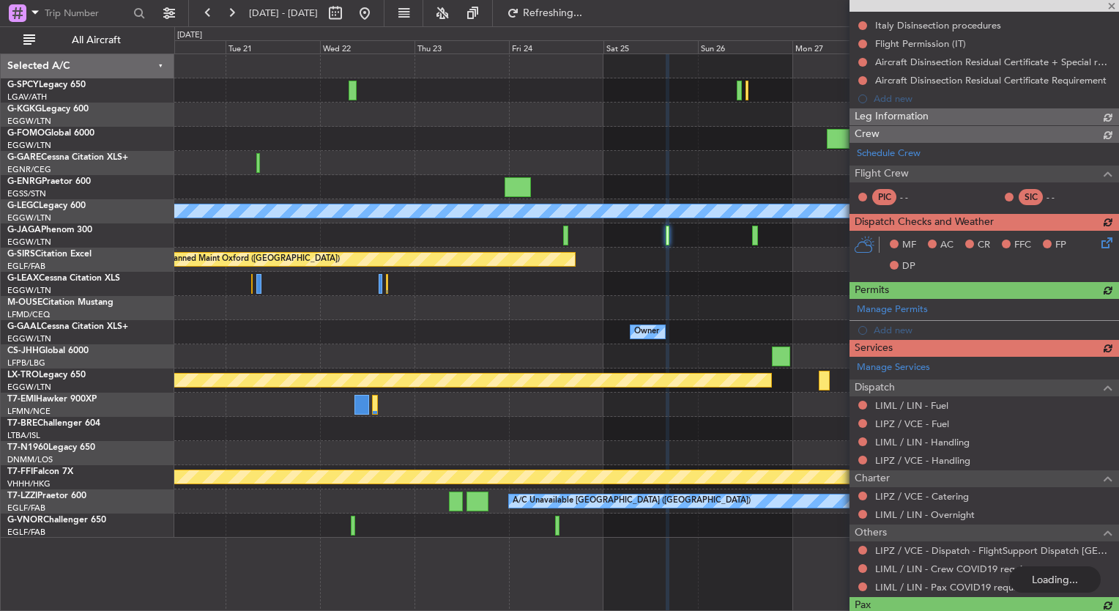
click at [964, 441] on div "Manage Services Dispatch LIML / LIN - Fuel LIPZ / VCE - Fuel LIML / LIN - Handl…" at bounding box center [983, 476] width 269 height 239
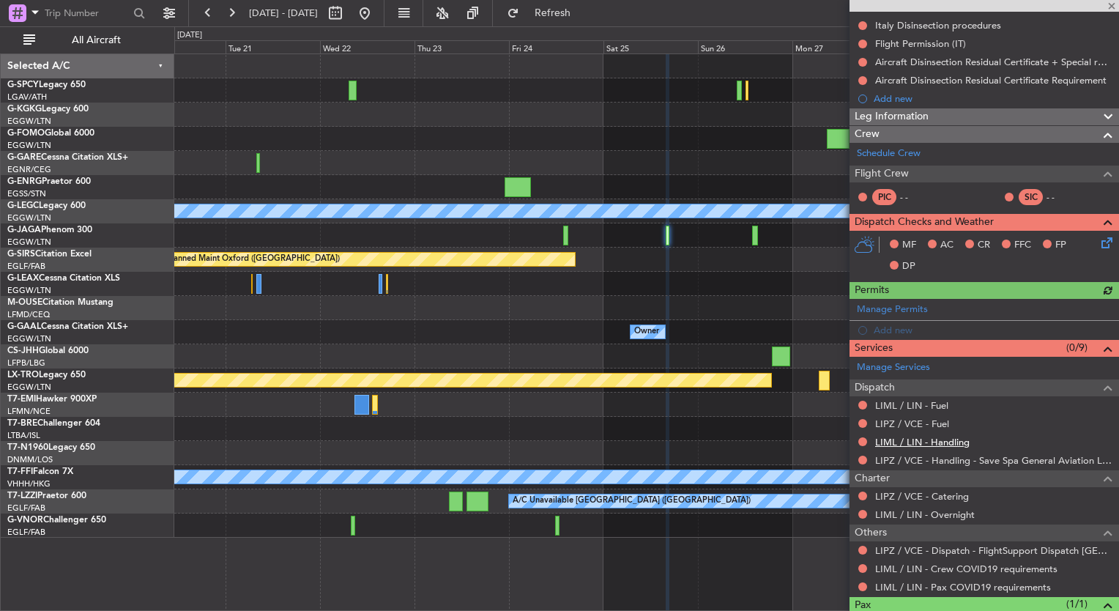
click at [943, 440] on link "LIML / LIN - Handling" at bounding box center [922, 442] width 94 height 12
click at [584, 8] on span "Refresh" at bounding box center [553, 13] width 62 height 10
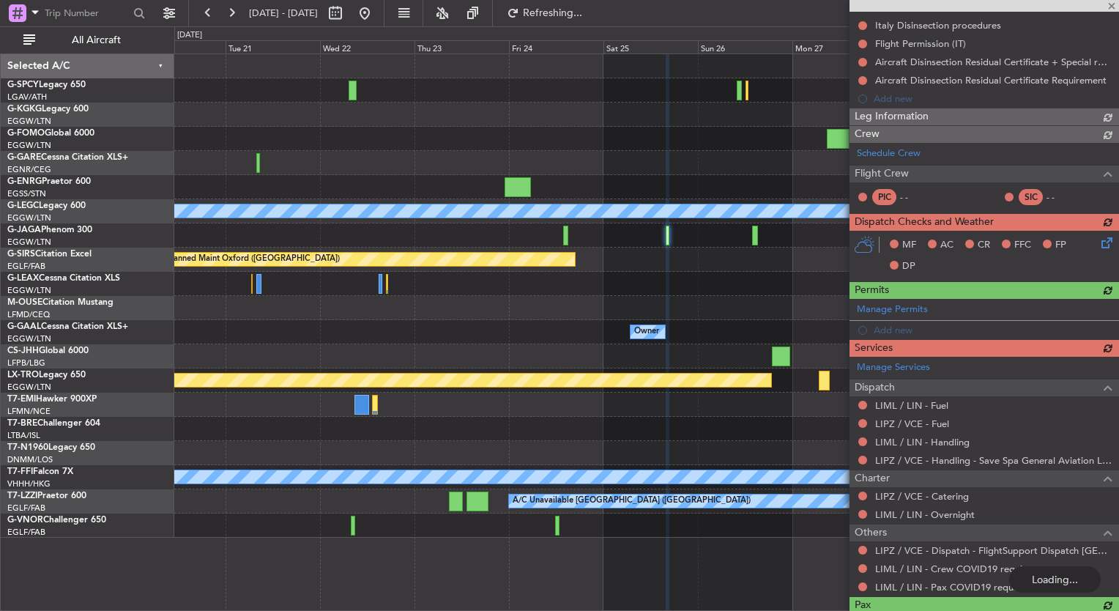
click at [926, 426] on div "Manage Services Dispatch LIML / LIN - Fuel LIPZ / VCE - Fuel LIML / LIN - Handl…" at bounding box center [983, 476] width 269 height 239
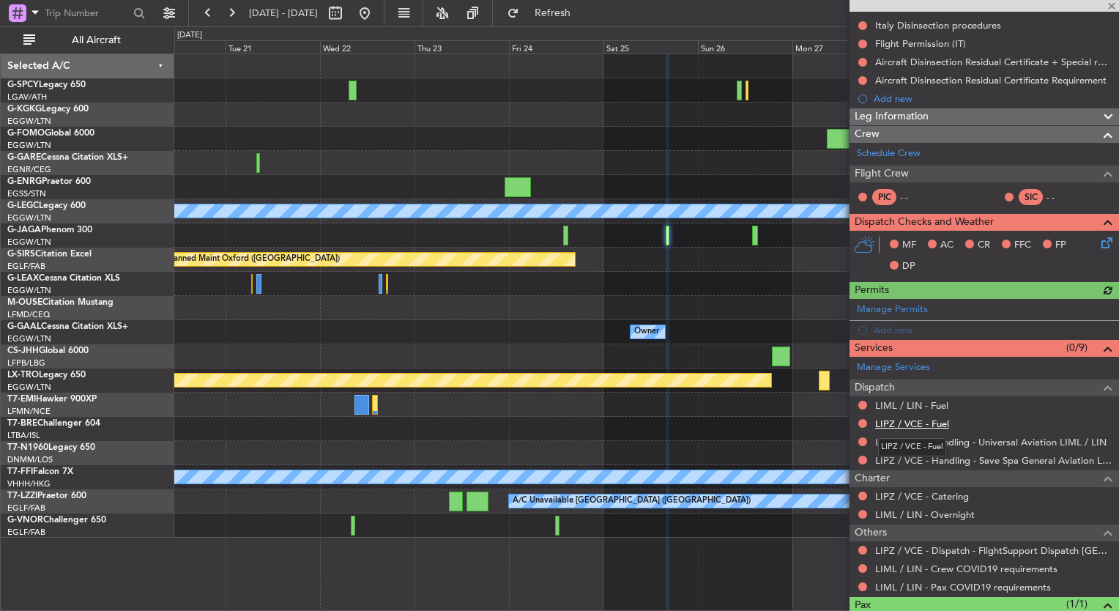
click at [926, 424] on link "LIPZ / VCE - Fuel" at bounding box center [912, 423] width 74 height 12
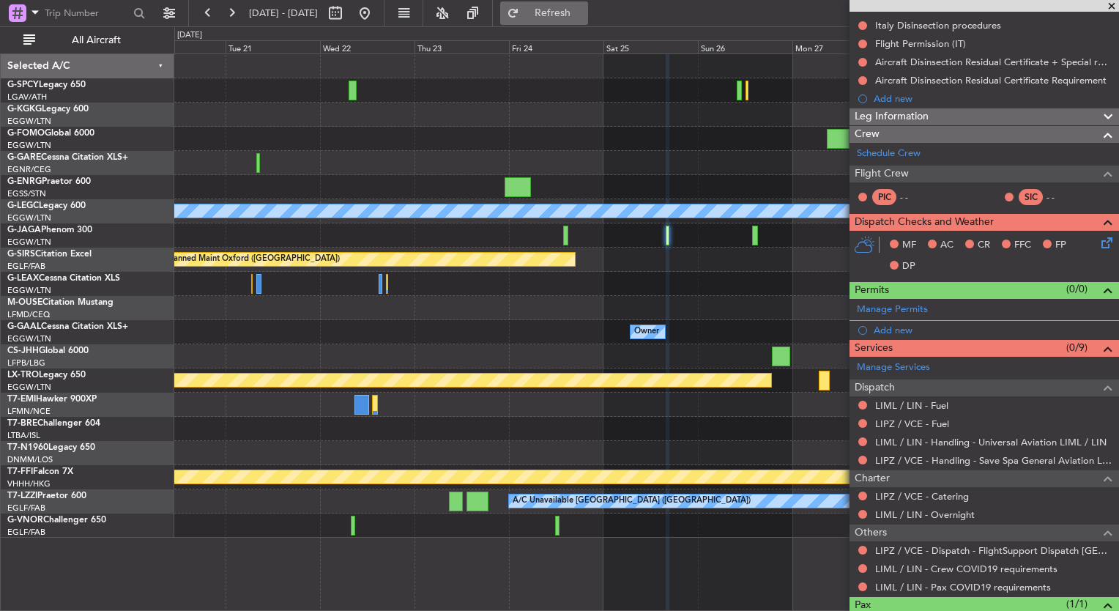
click at [583, 8] on span "Refresh" at bounding box center [553, 13] width 62 height 10
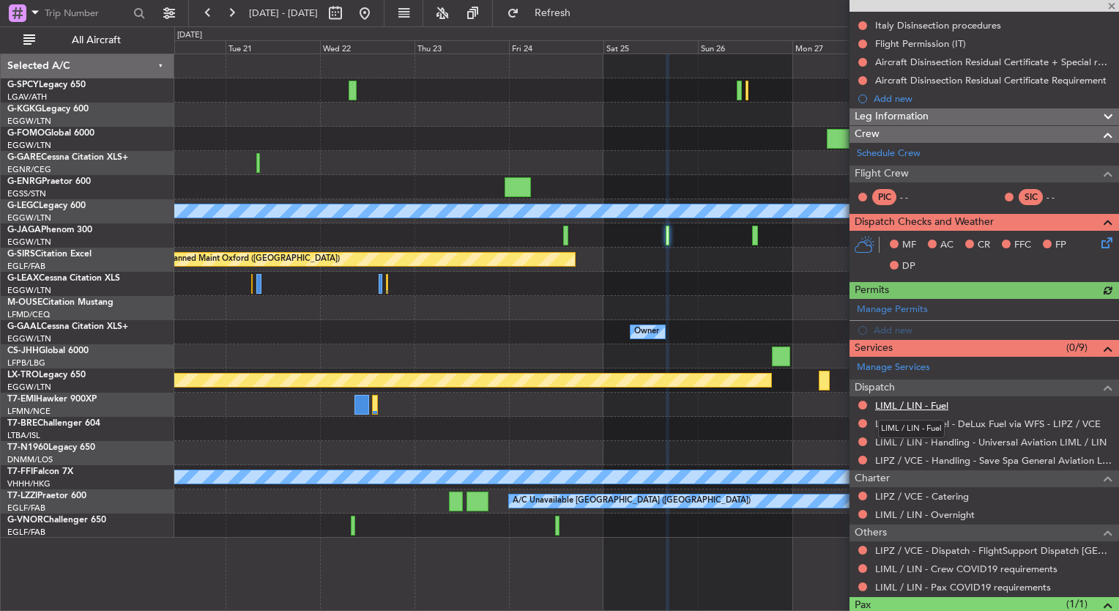
click at [931, 404] on link "LIML / LIN - Fuel" at bounding box center [911, 405] width 73 height 12
click at [576, 4] on button "Refresh" at bounding box center [544, 12] width 88 height 23
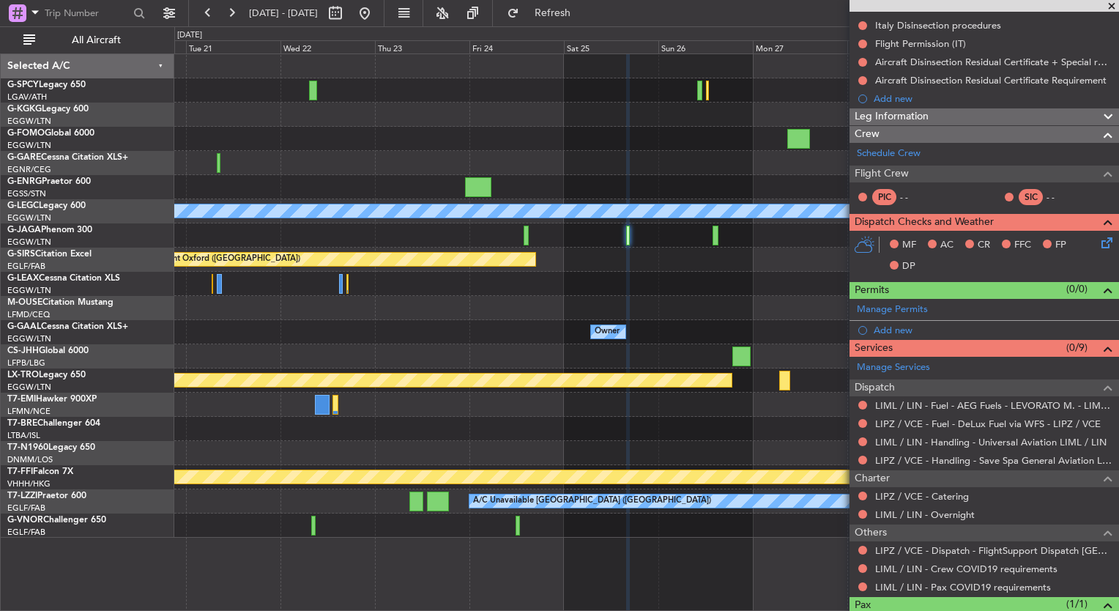
click at [795, 287] on div "A/C Unavailable [GEOGRAPHIC_DATA] ([GEOGRAPHIC_DATA]) Planned Maint [GEOGRAPHIC…" at bounding box center [646, 295] width 944 height 483
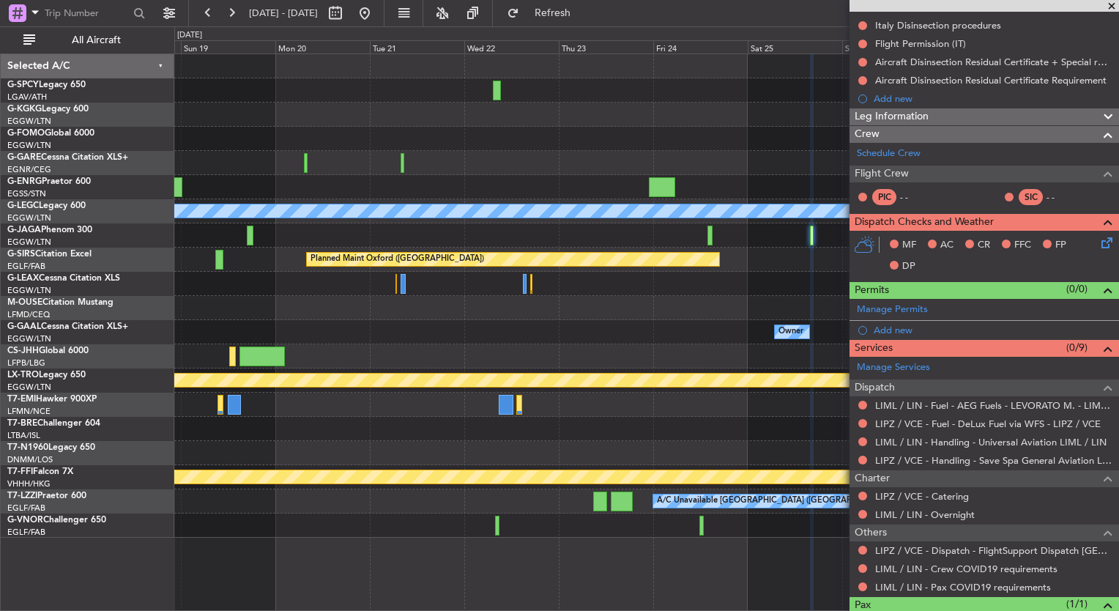
click at [718, 281] on div at bounding box center [646, 284] width 944 height 24
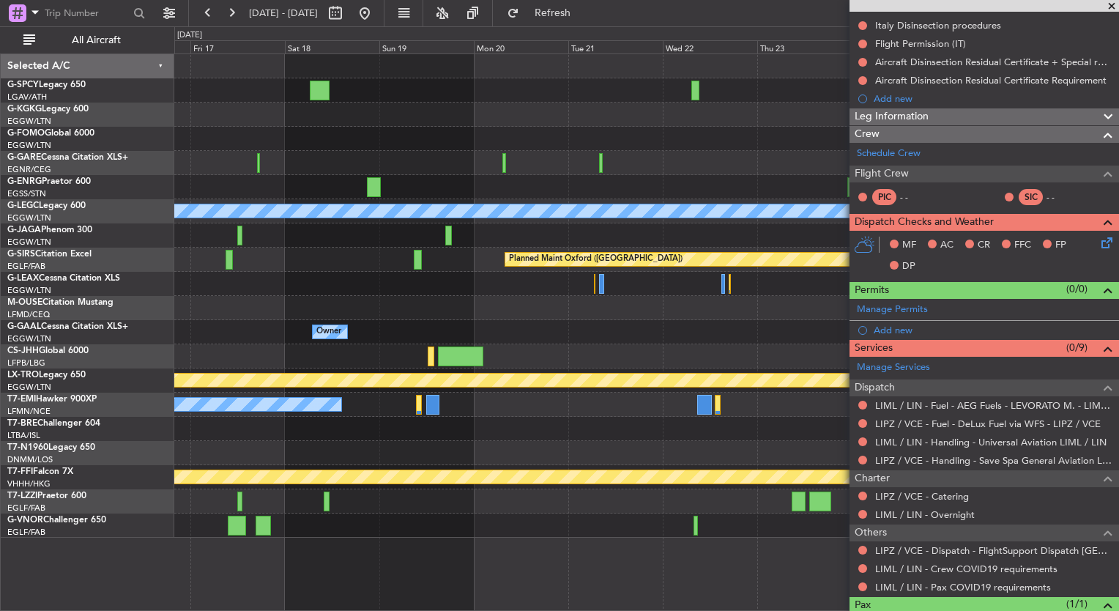
click at [773, 313] on div "A/C Unavailable London (Luton) Planned Maint Oxford (Kidlington) Owner Owner No…" at bounding box center [646, 295] width 944 height 483
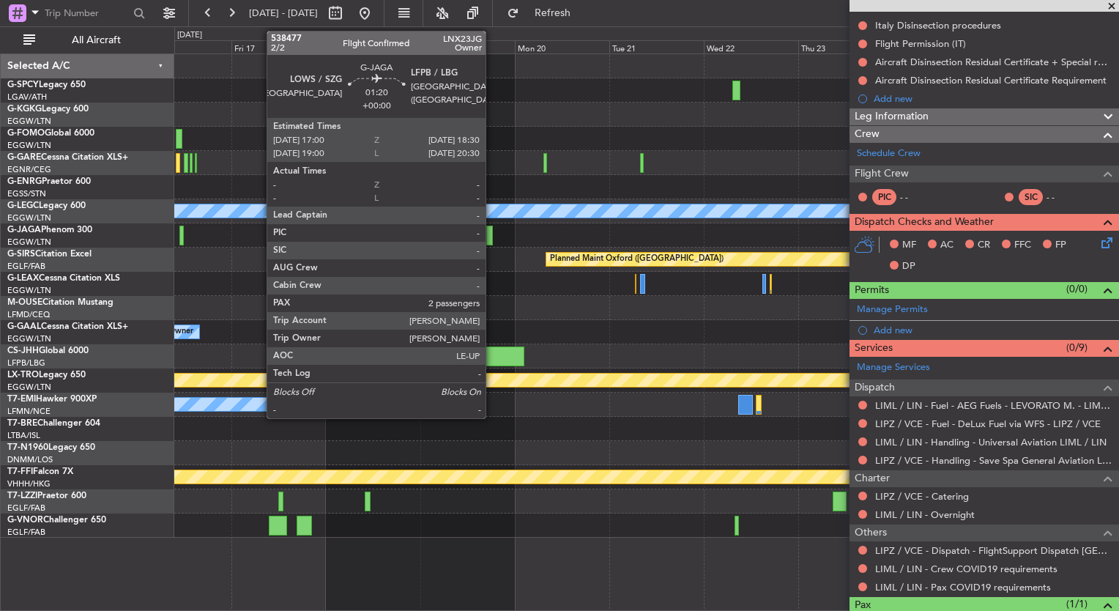
click at [492, 233] on div at bounding box center [489, 236] width 7 height 20
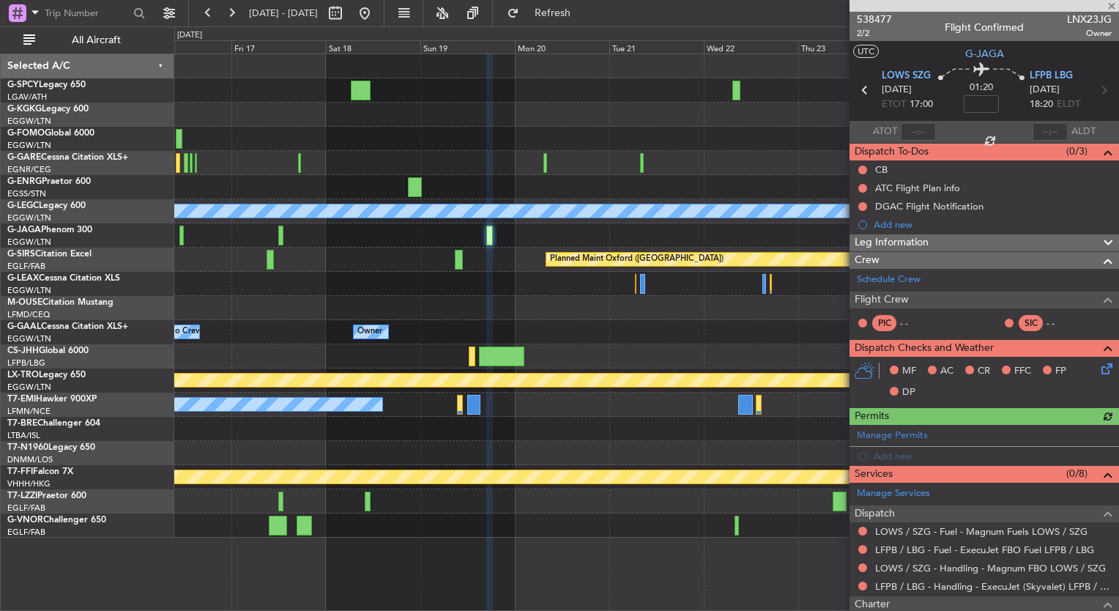
scroll to position [197, 0]
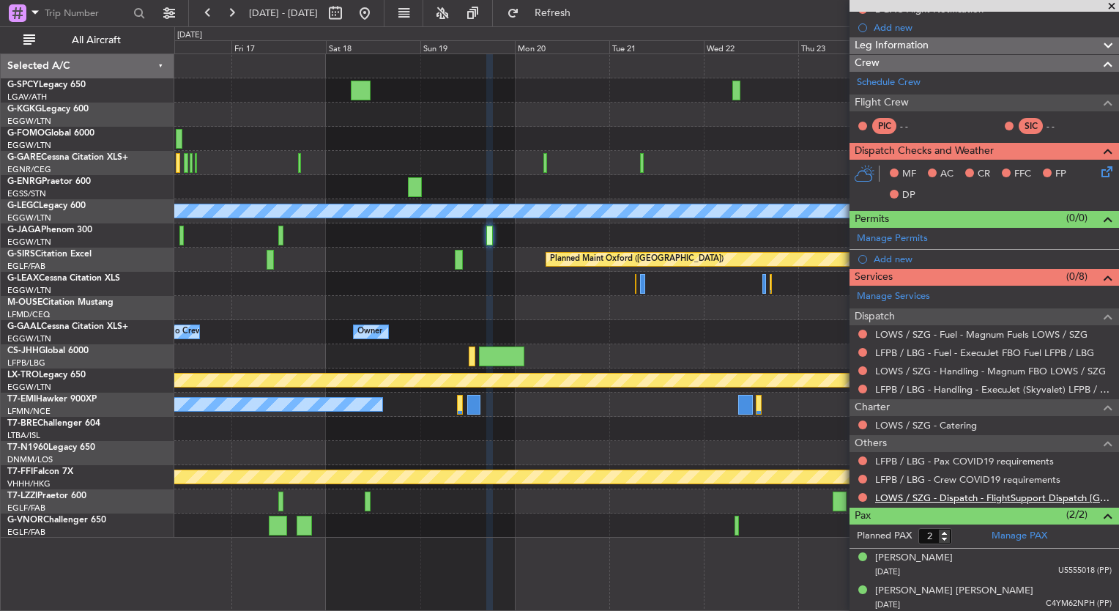
click at [981, 494] on link "LOWS / SZG - Dispatch - FlightSupport Dispatch UK" at bounding box center [993, 497] width 237 height 12
click at [580, 22] on button "Refresh" at bounding box center [544, 12] width 88 height 23
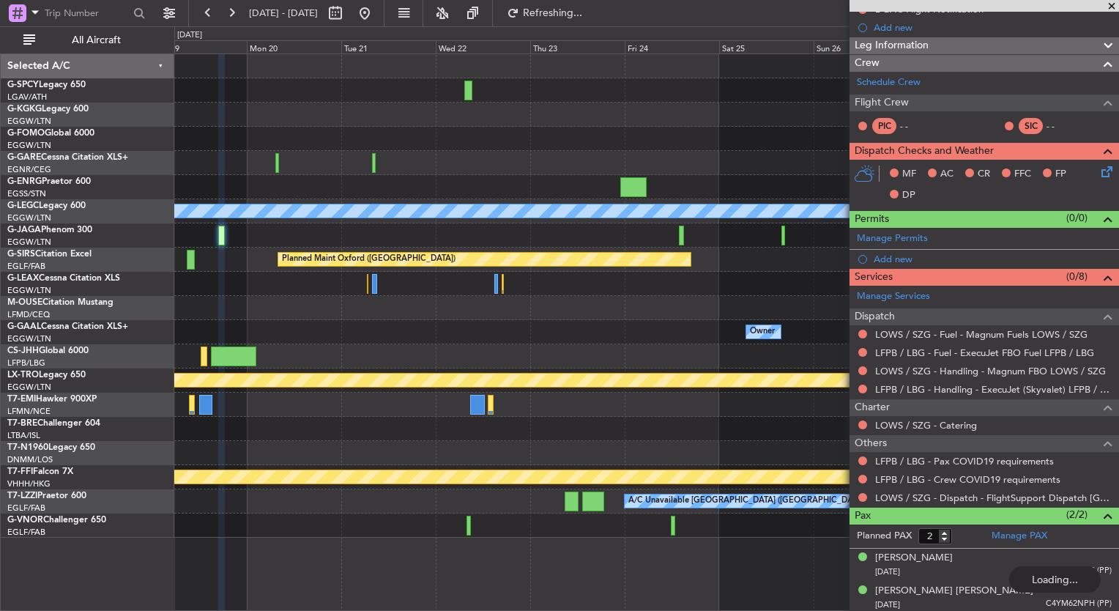
click at [365, 329] on div "Owner Owner" at bounding box center [646, 332] width 944 height 24
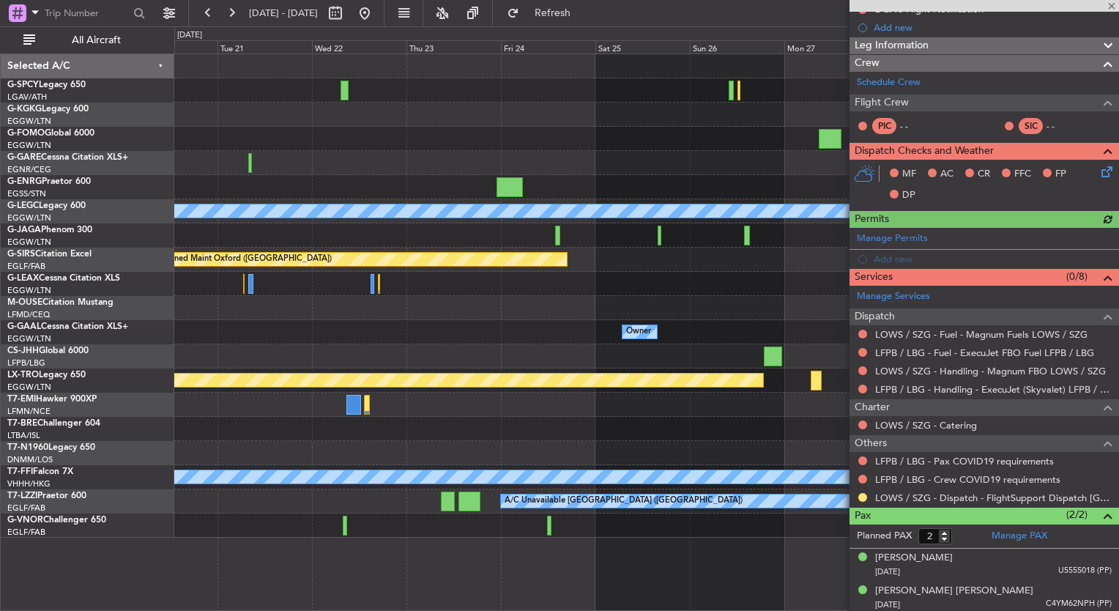
click at [414, 298] on div "A/C Unavailable London (Luton) Planned Maint Oxford (Kidlington) Owner Owner Ow…" at bounding box center [646, 295] width 944 height 483
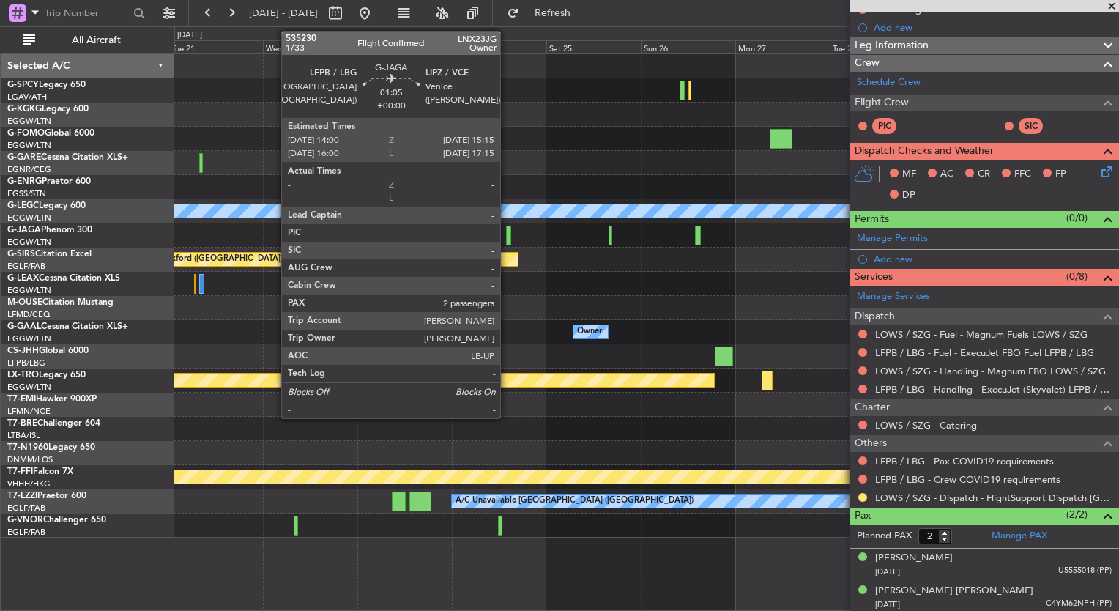
click at [507, 239] on div at bounding box center [508, 236] width 5 height 20
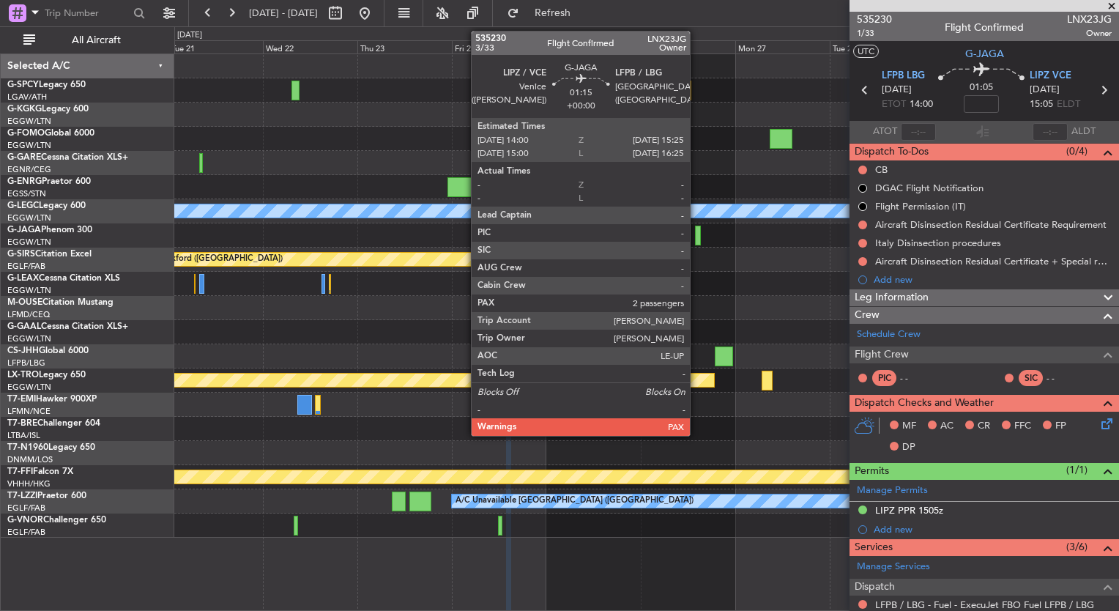
click at [696, 238] on div at bounding box center [698, 236] width 6 height 20
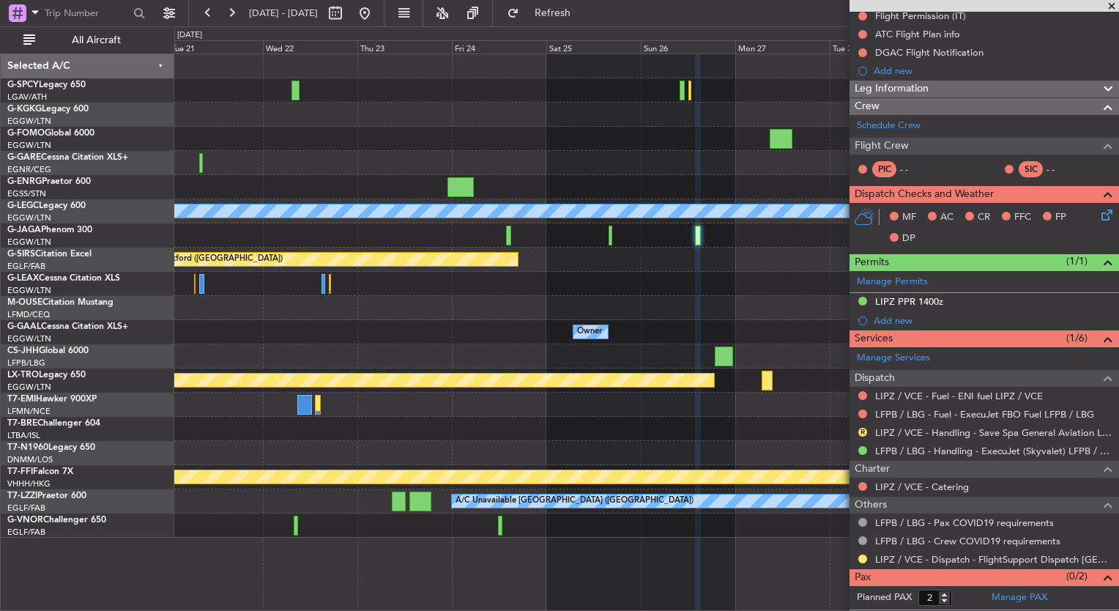
scroll to position [176, 0]
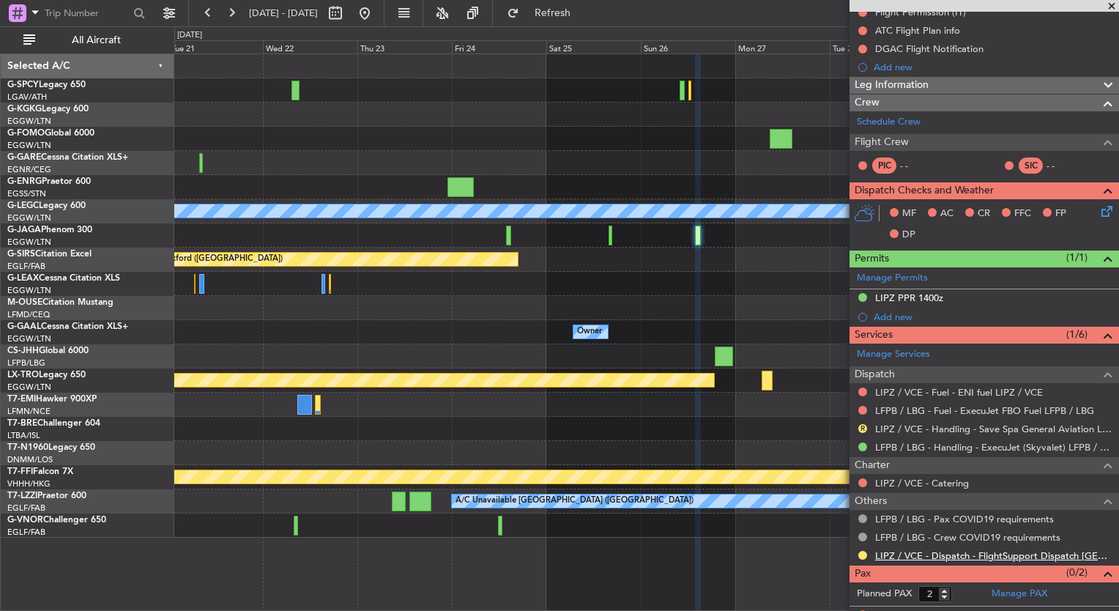
click at [1034, 554] on link "LIPZ / VCE - Dispatch - FlightSupport Dispatch UK" at bounding box center [993, 555] width 237 height 12
click at [584, 16] on span "Refresh" at bounding box center [553, 13] width 62 height 10
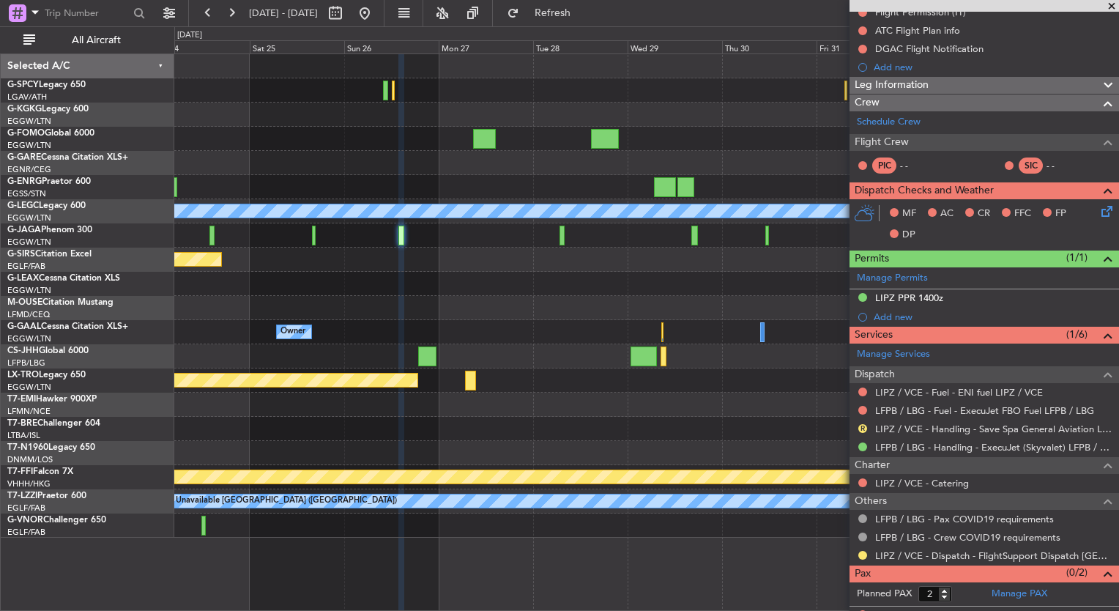
click at [477, 248] on div "Planned Maint Oxford (Kidlington) Planned Maint Bournemouth Planned Maint Bourn…" at bounding box center [646, 259] width 944 height 24
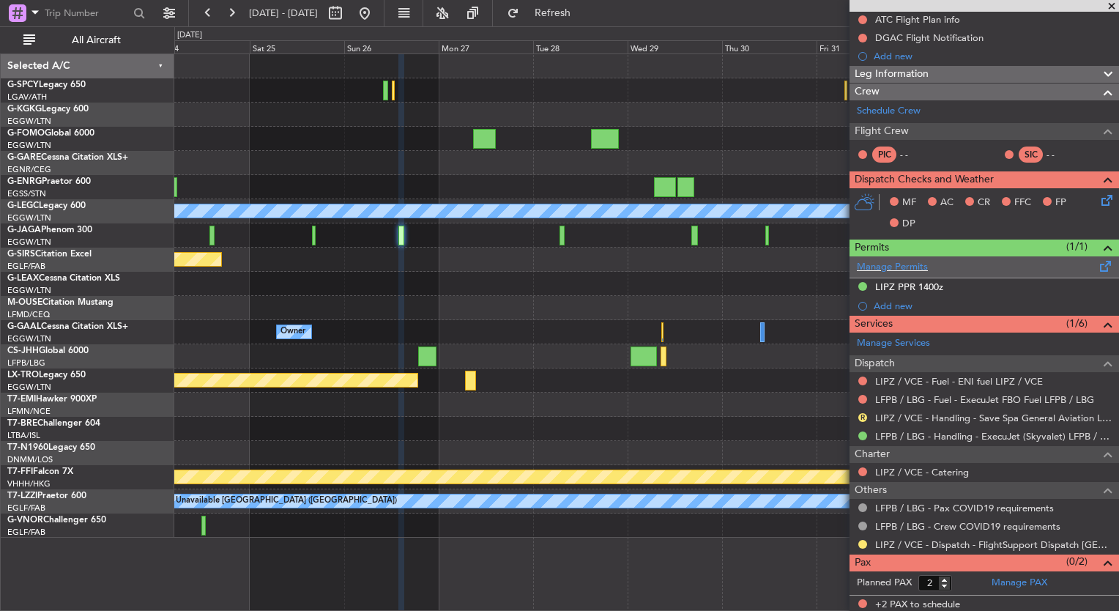
scroll to position [0, 0]
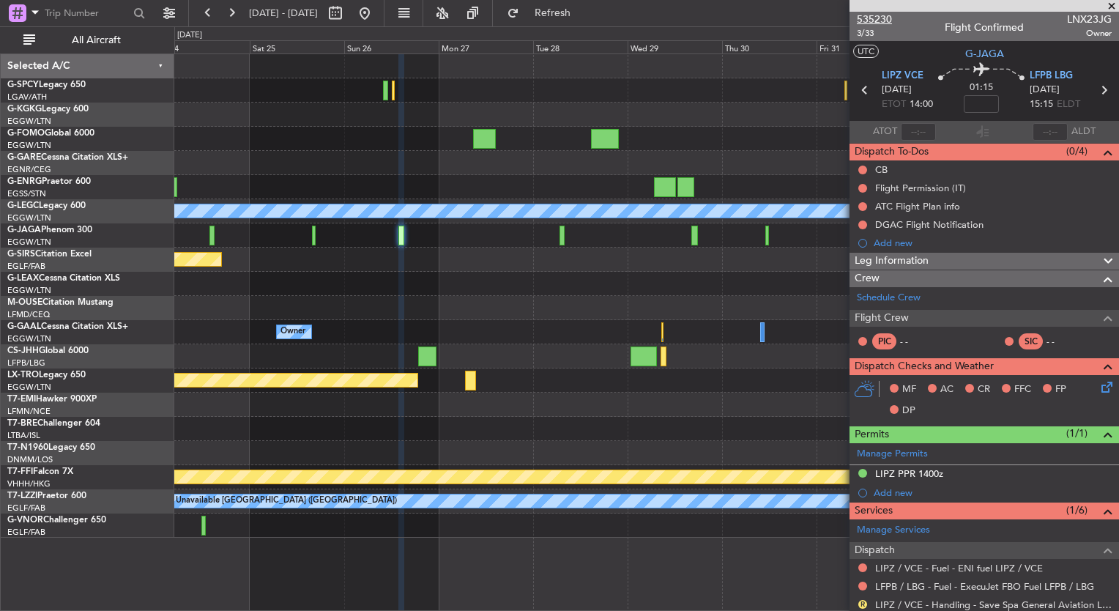
click at [878, 21] on span "535230" at bounding box center [874, 19] width 35 height 15
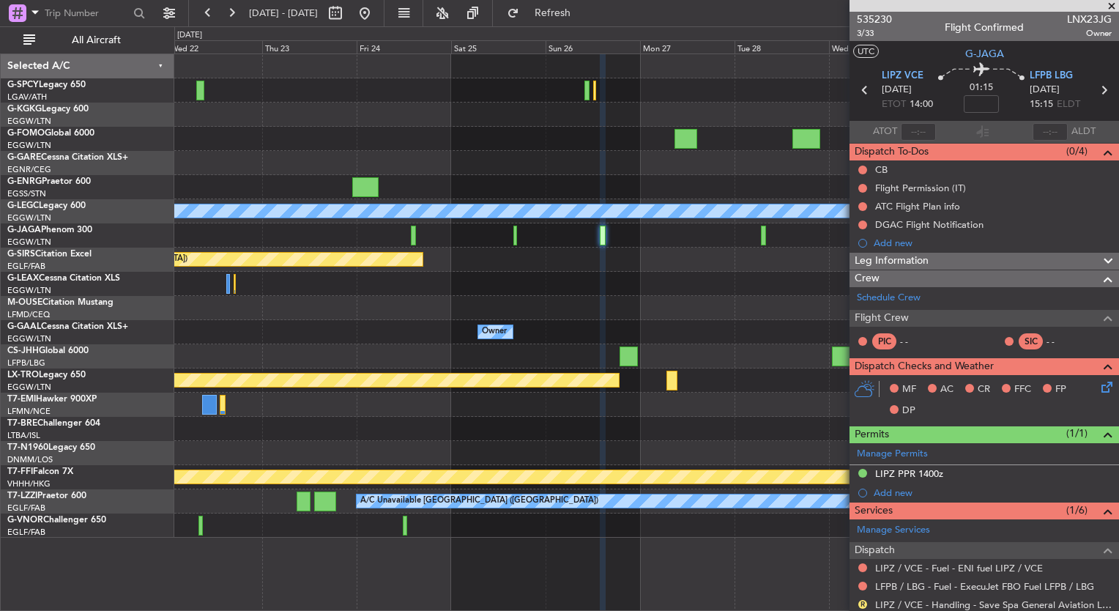
click at [882, 382] on fb-app "24 Oct 2025 - 03 Nov 2025 Refresh Quick Links All Aircraft A/C Unavailable Lond…" at bounding box center [559, 311] width 1119 height 600
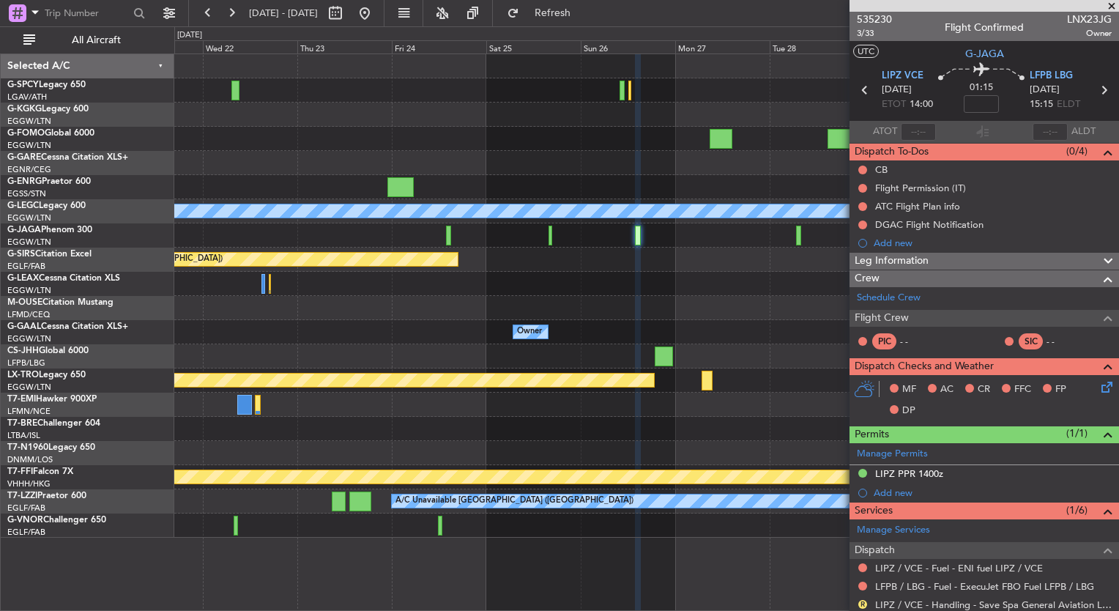
click at [863, 374] on fb-app "24 Oct 2025 - 03 Nov 2025 Refresh Quick Links All Aircraft A/C Unavailable Lond…" at bounding box center [559, 311] width 1119 height 600
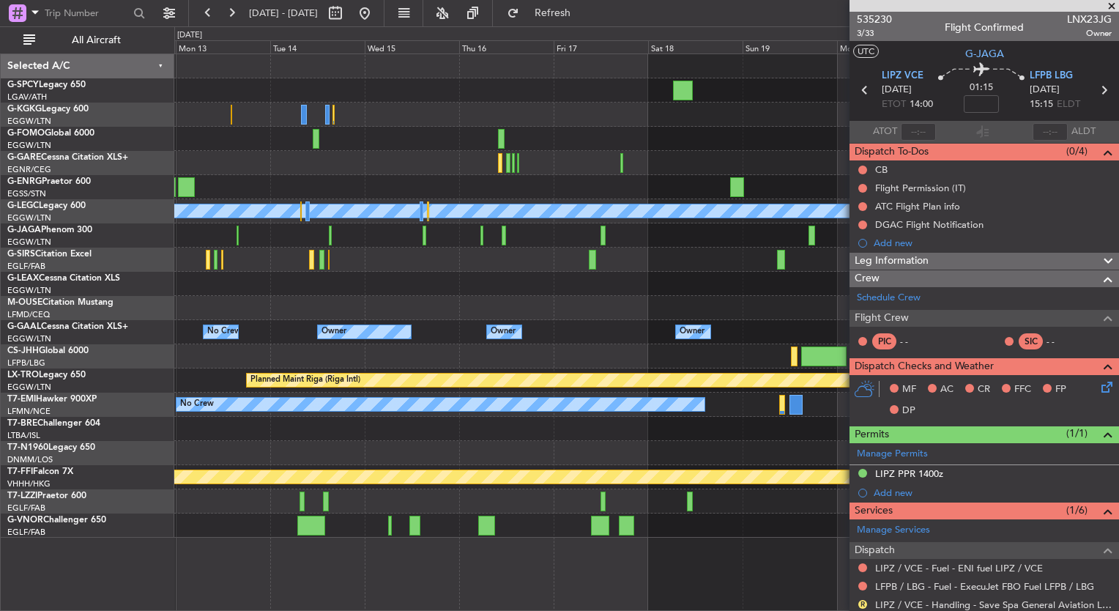
click at [795, 321] on div "Owner No Crew Owner Owner No Crew Owner Owner" at bounding box center [646, 332] width 944 height 24
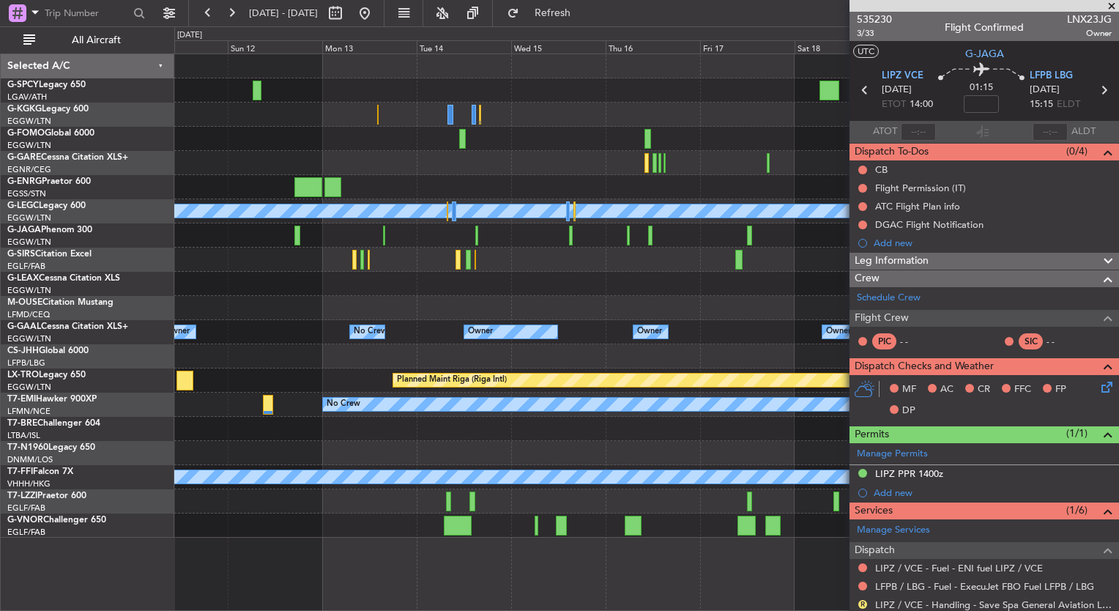
click at [804, 259] on div "A/C Unavailable London (Luton) Planned Maint Oxford (Kidlington) Owner No Crew …" at bounding box center [646, 295] width 944 height 483
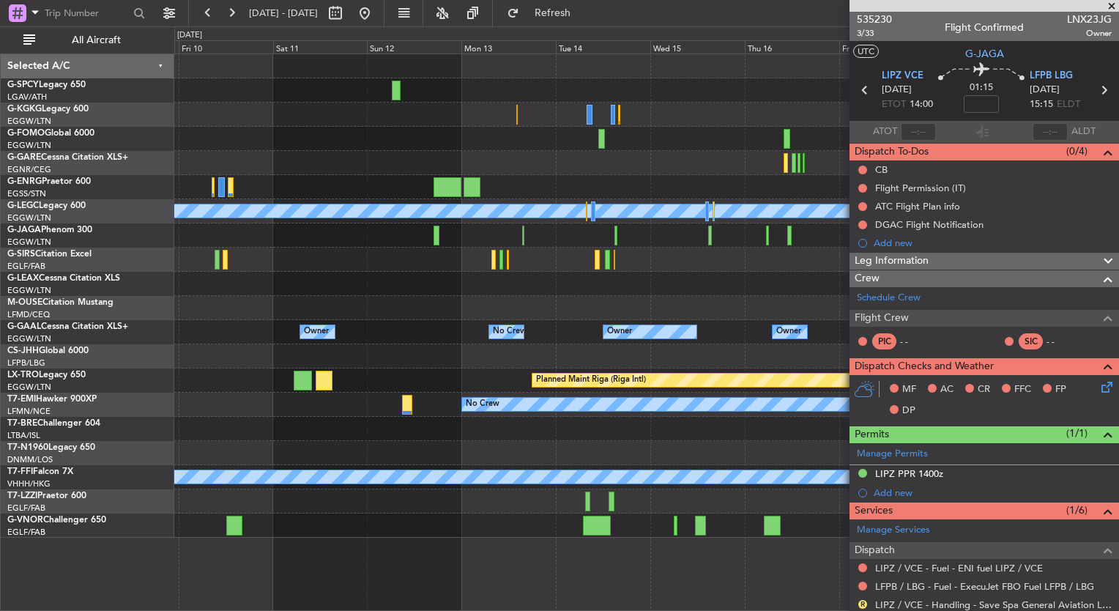
click at [618, 317] on div "A/C Unavailable Istanbul (Ataturk) A/C Unavailable London (Luton) Planned Maint…" at bounding box center [646, 295] width 944 height 483
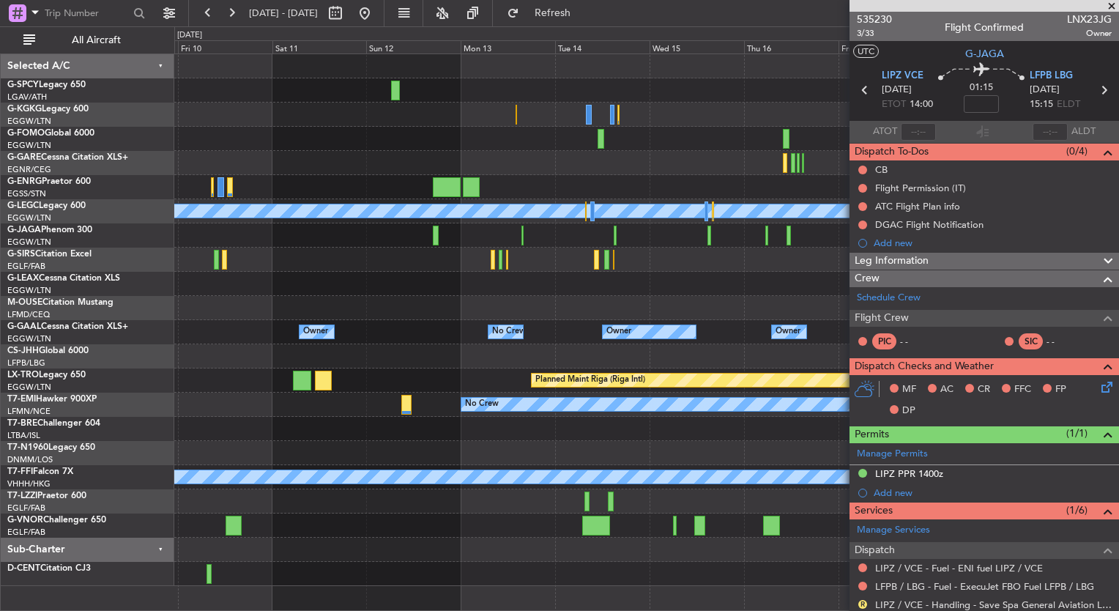
click at [401, 244] on div "Planned Maint [GEOGRAPHIC_DATA] ([GEOGRAPHIC_DATA])" at bounding box center [646, 235] width 944 height 24
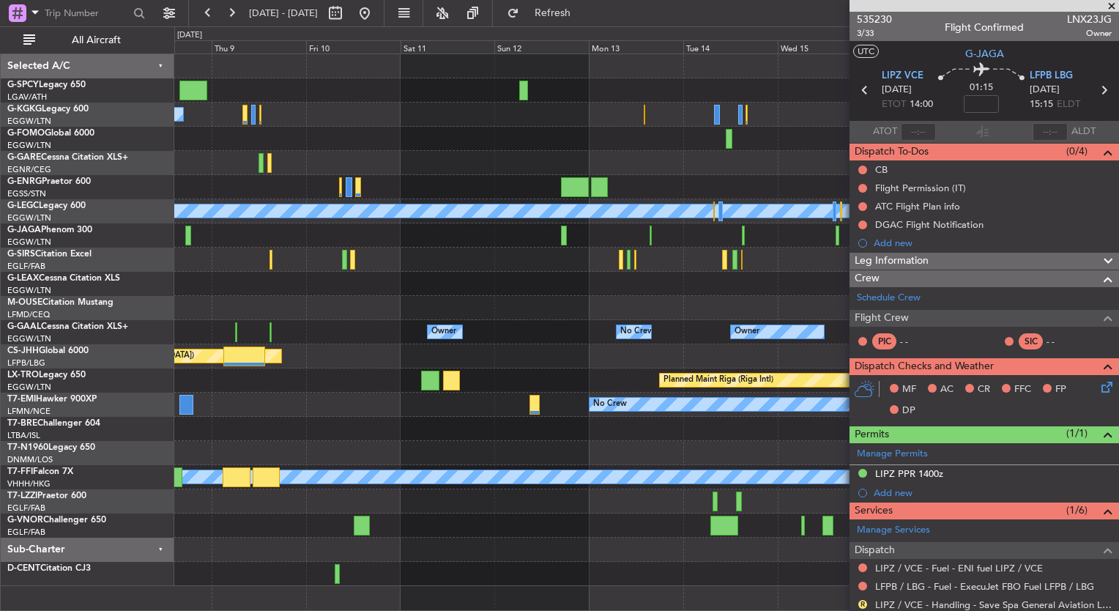
click at [171, 371] on div "A/C Unavailable Istanbul (Ataturk) A/C Unavailable London (Luton) Planned Maint…" at bounding box center [559, 318] width 1119 height 584
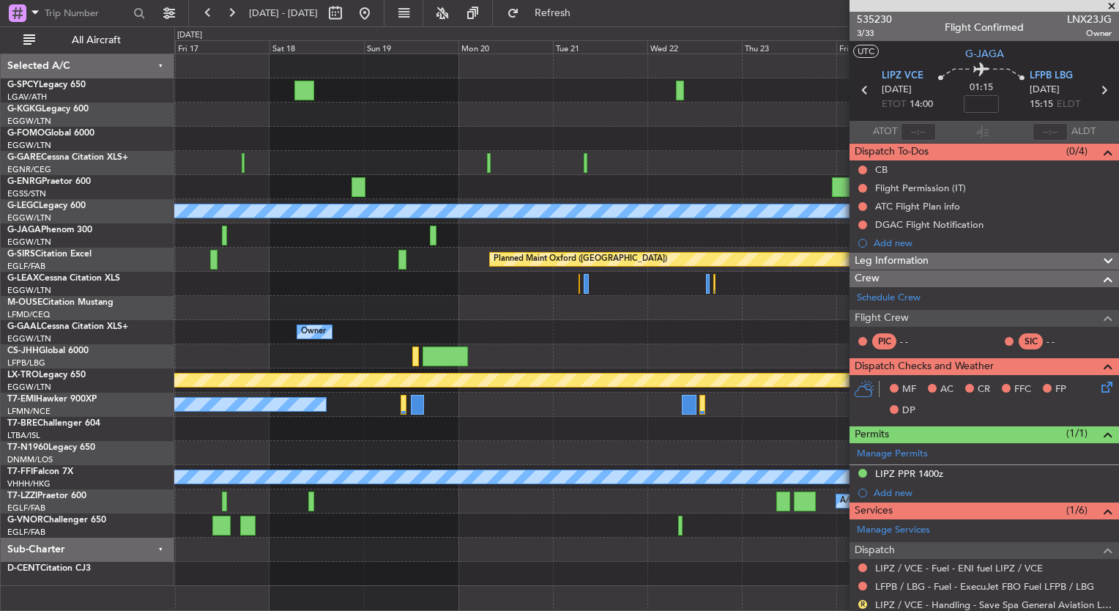
click at [193, 321] on div "A/C Unavailable London (Luton) Planned Maint Oxford (Kidlington) Owner Owner No…" at bounding box center [646, 320] width 944 height 532
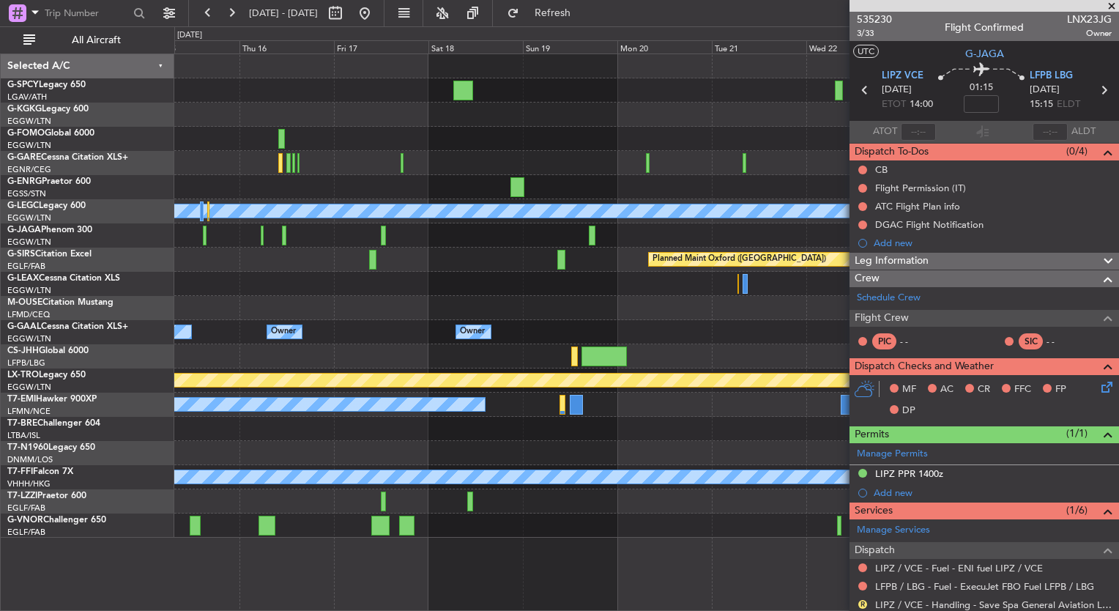
click at [787, 285] on div "A/C Unavailable London (Luton) Planned Maint Oxford (Kidlington) Owner Owner No…" at bounding box center [646, 295] width 944 height 483
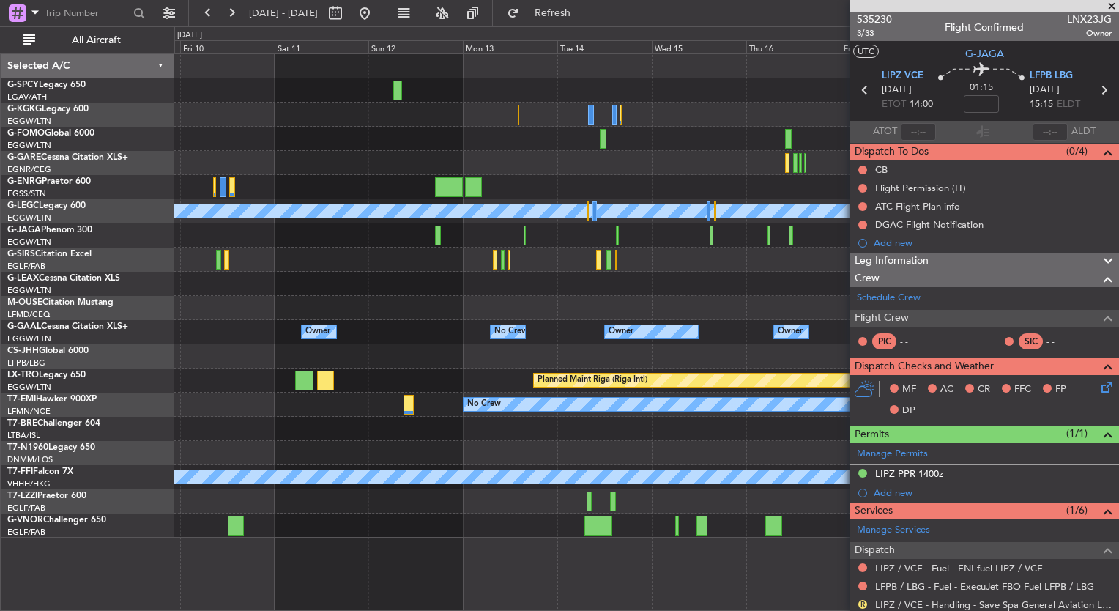
click at [748, 287] on div "A/C Unavailable Istanbul (Ataturk) A/C Unavailable London (Luton) Planned Maint…" at bounding box center [646, 295] width 944 height 483
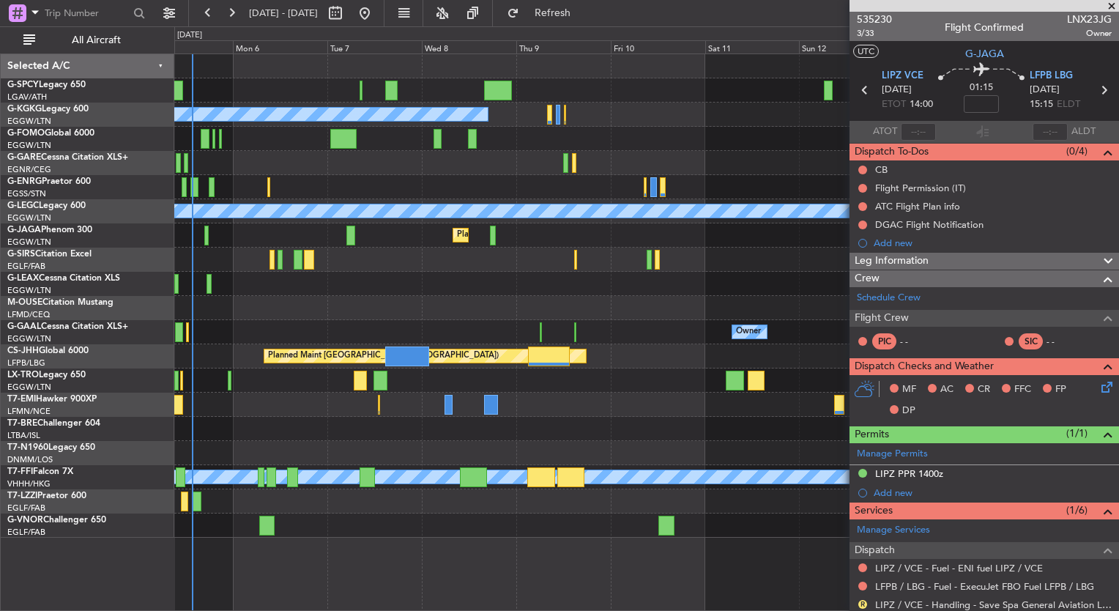
click at [710, 317] on div "Unplanned Maint Bremen A/C Unavailable Istanbul (Ataturk) A/C Unavailable Londo…" at bounding box center [646, 295] width 944 height 483
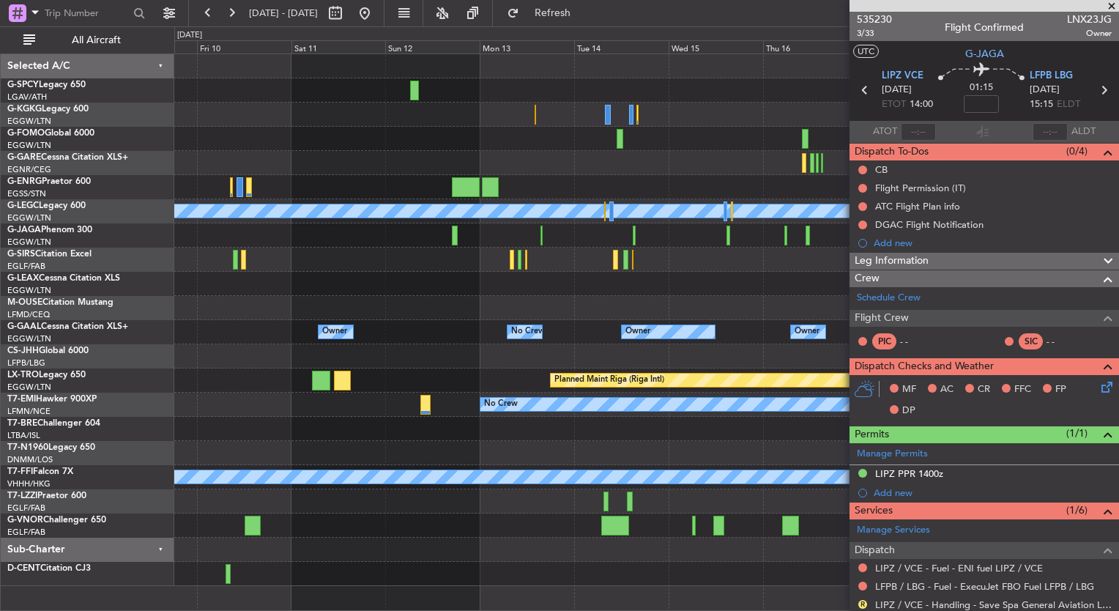
click at [72, 327] on div "A/C Unavailable Istanbul (Ataturk) A/C Unavailable London (Luton) Planned Maint…" at bounding box center [559, 318] width 1119 height 584
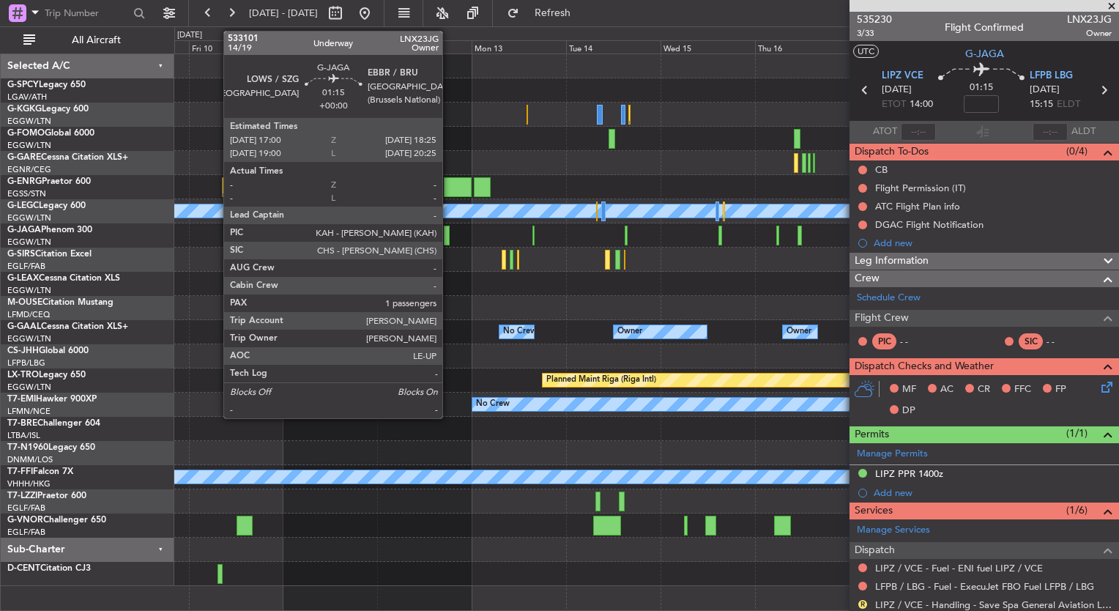
click at [449, 235] on div at bounding box center [447, 236] width 6 height 20
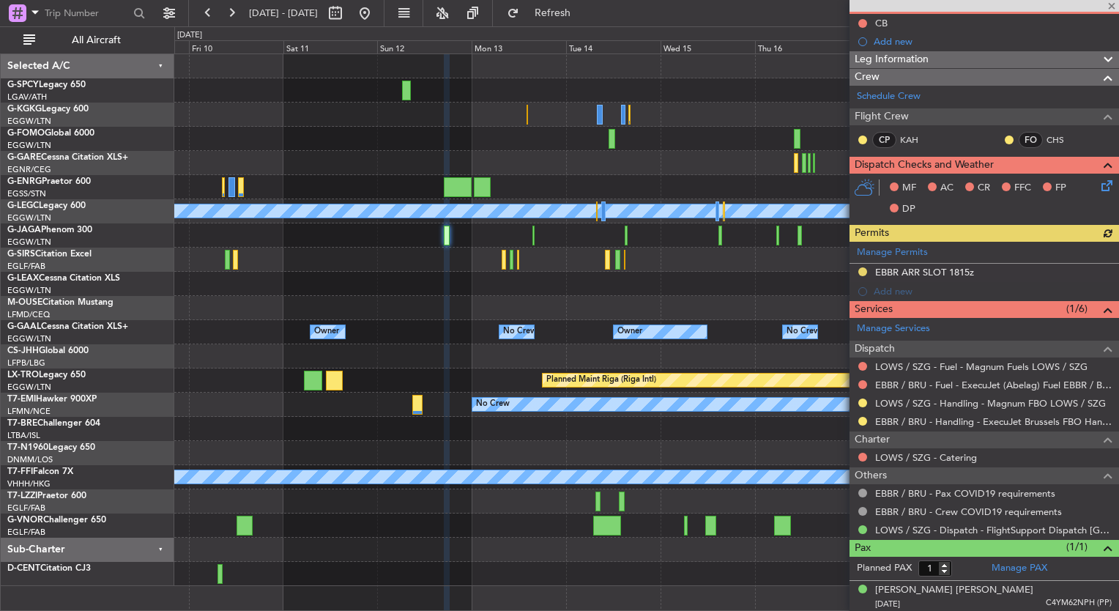
scroll to position [146, 0]
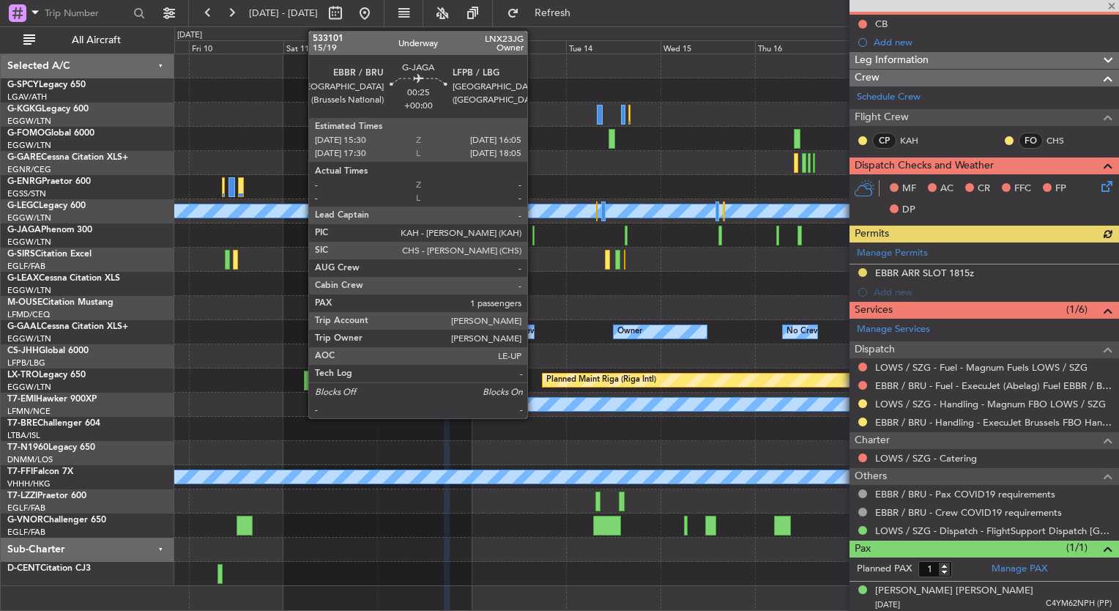
click at [534, 240] on div at bounding box center [533, 236] width 3 height 20
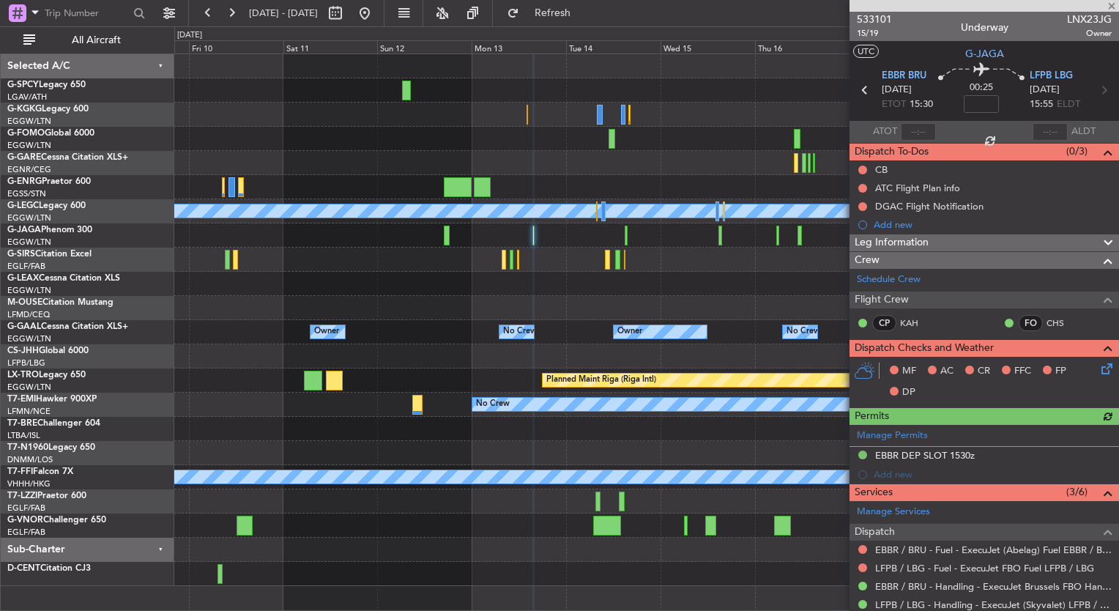
scroll to position [182, 0]
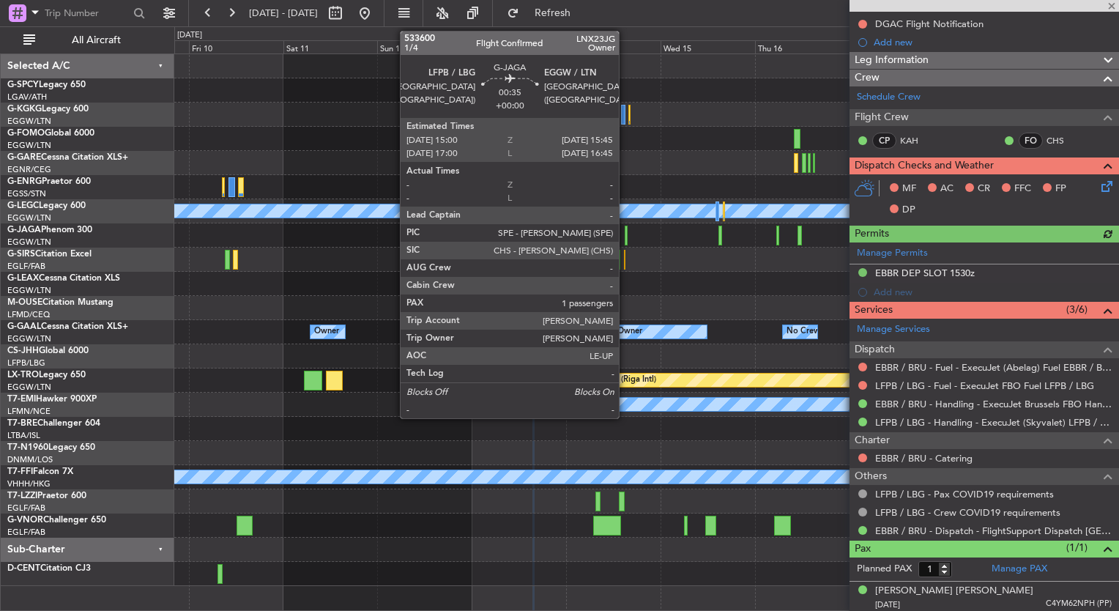
click at [625, 237] on div at bounding box center [627, 236] width 4 height 20
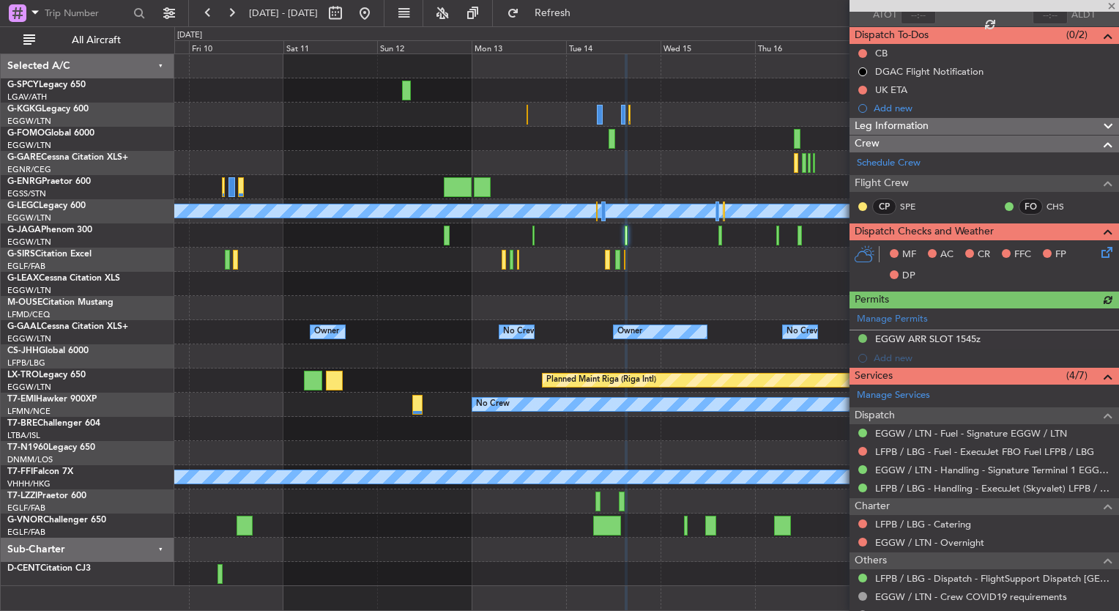
scroll to position [201, 0]
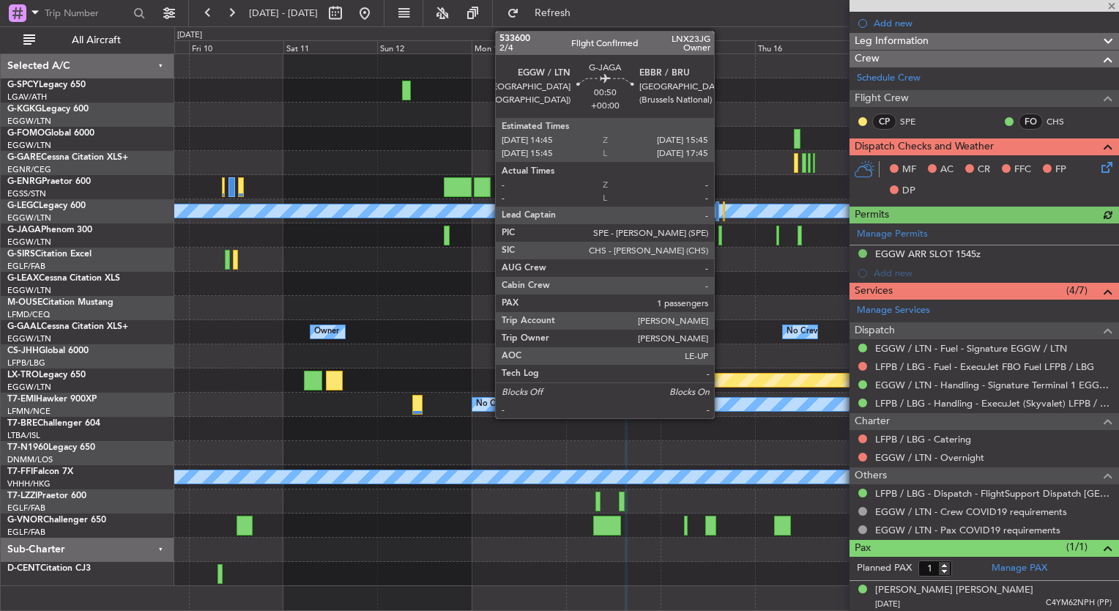
click at [721, 239] on div at bounding box center [720, 236] width 4 height 20
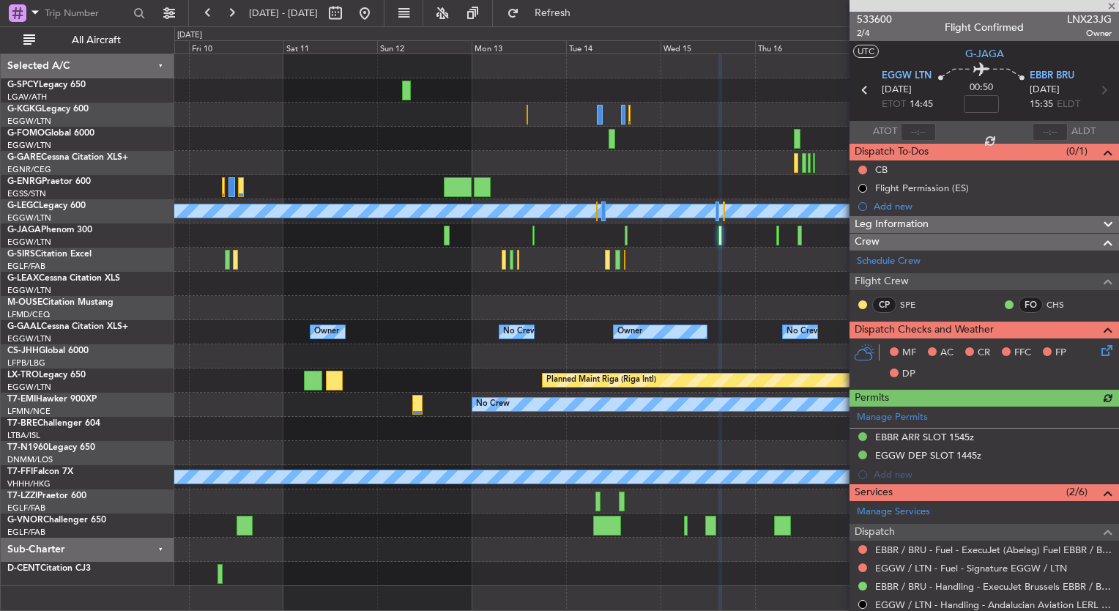
scroll to position [293, 0]
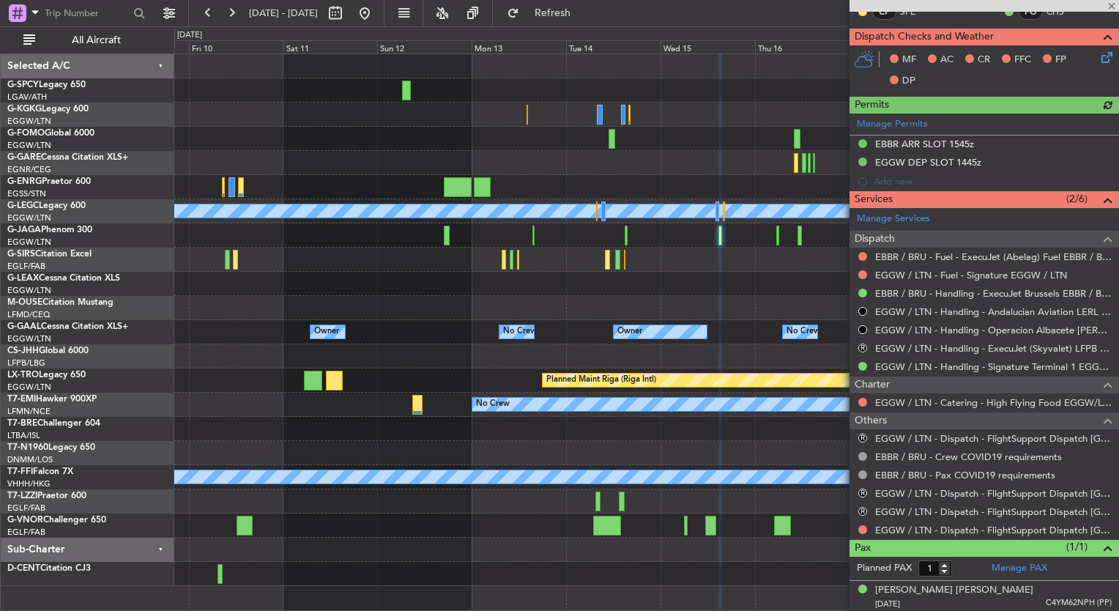
click at [559, 272] on div "A/C Unavailable Istanbul (Ataturk) A/C Unavailable London (Luton) Planned Maint…" at bounding box center [646, 320] width 944 height 532
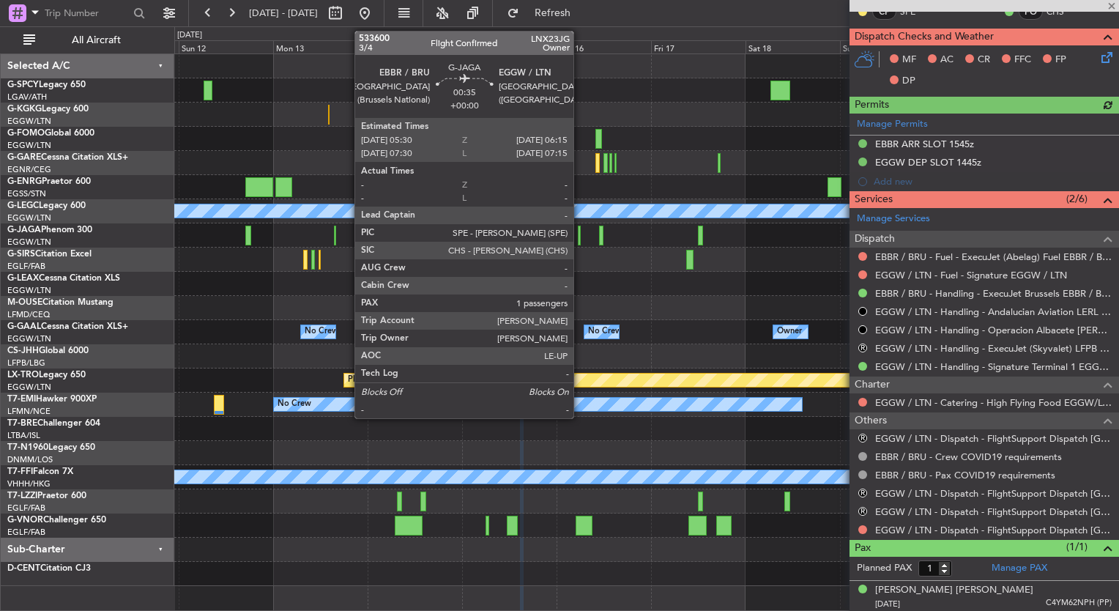
click at [581, 231] on div at bounding box center [646, 235] width 944 height 24
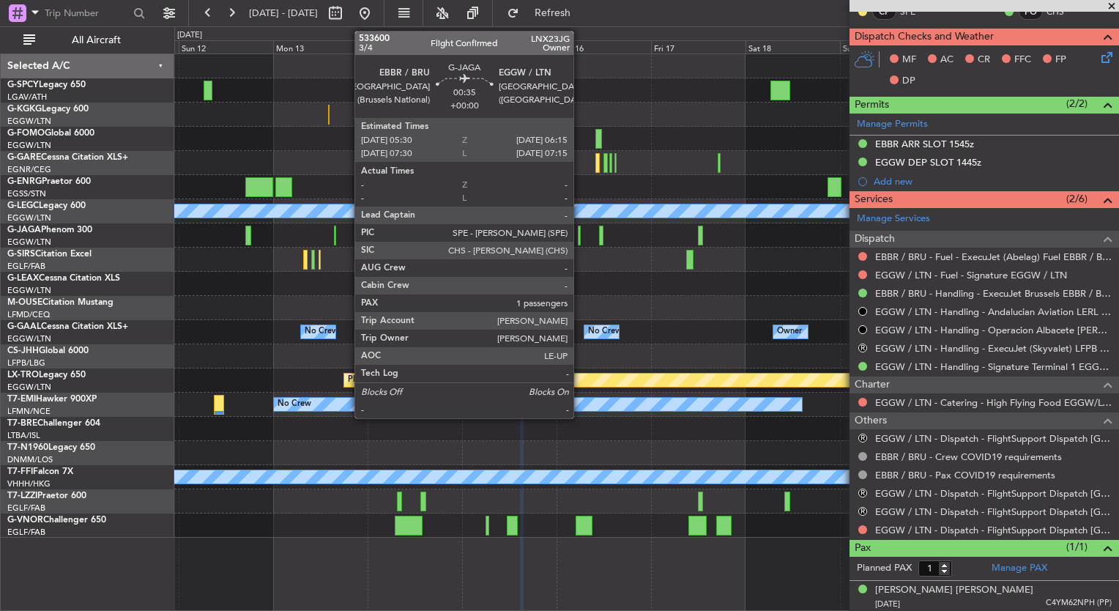
click at [580, 231] on div at bounding box center [580, 236] width 4 height 20
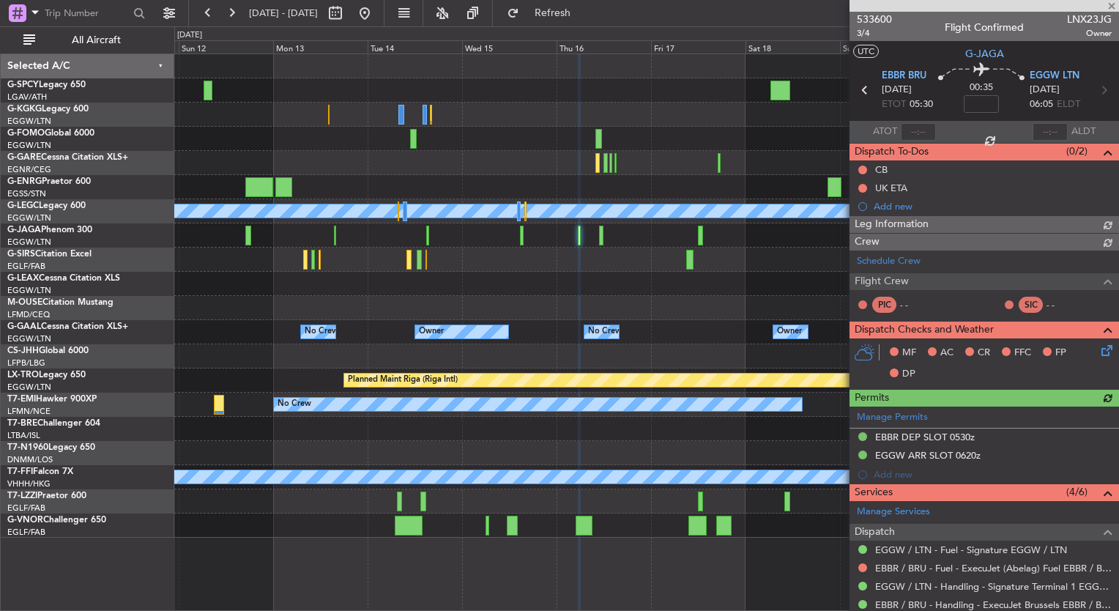
scroll to position [182, 0]
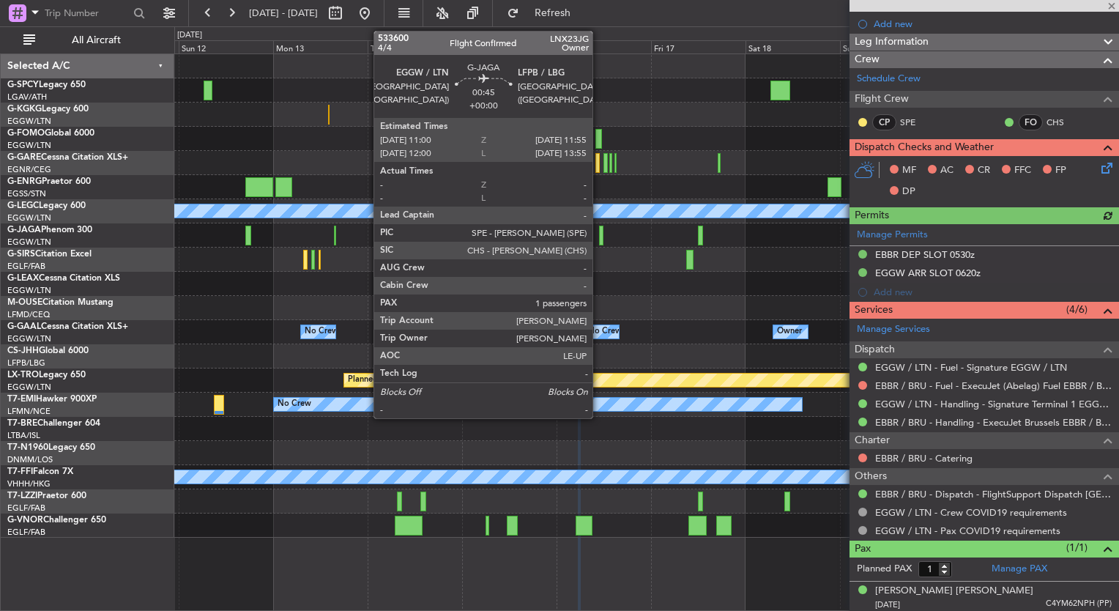
click at [599, 228] on div at bounding box center [601, 236] width 4 height 20
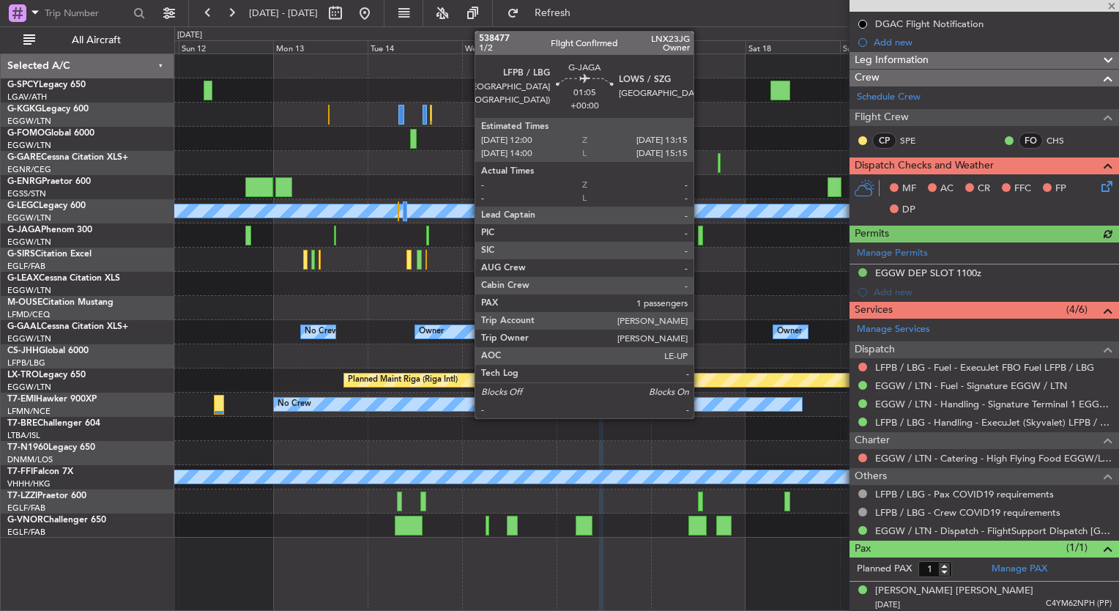
click at [700, 235] on div at bounding box center [700, 236] width 5 height 20
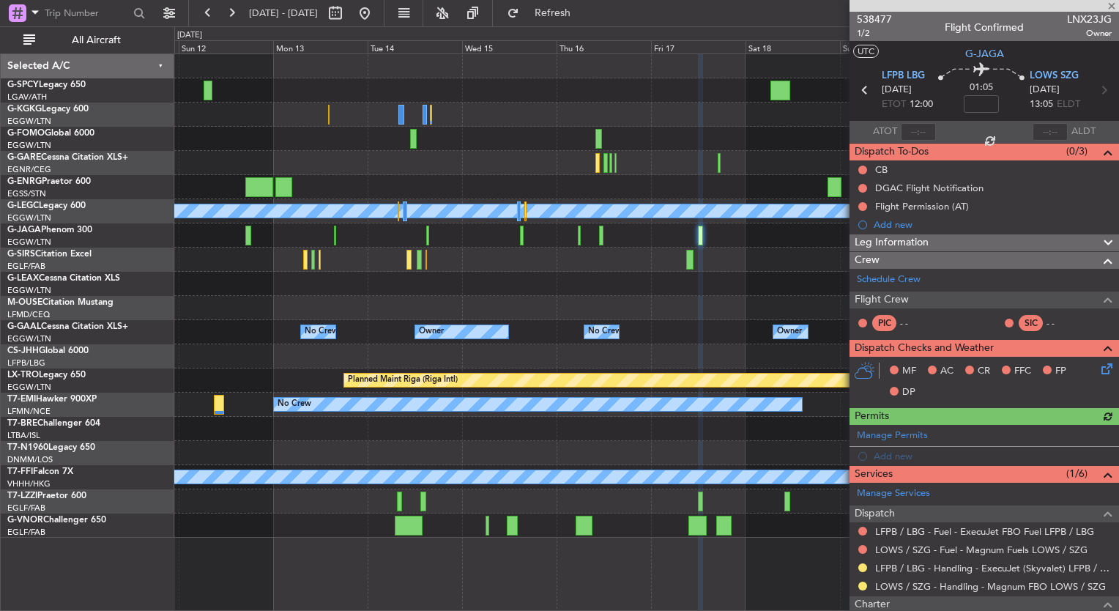
scroll to position [164, 0]
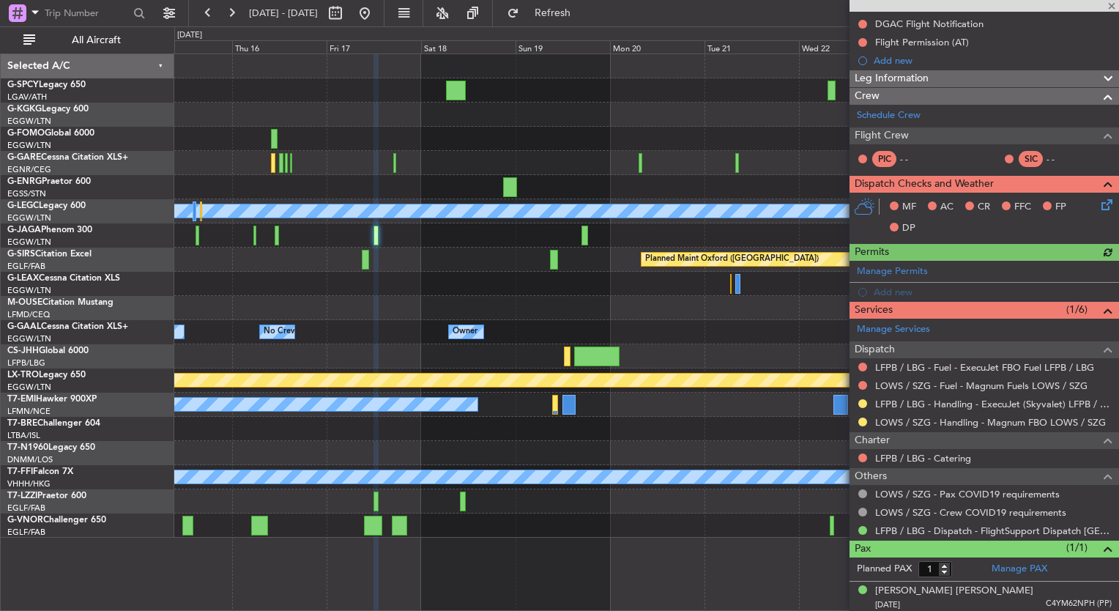
click at [442, 258] on div "A/C Unavailable London (Luton) Planned Maint Oxford (Kidlington) Owner Owner Ow…" at bounding box center [646, 295] width 944 height 483
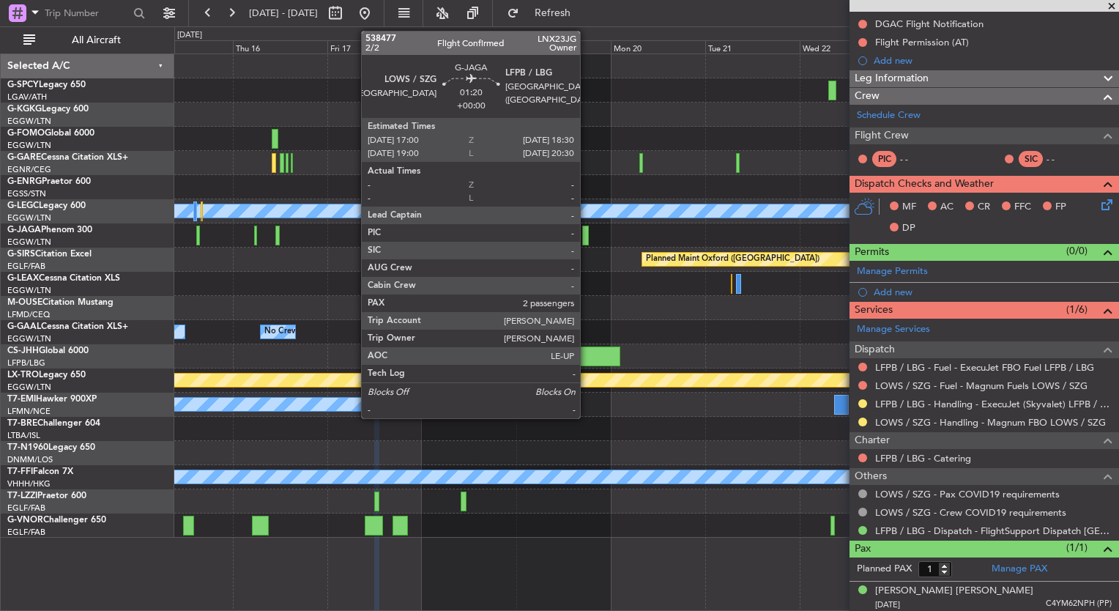
click at [587, 242] on div at bounding box center [585, 236] width 7 height 20
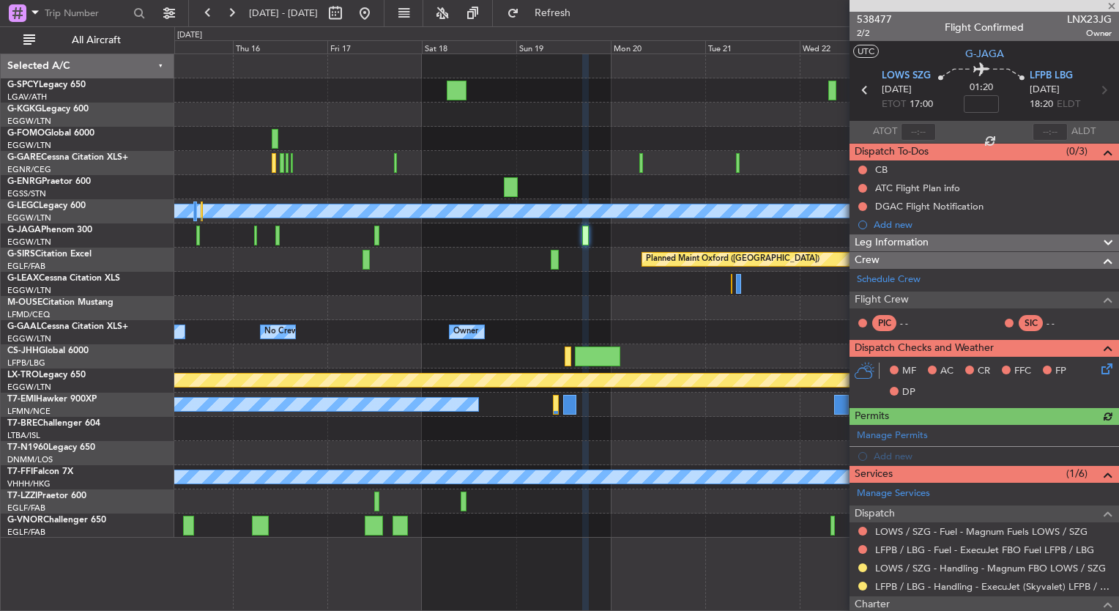
scroll to position [197, 0]
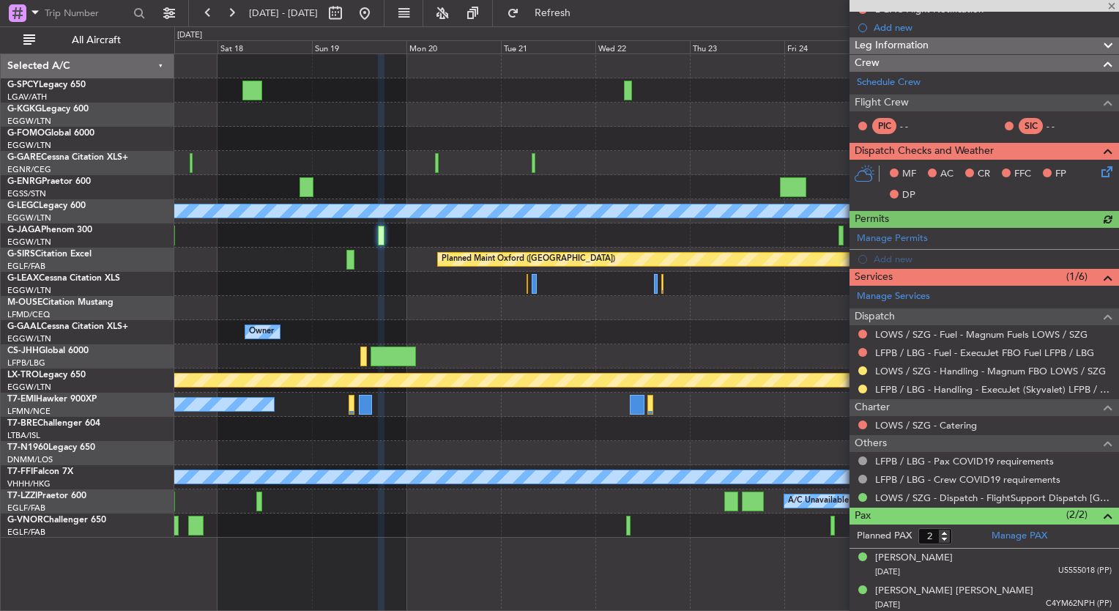
click at [455, 287] on div at bounding box center [646, 284] width 944 height 24
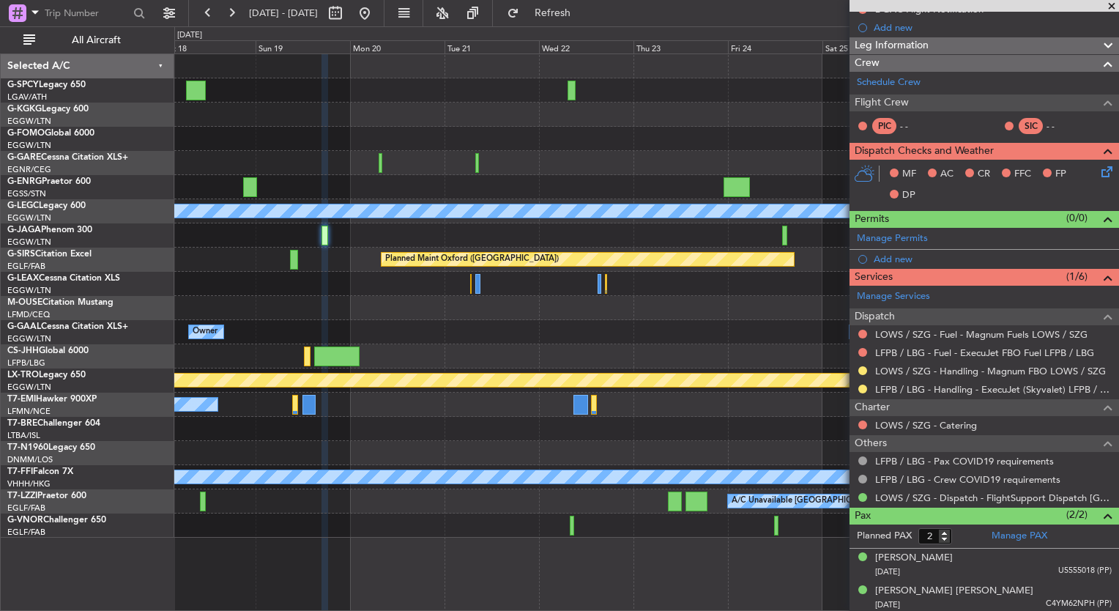
click at [552, 330] on div "A/C Unavailable London (Luton) Planned Maint Oxford (Kidlington) Owner Owner No…" at bounding box center [646, 295] width 944 height 483
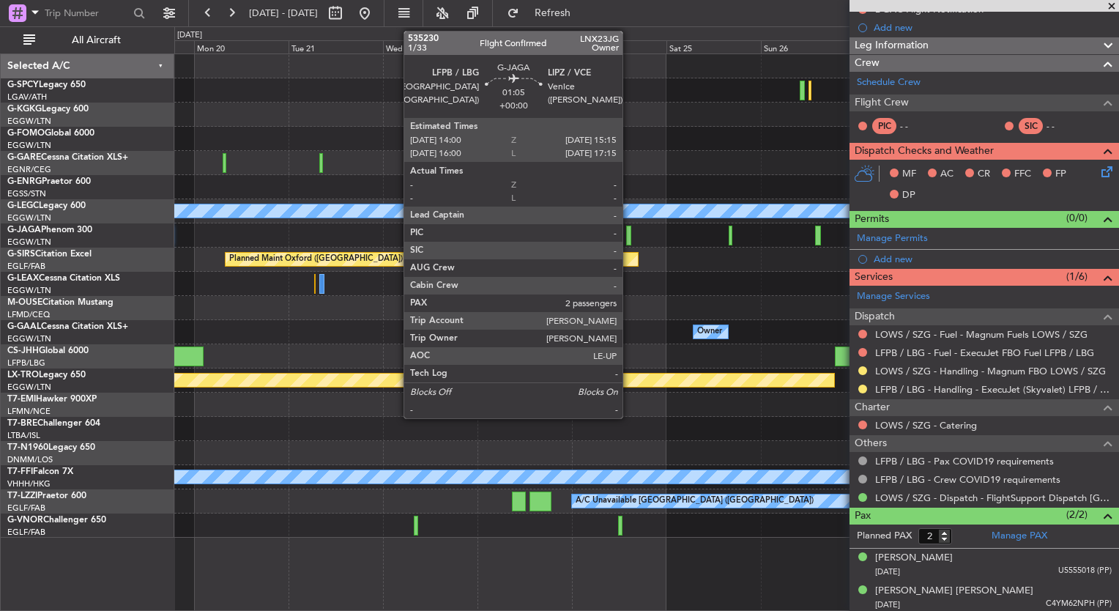
click at [631, 231] on div at bounding box center [646, 235] width 944 height 24
click at [629, 231] on div at bounding box center [628, 236] width 5 height 20
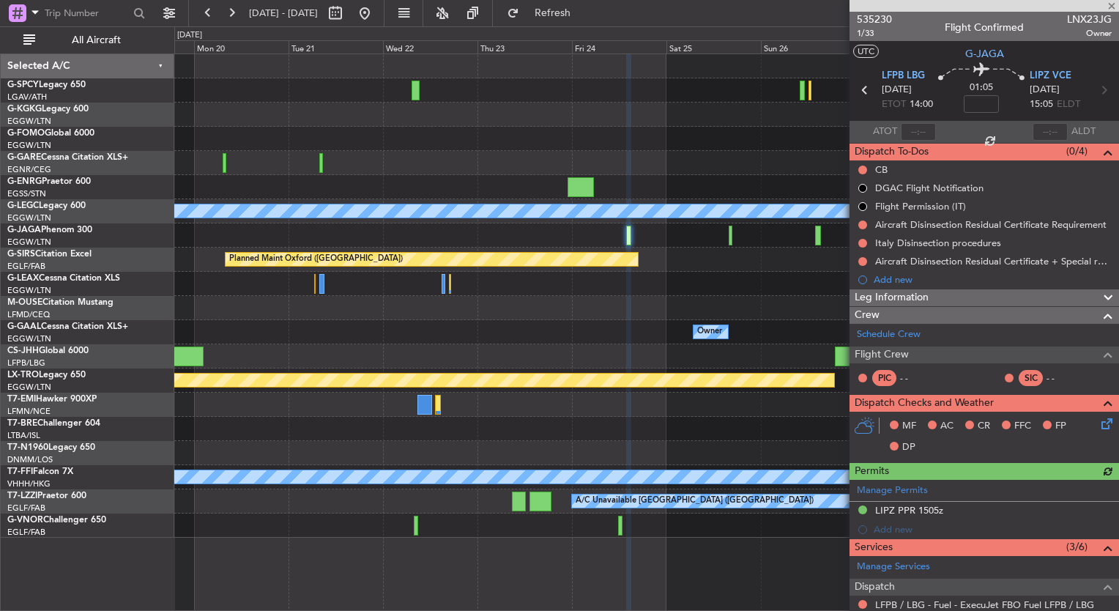
scroll to position [270, 0]
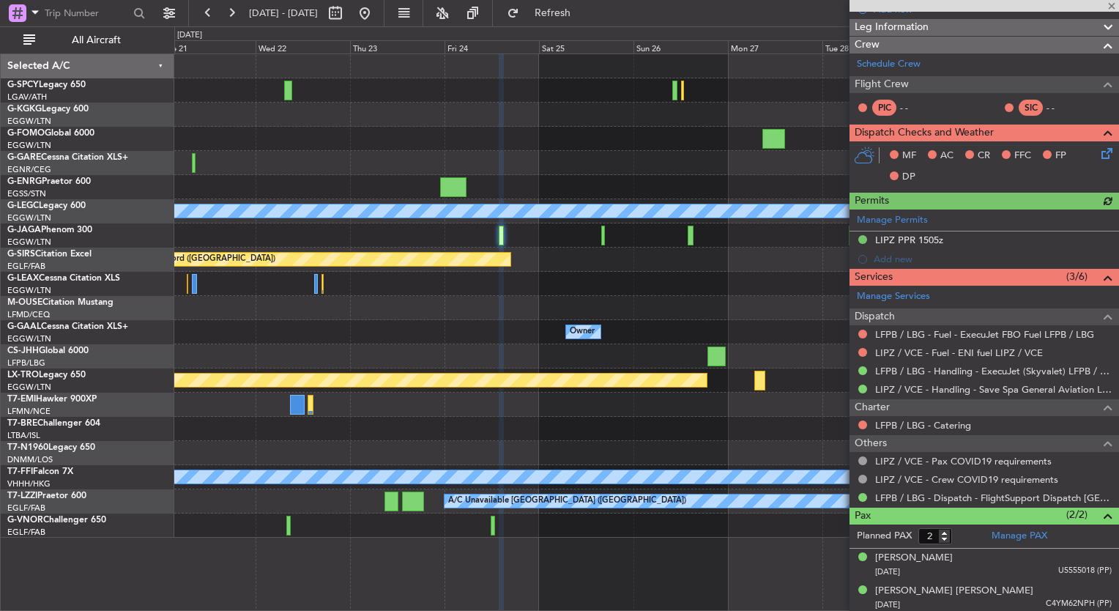
click at [566, 244] on div at bounding box center [646, 235] width 944 height 24
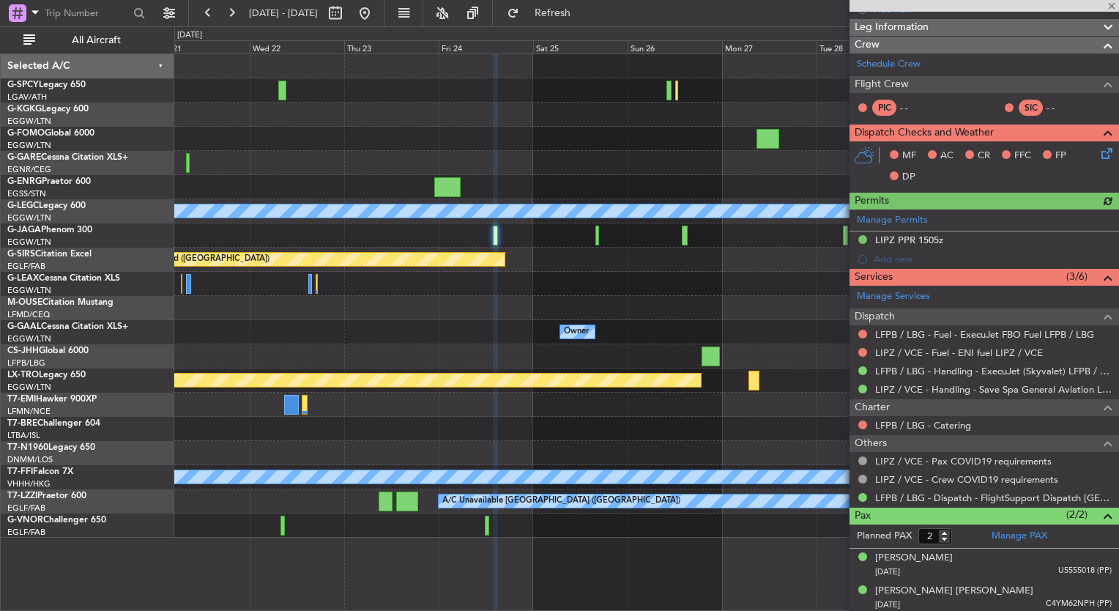
click at [594, 237] on div at bounding box center [646, 235] width 944 height 24
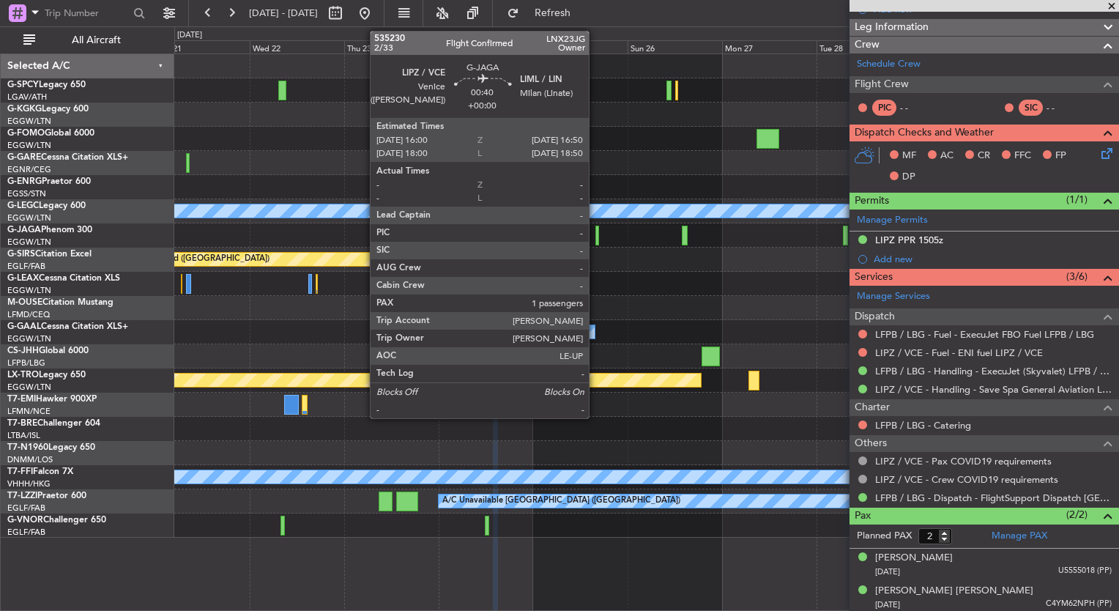
click at [595, 237] on div at bounding box center [597, 236] width 4 height 20
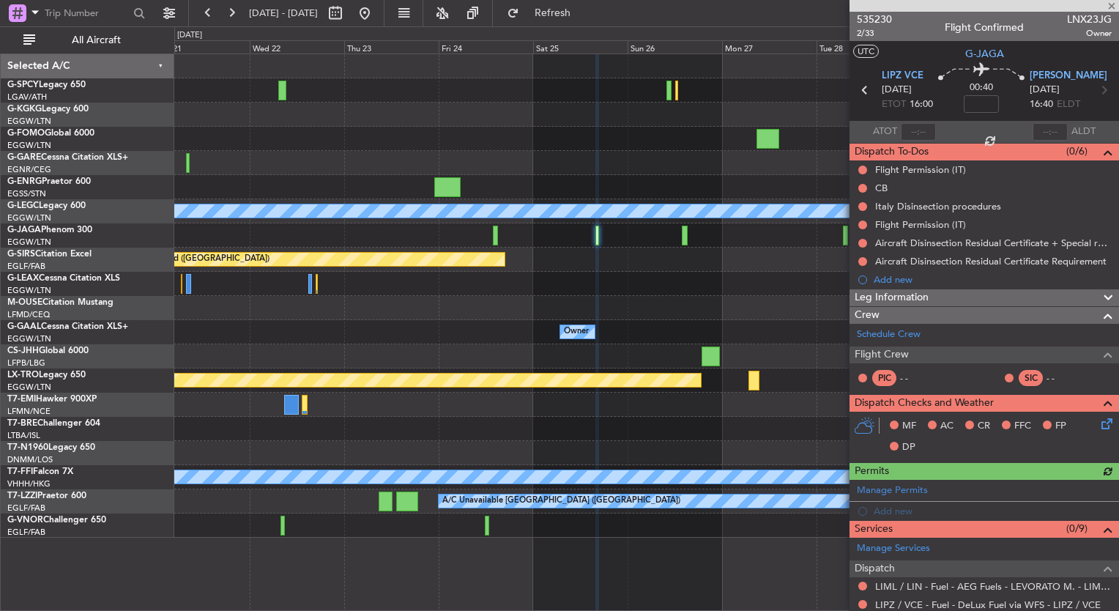
scroll to position [237, 0]
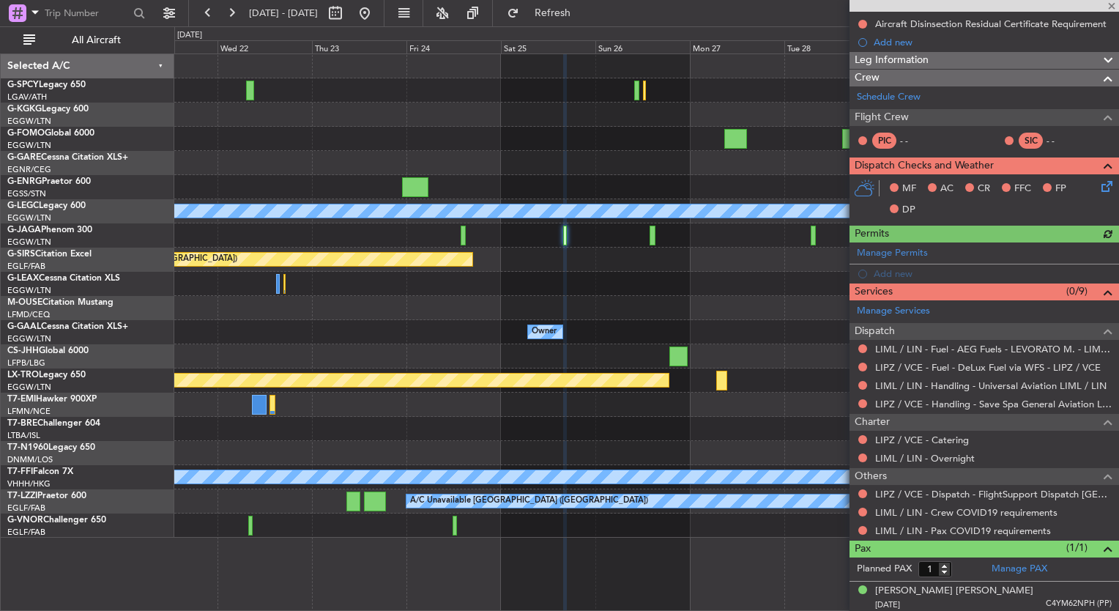
click at [612, 284] on div "A/C Unavailable London (Luton) Planned Maint Oxford (Kidlington) Owner Owner Pl…" at bounding box center [646, 295] width 944 height 483
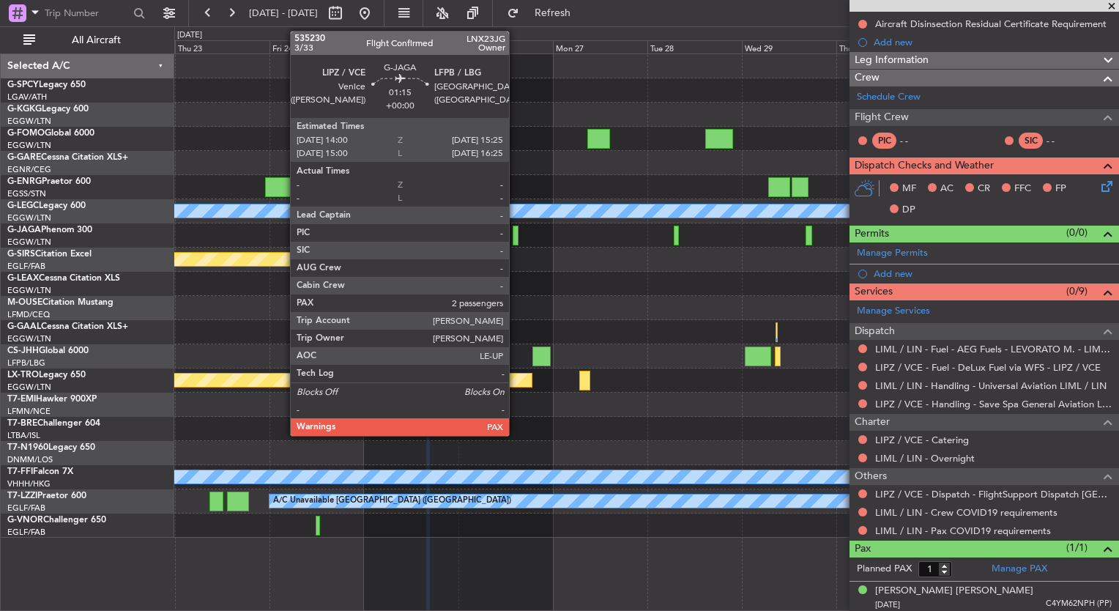
click at [515, 238] on div at bounding box center [516, 236] width 6 height 20
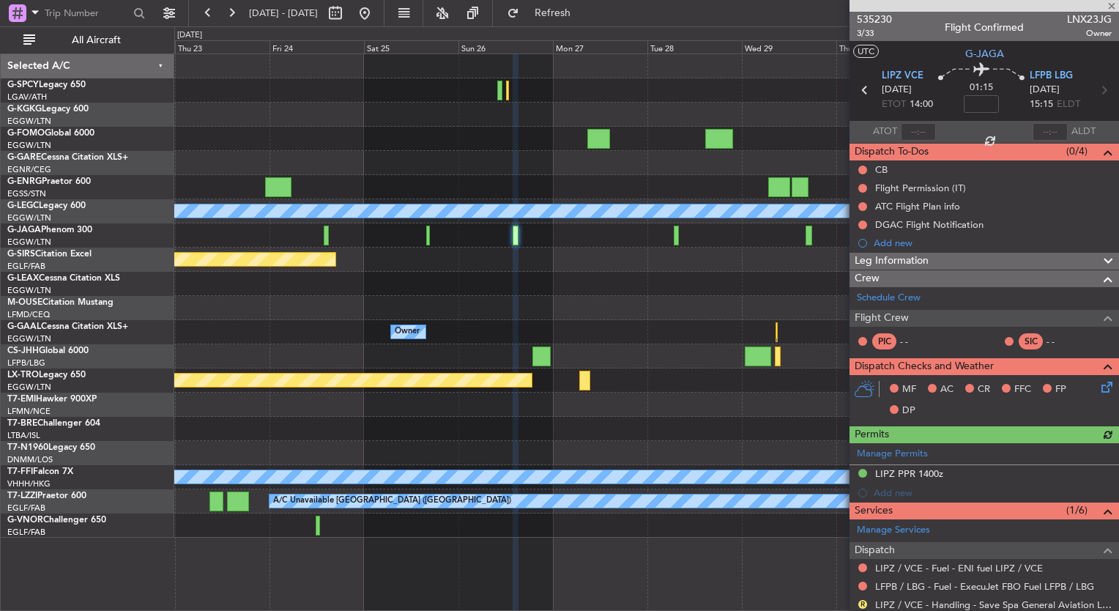
scroll to position [187, 0]
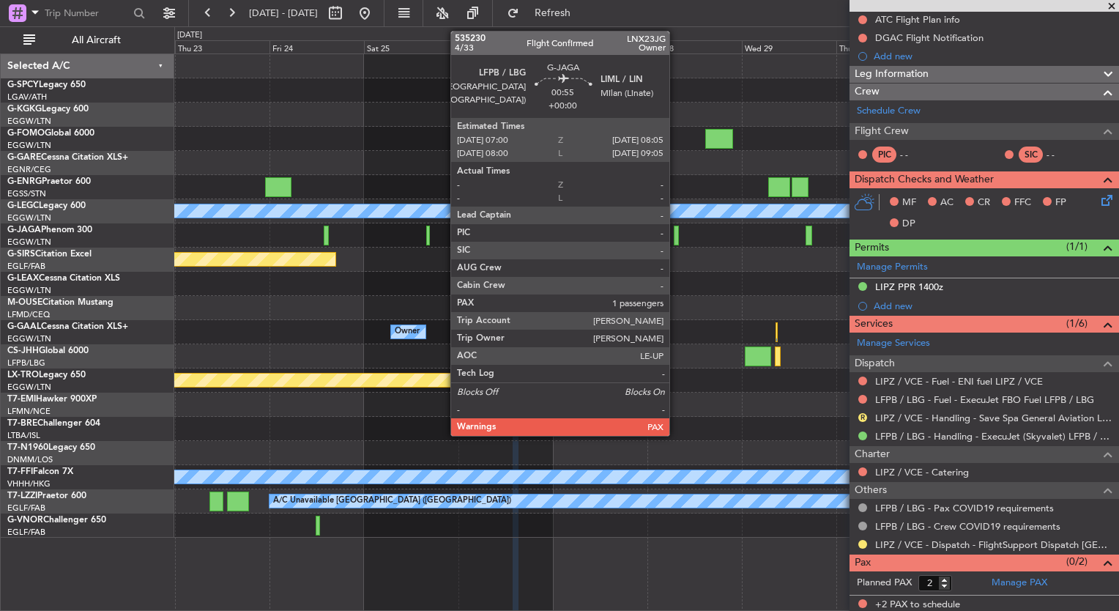
click at [675, 231] on div at bounding box center [676, 236] width 4 height 20
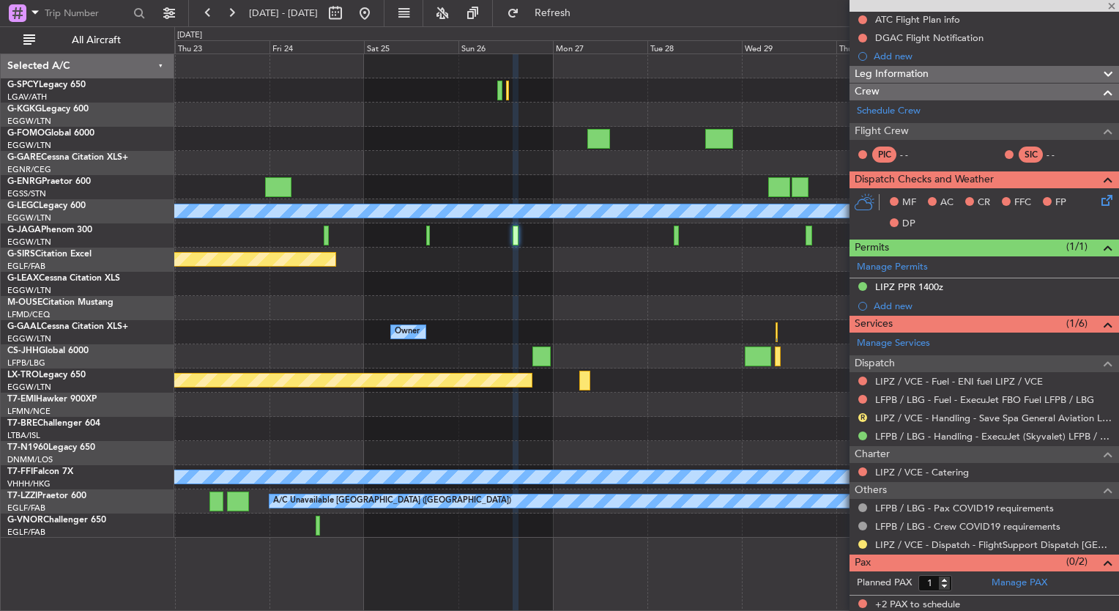
scroll to position [0, 0]
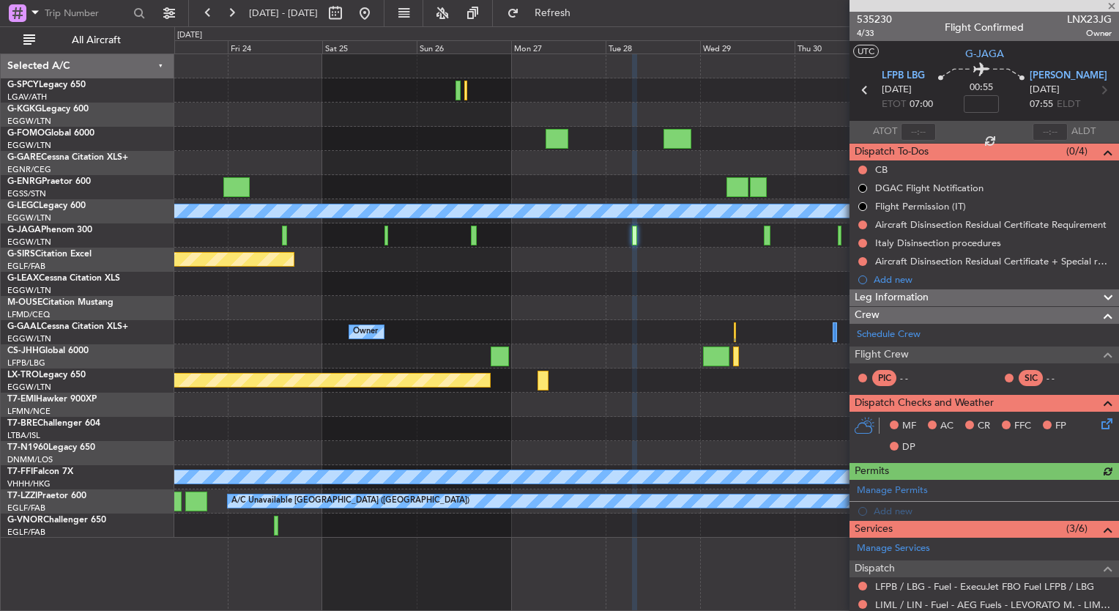
click at [518, 331] on div "Owner Owner" at bounding box center [646, 332] width 944 height 24
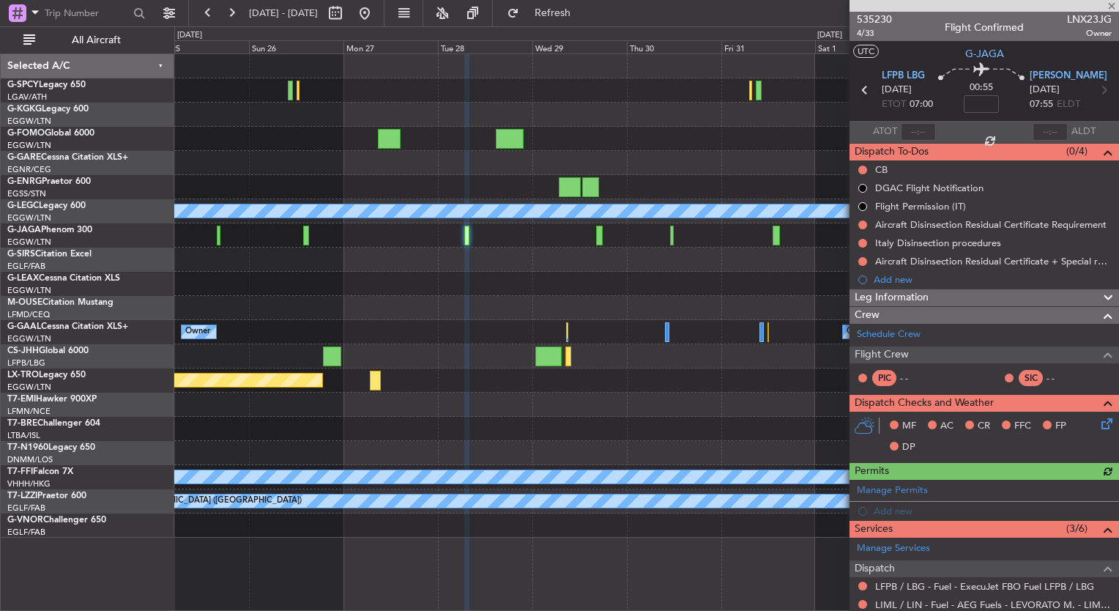
scroll to position [205, 0]
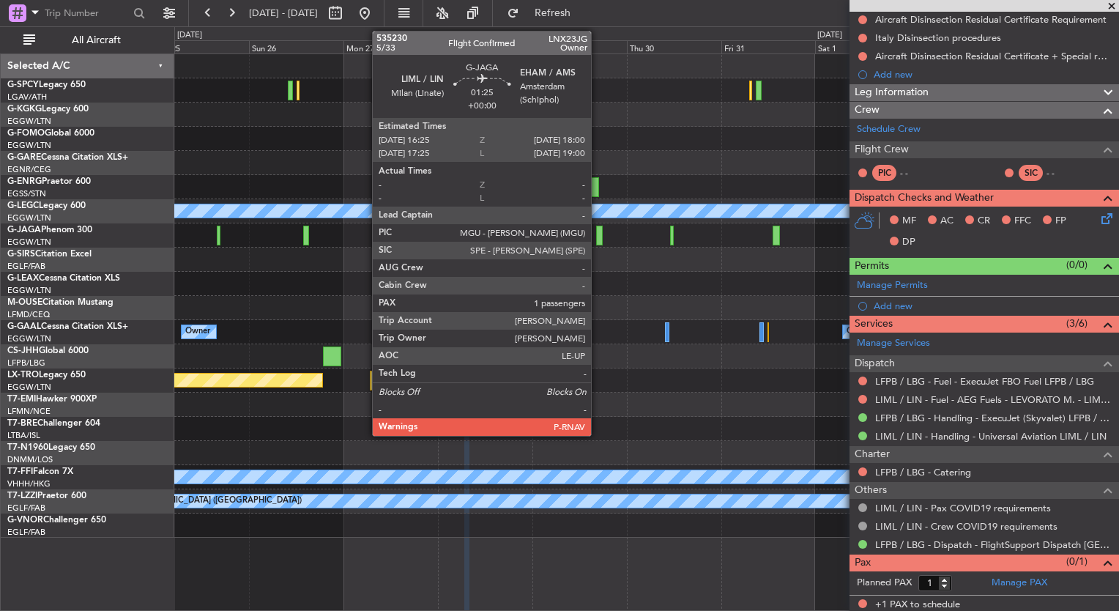
click at [597, 241] on div at bounding box center [599, 236] width 7 height 20
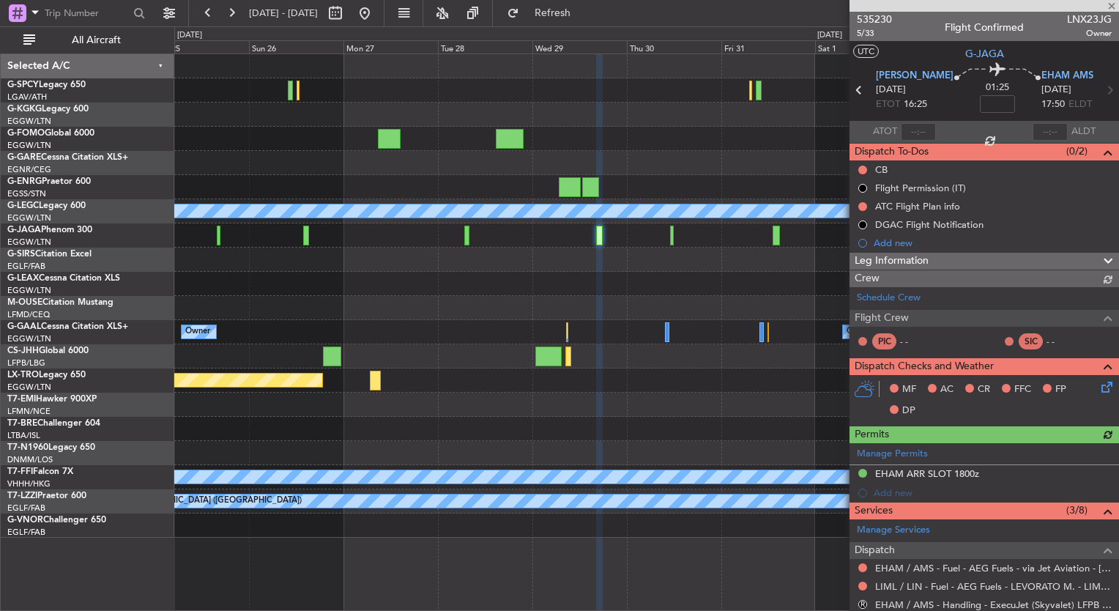
scroll to position [220, 0]
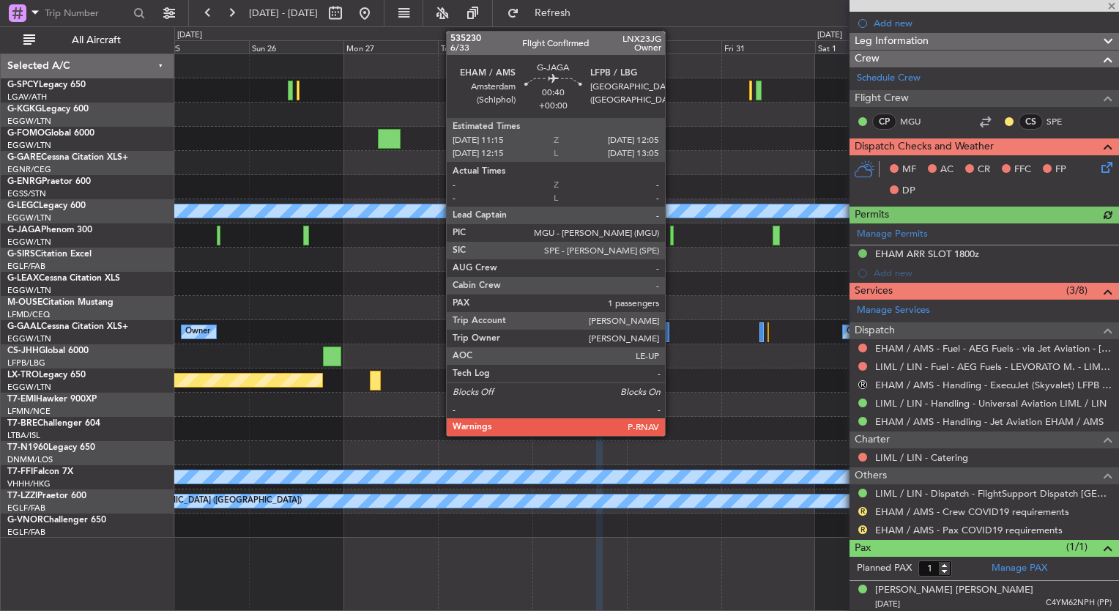
click at [671, 230] on div at bounding box center [672, 236] width 4 height 20
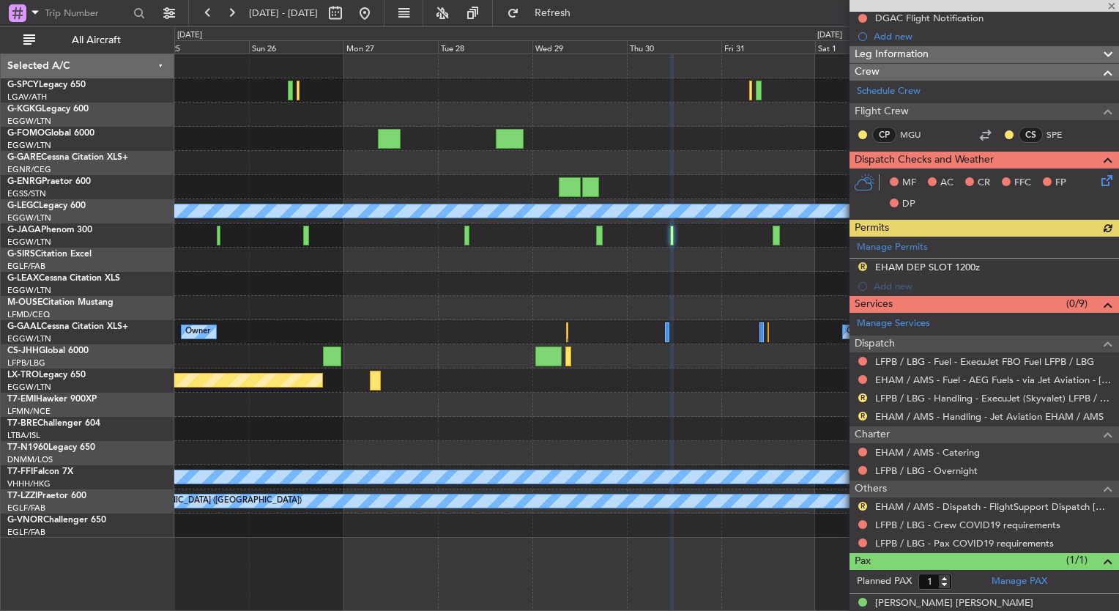
scroll to position [237, 0]
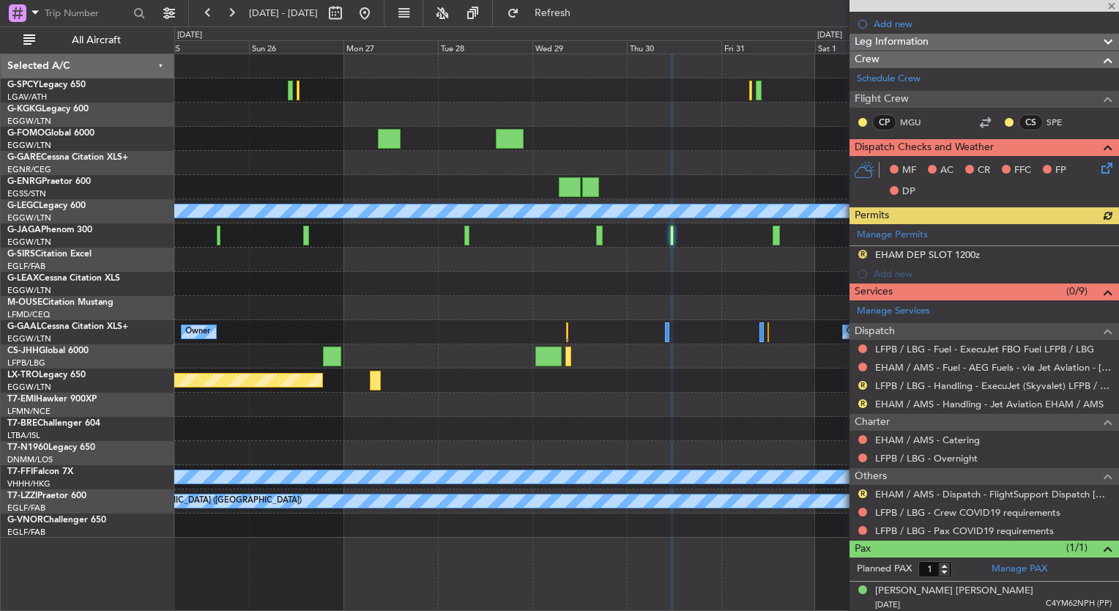
click at [472, 334] on div "Owner Owner" at bounding box center [646, 332] width 944 height 24
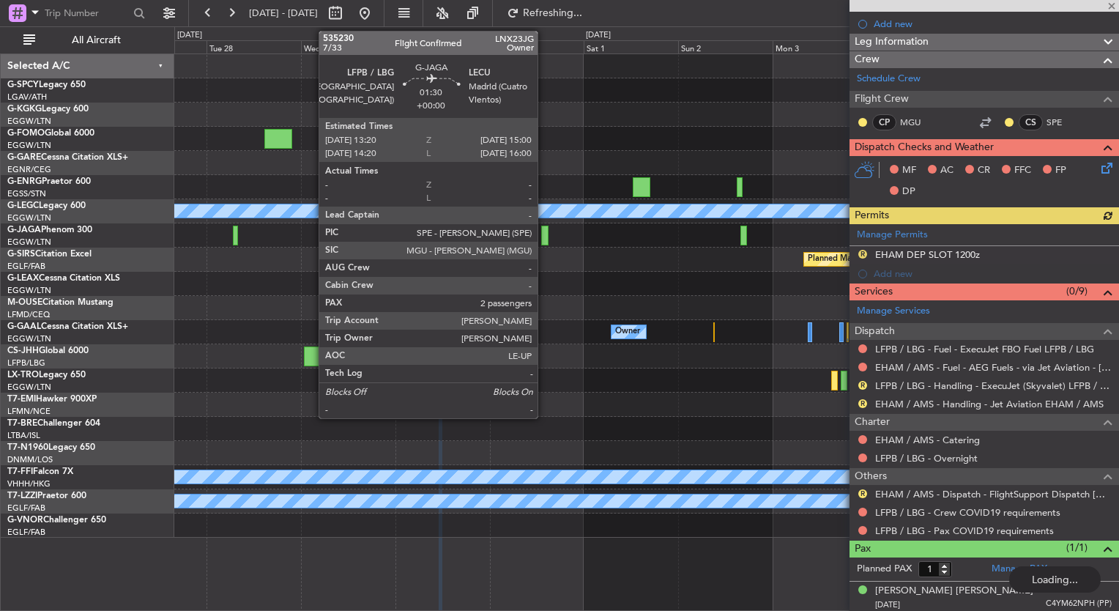
click at [545, 227] on div at bounding box center [544, 236] width 7 height 20
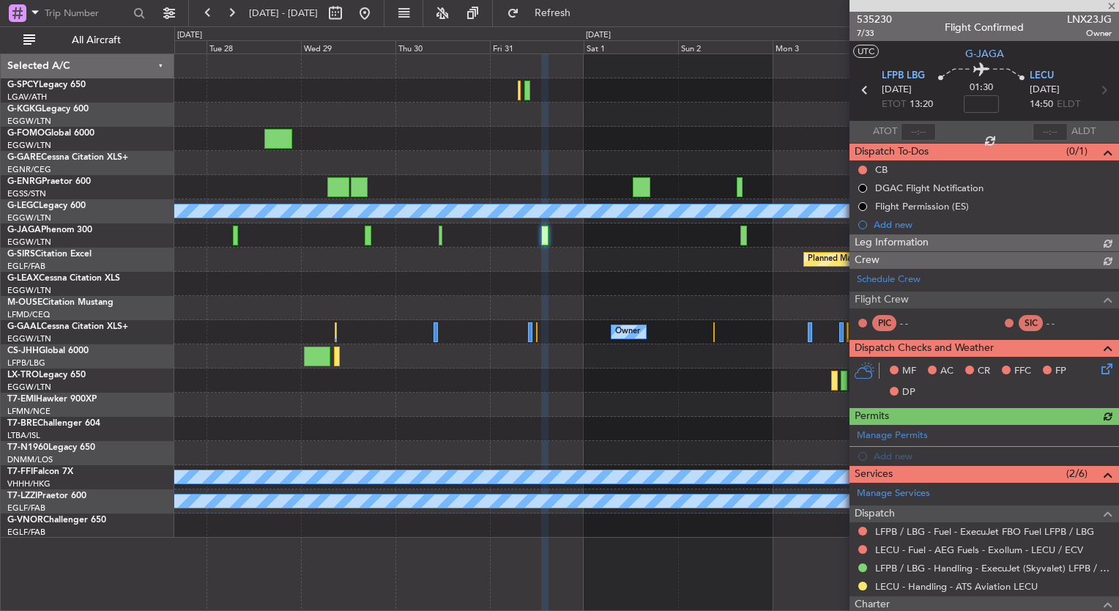
scroll to position [197, 0]
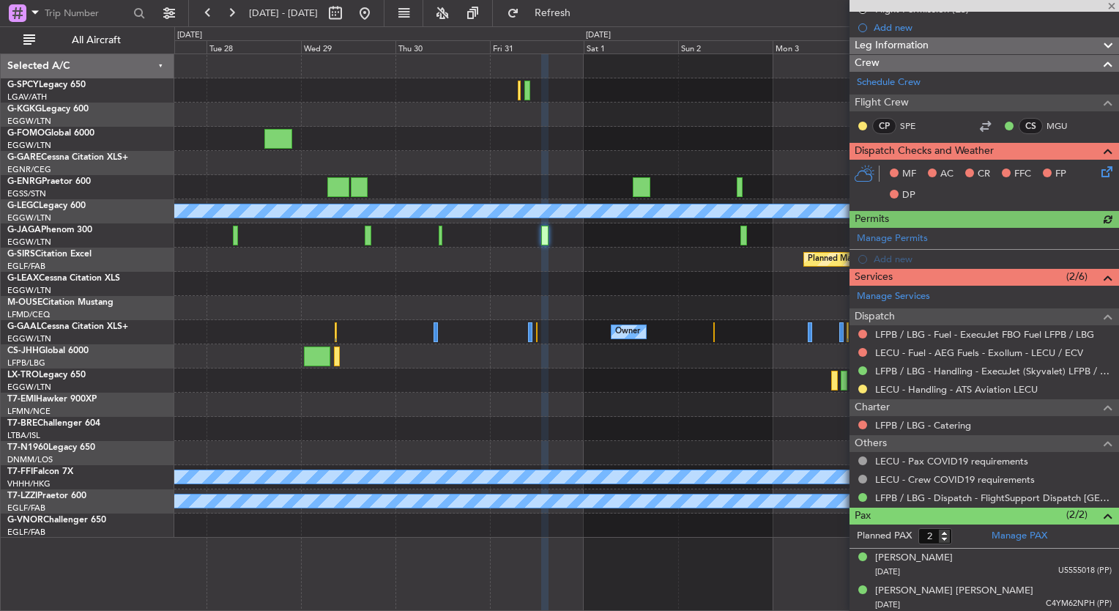
click at [480, 294] on div at bounding box center [646, 284] width 944 height 24
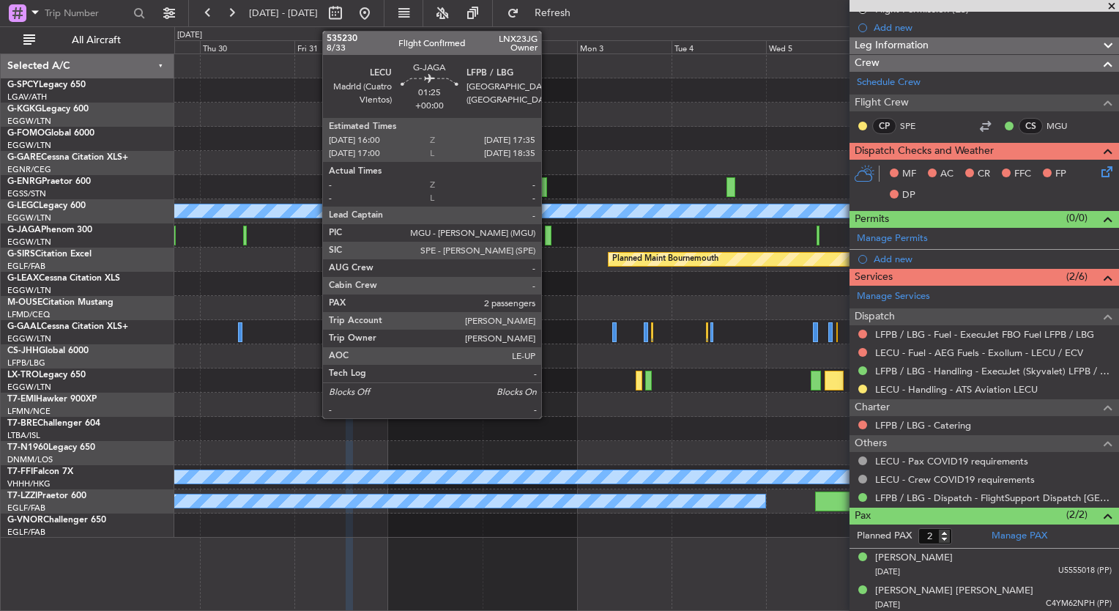
click at [548, 242] on div at bounding box center [548, 236] width 7 height 20
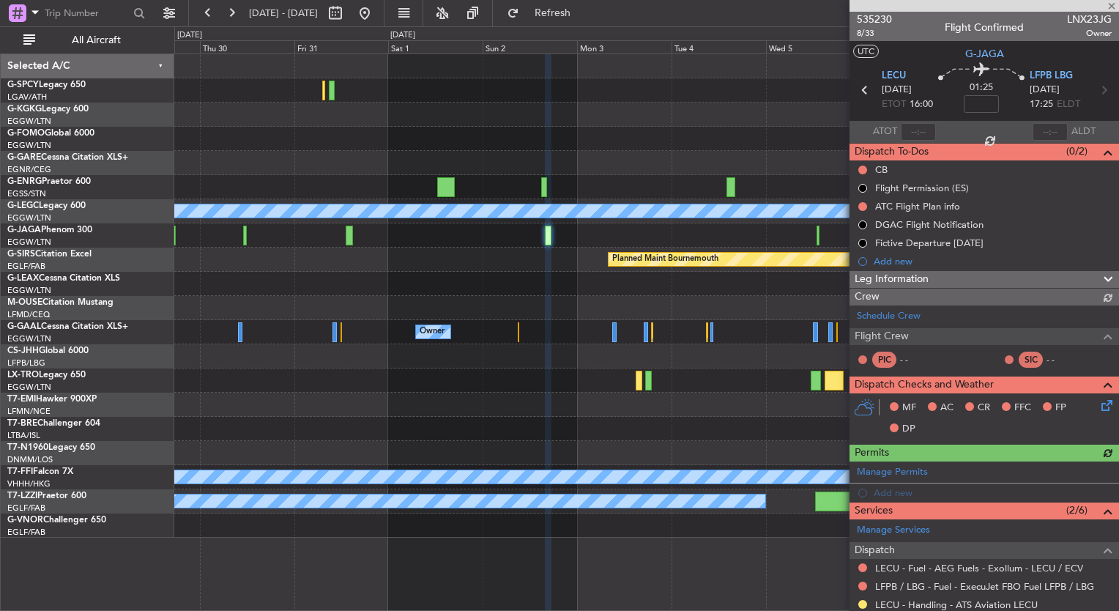
scroll to position [234, 0]
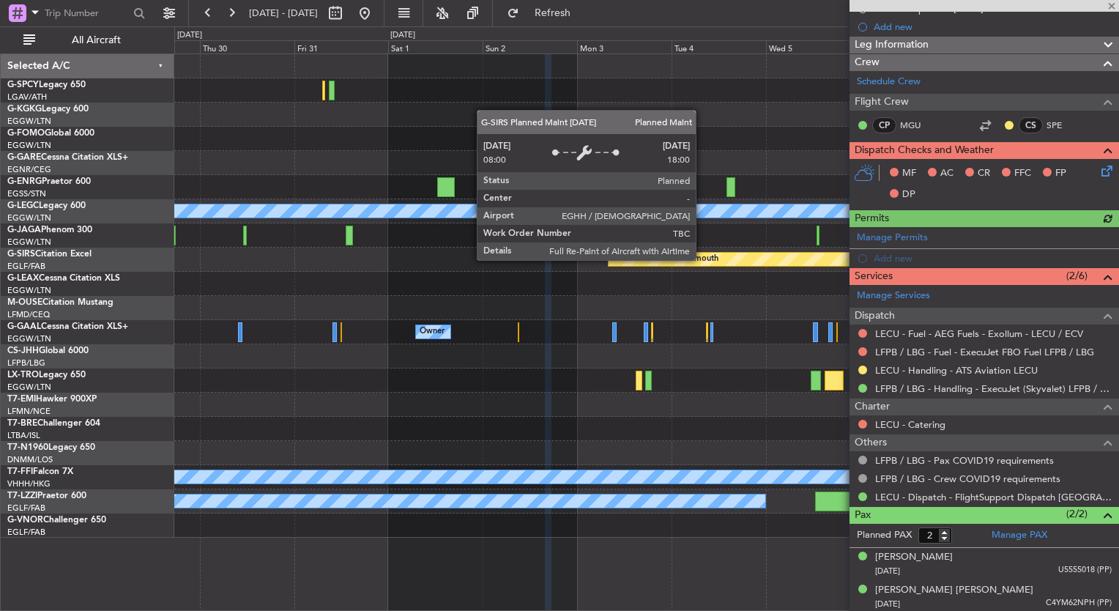
click at [525, 274] on div "A/C Unavailable London (Luton) Planned Maint Bournemouth Planned Maint Bournemo…" at bounding box center [646, 295] width 944 height 483
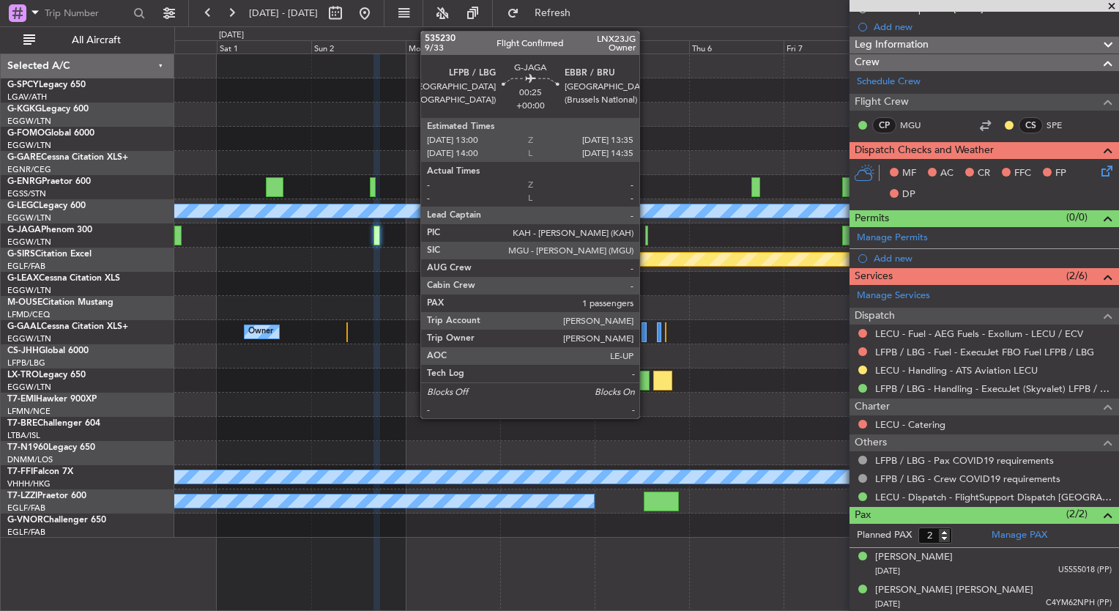
click at [646, 239] on div at bounding box center [646, 236] width 3 height 20
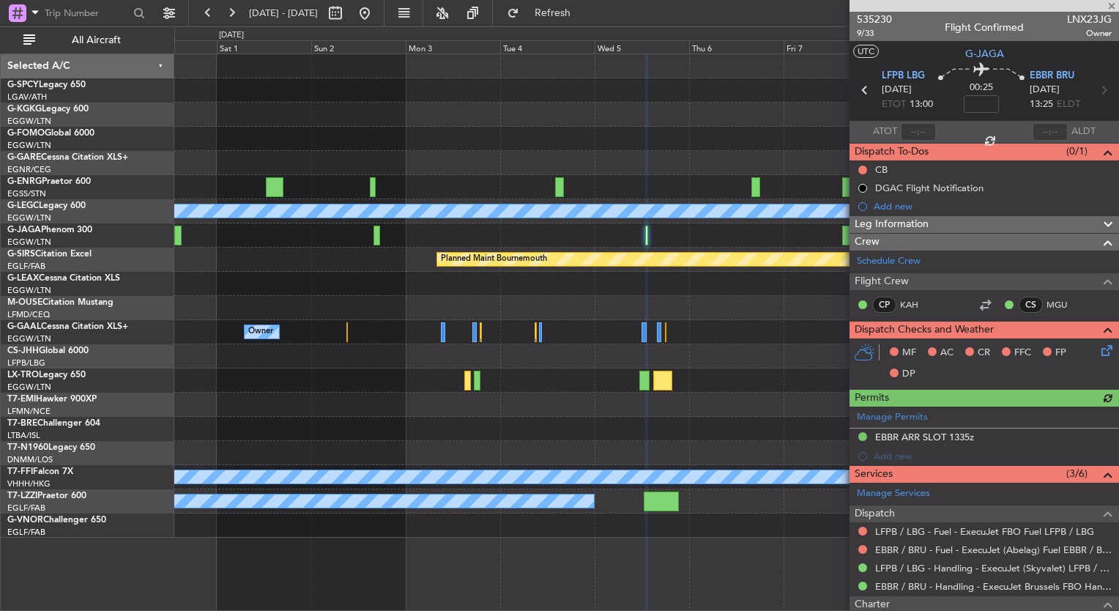
scroll to position [164, 0]
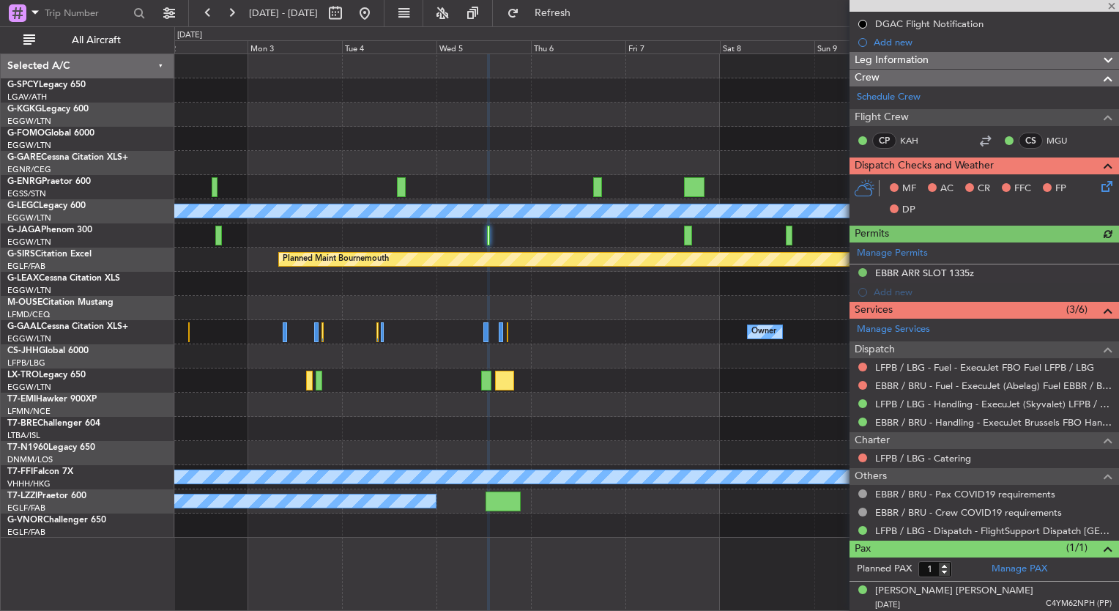
click at [452, 277] on div at bounding box center [646, 284] width 944 height 24
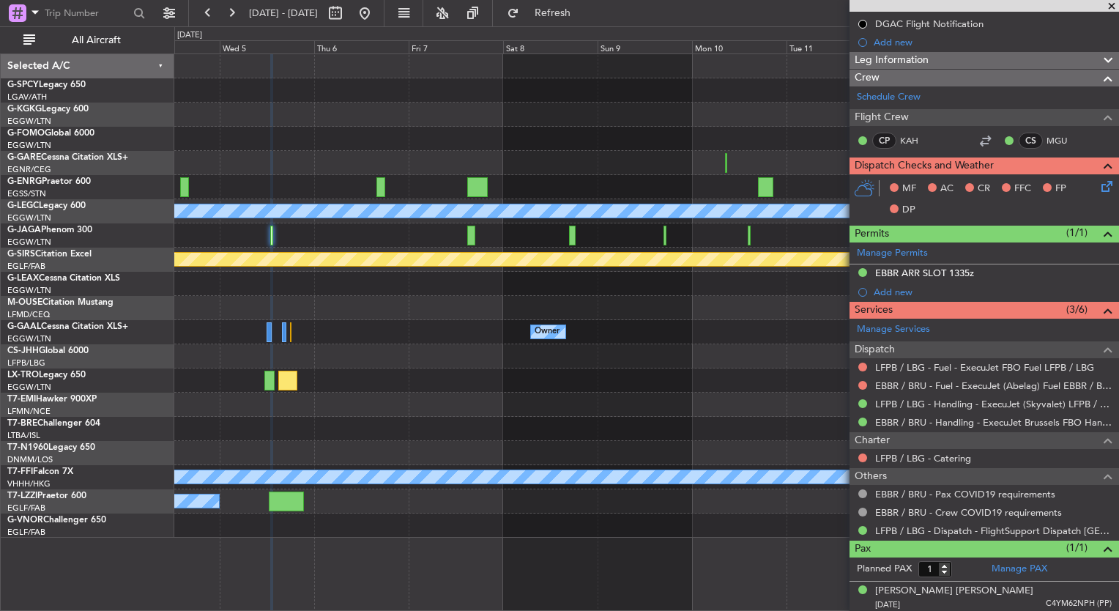
click at [501, 240] on div at bounding box center [646, 235] width 944 height 24
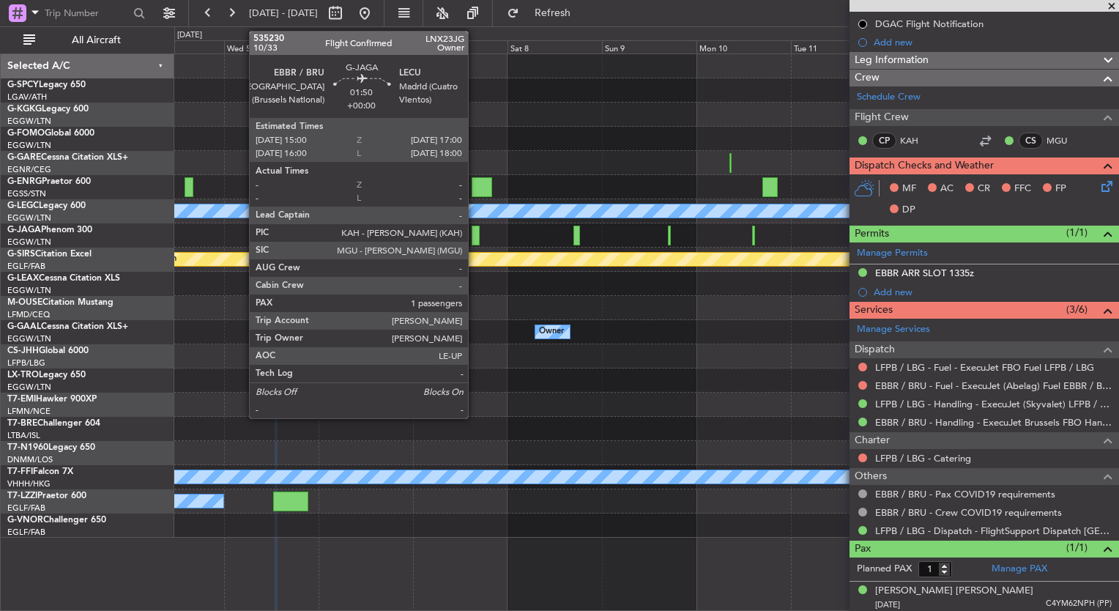
click at [474, 231] on div at bounding box center [476, 236] width 8 height 20
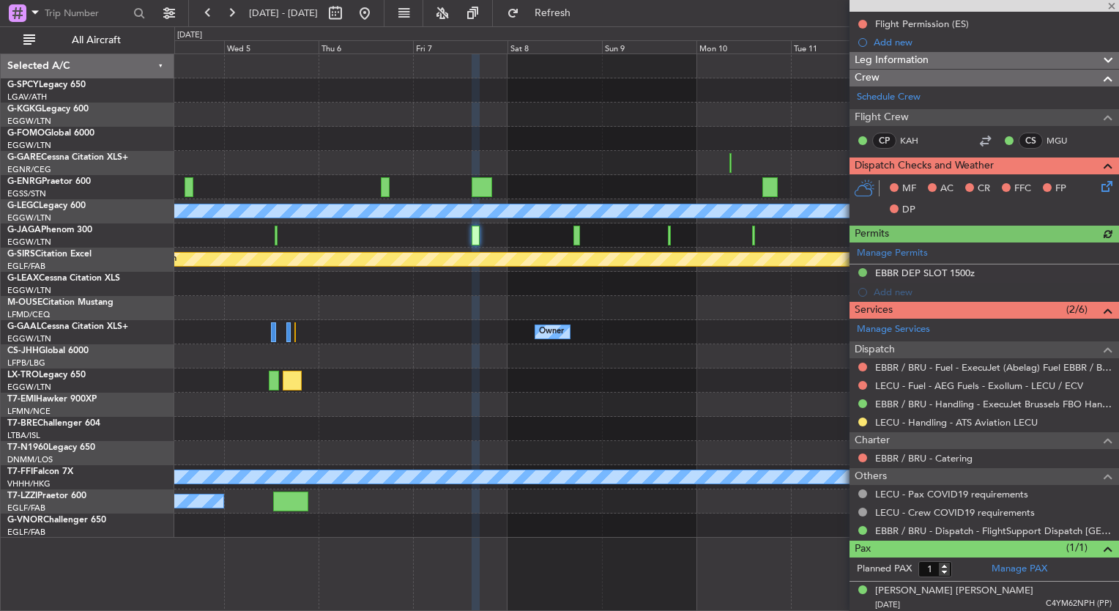
click at [395, 297] on div "A/C Unavailable London (Luton) Planned Maint Bournemouth Planned Maint Bournemo…" at bounding box center [646, 295] width 944 height 483
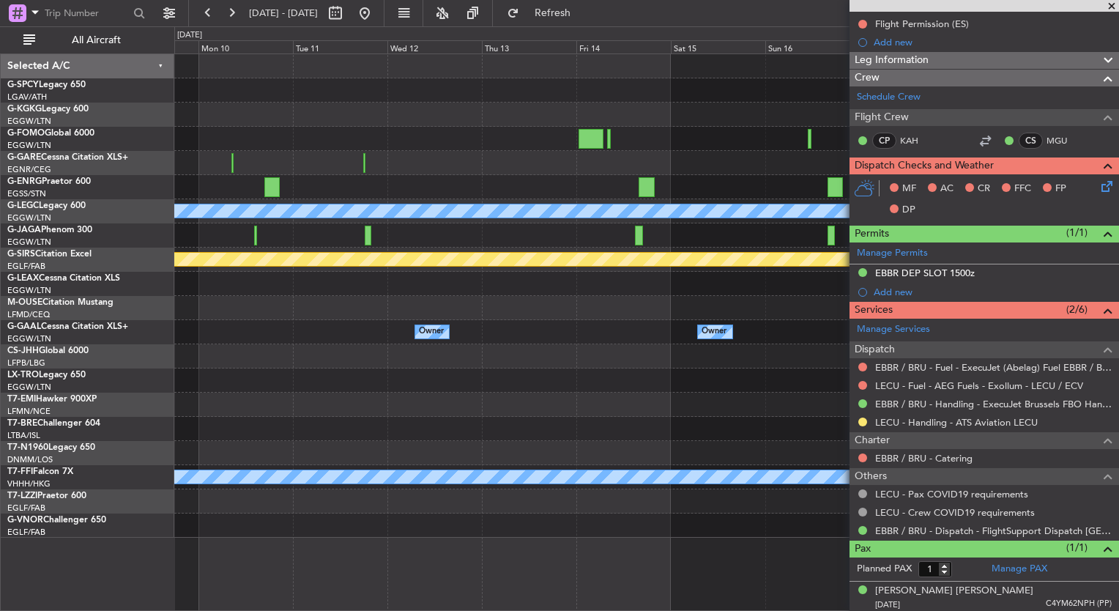
click at [321, 341] on div "A/C Unavailable London (Luton) Planned Maint Bournemouth Planned Maint Bournemo…" at bounding box center [646, 295] width 944 height 483
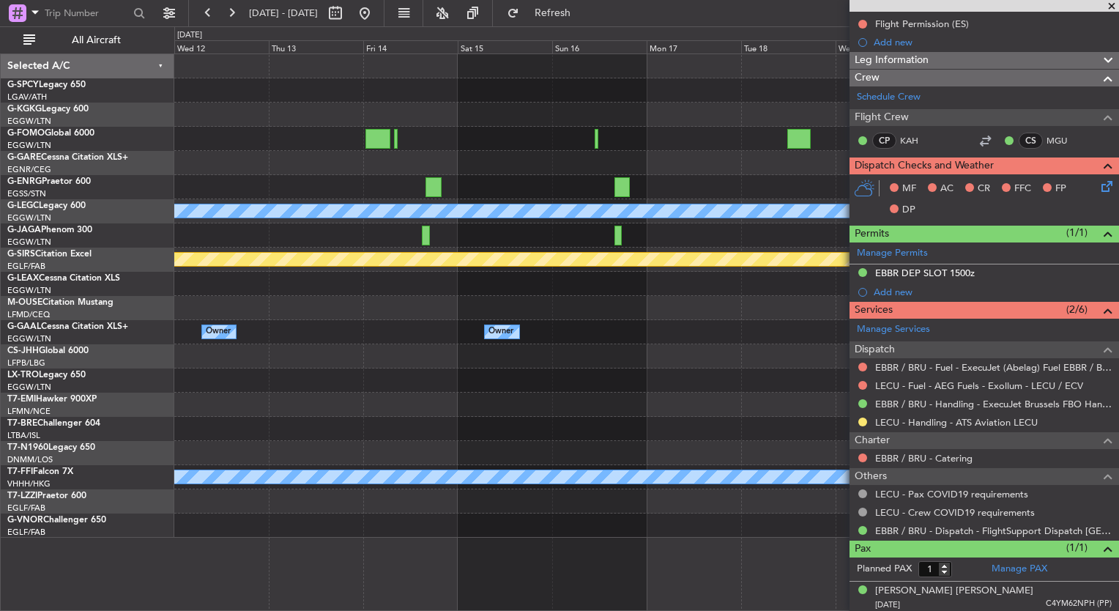
click at [141, 331] on div "A/C Unavailable London (Luton) Planned Maint Bournemouth Planned Maint Bournemo…" at bounding box center [559, 318] width 1119 height 584
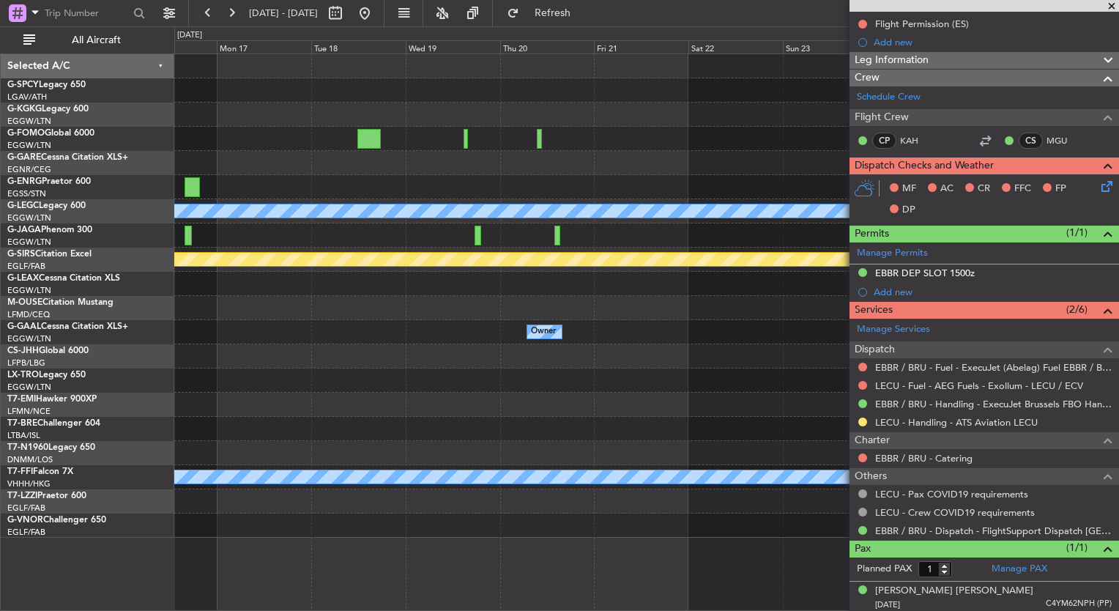
click at [199, 306] on div "A/C Unavailable London (Luton) Planned Maint Bournemouth Owner Owner Planned Ma…" at bounding box center [646, 295] width 944 height 483
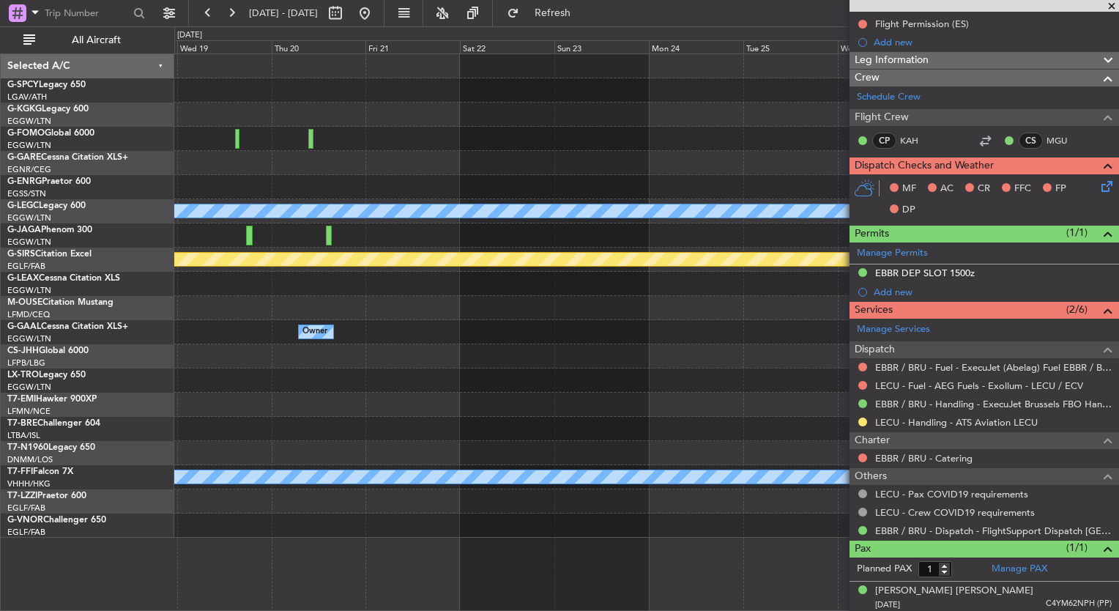
click at [576, 376] on div at bounding box center [646, 380] width 944 height 24
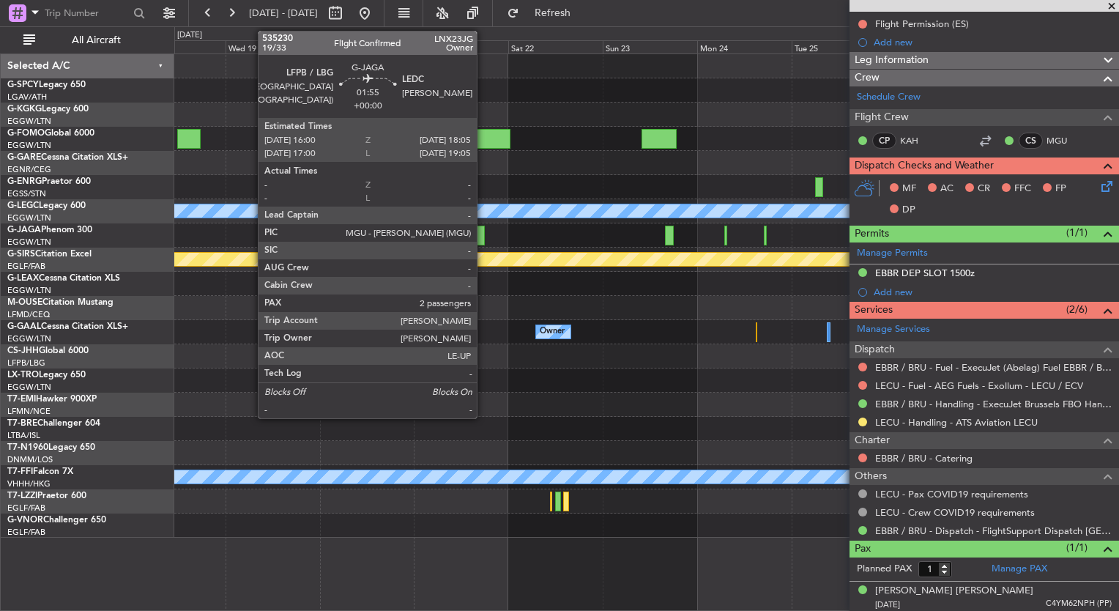
click at [483, 238] on div at bounding box center [480, 236] width 9 height 20
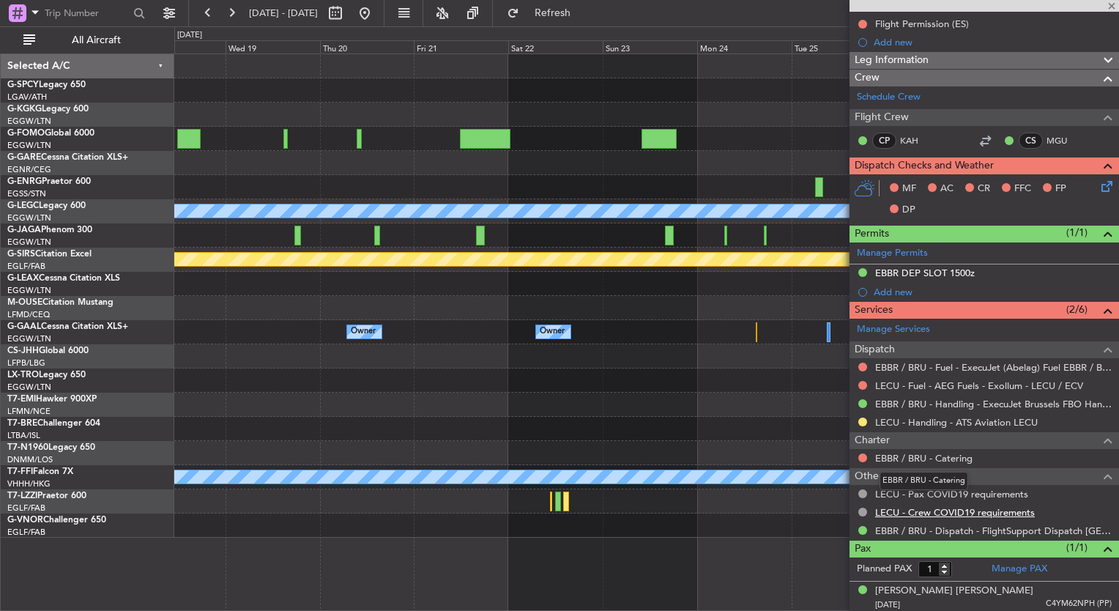
type input "2"
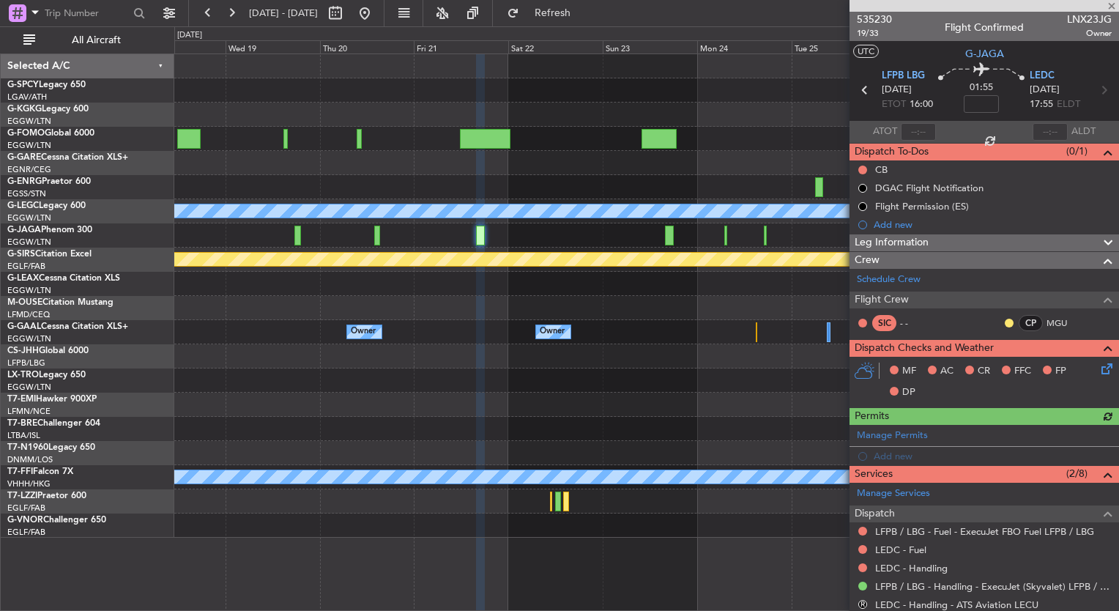
scroll to position [216, 0]
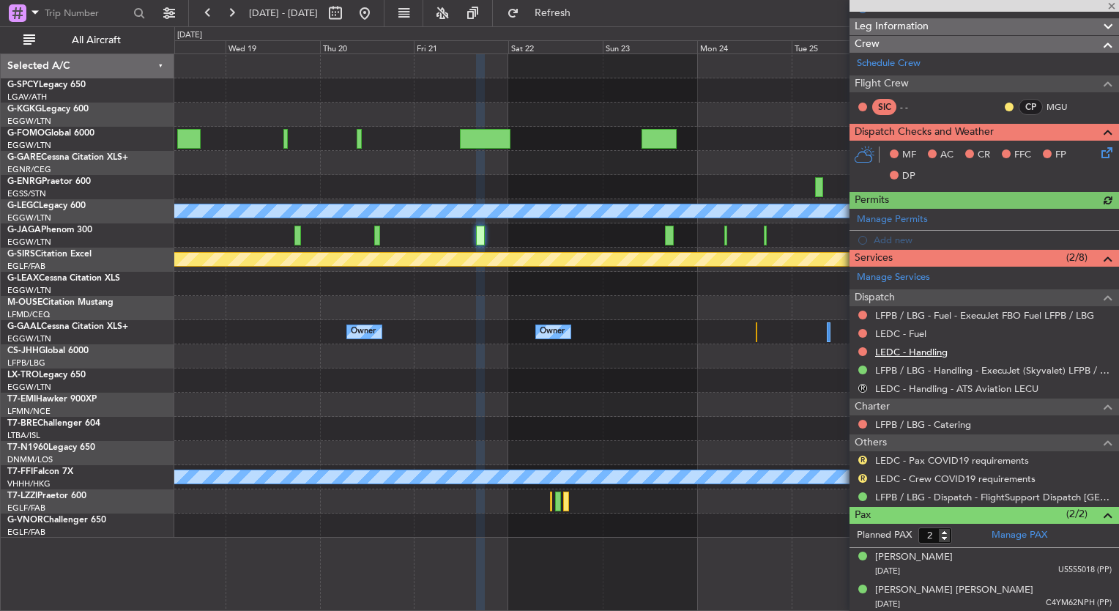
click at [926, 351] on link "LEDC - Handling" at bounding box center [911, 352] width 72 height 12
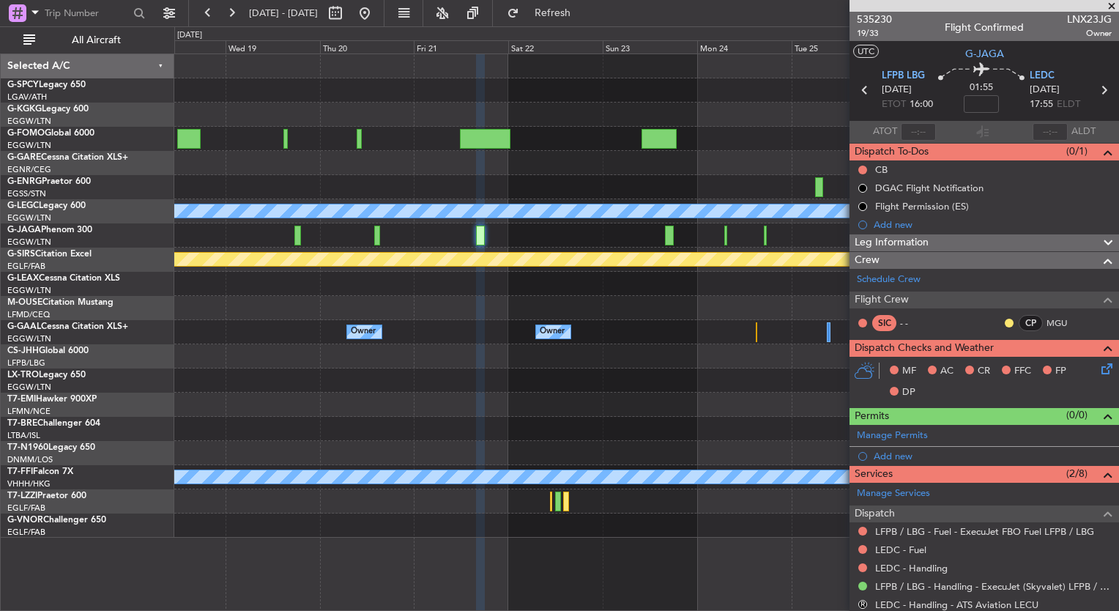
scroll to position [216, 0]
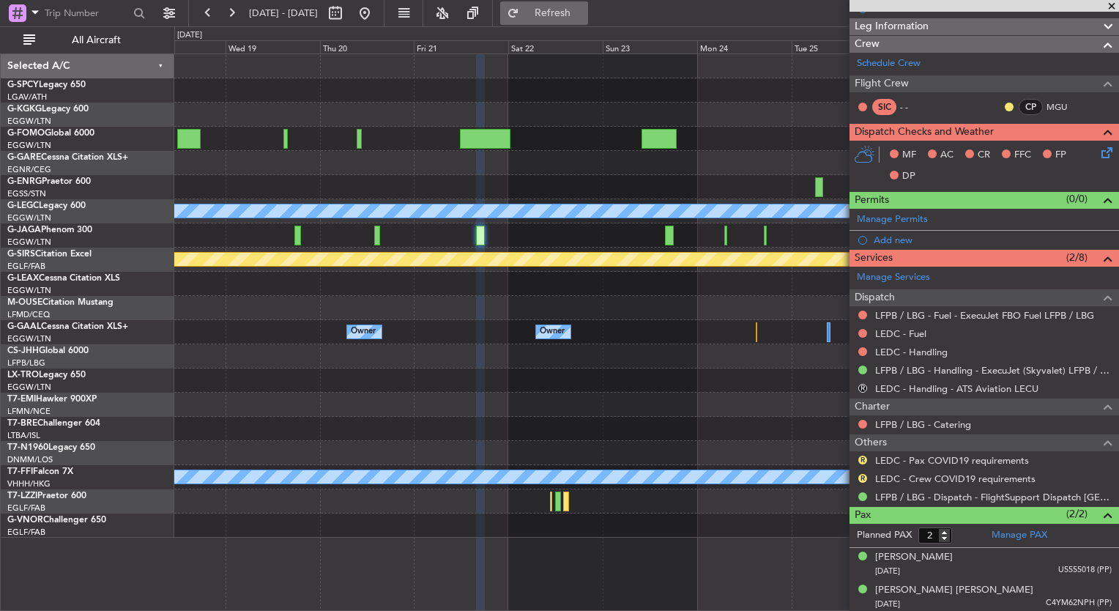
click at [584, 18] on span "Refresh" at bounding box center [553, 13] width 62 height 10
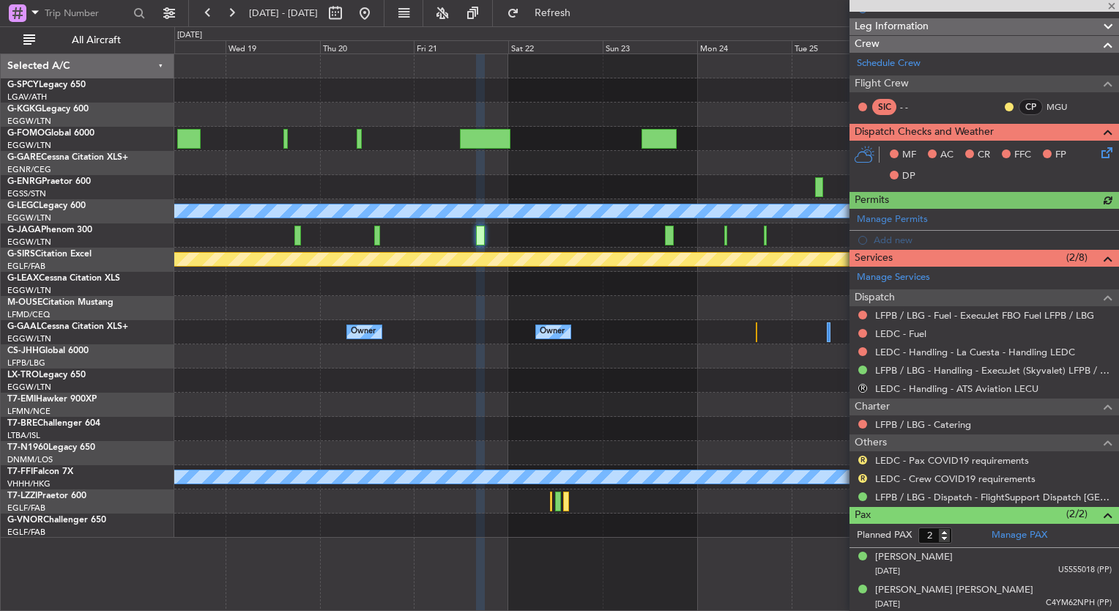
click at [908, 332] on link "LEDC - Fuel" at bounding box center [900, 333] width 51 height 12
click at [584, 18] on span "Refresh" at bounding box center [553, 13] width 62 height 10
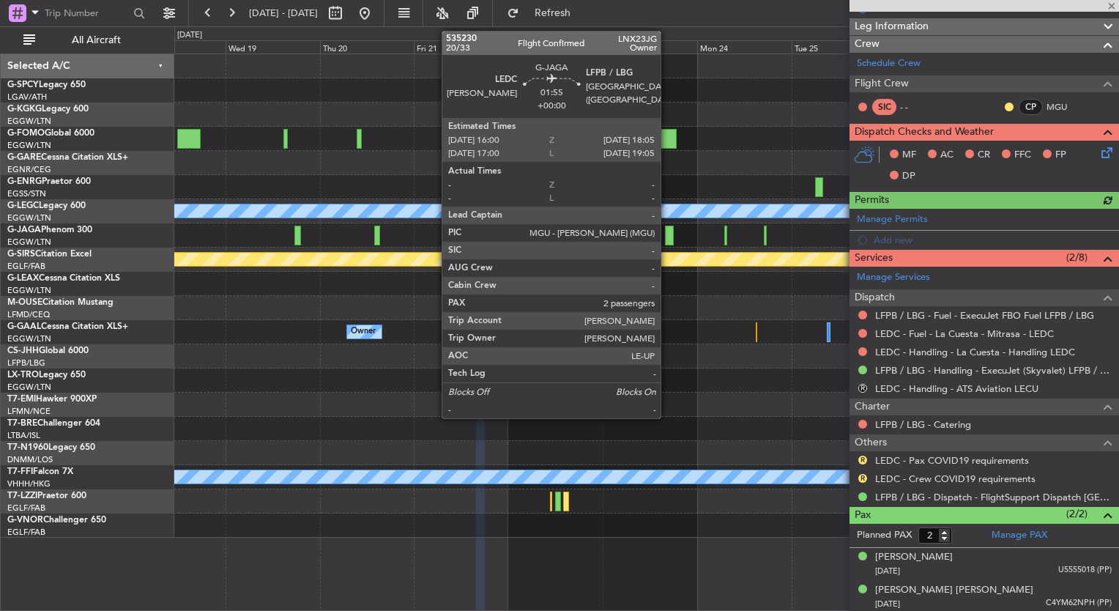
click at [667, 239] on div at bounding box center [669, 236] width 9 height 20
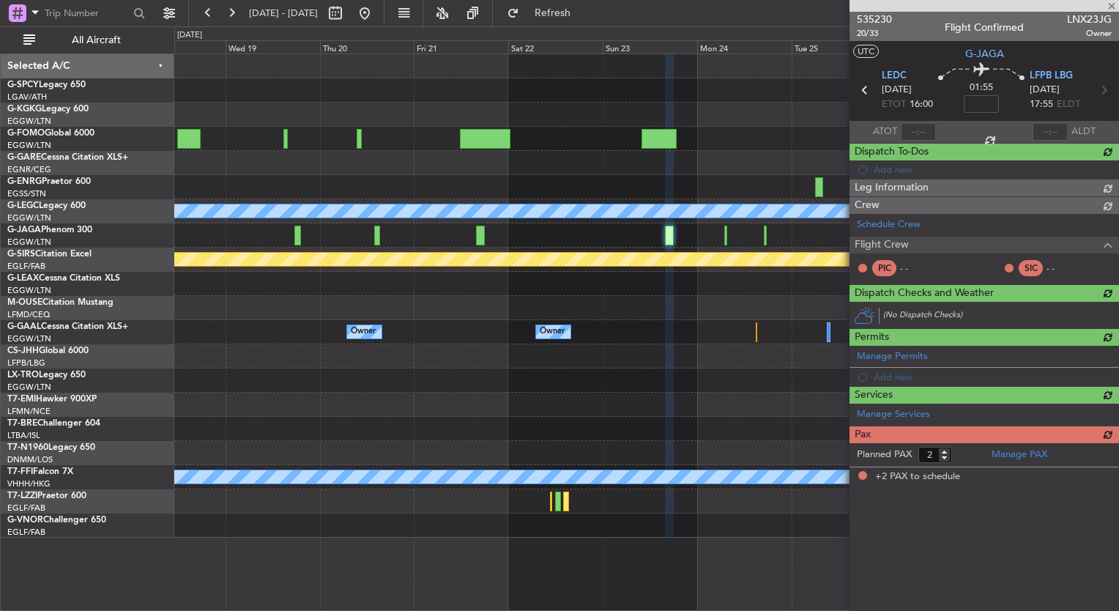
scroll to position [0, 0]
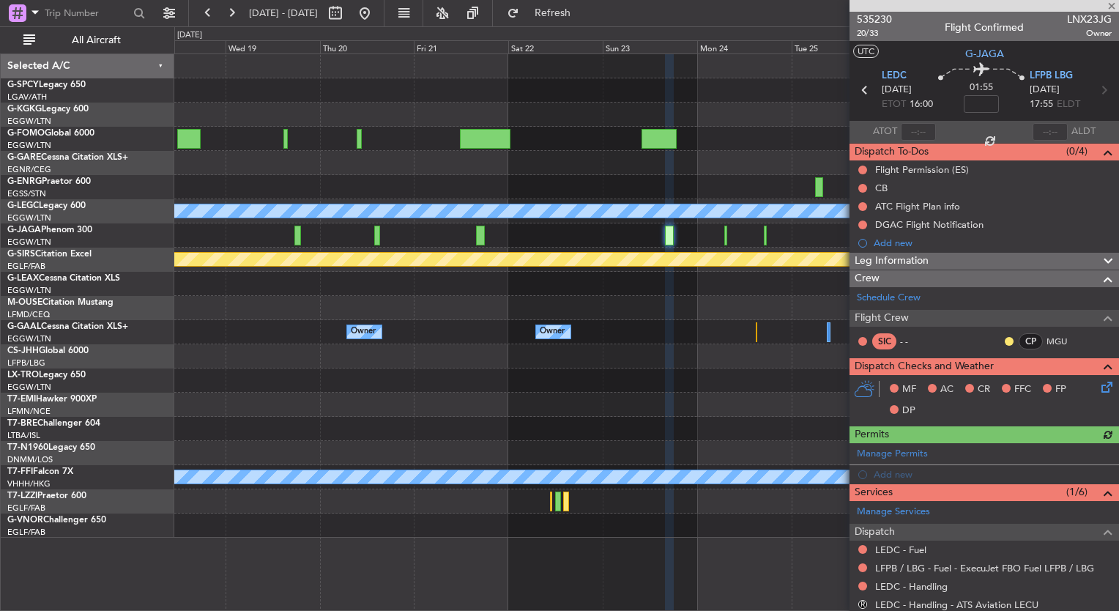
click at [915, 548] on mat-tooltip-component "LFPB / LBG - Fuel - ExecuJet FBO Fuel LFPB / LBG" at bounding box center [984, 540] width 211 height 39
click at [905, 549] on link "LEDC - Fuel" at bounding box center [900, 549] width 51 height 12
click at [563, 15] on button "Refresh" at bounding box center [544, 12] width 88 height 23
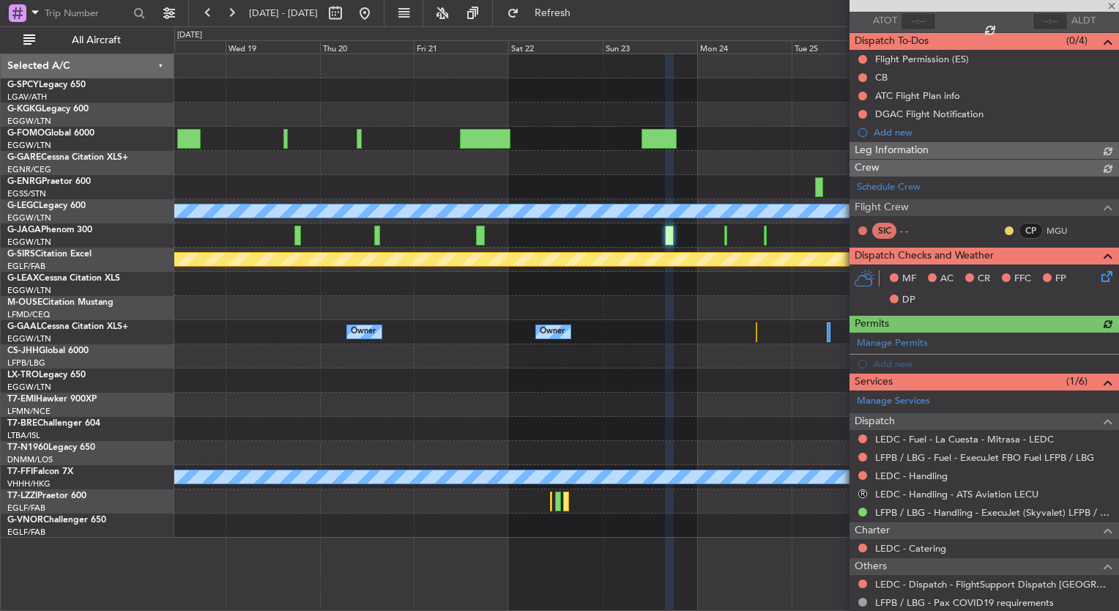
scroll to position [117, 0]
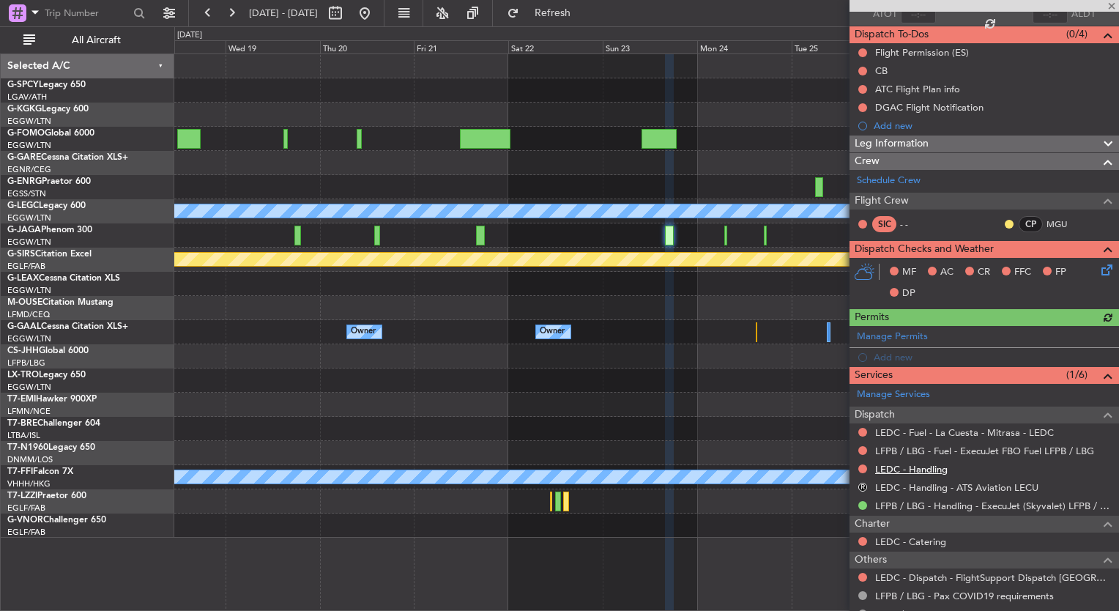
click at [930, 472] on link "LEDC - Handling" at bounding box center [911, 469] width 72 height 12
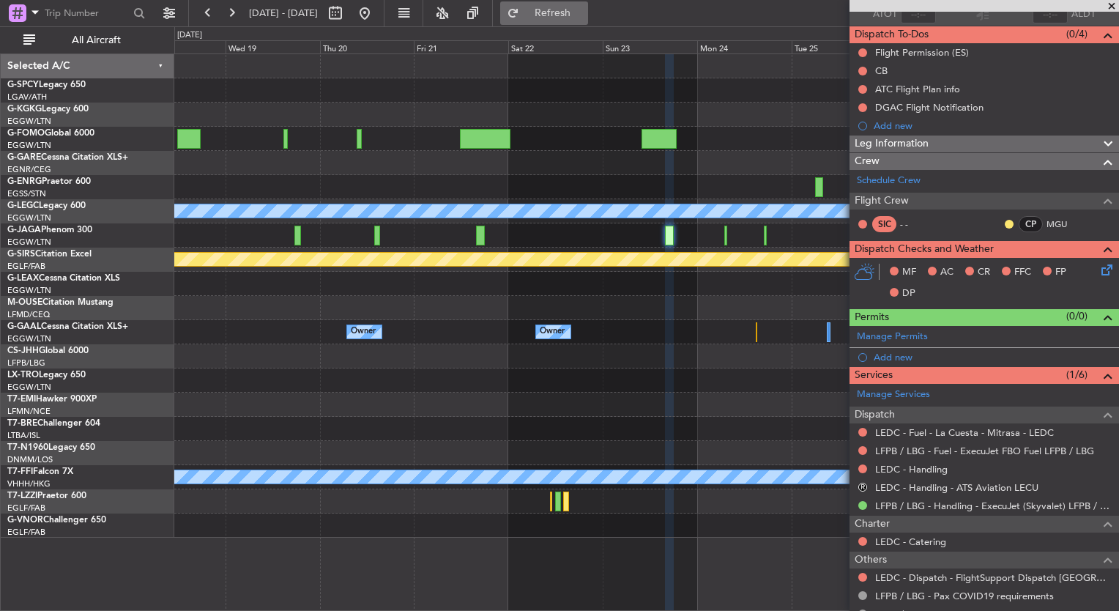
click at [584, 17] on span "Refresh" at bounding box center [553, 13] width 62 height 10
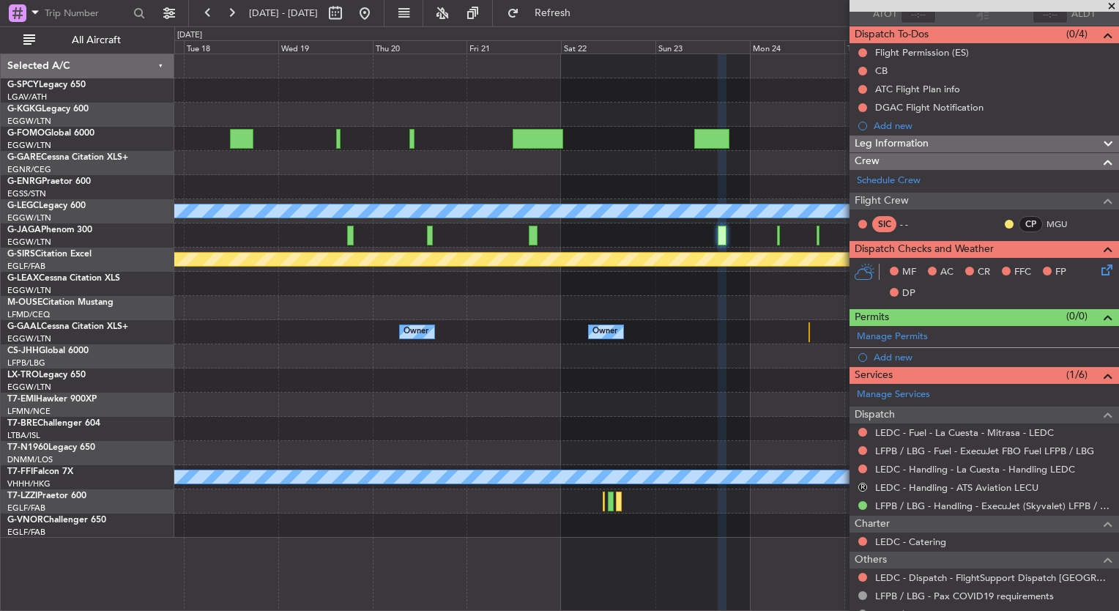
click at [751, 409] on div at bounding box center [646, 404] width 944 height 24
click at [988, 580] on link "LEDC - Dispatch - FlightSupport Dispatch UK" at bounding box center [993, 577] width 237 height 12
click at [588, 7] on button "Refresh" at bounding box center [544, 12] width 88 height 23
click at [376, 4] on button at bounding box center [364, 12] width 23 height 23
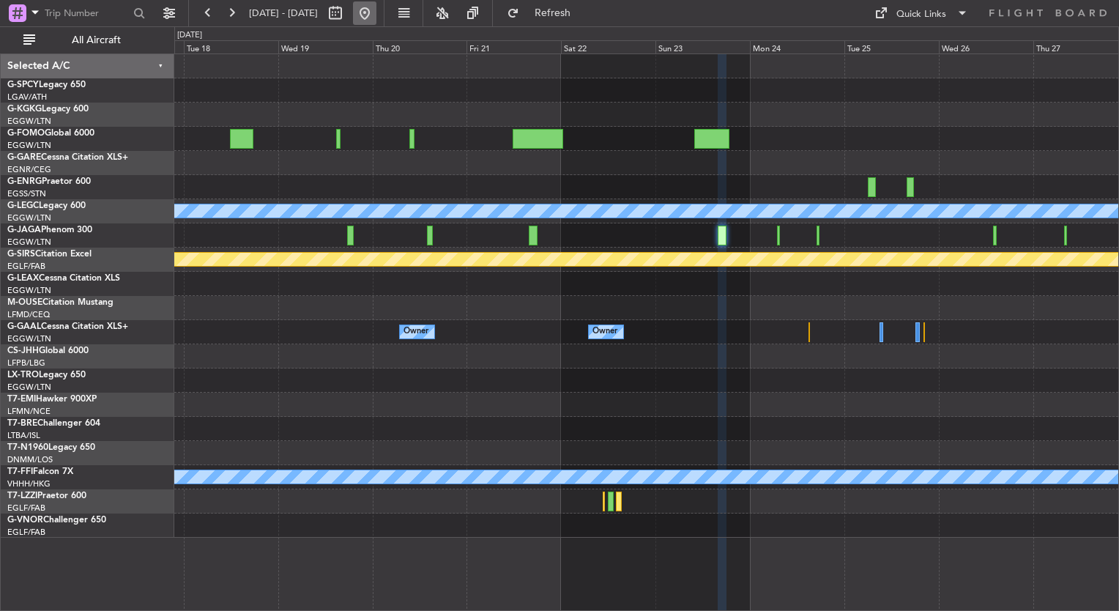
scroll to position [0, 0]
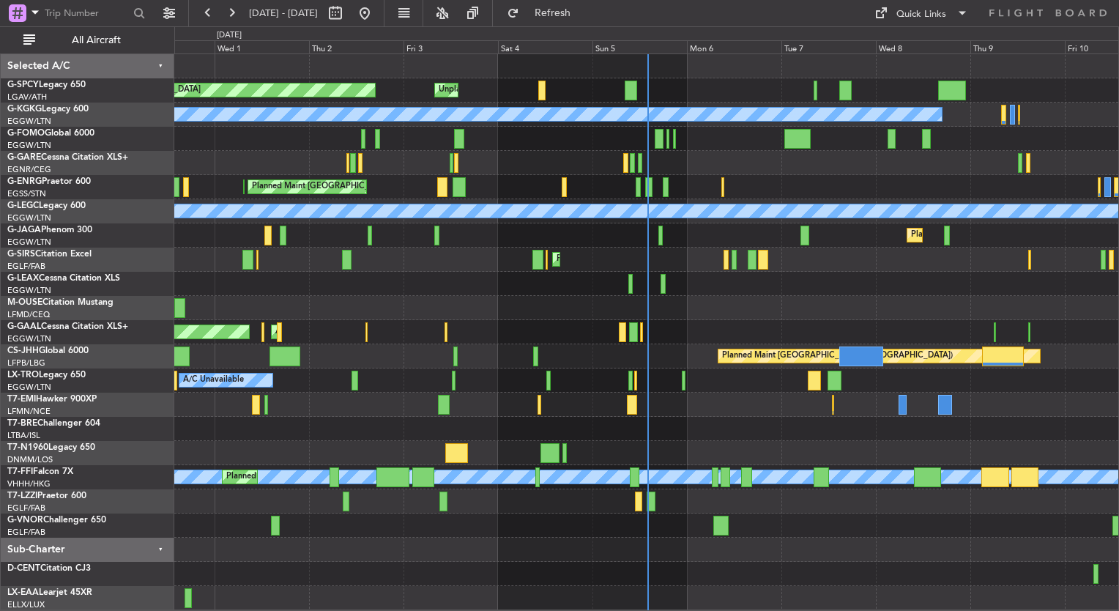
click at [105, 390] on div "Planned Maint Bremen Unplanned Maint Bremen A/C Unavailable Istanbul (Ataturk) …" at bounding box center [559, 318] width 1119 height 584
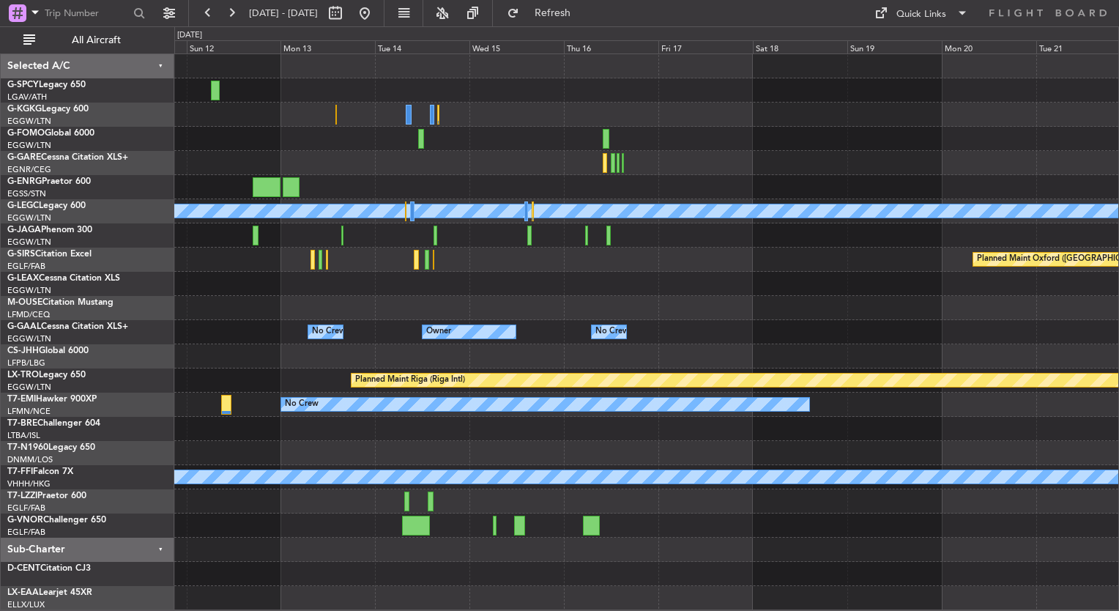
click at [104, 354] on div "A/C Unavailable London (Luton) Planned Maint Oxford (Kidlington) No Crew Owner …" at bounding box center [559, 318] width 1119 height 584
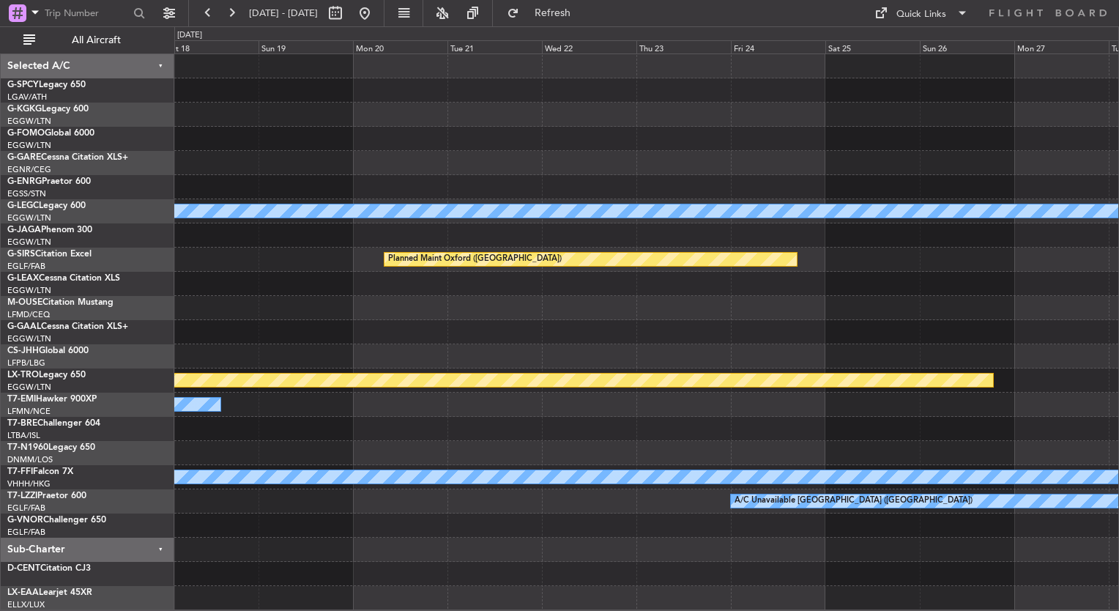
click at [284, 374] on div "Planned Maint Riga (Riga Intl)" at bounding box center [378, 379] width 1230 height 13
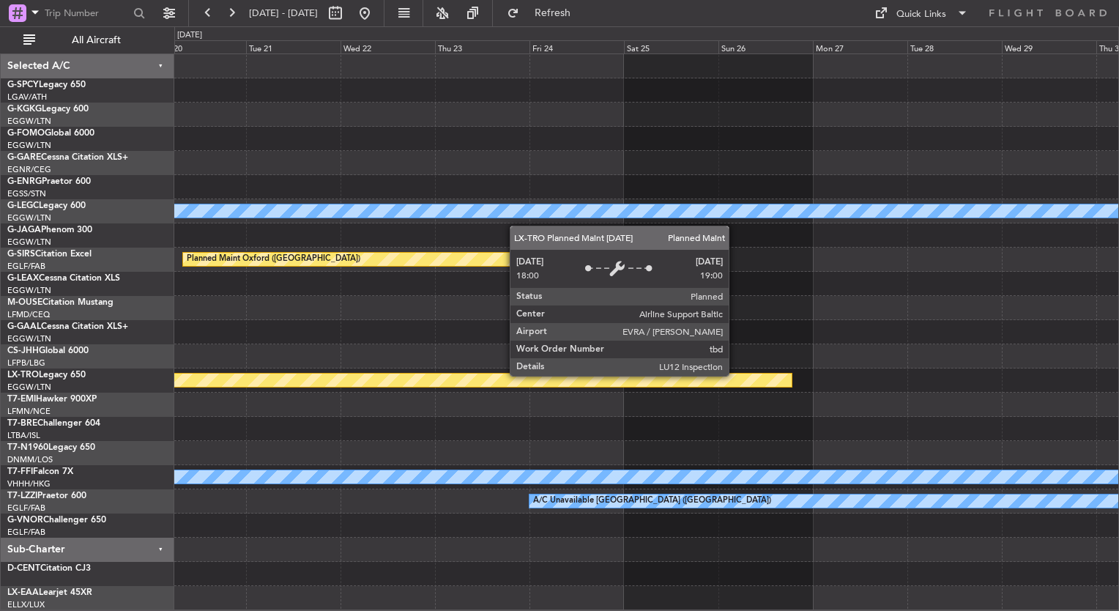
click at [542, 376] on div "Planned Maint Riga (Riga Intl)" at bounding box center [176, 379] width 1230 height 13
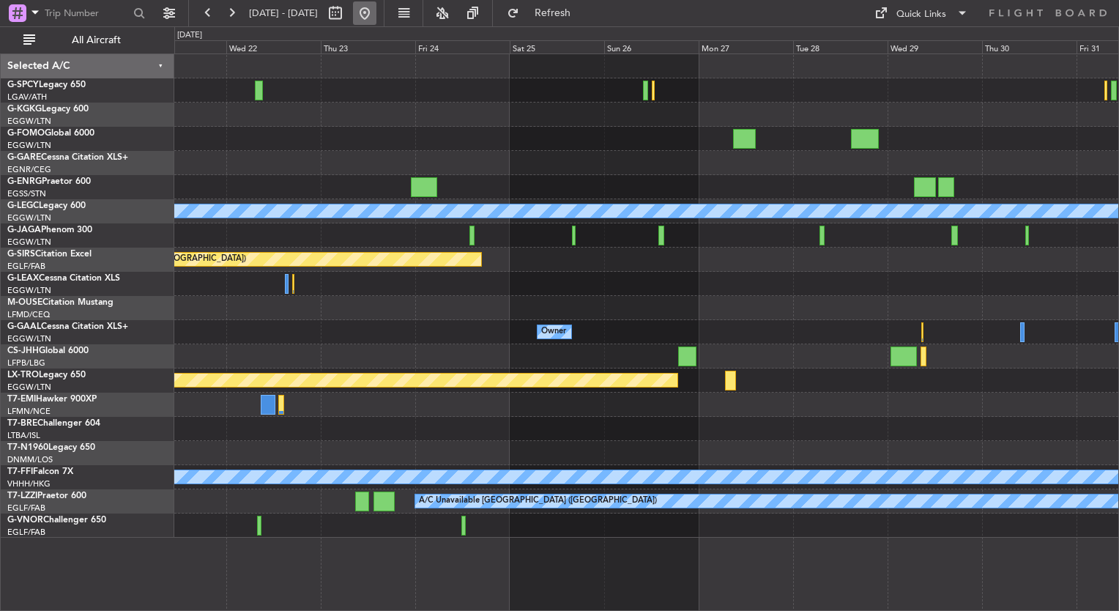
click at [376, 15] on button at bounding box center [364, 12] width 23 height 23
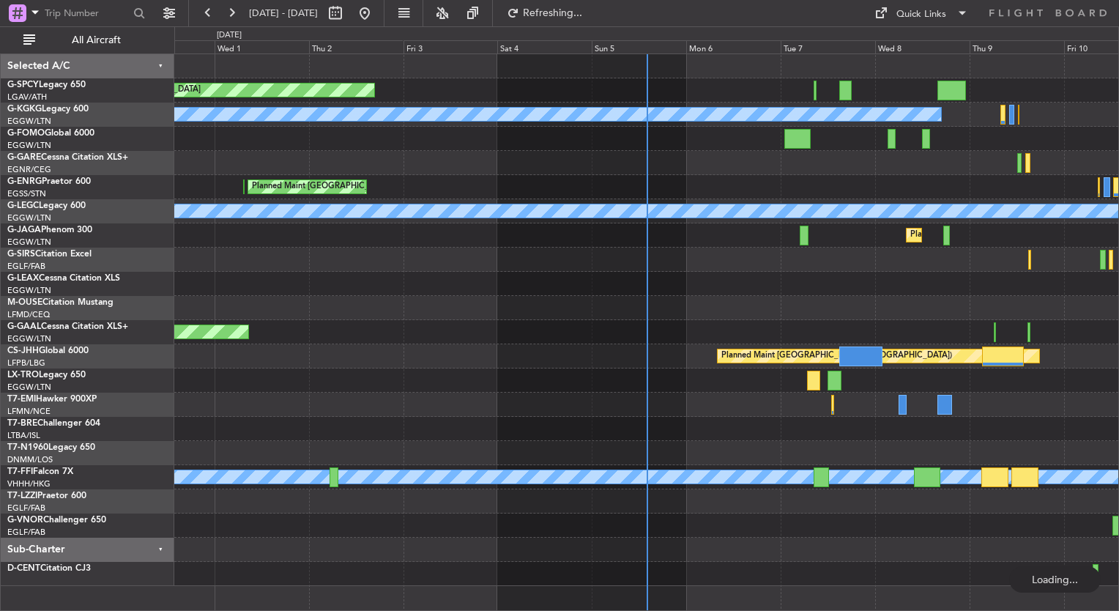
click at [624, 314] on div "Planned Maint Bremen A/C Unavailable Istanbul (Ataturk) Planned Maint London (S…" at bounding box center [646, 320] width 944 height 532
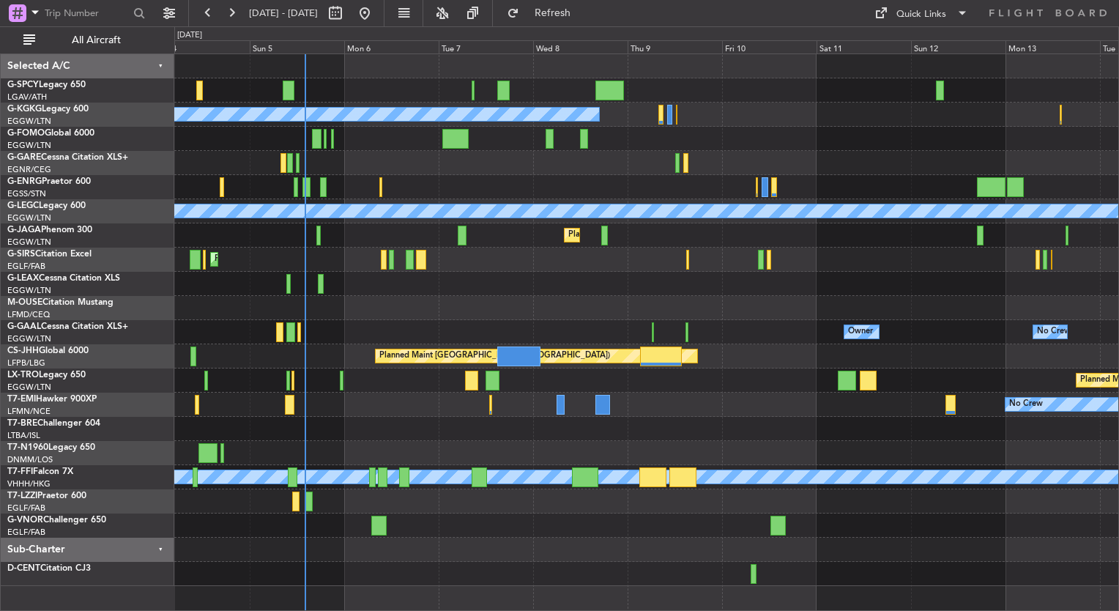
click at [444, 300] on div "Unplanned Maint Bremen Planned Maint Bremen A/C Unavailable Istanbul (Ataturk) …" at bounding box center [646, 320] width 944 height 532
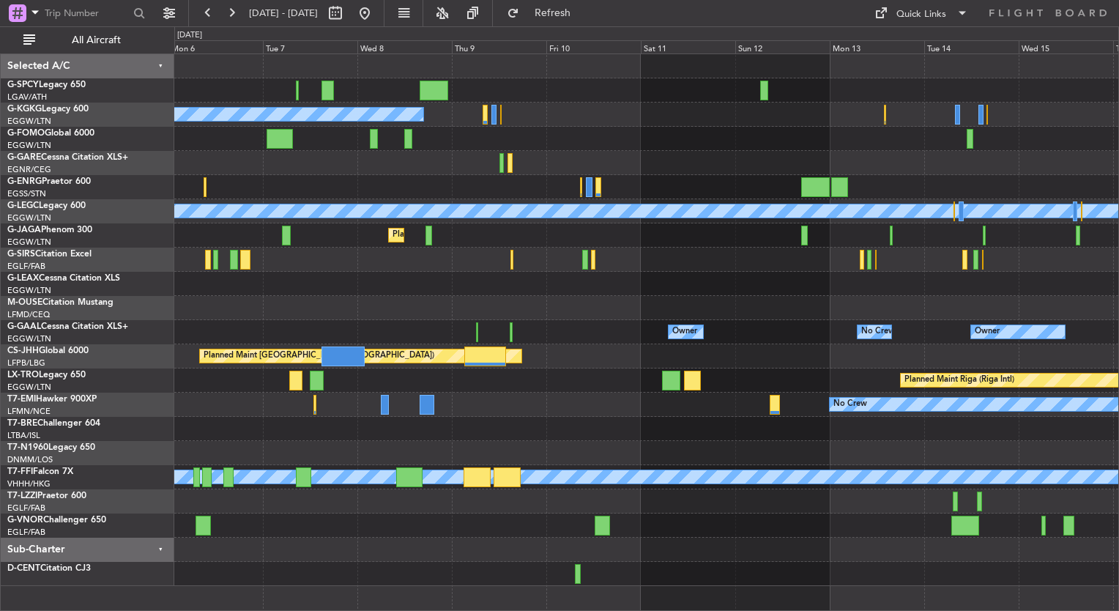
click at [366, 288] on div "Unplanned Maint Bremen A/C Unavailable Istanbul (Ataturk) A/C Unavailable Londo…" at bounding box center [646, 320] width 944 height 532
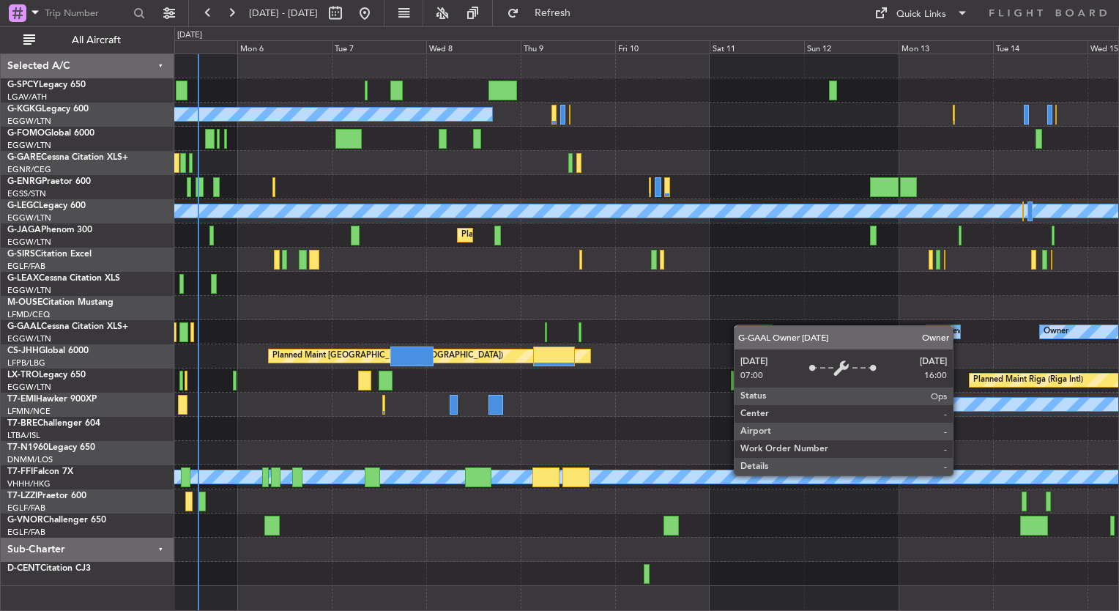
click at [740, 321] on div "Unplanned Maint Bremen A/C Unavailable Istanbul (Ataturk) A/C Unavailable Londo…" at bounding box center [646, 320] width 944 height 532
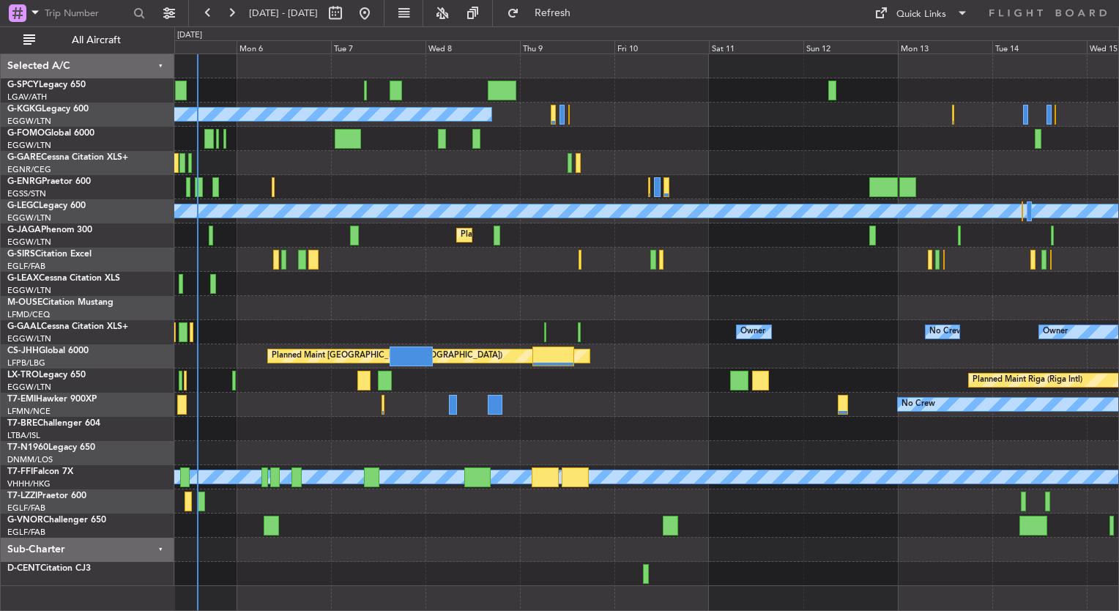
click at [412, 278] on div "Unplanned Maint Bremen A/C Unavailable Istanbul (Ataturk) A/C Unavailable Londo…" at bounding box center [646, 320] width 944 height 532
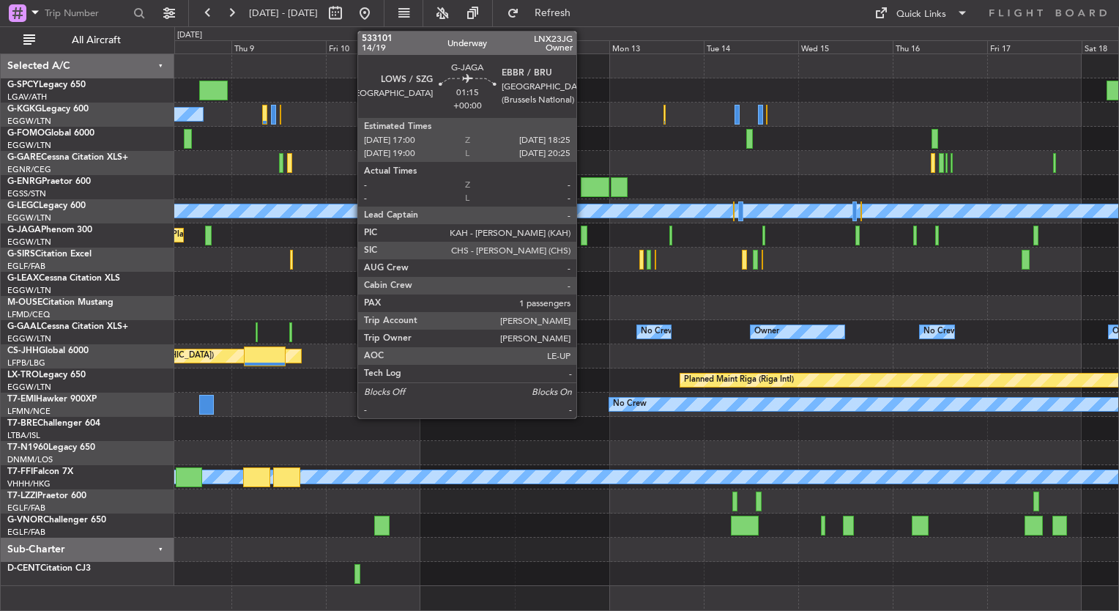
click at [583, 239] on div at bounding box center [584, 236] width 6 height 20
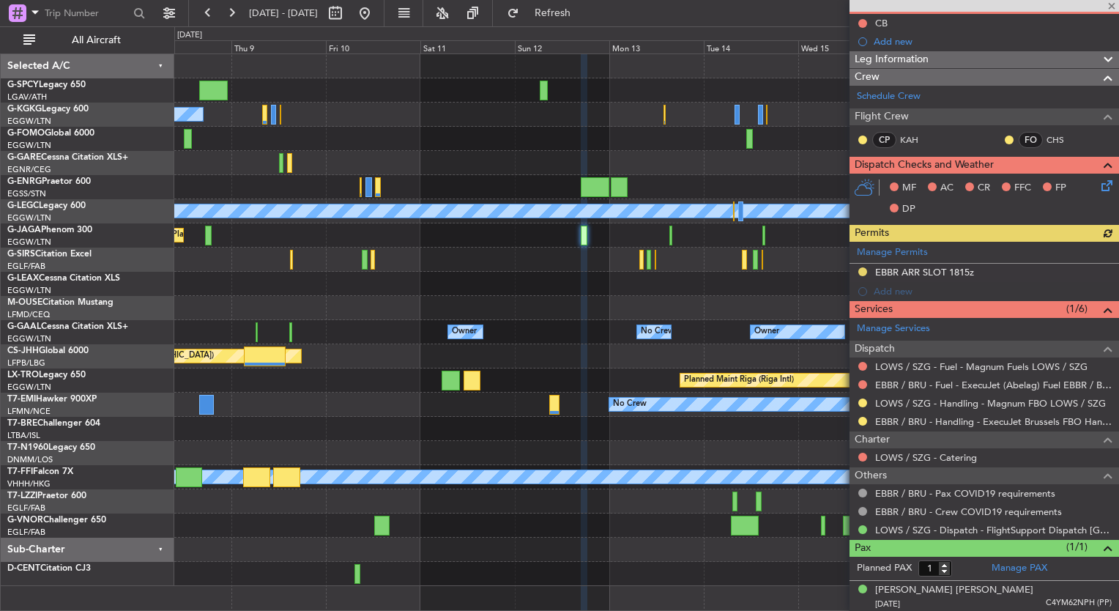
scroll to position [146, 0]
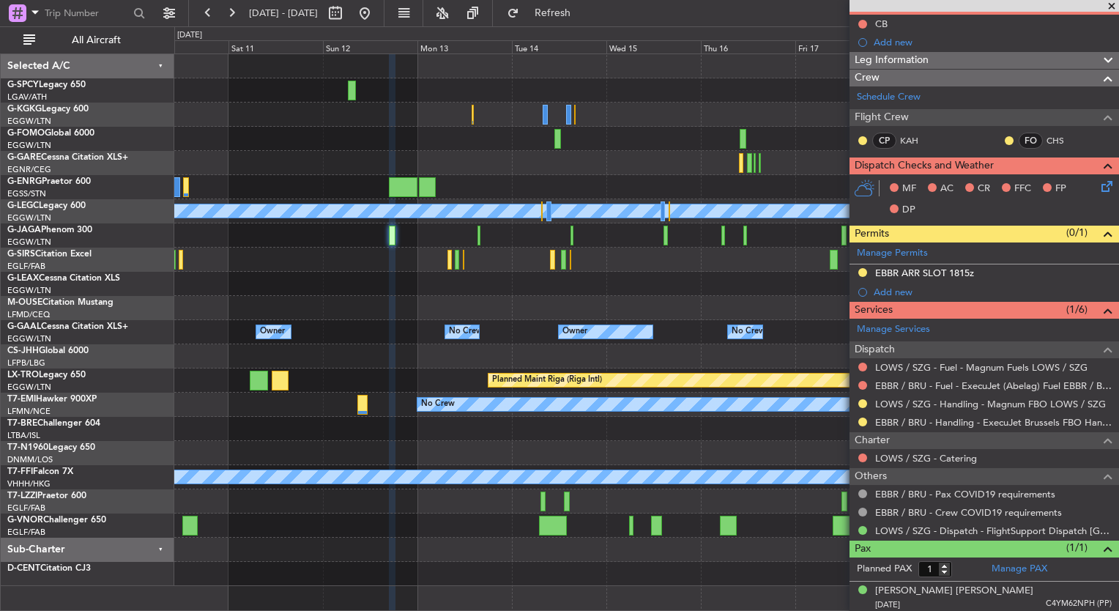
click at [510, 271] on div "A/C Unavailable Istanbul (Ataturk) A/C Unavailable London (Luton) Planned Maint…" at bounding box center [646, 320] width 944 height 532
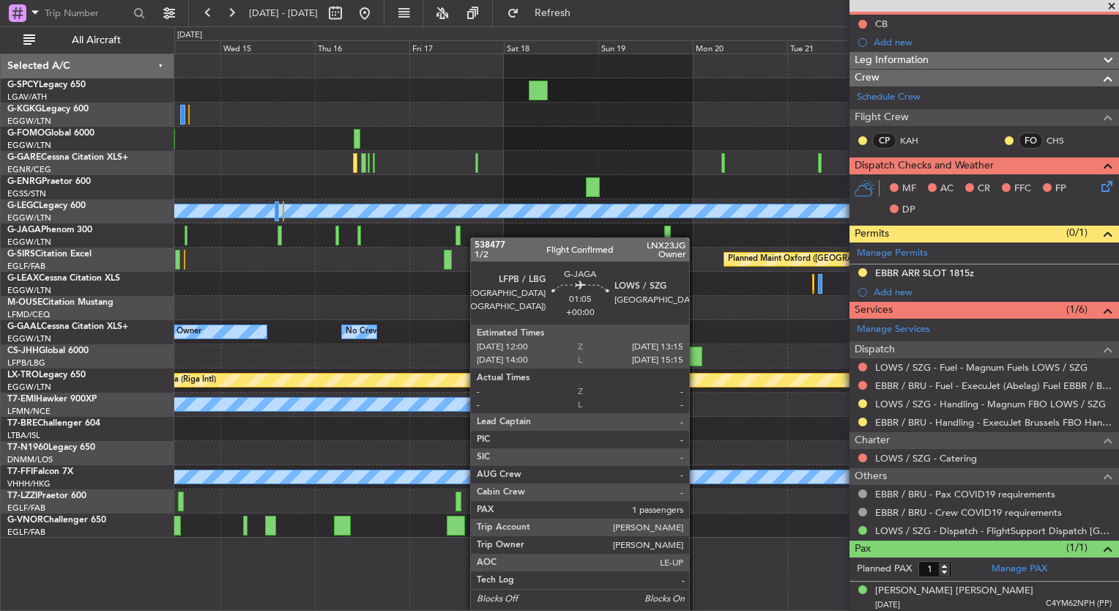
click at [454, 228] on div "A/C Unavailable London (Luton) Planned Maint Oxford (Kidlington) Owner Owner No…" at bounding box center [646, 295] width 944 height 483
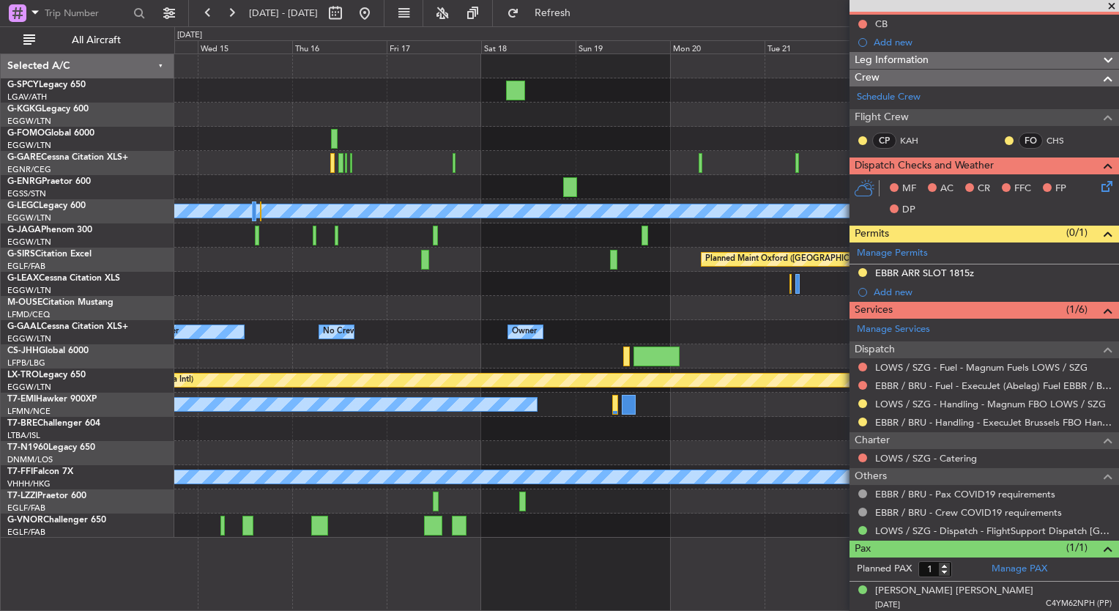
click at [437, 236] on div at bounding box center [435, 236] width 5 height 20
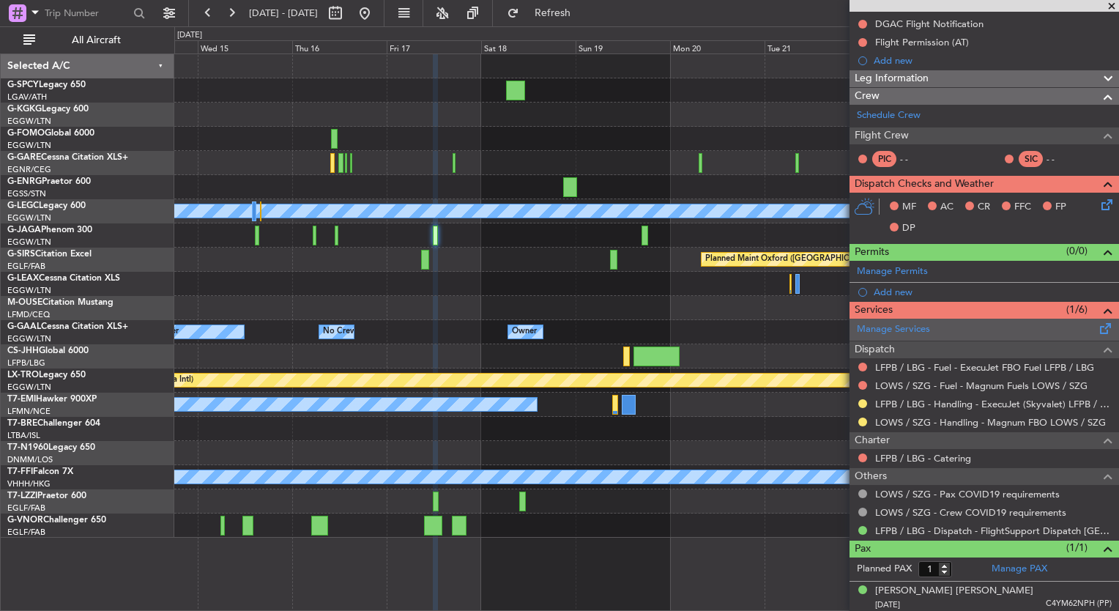
scroll to position [0, 0]
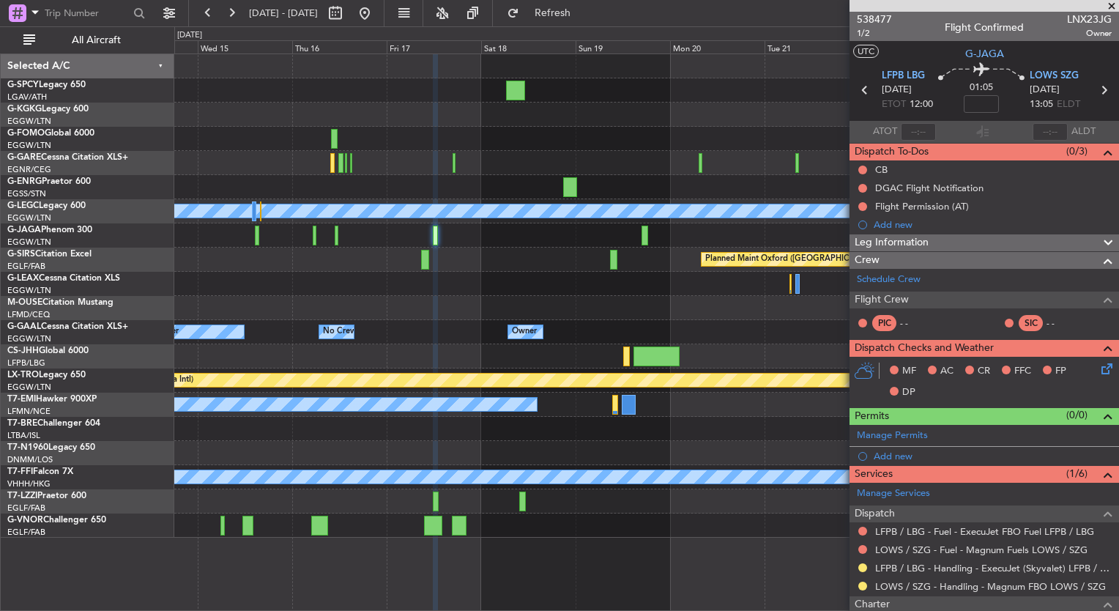
click at [1109, 7] on span at bounding box center [1111, 6] width 15 height 13
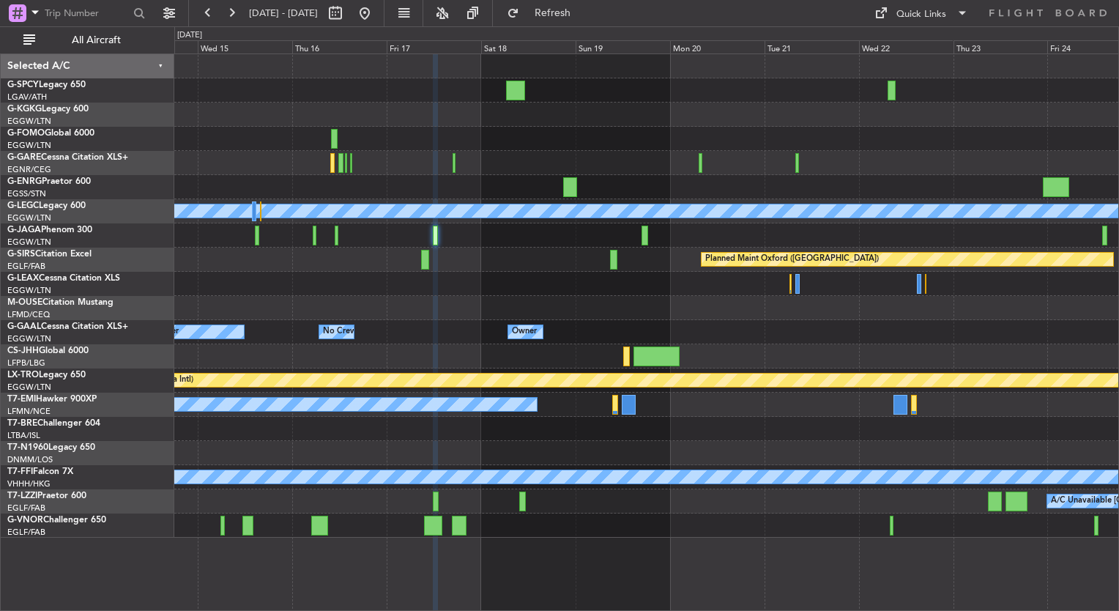
type input "0"
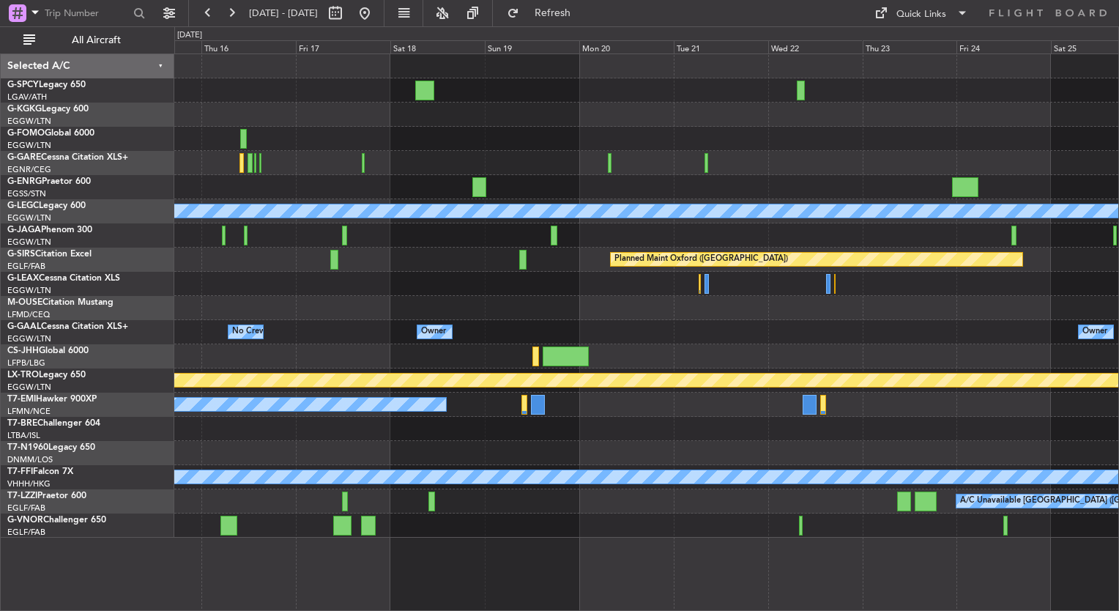
click at [416, 305] on div at bounding box center [646, 308] width 944 height 24
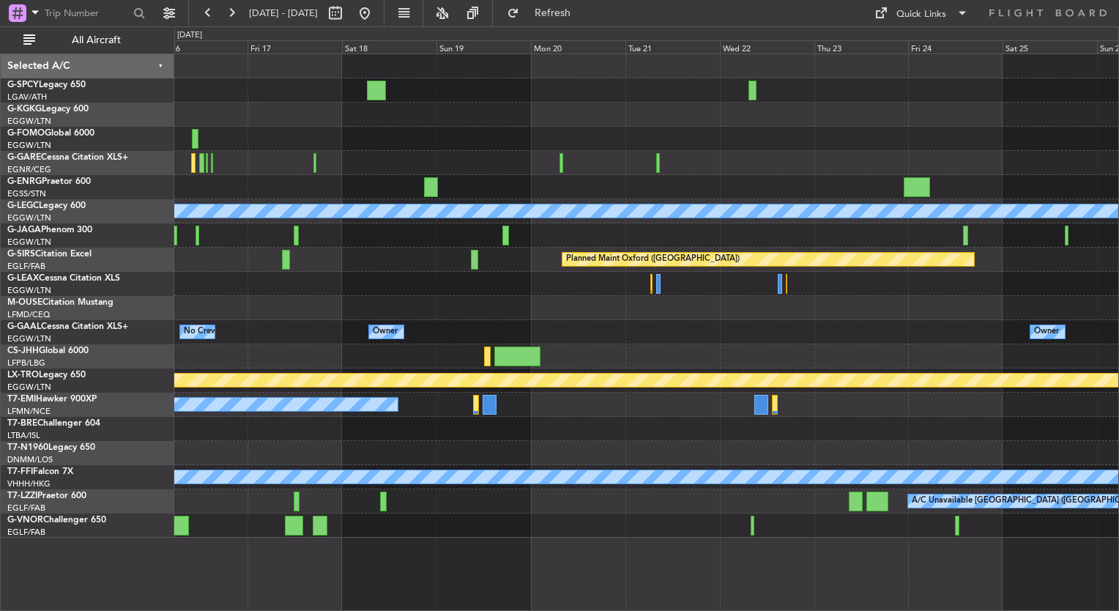
click at [445, 347] on div at bounding box center [646, 356] width 944 height 24
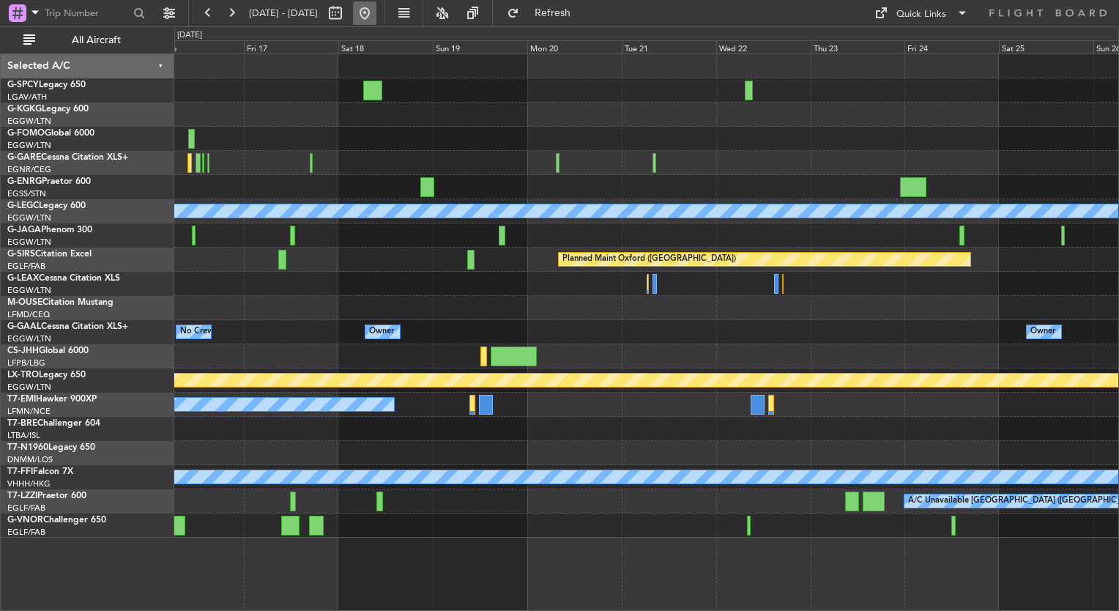
click at [376, 21] on button at bounding box center [364, 12] width 23 height 23
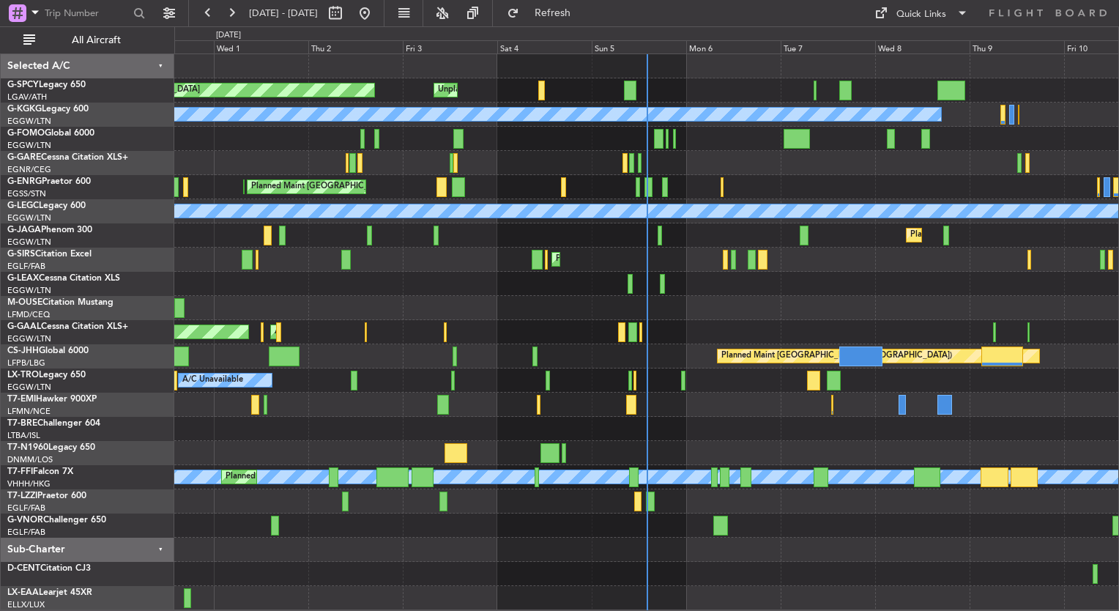
click at [245, 252] on div "Planned Maint [GEOGRAPHIC_DATA] Unplanned Maint [GEOGRAPHIC_DATA] A/C Unavailab…" at bounding box center [646, 332] width 944 height 556
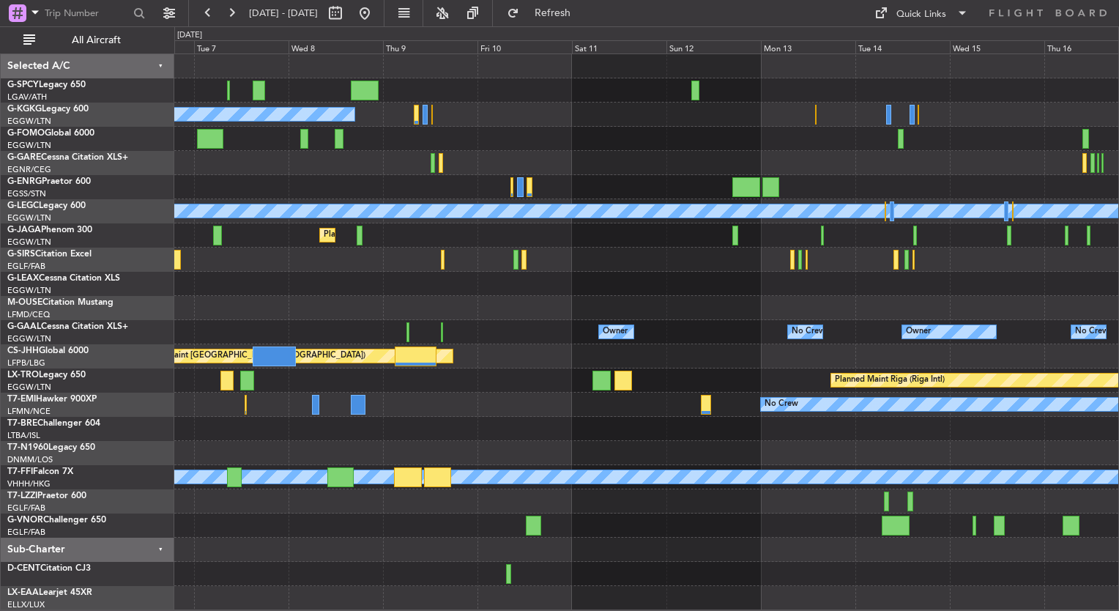
click at [192, 256] on div "A/C Unavailable Istanbul (Ataturk) A/C Unavailable London (Luton) Planned Maint…" at bounding box center [646, 332] width 944 height 556
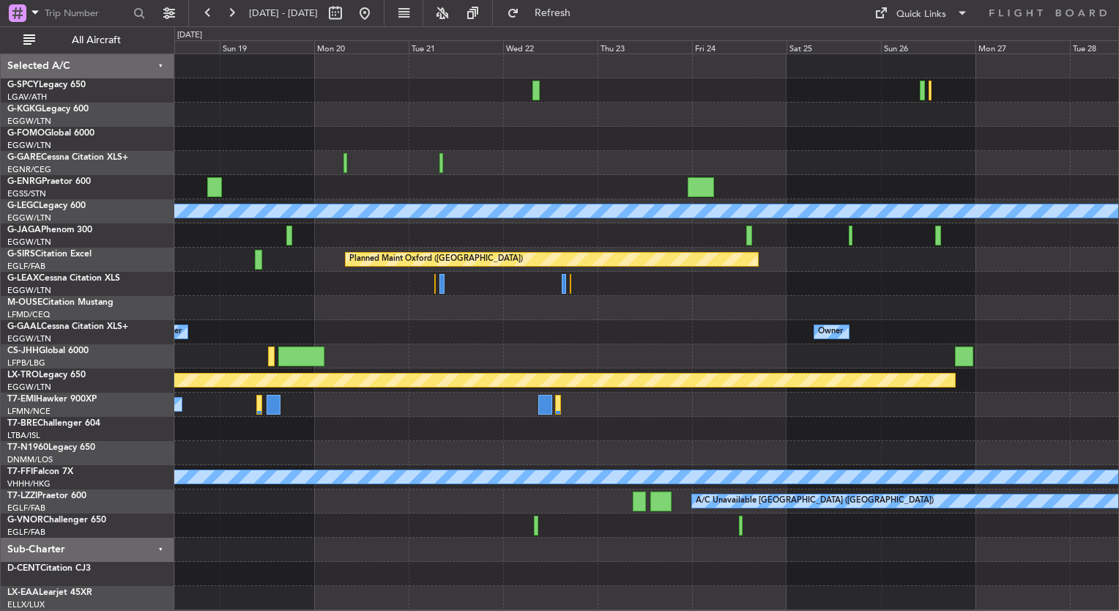
click at [117, 300] on div "A/C Unavailable London (Luton) Planned Maint Oxford (Kidlington) Owner Owner Ow…" at bounding box center [559, 318] width 1119 height 584
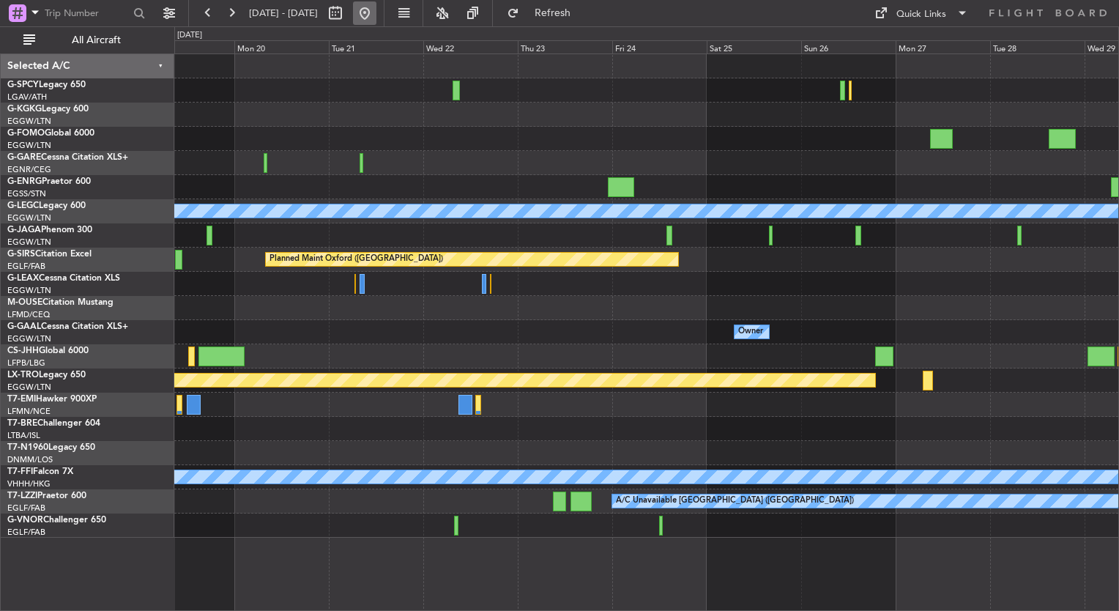
click at [376, 10] on button at bounding box center [364, 12] width 23 height 23
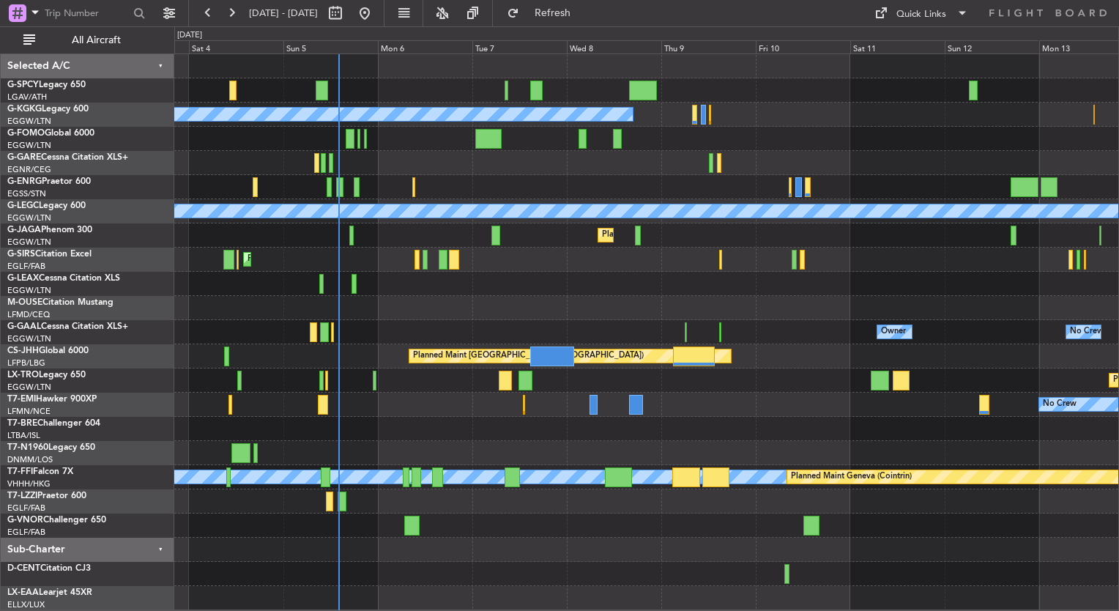
click at [111, 257] on div "Unplanned Maint Bremen Planned Maint Bremen A/C Unavailable Istanbul (Ataturk) …" at bounding box center [559, 318] width 1119 height 584
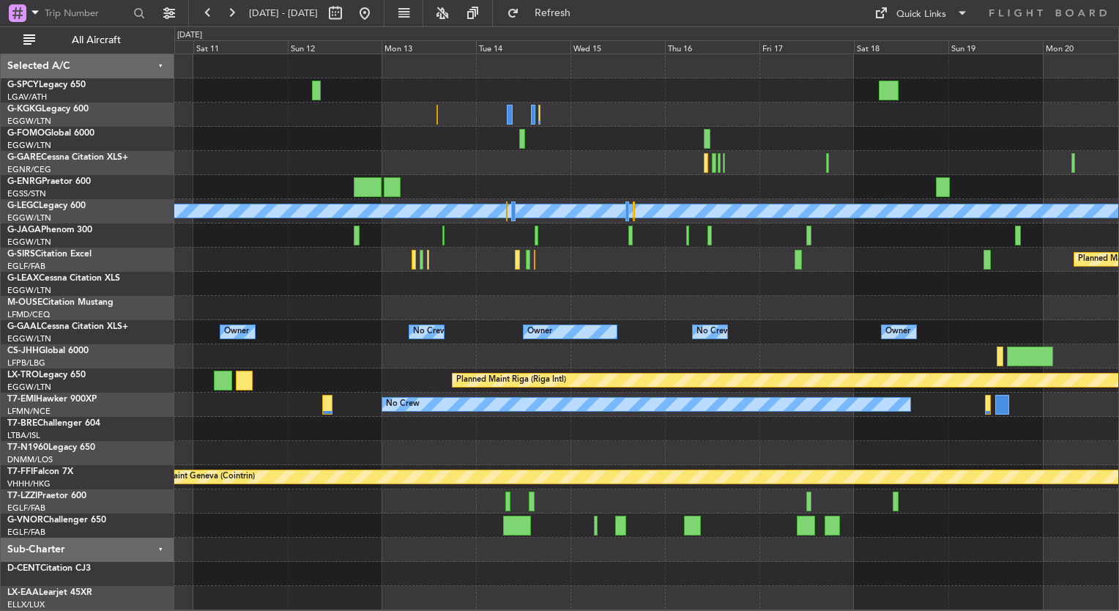
click at [161, 253] on div "A/C Unavailable [GEOGRAPHIC_DATA] (Ataturk) A/C Unavailable [GEOGRAPHIC_DATA] (…" at bounding box center [559, 318] width 1119 height 584
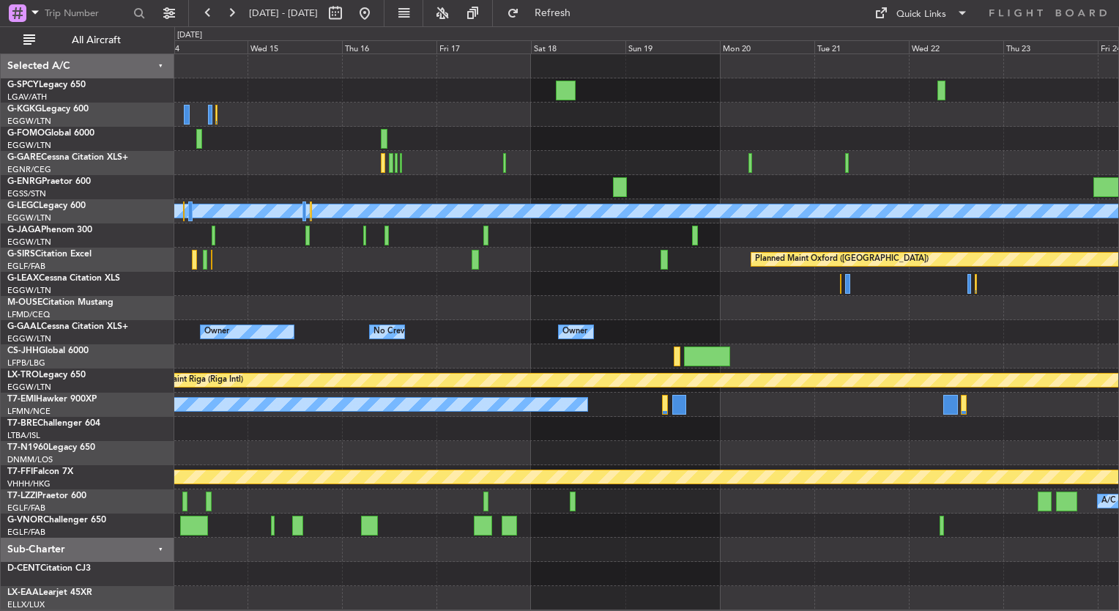
click at [262, 261] on div "A/C Unavailable London (Luton) Planned Maint Oxford (Kidlington) Owner Owner No…" at bounding box center [646, 332] width 944 height 556
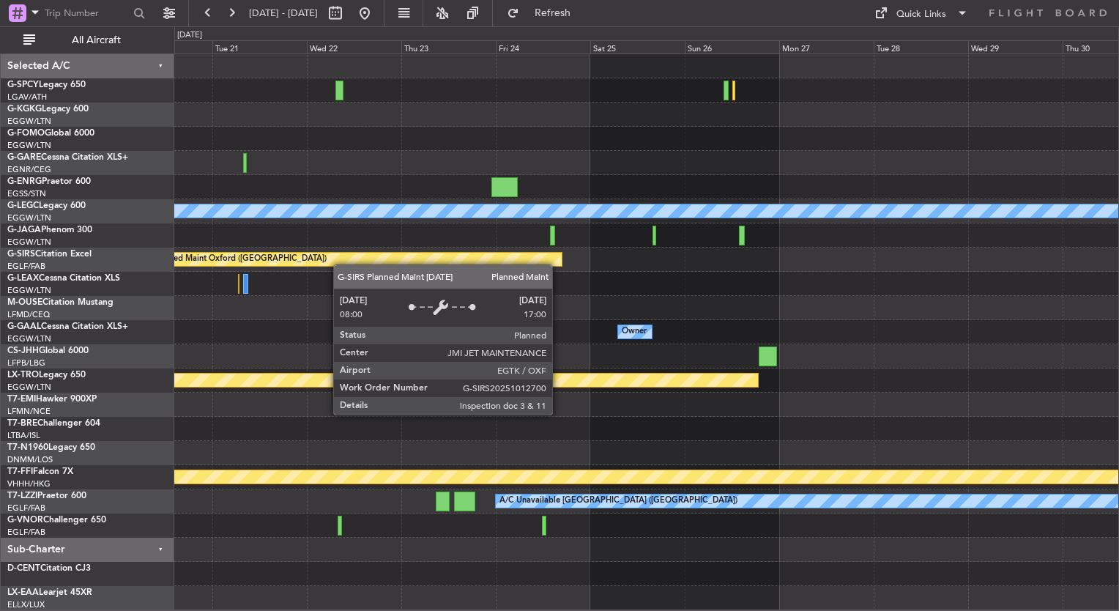
click at [266, 252] on div "Planned Maint Oxford ([GEOGRAPHIC_DATA])" at bounding box center [356, 259] width 414 height 15
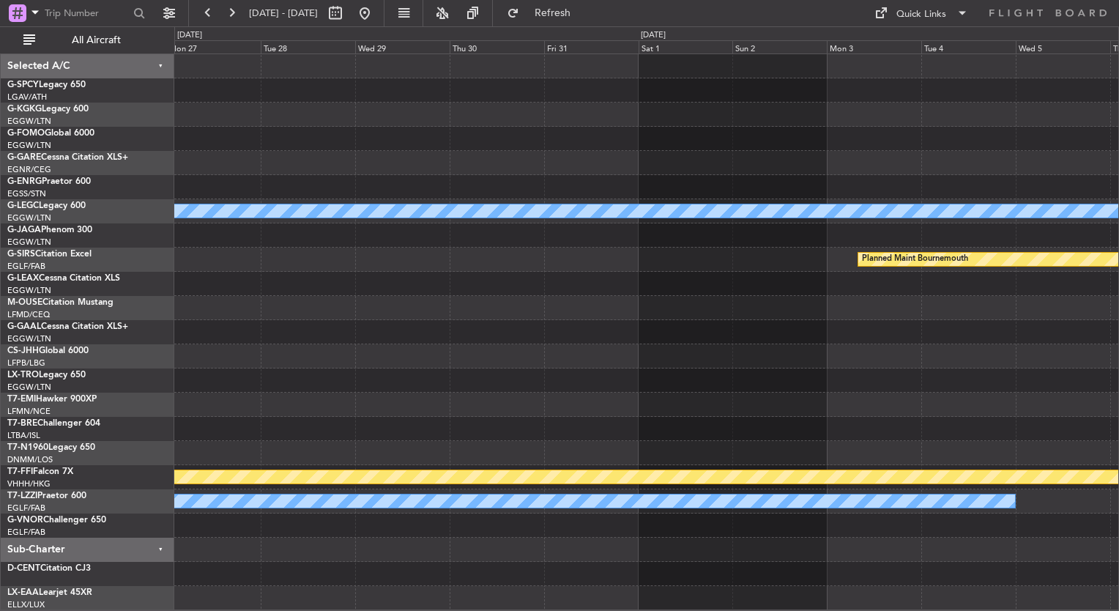
click at [217, 237] on div "A/C Unavailable London (Luton) Planned Maint Bournemouth Planned Maint Bournemo…" at bounding box center [646, 332] width 944 height 556
click at [217, 237] on div at bounding box center [646, 235] width 944 height 24
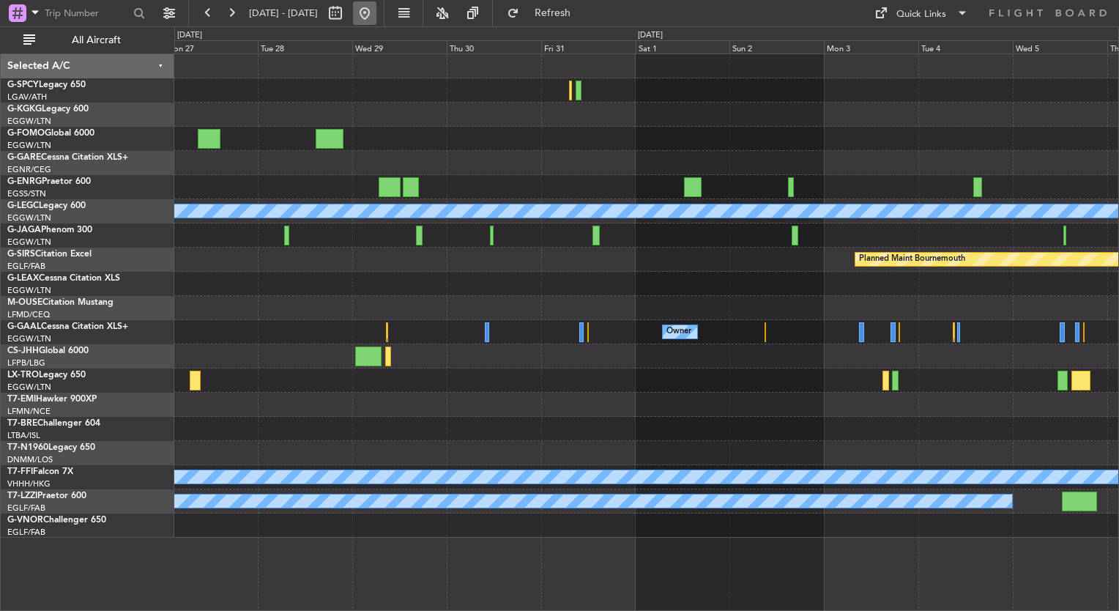
click at [376, 12] on button at bounding box center [364, 12] width 23 height 23
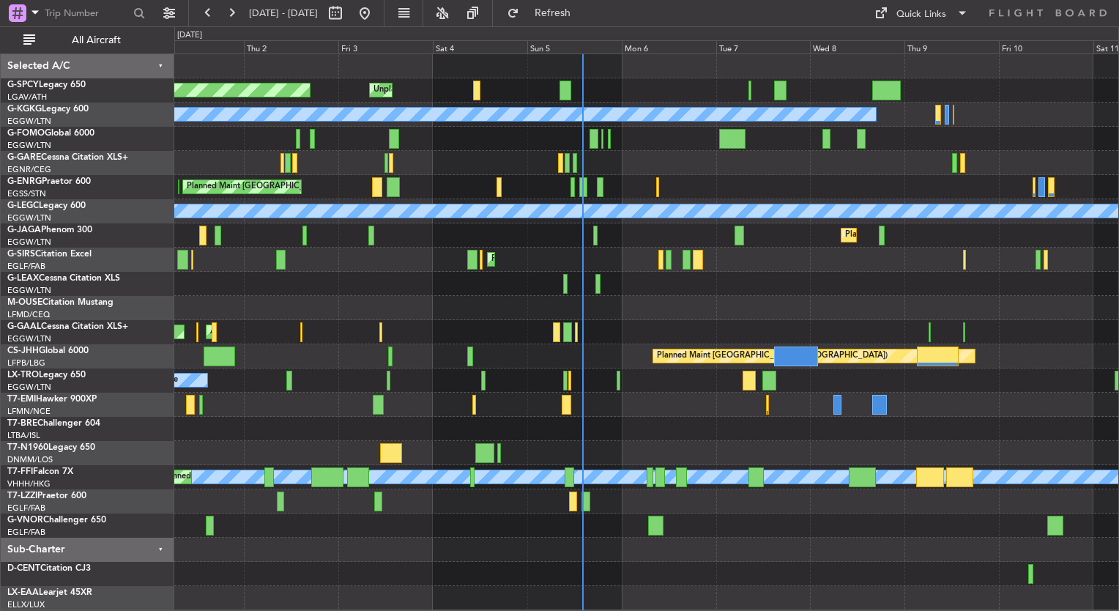
click at [556, 426] on div at bounding box center [646, 429] width 944 height 24
click at [371, 265] on div "Planned Maint Bremen Unplanned Maint Bremen A/C Unavailable Istanbul (Ataturk) …" at bounding box center [646, 320] width 944 height 532
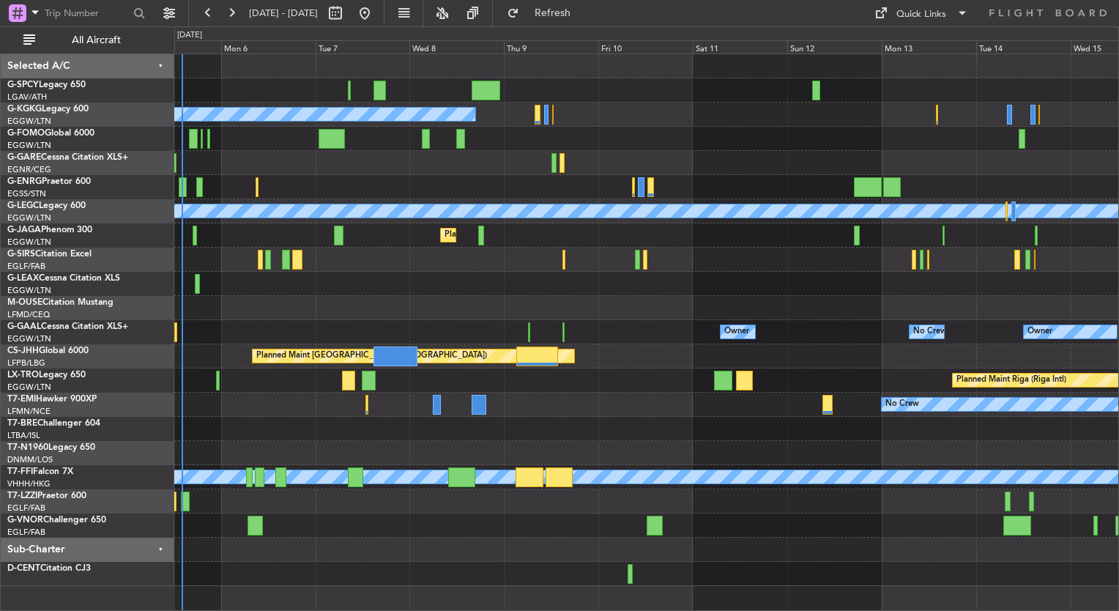
click at [408, 250] on div "Unplanned Maint Bremen A/C Unavailable Istanbul (Ataturk) A/C Unavailable Londo…" at bounding box center [646, 320] width 944 height 532
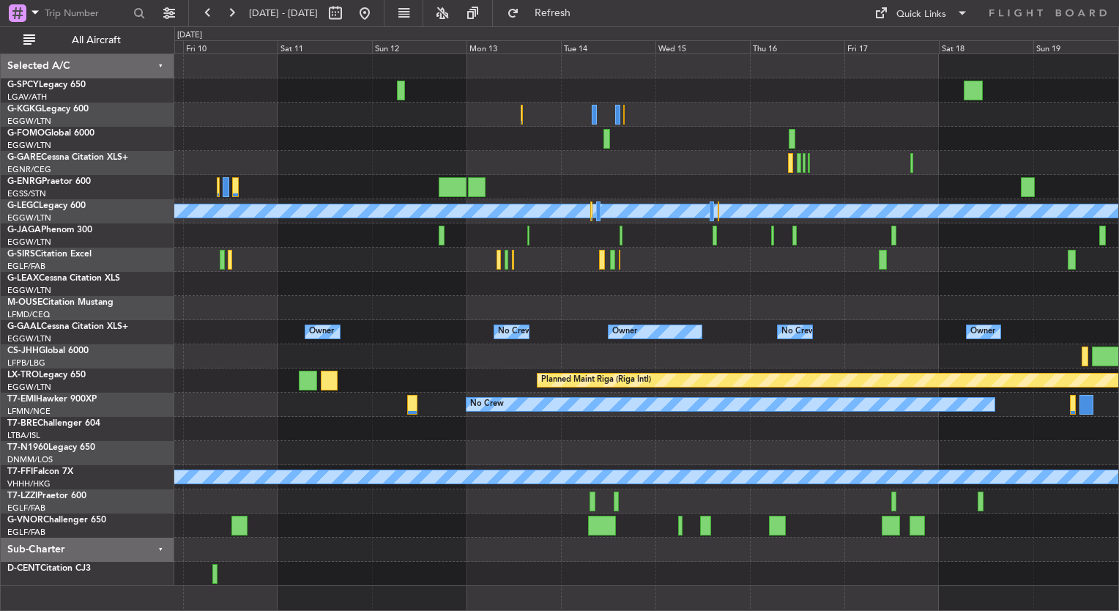
click at [462, 232] on div "A/C Unavailable Istanbul (Ataturk) A/C Unavailable London (Luton) Planned Maint…" at bounding box center [646, 320] width 944 height 532
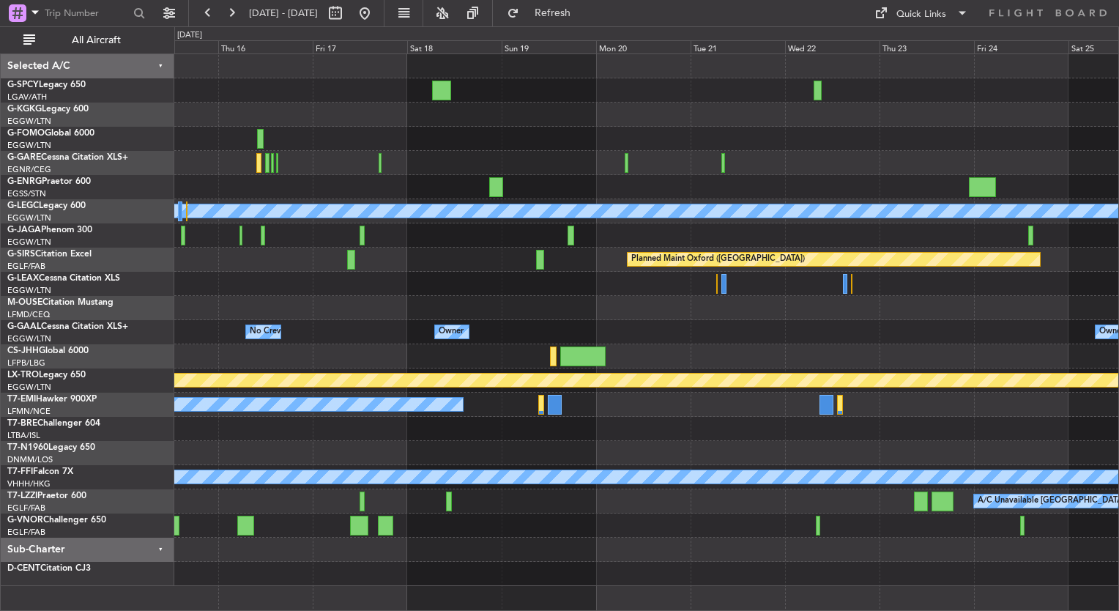
click at [344, 283] on div at bounding box center [646, 284] width 944 height 24
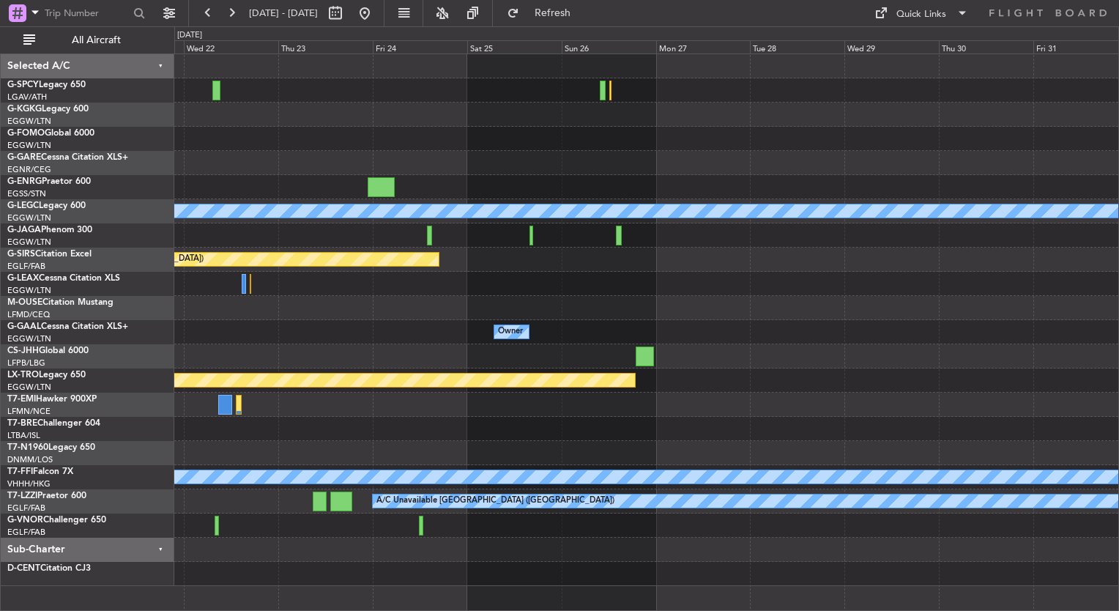
click at [316, 289] on div "A/C Unavailable London (Luton) Planned Maint Oxford (Kidlington) Planned Maint …" at bounding box center [646, 320] width 944 height 532
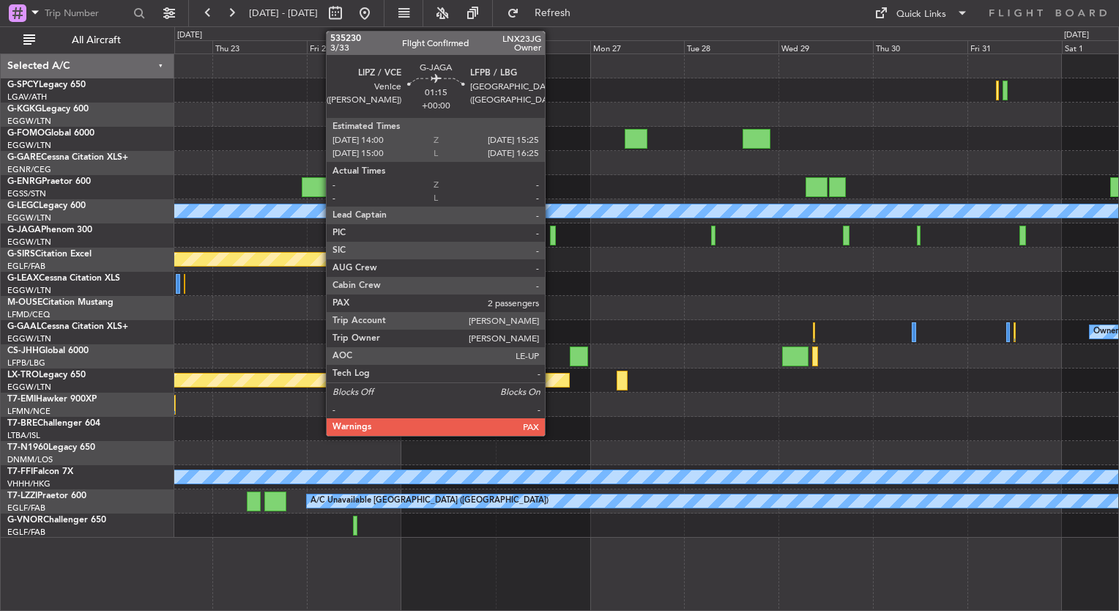
click at [551, 237] on div at bounding box center [553, 236] width 6 height 20
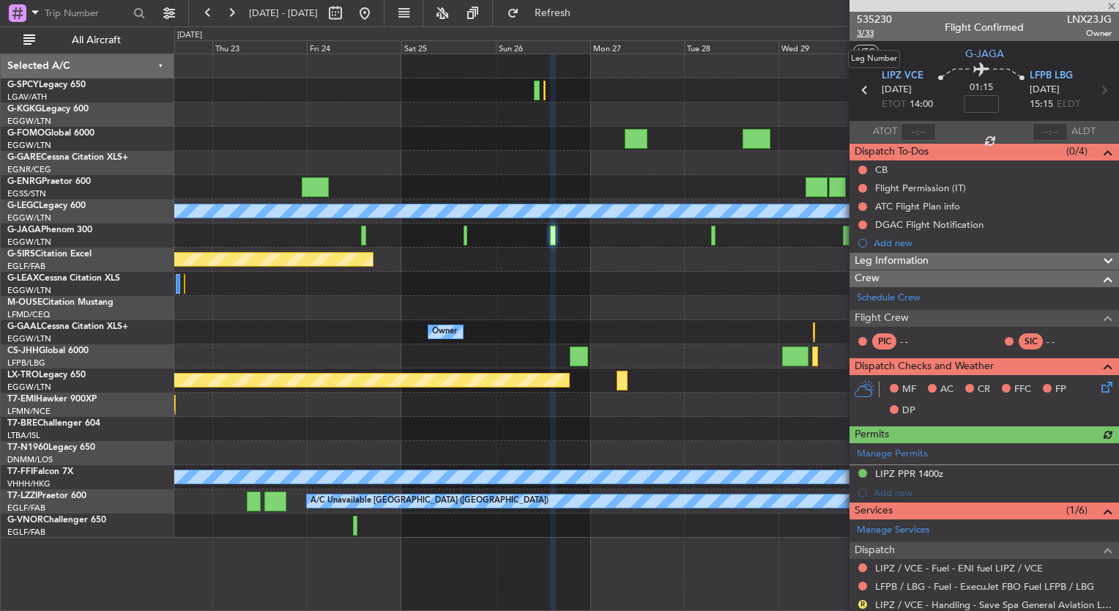
click at [870, 35] on span "3/33" at bounding box center [874, 33] width 35 height 12
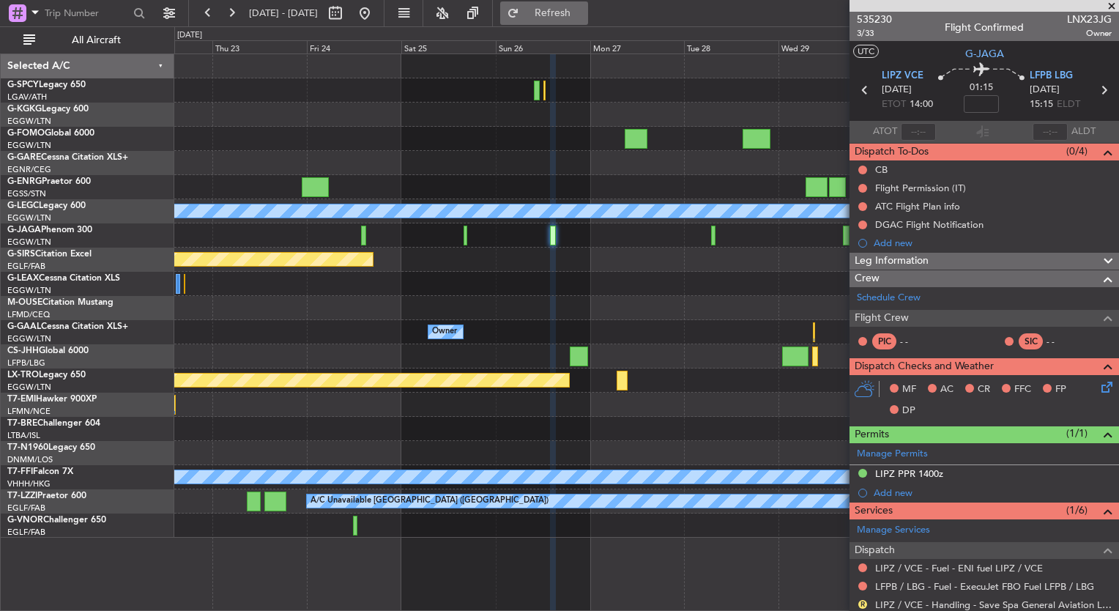
click at [580, 21] on button "Refresh" at bounding box center [544, 12] width 88 height 23
click at [584, 13] on span "Refresh" at bounding box center [553, 13] width 62 height 10
click at [562, 13] on button "Refresh" at bounding box center [544, 12] width 88 height 23
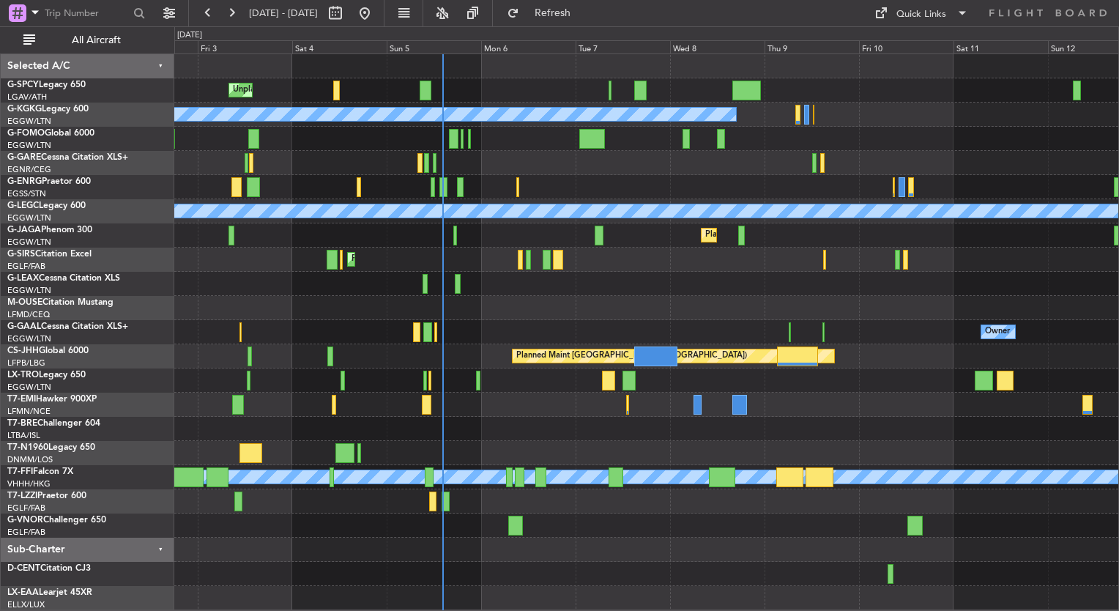
click at [554, 323] on div "Unplanned Maint [GEOGRAPHIC_DATA] Planned Maint [GEOGRAPHIC_DATA] A/C Unavailab…" at bounding box center [646, 332] width 944 height 556
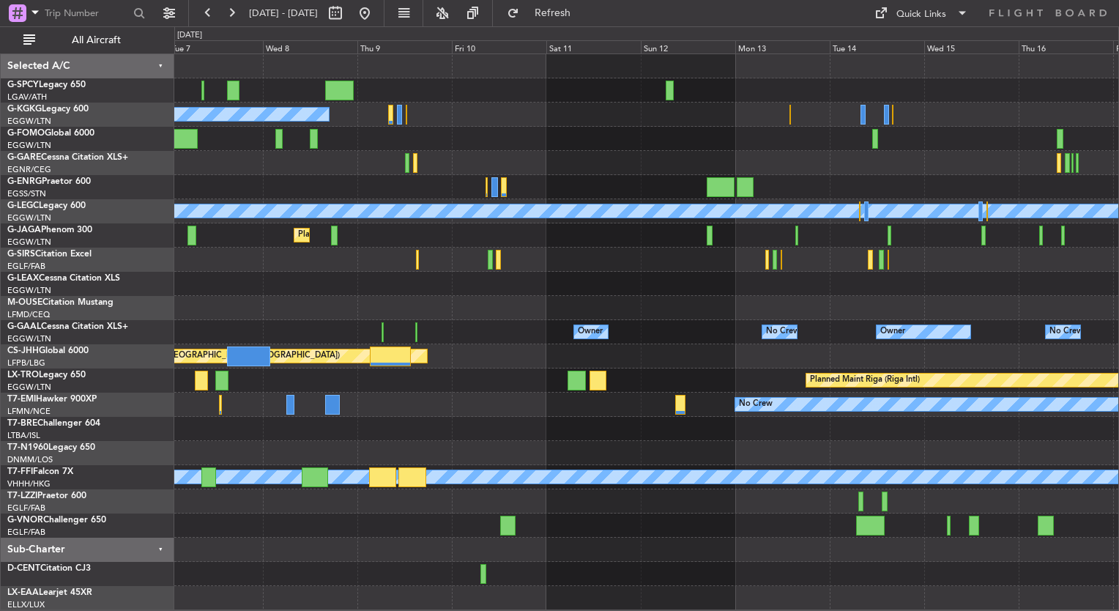
click at [384, 335] on div "Owner No Crew Owner Owner No Crew" at bounding box center [646, 332] width 944 height 24
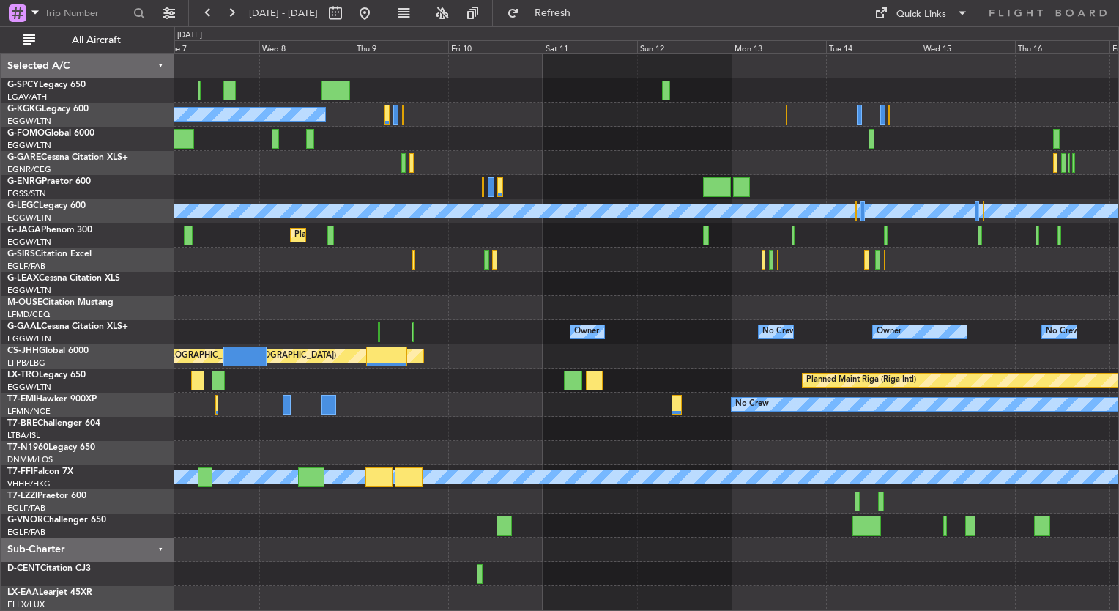
click at [431, 292] on div at bounding box center [646, 284] width 944 height 24
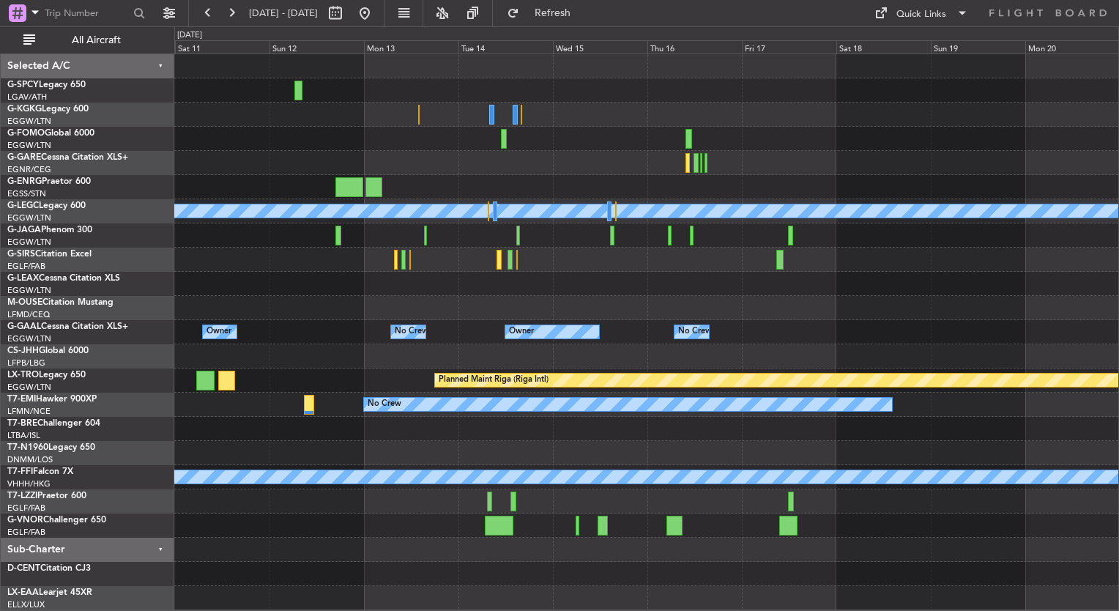
click at [372, 294] on div at bounding box center [646, 284] width 944 height 24
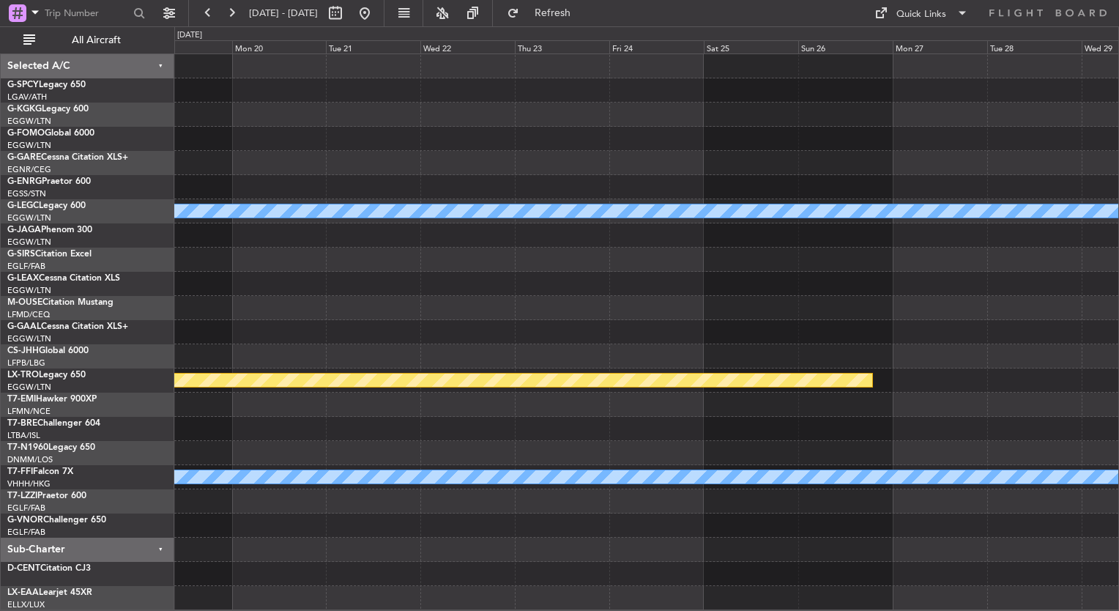
click at [334, 288] on div "A/C Unavailable [GEOGRAPHIC_DATA] ([GEOGRAPHIC_DATA]) Planned Maint [GEOGRAPHIC…" at bounding box center [646, 332] width 944 height 556
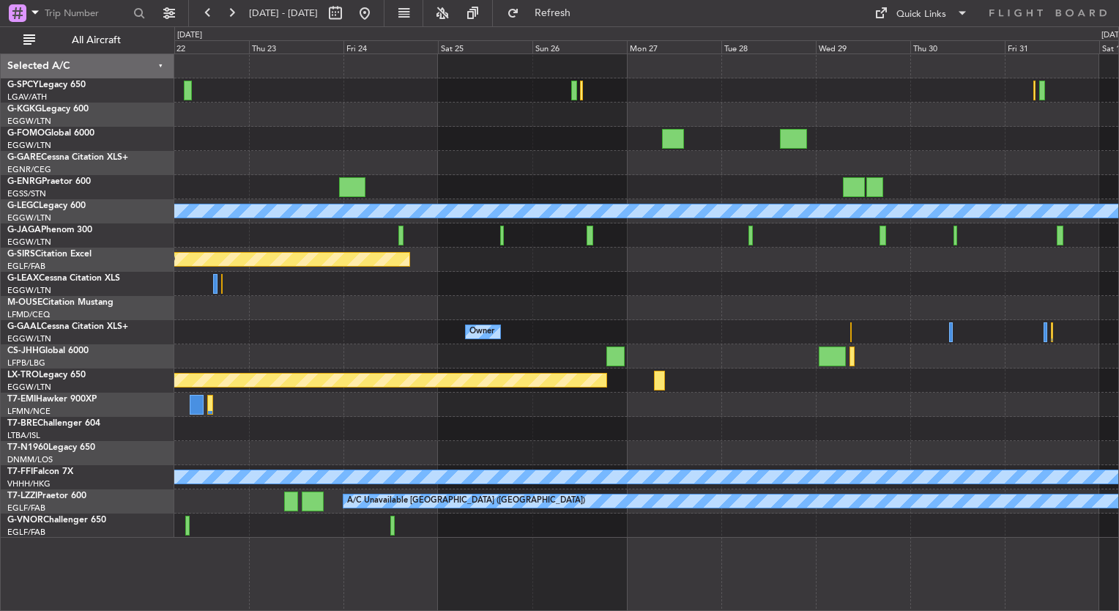
click at [546, 260] on div "Planned Maint Oxford ([GEOGRAPHIC_DATA]) Planned Maint [GEOGRAPHIC_DATA] Planne…" at bounding box center [646, 259] width 944 height 24
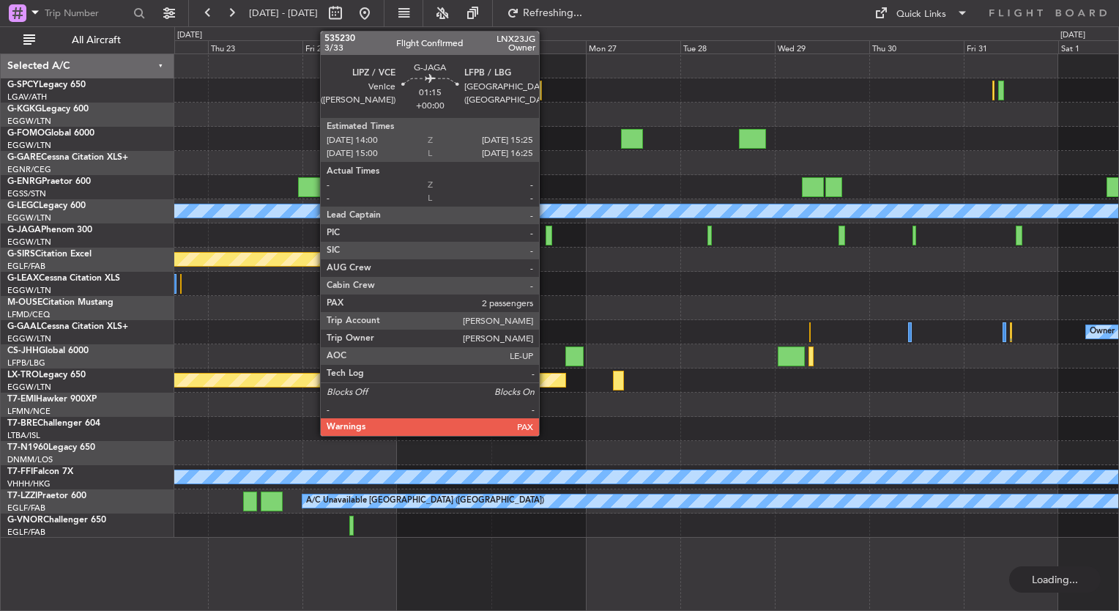
click at [546, 239] on div at bounding box center [549, 236] width 6 height 20
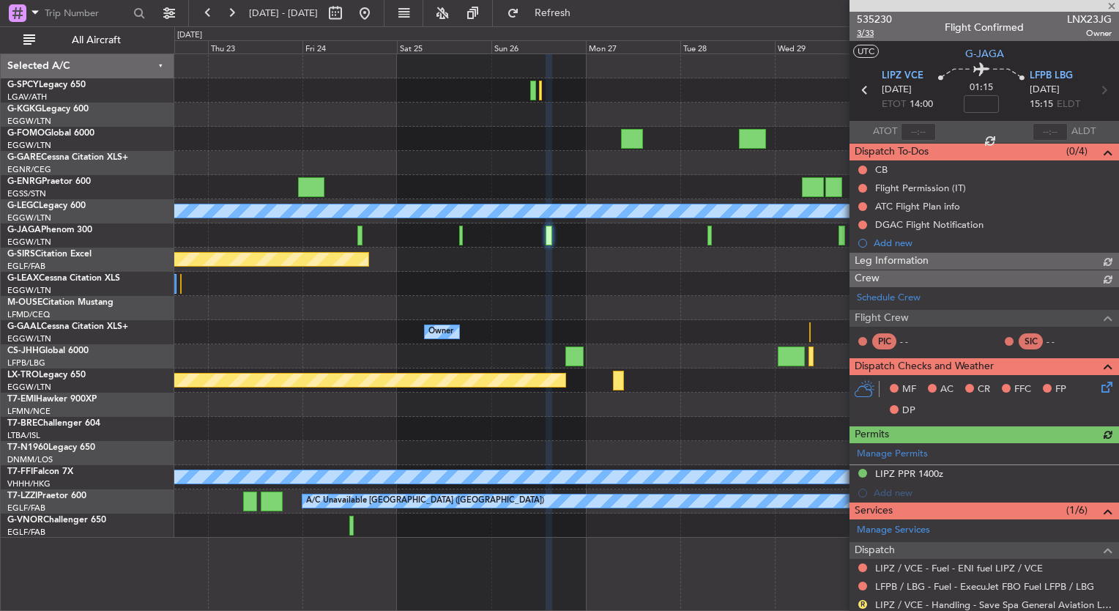
click at [870, 35] on span "3/33" at bounding box center [874, 33] width 35 height 12
click at [572, 16] on span "Refresh" at bounding box center [553, 13] width 62 height 10
click at [376, 13] on button at bounding box center [364, 12] width 23 height 23
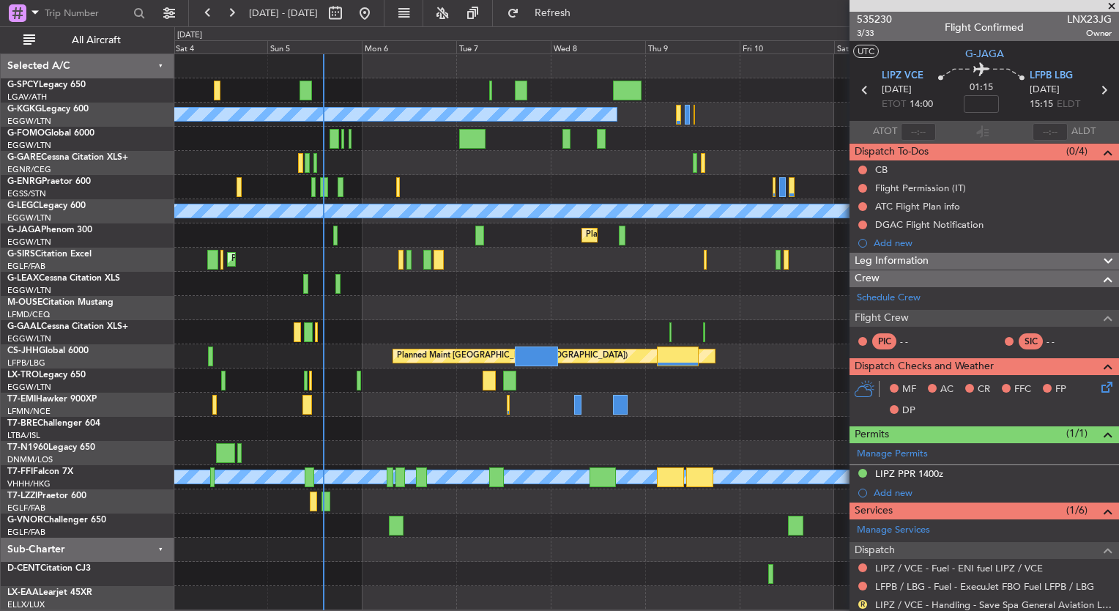
click at [335, 286] on div at bounding box center [337, 284] width 5 height 20
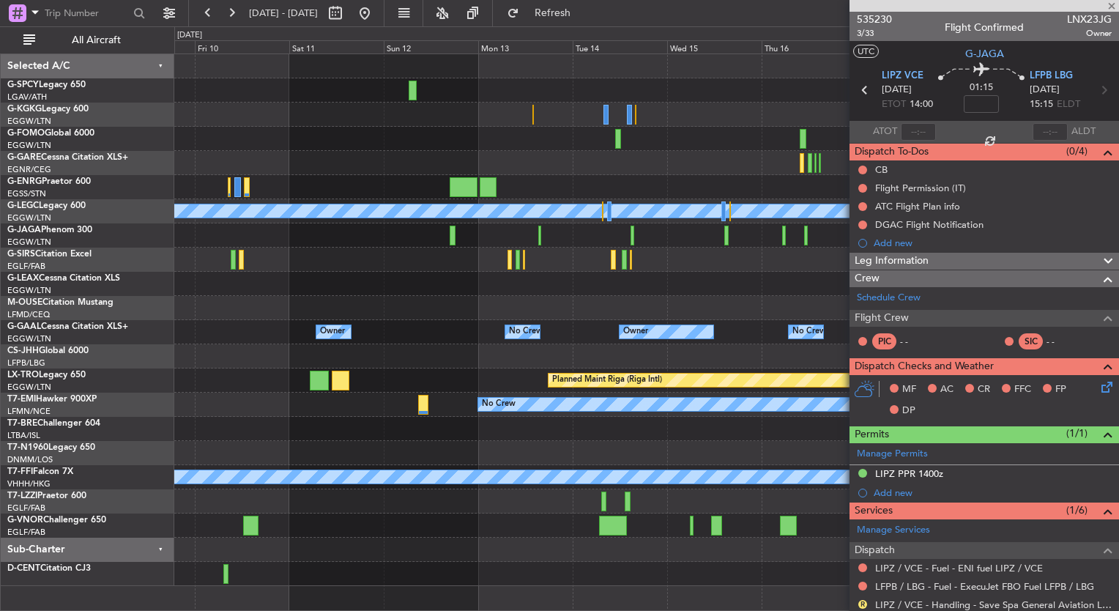
click at [316, 297] on div at bounding box center [646, 308] width 944 height 24
type input "+00:25"
type input "5"
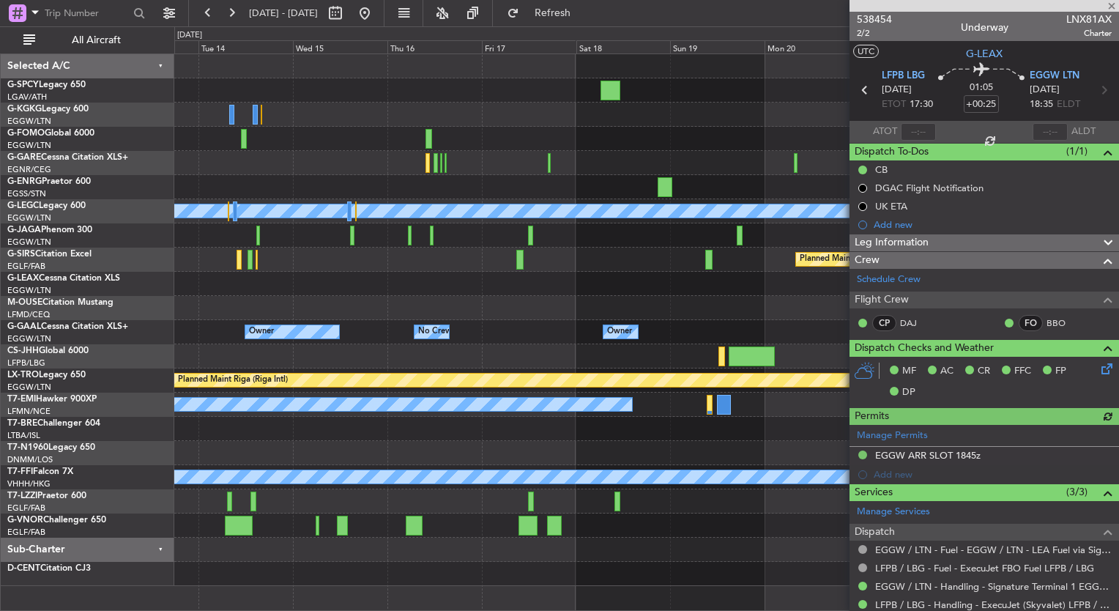
click at [256, 286] on div "A/C Unavailable [GEOGRAPHIC_DATA] ([GEOGRAPHIC_DATA]) Planned Maint [GEOGRAPHIC…" at bounding box center [646, 320] width 944 height 532
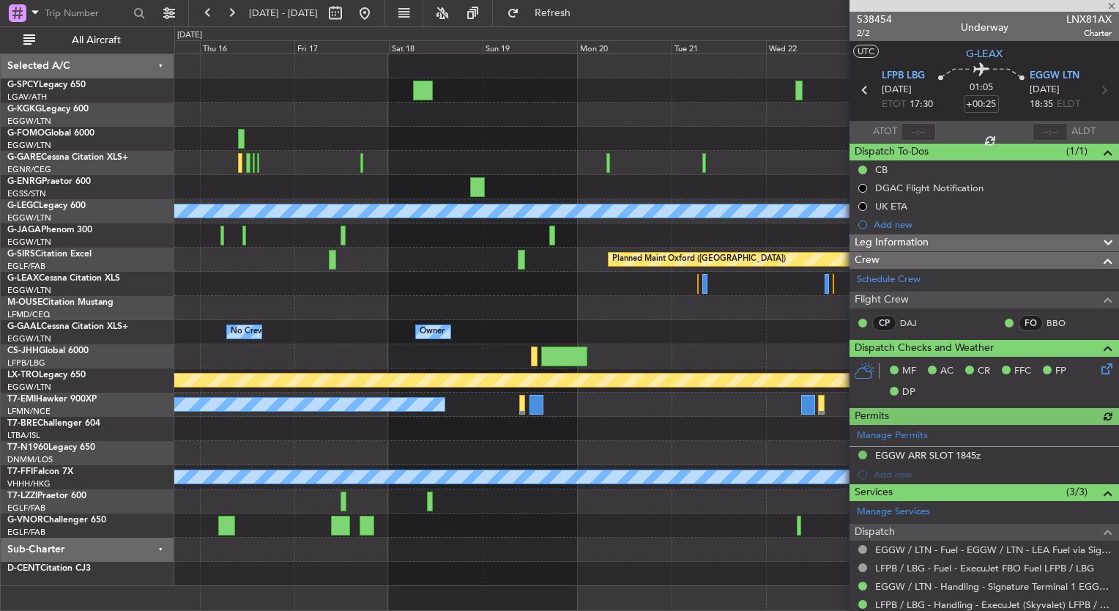
click at [234, 251] on div "A/C Unavailable [GEOGRAPHIC_DATA] ([GEOGRAPHIC_DATA]) Planned Maint [GEOGRAPHIC…" at bounding box center [646, 320] width 944 height 532
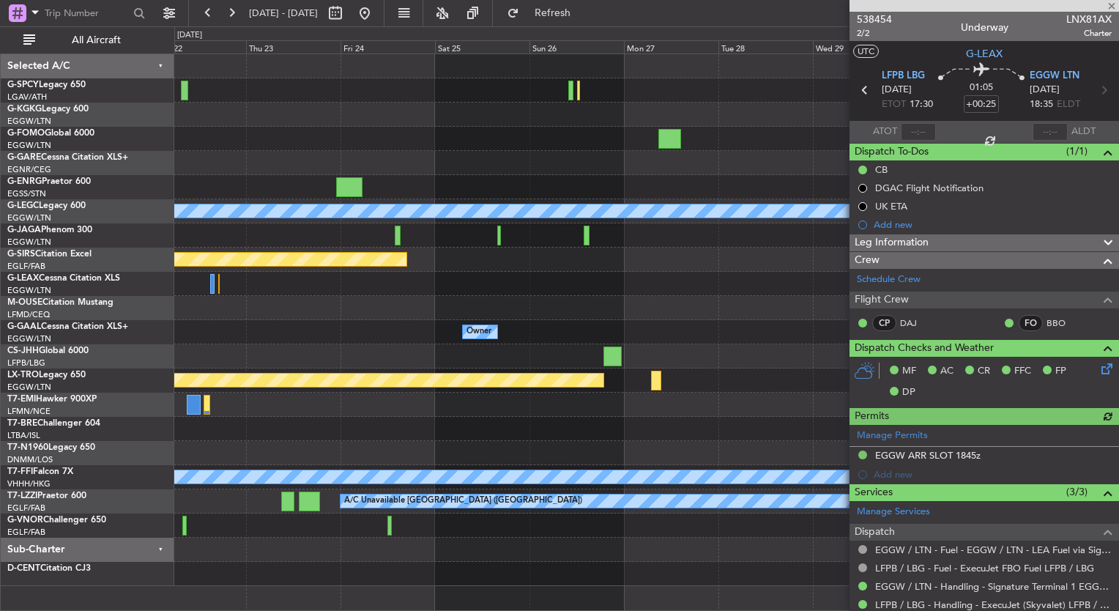
click at [198, 264] on div "A/C Unavailable [GEOGRAPHIC_DATA] ([GEOGRAPHIC_DATA]) Planned Maint [GEOGRAPHIC…" at bounding box center [646, 320] width 944 height 532
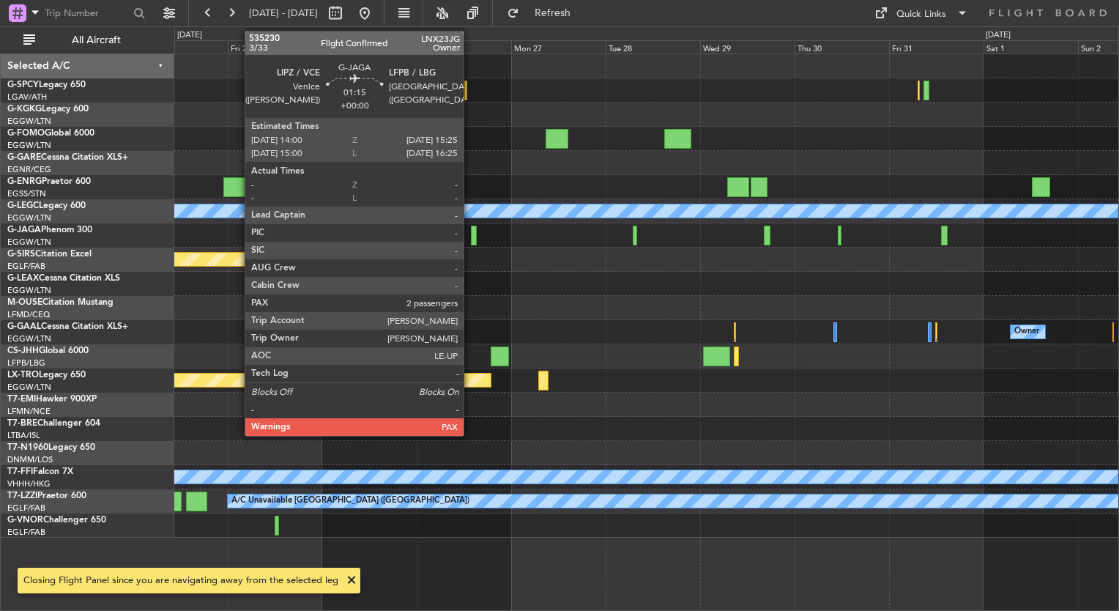
click at [471, 237] on div at bounding box center [474, 236] width 6 height 20
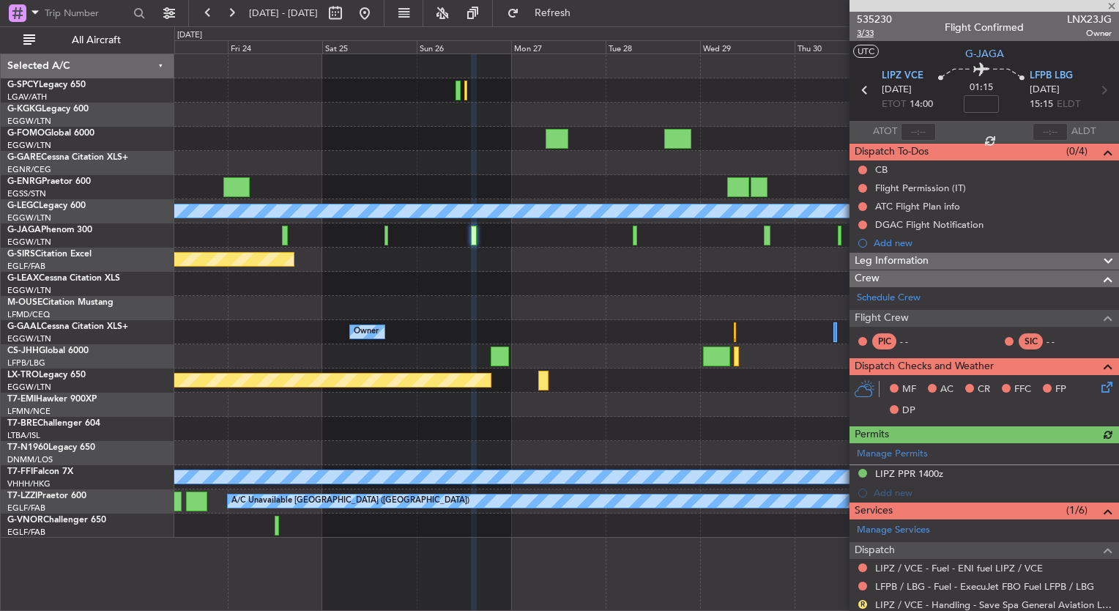
click at [868, 35] on span "3/33" at bounding box center [874, 33] width 35 height 12
click at [1106, 7] on span at bounding box center [1111, 6] width 15 height 13
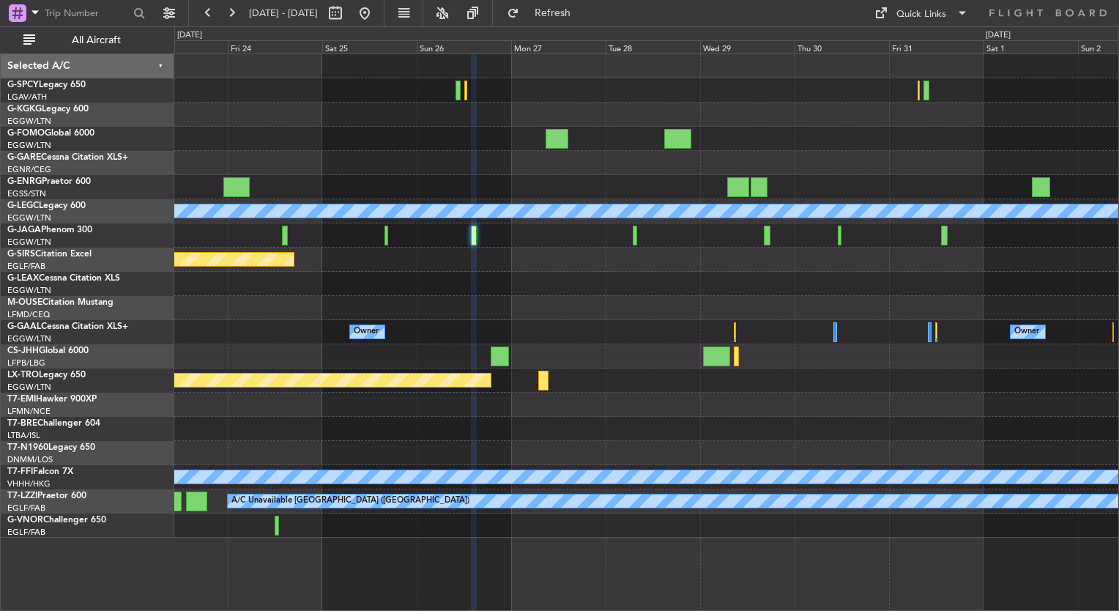
type input "0"
click at [376, 12] on button at bounding box center [364, 12] width 23 height 23
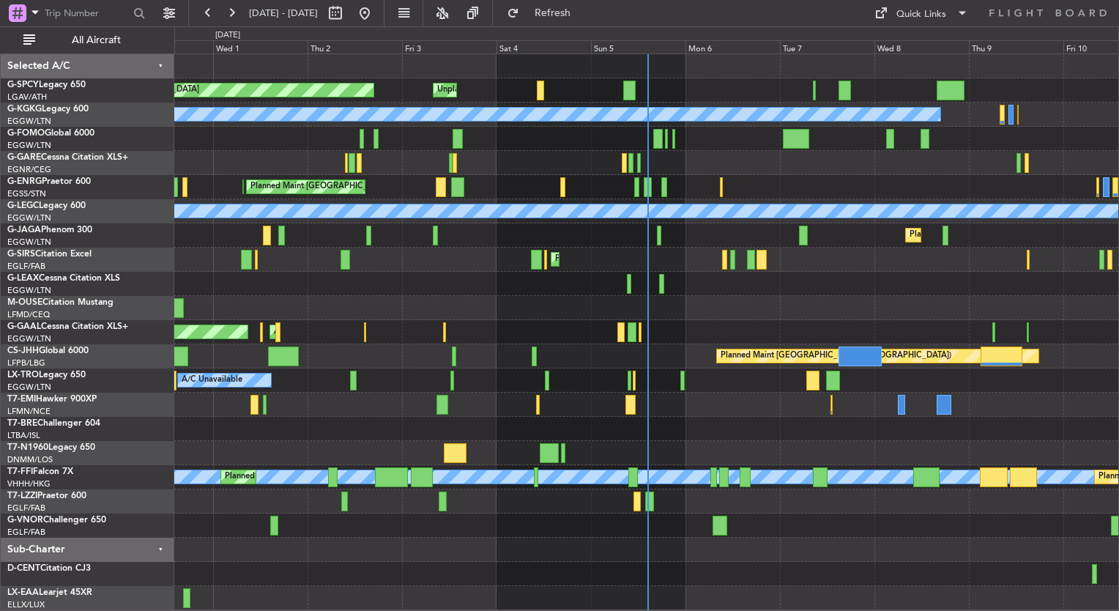
click at [636, 91] on div "Planned Maint [GEOGRAPHIC_DATA] Unplanned Maint [GEOGRAPHIC_DATA]" at bounding box center [646, 90] width 944 height 24
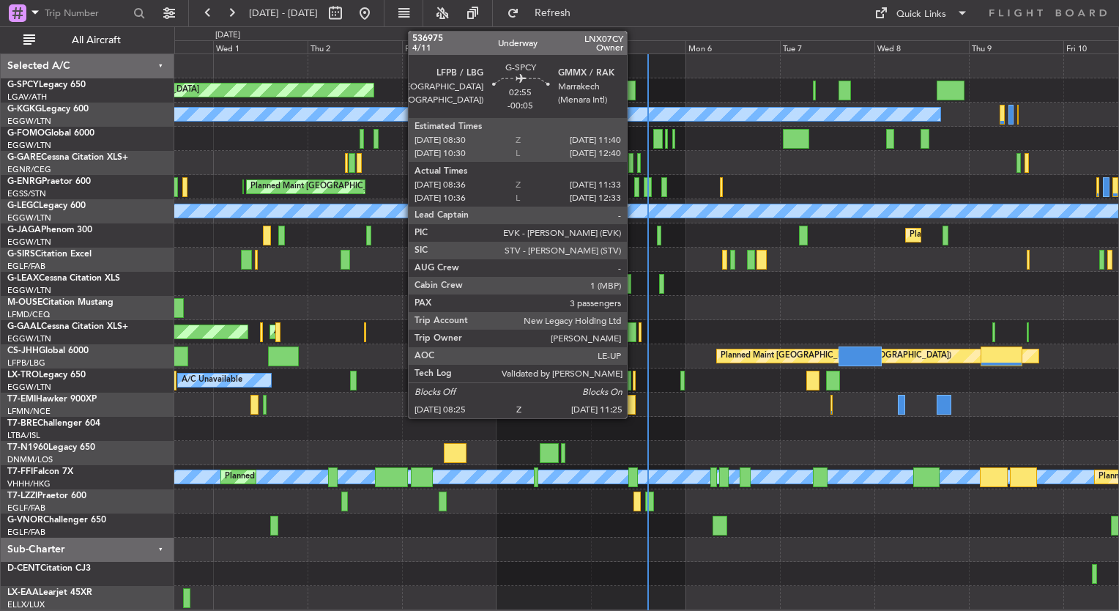
click at [632, 90] on div at bounding box center [629, 91] width 12 height 20
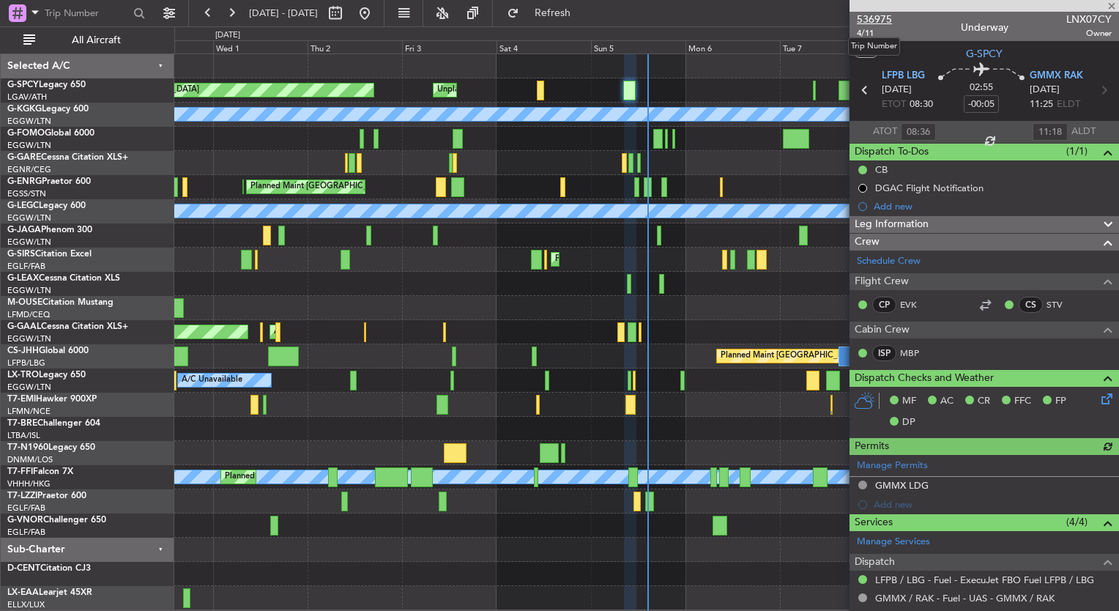
click at [867, 16] on span "536975" at bounding box center [874, 19] width 35 height 15
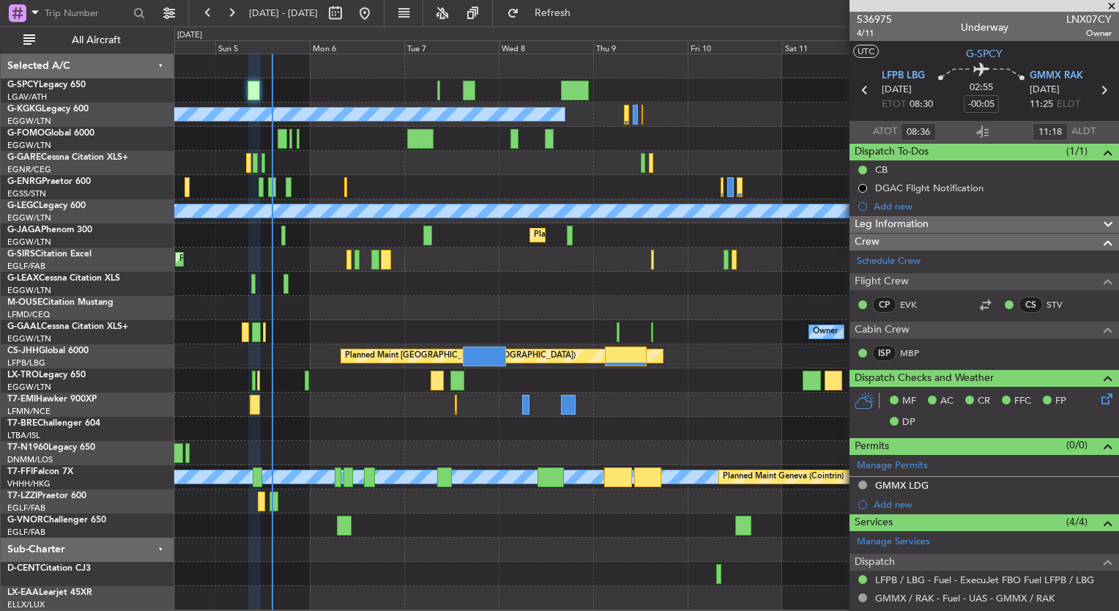
click at [226, 329] on div "Unplanned Maint [GEOGRAPHIC_DATA] Planned Maint [GEOGRAPHIC_DATA] A/C Unavailab…" at bounding box center [646, 332] width 944 height 556
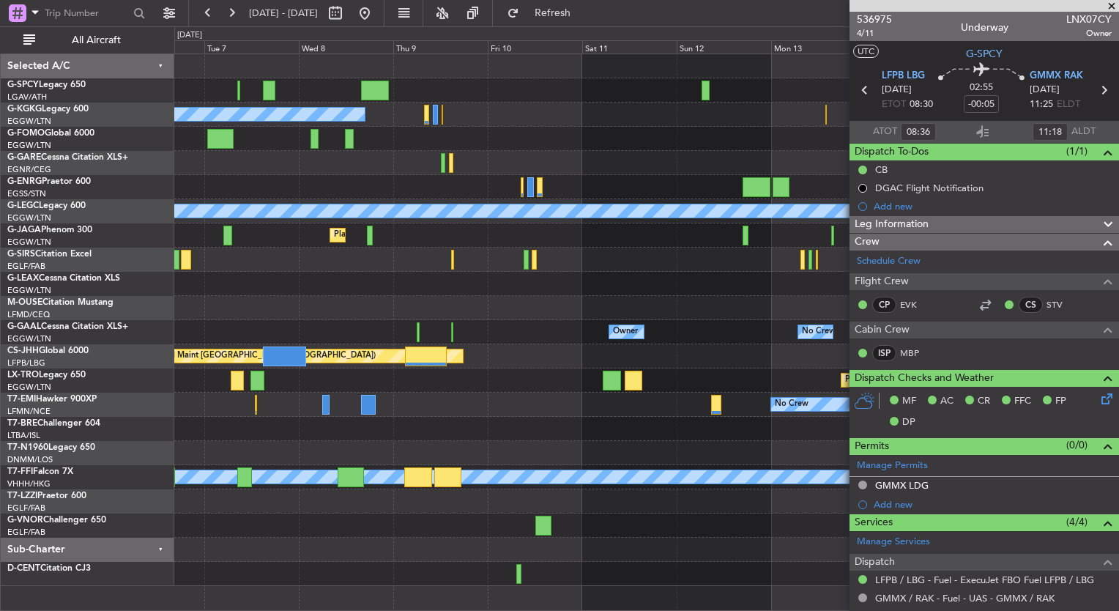
click at [481, 232] on div "A/C Unavailable [GEOGRAPHIC_DATA] (Ataturk) A/C Unavailable [GEOGRAPHIC_DATA] (…" at bounding box center [646, 320] width 944 height 532
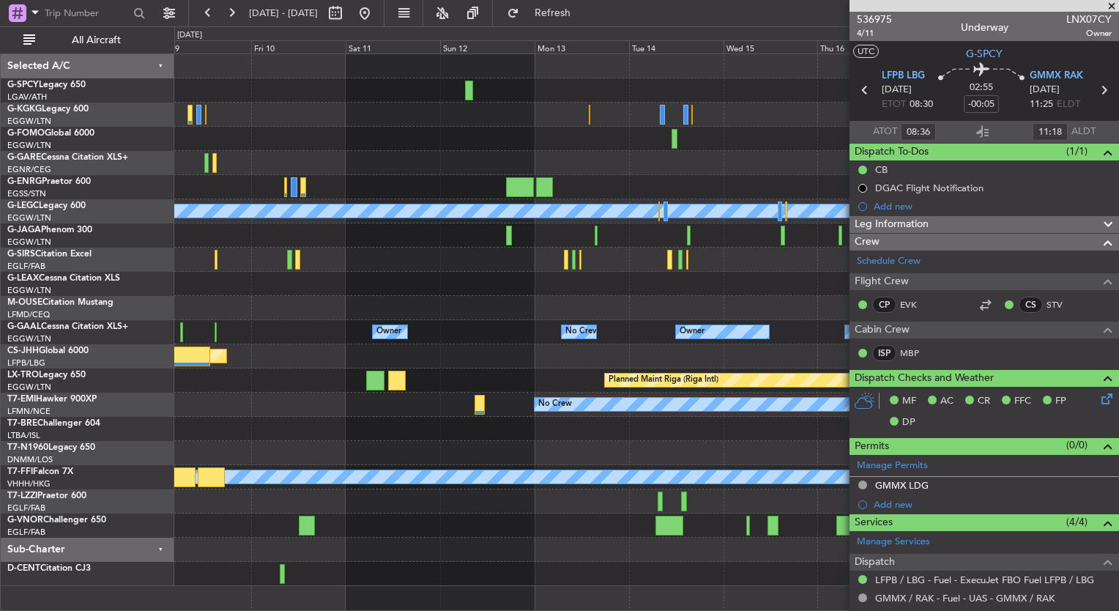
click at [387, 409] on div "No Crew" at bounding box center [646, 404] width 944 height 24
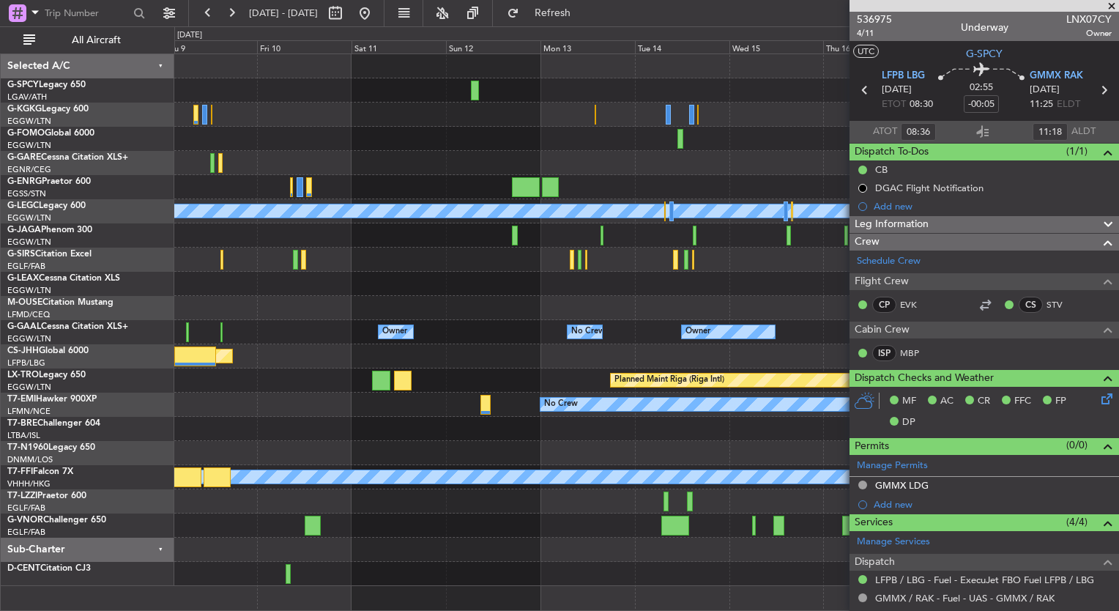
click at [587, 370] on div "A/C Unavailable [GEOGRAPHIC_DATA] (Ataturk) A/C Unavailable [GEOGRAPHIC_DATA] (…" at bounding box center [646, 320] width 944 height 532
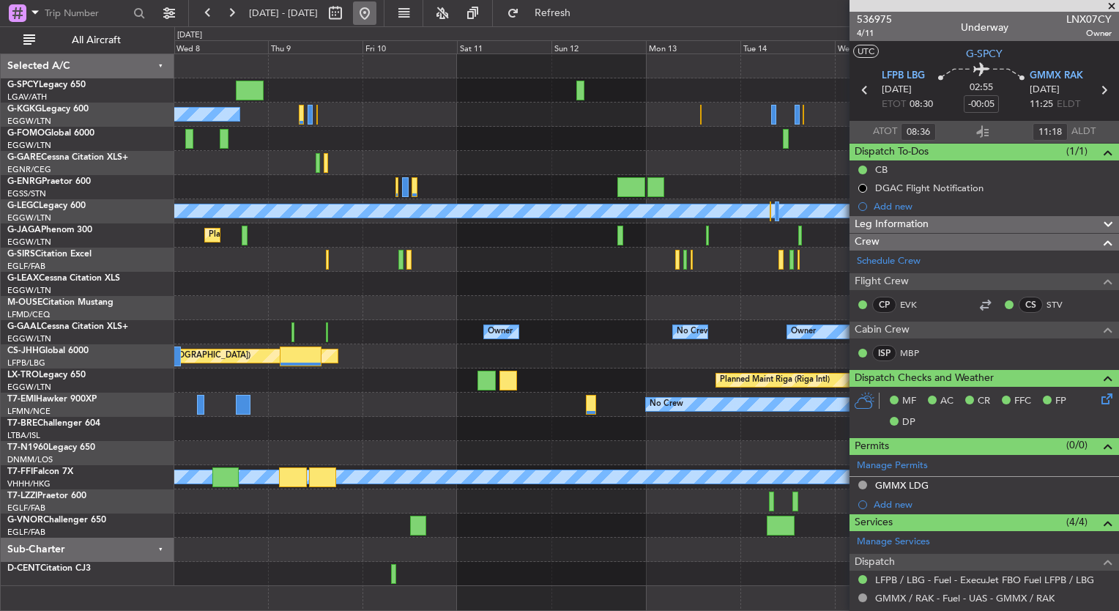
click at [376, 5] on button at bounding box center [364, 12] width 23 height 23
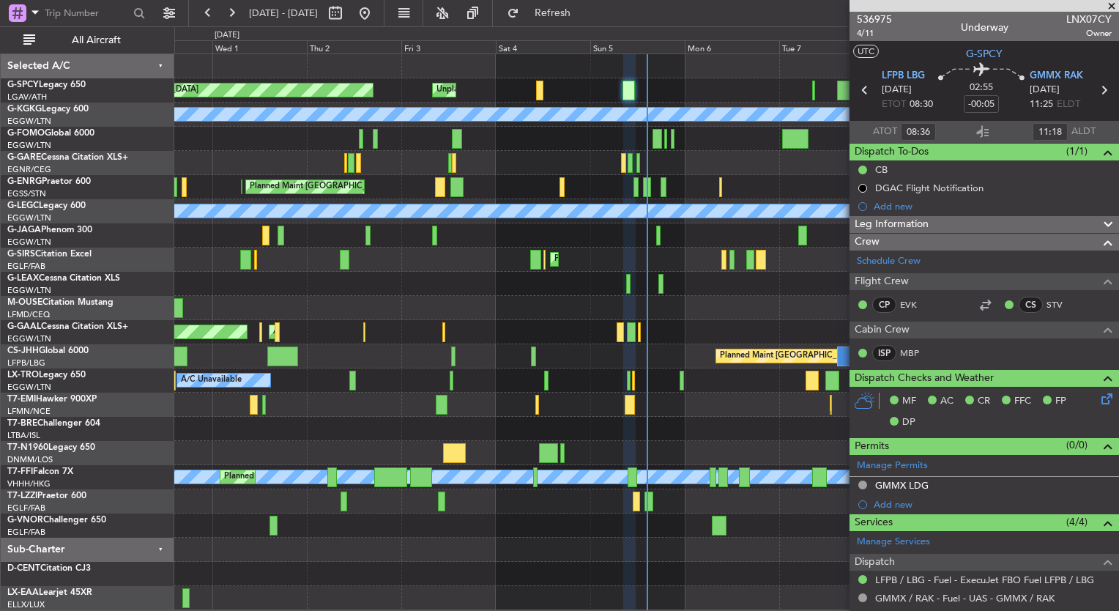
click at [369, 229] on div "Planned Maint [GEOGRAPHIC_DATA] ([GEOGRAPHIC_DATA])" at bounding box center [646, 235] width 944 height 24
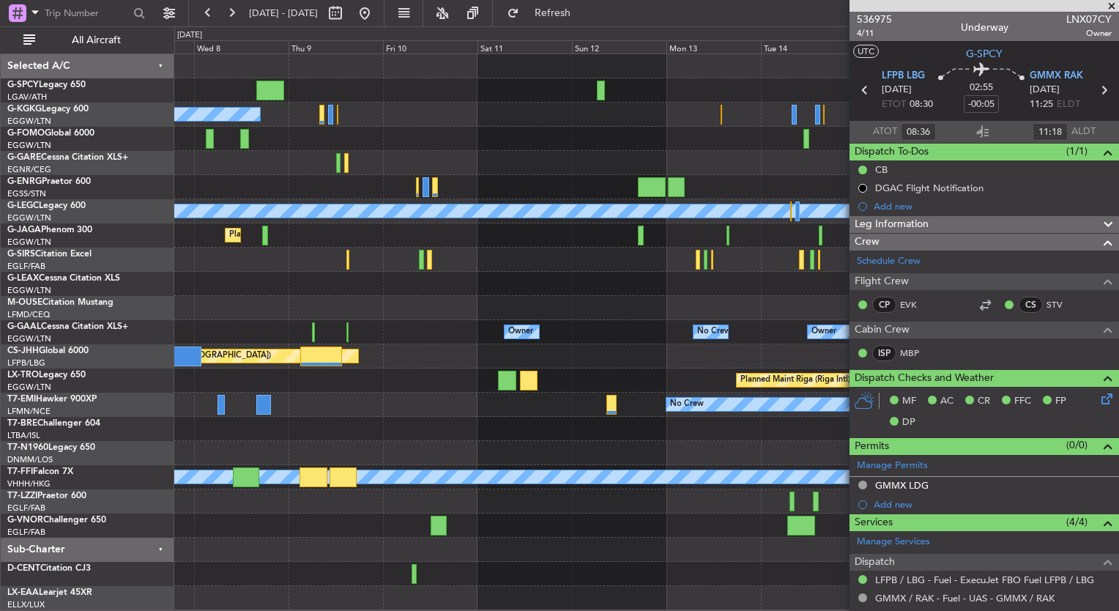
click at [202, 297] on div "A/C Unavailable [GEOGRAPHIC_DATA] (Ataturk) A/C Unavailable [GEOGRAPHIC_DATA] (…" at bounding box center [646, 332] width 944 height 556
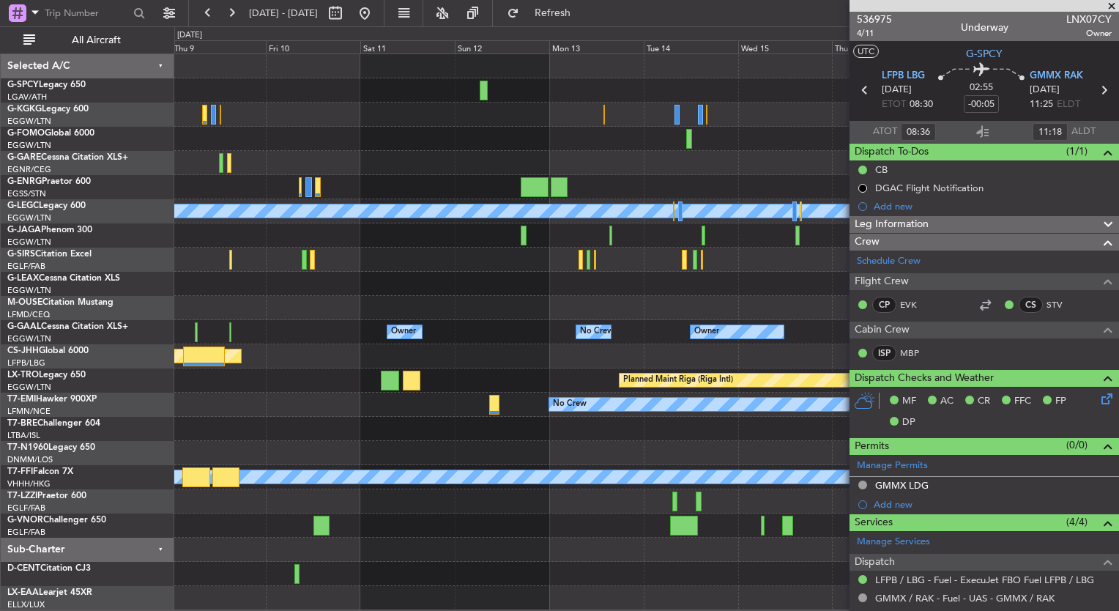
click at [35, 230] on div "A/C Unavailable [GEOGRAPHIC_DATA] (Ataturk) A/C Unavailable [GEOGRAPHIC_DATA] (…" at bounding box center [559, 318] width 1119 height 584
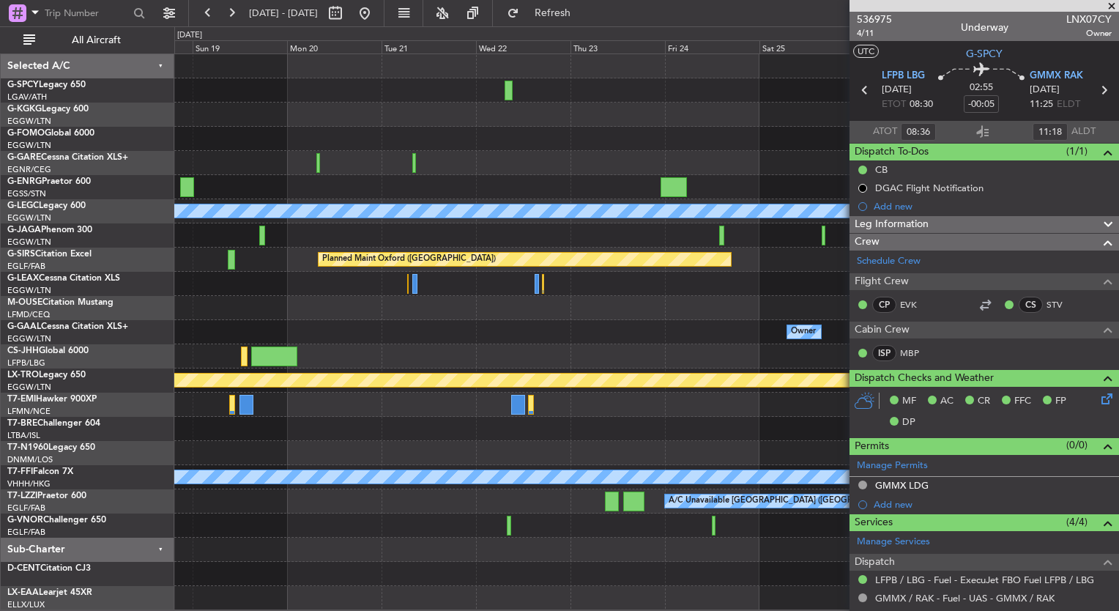
click at [3, 245] on div "A/C Unavailable [GEOGRAPHIC_DATA] ([GEOGRAPHIC_DATA]) Planned Maint [GEOGRAPHIC…" at bounding box center [559, 318] width 1119 height 584
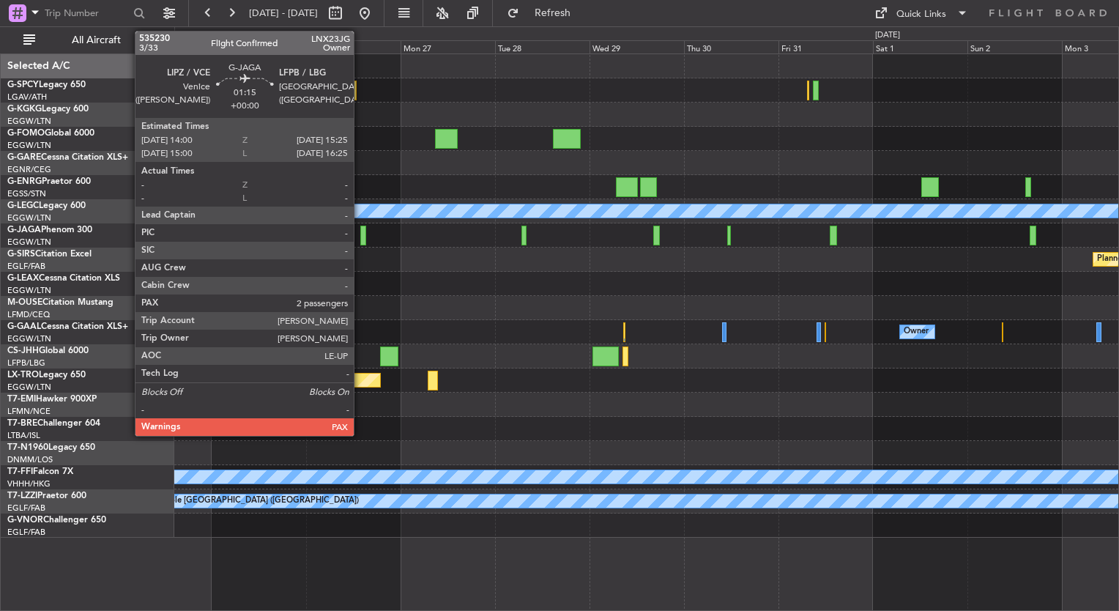
click at [360, 234] on div at bounding box center [363, 236] width 6 height 20
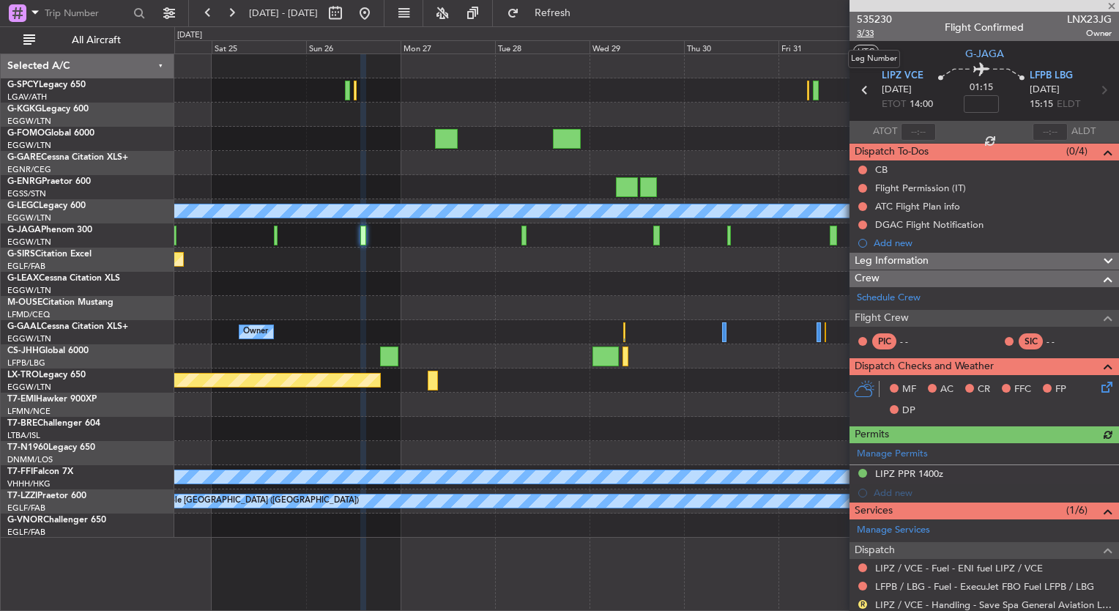
click at [866, 38] on span "3/33" at bounding box center [874, 33] width 35 height 12
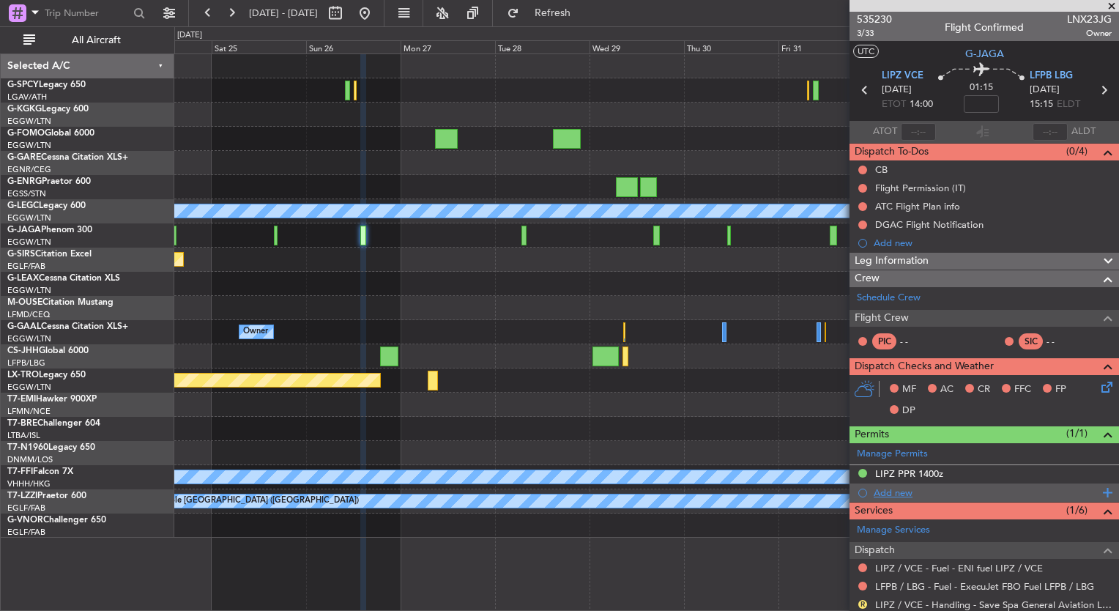
scroll to position [187, 0]
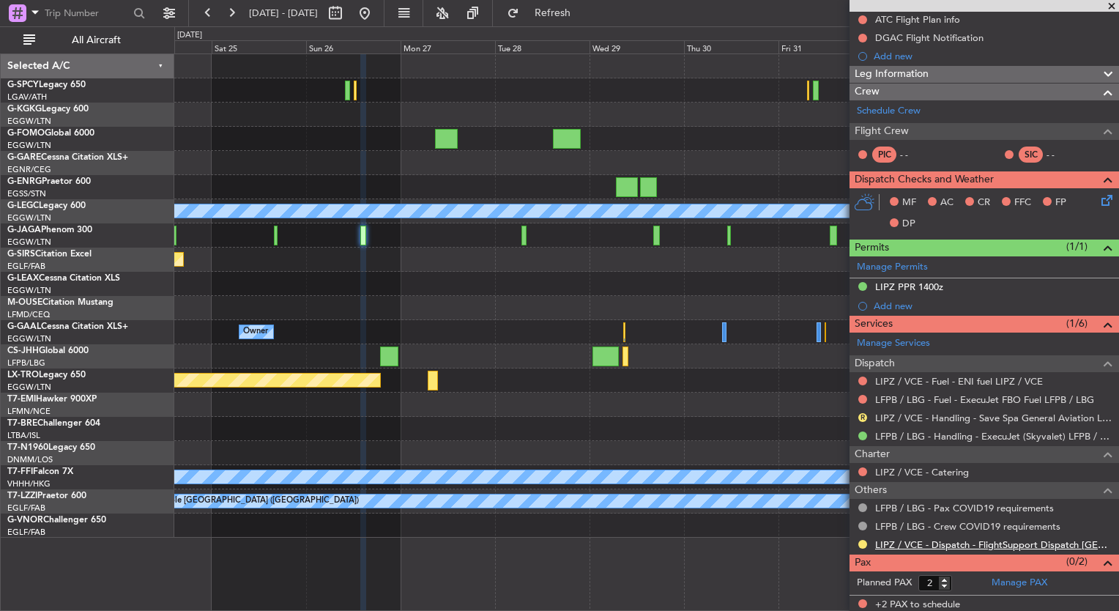
click at [1046, 543] on link "LIPZ / VCE - Dispatch - FlightSupport Dispatch [GEOGRAPHIC_DATA]" at bounding box center [993, 544] width 237 height 12
click at [376, 16] on button at bounding box center [364, 12] width 23 height 23
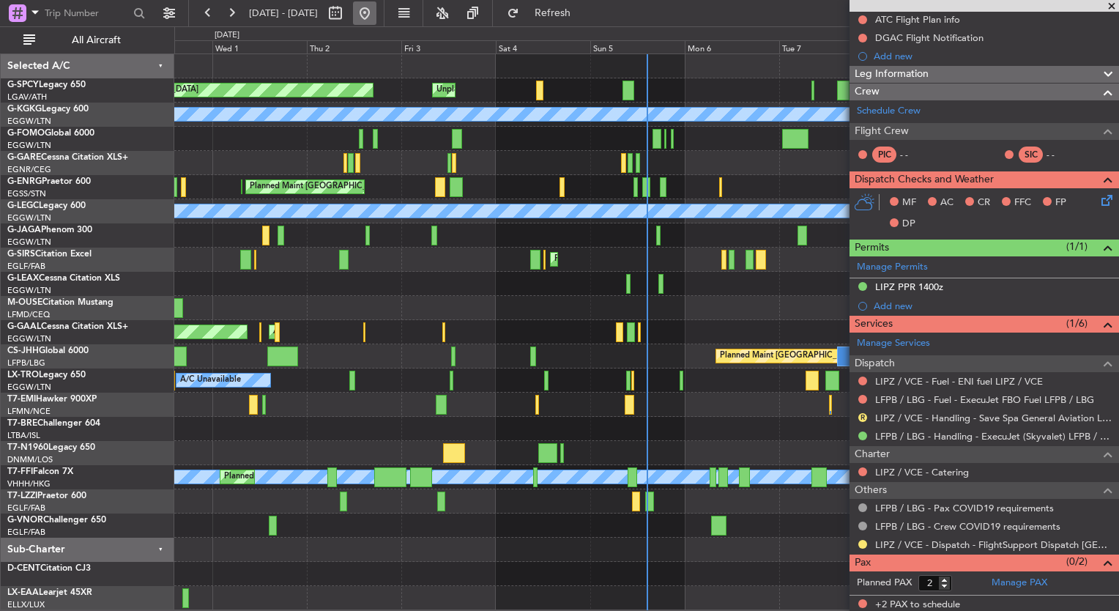
click at [376, 22] on button at bounding box center [364, 12] width 23 height 23
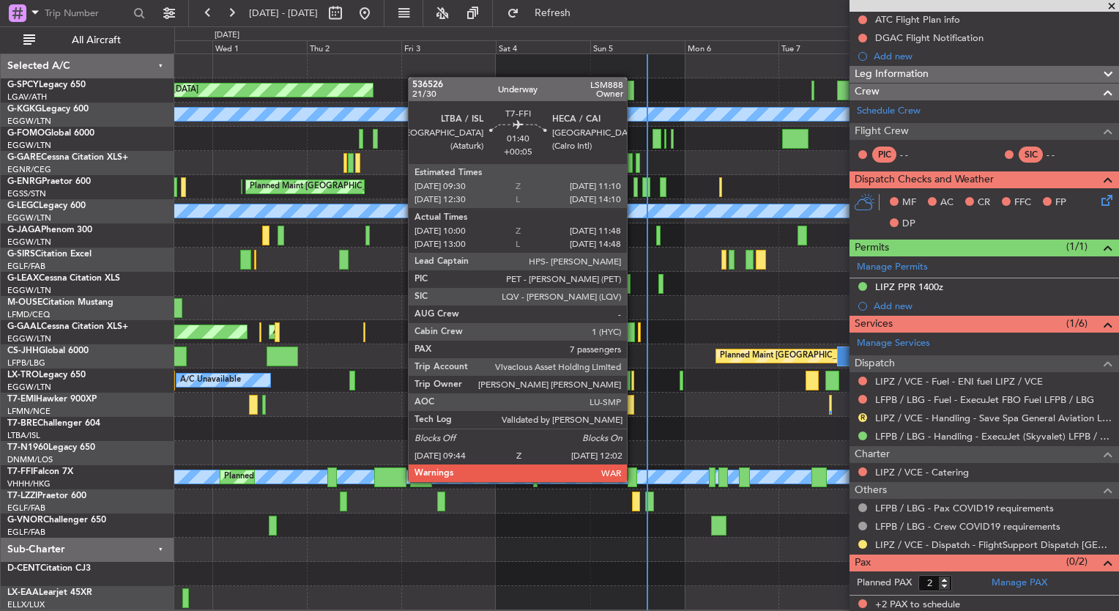
click at [633, 480] on div at bounding box center [633, 477] width 10 height 20
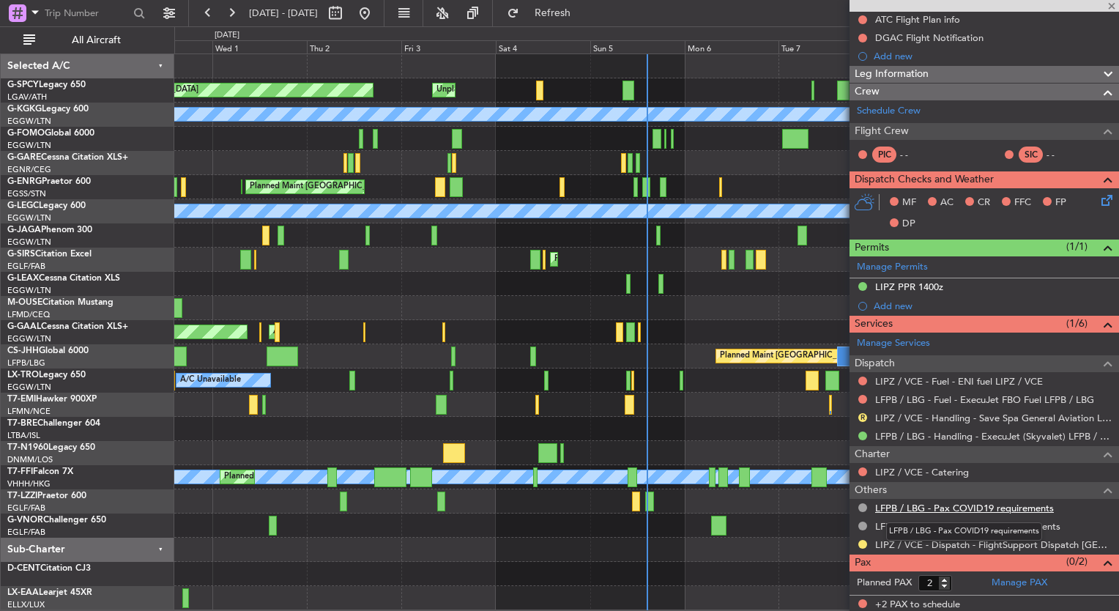
type input "+00:05"
type input "10:00"
type input "11:48"
type input "7"
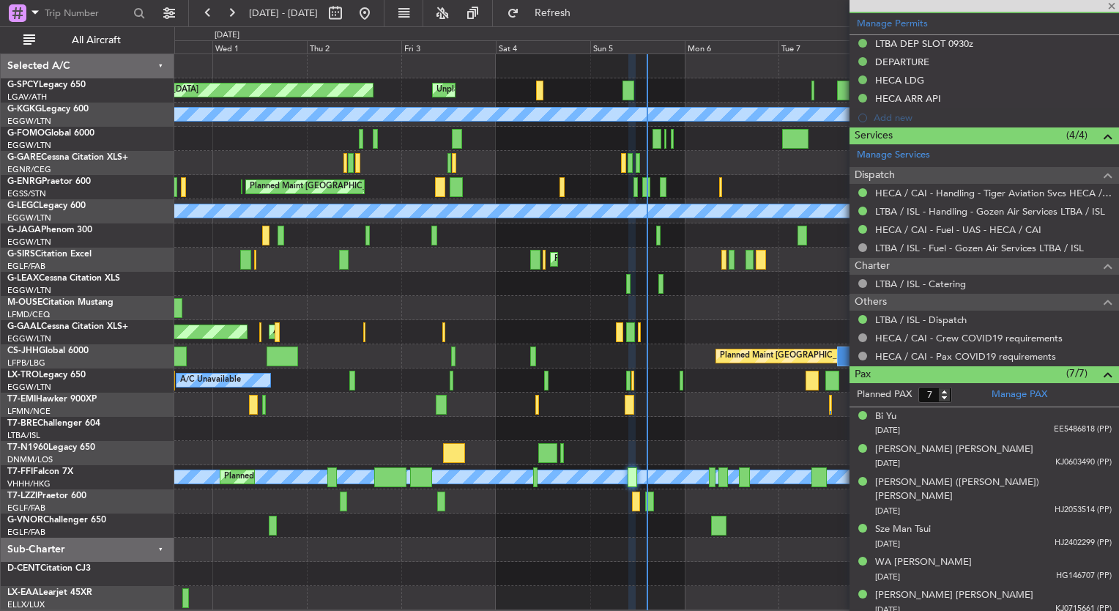
scroll to position [483, 0]
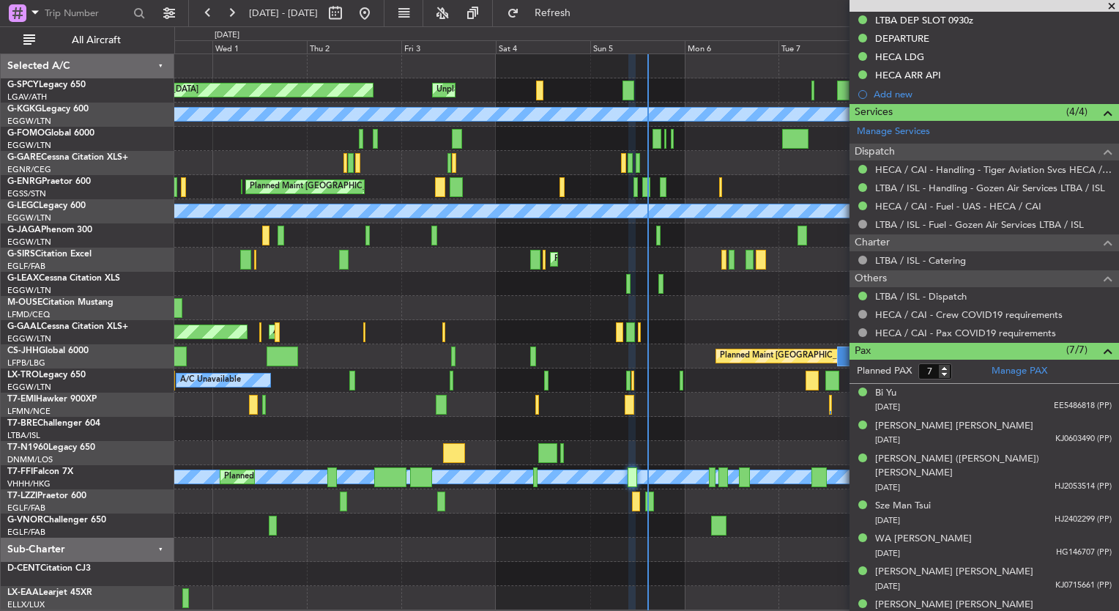
click at [149, 186] on div "Planned Maint [GEOGRAPHIC_DATA] Unplanned Maint [GEOGRAPHIC_DATA] A/C Unavailab…" at bounding box center [559, 318] width 1119 height 584
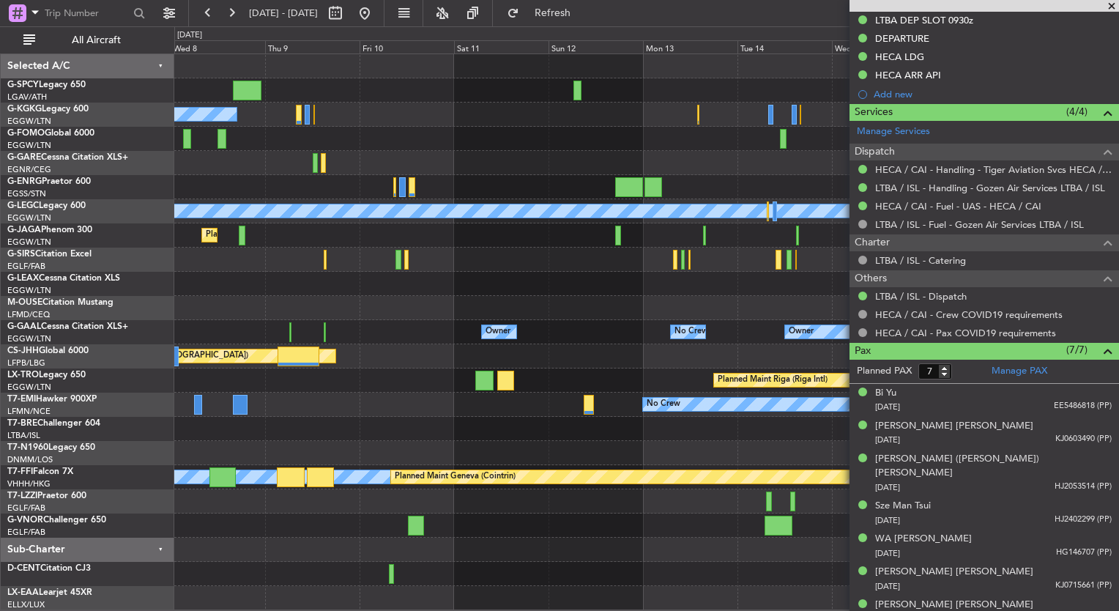
click at [313, 283] on div "A/C Unavailable [GEOGRAPHIC_DATA] (Ataturk) A/C Unavailable [GEOGRAPHIC_DATA] (…" at bounding box center [646, 332] width 944 height 556
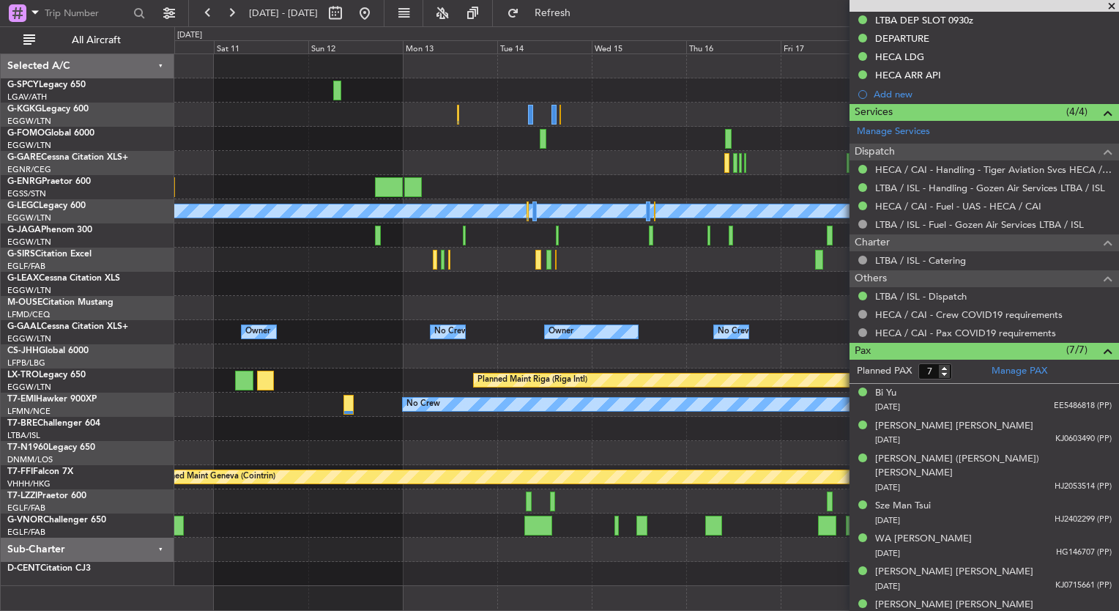
click at [413, 335] on div "A/C Unavailable [GEOGRAPHIC_DATA] (Ataturk) A/C Unavailable [GEOGRAPHIC_DATA] (…" at bounding box center [646, 320] width 944 height 532
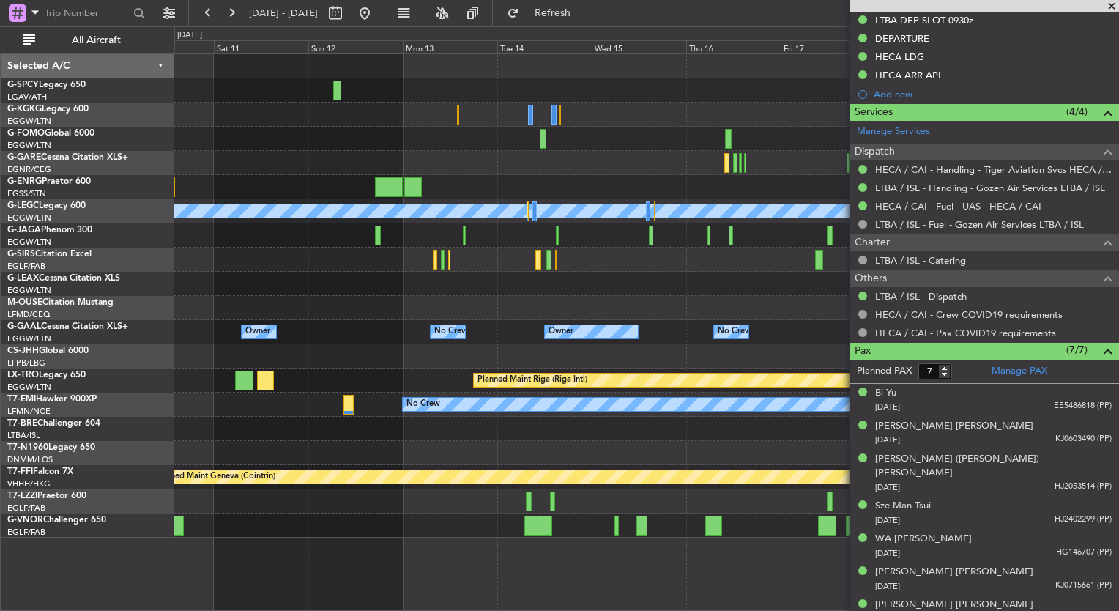
click at [872, 269] on body "[DATE] - [DATE] Refresh Quick Links All Aircraft A/C Unavailable [GEOGRAPHIC_DA…" at bounding box center [559, 305] width 1119 height 611
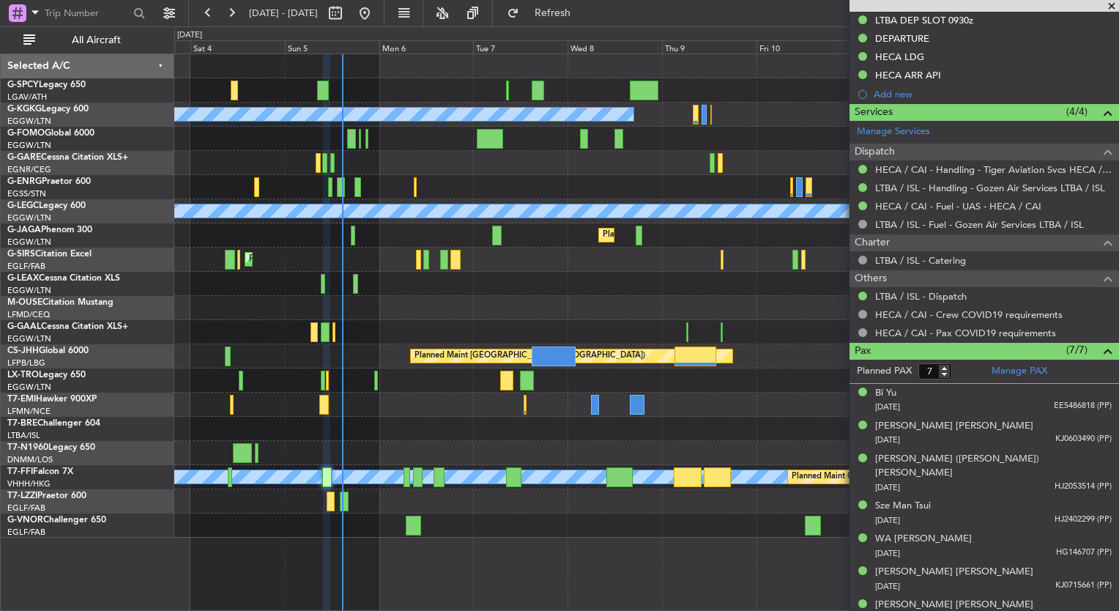
click at [665, 262] on div "Unplanned Maint [GEOGRAPHIC_DATA] Planned Maint [GEOGRAPHIC_DATA] A/C Unavailab…" at bounding box center [646, 295] width 944 height 483
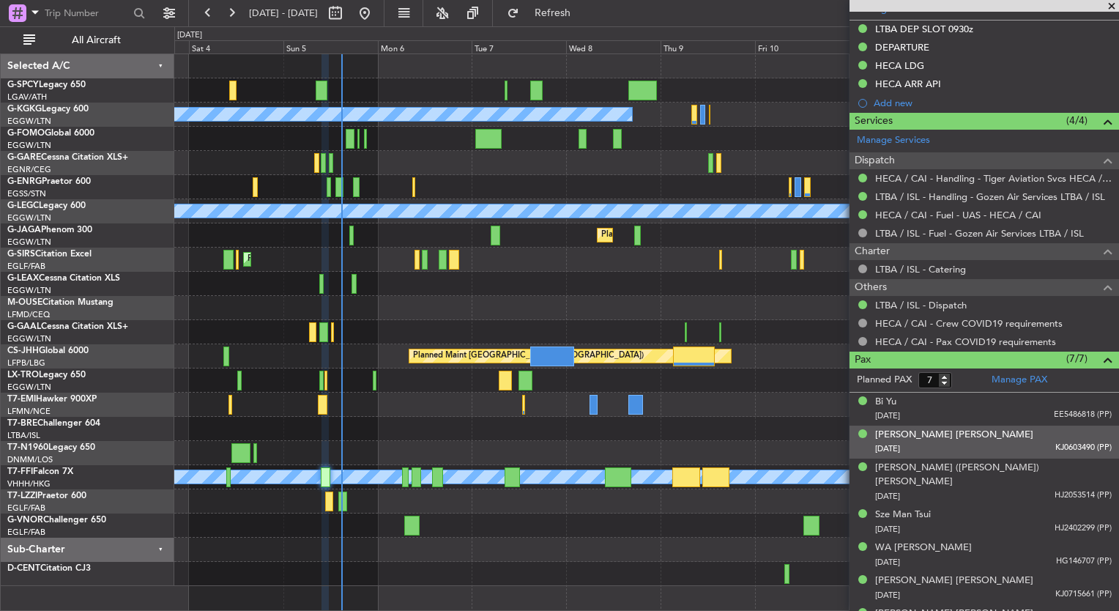
scroll to position [477, 0]
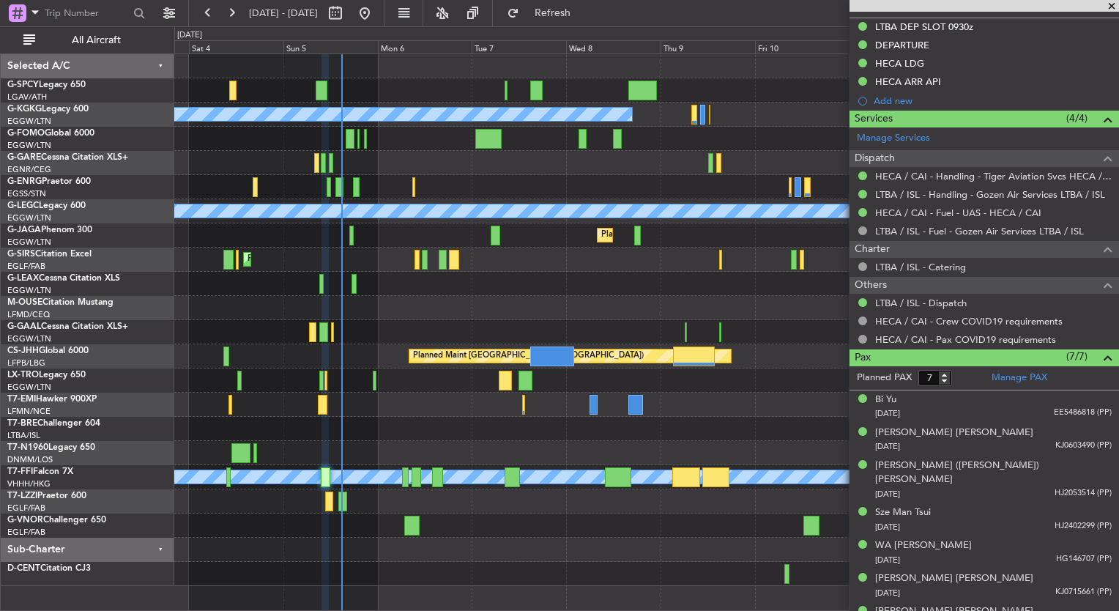
click at [450, 168] on div at bounding box center [646, 163] width 944 height 24
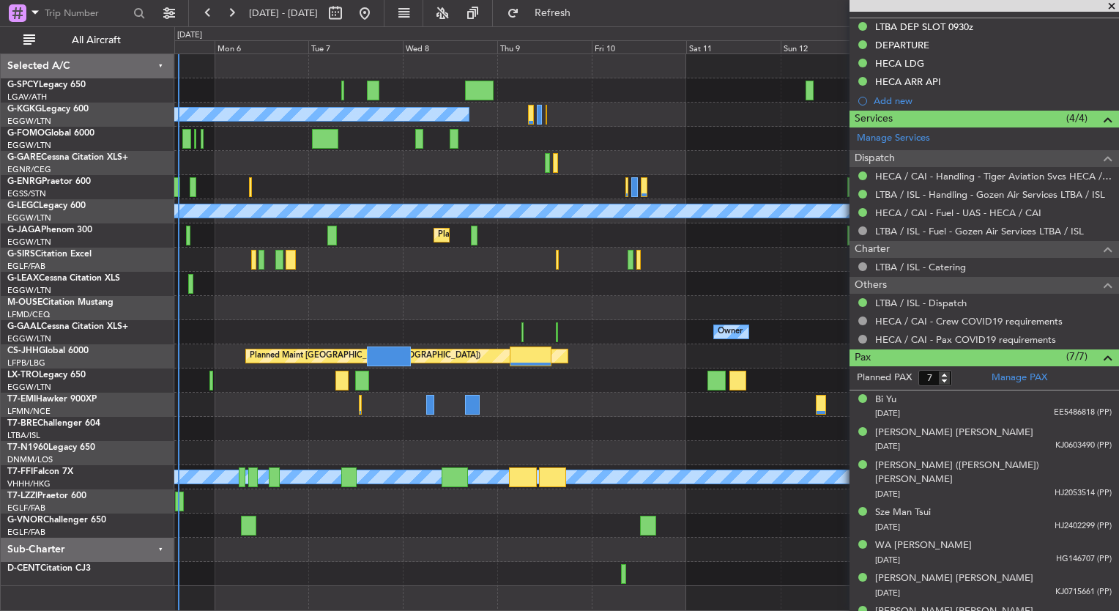
click at [665, 72] on div at bounding box center [646, 66] width 944 height 24
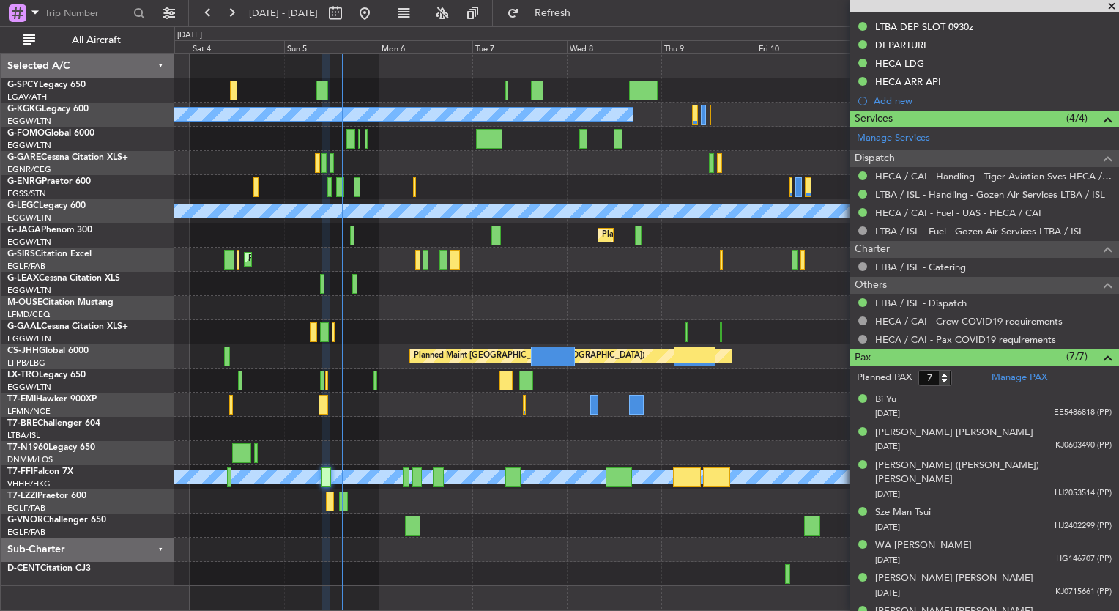
click at [578, 312] on div at bounding box center [646, 308] width 944 height 24
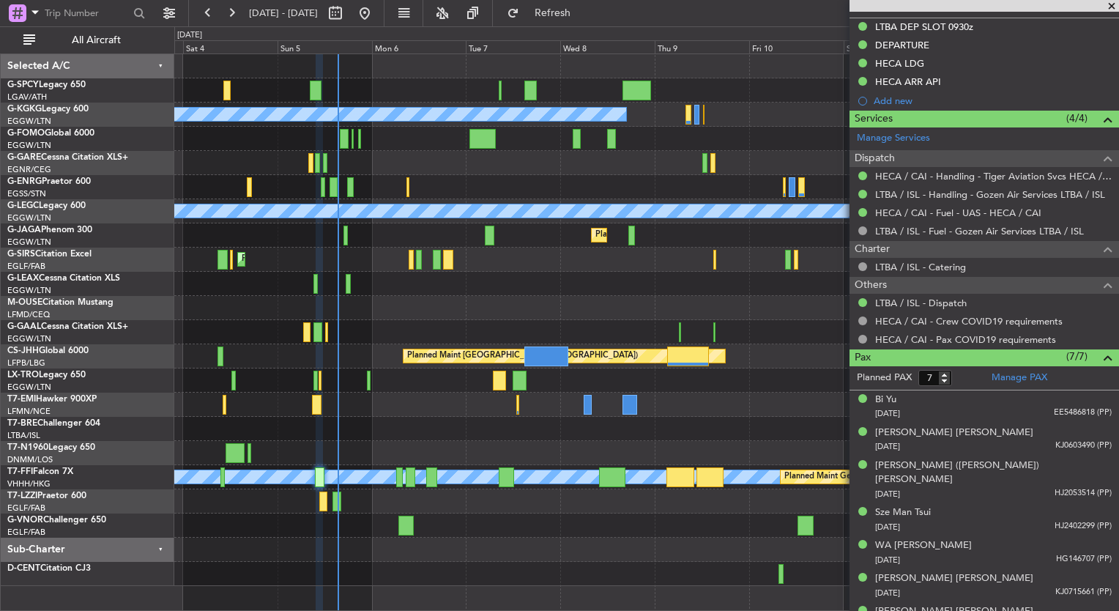
click at [351, 285] on div at bounding box center [646, 284] width 944 height 24
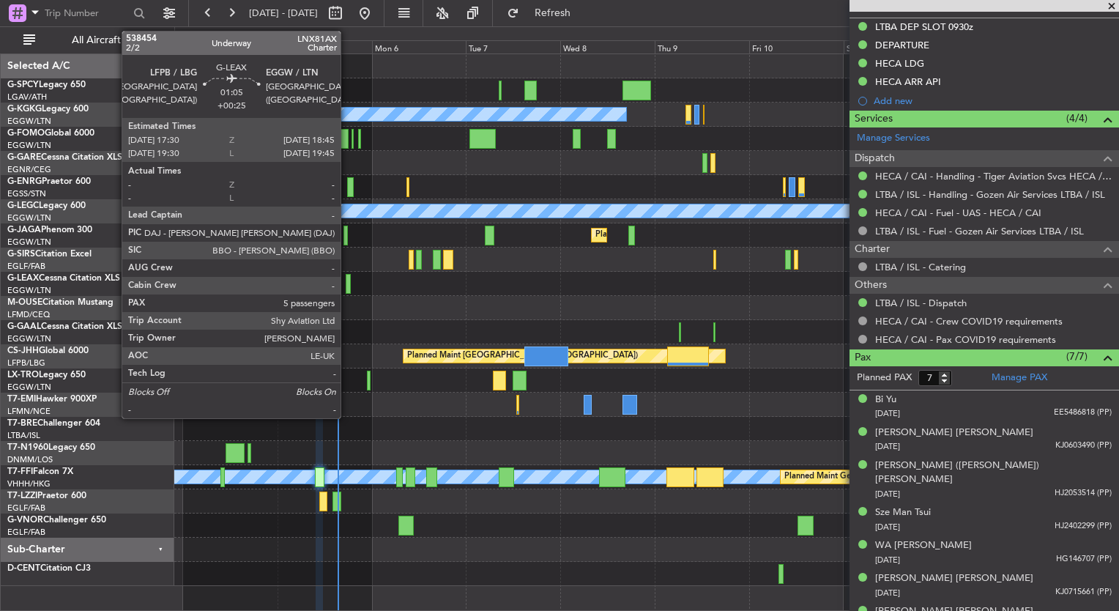
click at [347, 284] on div at bounding box center [348, 284] width 5 height 20
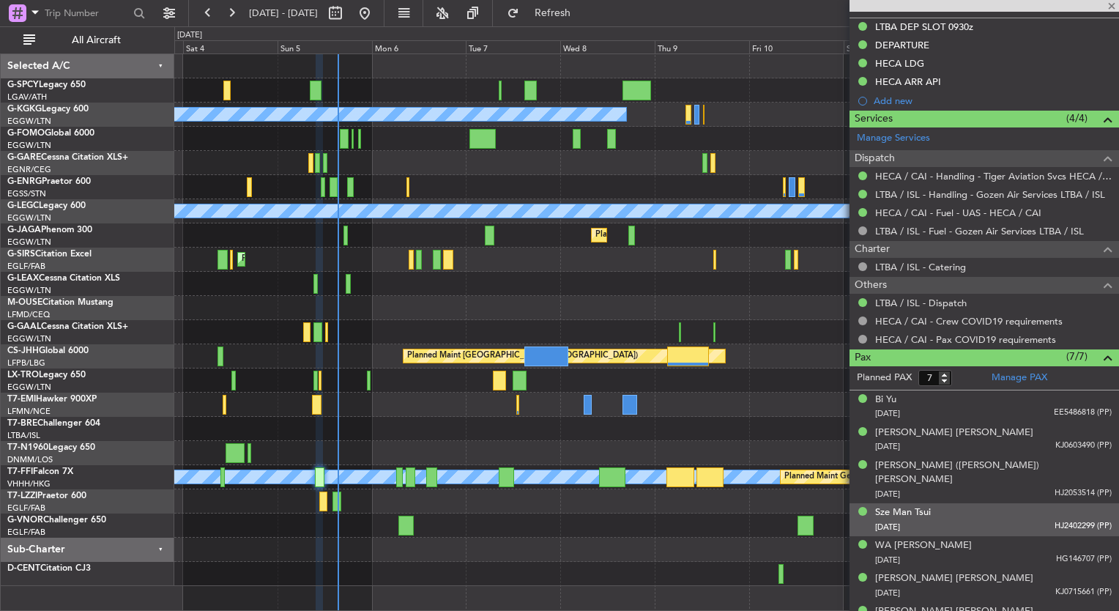
type input "+00:25"
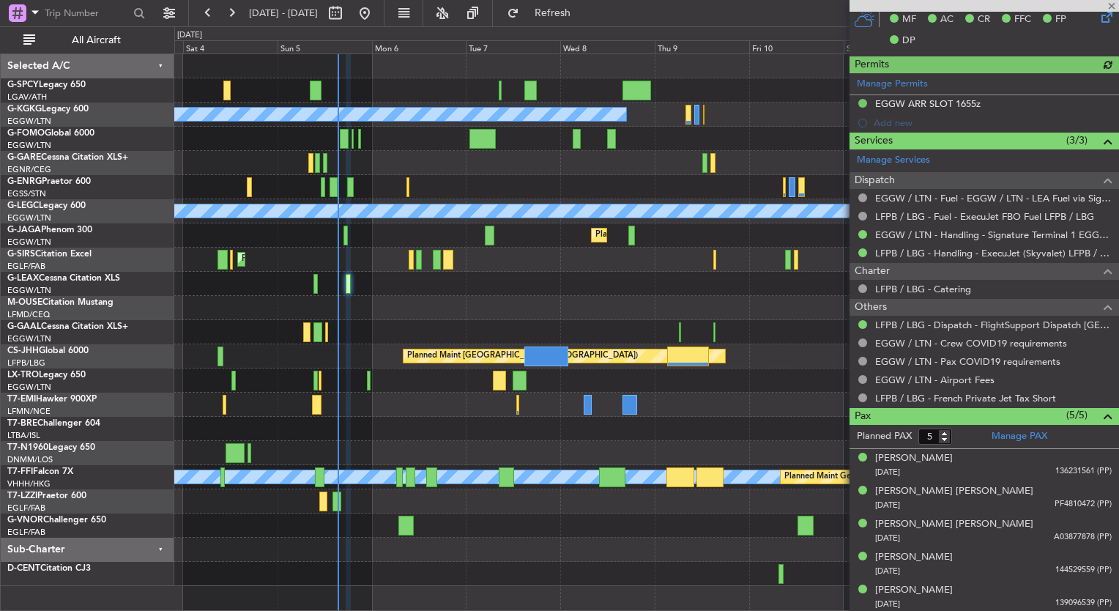
scroll to position [351, 0]
click at [1109, 4] on span at bounding box center [1111, 6] width 15 height 13
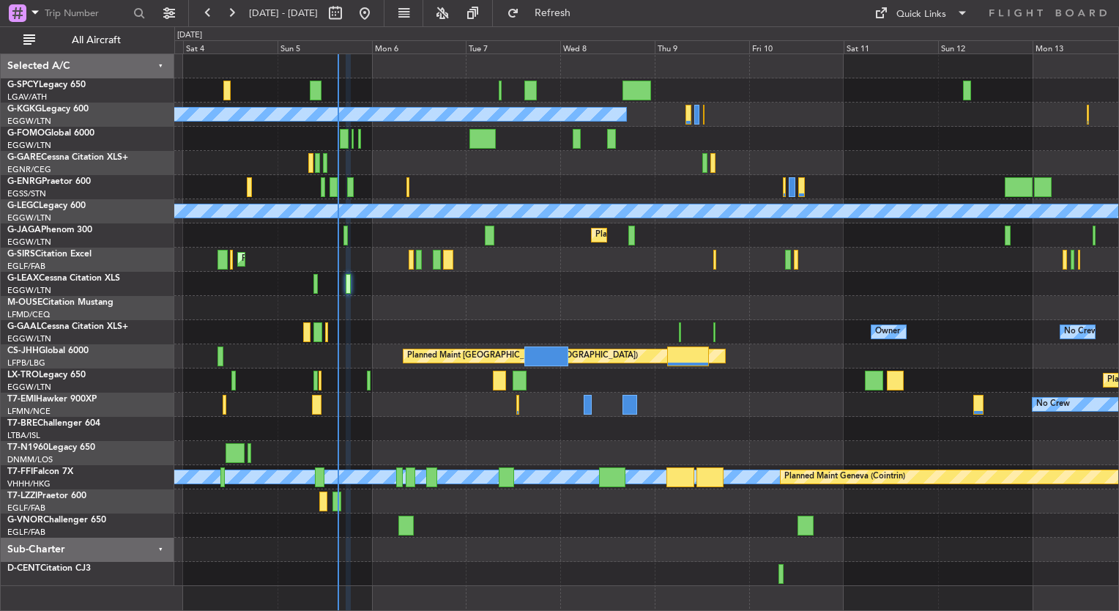
type input "0"
click at [230, 22] on button at bounding box center [231, 12] width 23 height 23
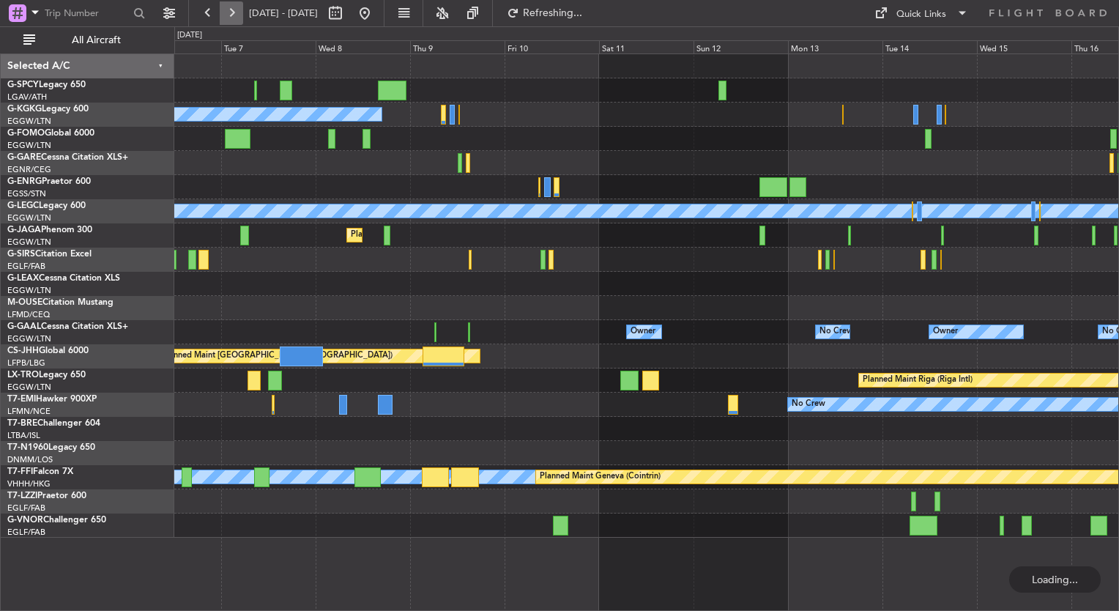
click at [230, 22] on button at bounding box center [231, 12] width 23 height 23
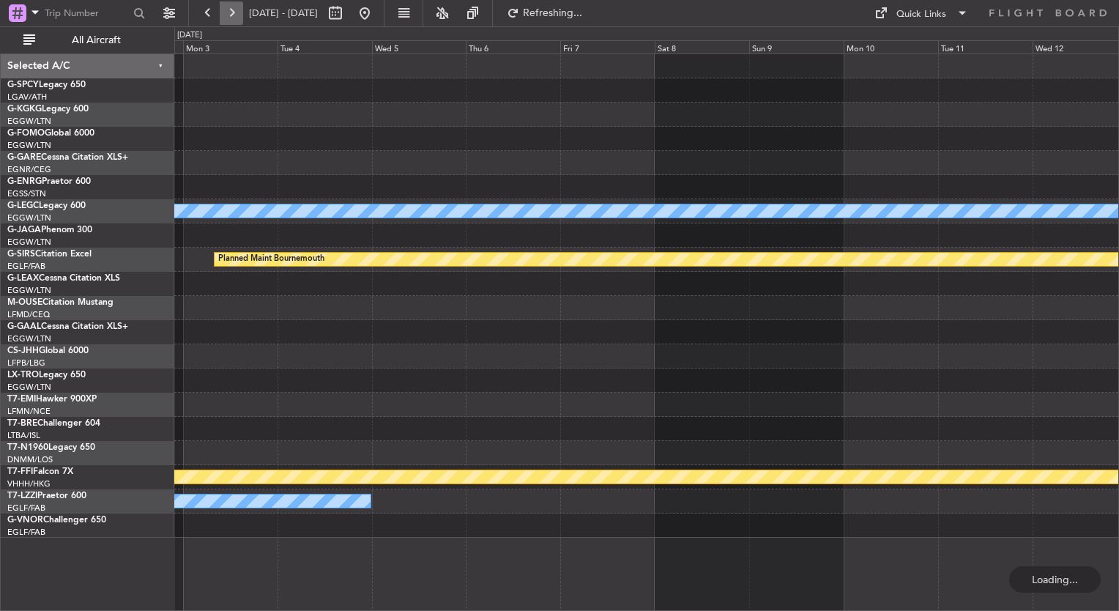
click at [230, 22] on button at bounding box center [231, 12] width 23 height 23
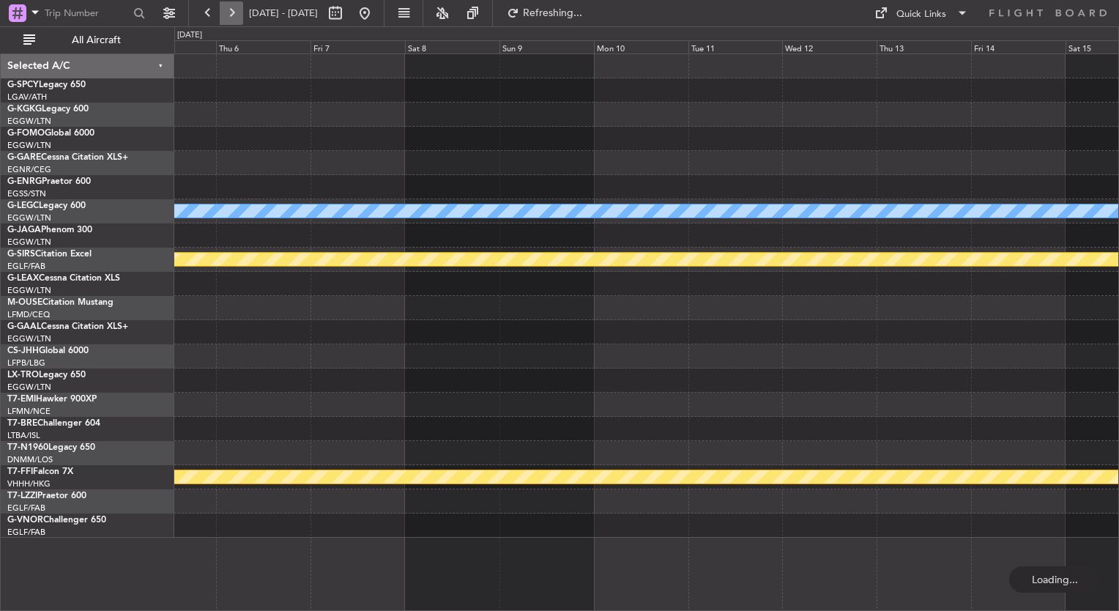
click at [230, 22] on button at bounding box center [231, 12] width 23 height 23
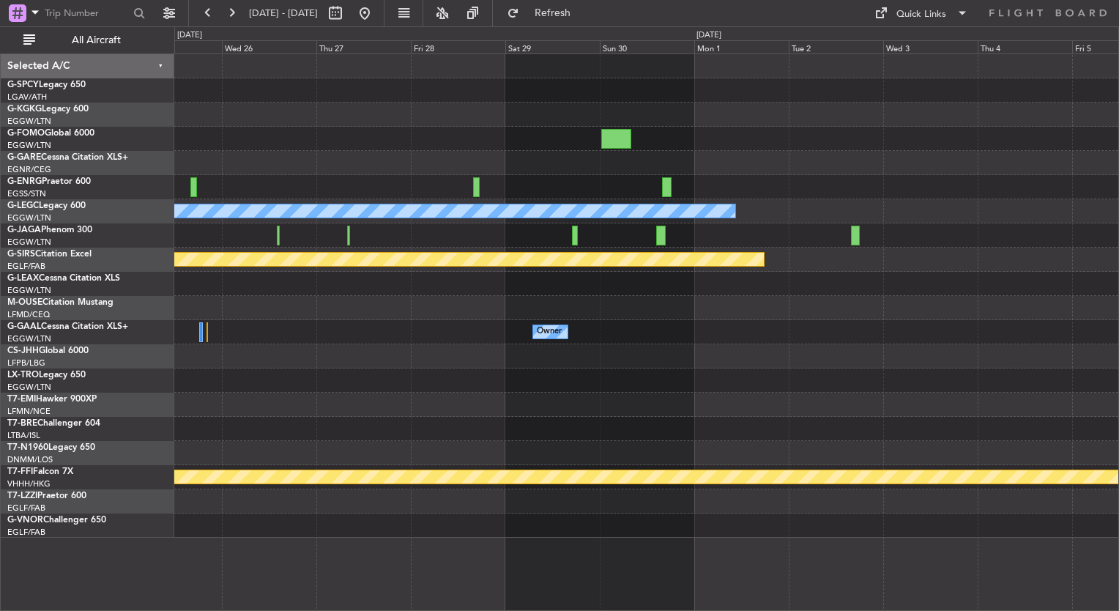
click at [290, 345] on div "A/C Unavailable London (Luton) Planned Maint Bournemouth Owner MEL MEL Planned …" at bounding box center [646, 295] width 944 height 483
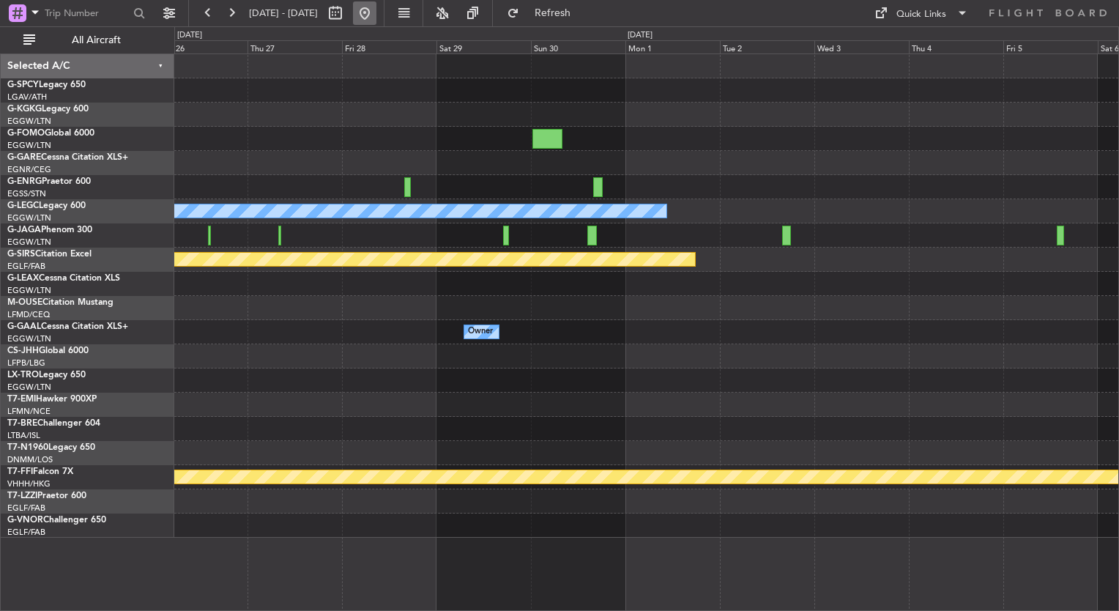
click at [376, 22] on button at bounding box center [364, 12] width 23 height 23
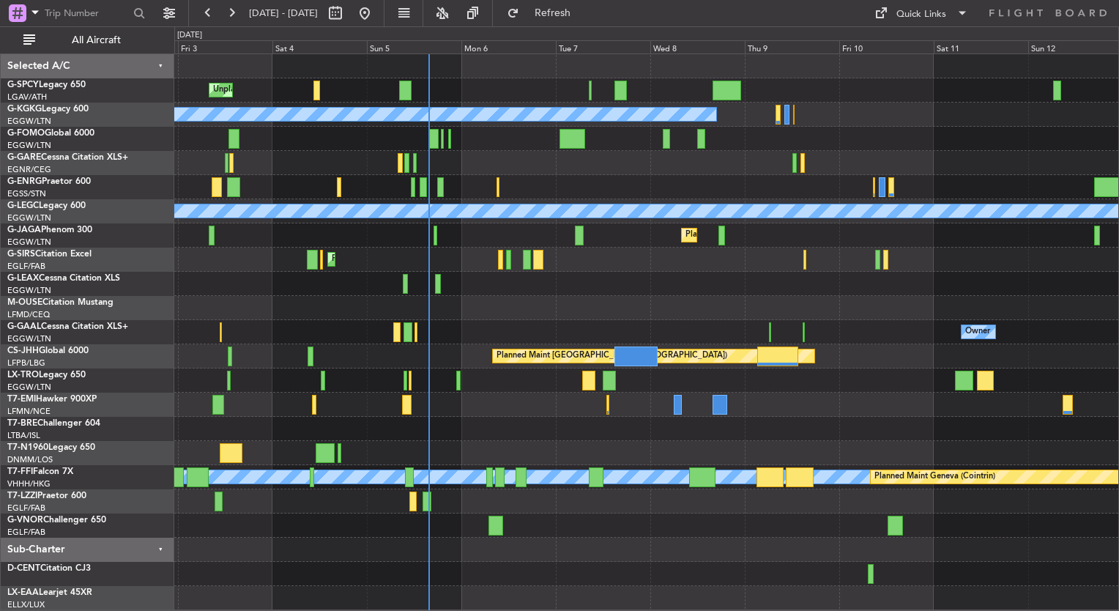
click at [516, 288] on div at bounding box center [646, 284] width 944 height 24
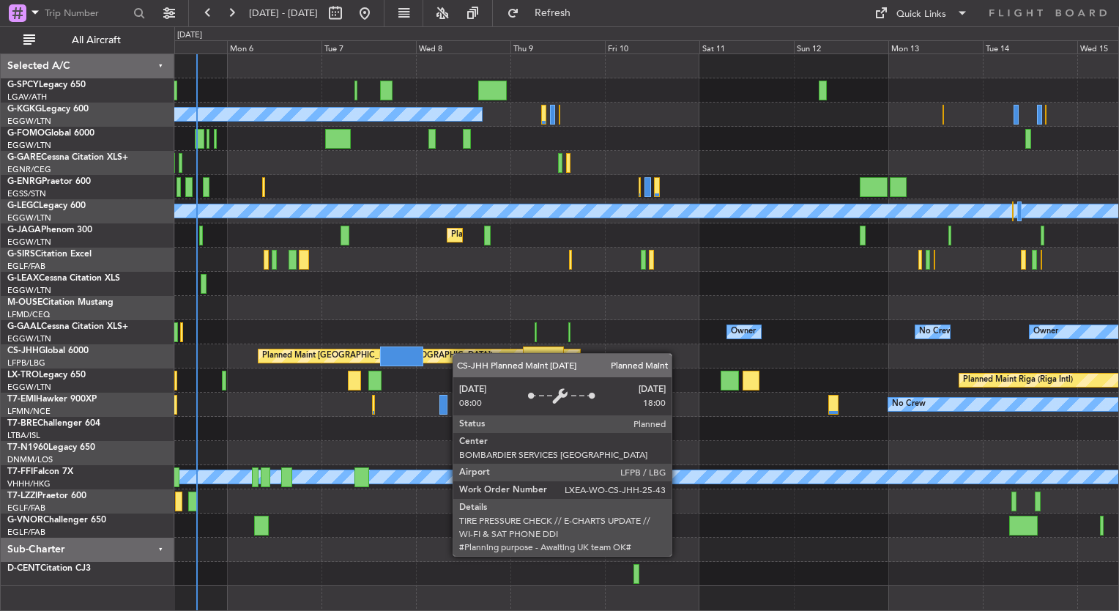
click at [460, 350] on div "Unplanned Maint [GEOGRAPHIC_DATA] A/C Unavailable [GEOGRAPHIC_DATA] (Ataturk) A…" at bounding box center [646, 320] width 944 height 532
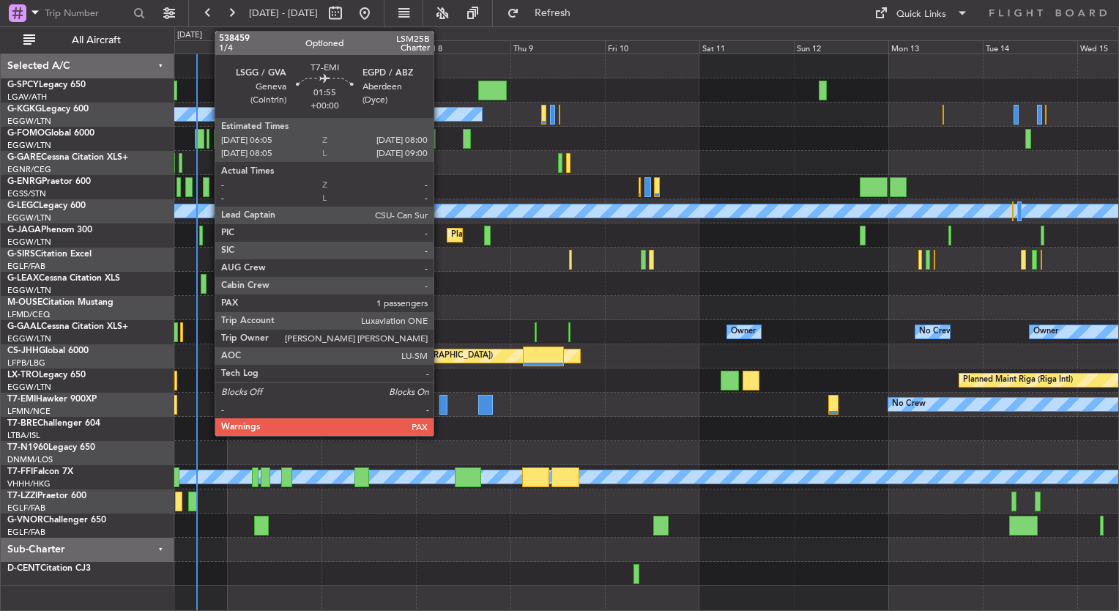
click at [442, 406] on div at bounding box center [443, 405] width 8 height 20
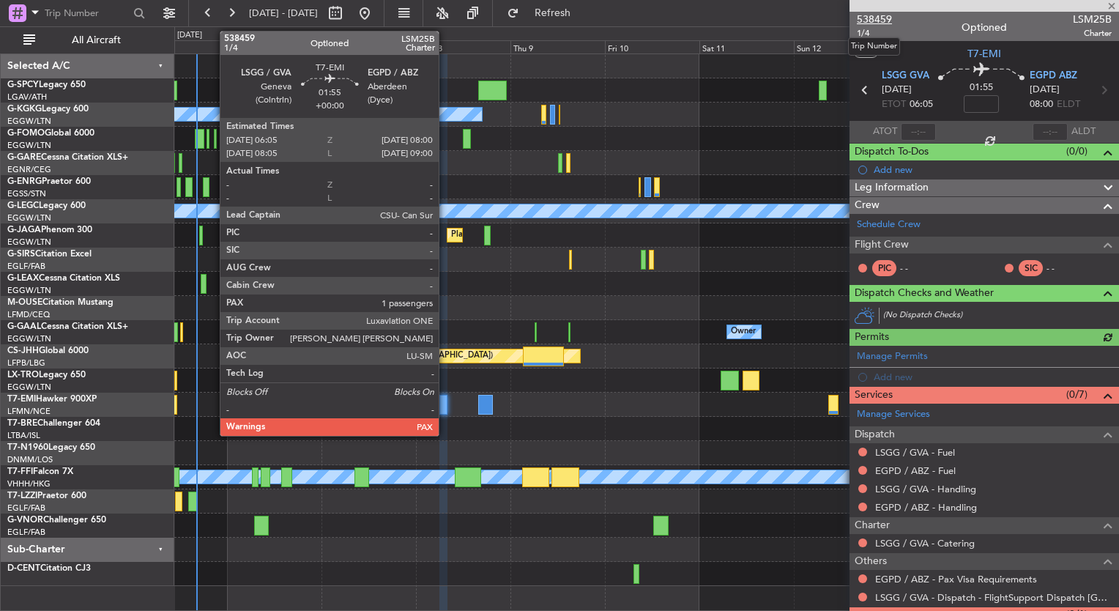
click at [871, 20] on span "538459" at bounding box center [874, 19] width 35 height 15
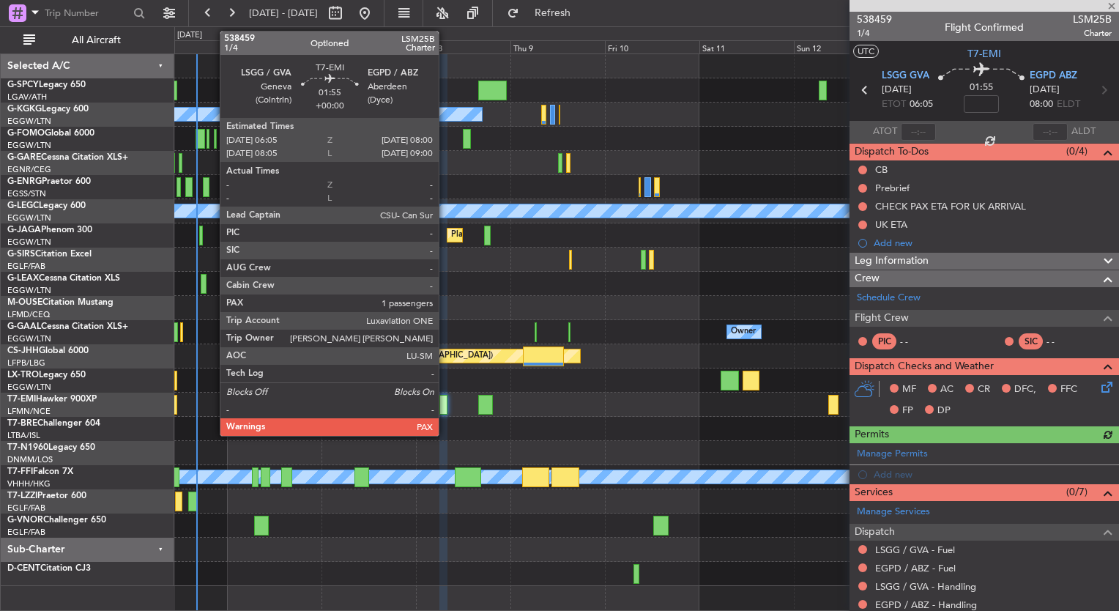
scroll to position [150, 0]
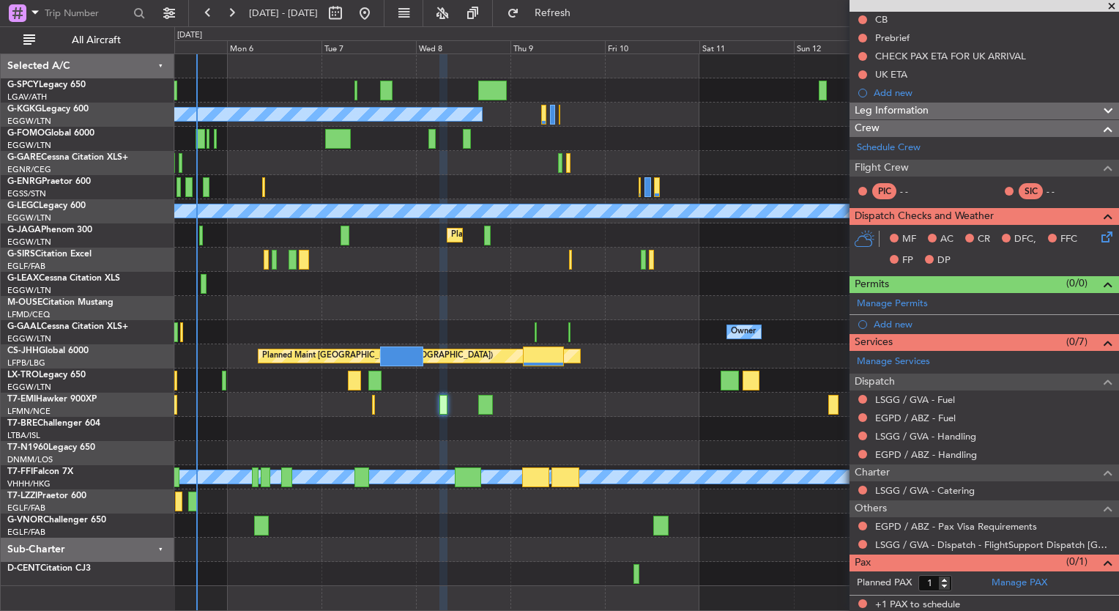
click at [699, 444] on div at bounding box center [646, 453] width 944 height 24
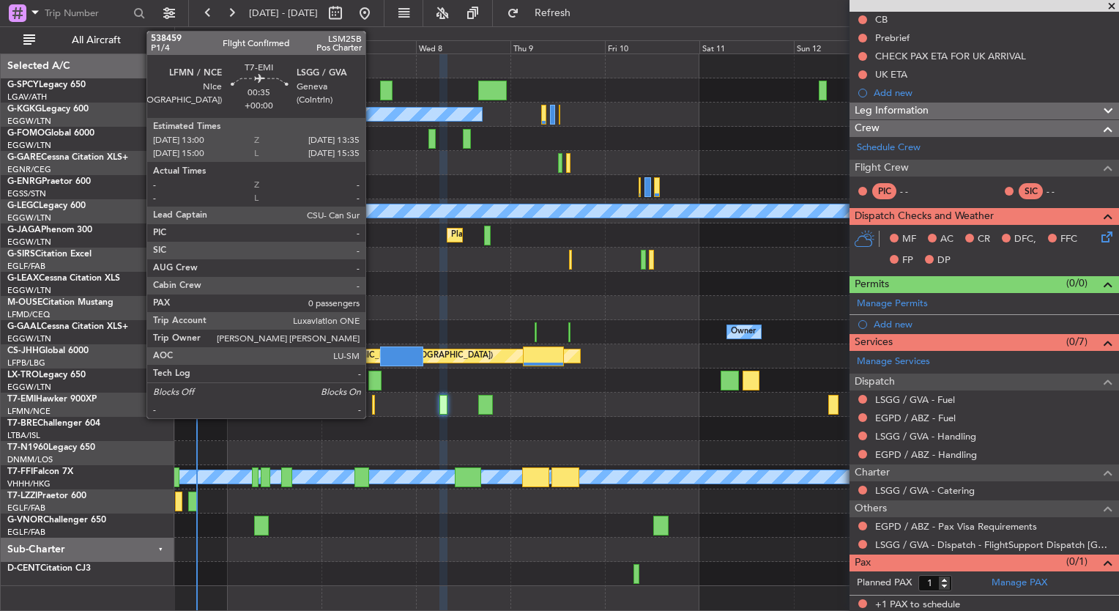
click at [372, 403] on div at bounding box center [373, 405] width 3 height 20
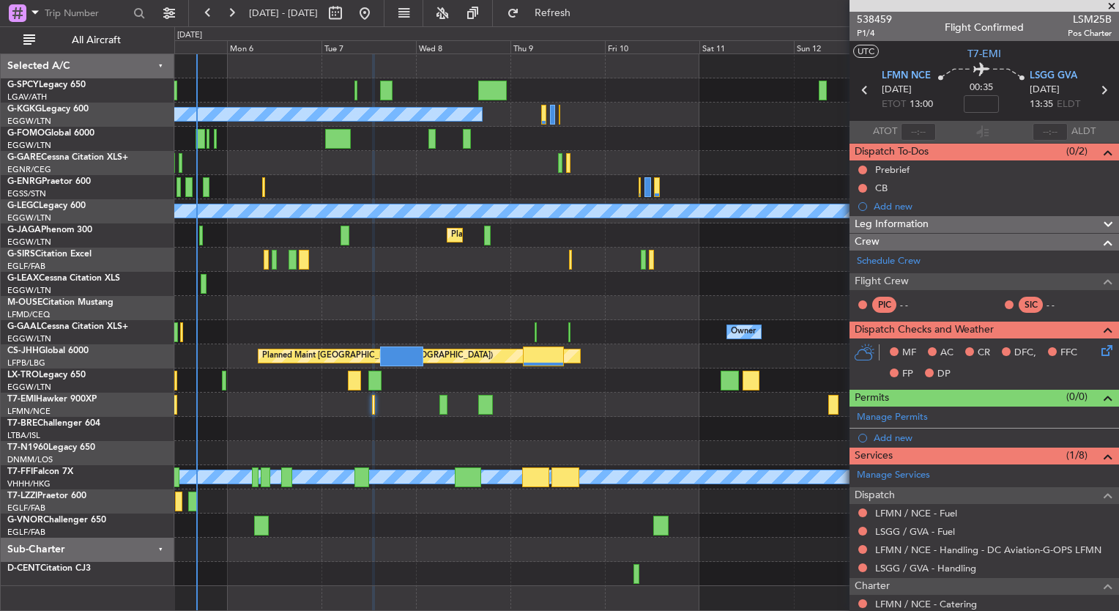
scroll to position [113, 0]
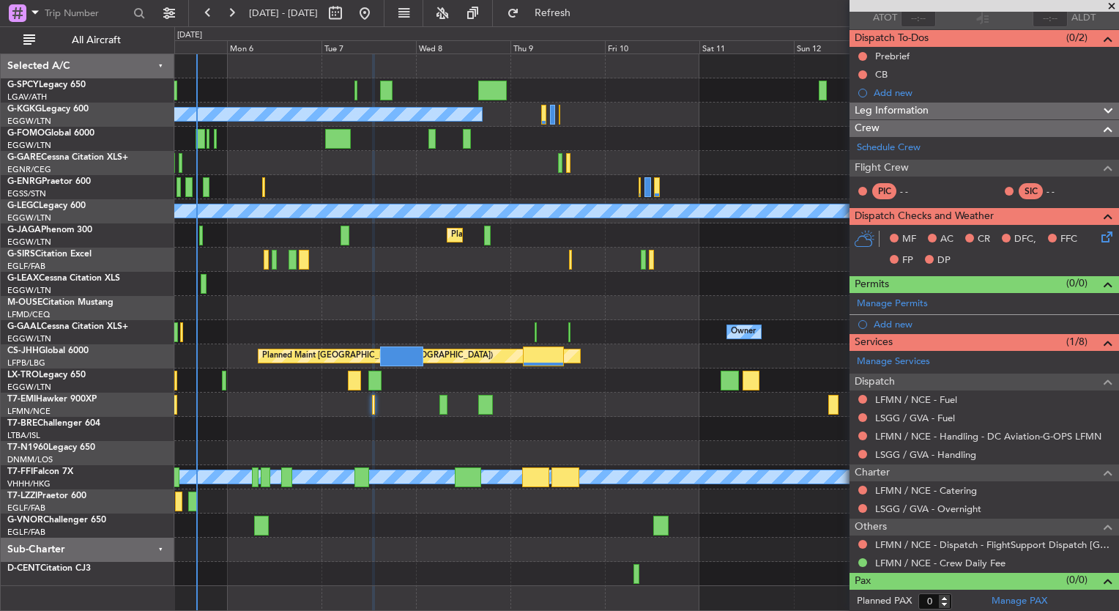
click at [956, 459] on div "LSGG / GVA - Handling" at bounding box center [983, 454] width 269 height 18
click at [954, 453] on link "LSGG / GVA - Handling" at bounding box center [925, 454] width 101 height 12
click at [575, 8] on span "Refresh" at bounding box center [553, 13] width 62 height 10
click at [940, 417] on link "LSGG / GVA - Fuel" at bounding box center [915, 418] width 80 height 12
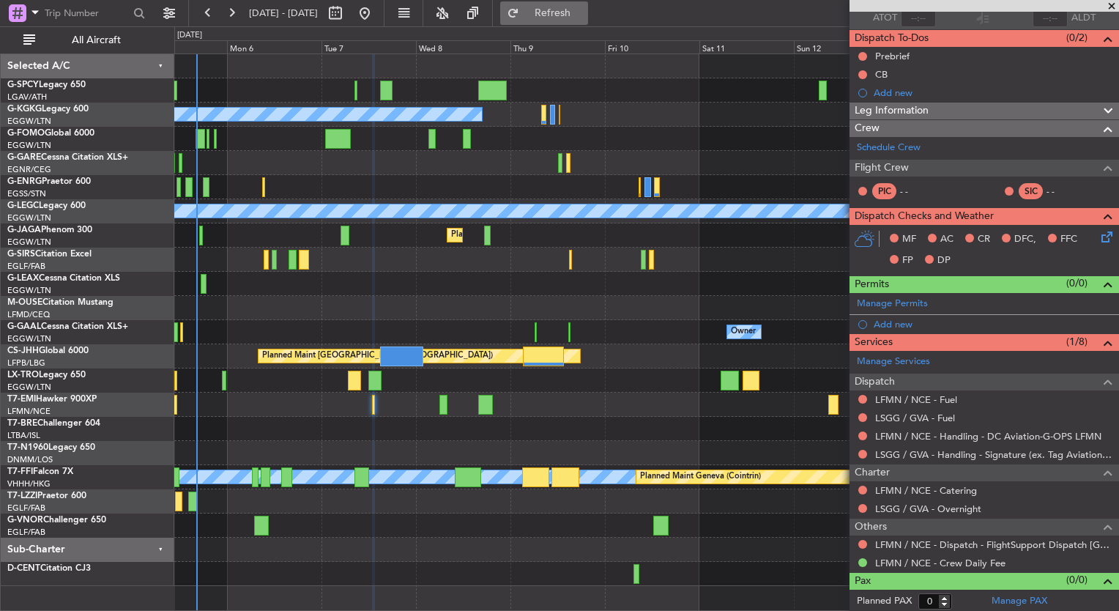
click at [565, 15] on button "Refresh" at bounding box center [544, 12] width 88 height 23
click at [934, 400] on link "LFMN / NCE - Fuel" at bounding box center [916, 399] width 82 height 12
click at [584, 11] on span "Refresh" at bounding box center [553, 13] width 62 height 10
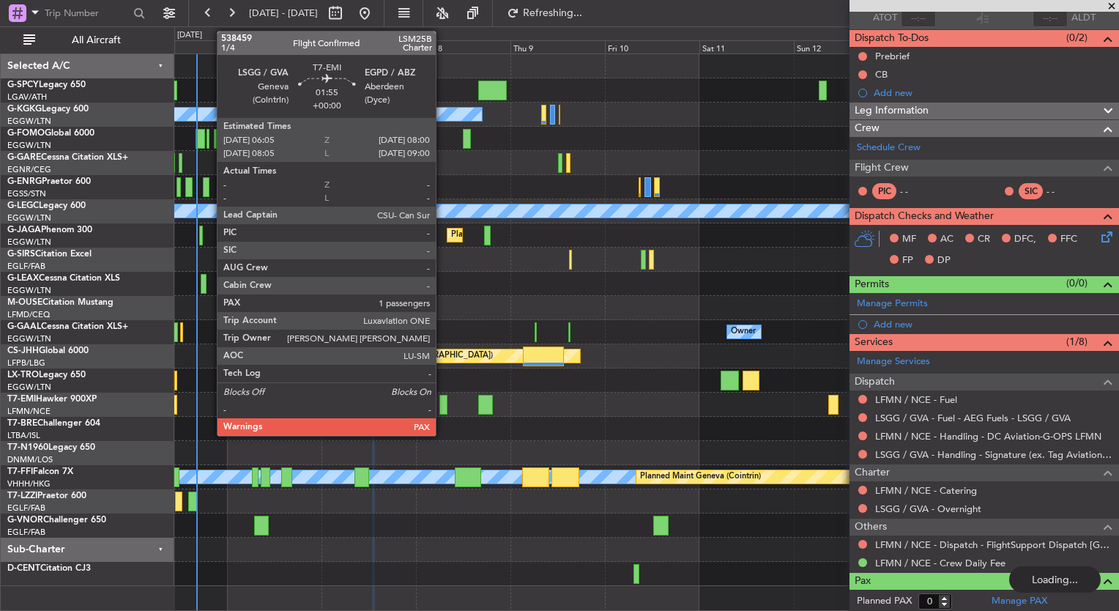
click at [442, 406] on div at bounding box center [443, 405] width 8 height 20
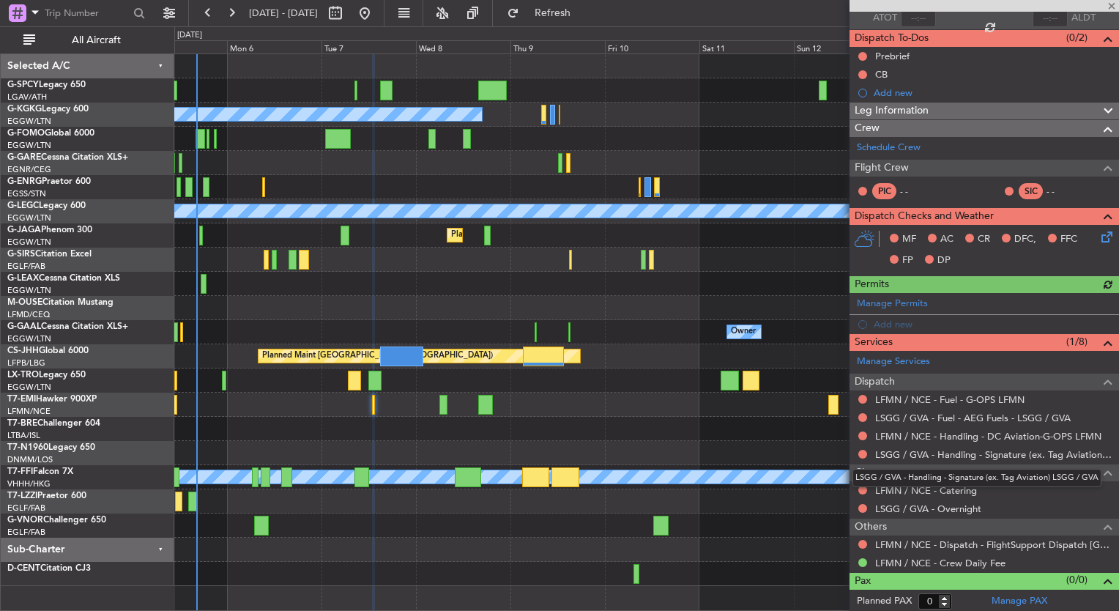
type input "1"
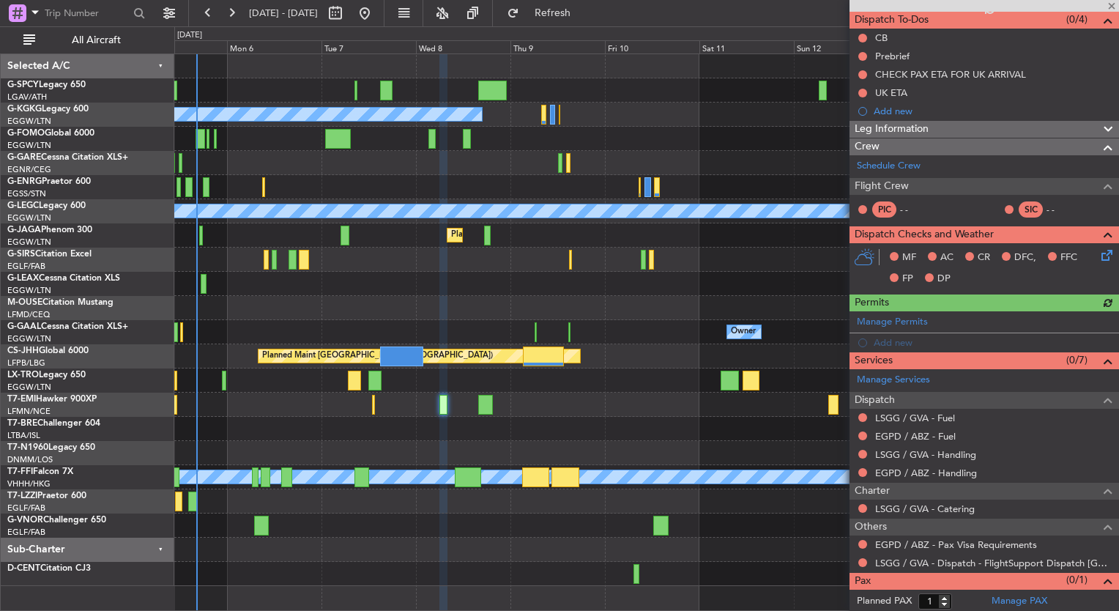
scroll to position [139, 0]
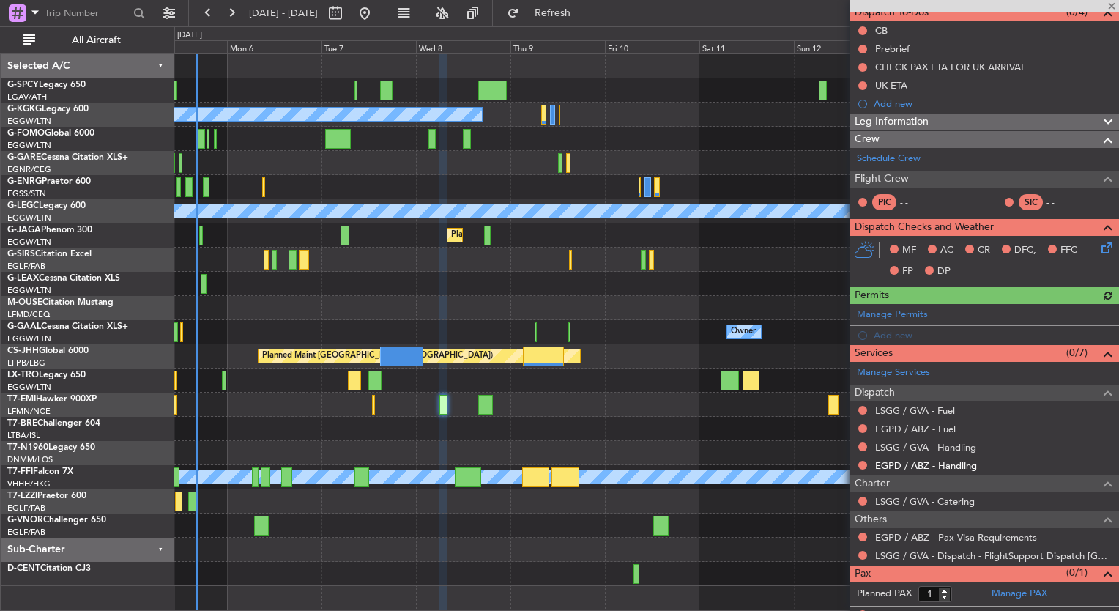
click at [943, 463] on link "EGPD / ABZ - Handling" at bounding box center [926, 465] width 102 height 12
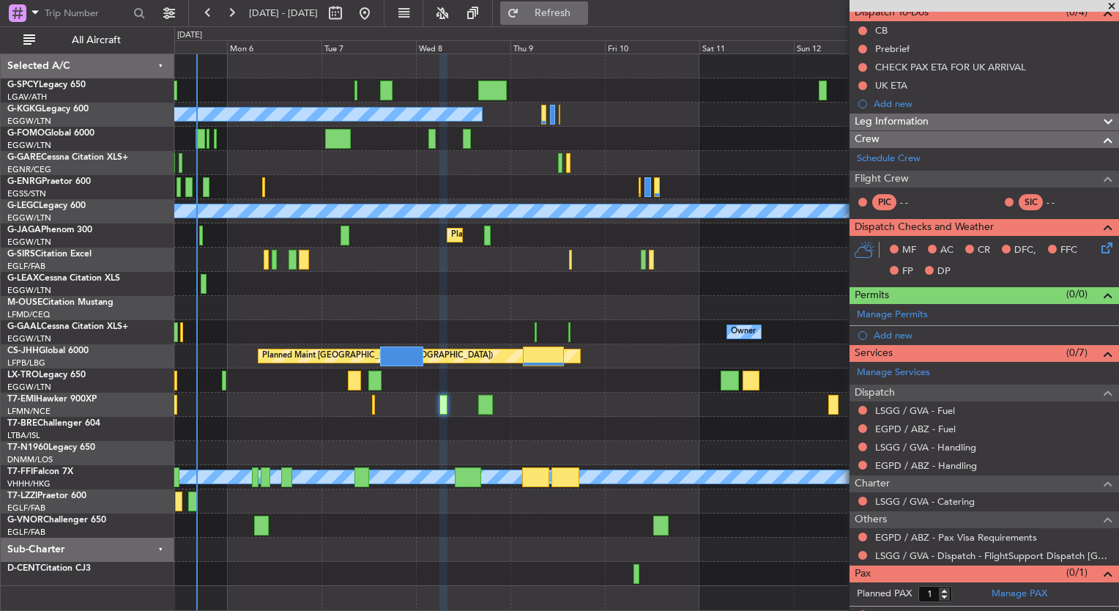
click at [547, 13] on button "Refresh" at bounding box center [544, 12] width 88 height 23
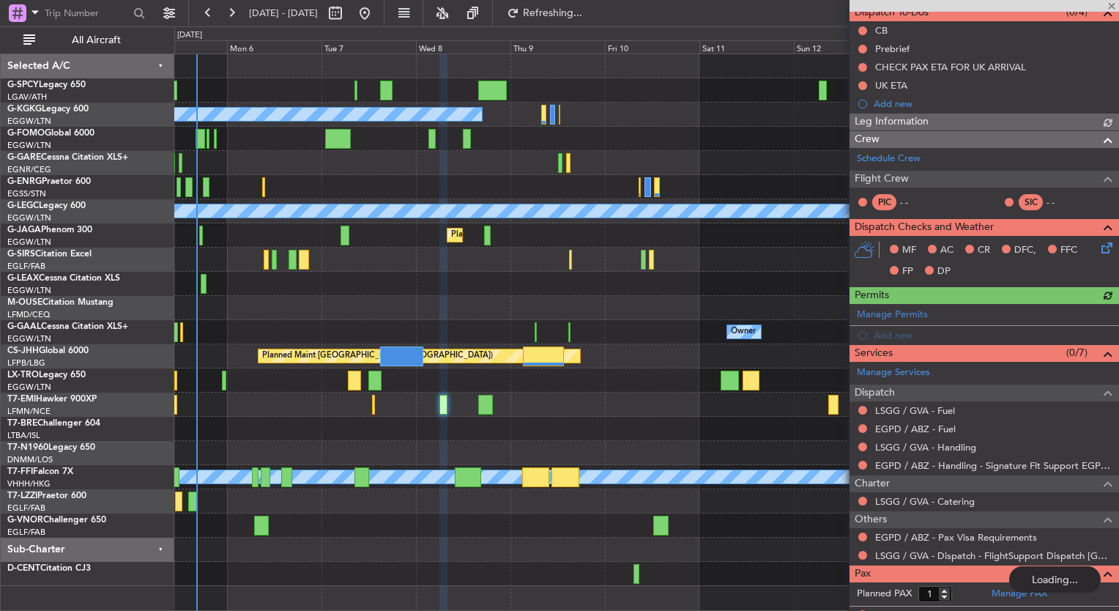
click at [965, 444] on link "LSGG / GVA - Handling" at bounding box center [925, 447] width 101 height 12
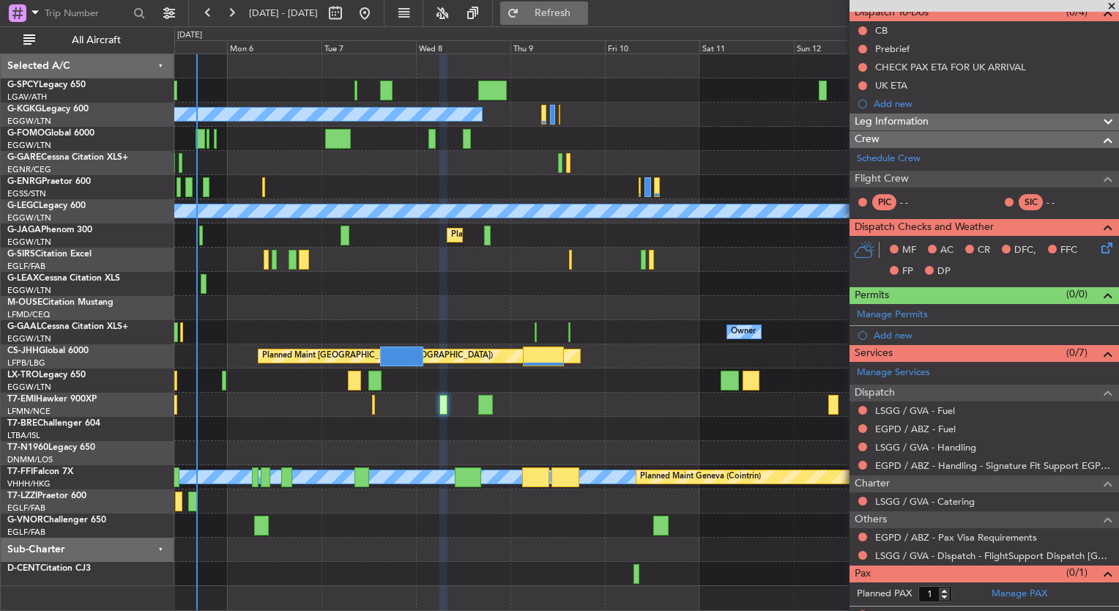
click at [584, 13] on span "Refresh" at bounding box center [553, 13] width 62 height 10
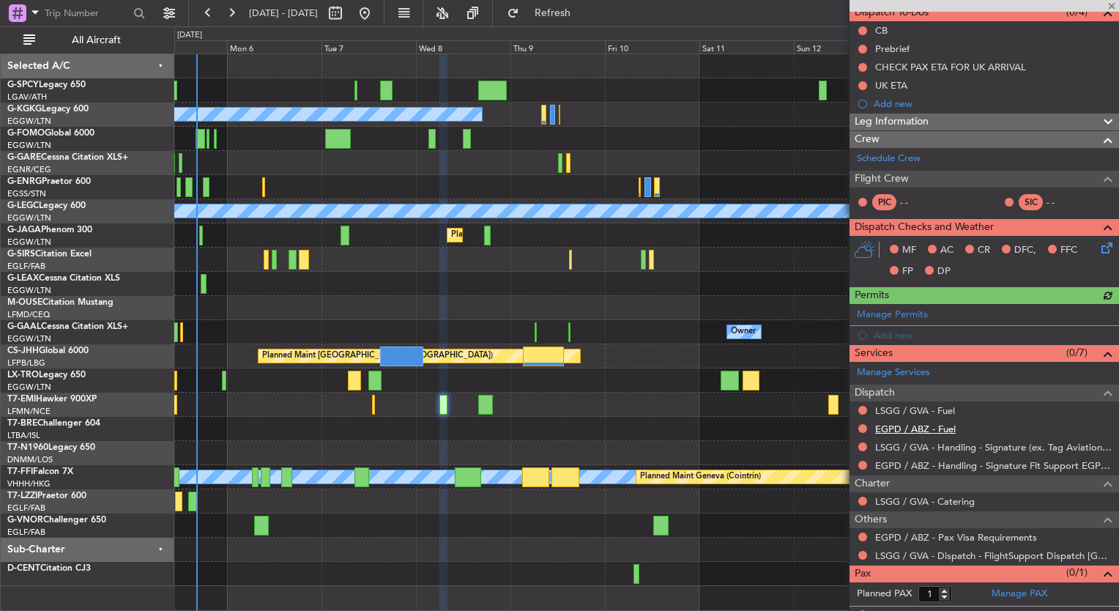
click at [949, 430] on link "EGPD / ABZ - Fuel" at bounding box center [915, 428] width 81 height 12
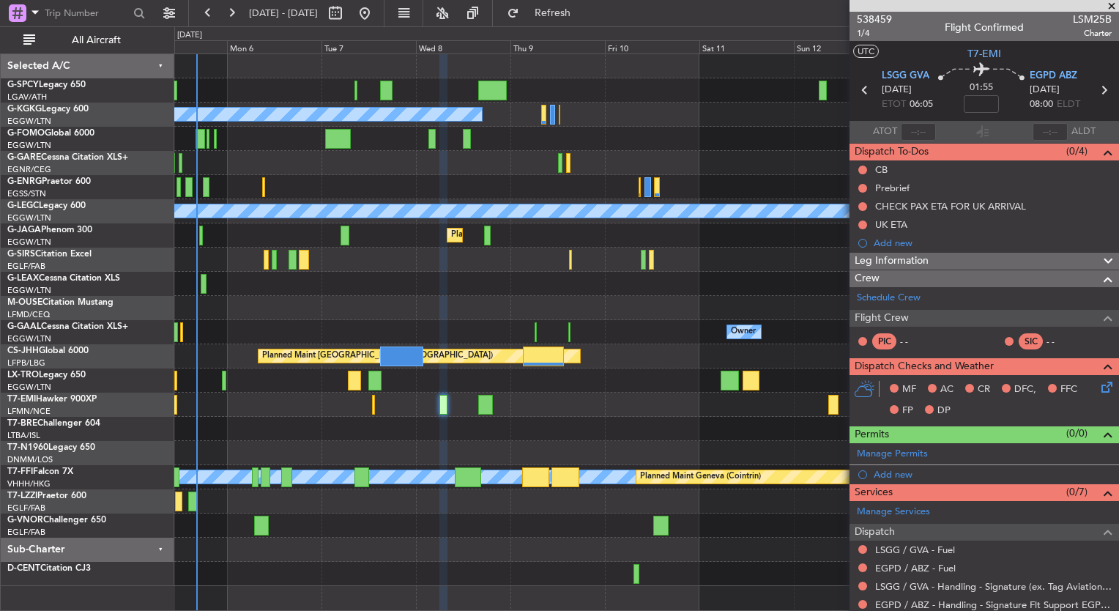
scroll to position [139, 0]
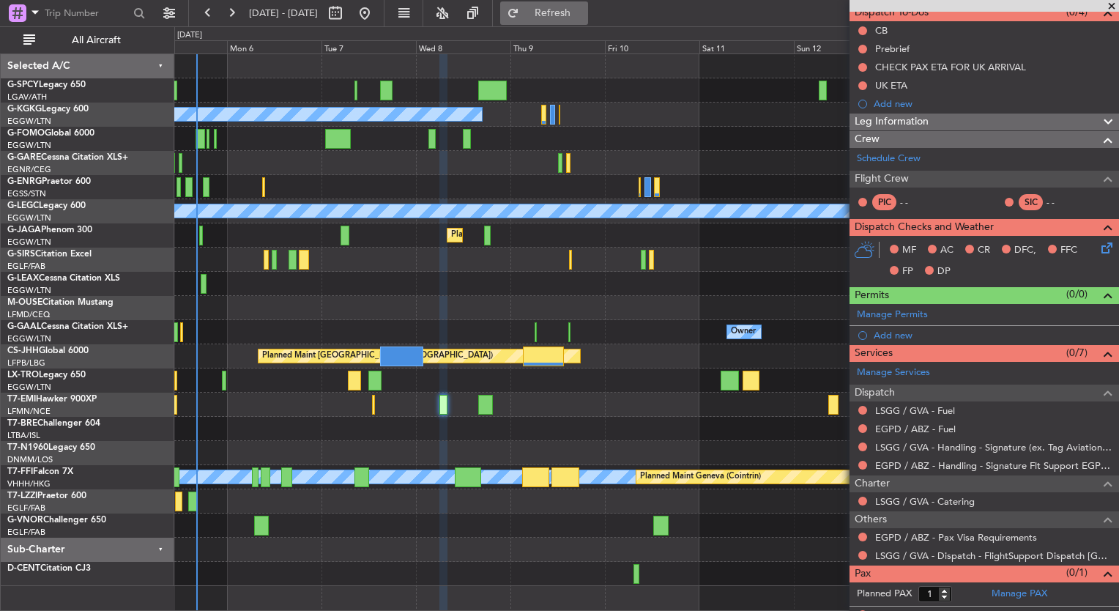
click at [588, 21] on button "Refresh" at bounding box center [544, 12] width 88 height 23
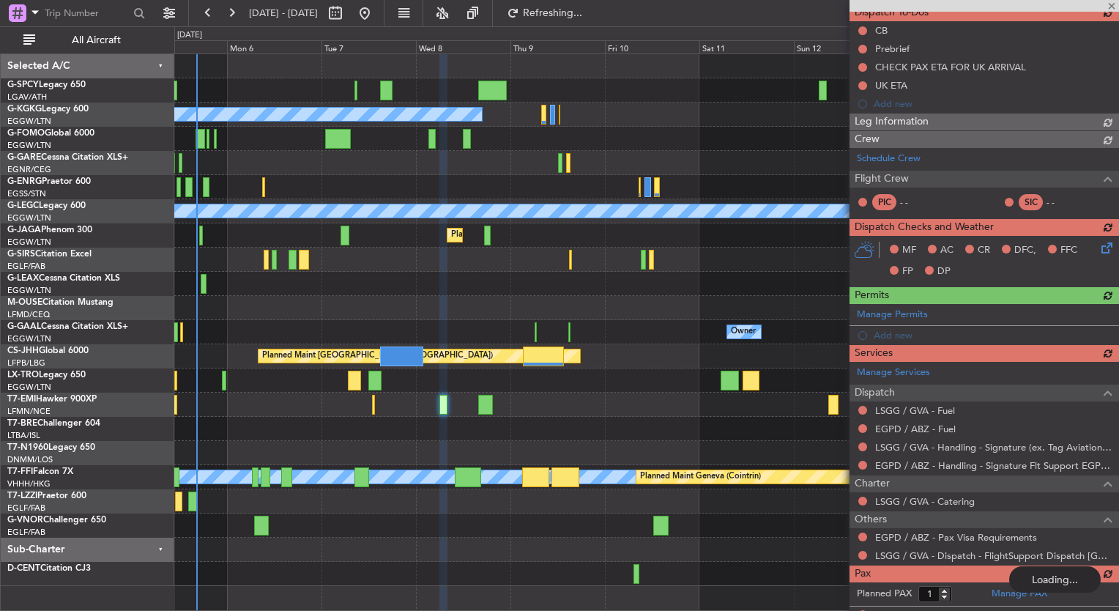
click at [934, 409] on div "Manage Services Dispatch LSGG / GVA - Fuel EGPD / ABZ - Fuel LSGG / GVA - Handl…" at bounding box center [983, 463] width 269 height 203
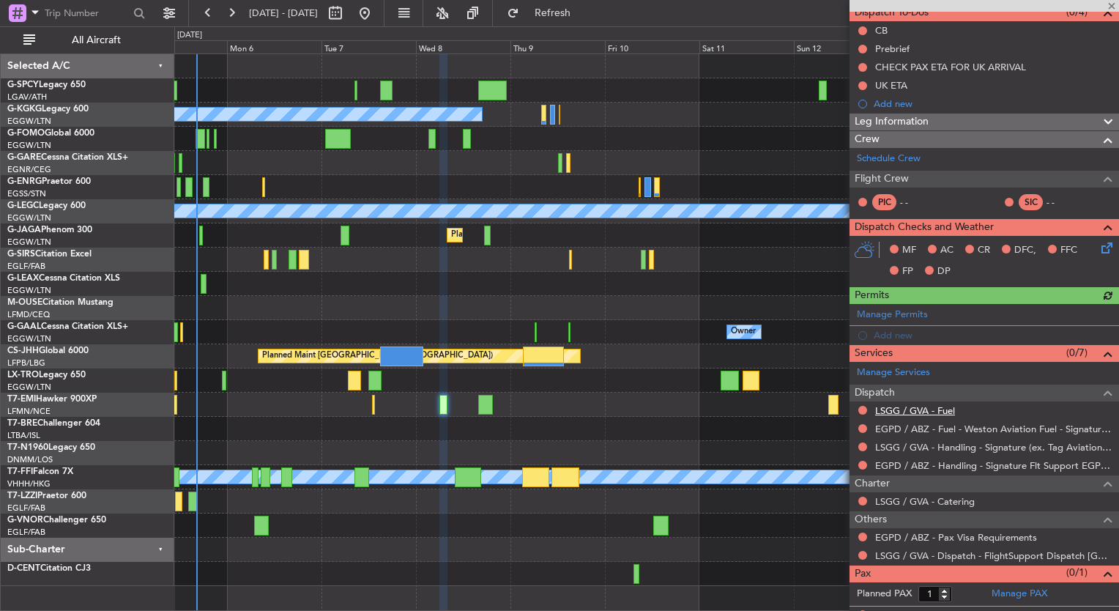
click at [928, 410] on link "LSGG / GVA - Fuel" at bounding box center [915, 410] width 80 height 12
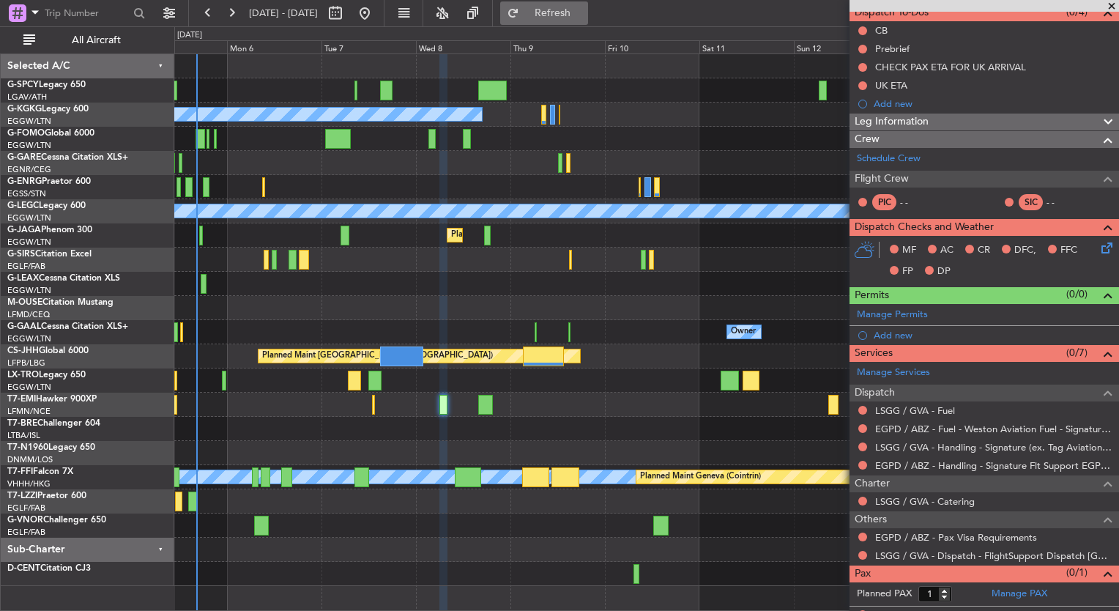
click at [584, 15] on span "Refresh" at bounding box center [553, 13] width 62 height 10
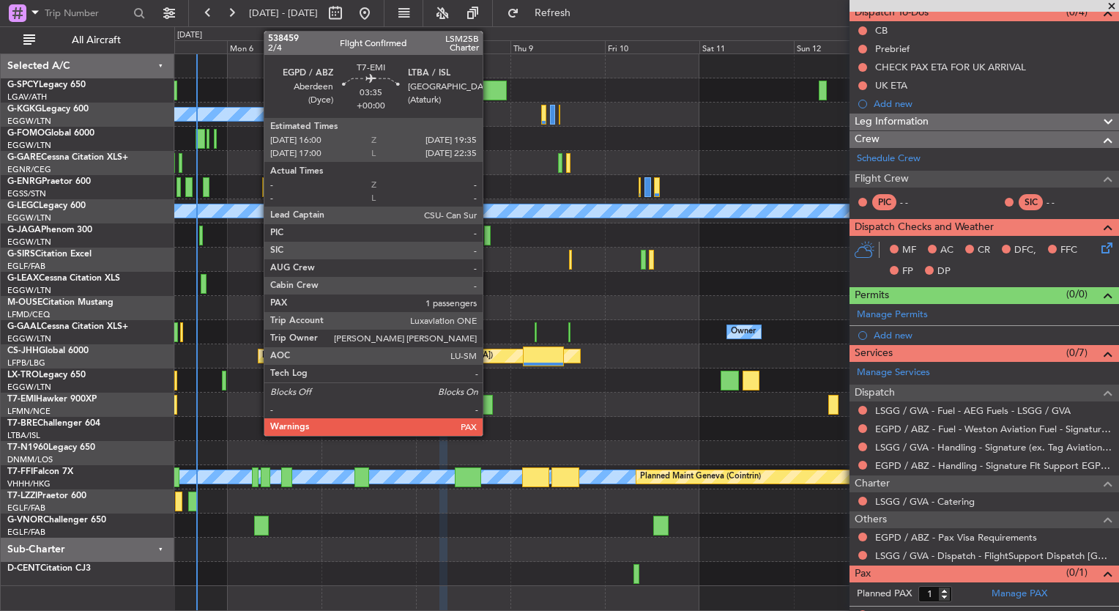
click at [489, 408] on div at bounding box center [485, 405] width 15 height 20
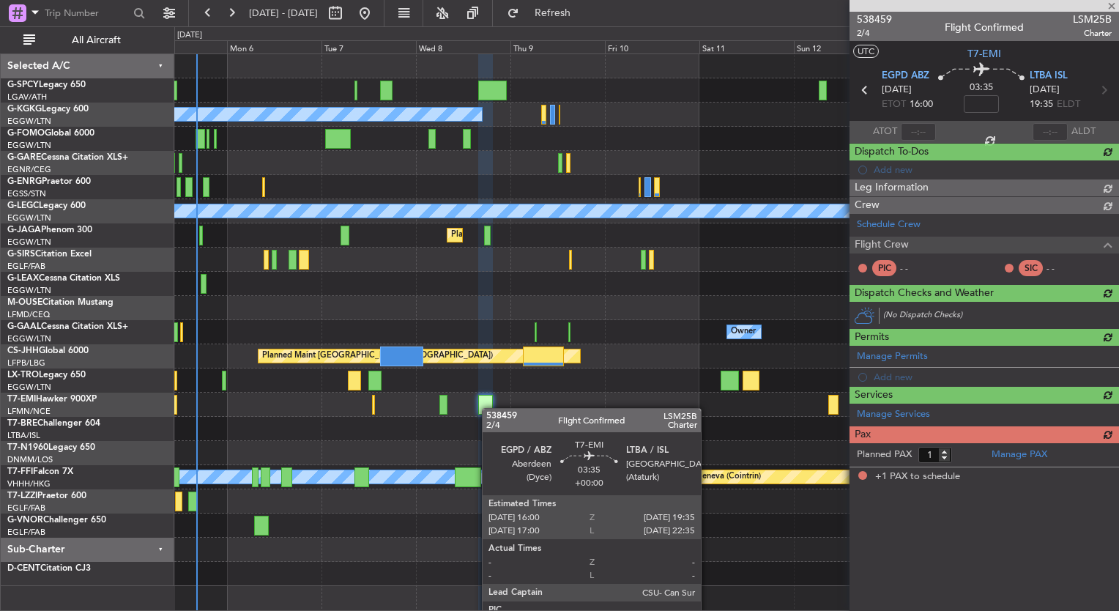
scroll to position [0, 0]
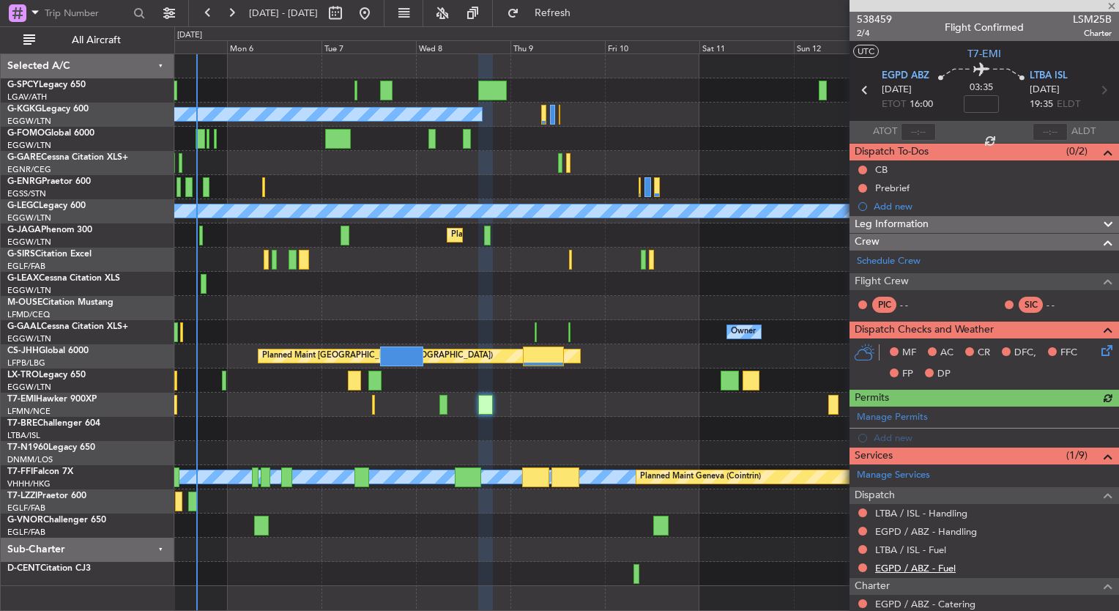
click at [943, 567] on link "EGPD / ABZ - Fuel" at bounding box center [915, 568] width 81 height 12
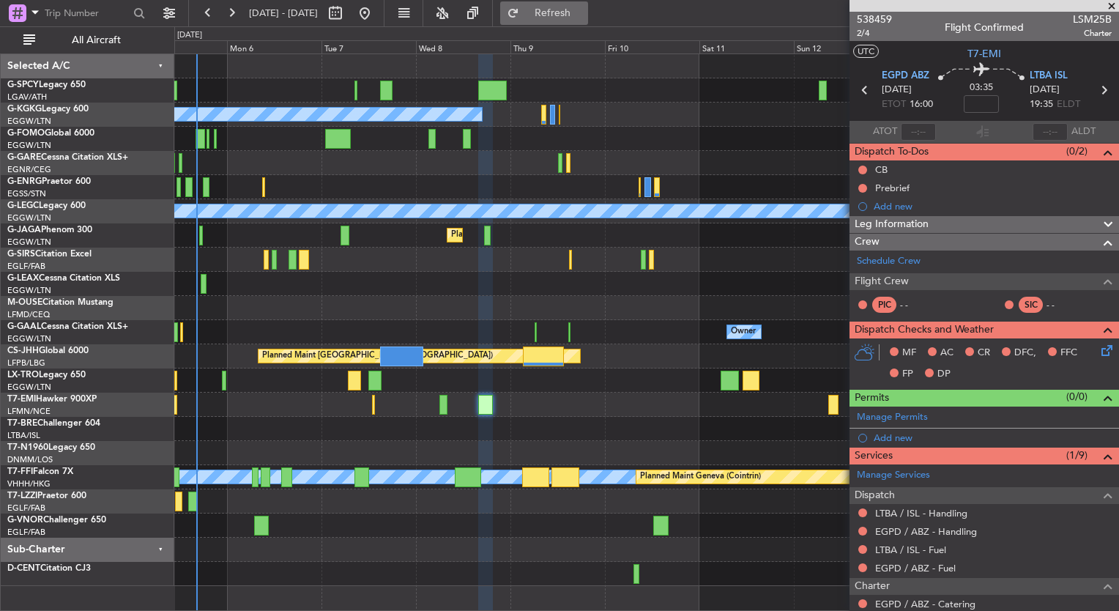
click at [558, 7] on button "Refresh" at bounding box center [544, 12] width 88 height 23
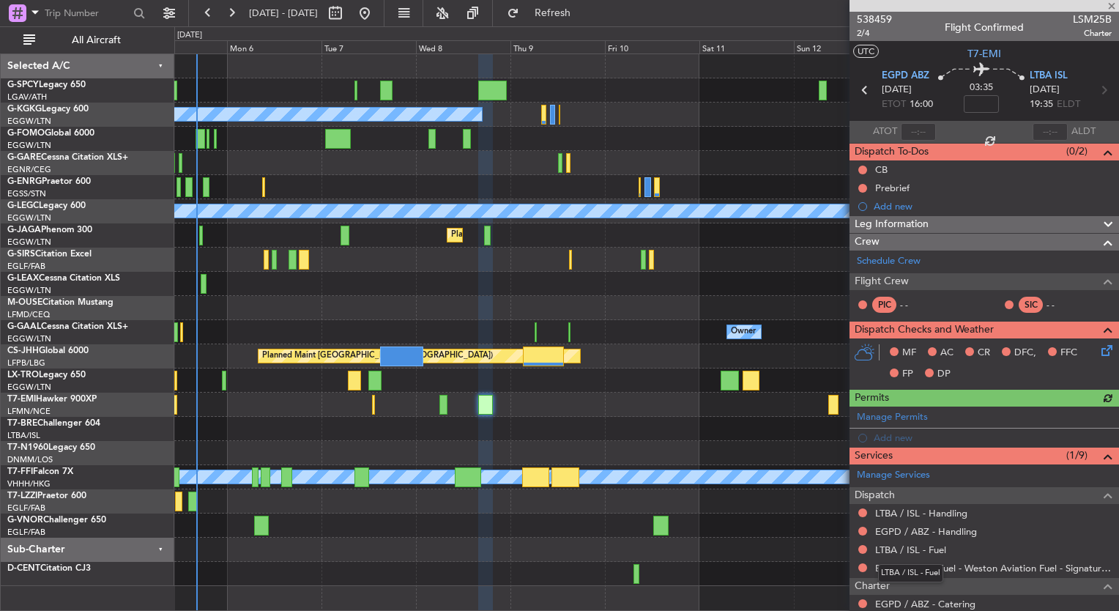
click at [923, 546] on link "LTBA / ISL - Fuel" at bounding box center [910, 549] width 71 height 12
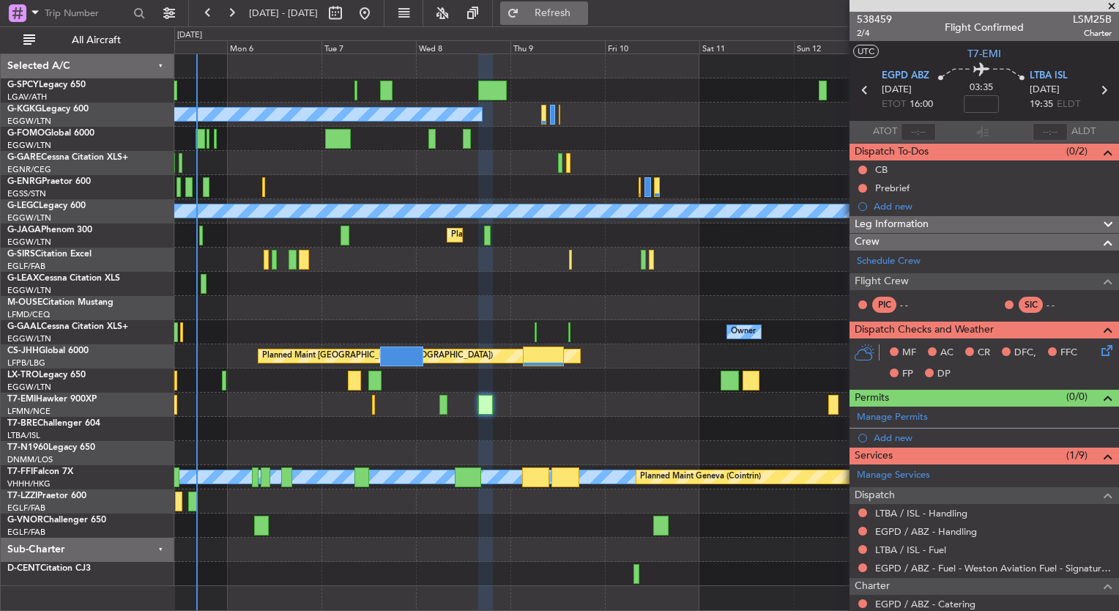
click at [588, 3] on button "Refresh" at bounding box center [544, 12] width 88 height 23
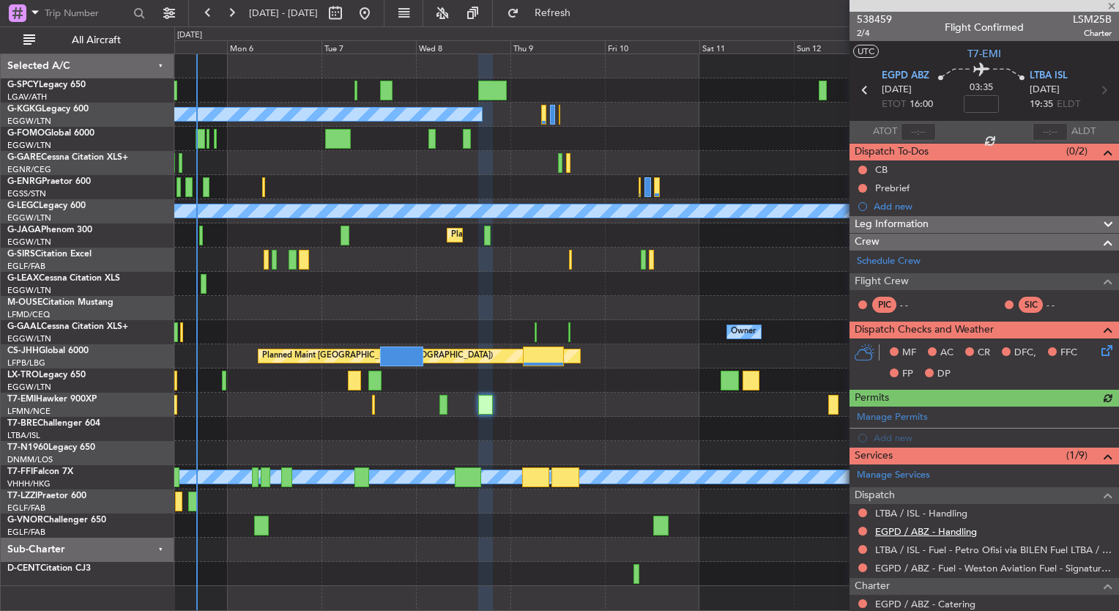
click at [963, 530] on link "EGPD / ABZ - Handling" at bounding box center [926, 531] width 102 height 12
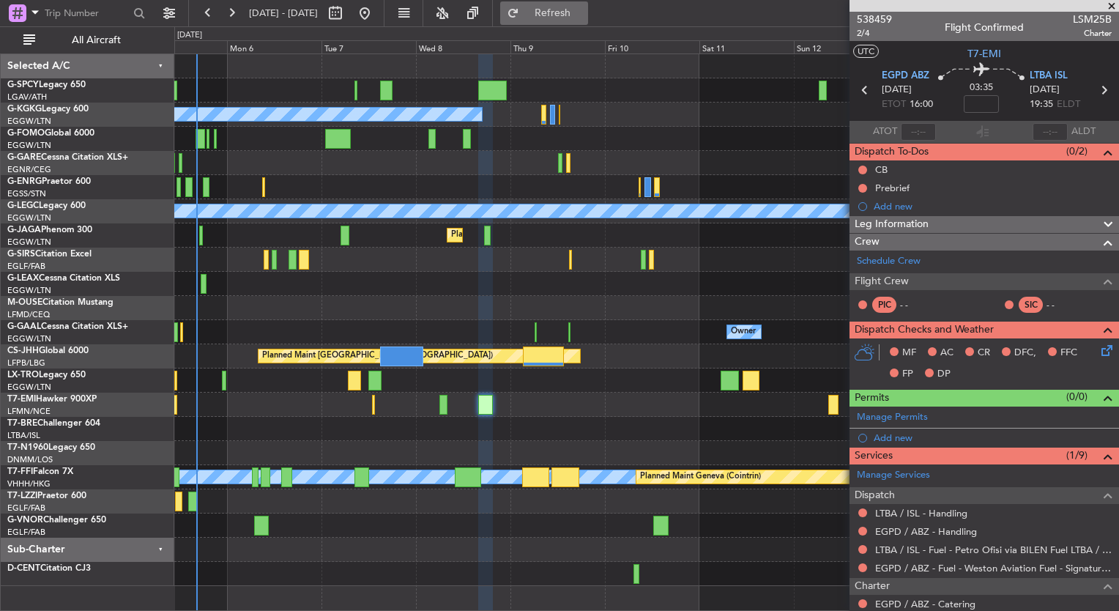
click at [584, 16] on span "Refresh" at bounding box center [553, 13] width 62 height 10
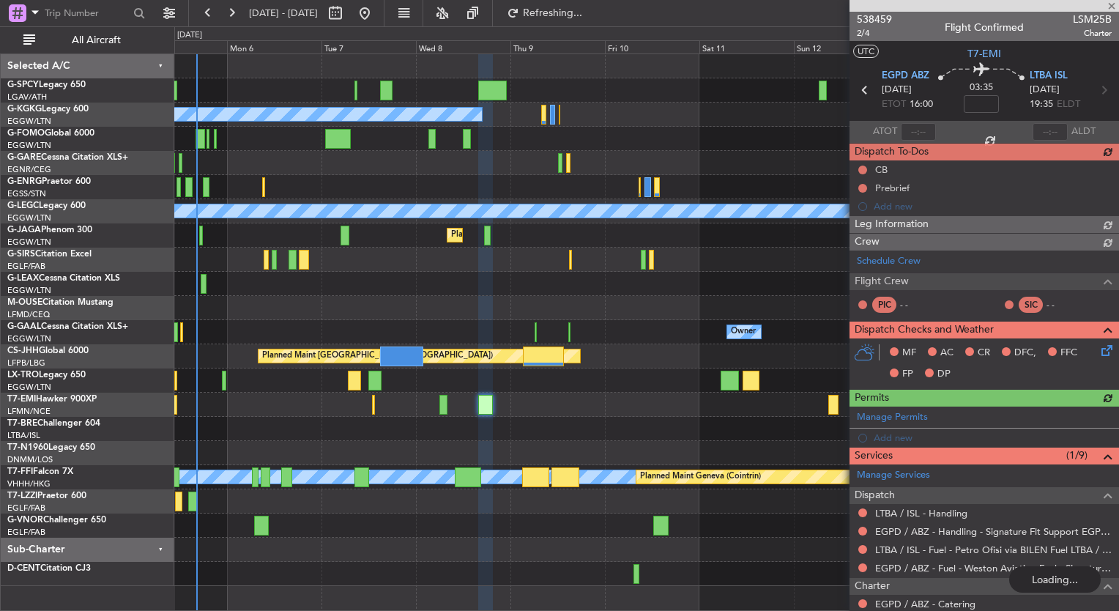
click at [941, 514] on link "LTBA / ISL - Handling" at bounding box center [921, 513] width 92 height 12
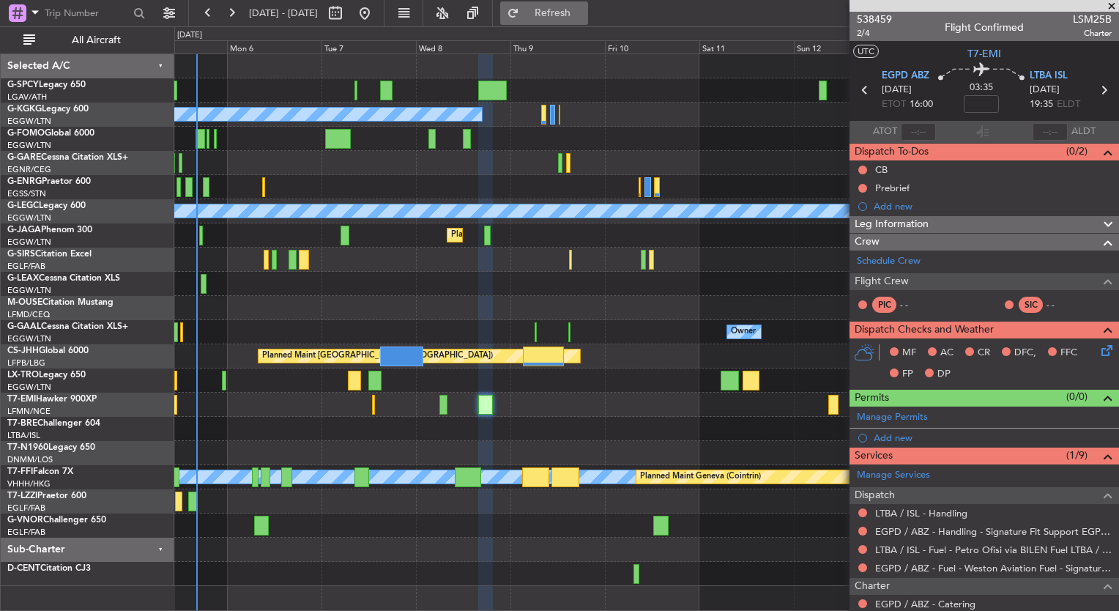
click at [588, 23] on button "Refresh" at bounding box center [544, 12] width 88 height 23
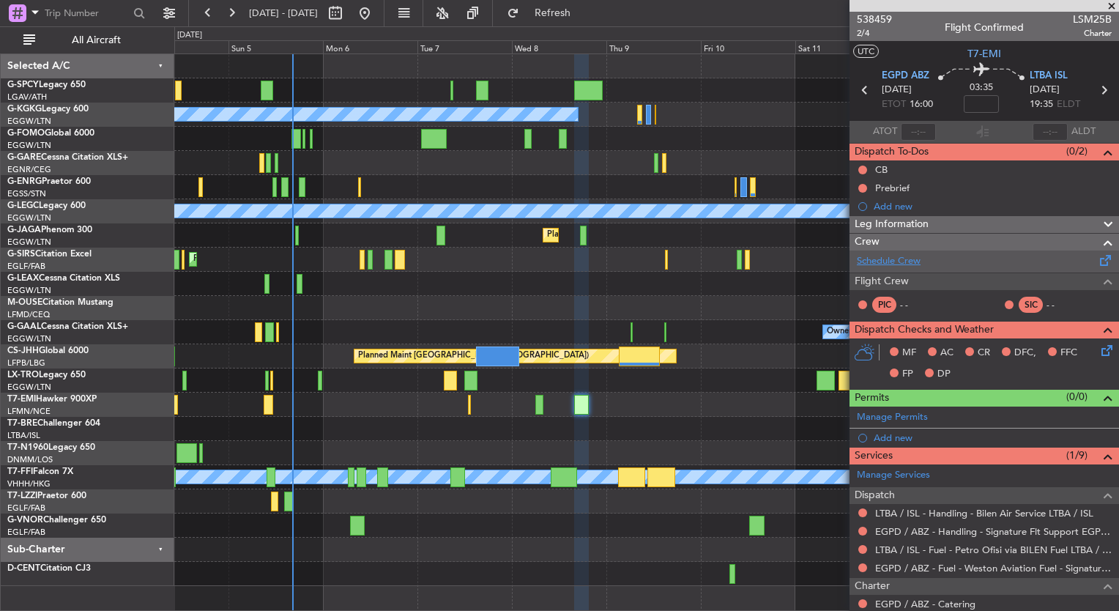
click at [890, 262] on link "Schedule Crew" at bounding box center [889, 261] width 64 height 15
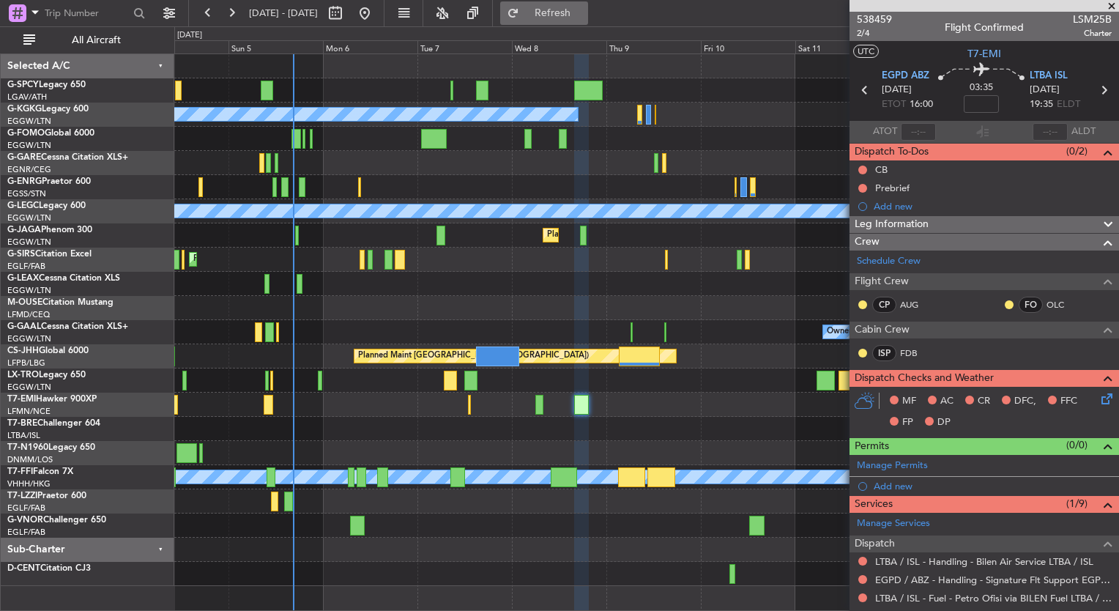
click at [571, 21] on button "Refresh" at bounding box center [544, 12] width 88 height 23
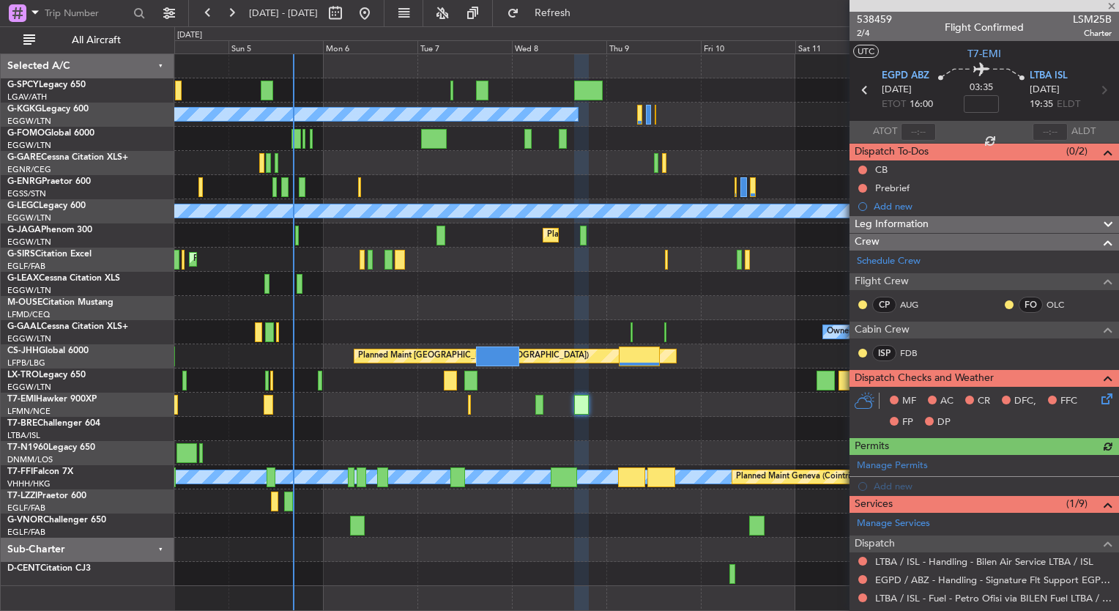
scroll to position [217, 0]
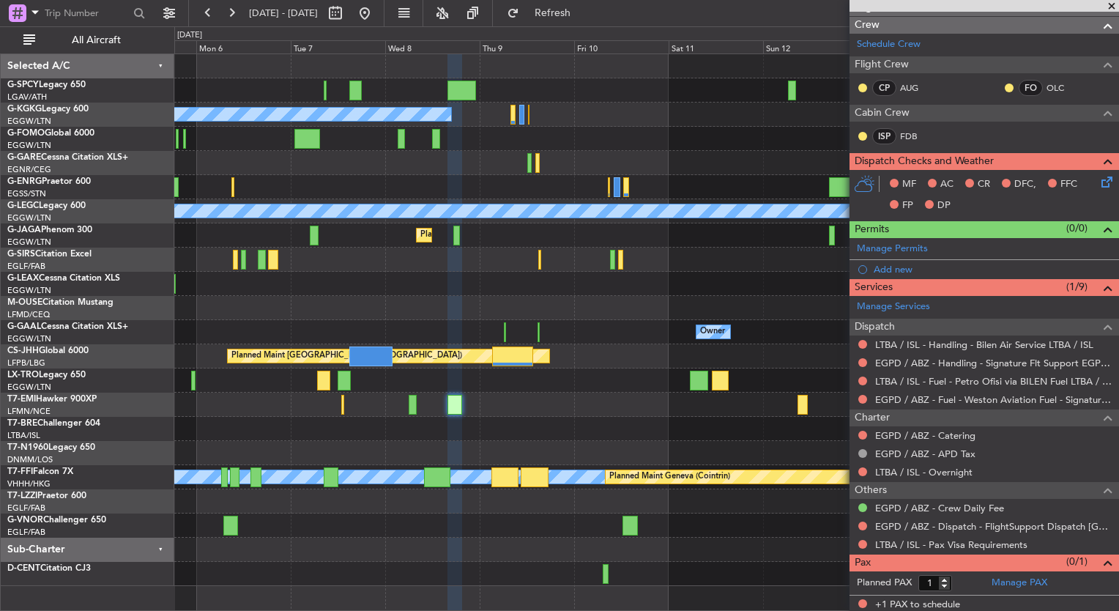
click at [590, 423] on div at bounding box center [646, 429] width 944 height 24
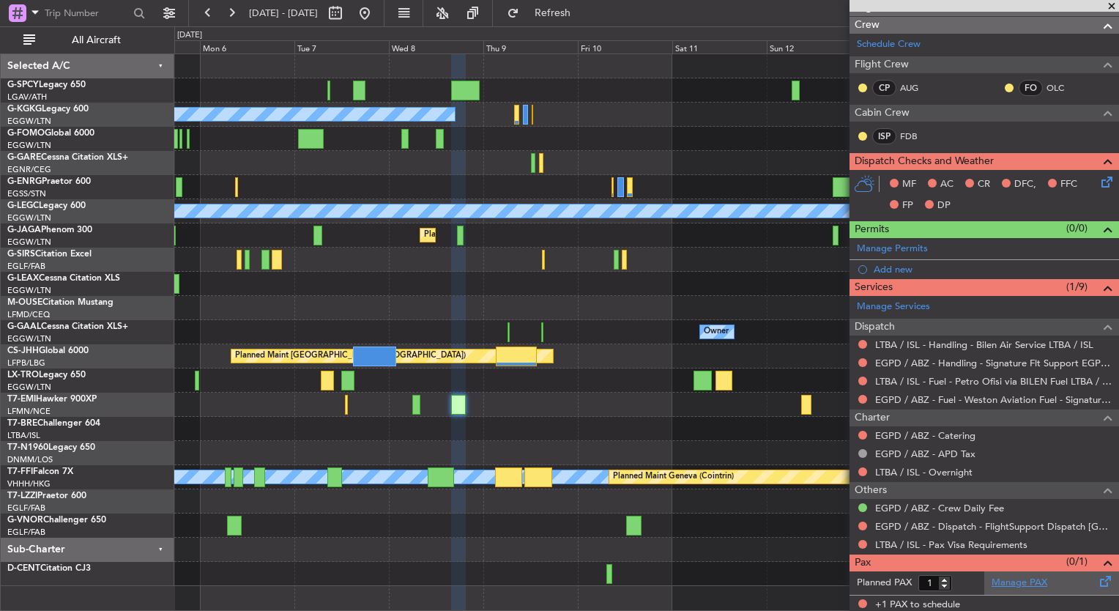
click at [1024, 576] on link "Manage PAX" at bounding box center [1019, 583] width 56 height 15
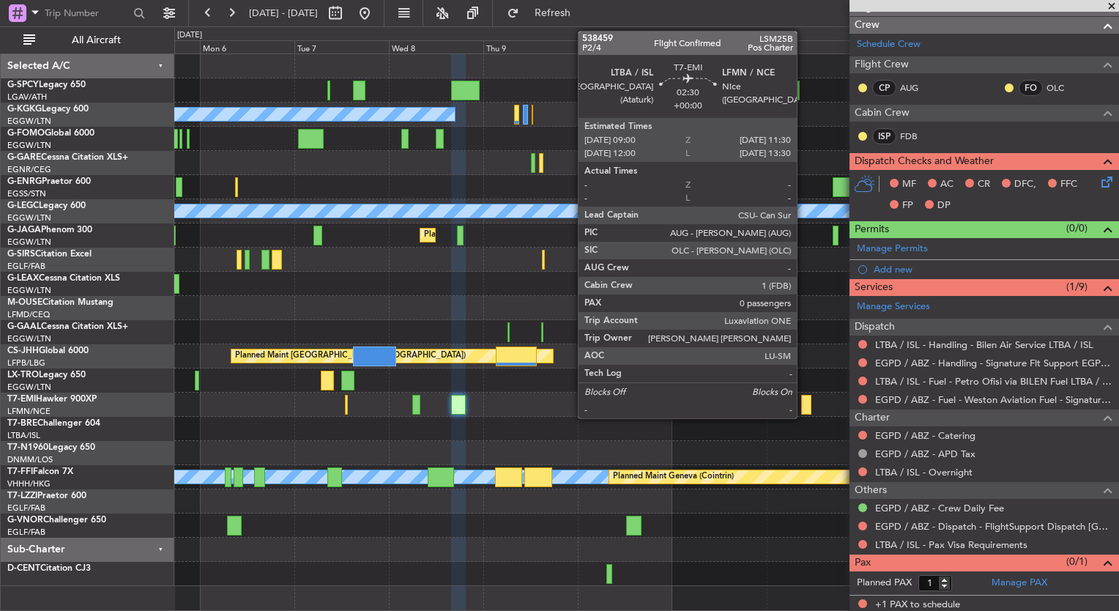
click at [803, 412] on div at bounding box center [806, 405] width 10 height 20
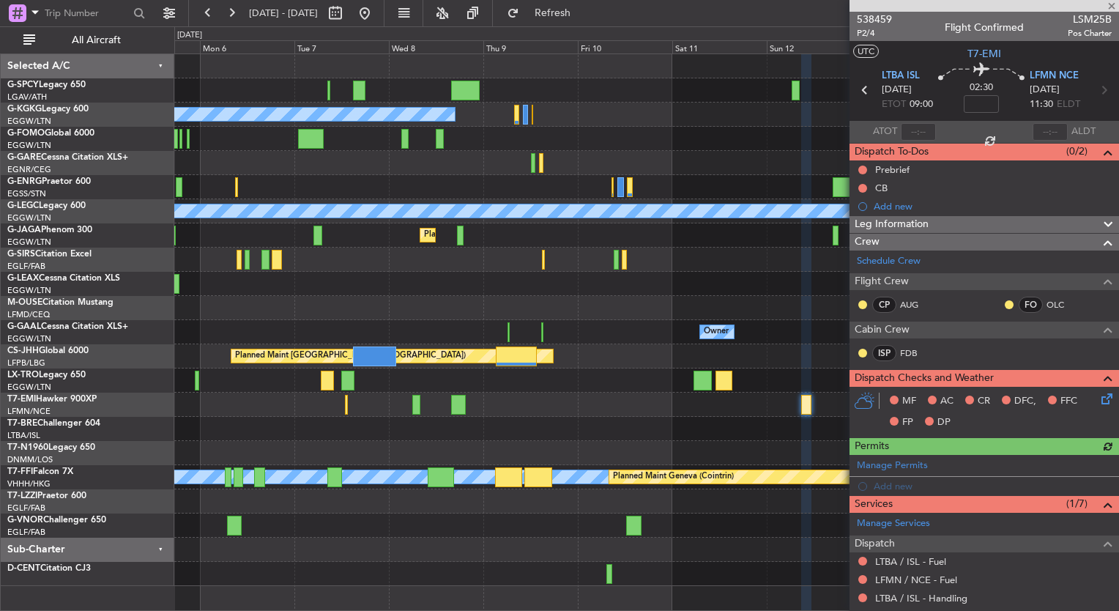
scroll to position [144, 0]
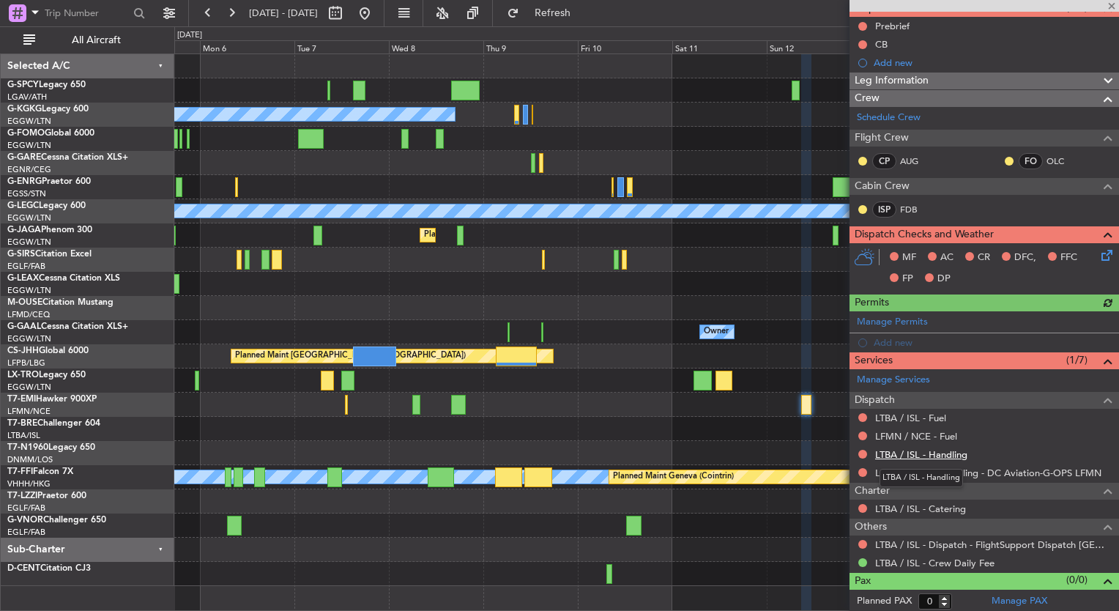
click at [948, 451] on link "LTBA / ISL - Handling" at bounding box center [921, 454] width 92 height 12
click at [568, 10] on span "Refresh" at bounding box center [553, 13] width 62 height 10
click at [926, 436] on link "LFMN / NCE - Fuel" at bounding box center [916, 436] width 82 height 12
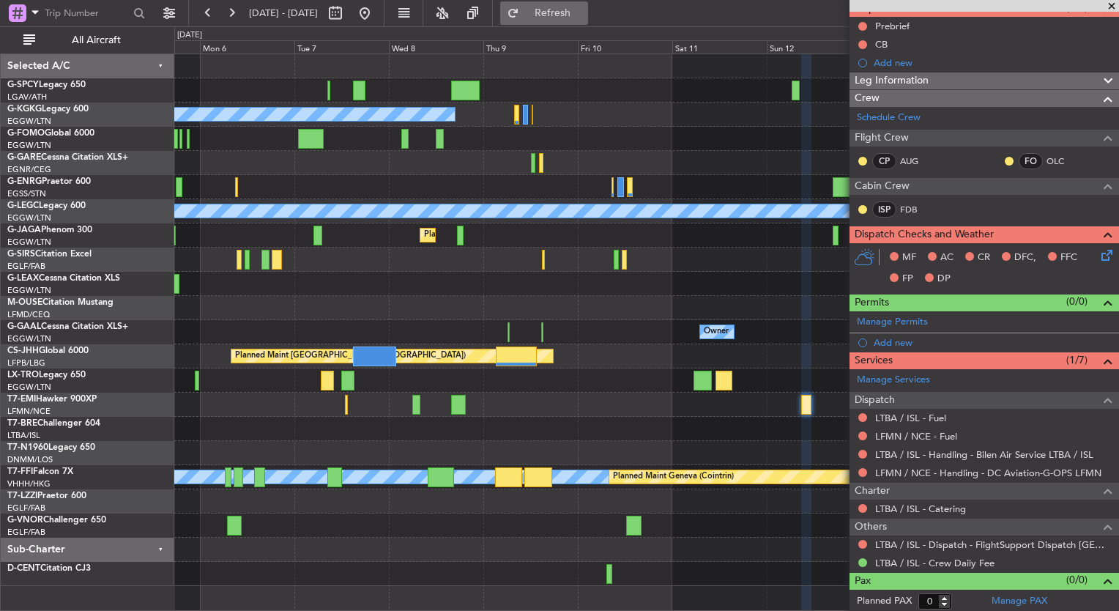
click at [577, 16] on span "Refresh" at bounding box center [553, 13] width 62 height 10
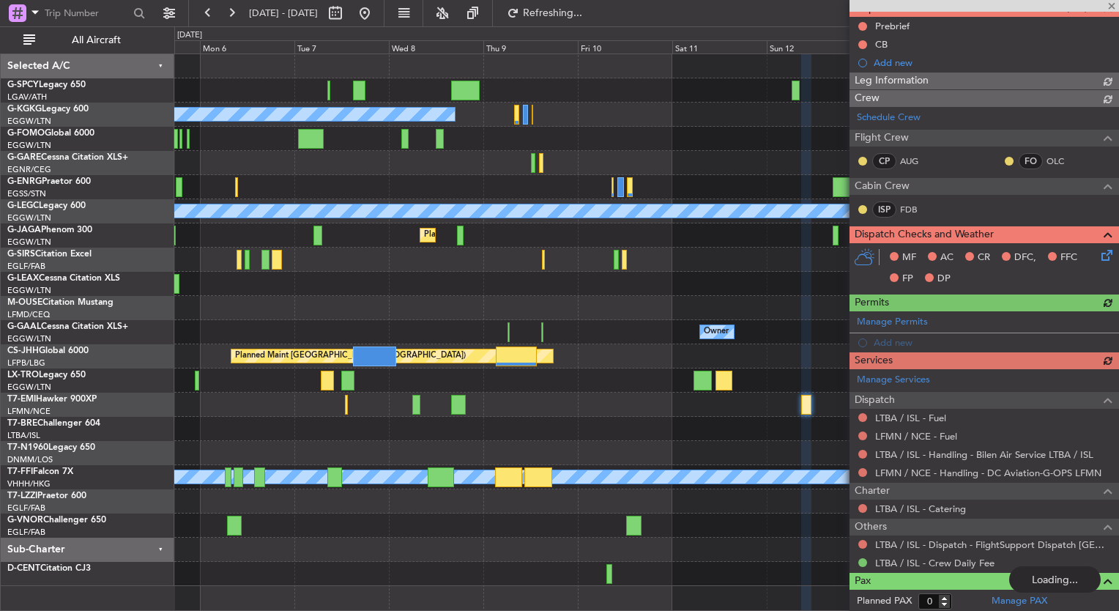
click at [934, 417] on div "Manage Services Dispatch LTBA / ISL - Fuel LFMN / NCE - Fuel LTBA / ISL - Handl…" at bounding box center [983, 470] width 269 height 203
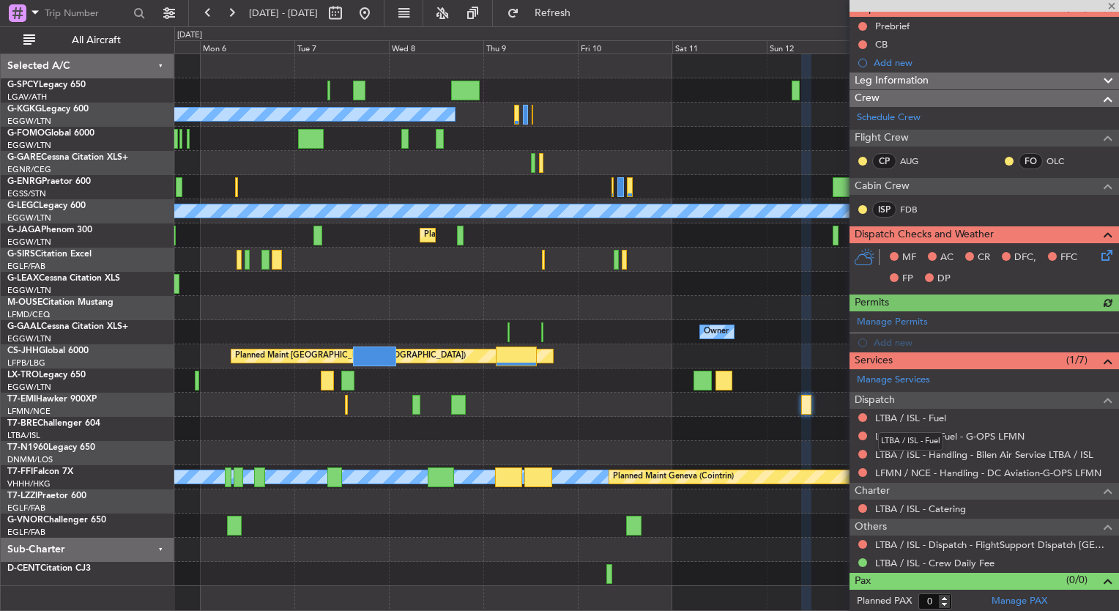
click at [934, 417] on link "LTBA / ISL - Fuel" at bounding box center [910, 418] width 71 height 12
click at [585, 27] on div "0 0 Sun 5 Mon 6 Tue 7 Wed 8 Thu 9 Fri 10 [DATE] Sun 12 Mon 13 Tue 14 Wed 15" at bounding box center [646, 40] width 943 height 26
click at [583, 25] on fb-refresh-button "Refresh" at bounding box center [544, 13] width 103 height 26
click at [581, 20] on button "Refresh" at bounding box center [544, 12] width 88 height 23
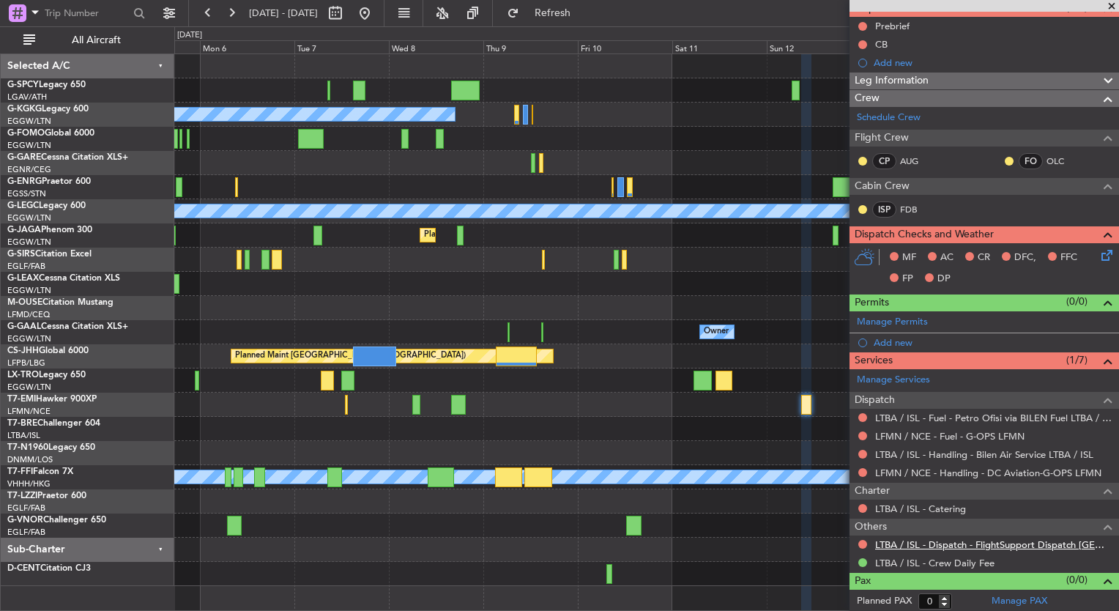
click at [967, 541] on link "LTBA / ISL - Dispatch - FlightSupport Dispatch [GEOGRAPHIC_DATA]" at bounding box center [993, 544] width 237 height 12
click at [577, 19] on button "Refresh" at bounding box center [544, 12] width 88 height 23
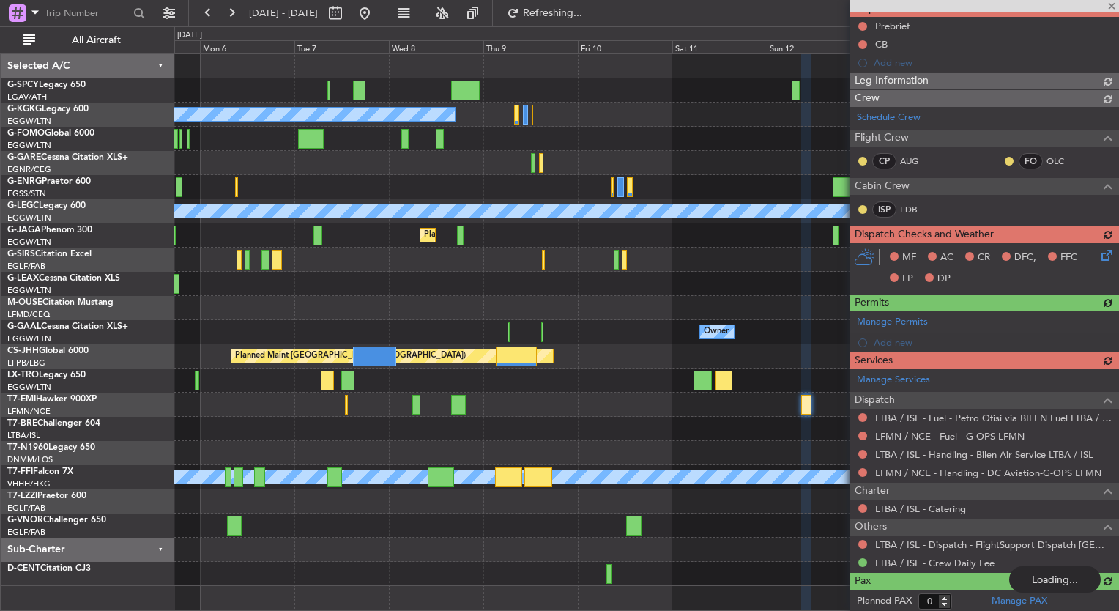
scroll to position [0, 0]
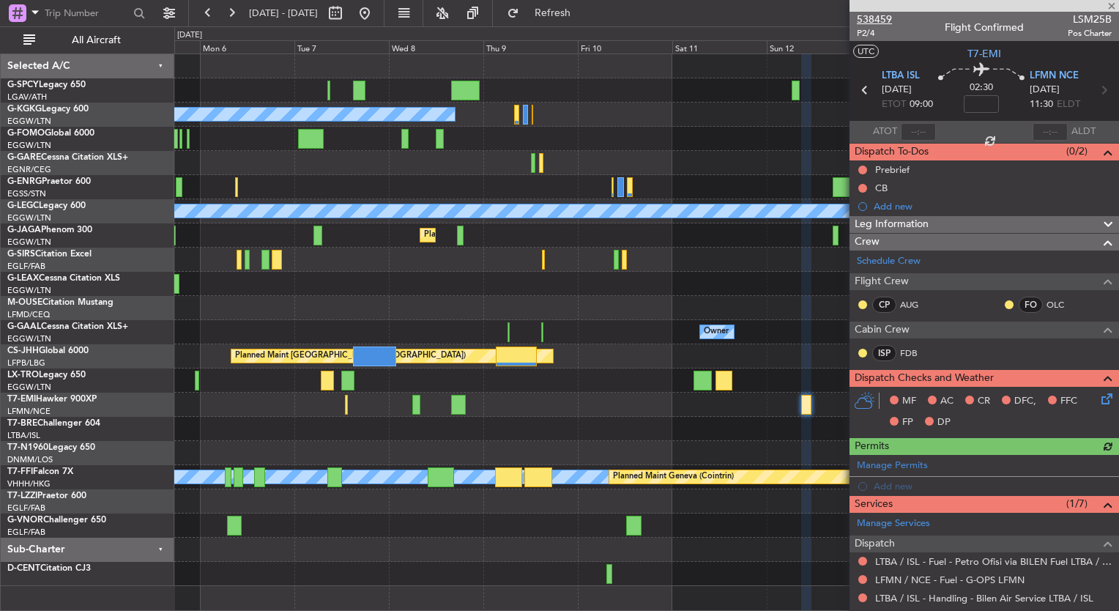
click at [890, 16] on span "538459" at bounding box center [874, 19] width 35 height 15
click at [859, 16] on span "538459" at bounding box center [874, 19] width 35 height 15
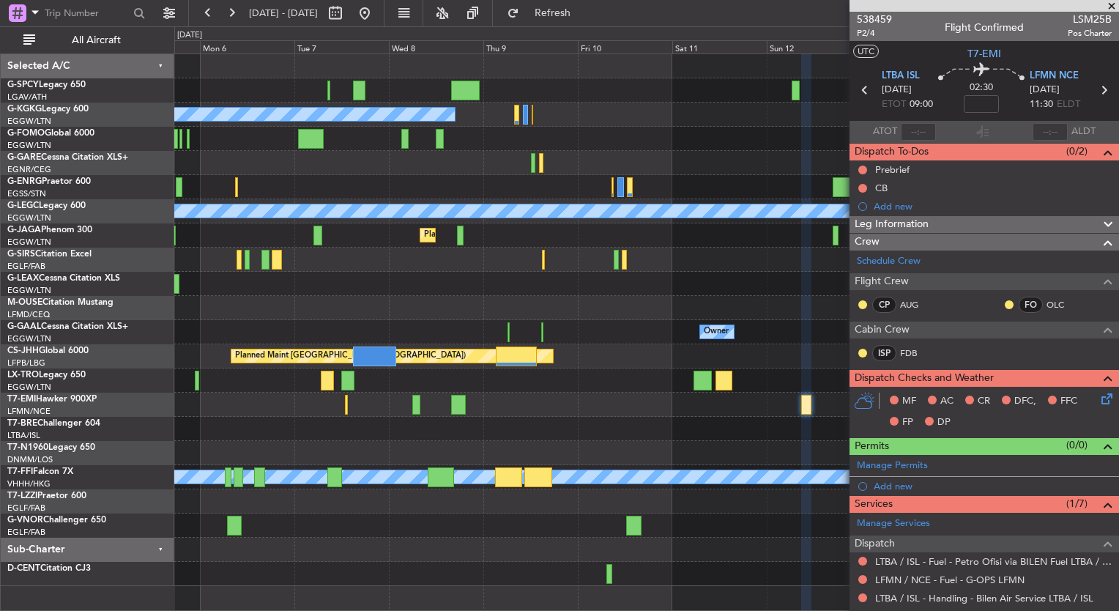
click at [238, 303] on div "Unplanned Maint Bremen A/C Unavailable Istanbul (Ataturk) A/C Unavailable Londo…" at bounding box center [646, 320] width 944 height 532
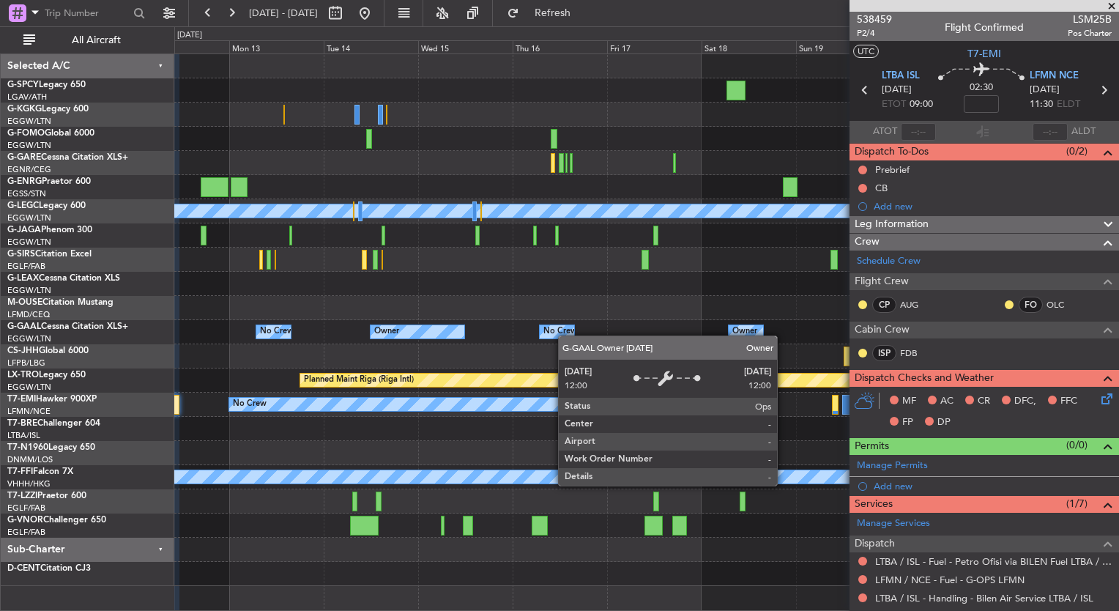
click at [331, 294] on div "A/C Unavailable London (Luton) Planned Maint Oxford (Kidlington) Owner No Crew …" at bounding box center [646, 320] width 944 height 532
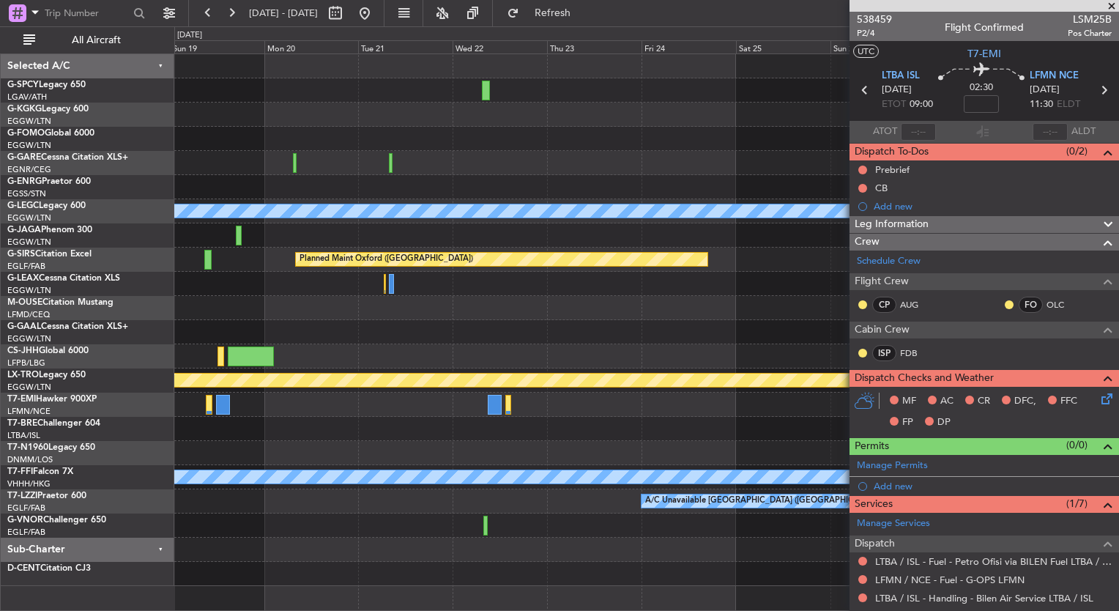
click at [234, 248] on div "A/C Unavailable London (Luton) Planned Maint Oxford (Kidlington) Owner No Crew …" at bounding box center [646, 320] width 944 height 532
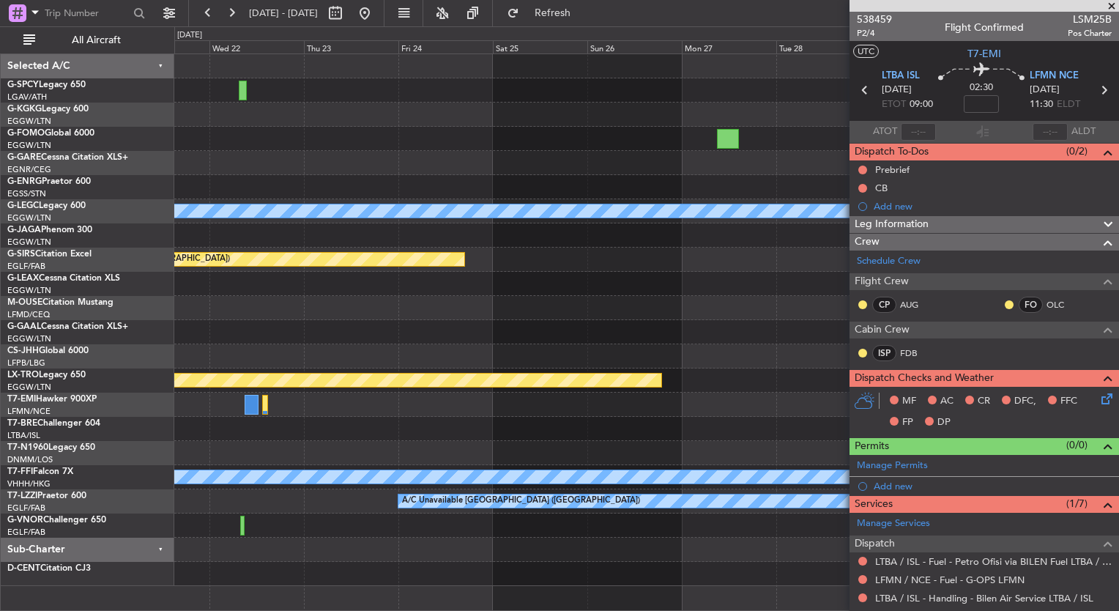
click at [185, 268] on div "A/C Unavailable London (Luton) Planned Maint Oxford (Kidlington) Owner Planned …" at bounding box center [646, 320] width 944 height 532
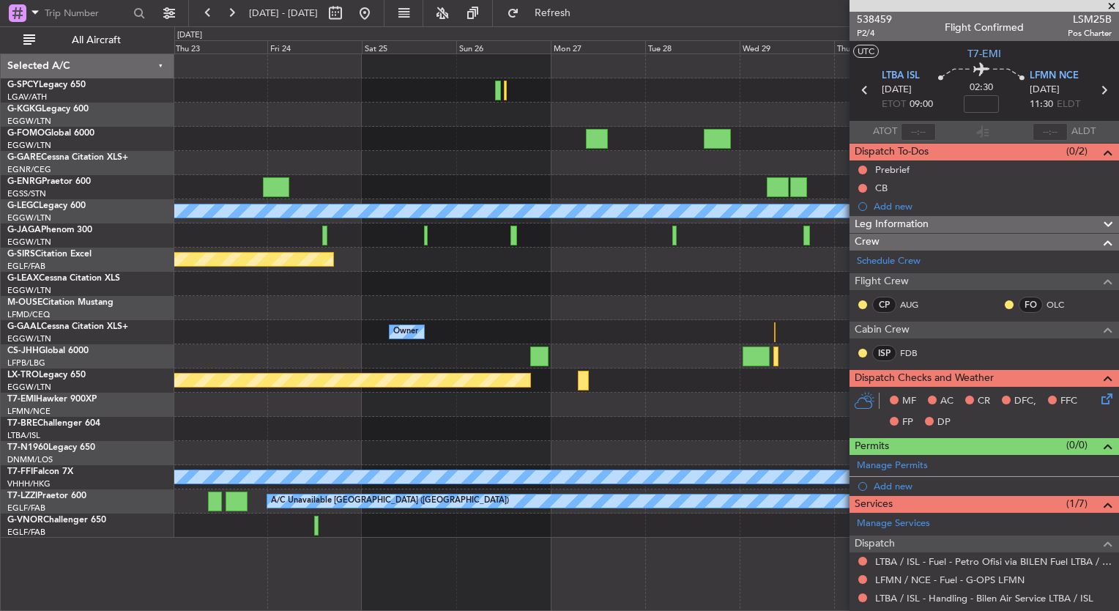
click at [775, 280] on div "A/C Unavailable London (Luton) Planned Maint Oxford (Kidlington) Planned Maint …" at bounding box center [646, 295] width 944 height 483
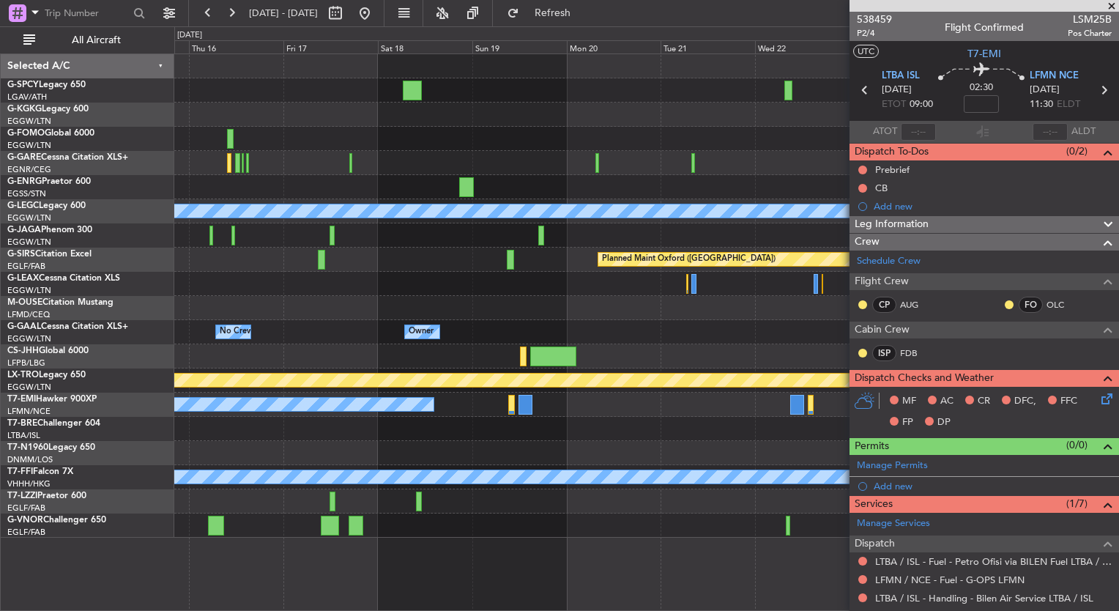
click at [917, 247] on fb-app "23 Oct 2025 - 02 Nov 2025 Refresh Quick Links All Aircraft A/C Unavailable Lond…" at bounding box center [559, 311] width 1119 height 600
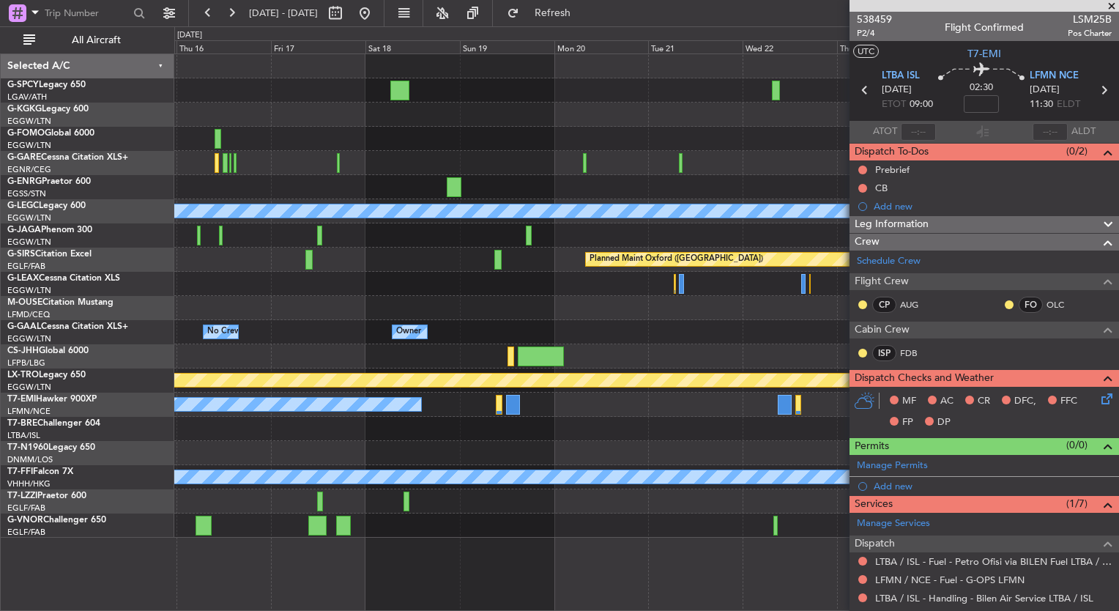
click at [928, 257] on fb-app "23 Oct 2025 - 02 Nov 2025 Refresh Quick Links All Aircraft A/C Unavailable Lond…" at bounding box center [559, 311] width 1119 height 600
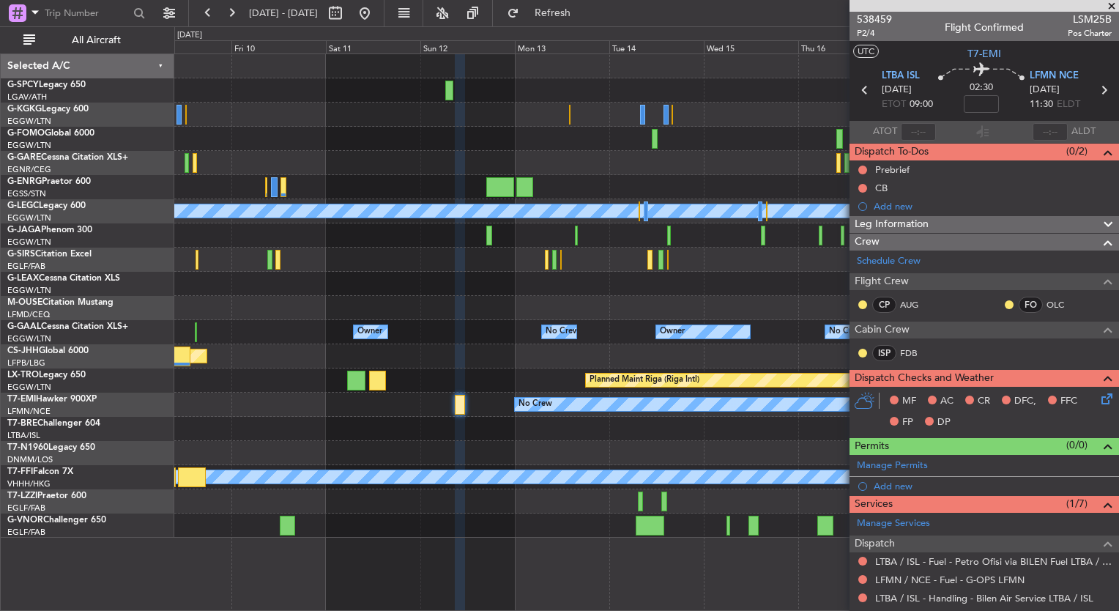
click at [606, 271] on div "A/C Unavailable Istanbul (Ataturk) A/C Unavailable London (Luton) Planned Maint…" at bounding box center [646, 295] width 944 height 483
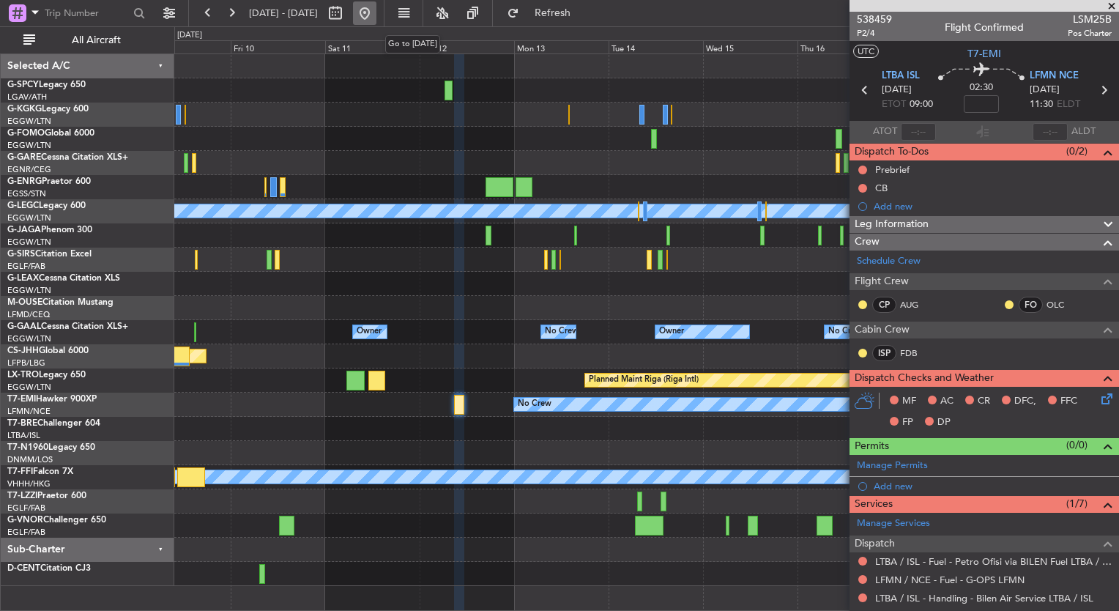
click at [376, 16] on button at bounding box center [364, 12] width 23 height 23
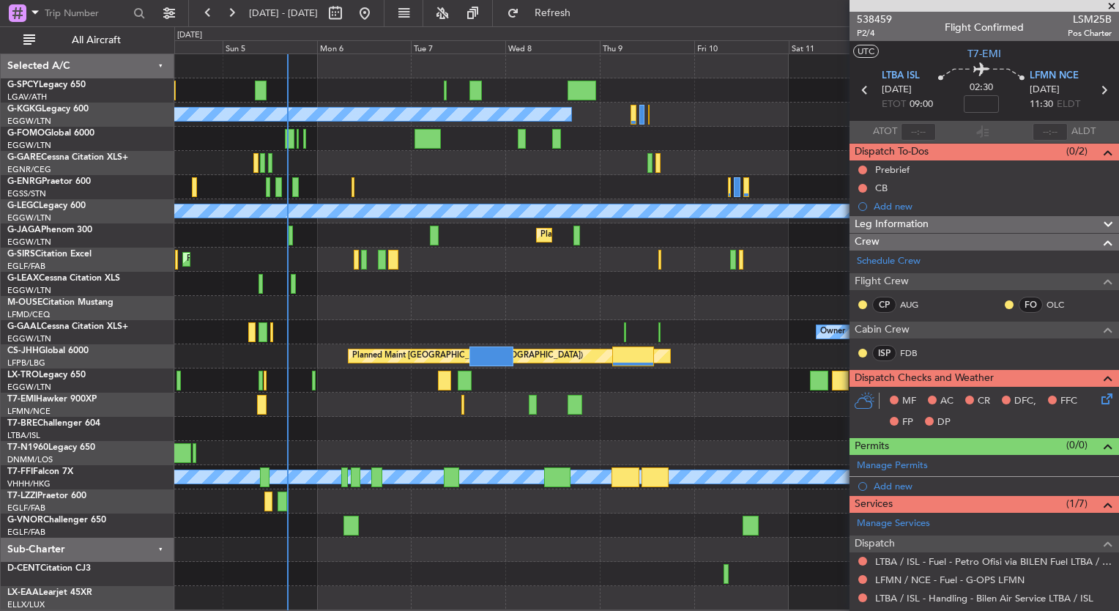
click at [223, 324] on div "Owner No Crew Owner Owner No Crew" at bounding box center [646, 332] width 944 height 24
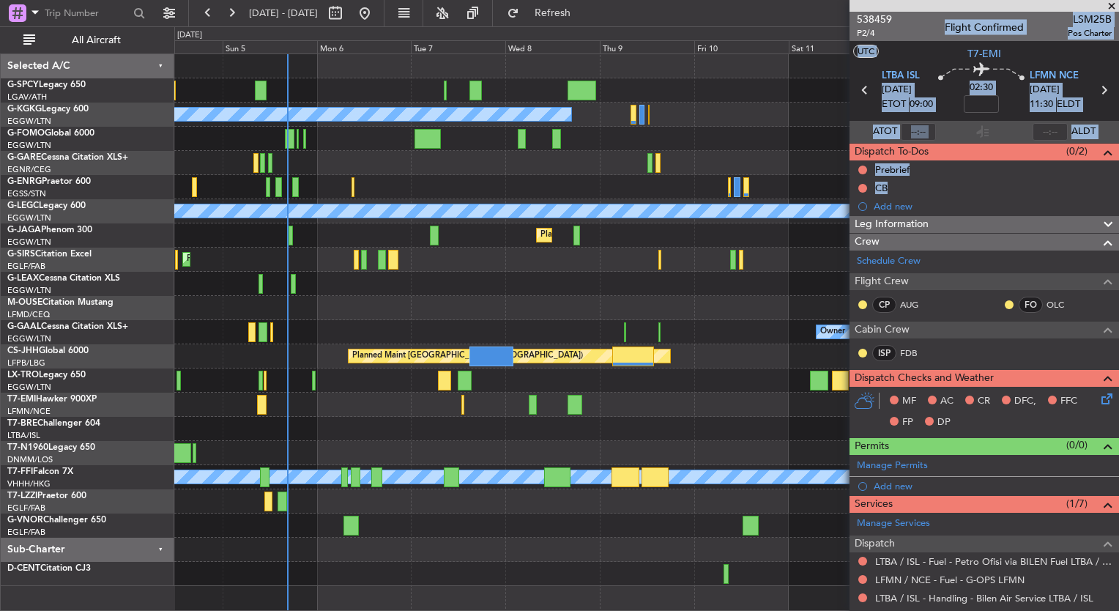
drag, startPoint x: 873, startPoint y: 391, endPoint x: 693, endPoint y: 385, distance: 179.5
click at [693, 385] on fb-app "04 Oct 2025 - 14 Oct 2025 Refresh Quick Links All Aircraft Unplanned Maint Brem…" at bounding box center [559, 311] width 1119 height 600
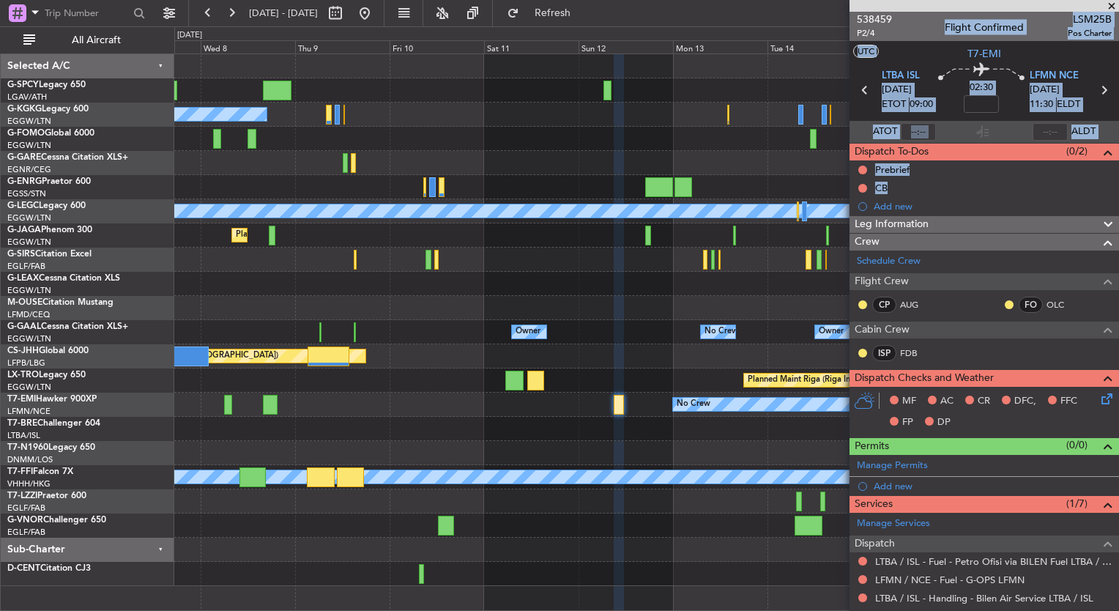
click at [359, 368] on div "Planned Maint Riga (Riga Intl)" at bounding box center [646, 380] width 944 height 24
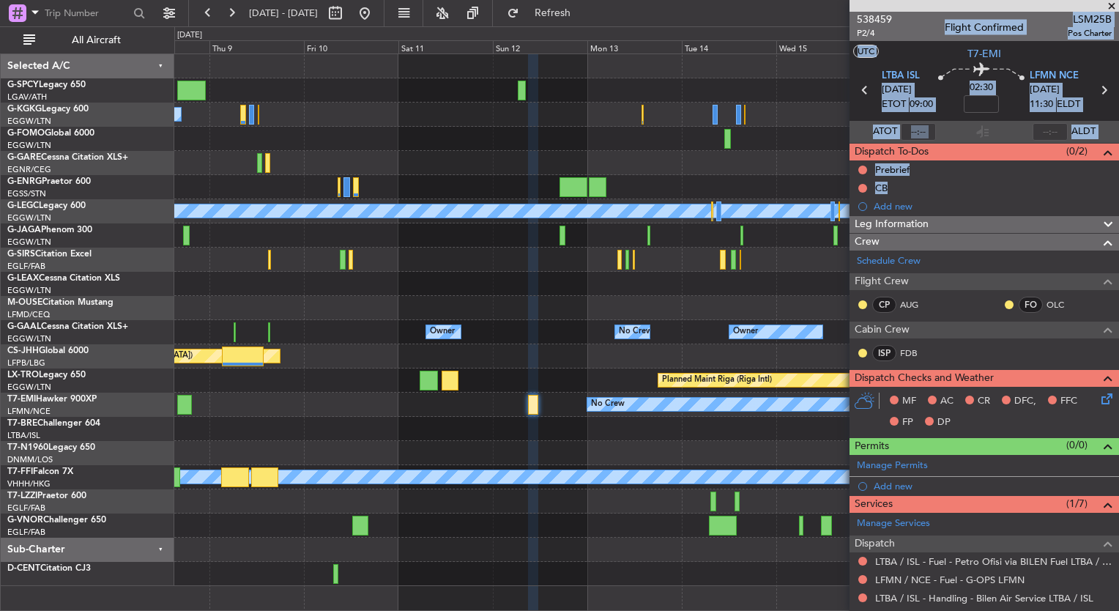
click at [711, 282] on div "A/C Unavailable Istanbul (Ataturk) A/C Unavailable London (Luton) Planned Maint…" at bounding box center [646, 320] width 944 height 532
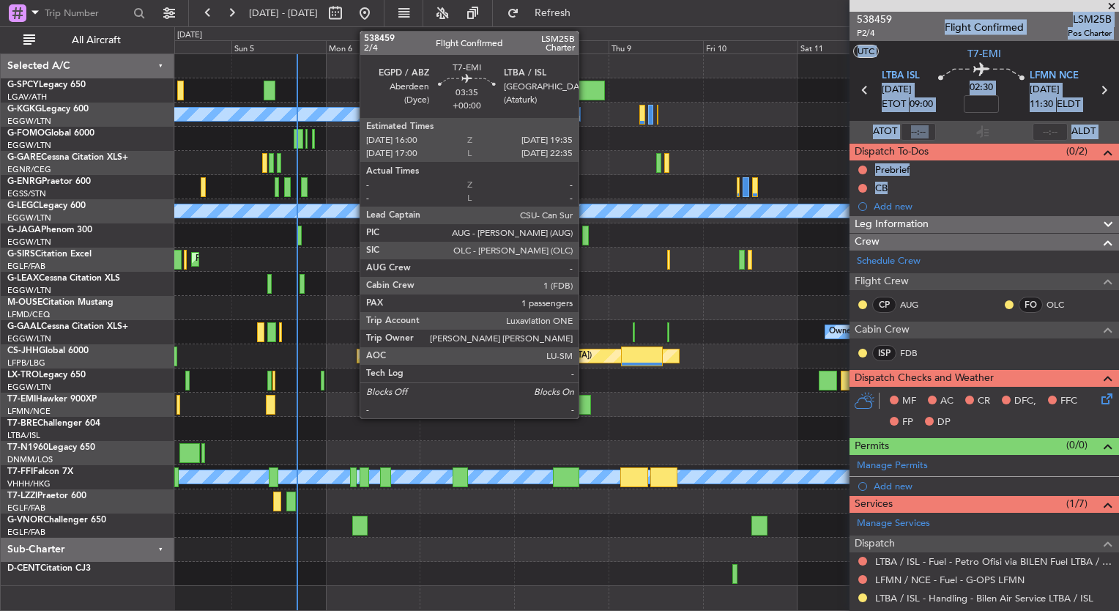
click at [585, 400] on div at bounding box center [583, 405] width 15 height 20
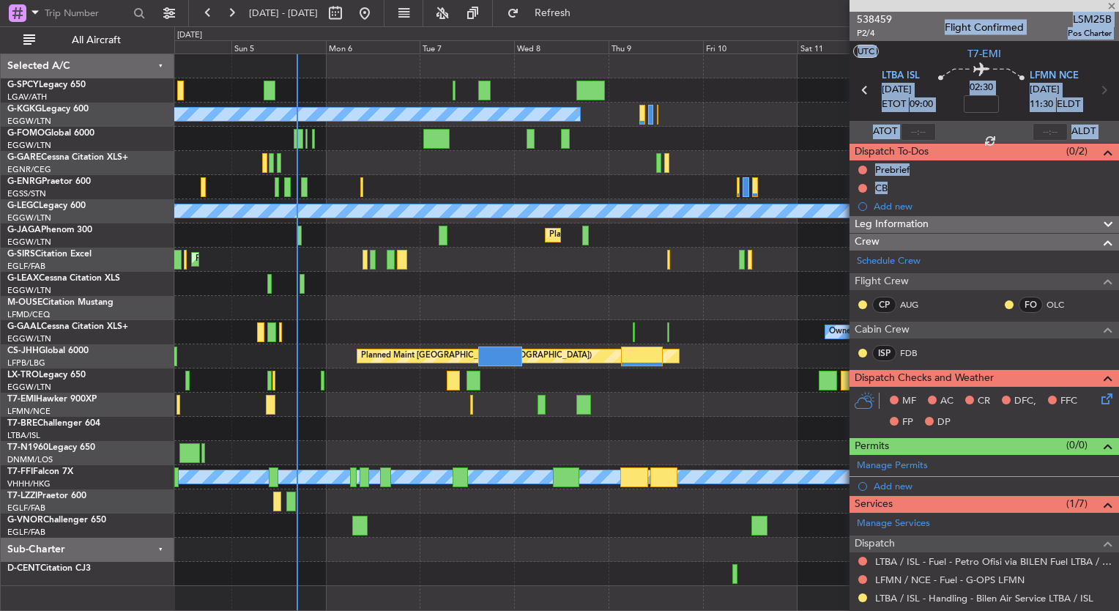
type input "1"
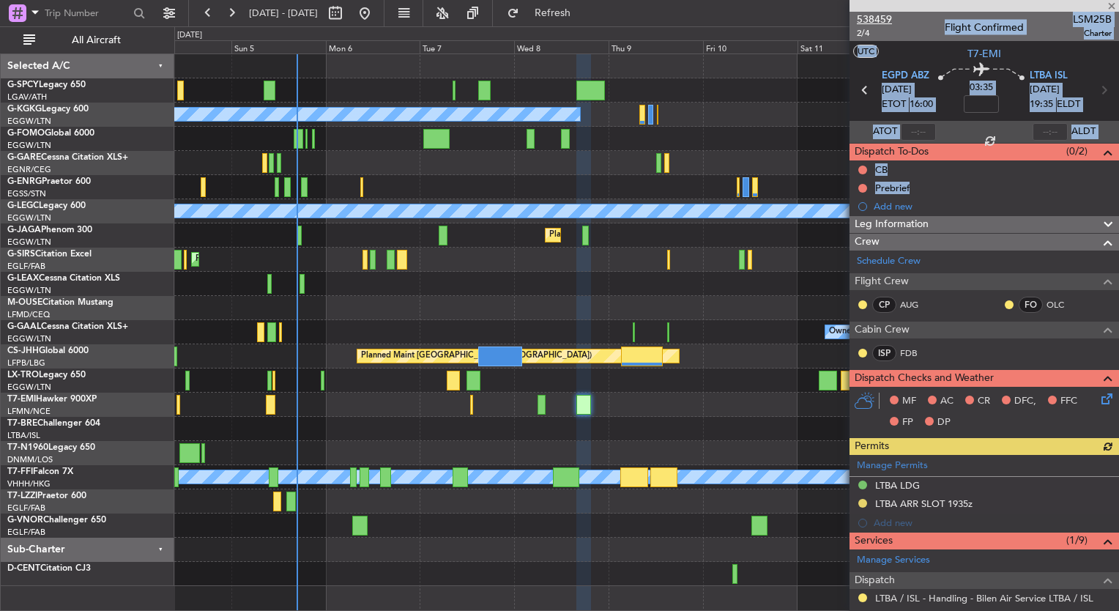
click at [878, 18] on span "538459" at bounding box center [874, 19] width 35 height 15
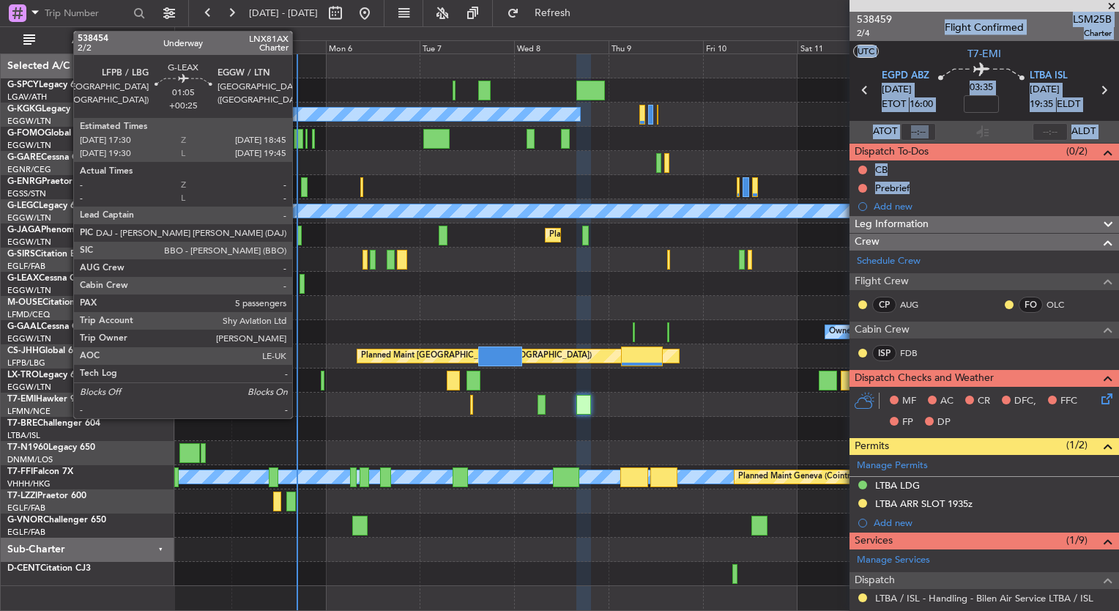
click at [299, 289] on div at bounding box center [301, 284] width 5 height 20
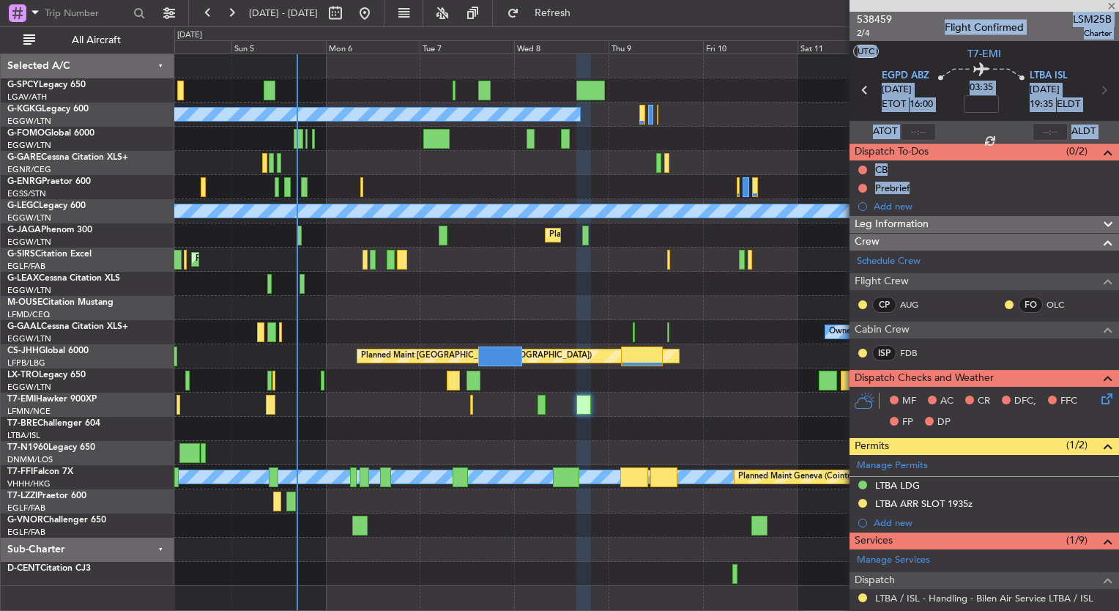
type input "+00:25"
type input "5"
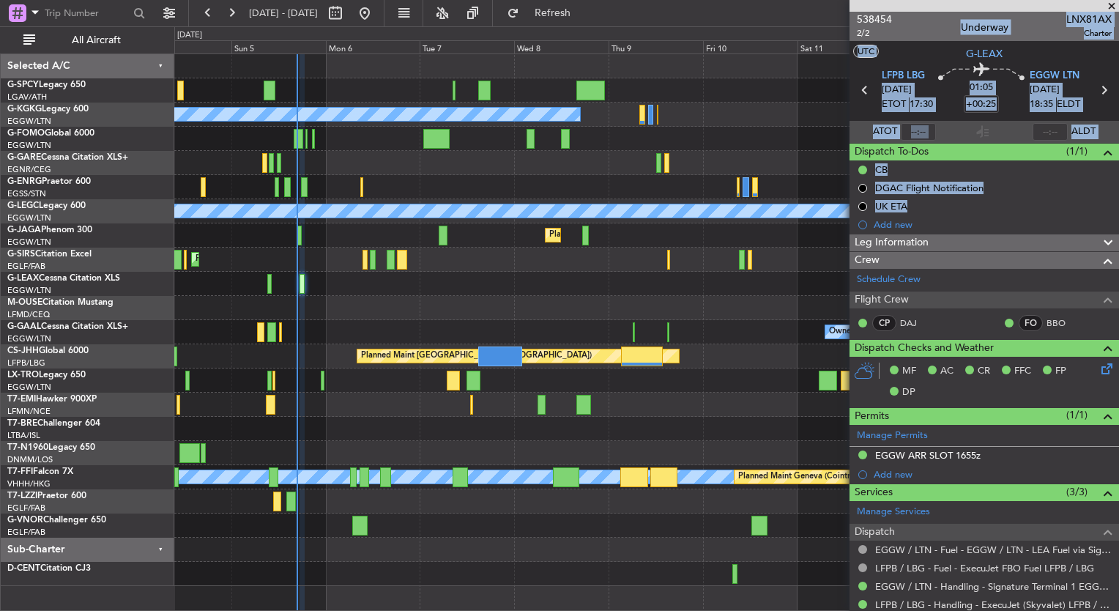
click at [222, 360] on div "Unplanned Maint Bremen Planned Maint Bremen A/C Unavailable Istanbul (Ataturk) …" at bounding box center [646, 320] width 944 height 532
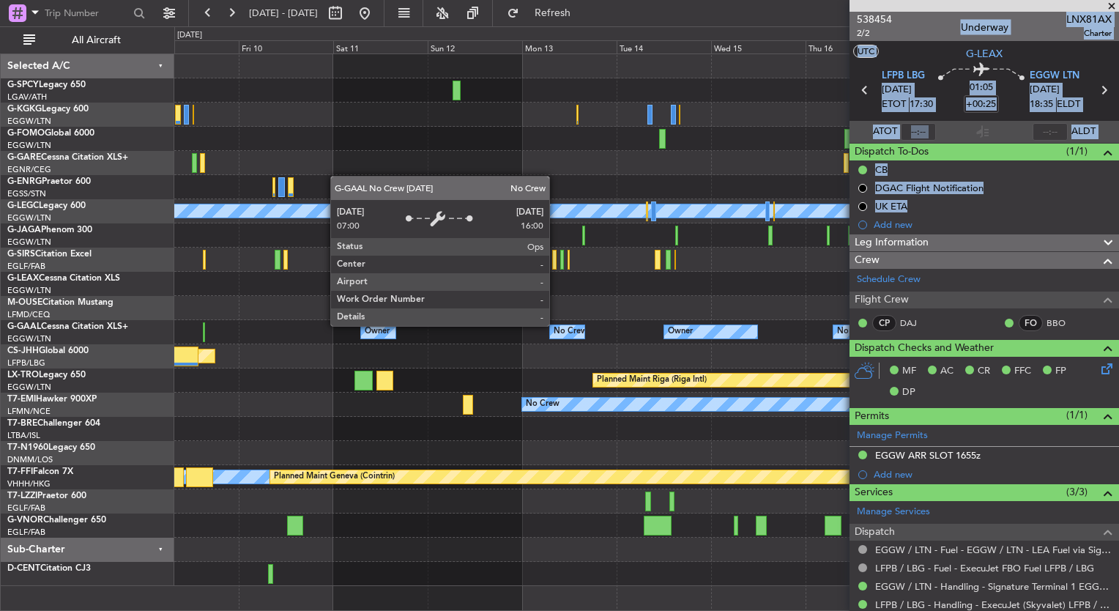
click at [196, 283] on div "A/C Unavailable Istanbul (Ataturk) A/C Unavailable London (Luton) Planned Maint…" at bounding box center [646, 320] width 944 height 532
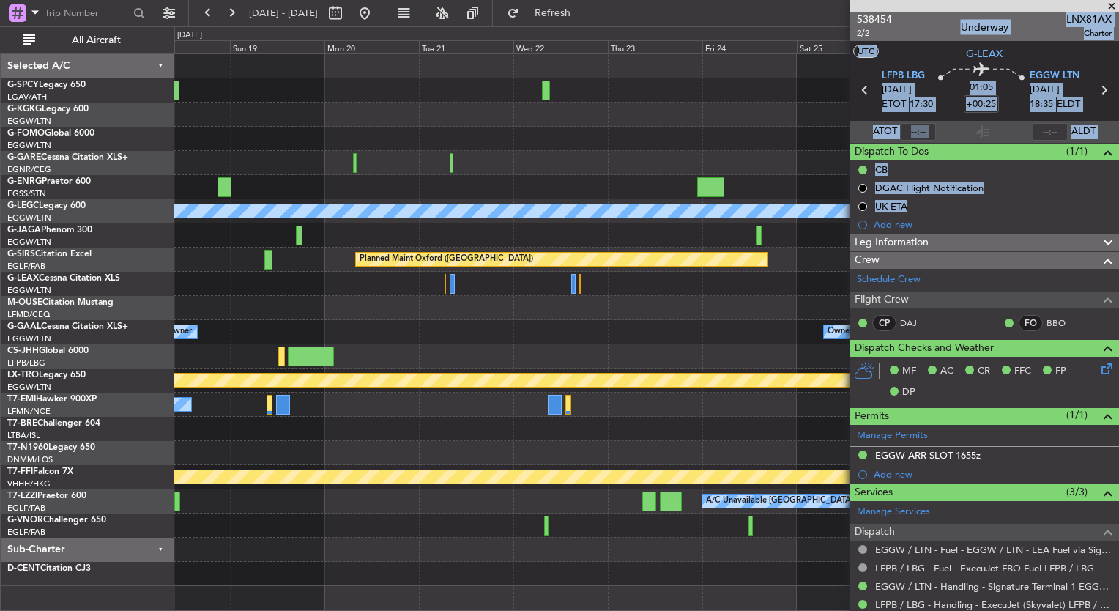
click at [190, 290] on div "A/C Unavailable London (Luton) Planned Maint Oxford (Kidlington) Owner Owner No…" at bounding box center [646, 320] width 944 height 532
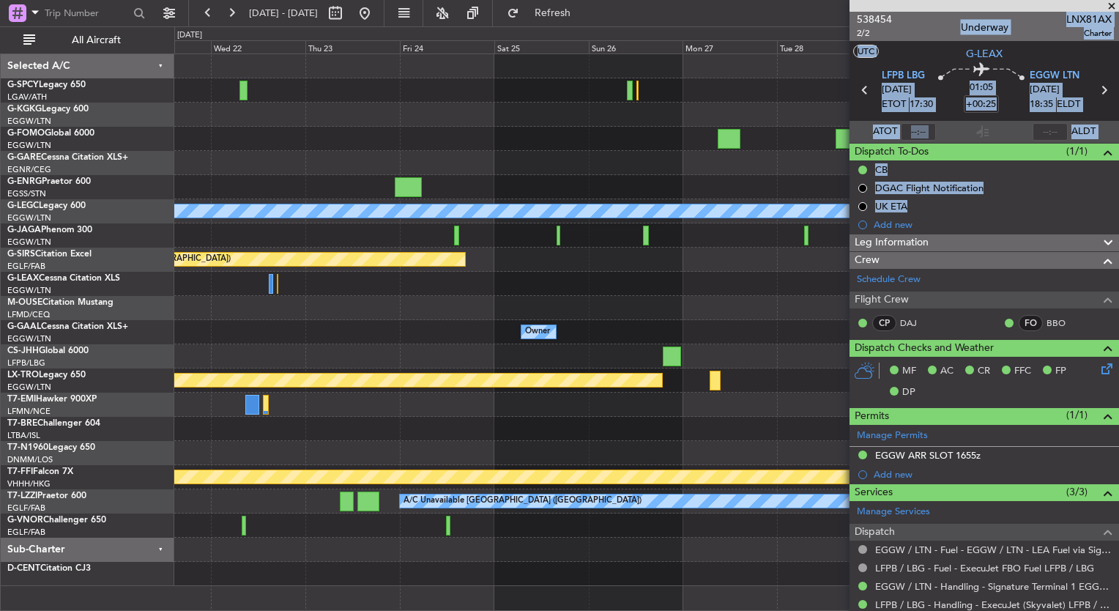
click at [261, 341] on div "A/C Unavailable London (Luton) Planned Maint Oxford (Kidlington) Owner Owner Pl…" at bounding box center [646, 320] width 944 height 532
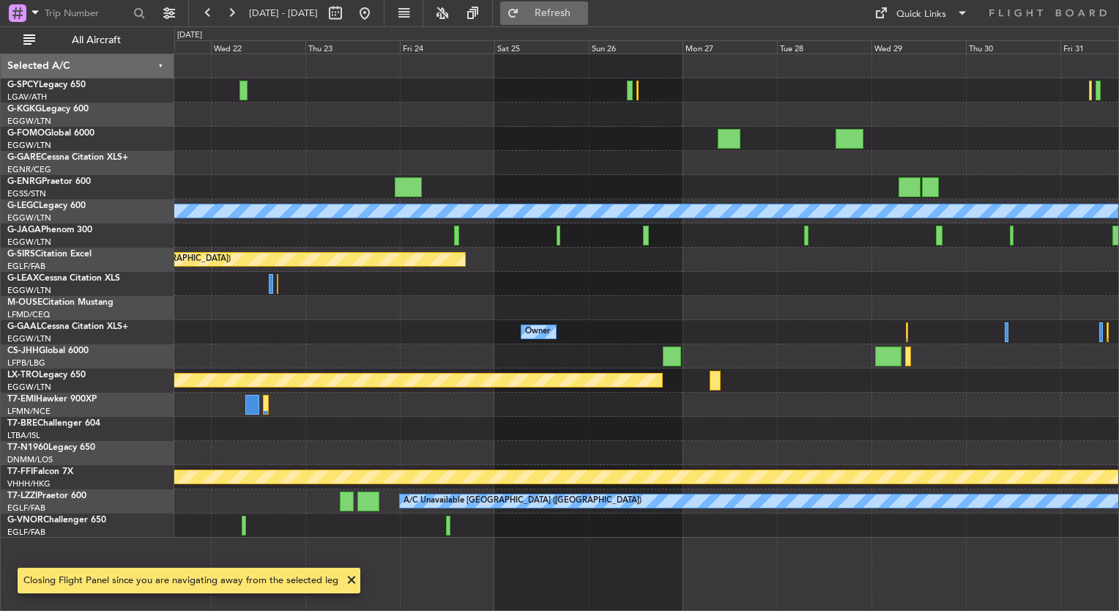
click at [574, 22] on button "Refresh" at bounding box center [544, 12] width 88 height 23
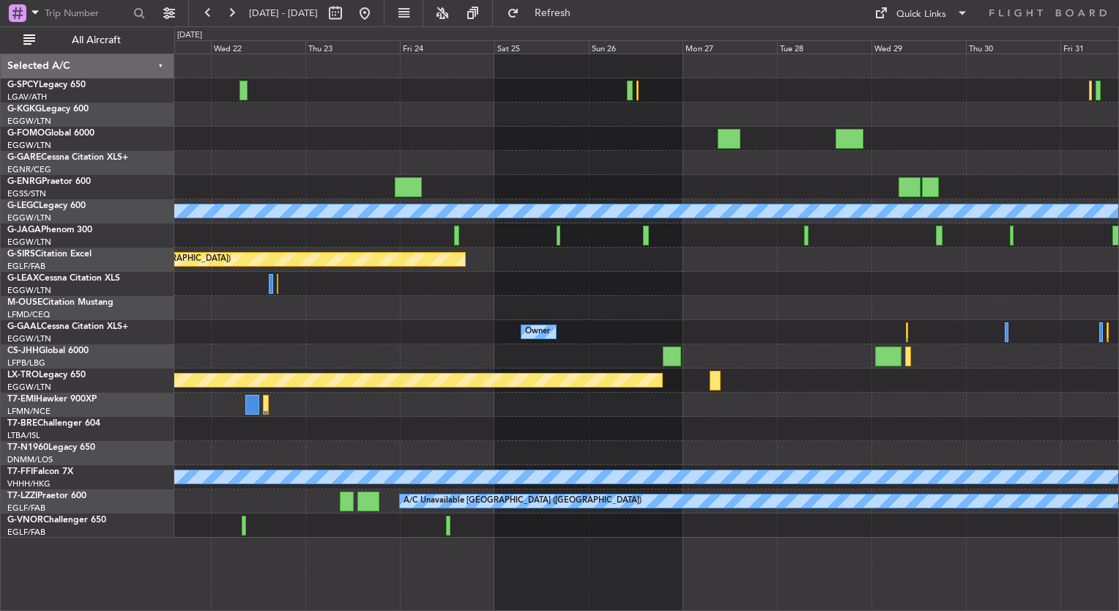
click at [767, 264] on div "A/C Unavailable London (Luton) Planned Maint Oxford (Kidlington) Owner Owner Pl…" at bounding box center [646, 295] width 944 height 483
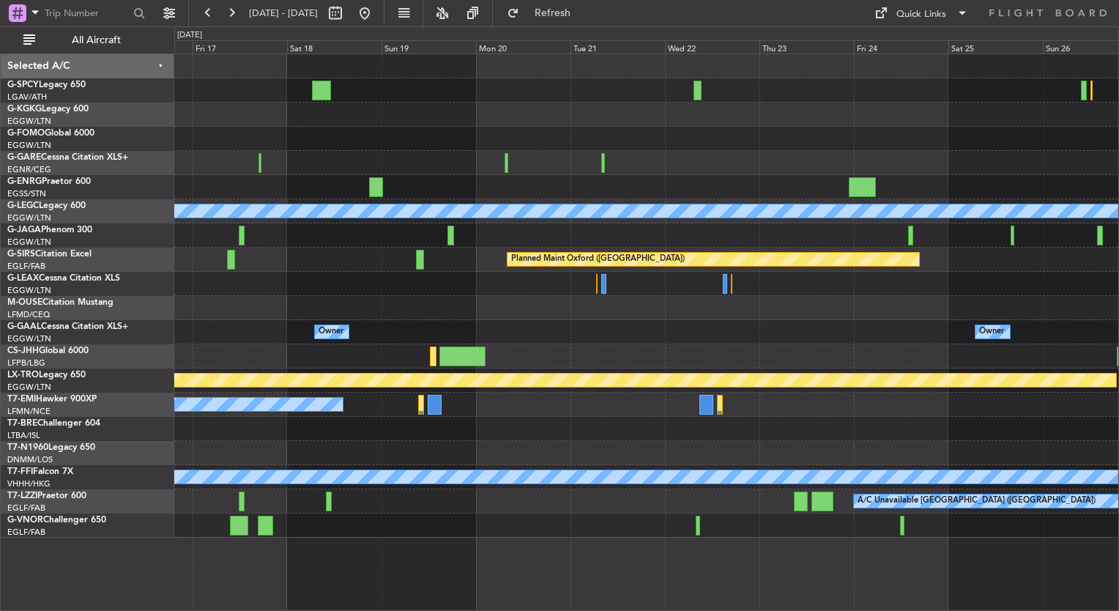
click at [715, 234] on div "A/C Unavailable London (Luton) Planned Maint Oxford (Kidlington) Owner Owner Ow…" at bounding box center [646, 295] width 944 height 483
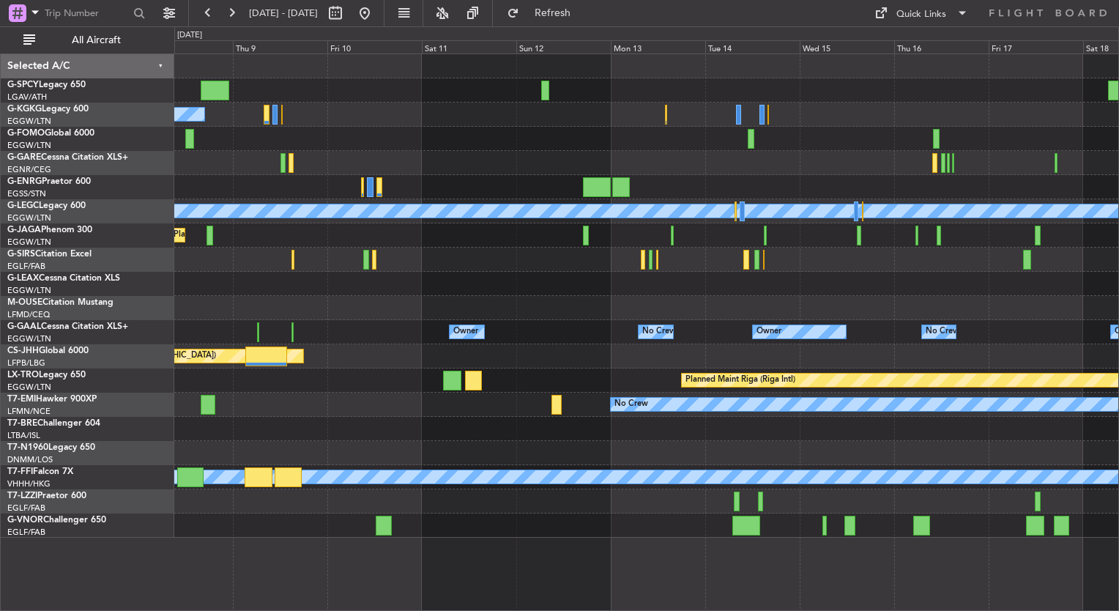
click at [691, 308] on div "A/C Unavailable Istanbul (Ataturk) A/C Unavailable London (Luton) Planned Maint…" at bounding box center [646, 295] width 944 height 483
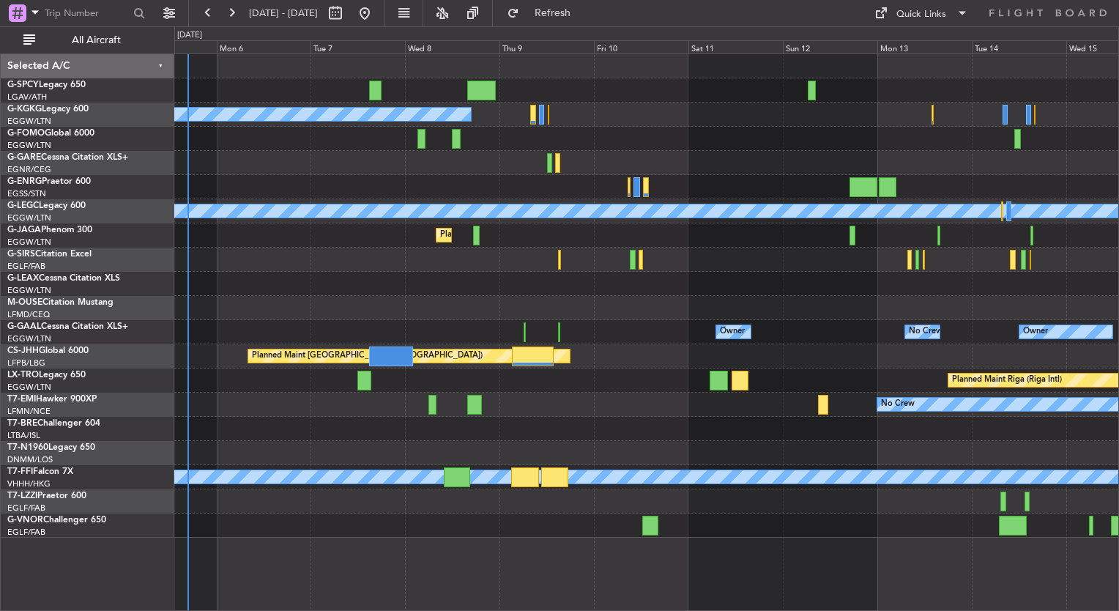
click at [688, 354] on div "A/C Unavailable Istanbul (Ataturk) A/C Unavailable London (Luton) Planned Maint…" at bounding box center [646, 295] width 944 height 483
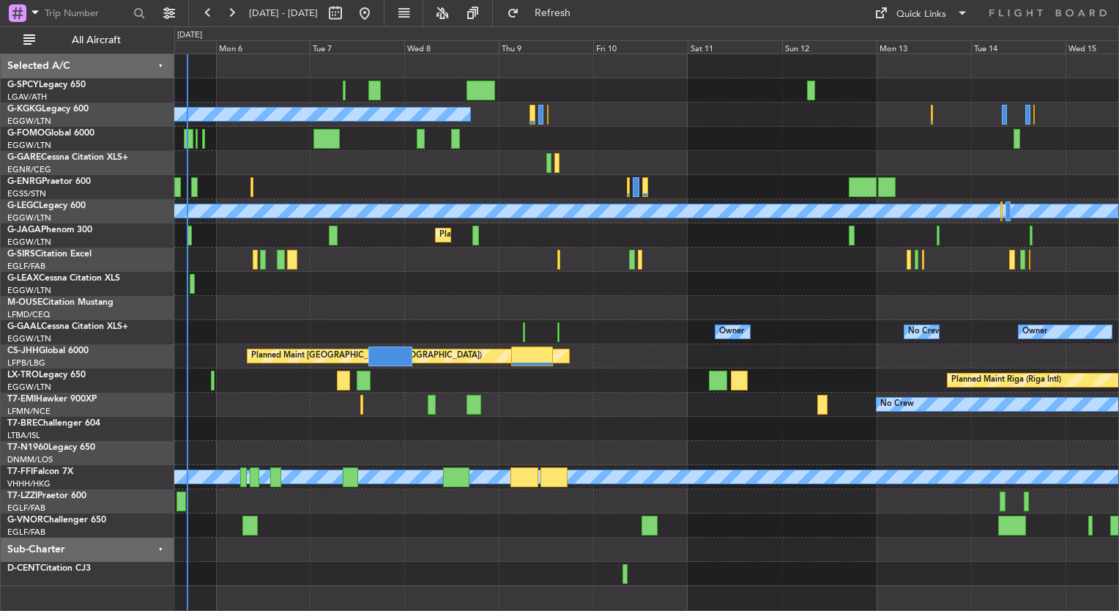
click at [606, 138] on div "Unplanned Maint Bremen A/C Unavailable Istanbul (Ataturk) A/C Unavailable Londo…" at bounding box center [646, 320] width 944 height 532
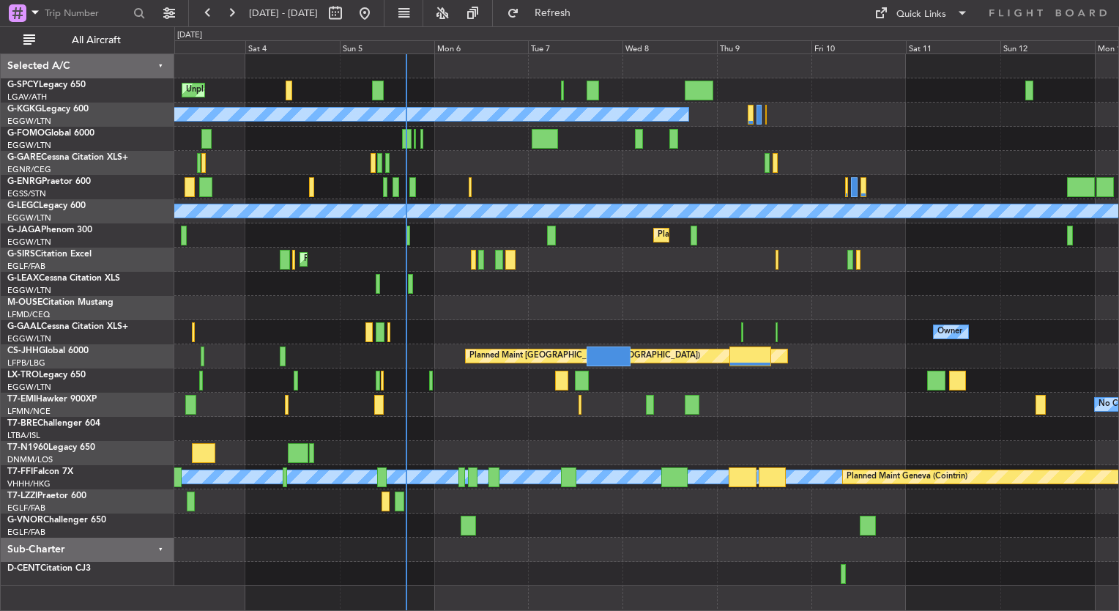
click at [284, 271] on div "Unplanned Maint Bremen Planned Maint Bremen A/C Unavailable Istanbul (Ataturk) …" at bounding box center [646, 320] width 944 height 532
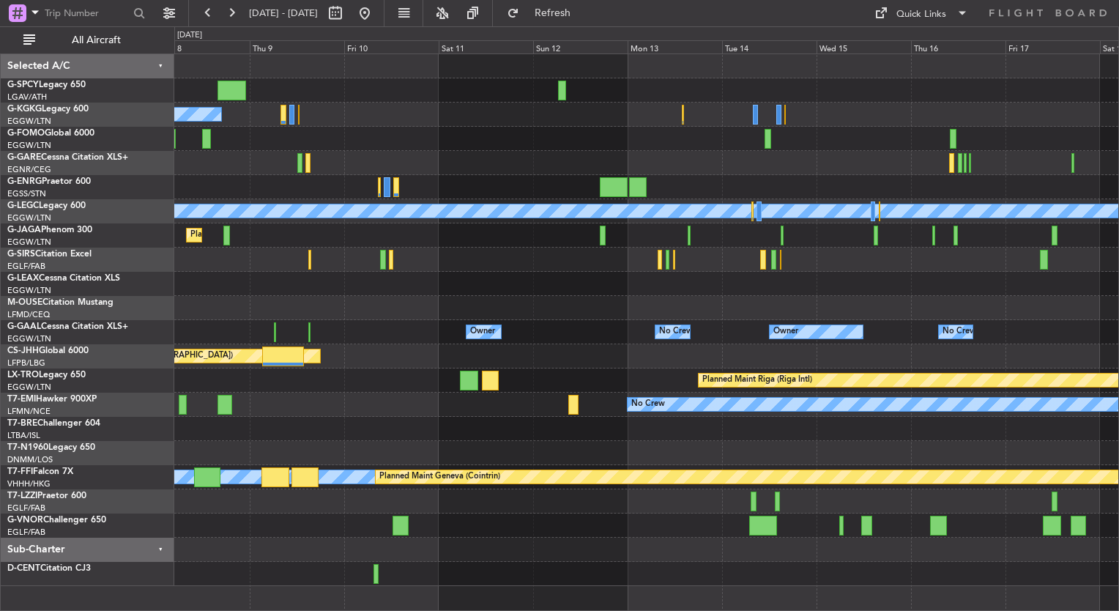
click at [283, 311] on div "A/C Unavailable Istanbul (Ataturk) A/C Unavailable London (Luton) Planned Maint…" at bounding box center [646, 320] width 944 height 532
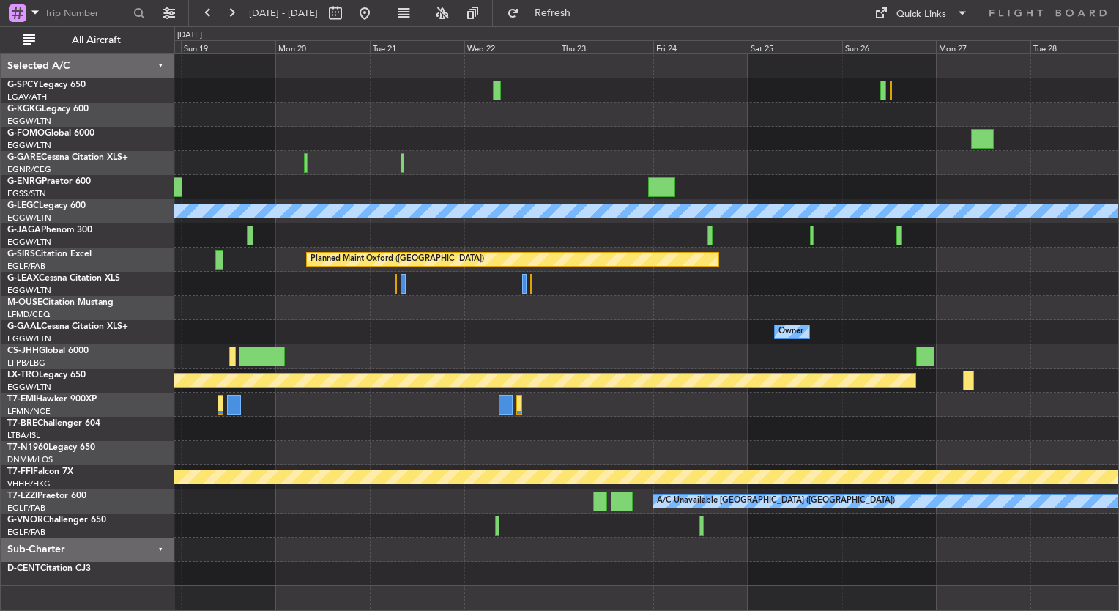
click at [278, 277] on div "A/C Unavailable London (Luton) Planned Maint Oxford (Kidlington) Owner Owner Ow…" at bounding box center [646, 320] width 944 height 532
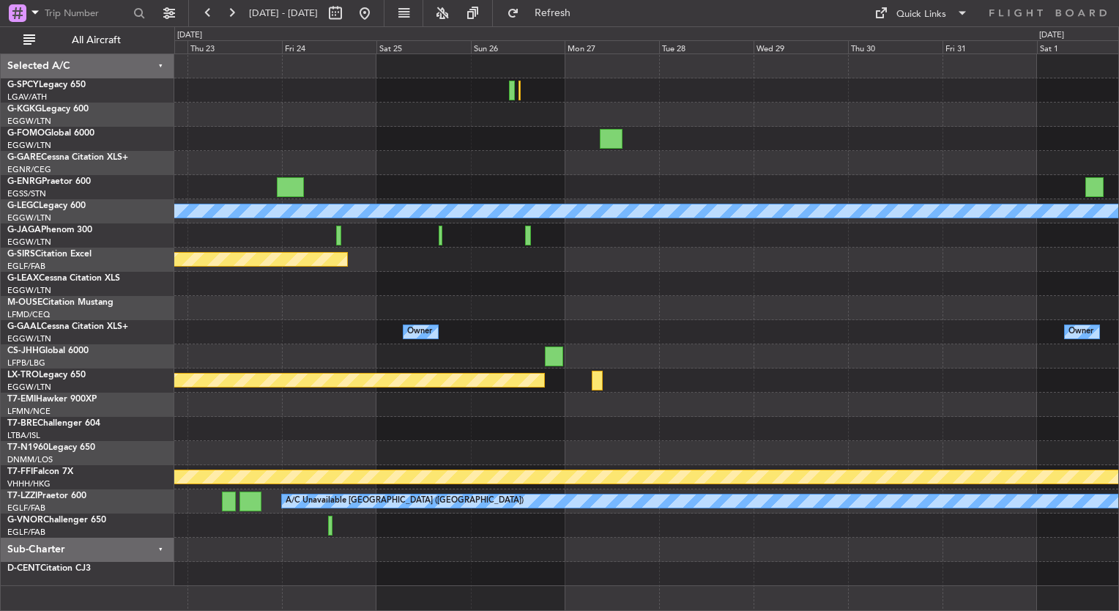
click at [356, 331] on div "A/C Unavailable London (Luton) Planned Maint Oxford (Kidlington) Planned Maint …" at bounding box center [646, 320] width 944 height 532
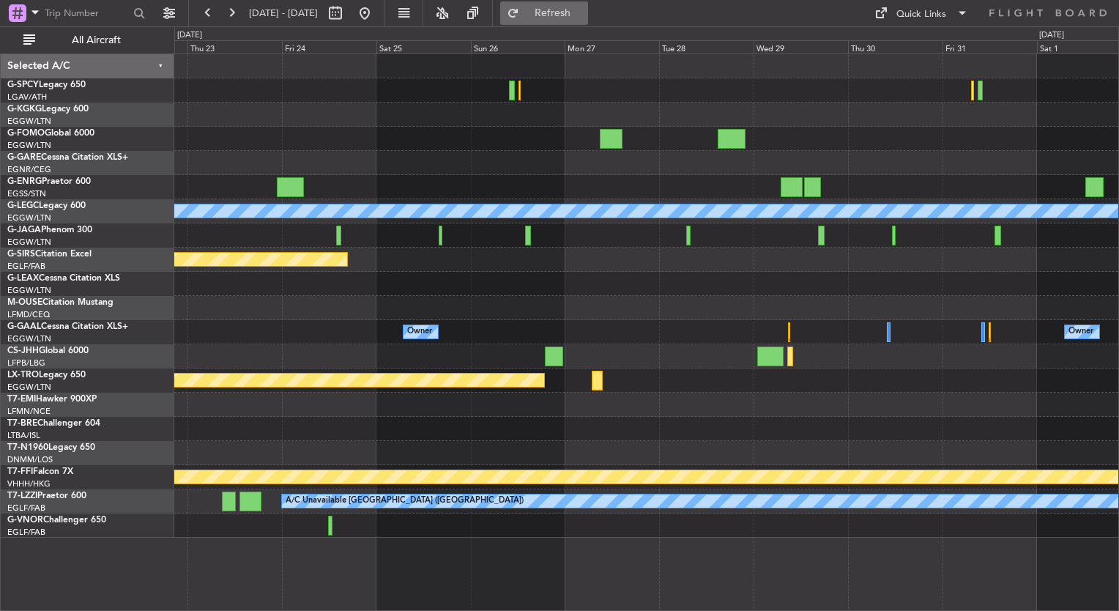
click at [548, 8] on button "Refresh" at bounding box center [544, 12] width 88 height 23
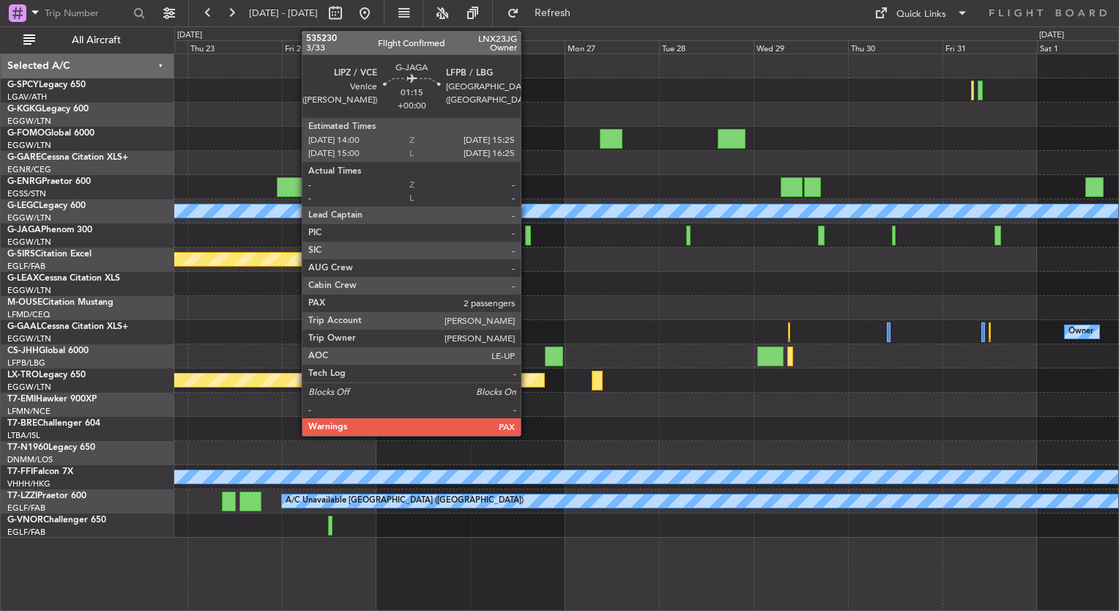
click at [526, 240] on div at bounding box center [528, 236] width 6 height 20
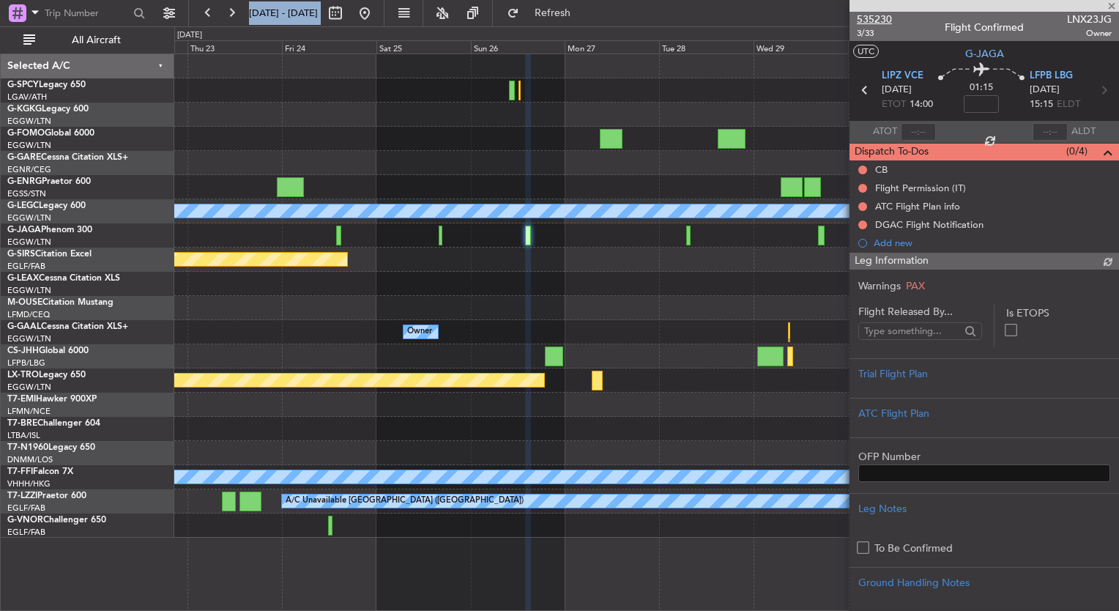
click at [887, 21] on span "535230" at bounding box center [874, 19] width 35 height 15
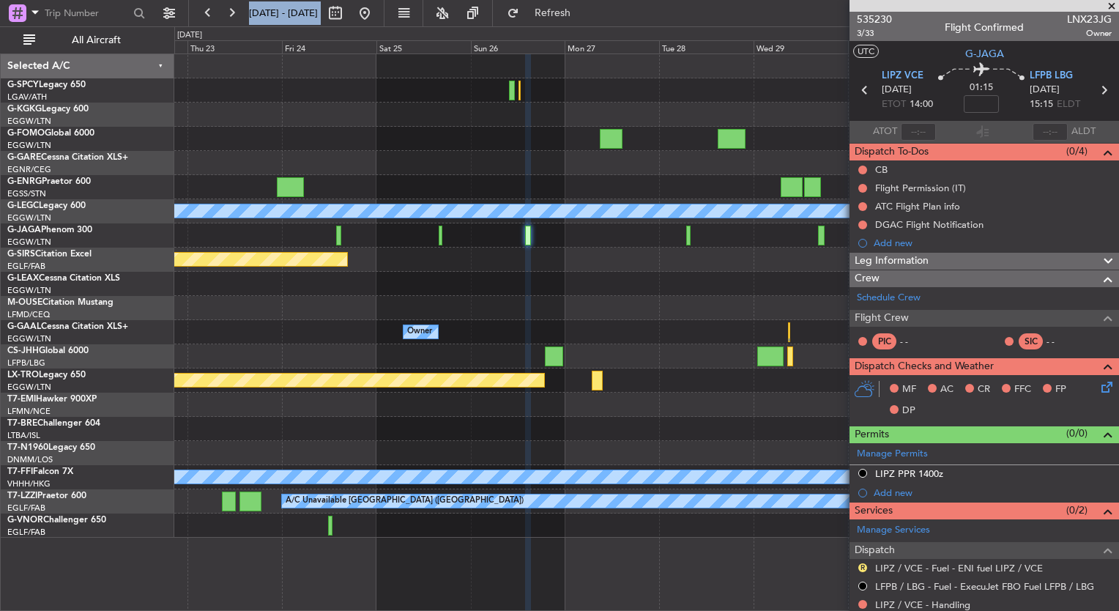
click at [747, 283] on div at bounding box center [646, 284] width 944 height 24
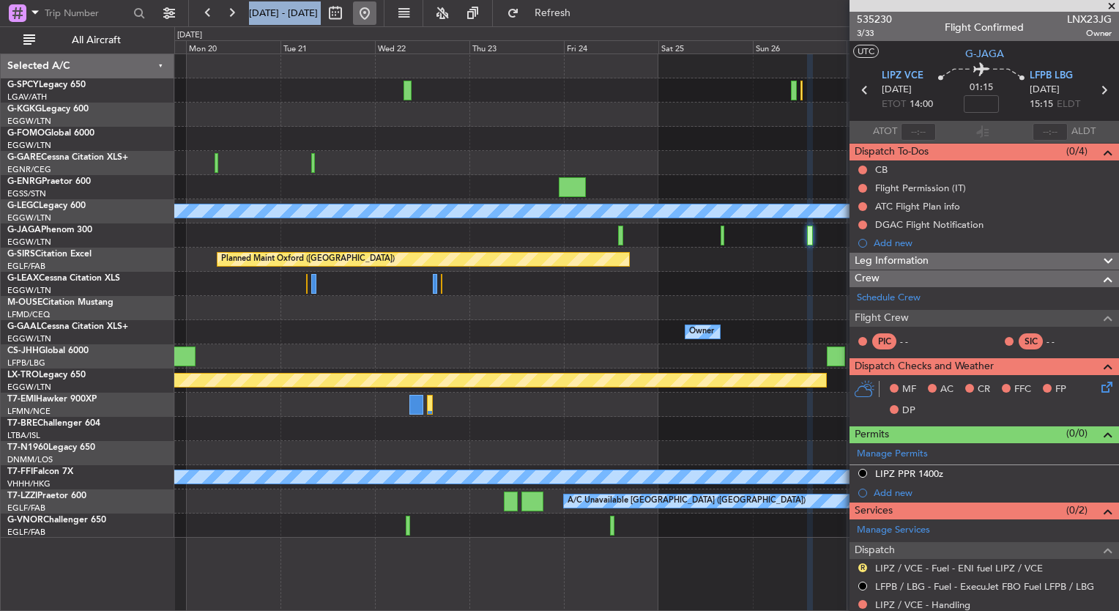
click at [376, 7] on button at bounding box center [364, 12] width 23 height 23
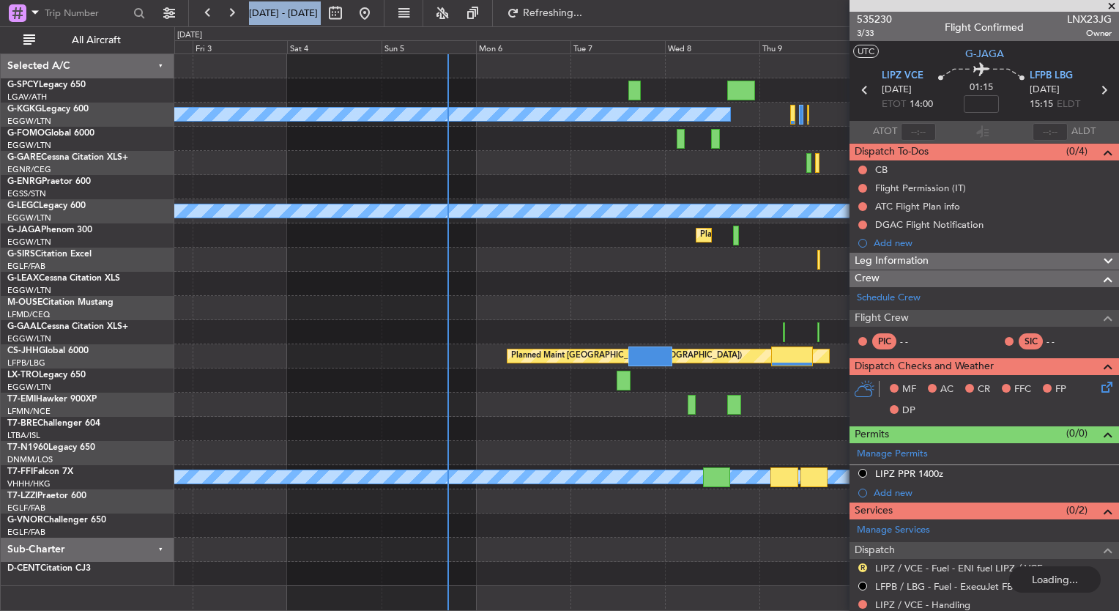
click at [396, 400] on div "Planned Maint Bremen A/C Unavailable Istanbul (Ataturk) Planned Maint London (S…" at bounding box center [646, 320] width 944 height 532
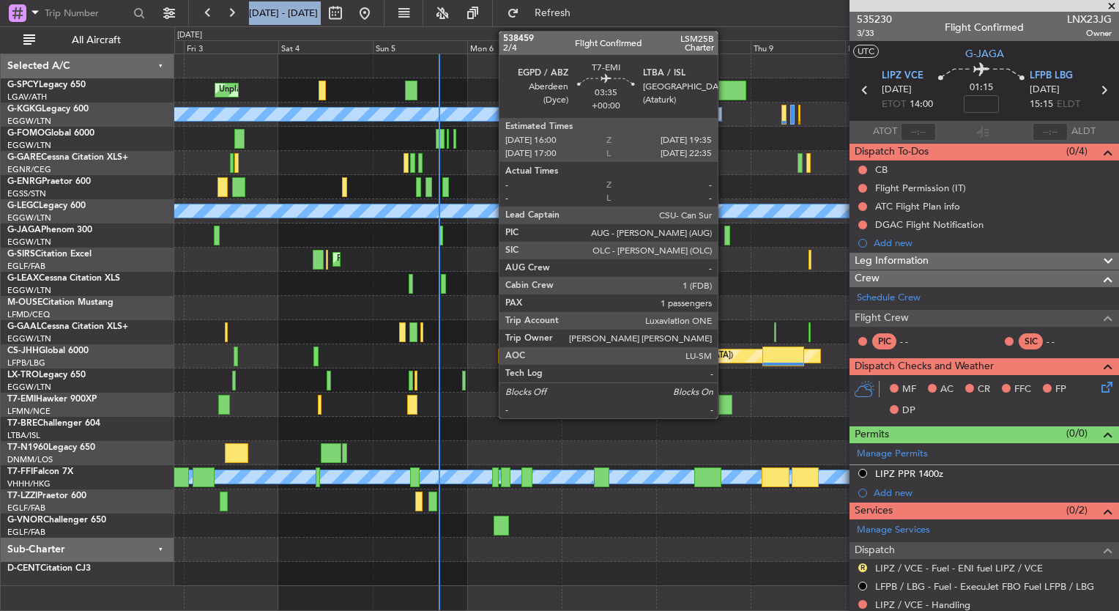
click at [724, 408] on div at bounding box center [725, 405] width 15 height 20
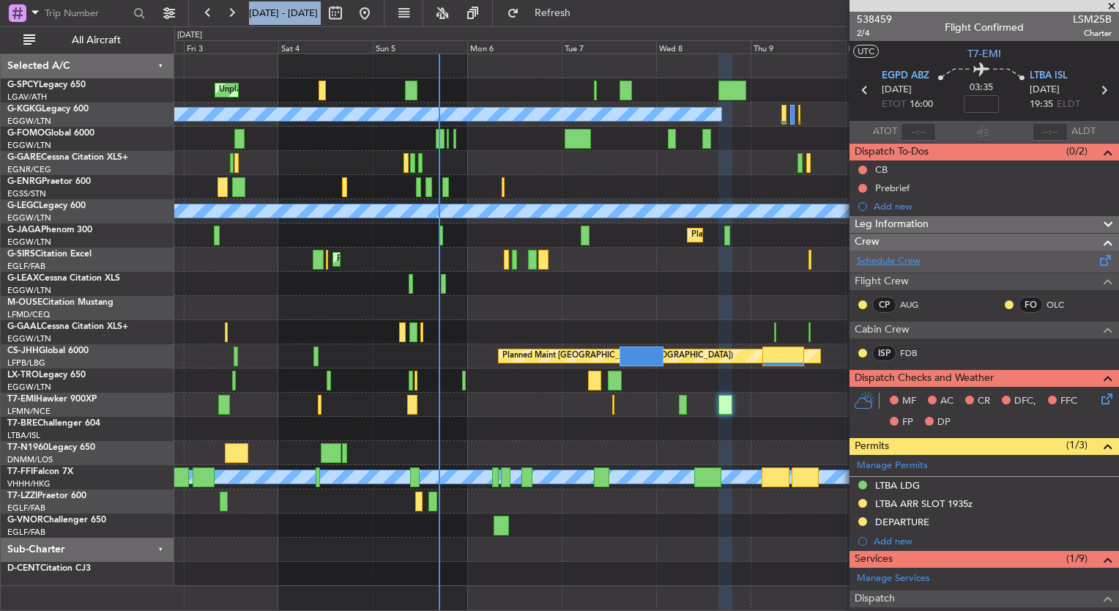
click at [888, 262] on link "Schedule Crew" at bounding box center [889, 261] width 64 height 15
click at [1112, 6] on span at bounding box center [1111, 6] width 15 height 13
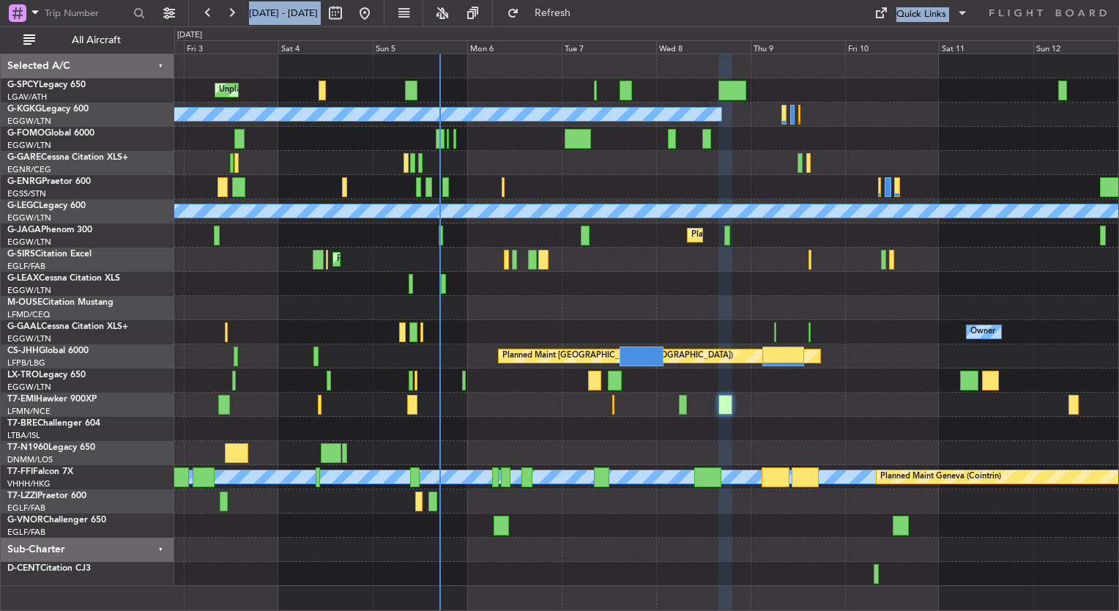
type input "0"
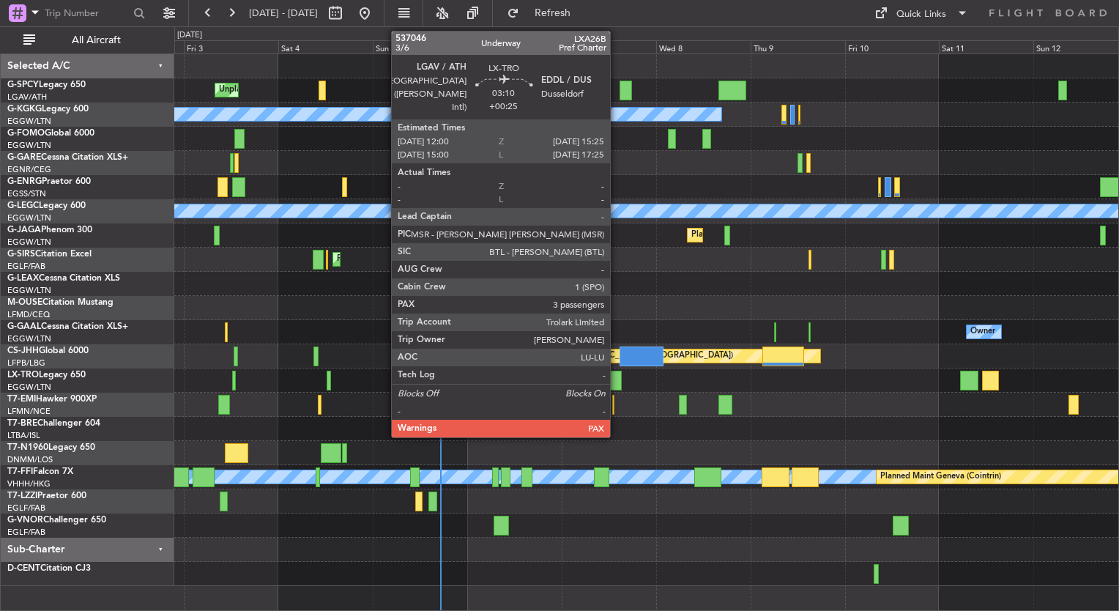
click at [617, 379] on div at bounding box center [615, 381] width 14 height 20
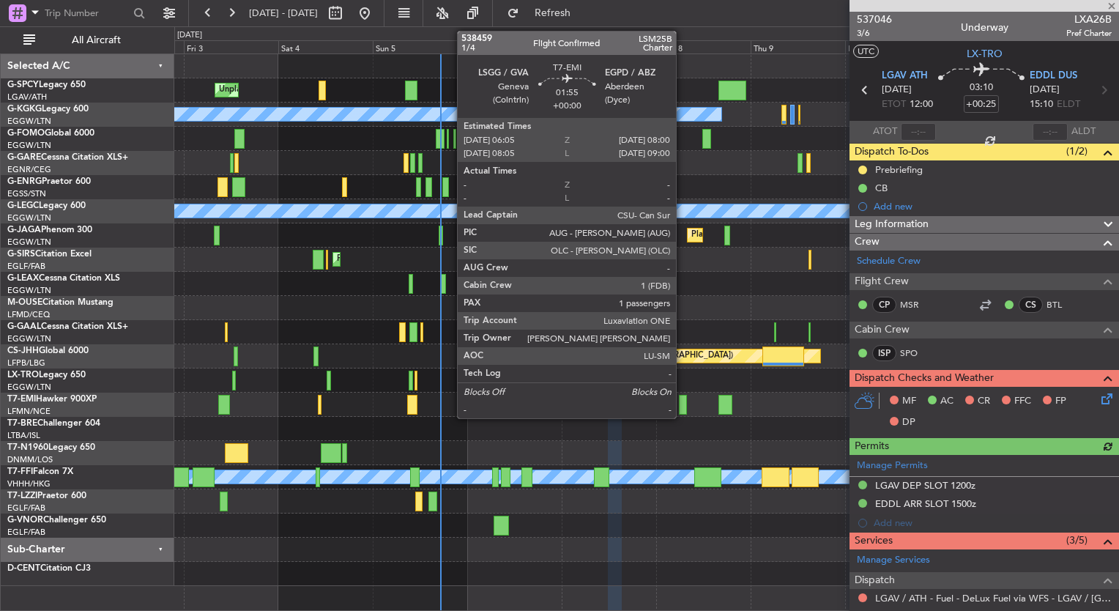
click at [682, 406] on div at bounding box center [683, 405] width 8 height 20
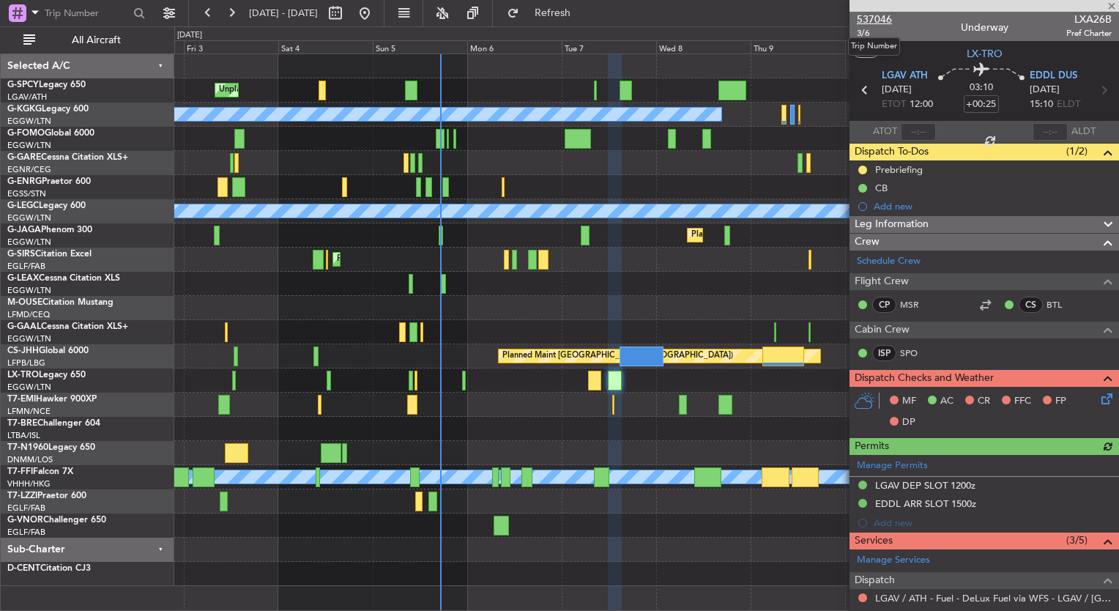
click at [886, 20] on span "537046" at bounding box center [874, 19] width 35 height 15
type input "1"
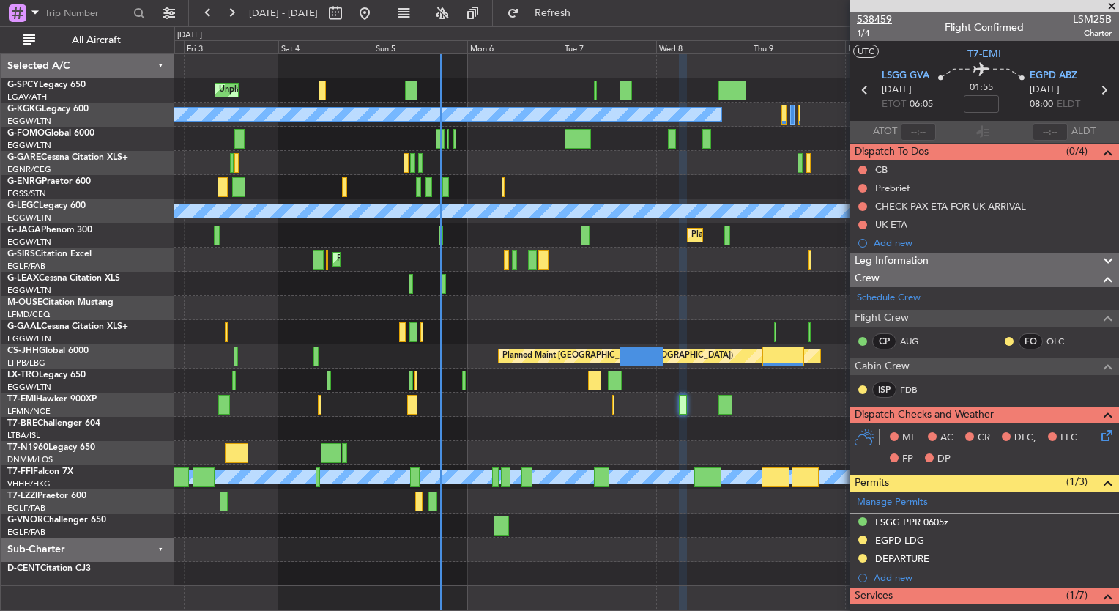
click at [883, 13] on span "538459" at bounding box center [874, 19] width 35 height 15
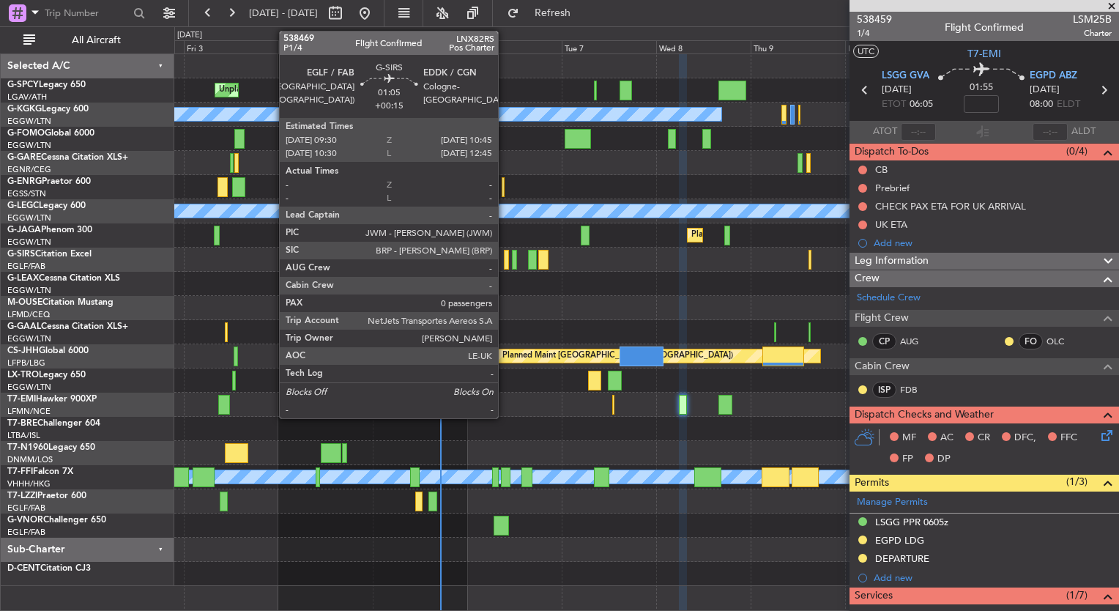
click at [504, 262] on div at bounding box center [506, 260] width 5 height 20
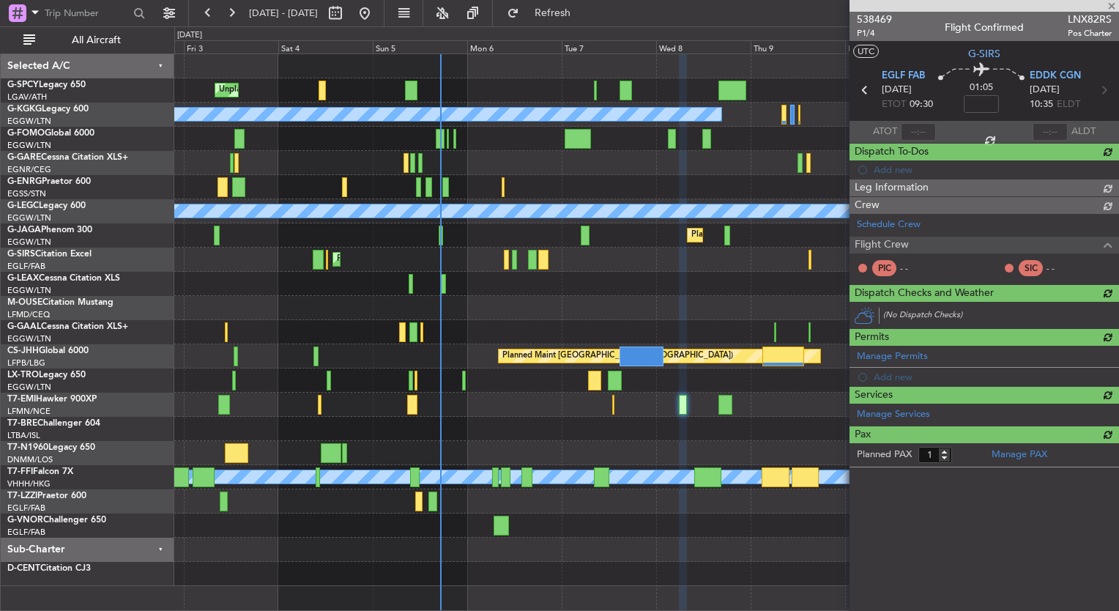
type input "+00:15"
type input "0"
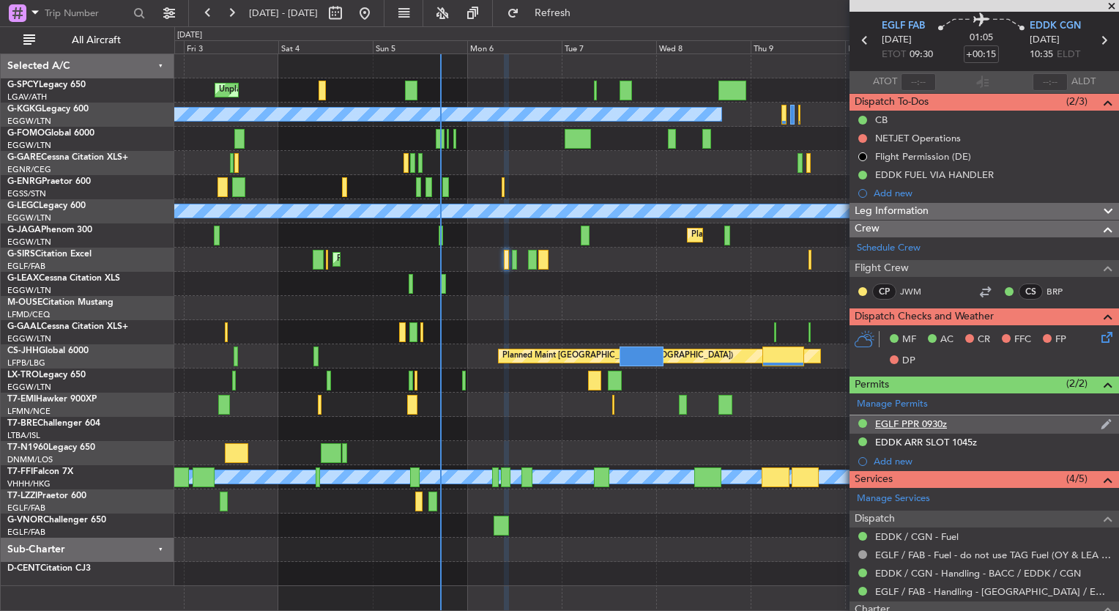
scroll to position [46, 0]
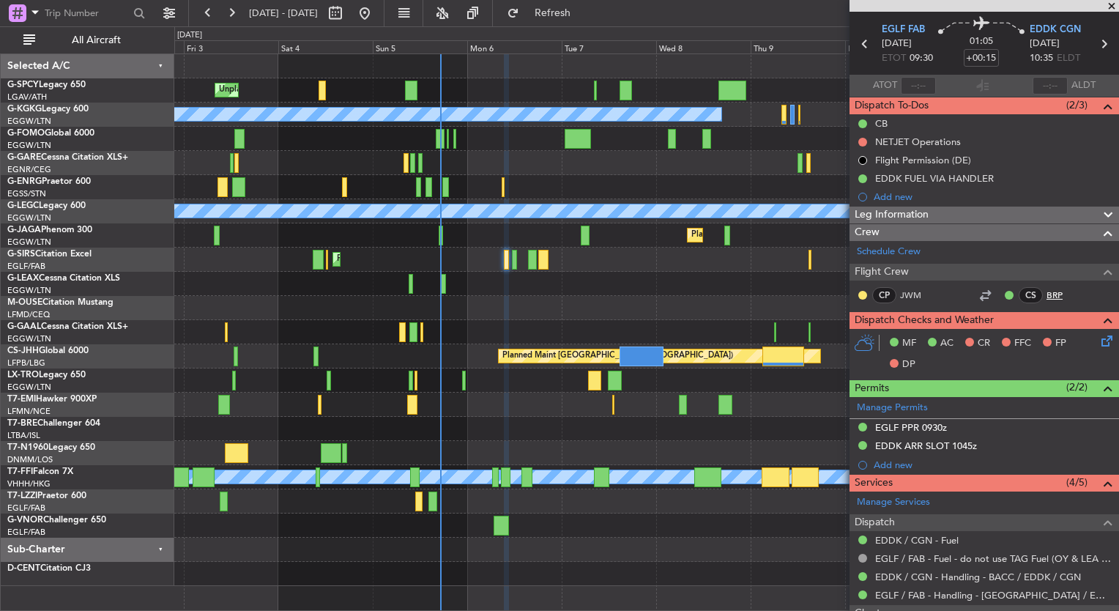
click at [1046, 297] on link "BRP" at bounding box center [1062, 294] width 33 height 13
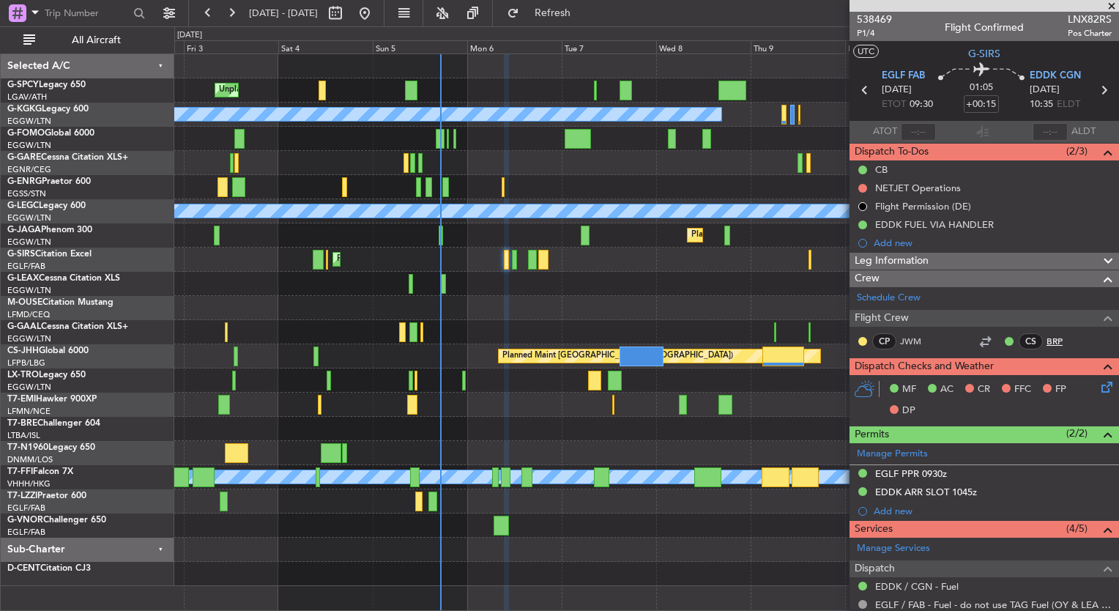
click at [1046, 338] on link "BRP" at bounding box center [1062, 341] width 33 height 13
click at [586, 21] on button "Refresh" at bounding box center [544, 12] width 88 height 23
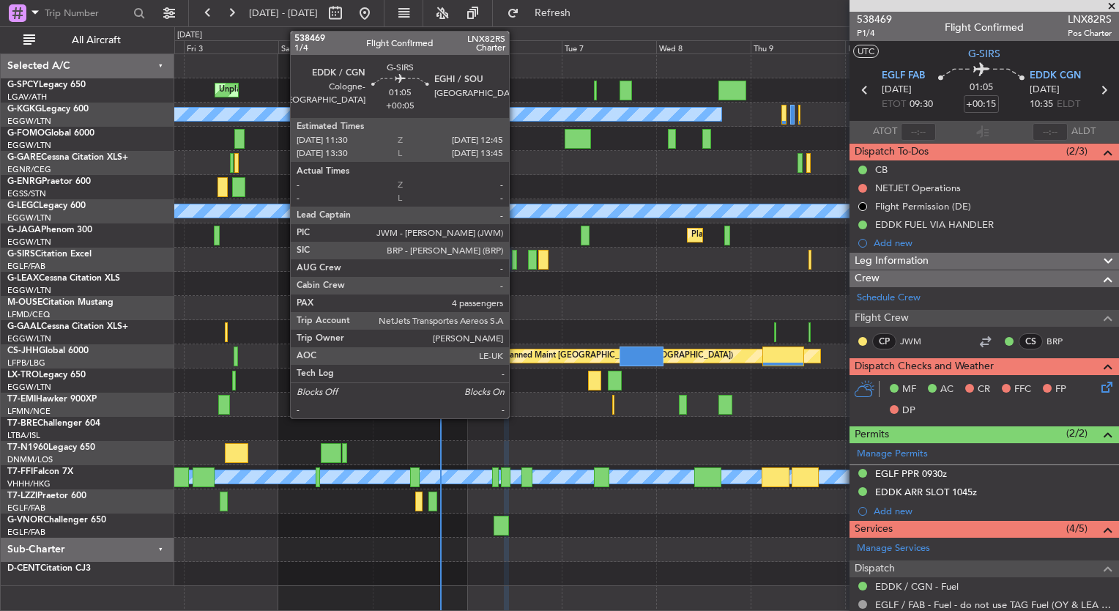
click at [515, 258] on div at bounding box center [514, 260] width 5 height 20
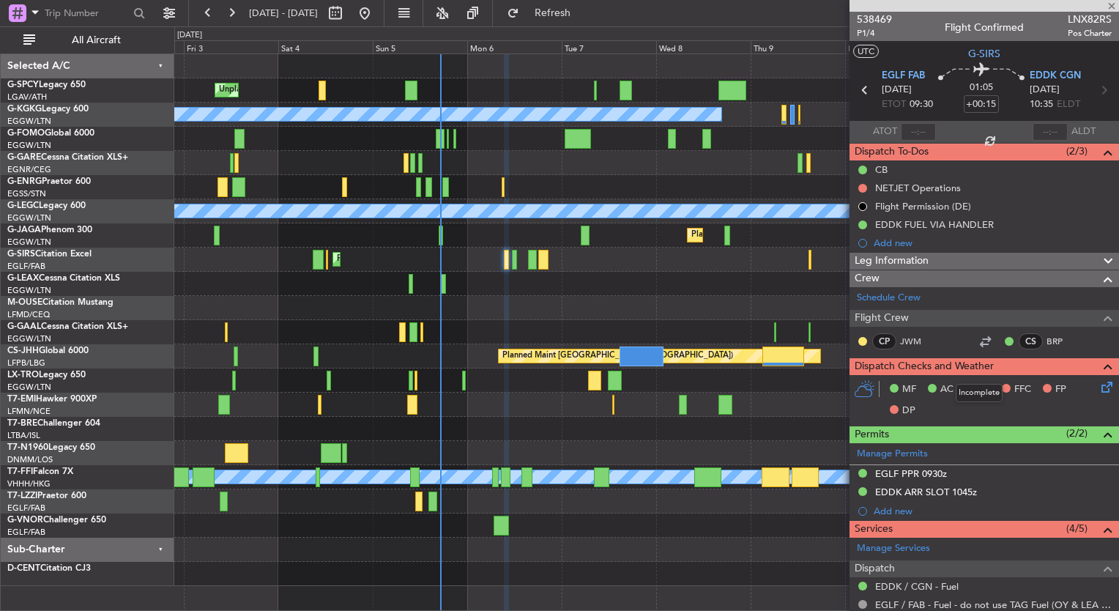
type input "+00:05"
type input "4"
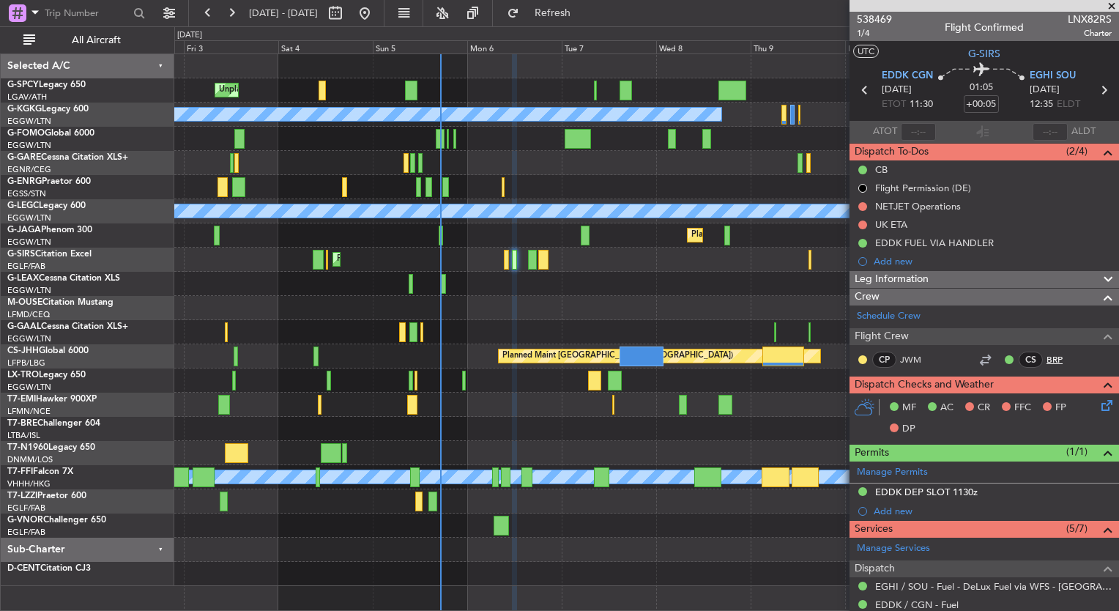
click at [1046, 356] on link "BRP" at bounding box center [1062, 359] width 33 height 13
click at [502, 259] on div "Planned Maint [GEOGRAPHIC_DATA] ([GEOGRAPHIC_DATA])" at bounding box center [646, 259] width 944 height 24
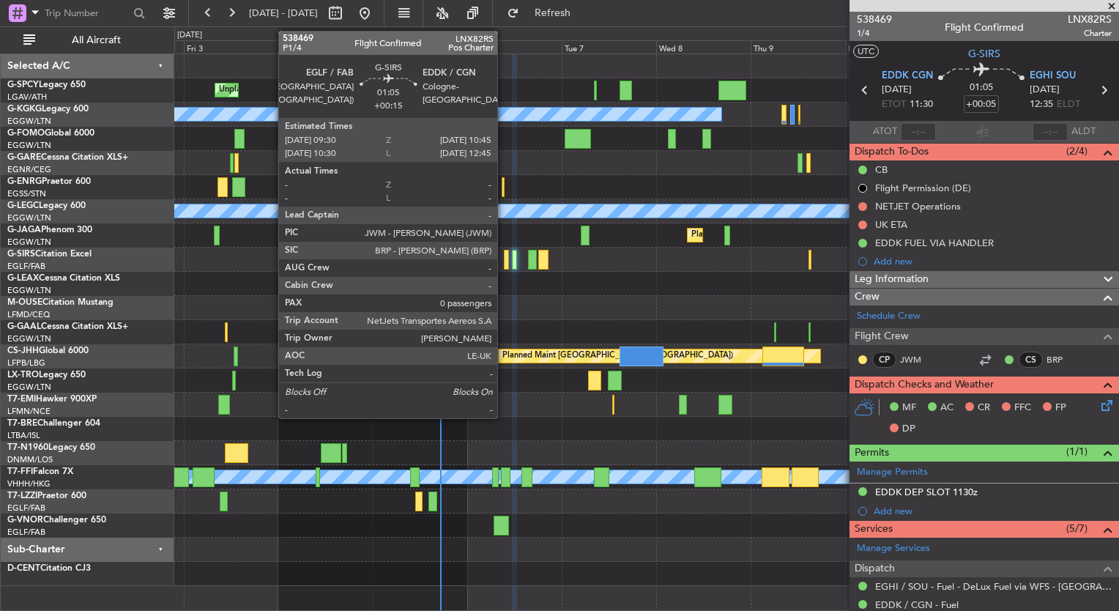
click at [504, 262] on div at bounding box center [506, 260] width 5 height 20
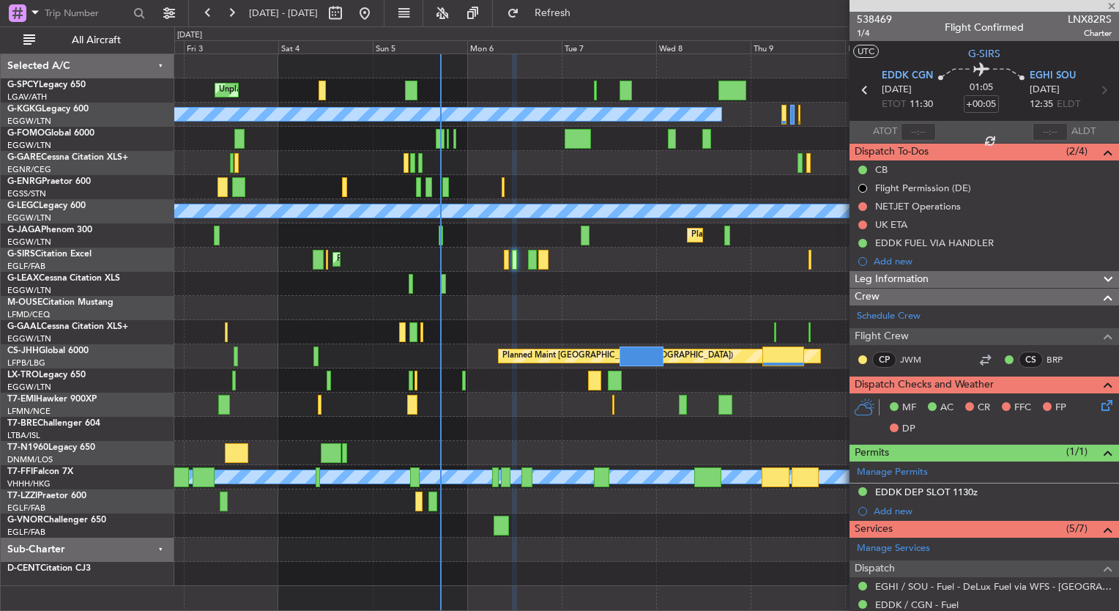
type input "+00:15"
type input "0"
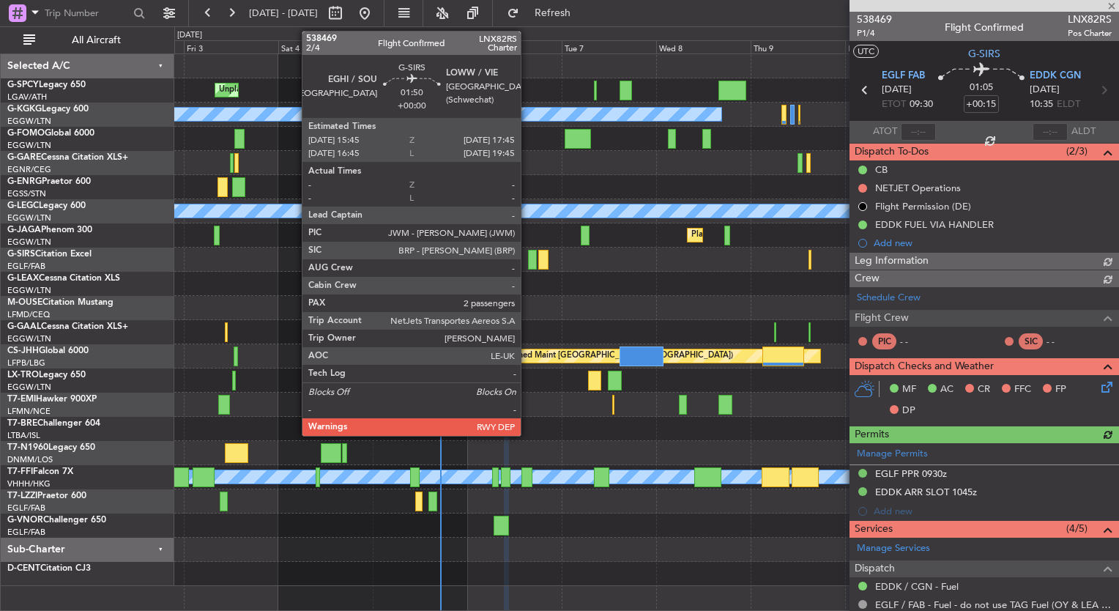
click at [529, 263] on div at bounding box center [532, 260] width 8 height 20
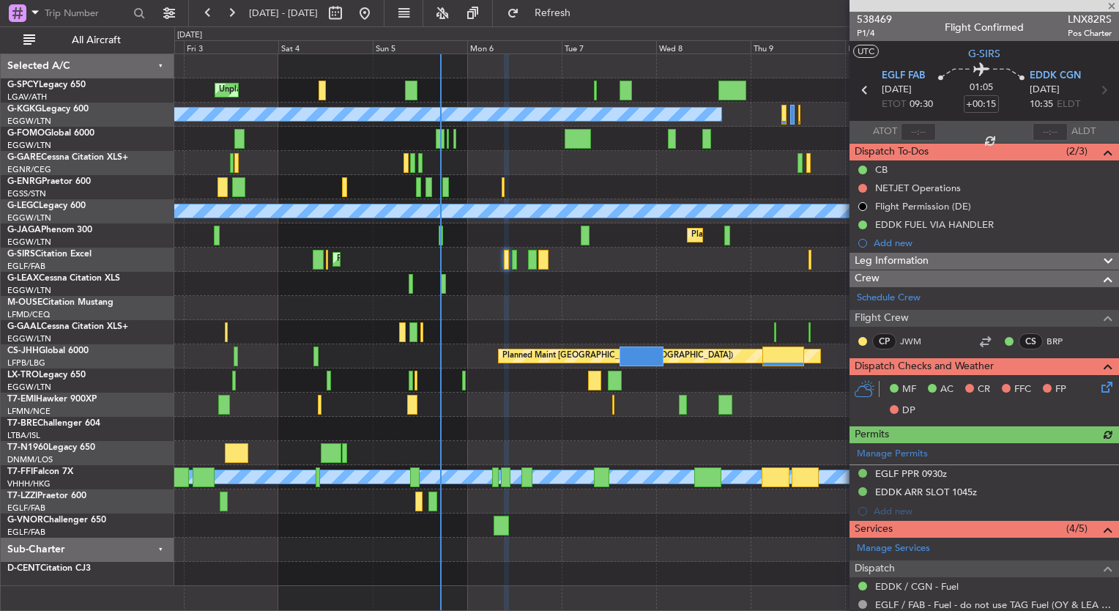
type input "2"
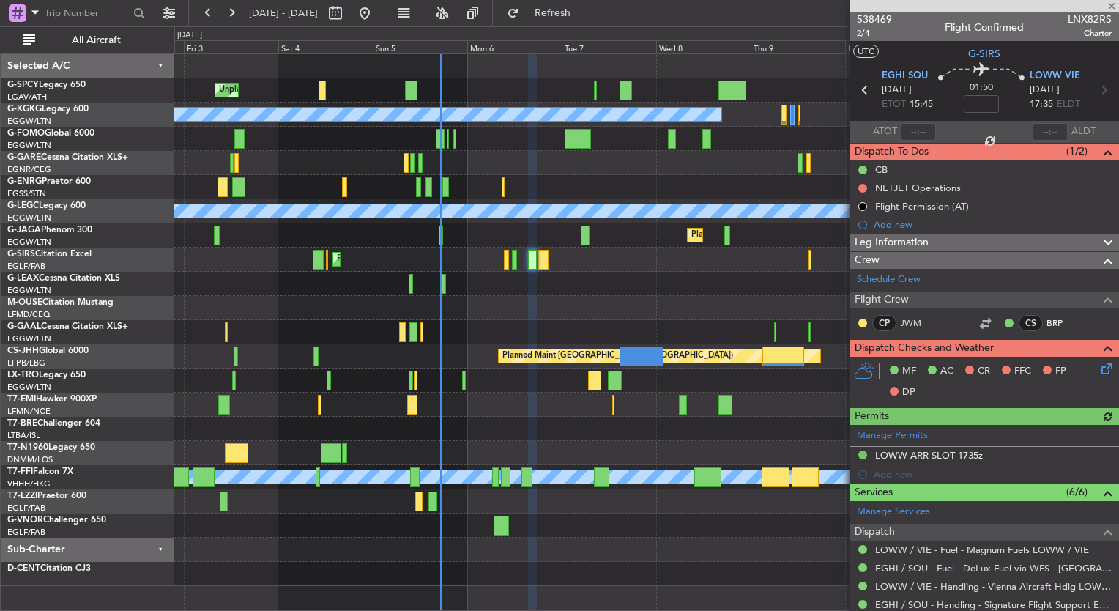
click at [1046, 319] on link "BRP" at bounding box center [1062, 322] width 33 height 13
click at [573, 18] on button "Refresh" at bounding box center [544, 12] width 88 height 23
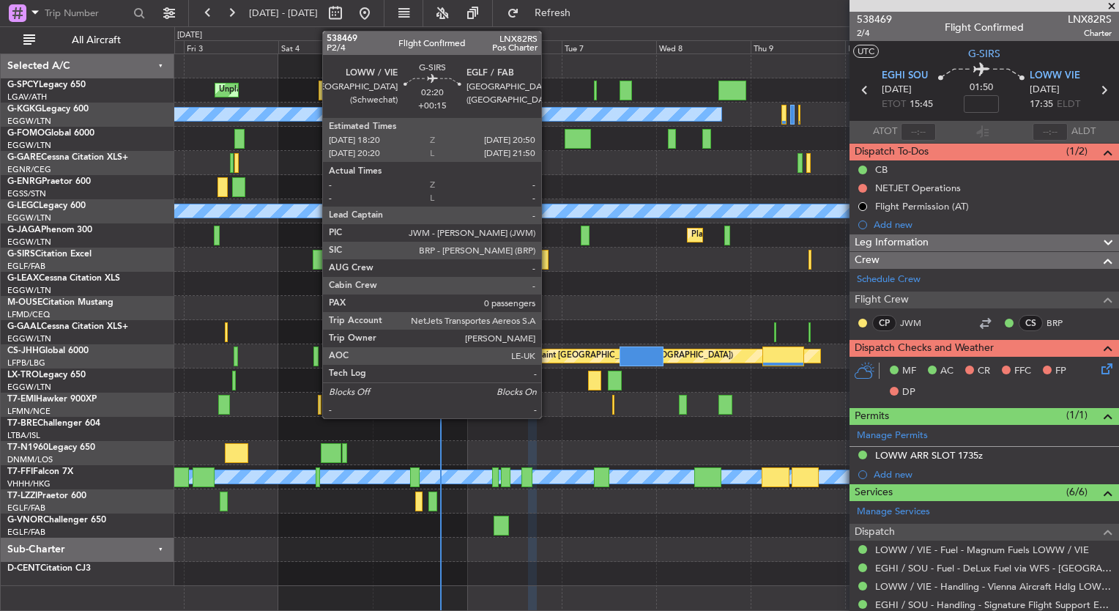
click at [546, 261] on div at bounding box center [543, 260] width 10 height 20
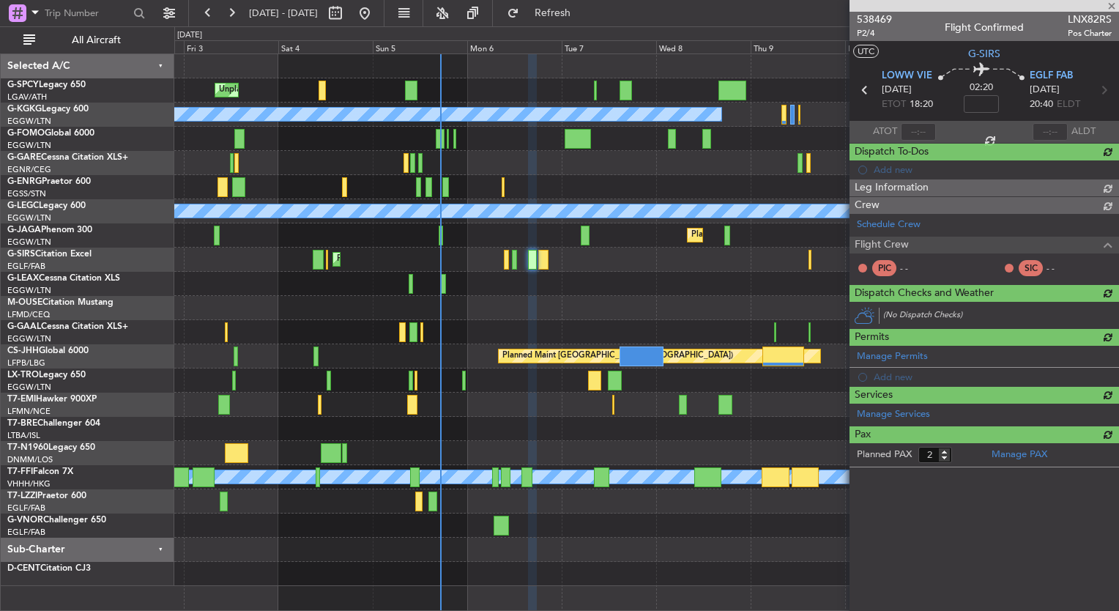
type input "+00:15"
type input "0"
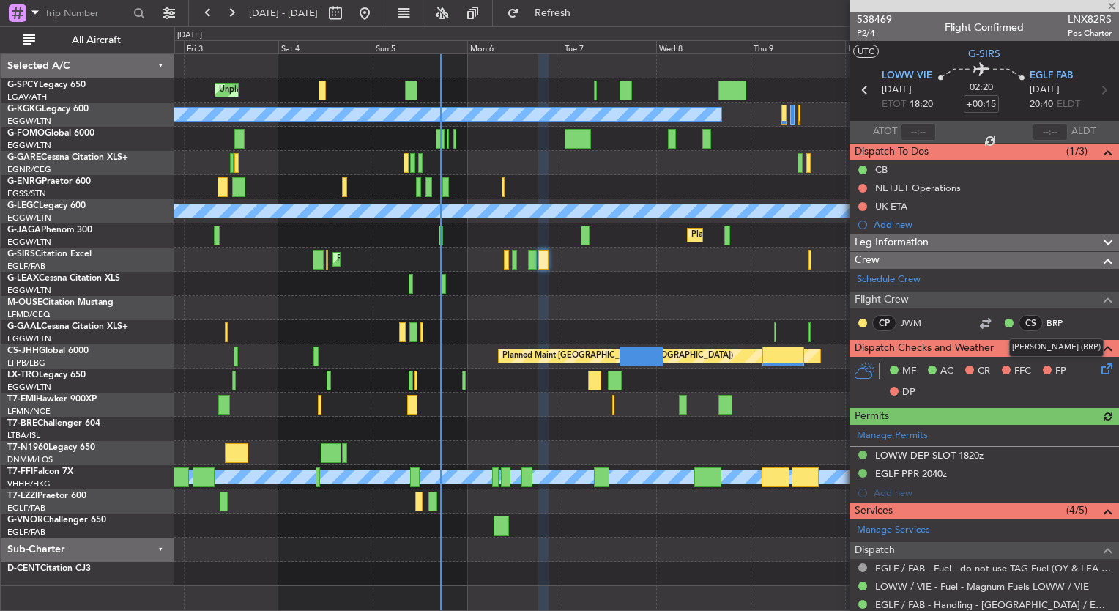
click at [1046, 324] on link "BRP" at bounding box center [1062, 322] width 33 height 13
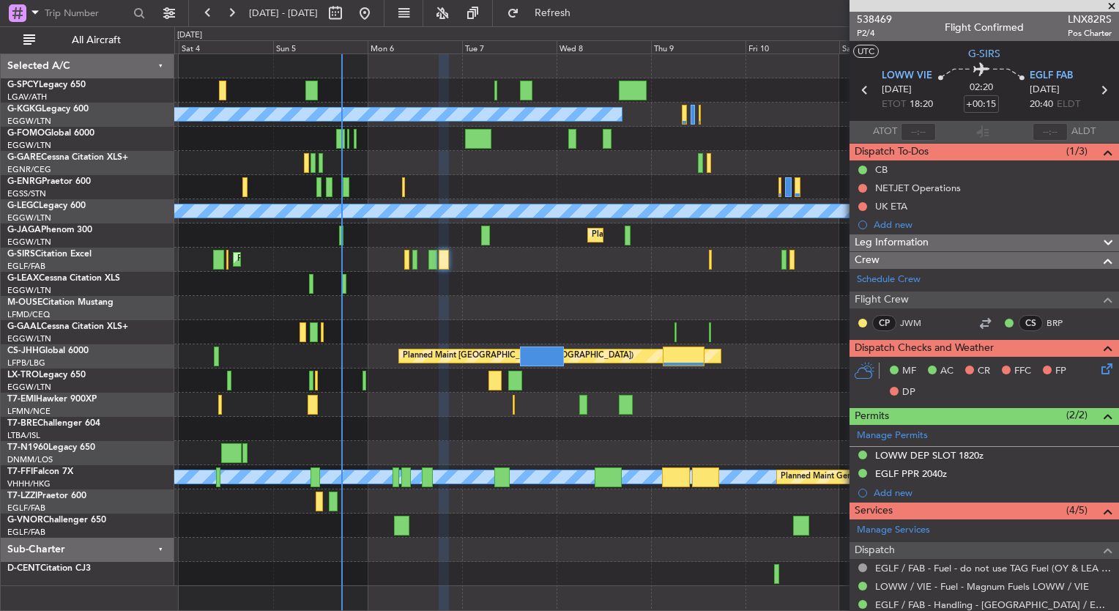
click at [547, 293] on div "Unplanned Maint [GEOGRAPHIC_DATA] Planned Maint [GEOGRAPHIC_DATA] A/C Unavailab…" at bounding box center [646, 320] width 944 height 532
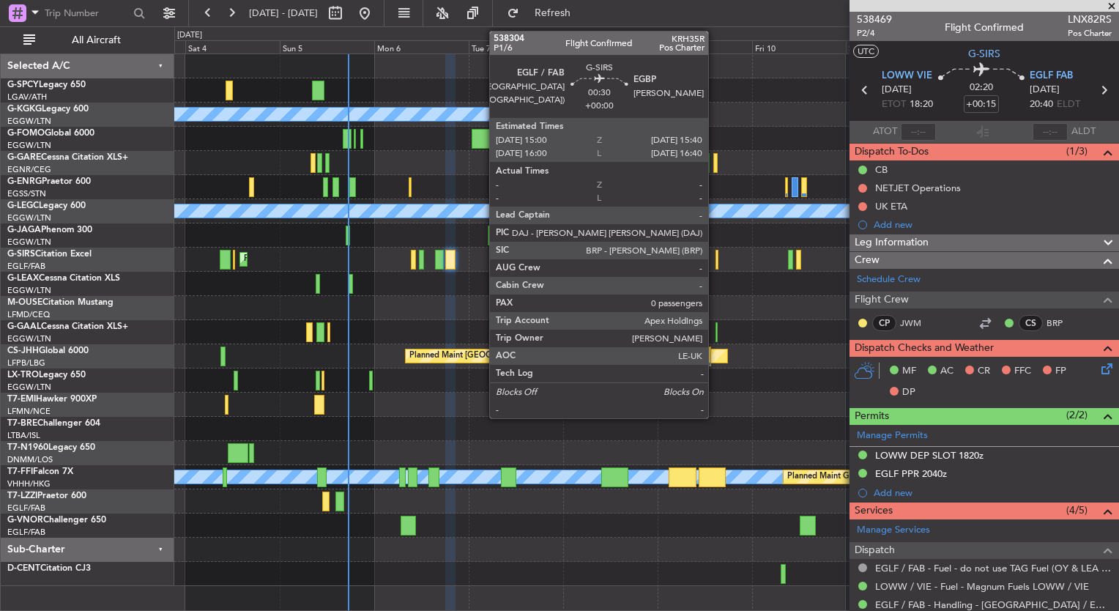
click at [715, 262] on div at bounding box center [716, 260] width 3 height 20
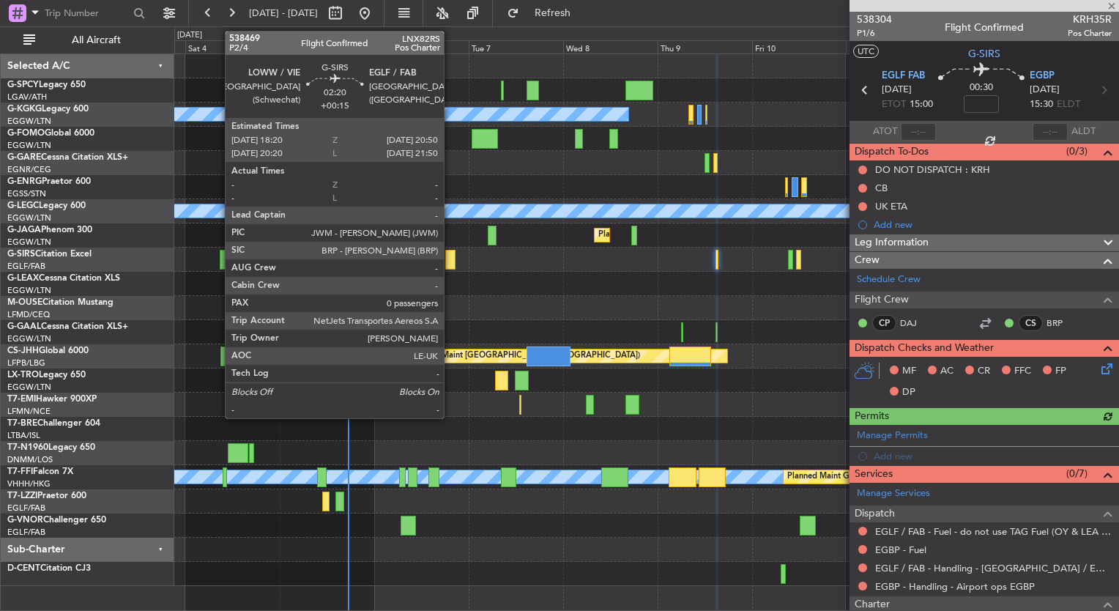
click at [450, 260] on div at bounding box center [450, 260] width 10 height 20
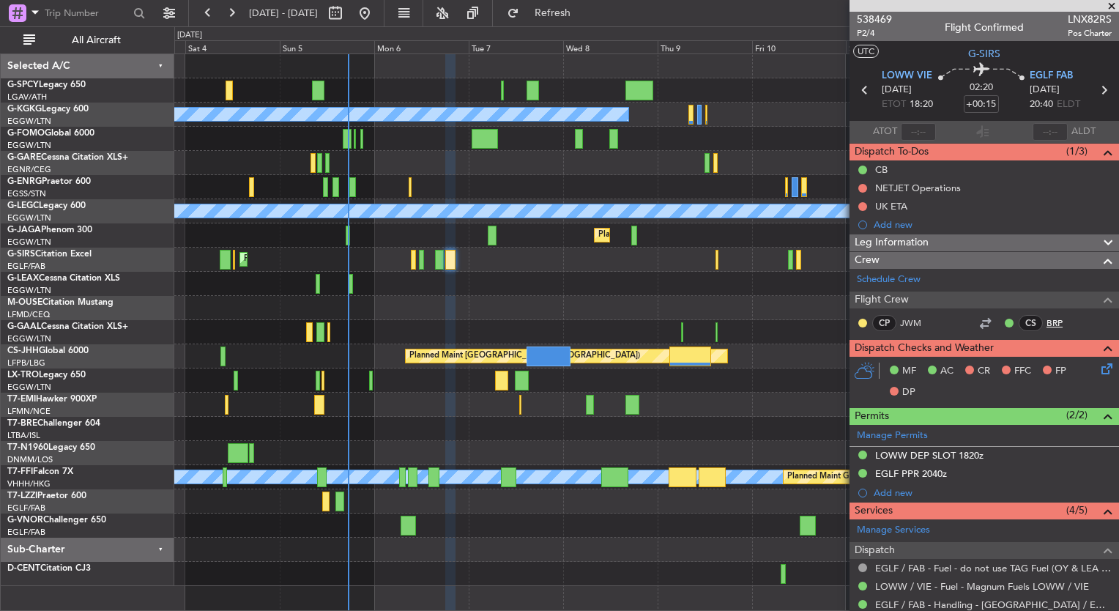
click at [1049, 321] on link "BRP" at bounding box center [1062, 322] width 33 height 13
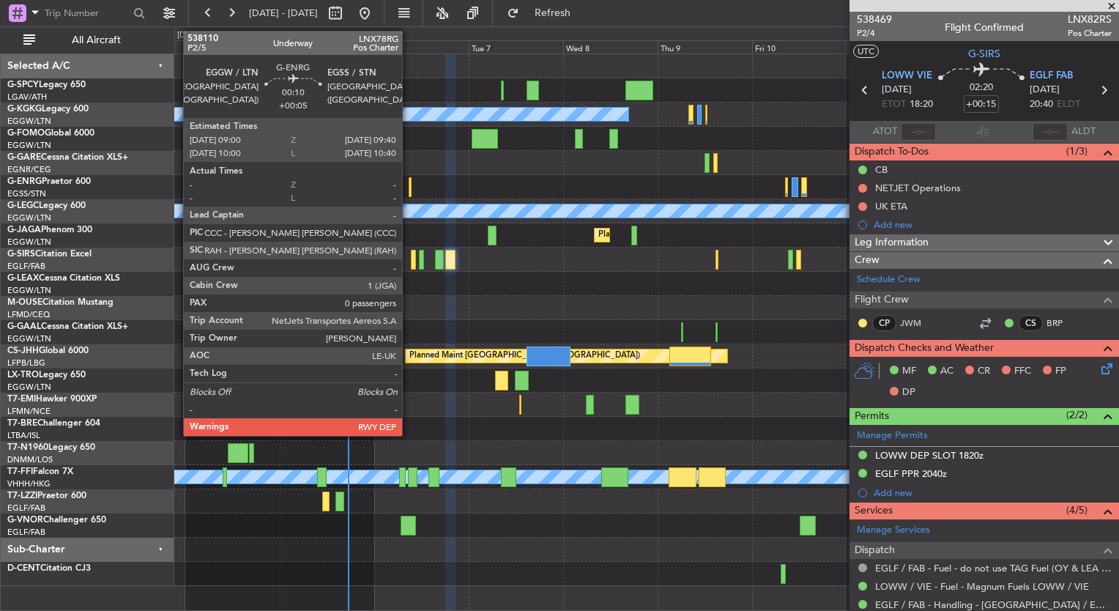
click at [409, 186] on div at bounding box center [410, 187] width 3 height 20
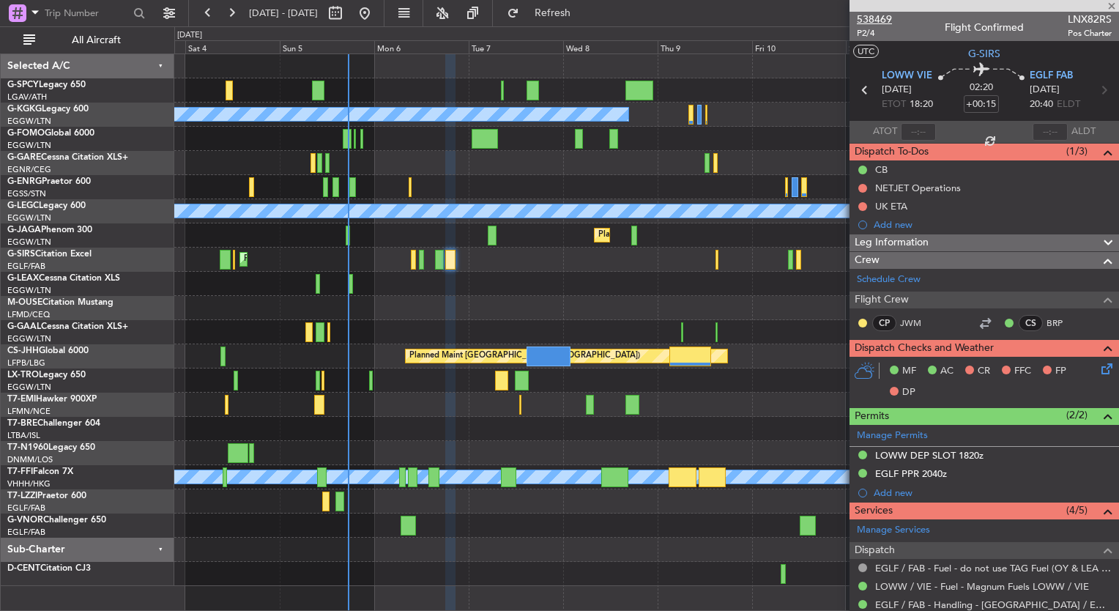
type input "+00:05"
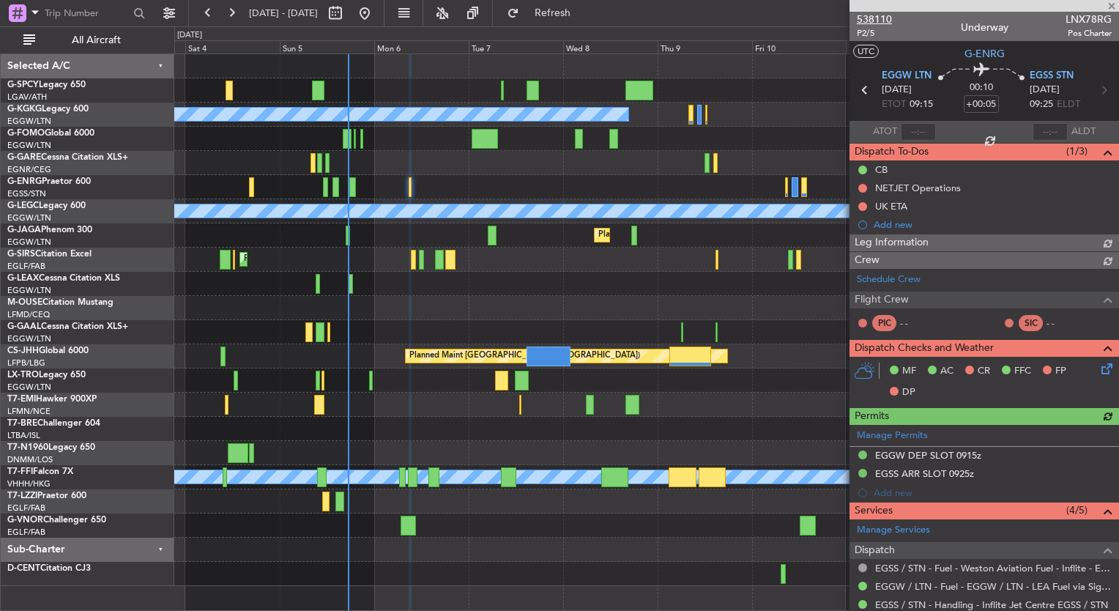
click at [879, 19] on span "538110" at bounding box center [874, 19] width 35 height 15
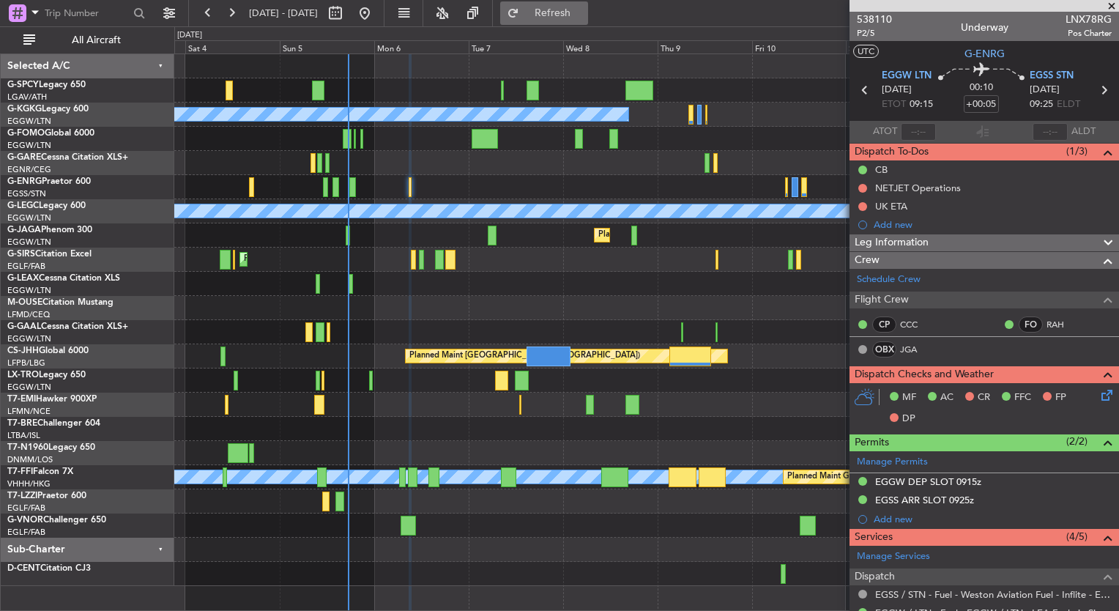
click at [546, 19] on button "Refresh" at bounding box center [544, 12] width 88 height 23
click at [591, 25] on fb-refresh-button "Refreshing..." at bounding box center [544, 13] width 103 height 26
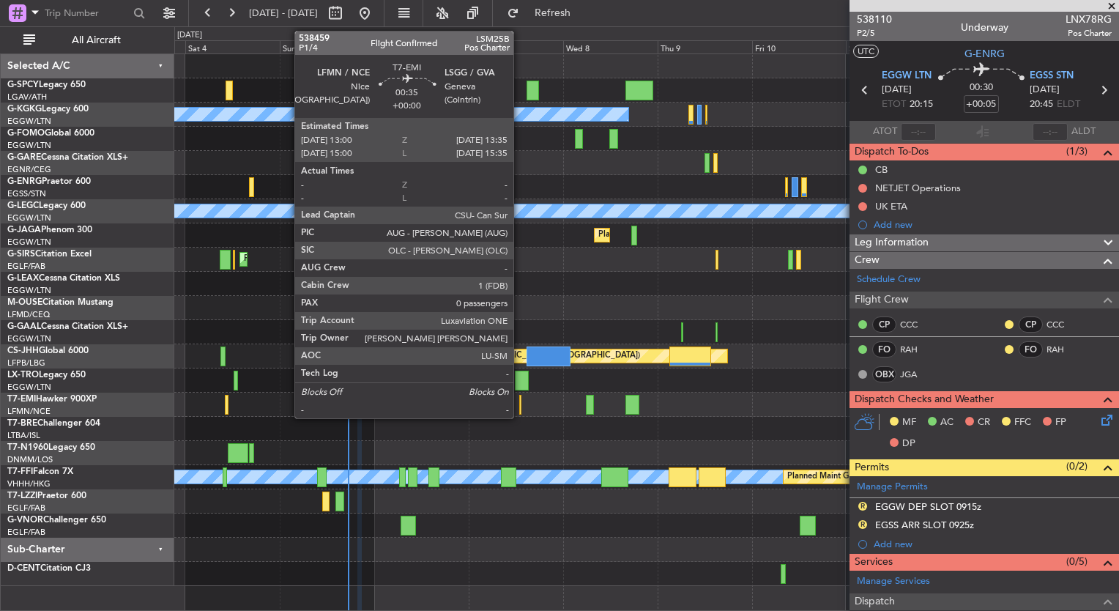
click at [520, 403] on div at bounding box center [520, 405] width 3 height 20
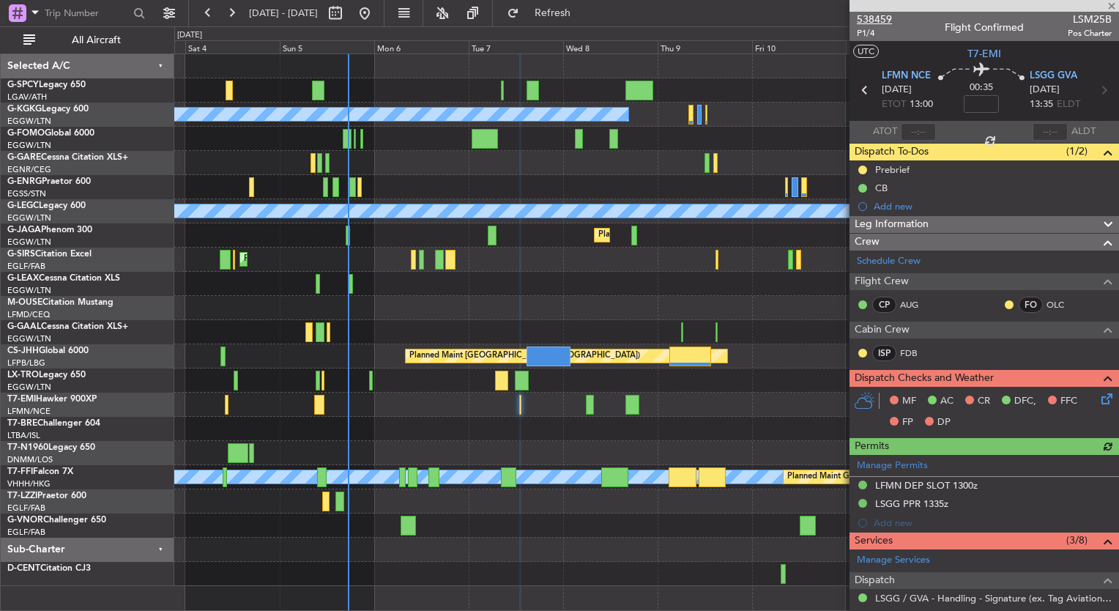
click at [874, 19] on span "538459" at bounding box center [874, 19] width 35 height 15
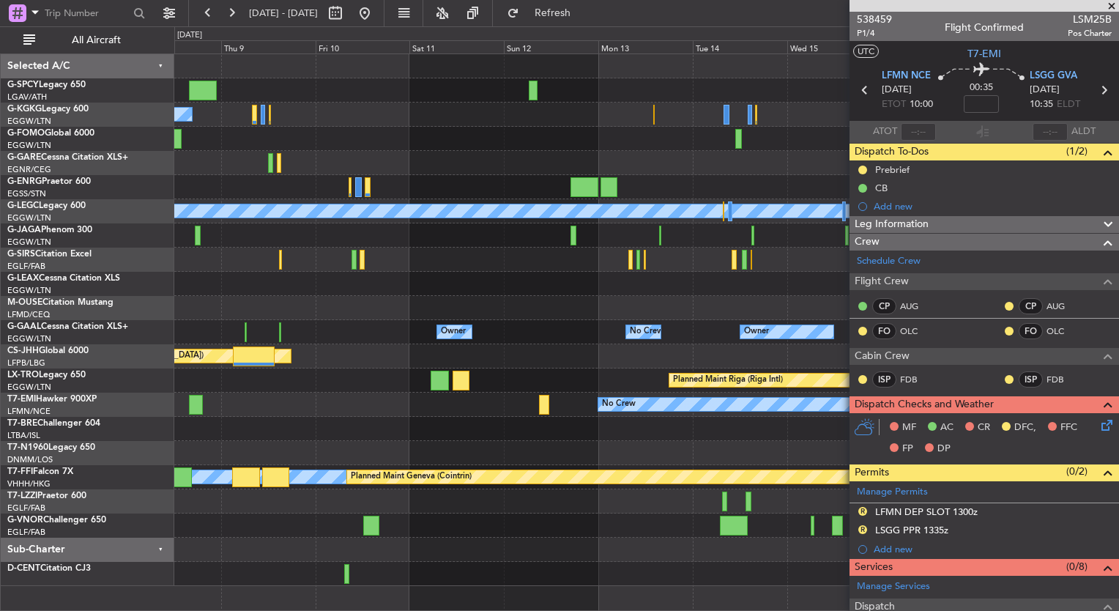
click at [121, 319] on div "A/C Unavailable [GEOGRAPHIC_DATA] (Ataturk) A/C Unavailable [GEOGRAPHIC_DATA] (…" at bounding box center [559, 318] width 1119 height 584
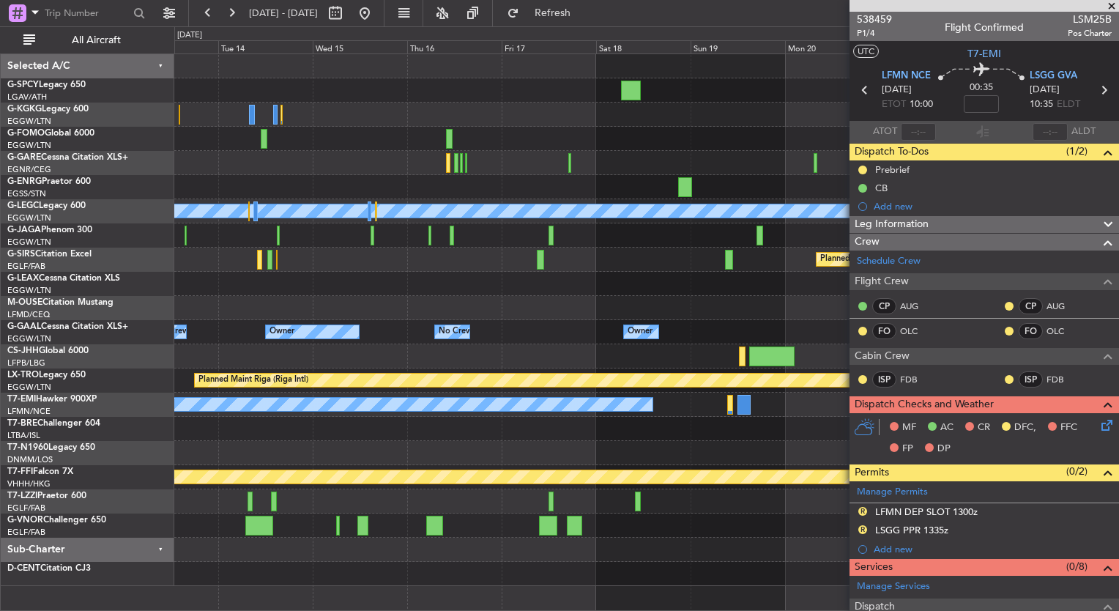
click at [62, 259] on div "A/C Unavailable [GEOGRAPHIC_DATA] ([GEOGRAPHIC_DATA]) Planned Maint [GEOGRAPHIC…" at bounding box center [559, 318] width 1119 height 584
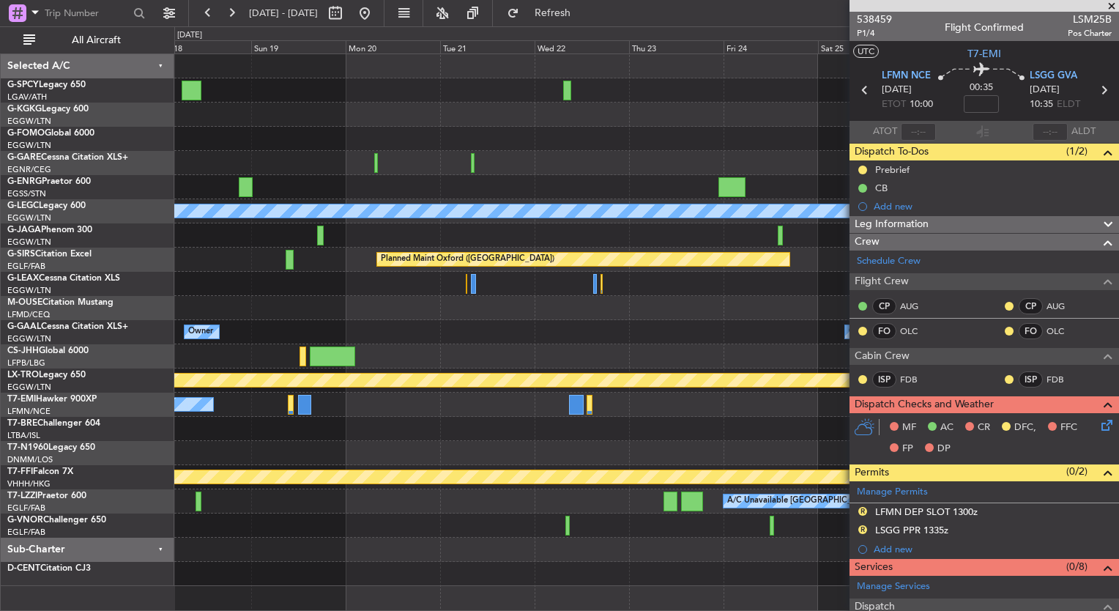
click at [123, 226] on div "A/C Unavailable [GEOGRAPHIC_DATA] ([GEOGRAPHIC_DATA]) Planned Maint [GEOGRAPHIC…" at bounding box center [559, 318] width 1119 height 584
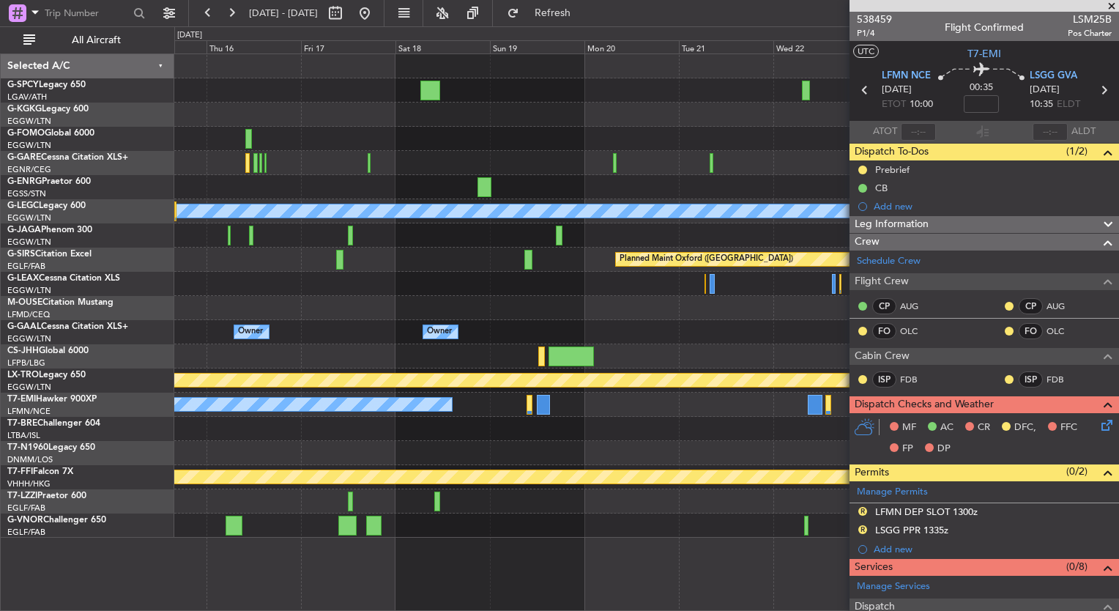
click at [710, 323] on div "Owner Owner No Crew Owner Owner No Crew" at bounding box center [646, 332] width 944 height 24
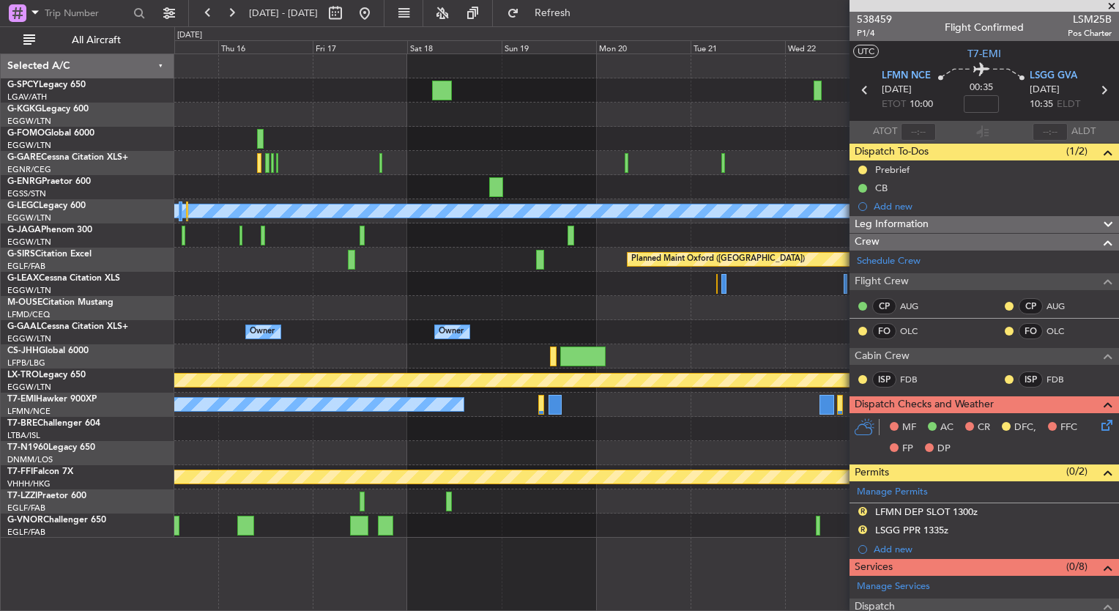
click at [628, 280] on div "A/C Unavailable [GEOGRAPHIC_DATA] ([GEOGRAPHIC_DATA]) Planned Maint [GEOGRAPHIC…" at bounding box center [646, 295] width 944 height 483
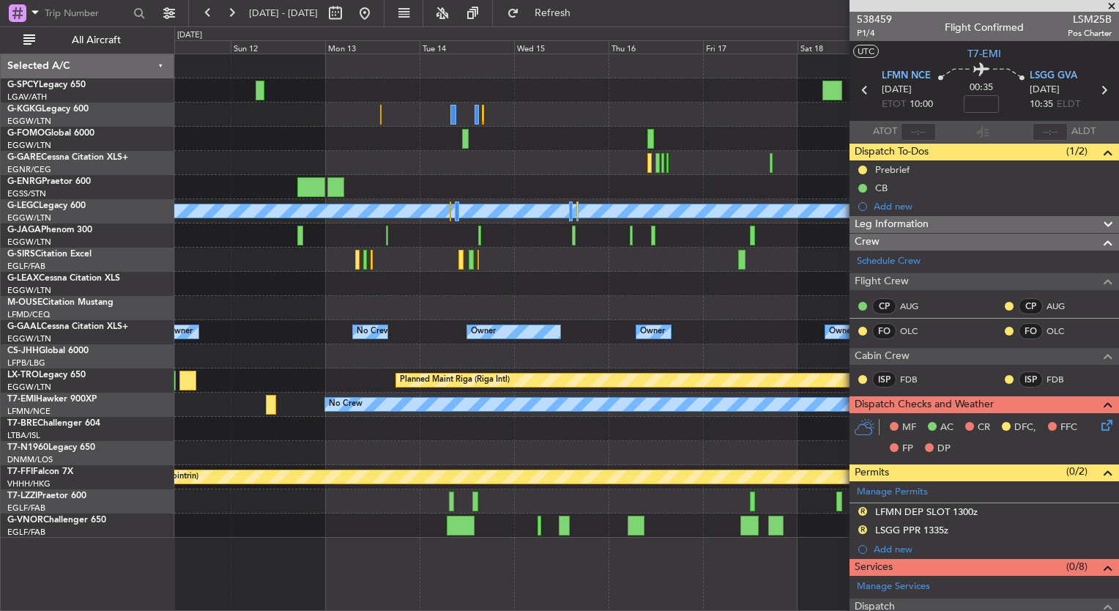
click at [531, 301] on div "A/C Unavailable [GEOGRAPHIC_DATA] ([GEOGRAPHIC_DATA]) Planned Maint [GEOGRAPHIC…" at bounding box center [646, 295] width 944 height 483
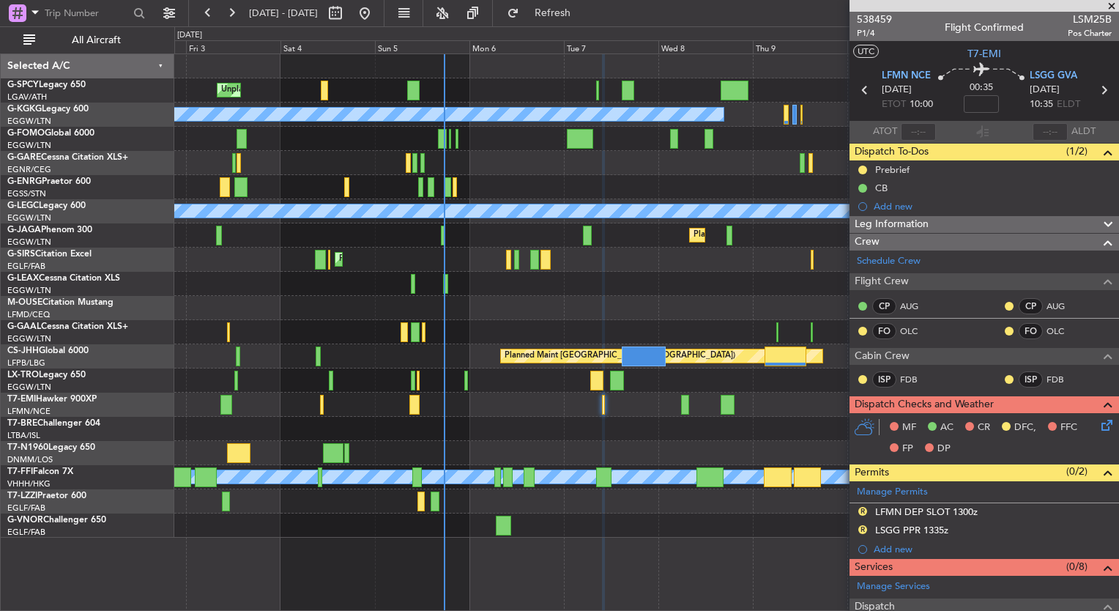
click at [855, 302] on fb-app "[DATE] - [DATE] Refresh Quick Links All Aircraft Unplanned Maint [GEOGRAPHIC_DA…" at bounding box center [559, 311] width 1119 height 600
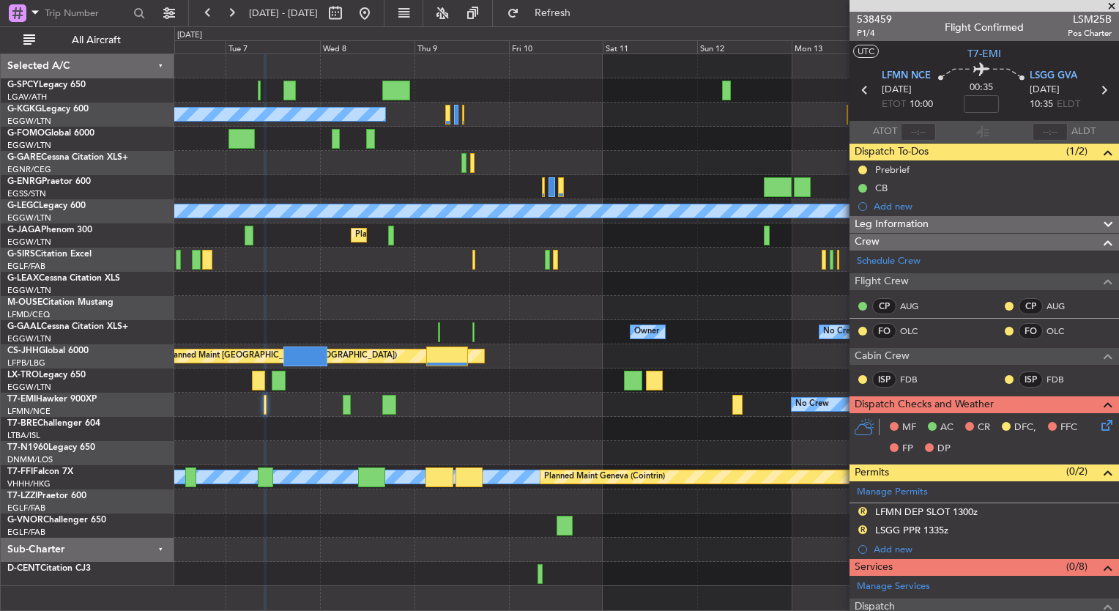
click at [105, 228] on div "A/C Unavailable [GEOGRAPHIC_DATA] (Ataturk) A/C Unavailable [GEOGRAPHIC_DATA] (…" at bounding box center [559, 318] width 1119 height 584
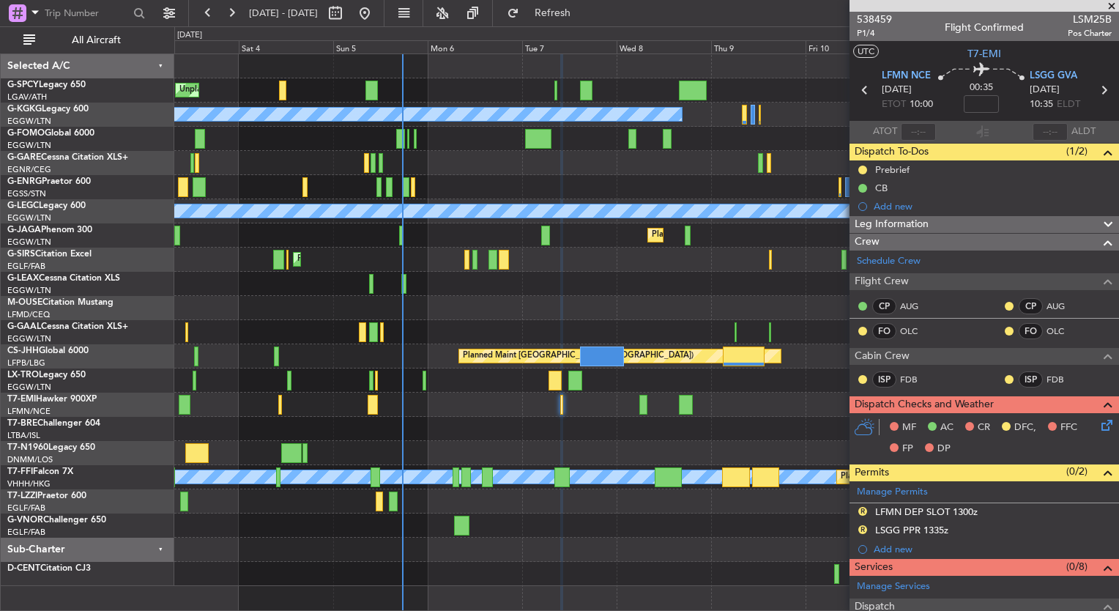
click at [613, 319] on div "Unplanned Maint [GEOGRAPHIC_DATA] Planned Maint [GEOGRAPHIC_DATA] A/C Unavailab…" at bounding box center [646, 320] width 944 height 532
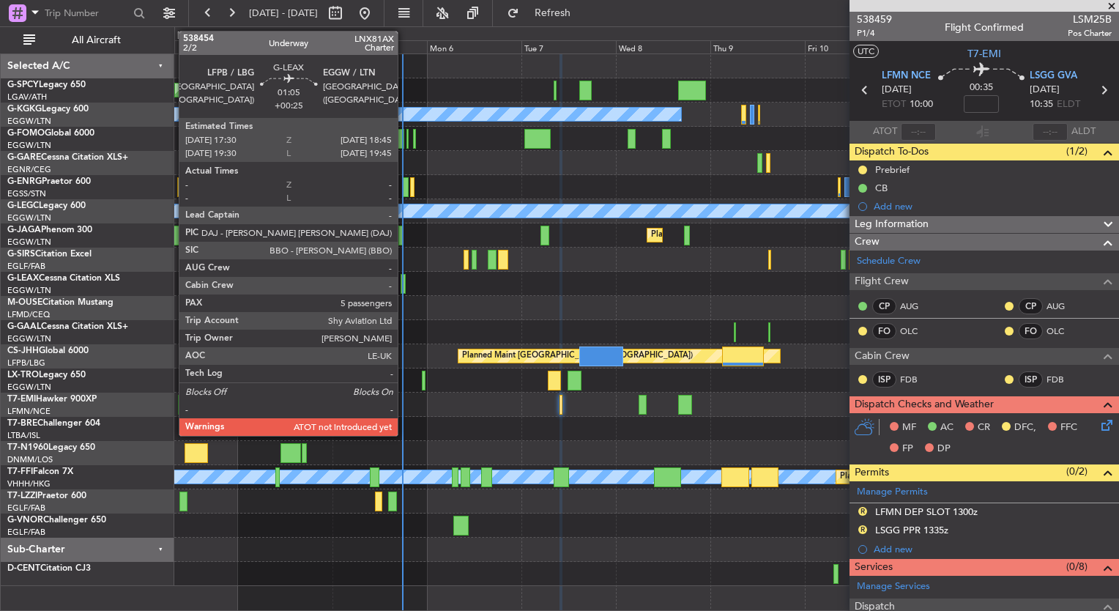
click at [404, 283] on div at bounding box center [403, 284] width 5 height 20
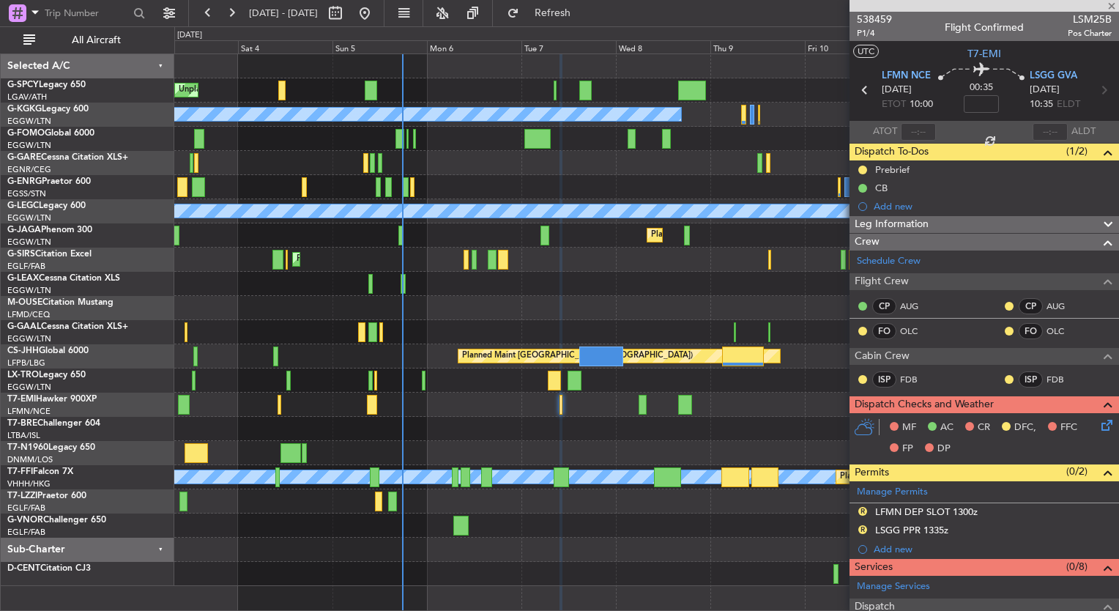
type input "+00:25"
type input "5"
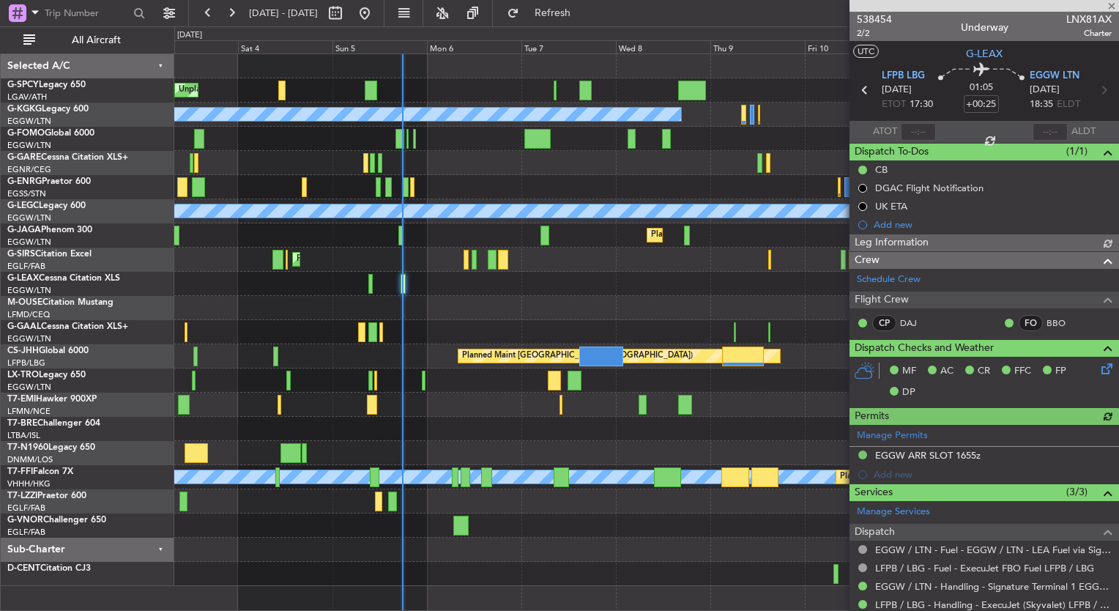
scroll to position [351, 0]
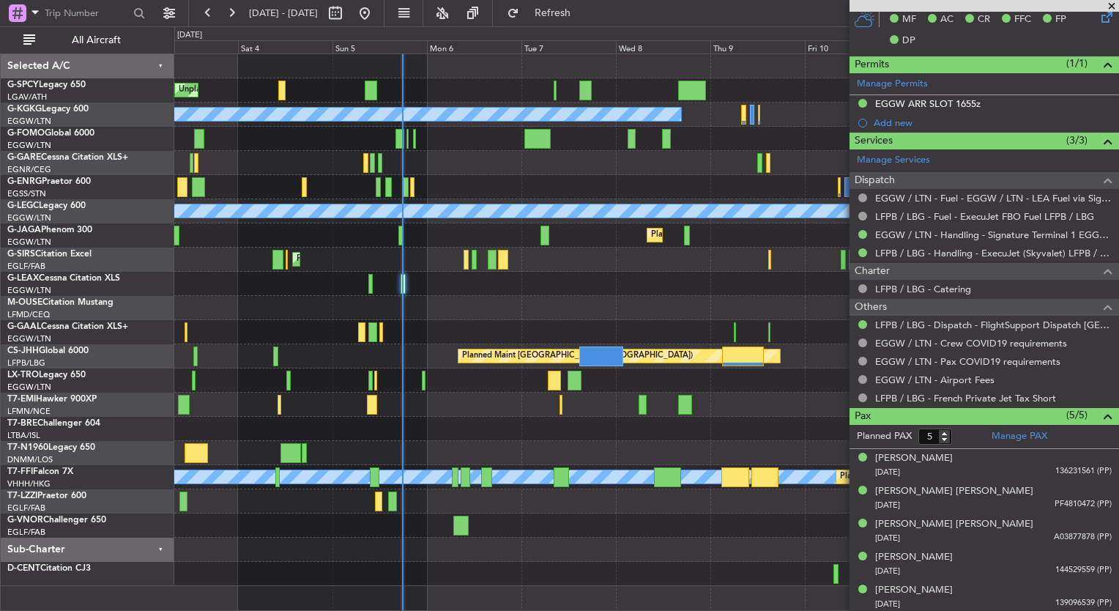
click at [153, 278] on div "Unplanned Maint [GEOGRAPHIC_DATA] Planned Maint [GEOGRAPHIC_DATA] A/C Unavailab…" at bounding box center [559, 318] width 1119 height 584
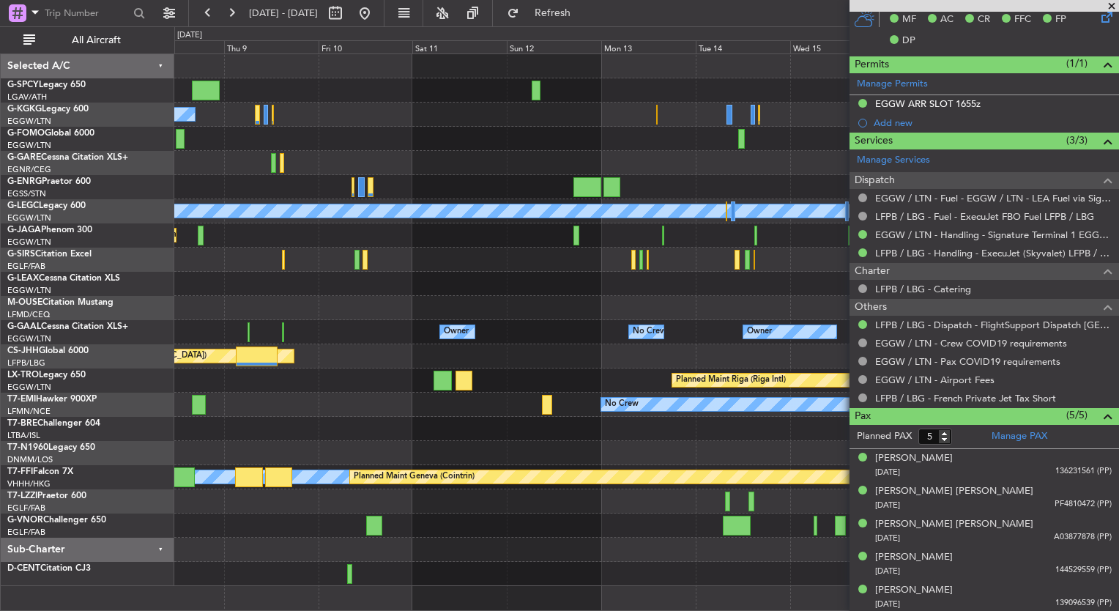
click at [132, 321] on div "A/C Unavailable [GEOGRAPHIC_DATA] (Ataturk) A/C Unavailable [GEOGRAPHIC_DATA] (…" at bounding box center [559, 318] width 1119 height 584
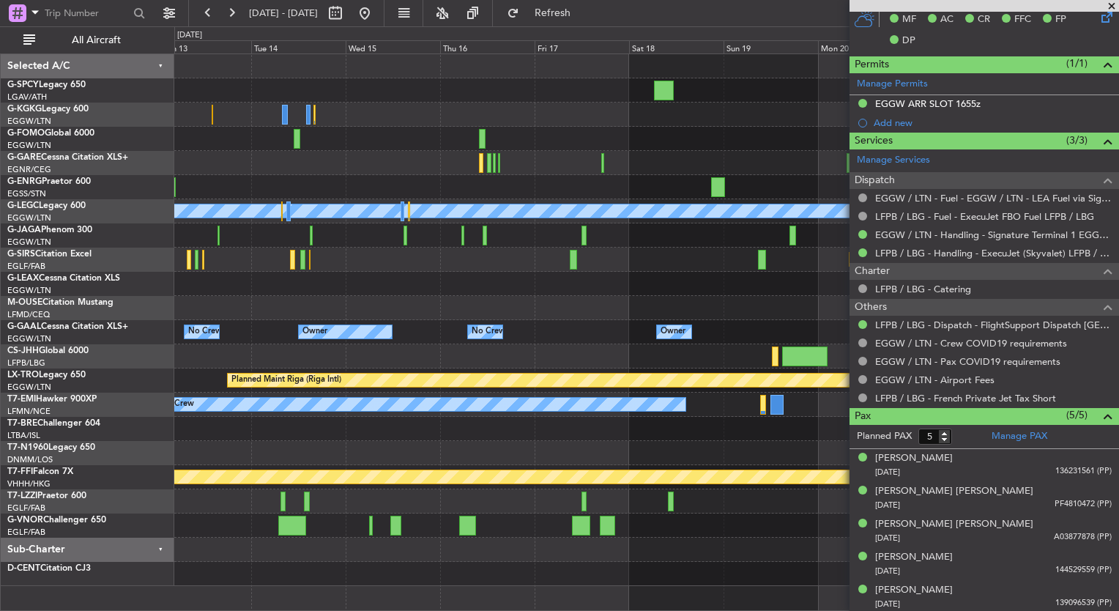
click at [204, 293] on div "A/C Unavailable [GEOGRAPHIC_DATA] ([GEOGRAPHIC_DATA]) Planned Maint [GEOGRAPHIC…" at bounding box center [646, 320] width 944 height 532
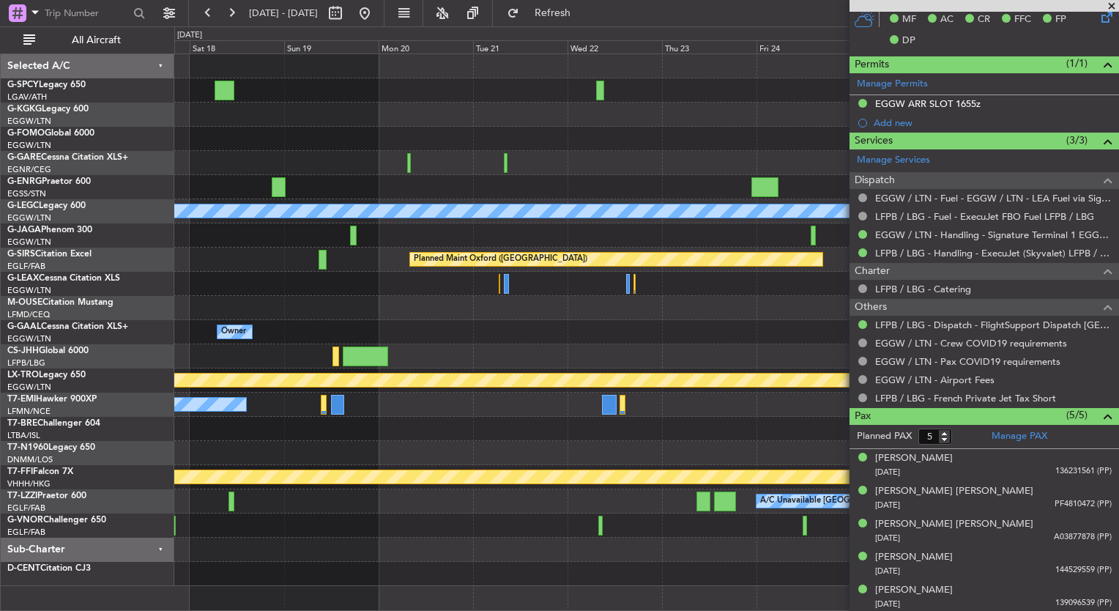
click at [278, 317] on div "A/C Unavailable [GEOGRAPHIC_DATA] ([GEOGRAPHIC_DATA]) Planned Maint [GEOGRAPHIC…" at bounding box center [646, 320] width 944 height 532
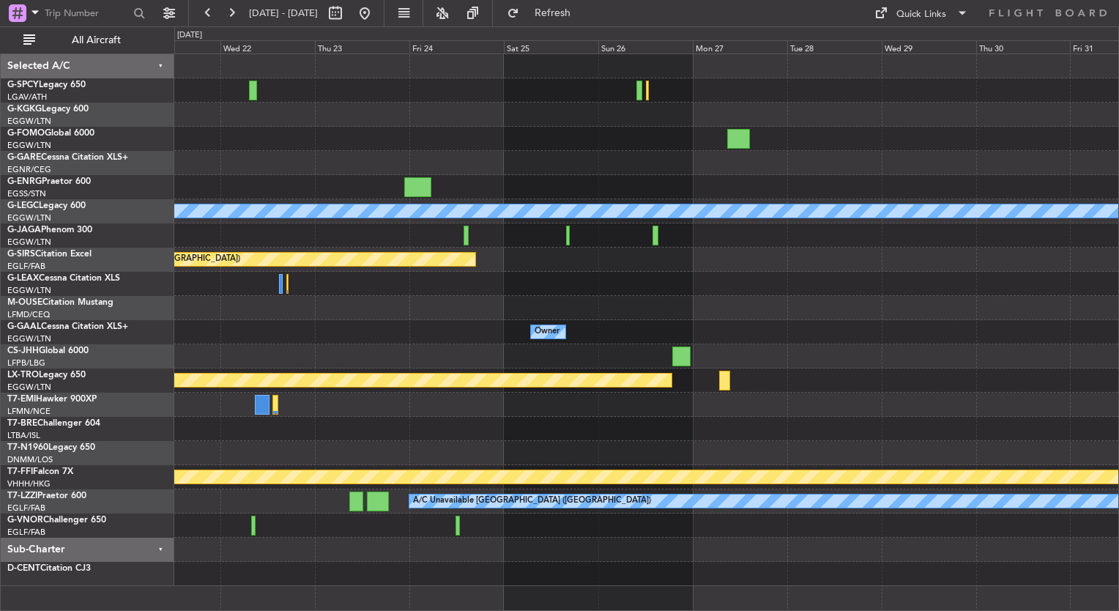
scroll to position [0, 0]
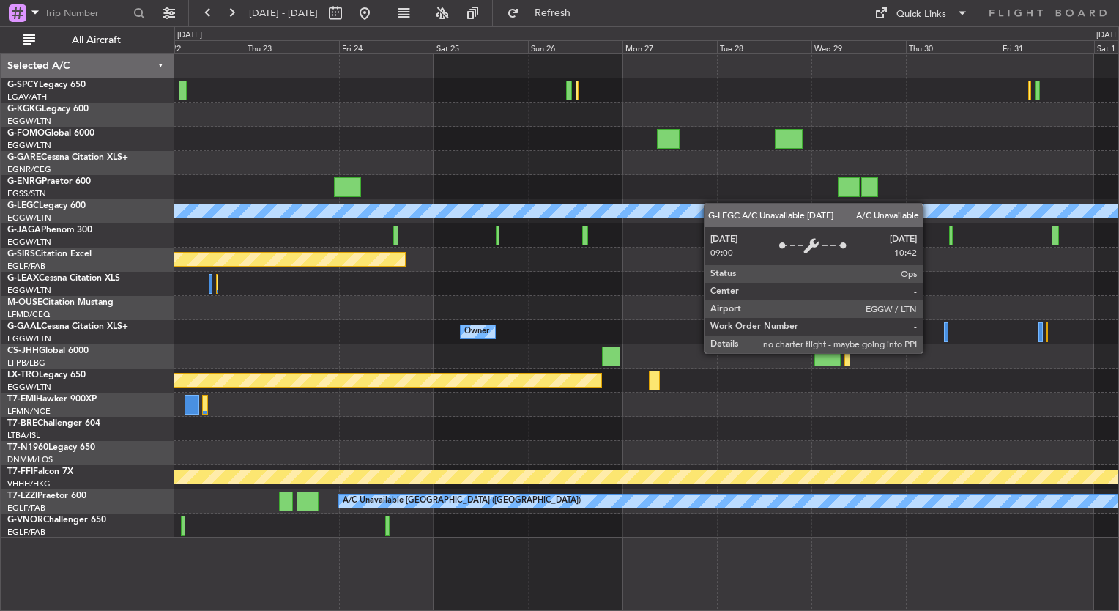
click at [653, 214] on div "A/C Unavailable [GEOGRAPHIC_DATA] ([GEOGRAPHIC_DATA])" at bounding box center [646, 210] width 2831 height 13
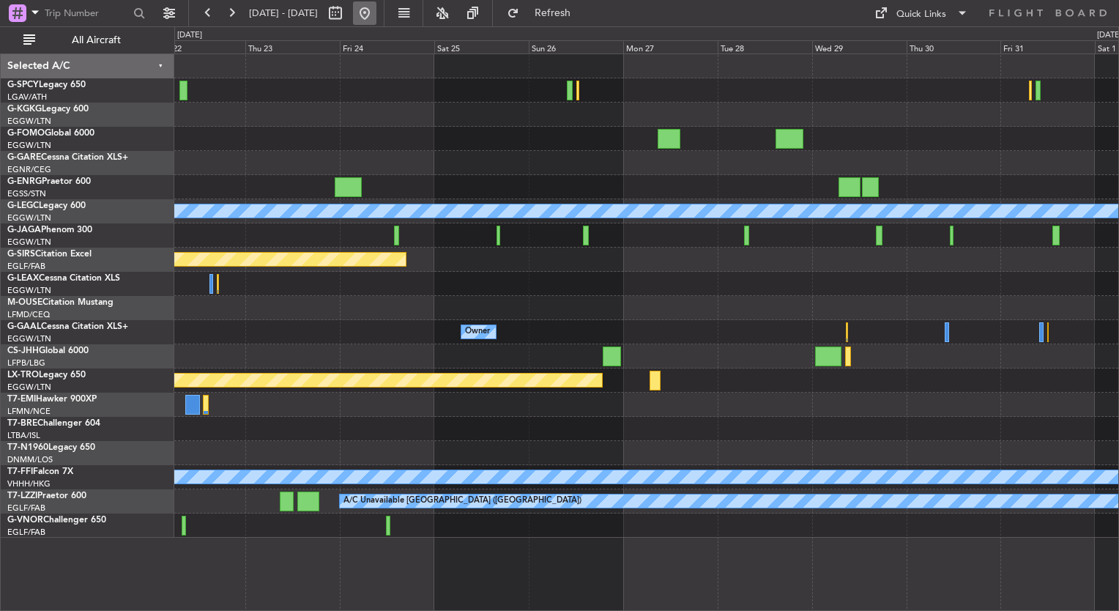
click at [376, 15] on button at bounding box center [364, 12] width 23 height 23
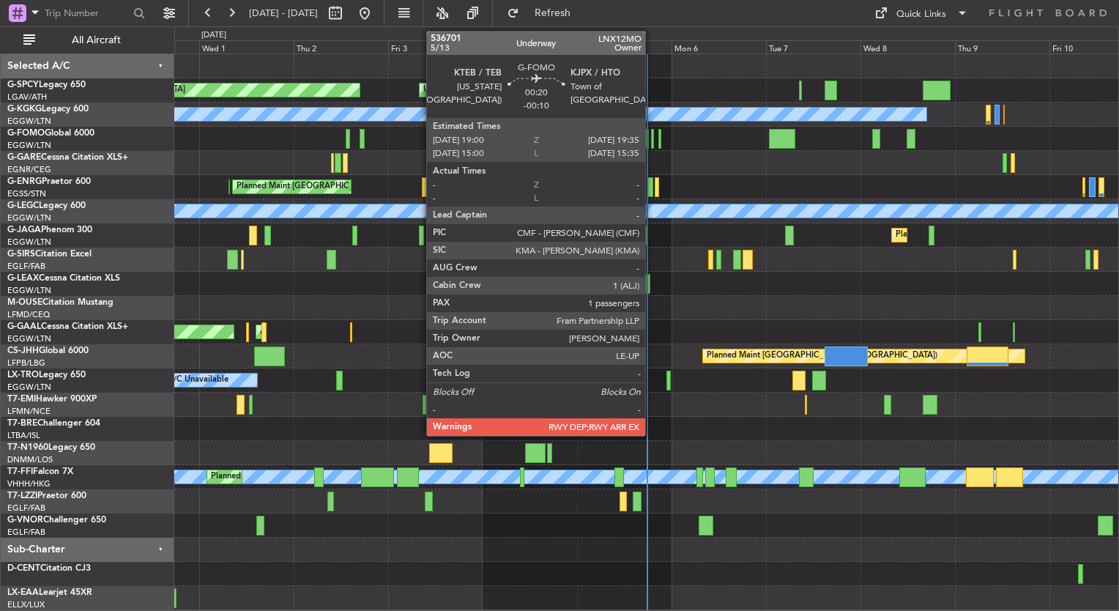
click at [652, 142] on div at bounding box center [652, 139] width 3 height 20
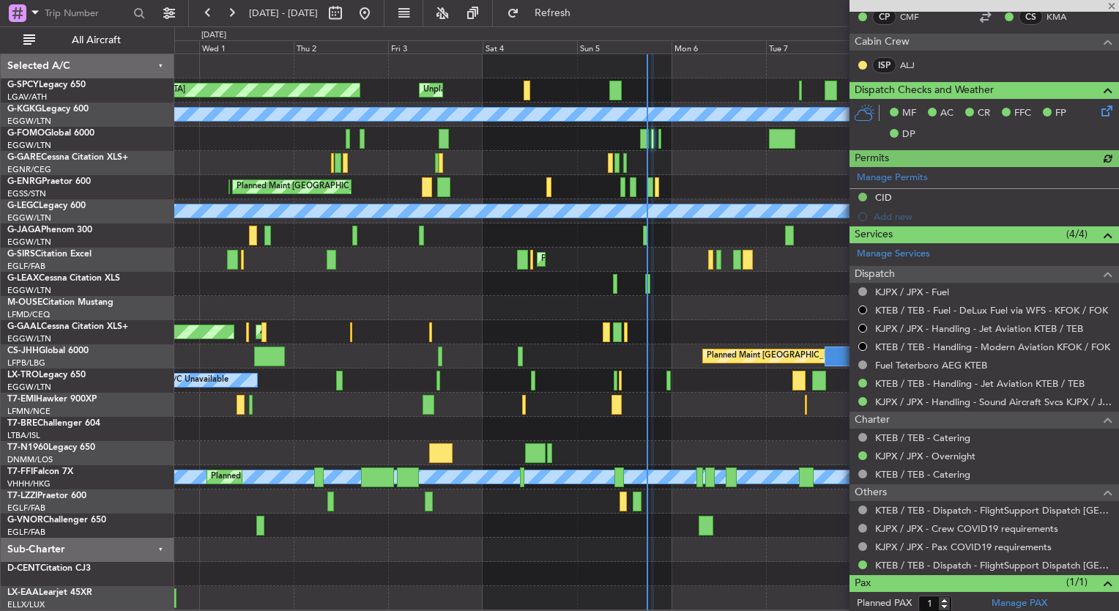
scroll to position [378, 0]
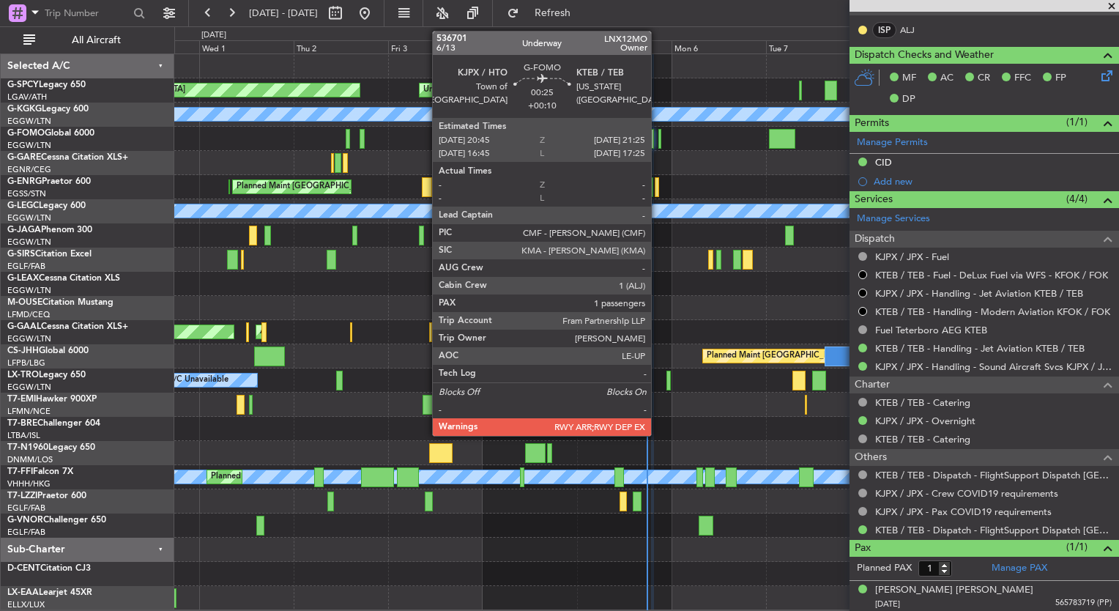
click at [658, 145] on div at bounding box center [659, 139] width 3 height 20
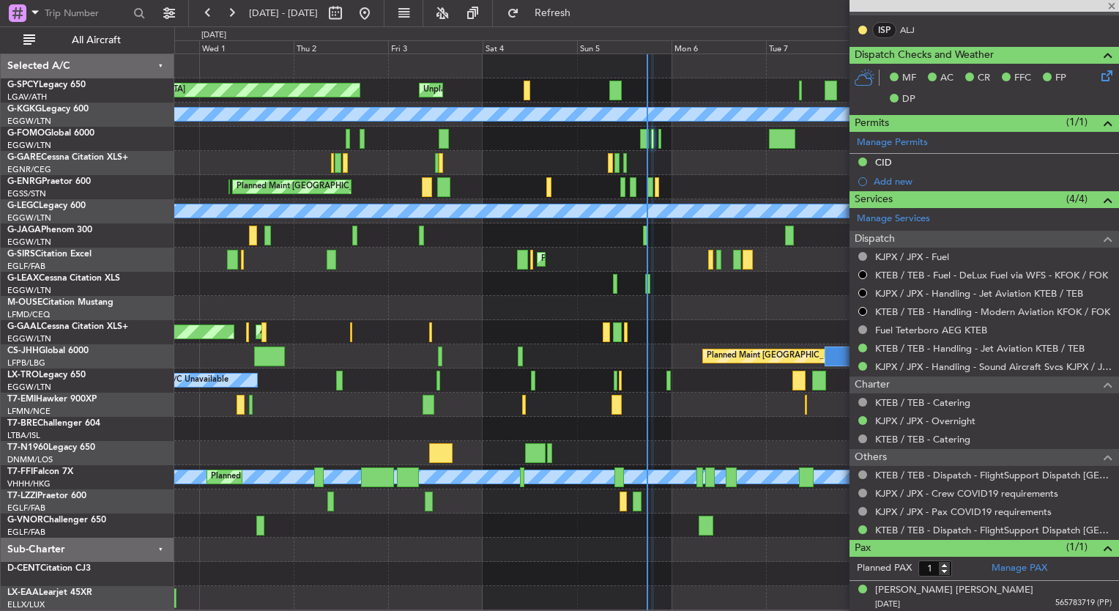
type input "+00:10"
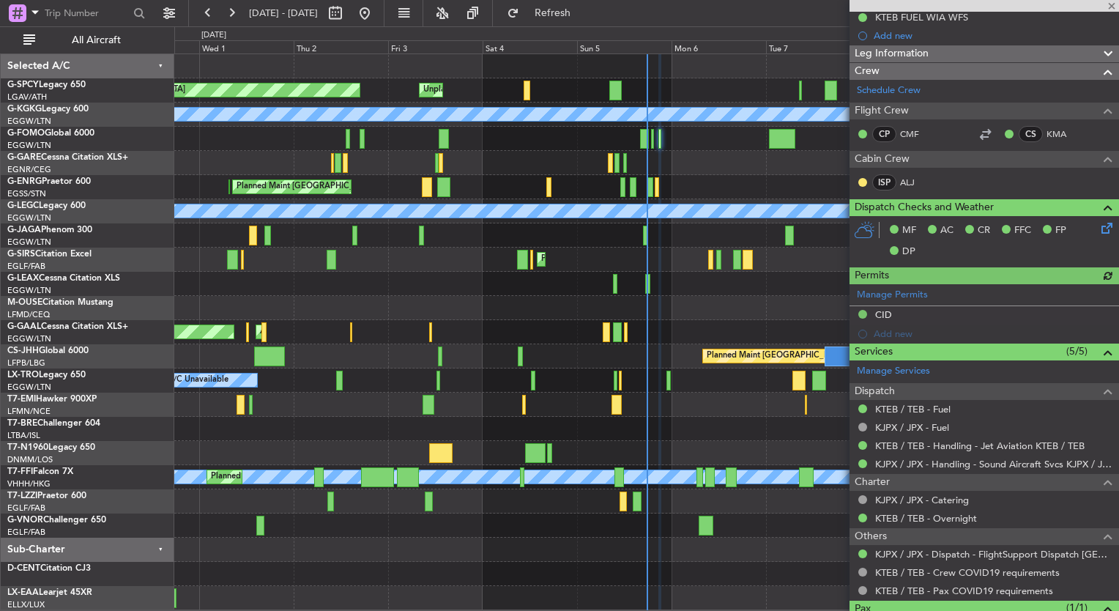
scroll to position [286, 0]
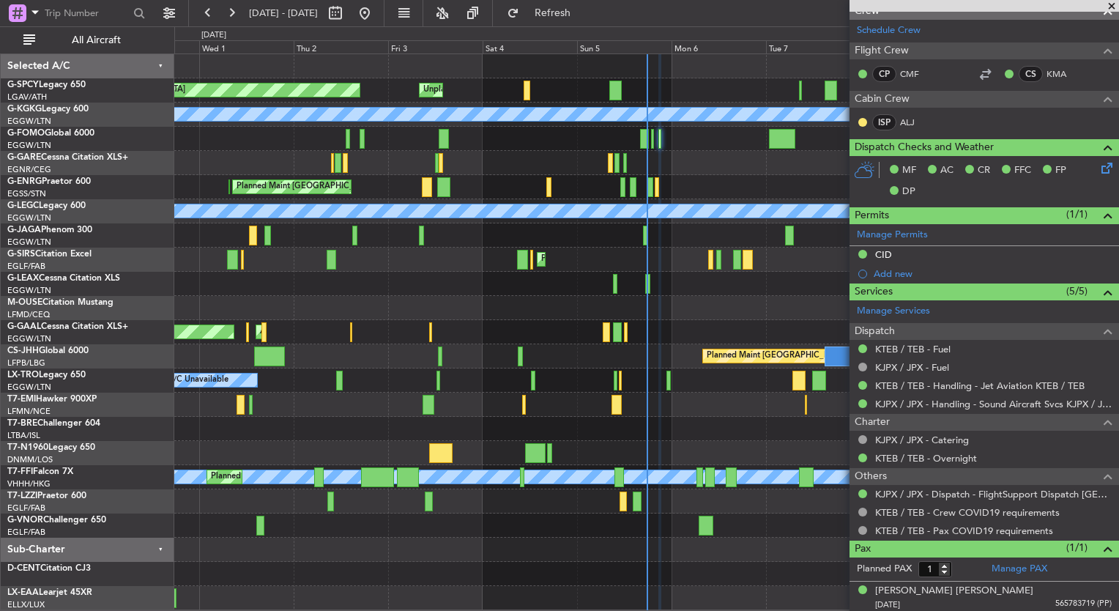
click at [1107, 4] on span at bounding box center [1111, 6] width 15 height 13
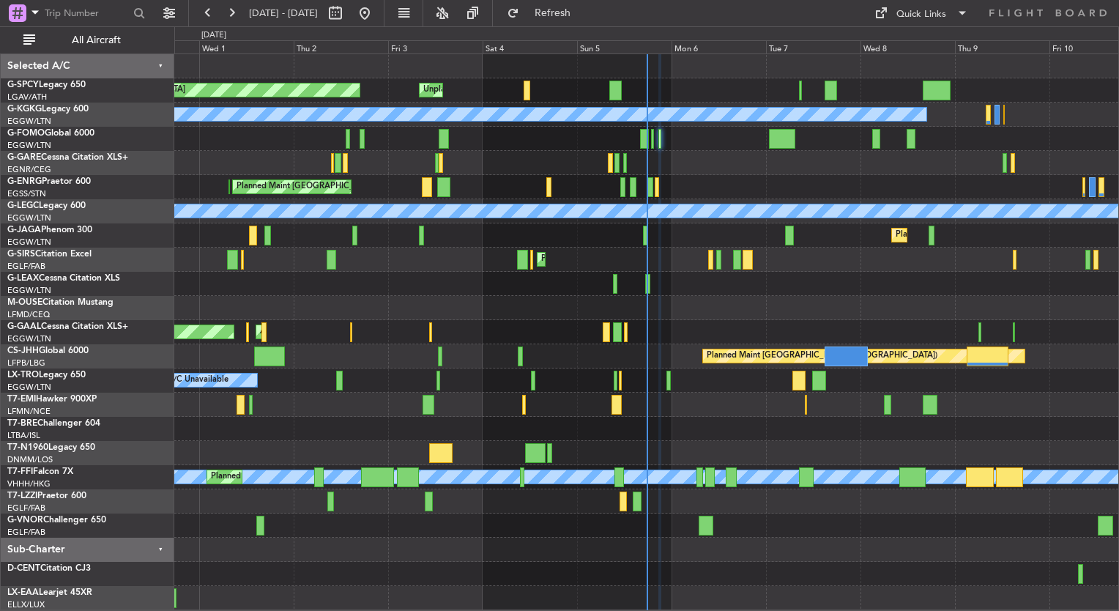
type input "0"
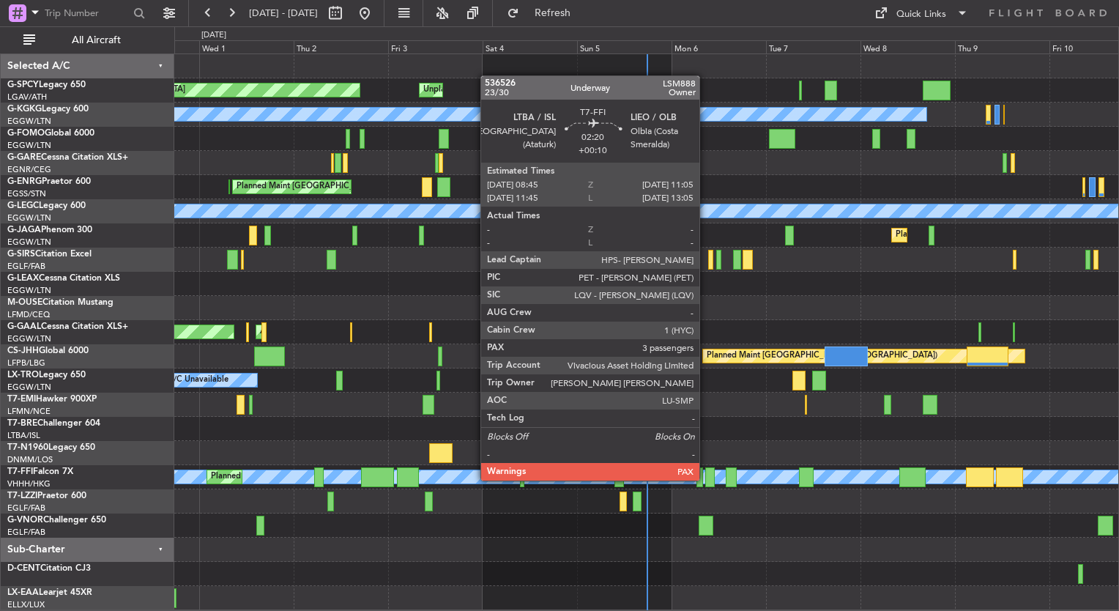
click at [706, 479] on div at bounding box center [710, 477] width 10 height 20
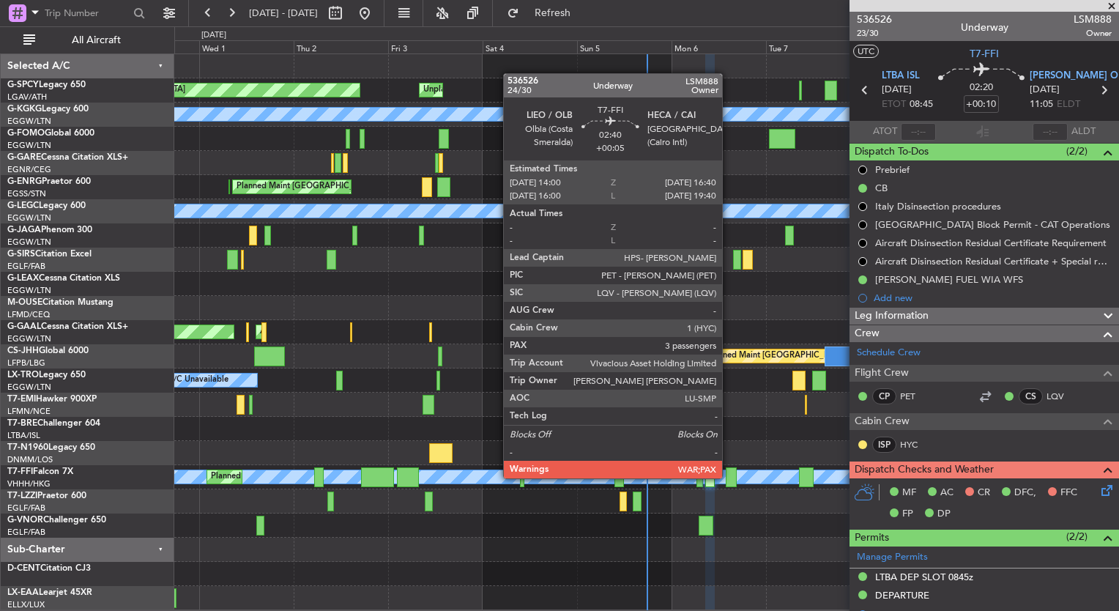
click at [729, 477] on div at bounding box center [731, 477] width 11 height 20
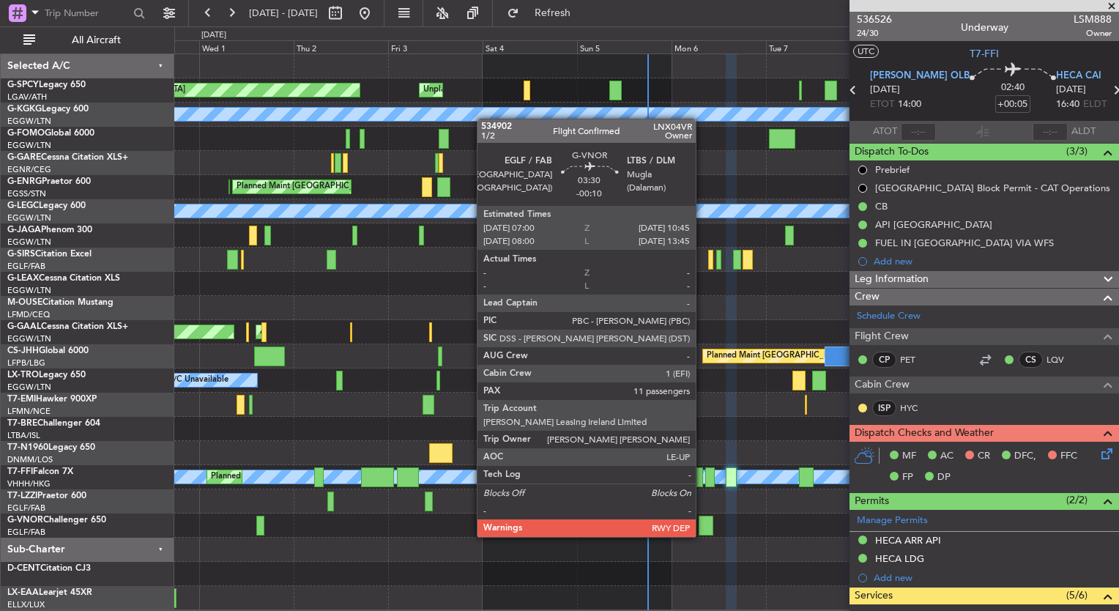
click at [702, 522] on div at bounding box center [706, 525] width 15 height 20
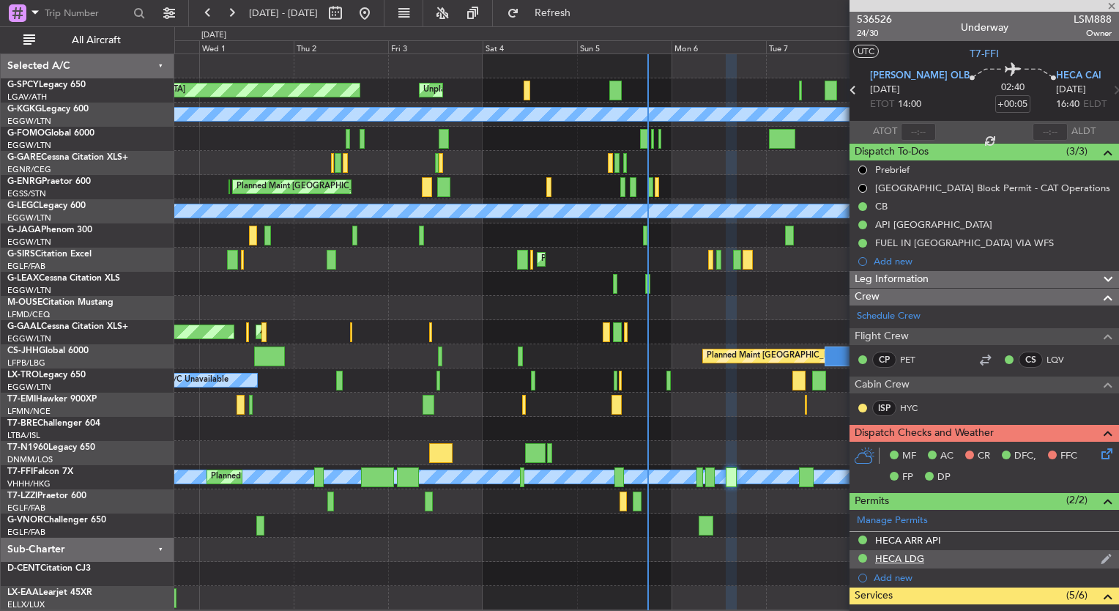
type input "-00:10"
type input "11"
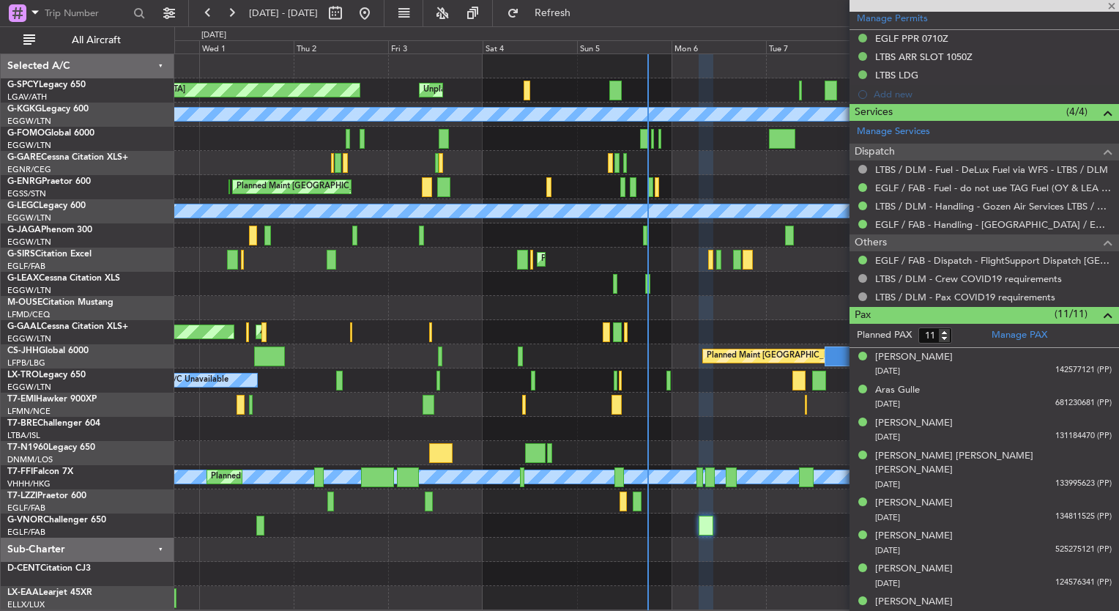
scroll to position [428, 0]
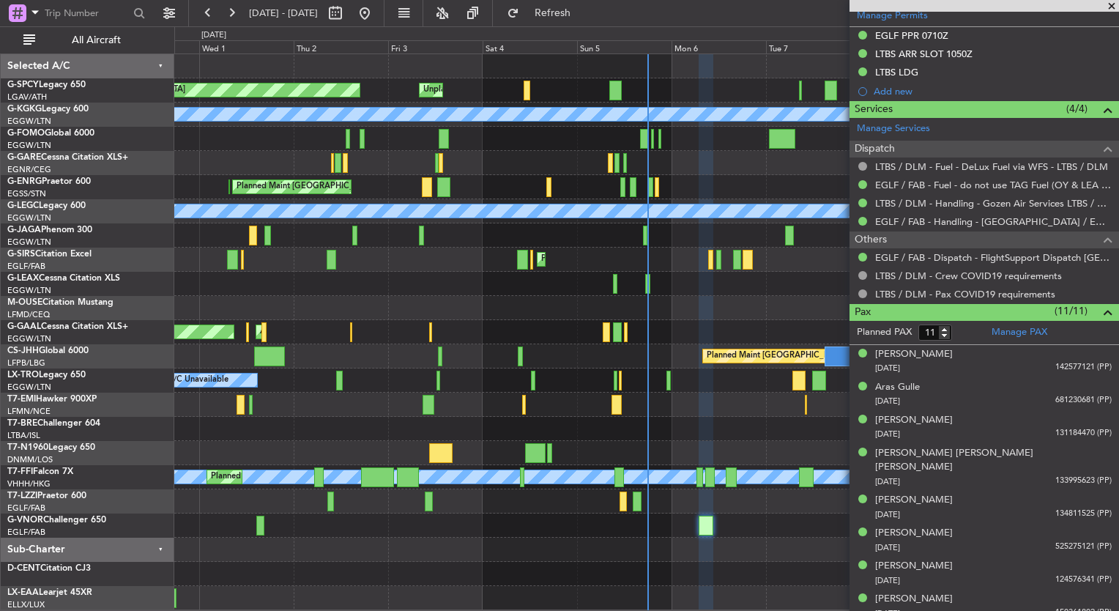
click at [685, 290] on div "Planned Maint [GEOGRAPHIC_DATA] Unplanned Maint [GEOGRAPHIC_DATA] A/C Unavailab…" at bounding box center [646, 332] width 944 height 556
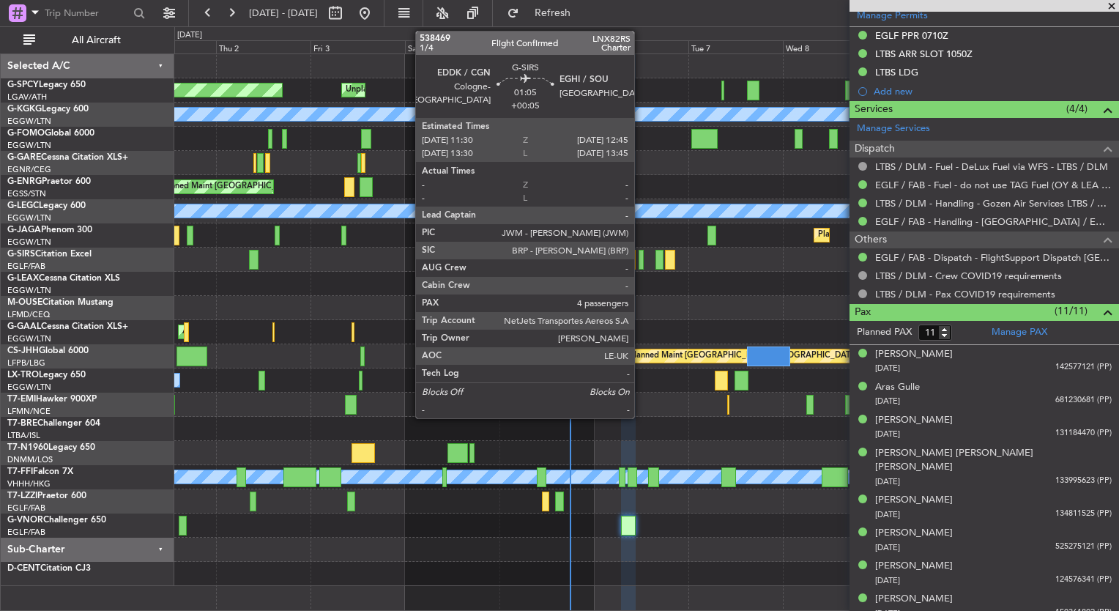
click at [641, 264] on div at bounding box center [640, 260] width 5 height 20
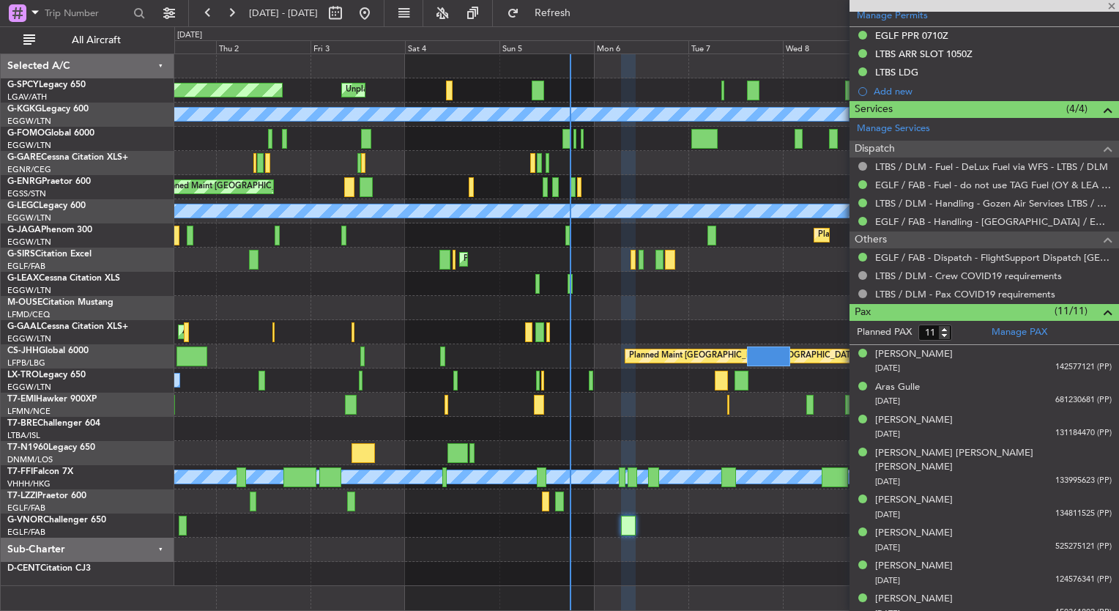
type input "+00:05"
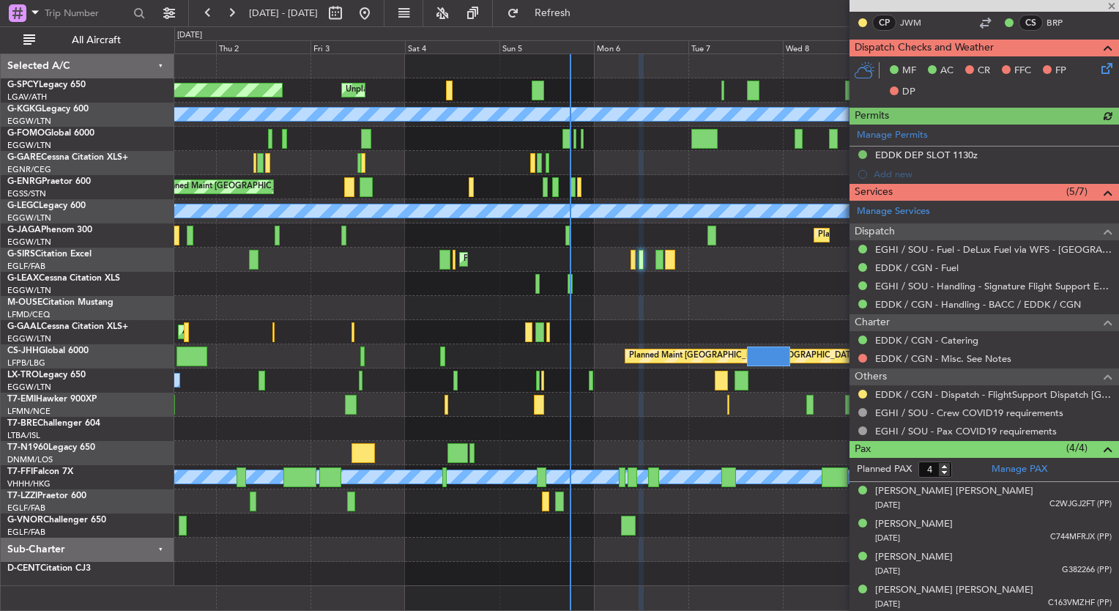
scroll to position [0, 0]
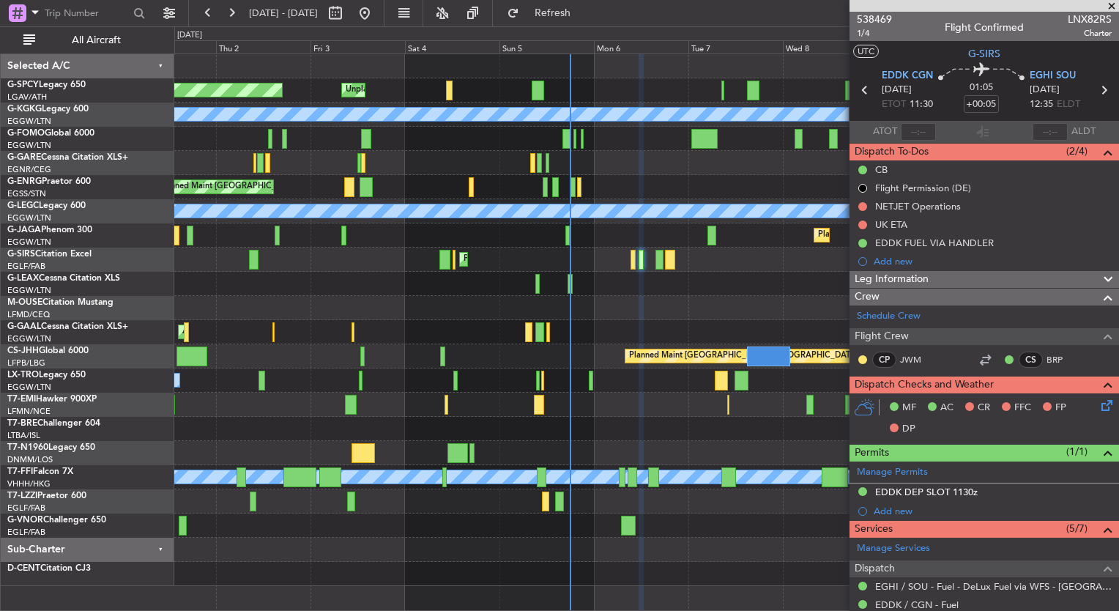
click at [1111, 6] on span at bounding box center [1111, 6] width 15 height 13
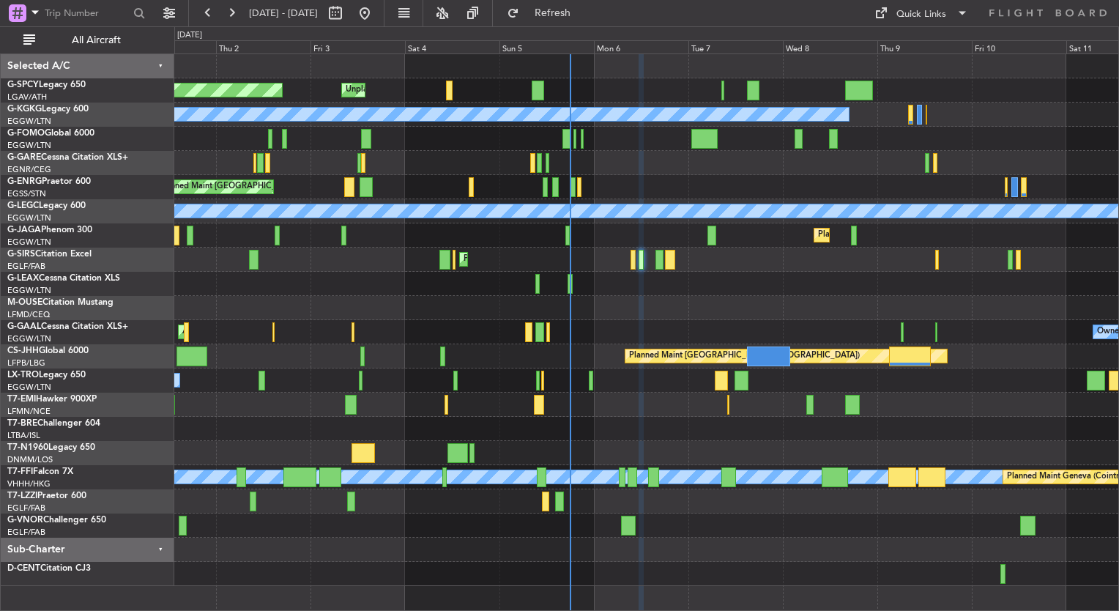
type input "0"
click at [277, 299] on div at bounding box center [646, 308] width 944 height 24
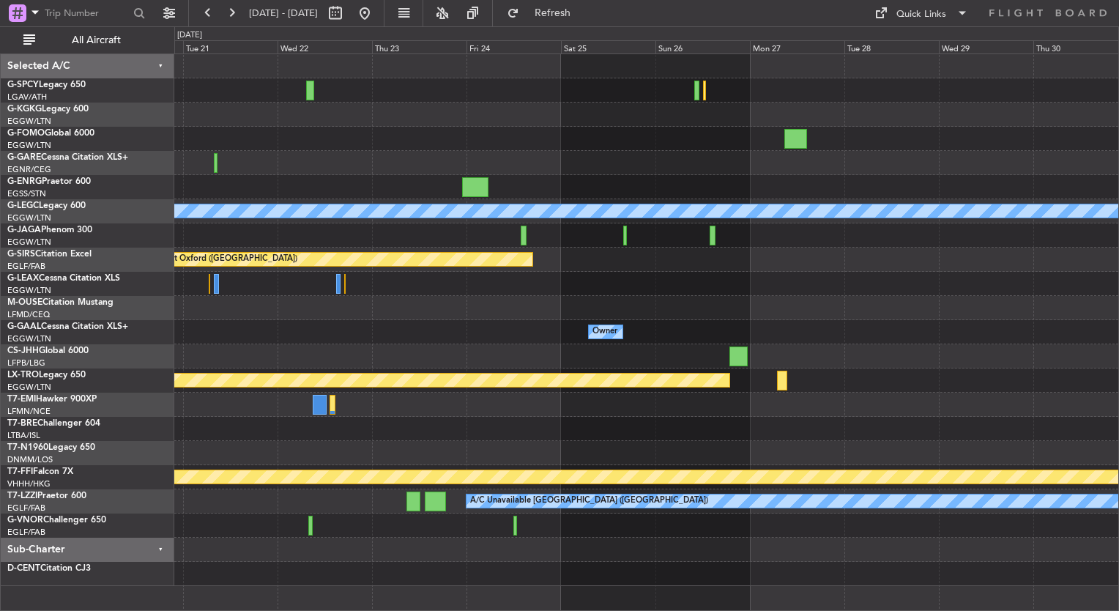
click at [255, 315] on div "A/C Unavailable [GEOGRAPHIC_DATA] ([GEOGRAPHIC_DATA]) Planned Maint [GEOGRAPHIC…" at bounding box center [646, 320] width 944 height 532
